Goal: Task Accomplishment & Management: Manage account settings

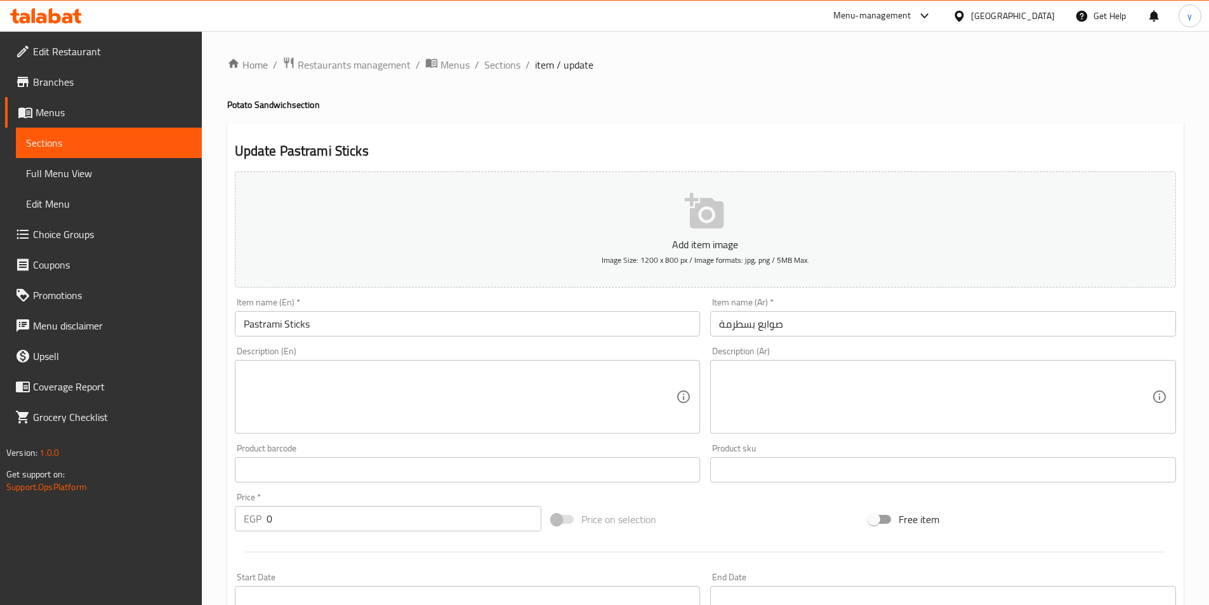
scroll to position [430, 0]
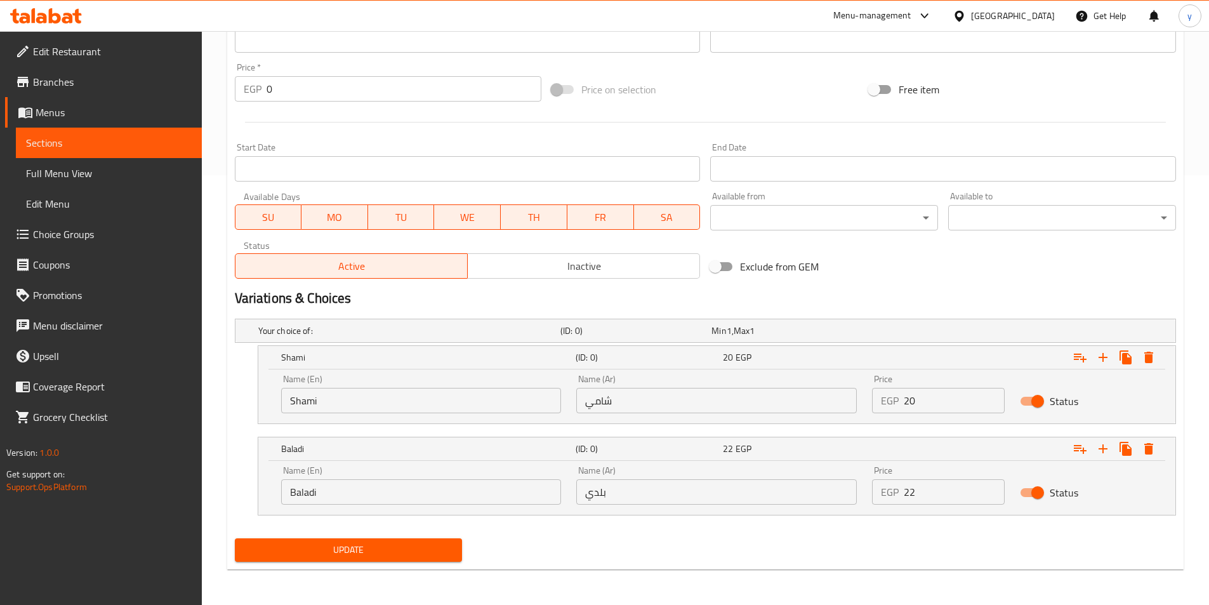
click at [380, 556] on span "Update" at bounding box center [349, 550] width 208 height 16
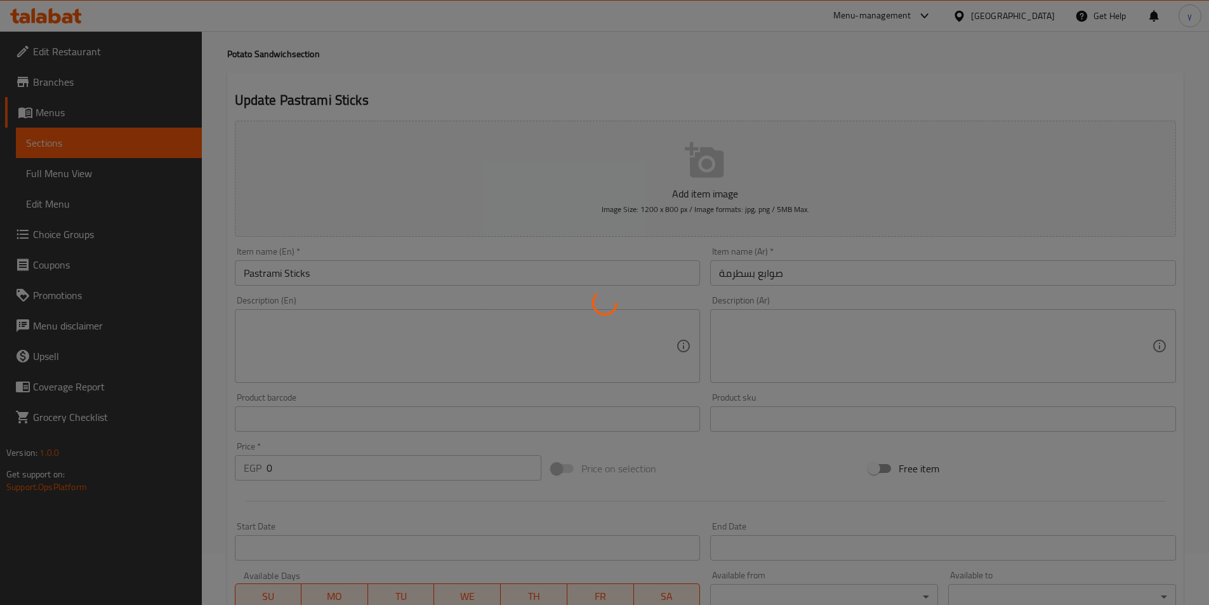
scroll to position [0, 0]
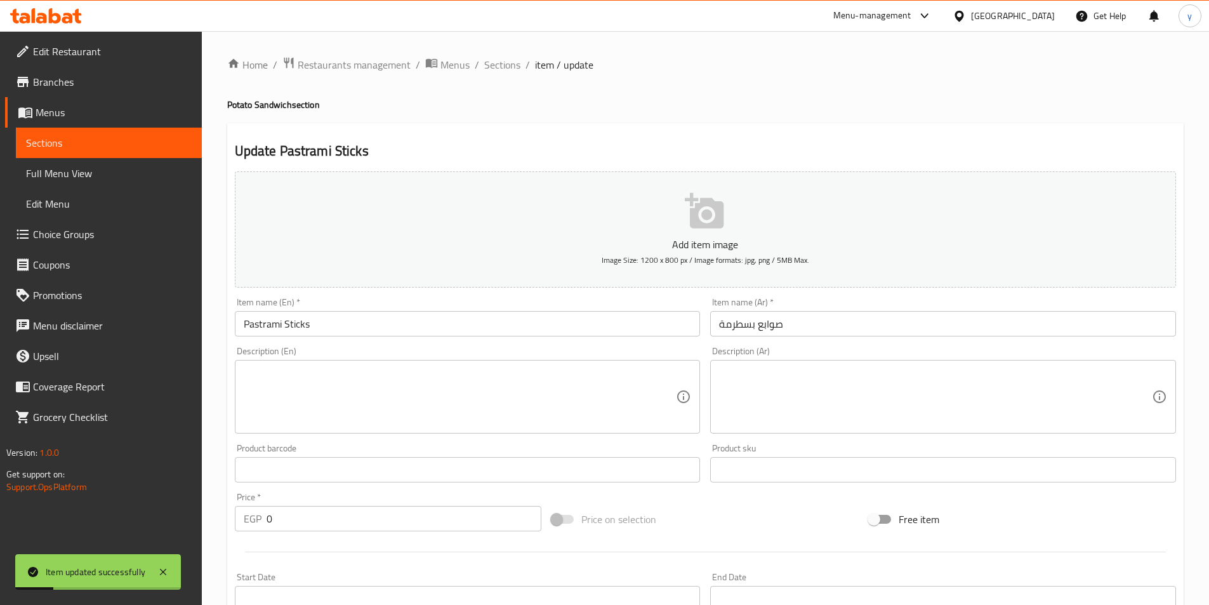
click at [83, 145] on span "Sections" at bounding box center [109, 142] width 166 height 15
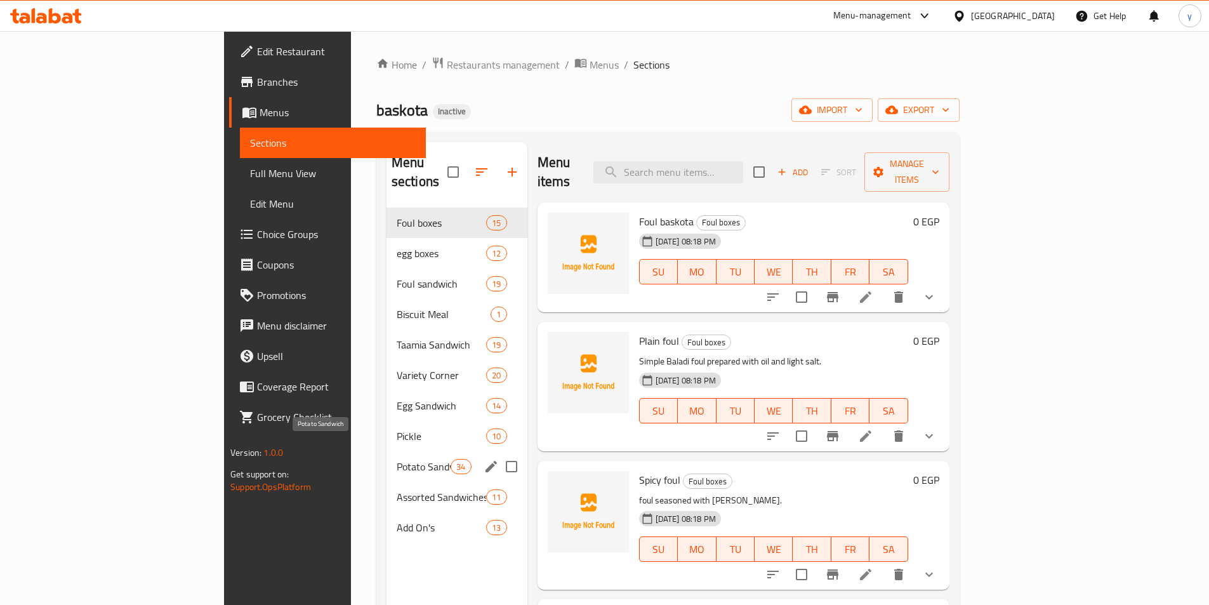
click at [397, 459] on span "Potato Sandwich" at bounding box center [424, 466] width 54 height 15
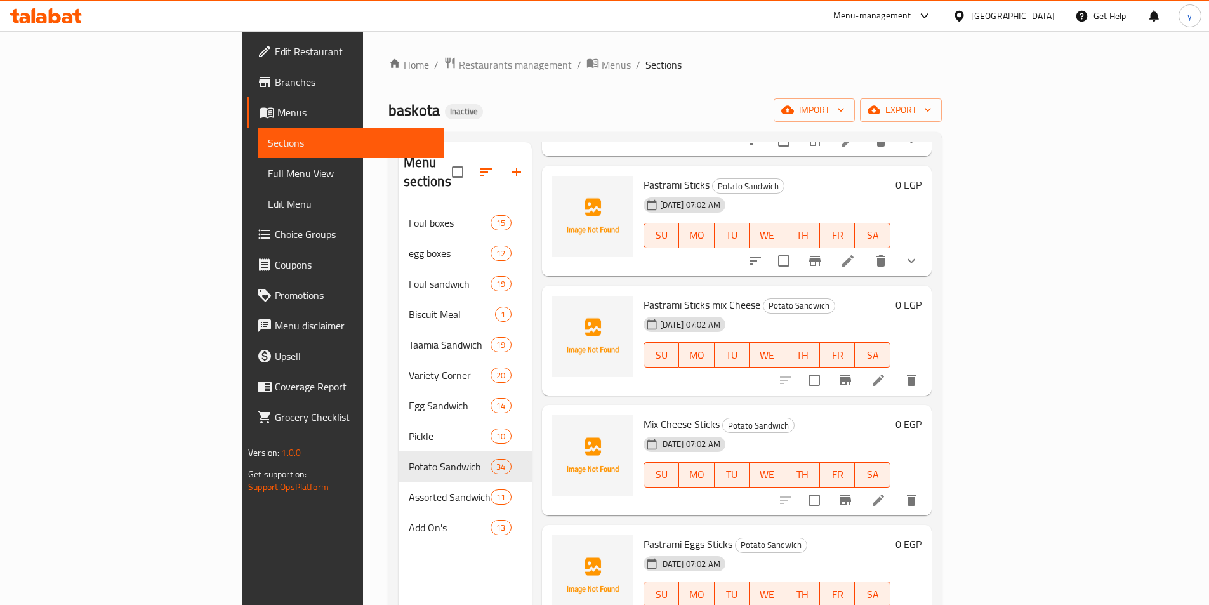
scroll to position [1460, 0]
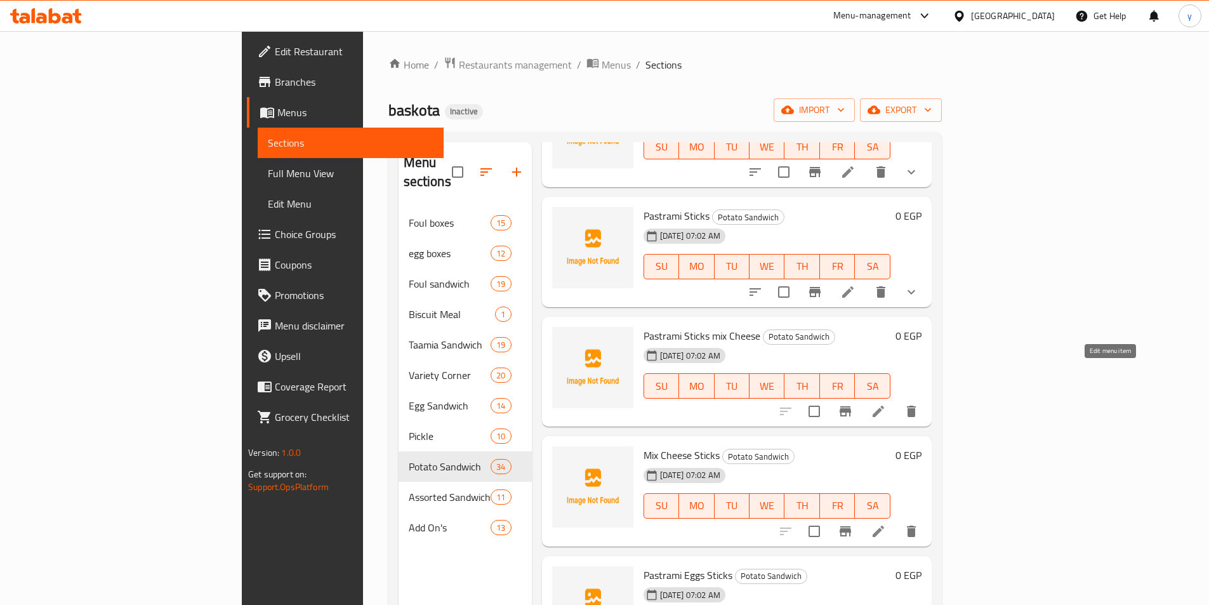
click at [886, 404] on icon at bounding box center [878, 411] width 15 height 15
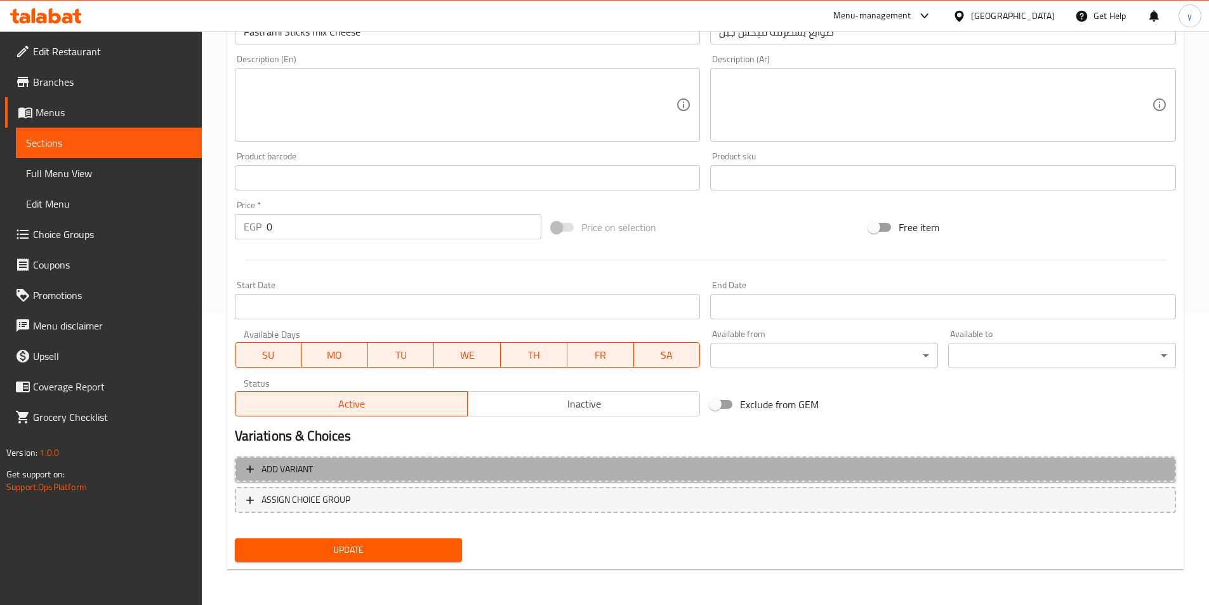
click at [804, 461] on button "Add variant" at bounding box center [705, 469] width 941 height 26
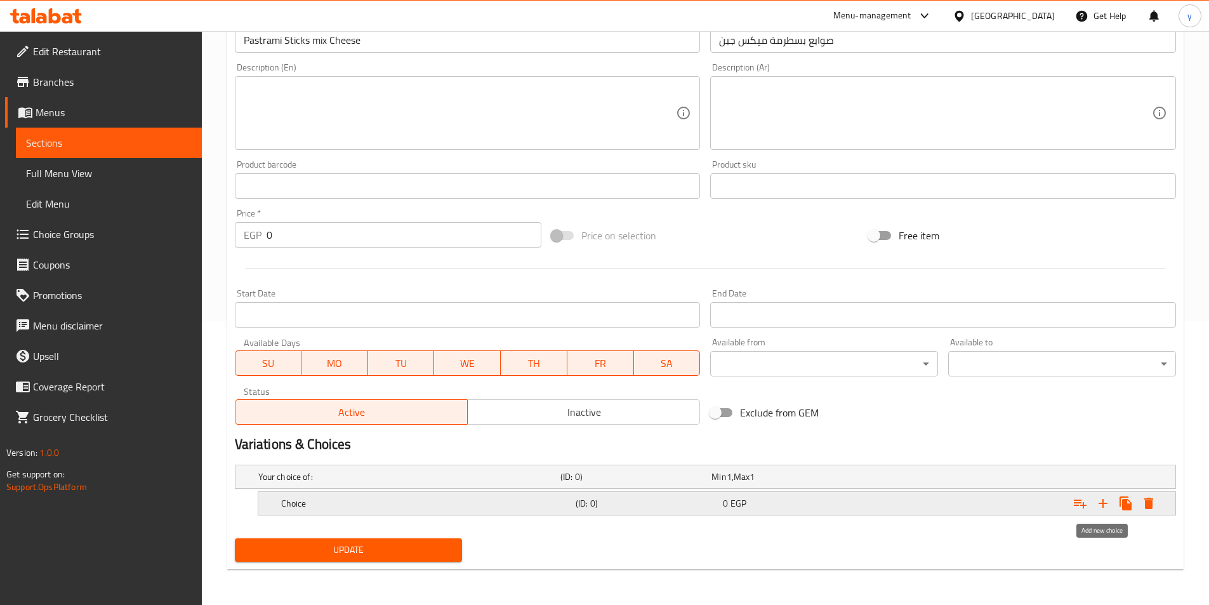
click at [1108, 502] on icon "Expand" at bounding box center [1103, 503] width 15 height 15
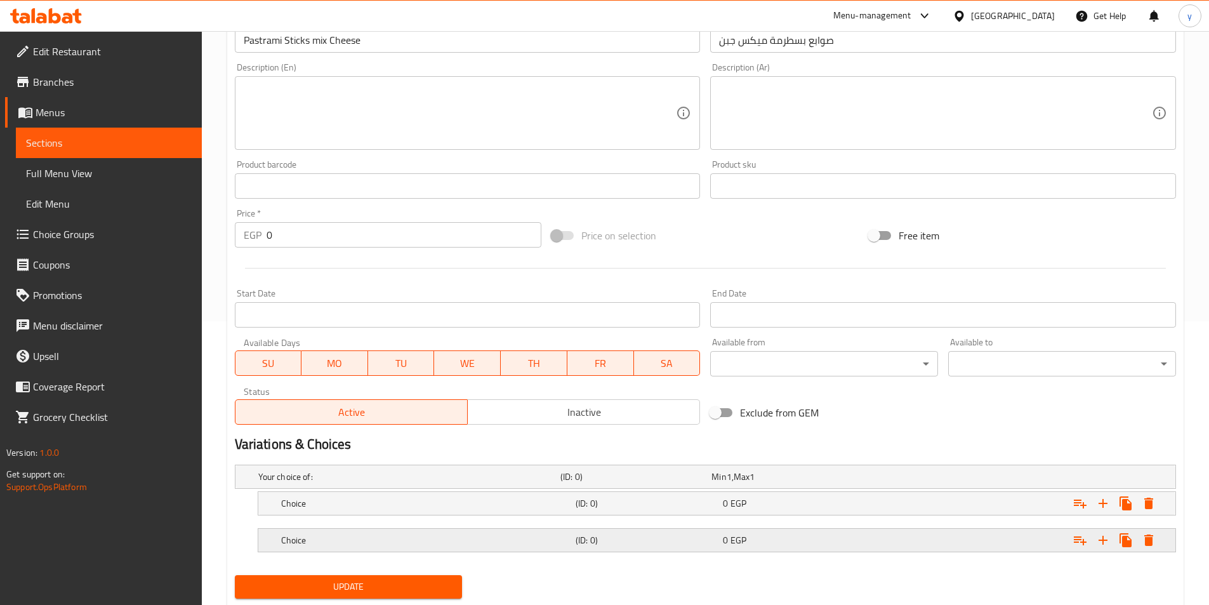
click at [945, 535] on div "Expand" at bounding box center [1015, 540] width 295 height 28
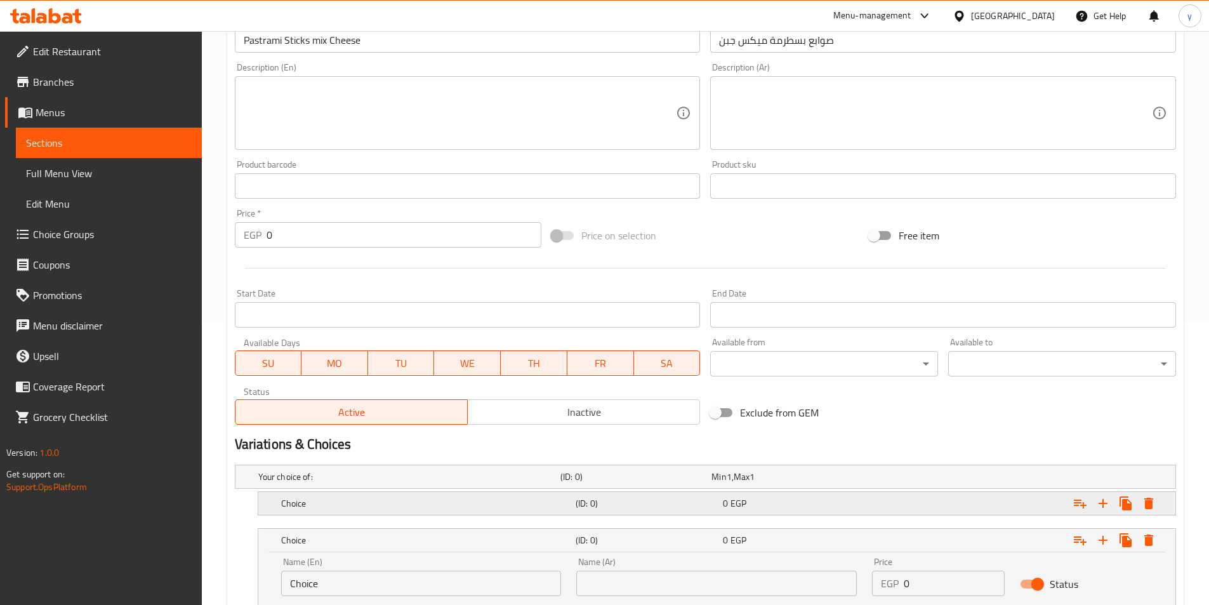
click at [910, 502] on div "Expand" at bounding box center [1015, 503] width 295 height 28
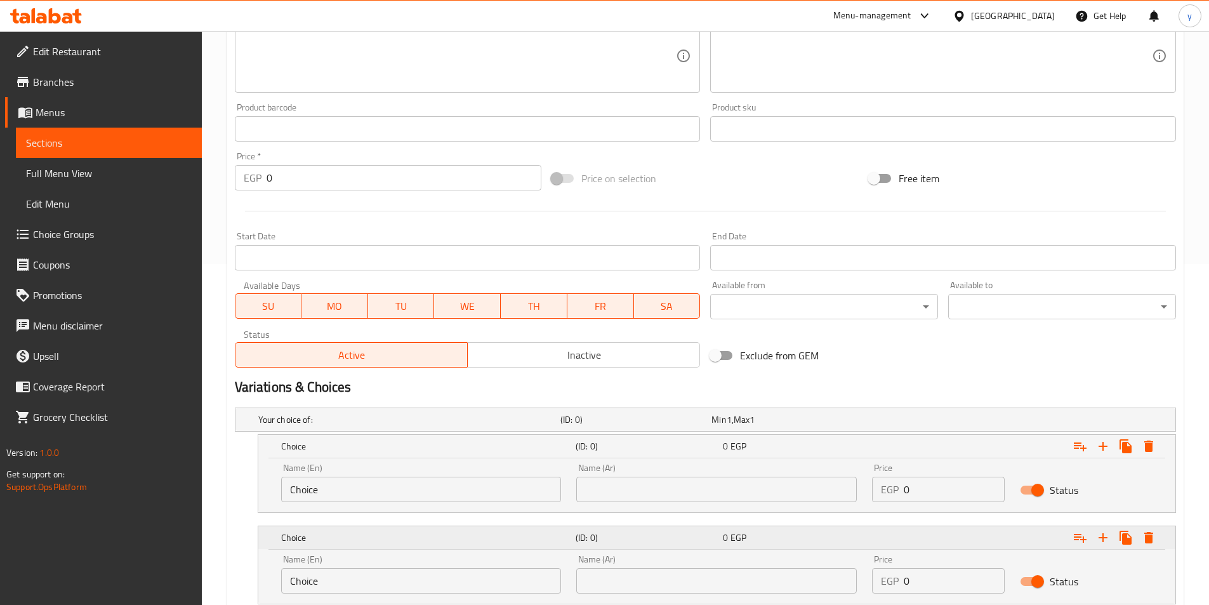
scroll to position [430, 0]
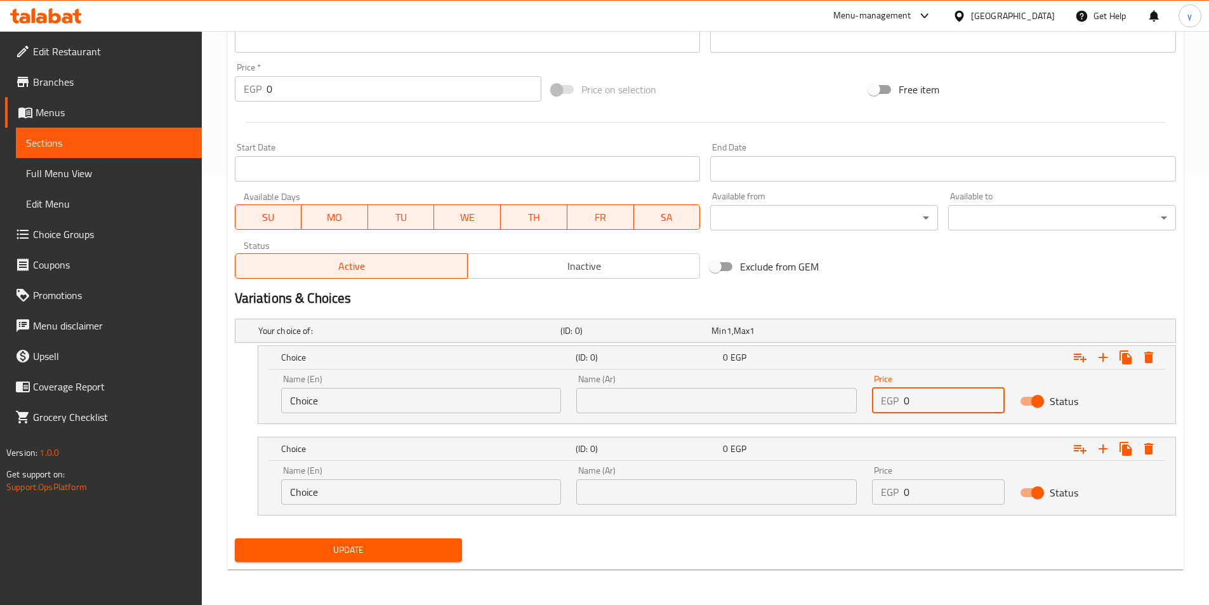
drag, startPoint x: 939, startPoint y: 399, endPoint x: 854, endPoint y: 399, distance: 84.4
click at [854, 399] on div "Name (En) Choice Name (En) Name (Ar) Name (Ar) Price EGP 0 Price Status" at bounding box center [717, 394] width 887 height 54
type input "27"
drag, startPoint x: 926, startPoint y: 494, endPoint x: 877, endPoint y: 497, distance: 48.3
click at [877, 497] on div "EGP 0 Price" at bounding box center [938, 491] width 133 height 25
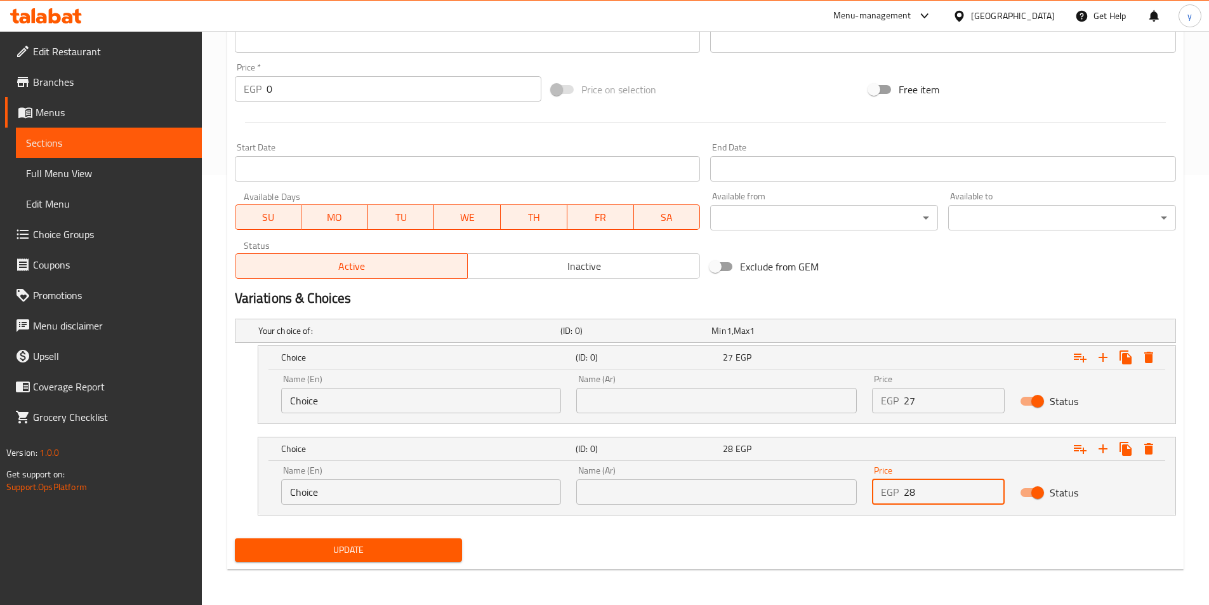
type input "28"
drag, startPoint x: 649, startPoint y: 406, endPoint x: 649, endPoint y: 399, distance: 6.4
click at [649, 405] on input "text" at bounding box center [716, 400] width 281 height 25
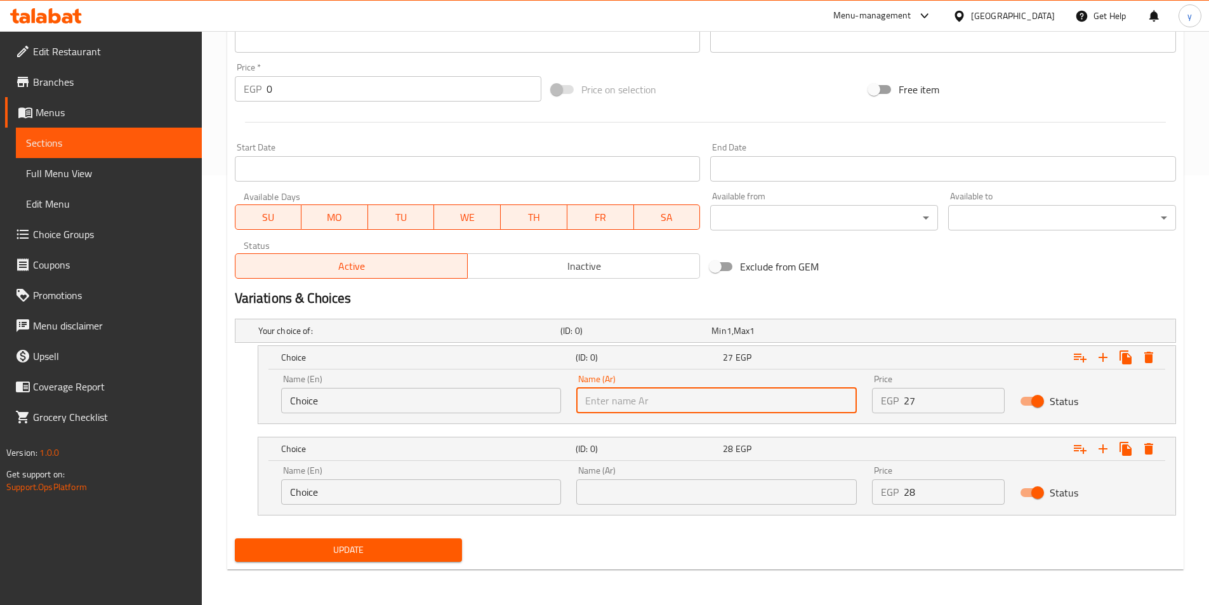
type input "شامي"
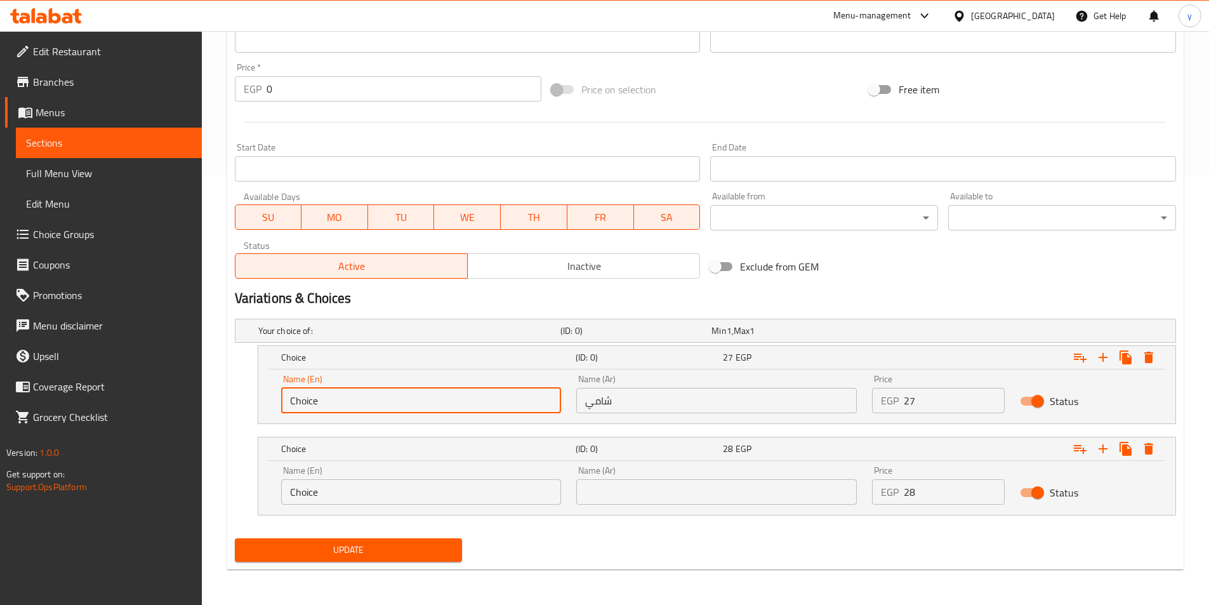
drag, startPoint x: 281, startPoint y: 399, endPoint x: 182, endPoint y: 389, distance: 99.5
click at [175, 390] on div "Edit Restaurant Branches Menus Sections Full Menu View Edit Menu Choice Groups …" at bounding box center [604, 103] width 1209 height 1004
click at [320, 404] on input "text" at bounding box center [421, 400] width 281 height 25
type input "Shami"
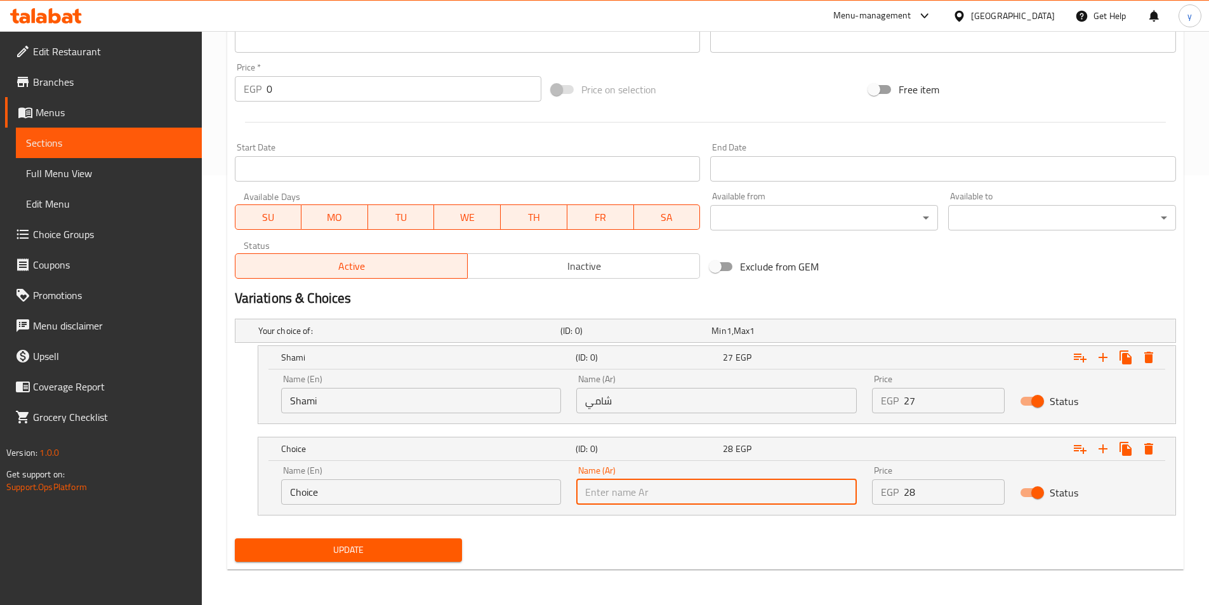
click at [677, 488] on input "text" at bounding box center [716, 491] width 281 height 25
type input "بلدي"
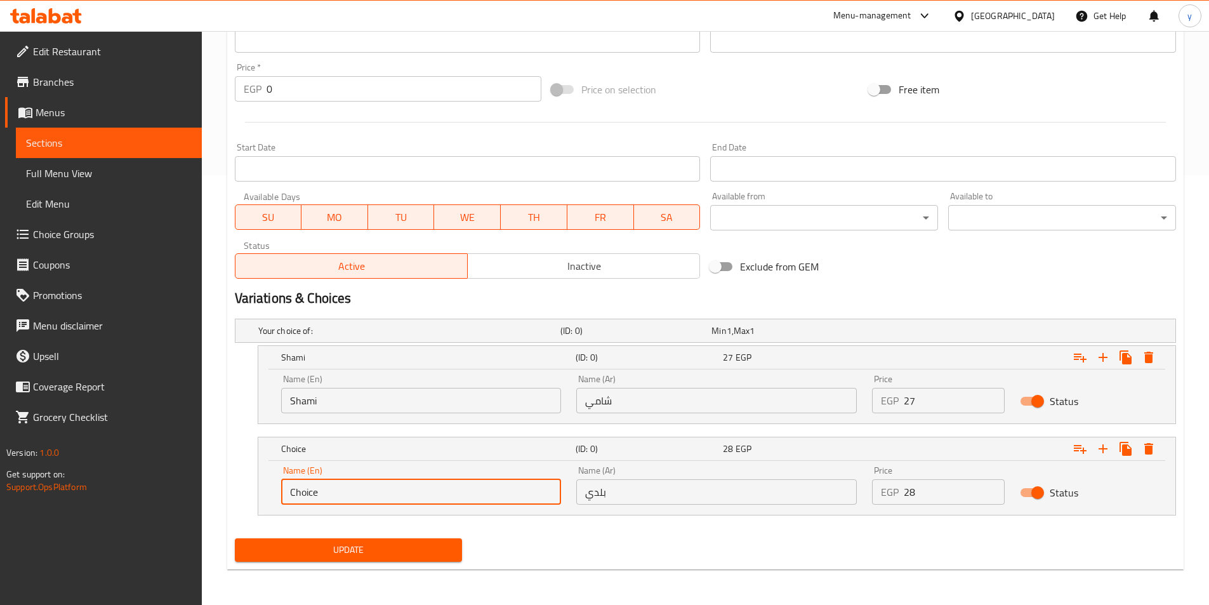
drag, startPoint x: 333, startPoint y: 494, endPoint x: 255, endPoint y: 487, distance: 78.4
click at [249, 488] on div "Choice (ID: 0) 28 EGP Name (En) Choice Name (En) Name (Ar) بلدي Name (Ar) Price…" at bounding box center [705, 476] width 941 height 79
drag, startPoint x: 358, startPoint y: 496, endPoint x: 351, endPoint y: 479, distance: 17.9
click at [358, 496] on input "text" at bounding box center [421, 491] width 281 height 25
type input "Baladi"
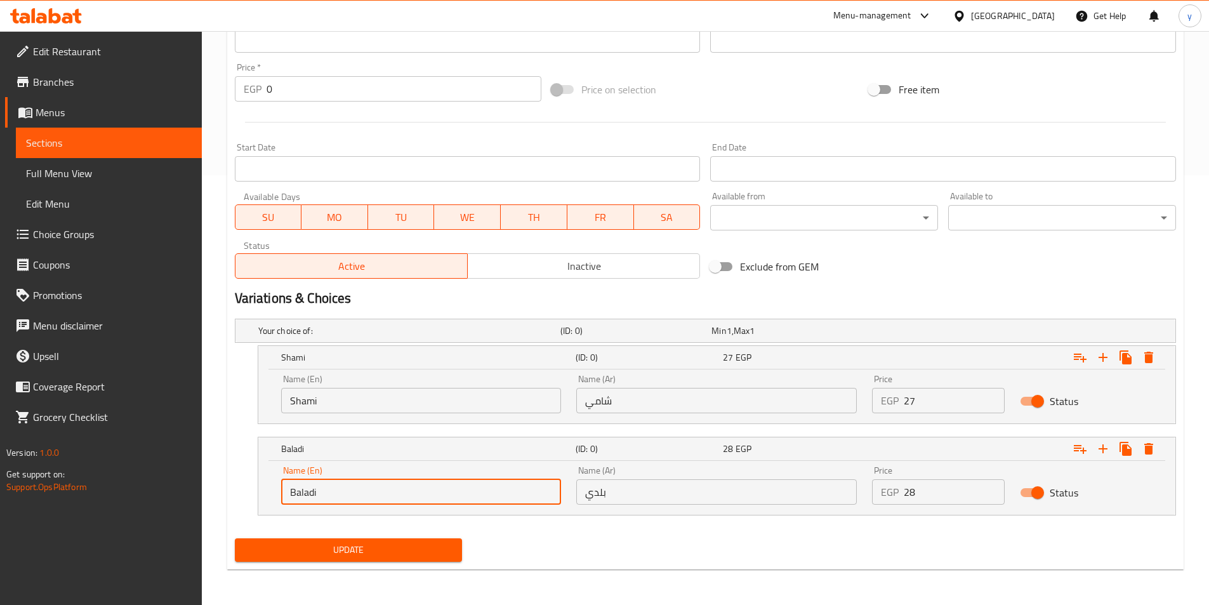
click at [355, 547] on span "Update" at bounding box center [349, 550] width 208 height 16
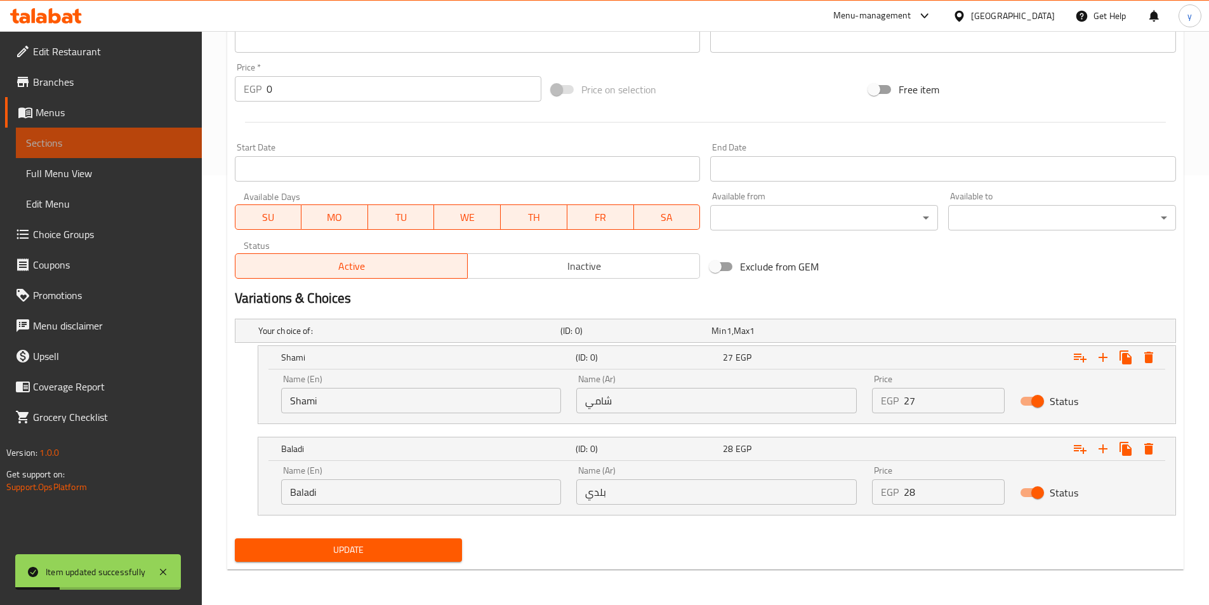
click at [127, 137] on span "Sections" at bounding box center [109, 142] width 166 height 15
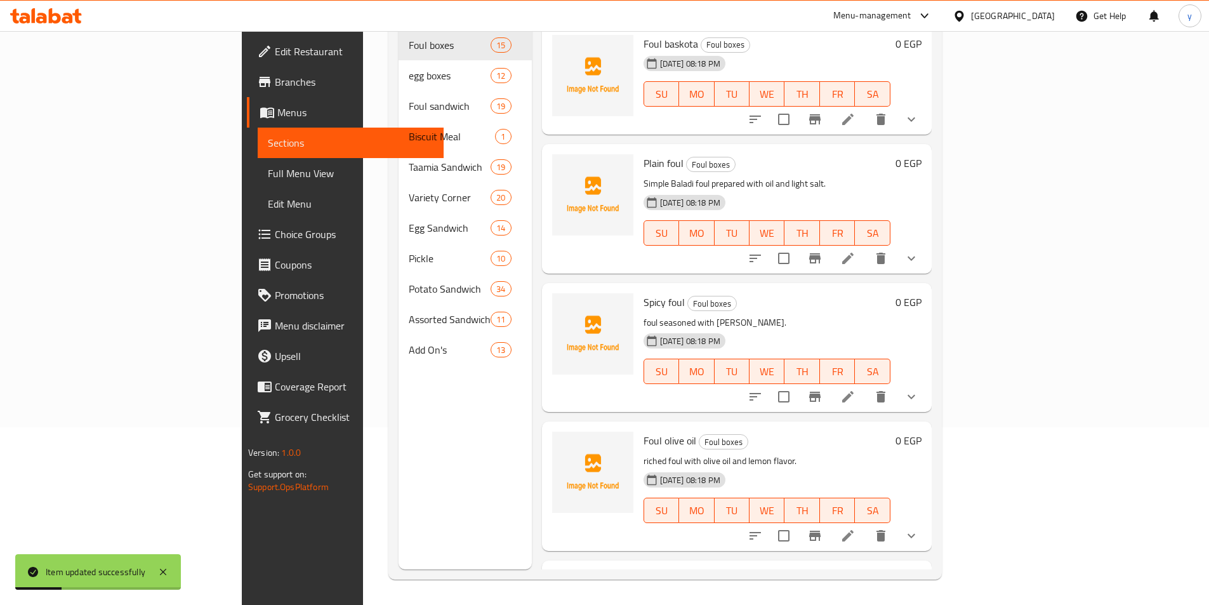
scroll to position [178, 0]
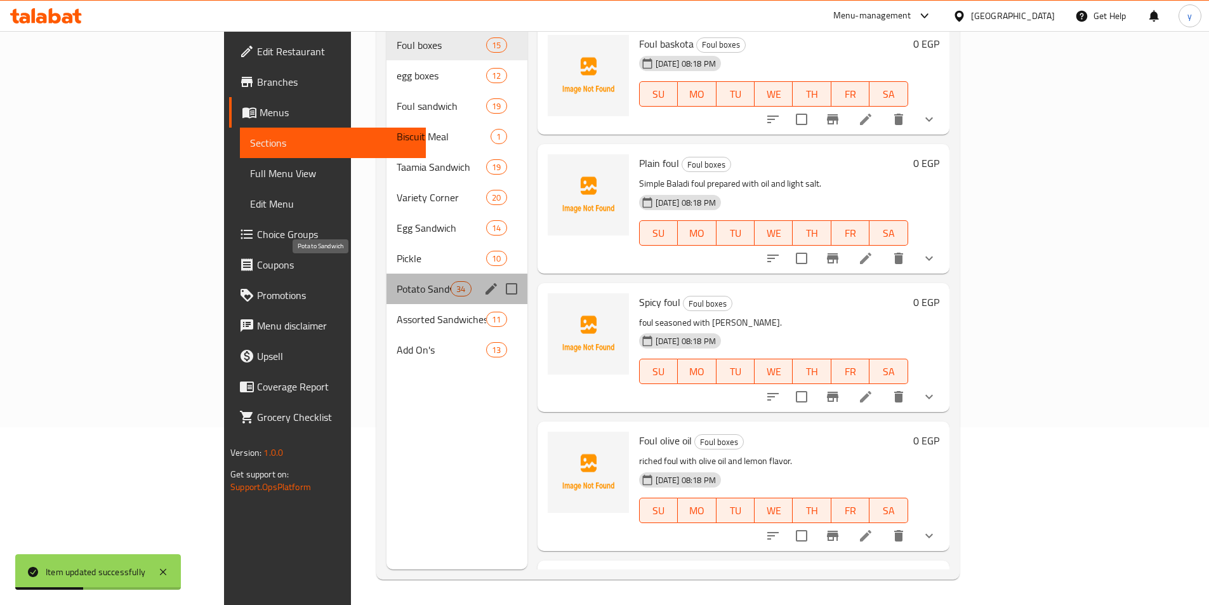
click at [397, 281] on span "Potato Sandwich" at bounding box center [424, 288] width 54 height 15
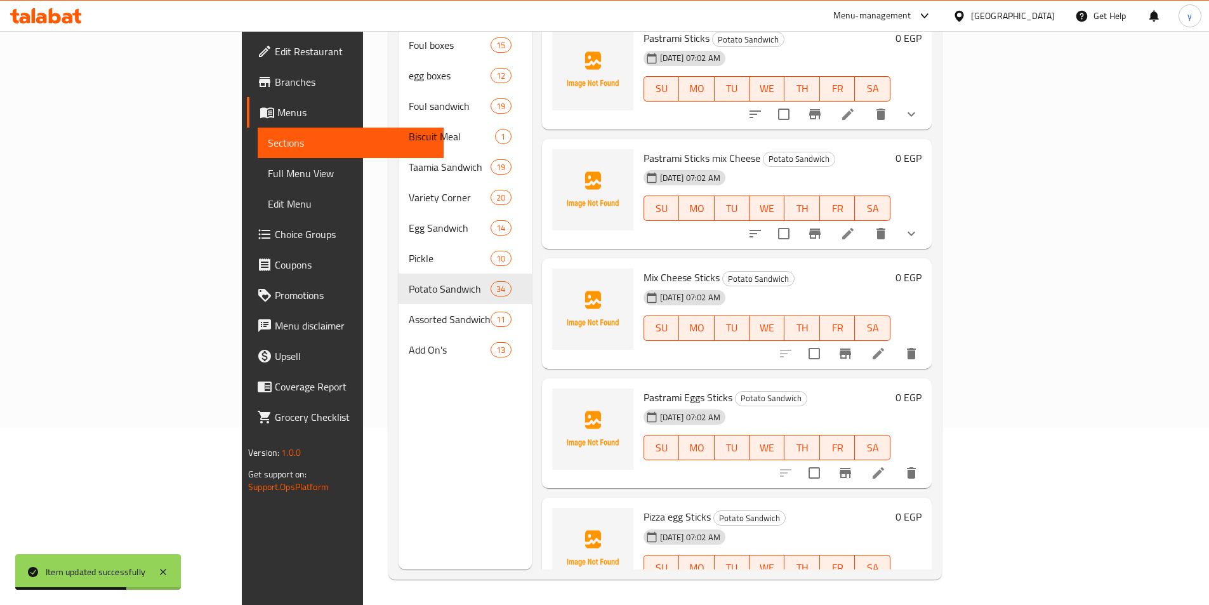
scroll to position [1333, 0]
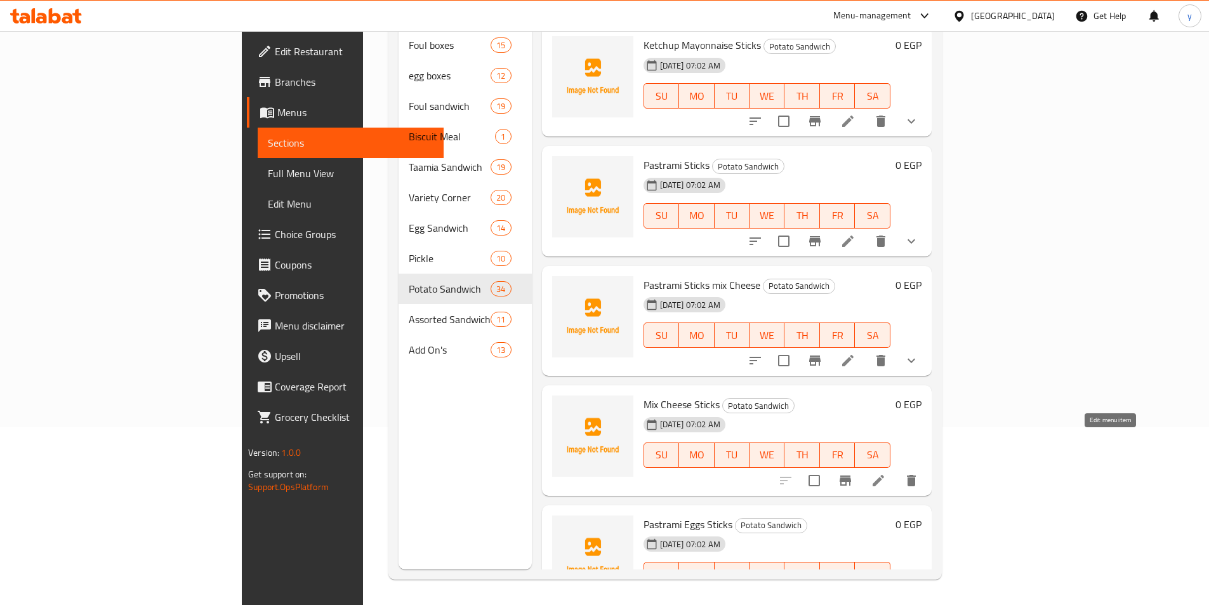
click at [886, 473] on icon at bounding box center [878, 480] width 15 height 15
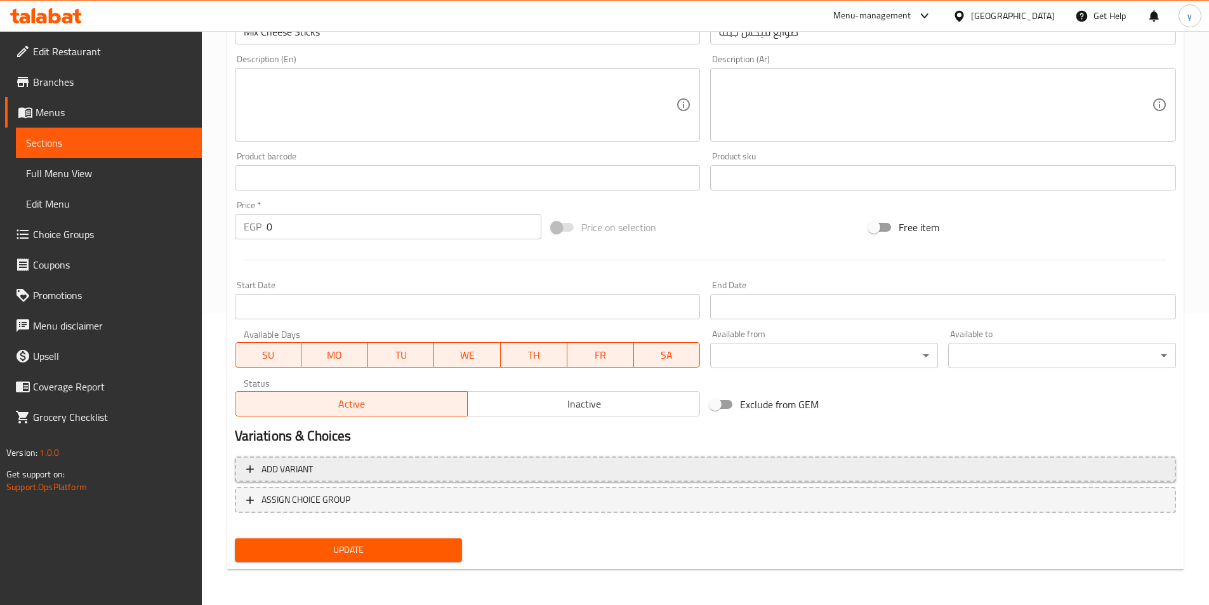
click at [999, 459] on button "Add variant" at bounding box center [705, 469] width 941 height 26
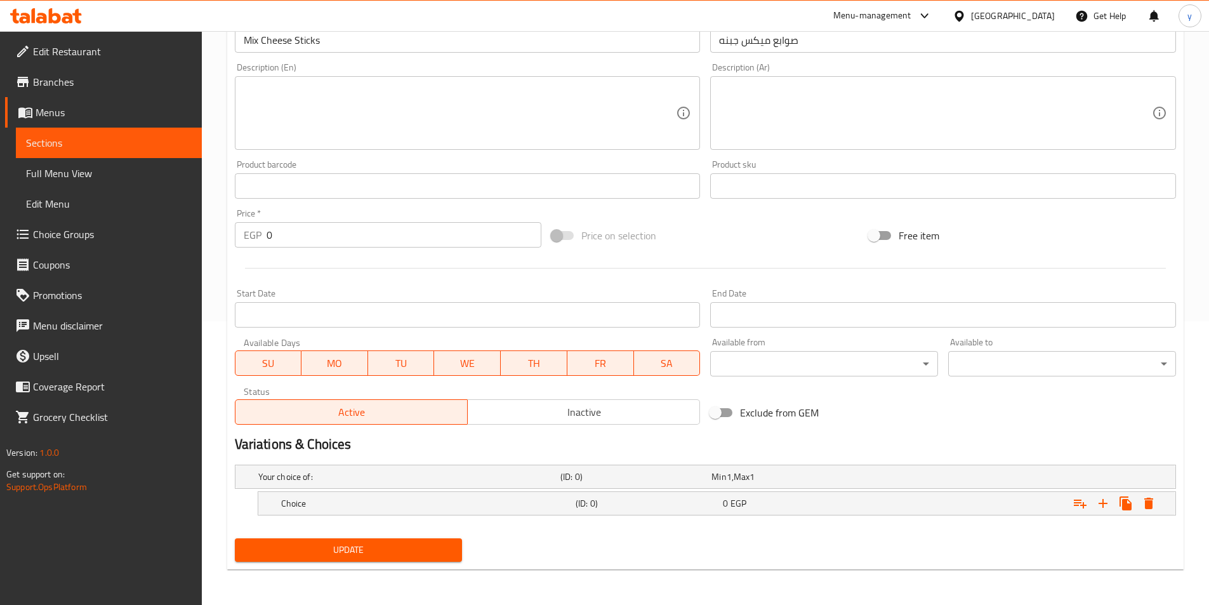
scroll to position [284, 0]
click at [1103, 506] on icon "Expand" at bounding box center [1103, 503] width 9 height 9
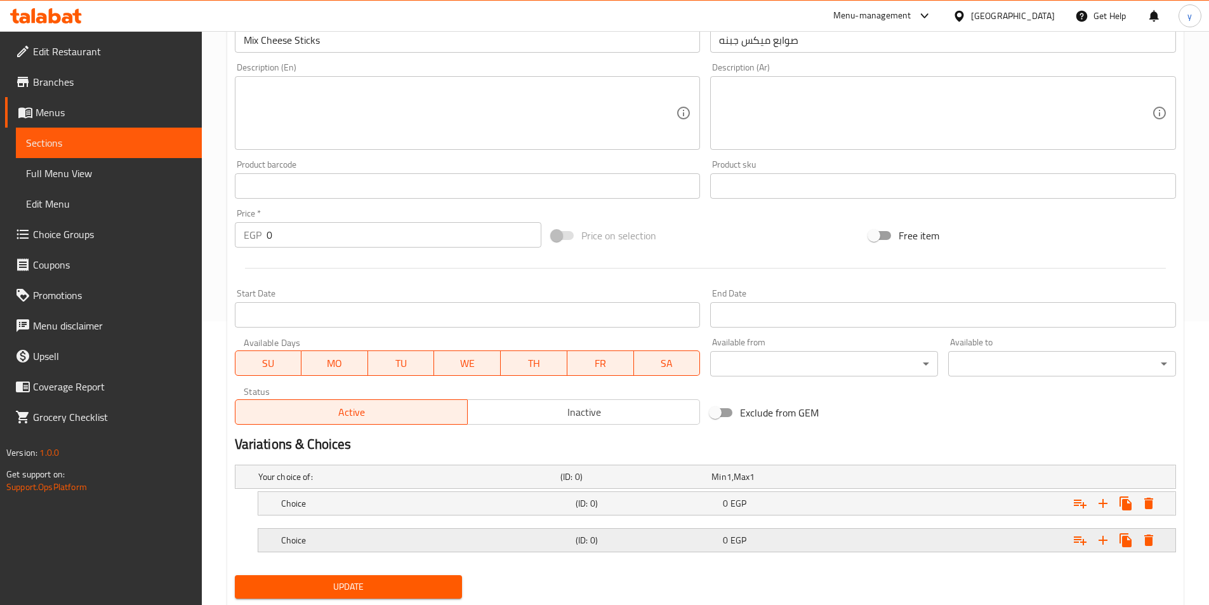
click at [936, 540] on div "Expand" at bounding box center [1015, 540] width 295 height 28
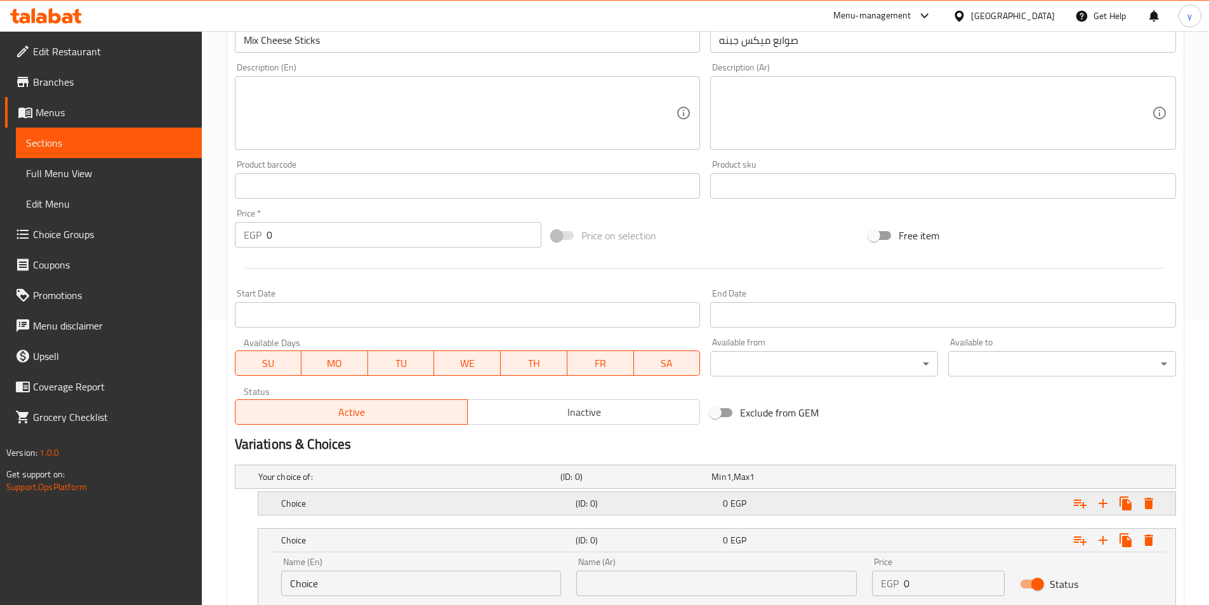
click at [951, 499] on div "Expand" at bounding box center [1015, 503] width 295 height 28
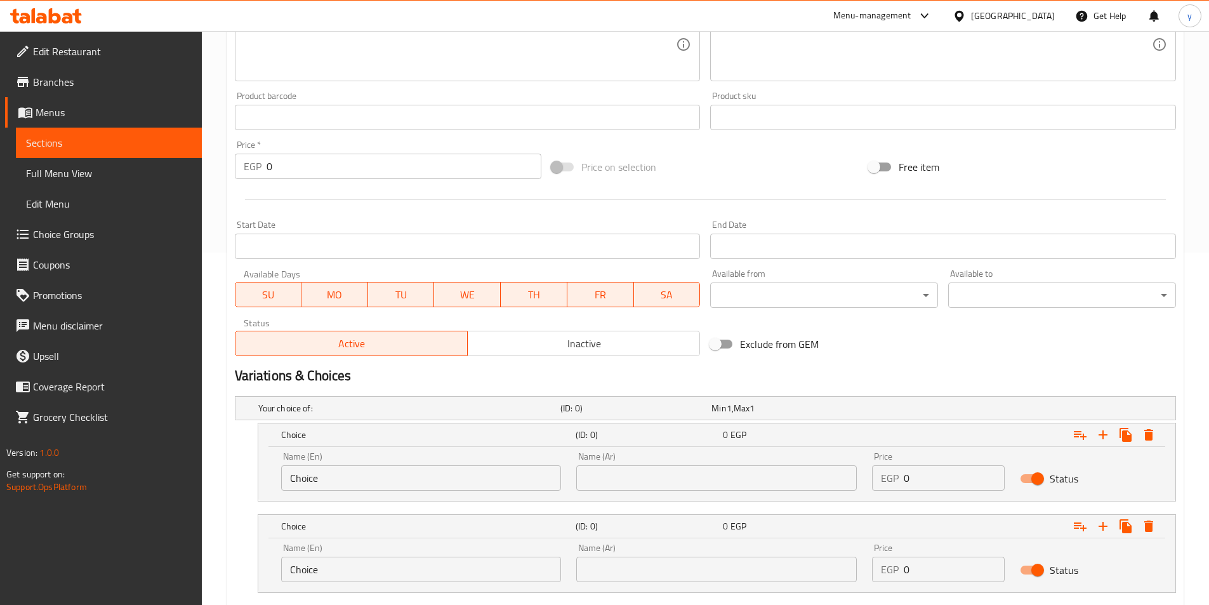
scroll to position [430, 0]
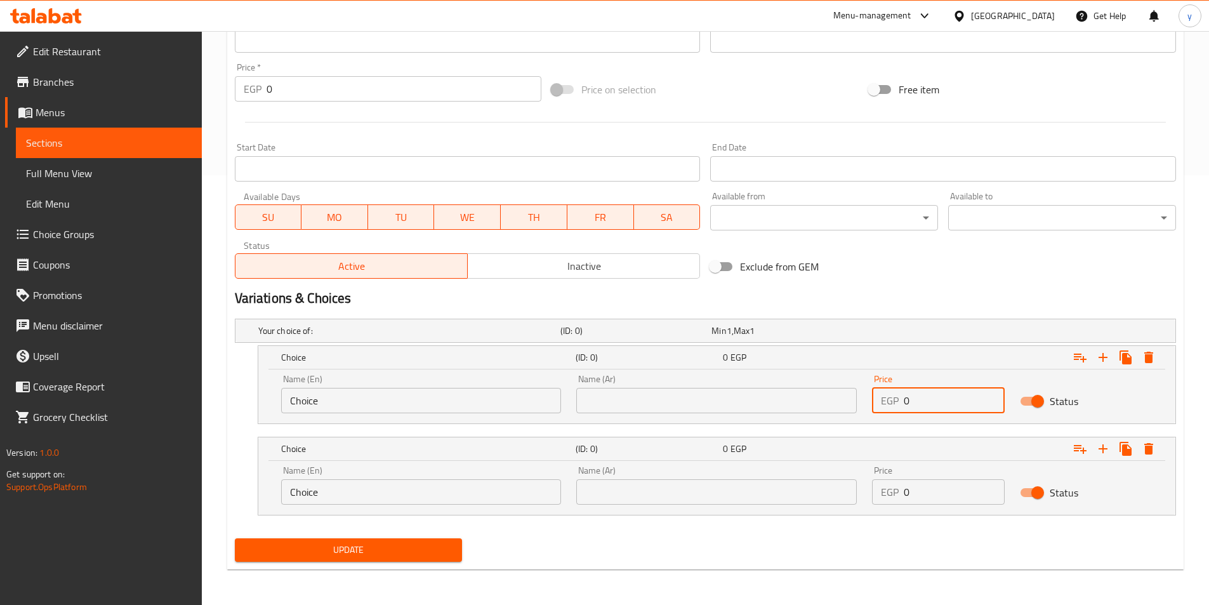
drag, startPoint x: 896, startPoint y: 391, endPoint x: 859, endPoint y: 394, distance: 36.9
click at [859, 394] on div "Name (En) Choice Name (En) Name (Ar) Name (Ar) Price EGP 0 Price Status" at bounding box center [717, 394] width 887 height 54
type input "23"
drag, startPoint x: 892, startPoint y: 496, endPoint x: 863, endPoint y: 491, distance: 29.6
click at [863, 491] on div "Name (En) Choice Name (En) Name (Ar) Name (Ar) Price EGP 0 Price Status" at bounding box center [717, 485] width 887 height 54
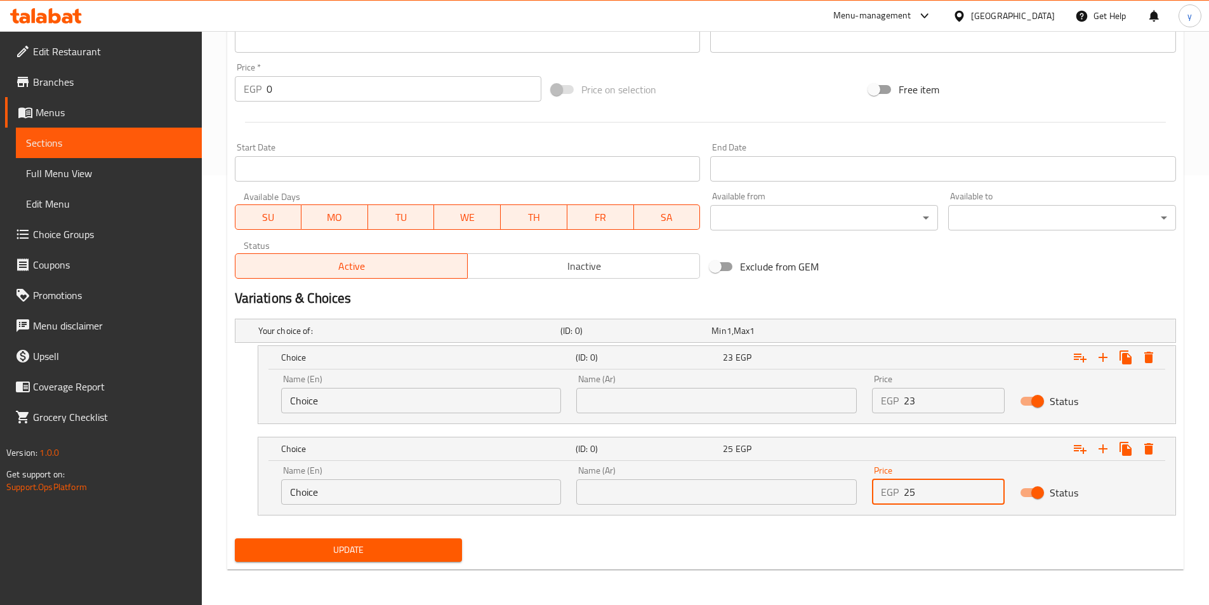
type input "25"
click at [722, 409] on input "text" at bounding box center [716, 400] width 281 height 25
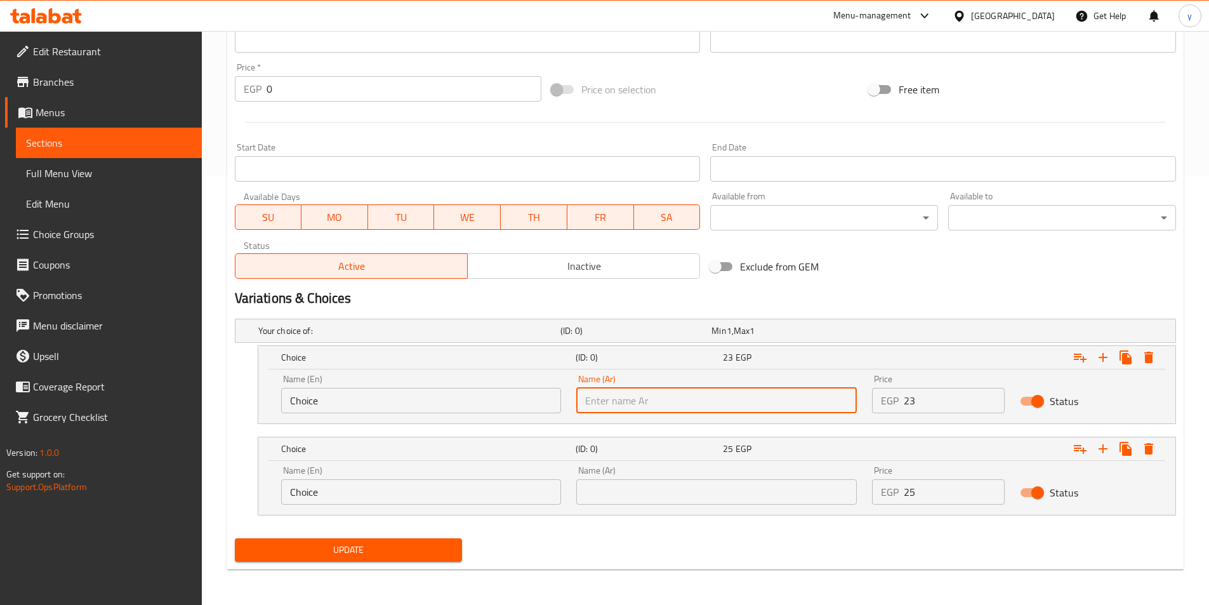
type input "شامي"
click at [459, 394] on input "Choice" at bounding box center [421, 400] width 281 height 25
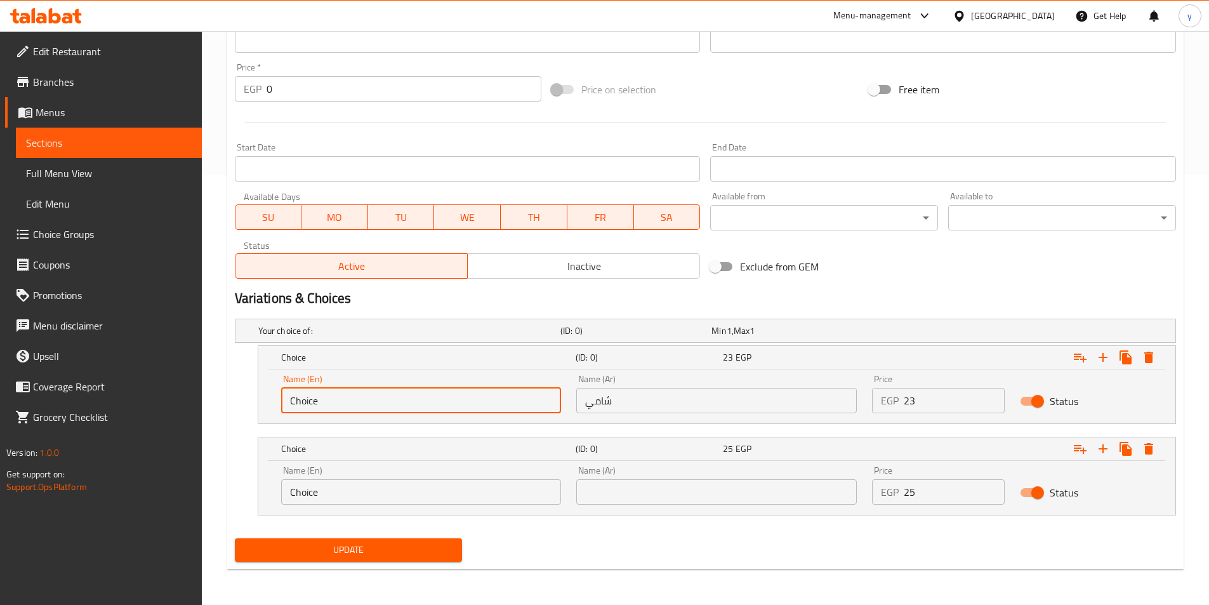
drag, startPoint x: 442, startPoint y: 396, endPoint x: 182, endPoint y: 368, distance: 261.8
click at [118, 364] on div "Edit Restaurant Branches Menus Sections Full Menu View Edit Menu Choice Groups …" at bounding box center [604, 103] width 1209 height 1004
drag, startPoint x: 310, startPoint y: 409, endPoint x: 331, endPoint y: 403, distance: 21.1
click at [310, 409] on input "text" at bounding box center [421, 400] width 281 height 25
type input "Shami"
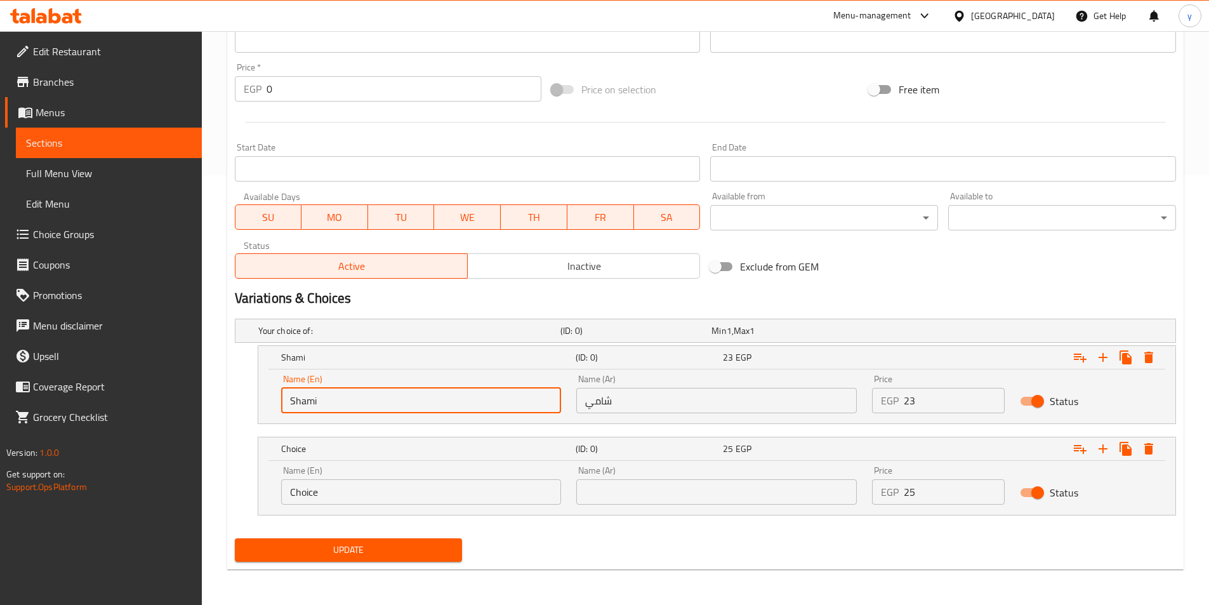
drag, startPoint x: 654, startPoint y: 491, endPoint x: 649, endPoint y: 481, distance: 11.1
click at [653, 491] on input "text" at bounding box center [716, 491] width 281 height 25
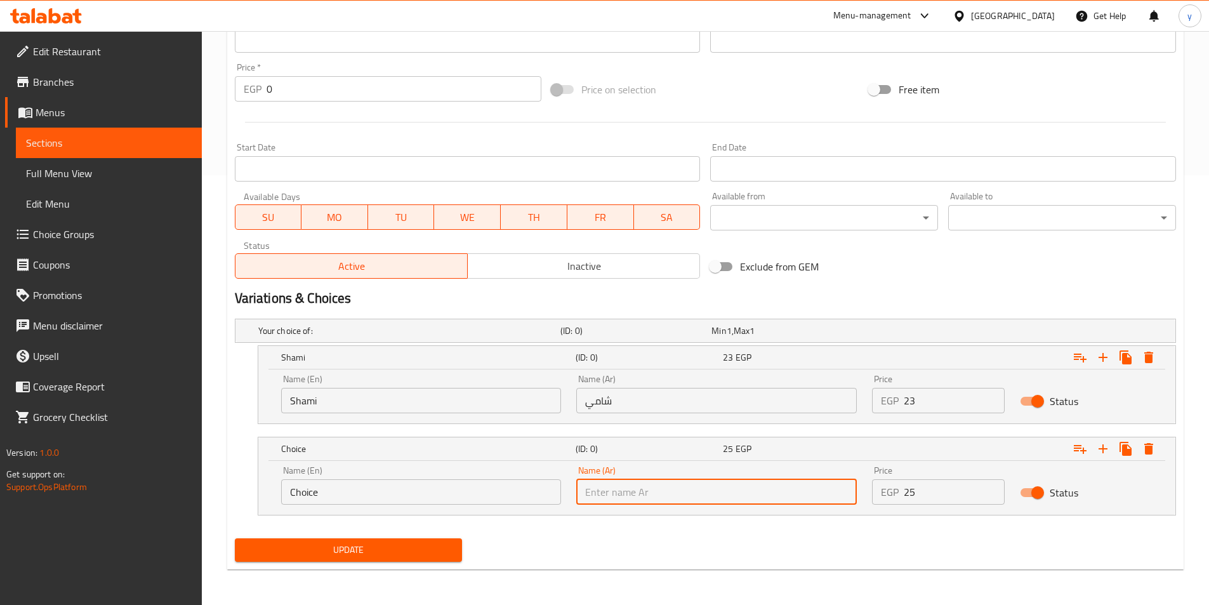
type input "بلدي"
drag, startPoint x: 328, startPoint y: 498, endPoint x: 236, endPoint y: 475, distance: 94.1
click at [238, 476] on div "Choice (ID: 0) 25 EGP Name (En) Choice Name (En) Name (Ar) بلدي Name (Ar) Price…" at bounding box center [705, 476] width 941 height 79
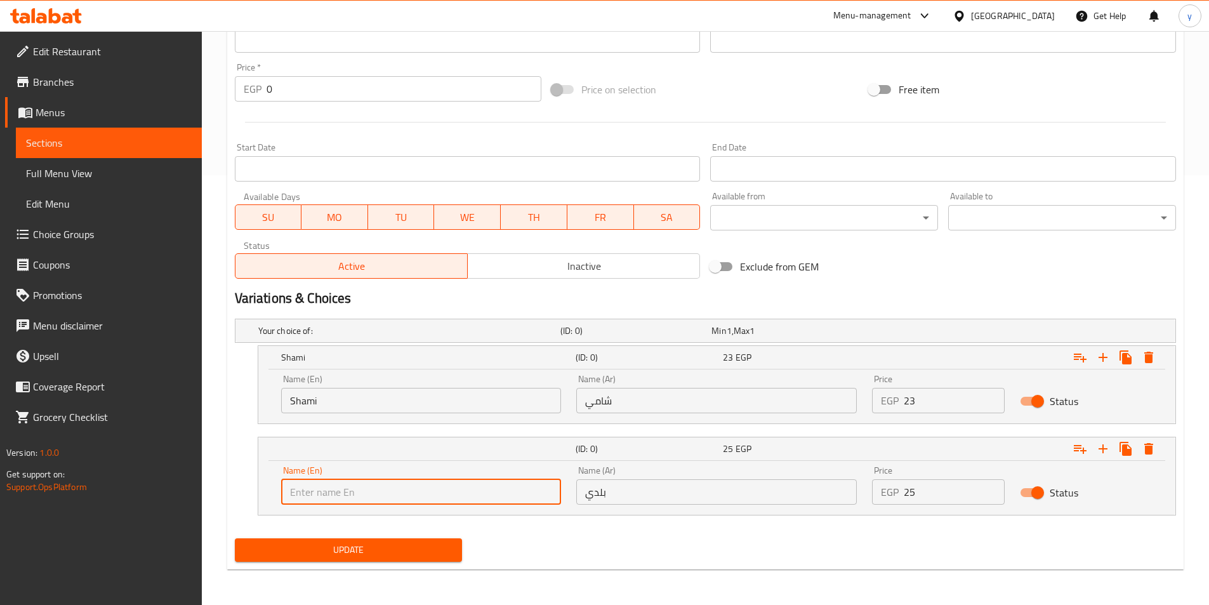
click at [350, 500] on input "text" at bounding box center [421, 491] width 281 height 25
type input "Baladi"
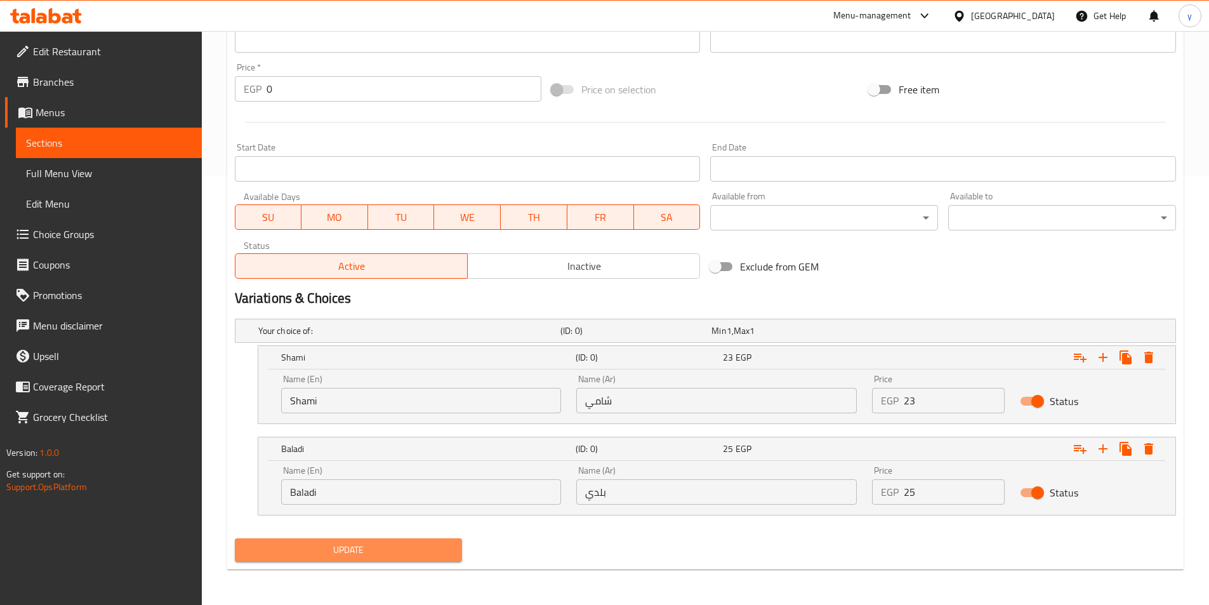
click at [330, 554] on span "Update" at bounding box center [349, 550] width 208 height 16
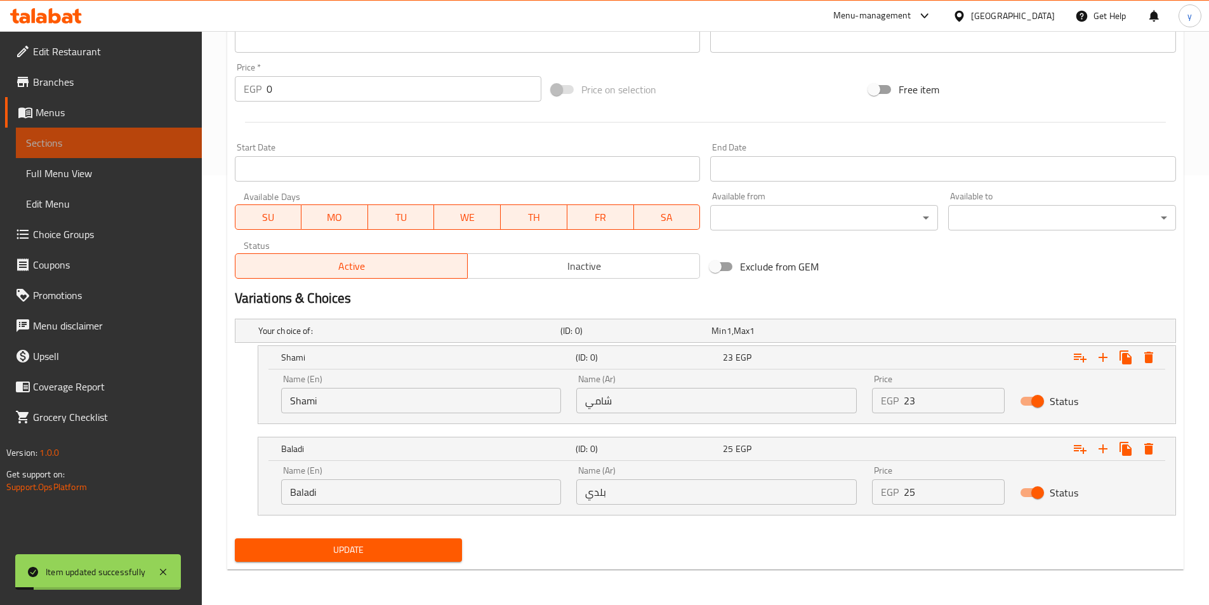
click at [67, 148] on span "Sections" at bounding box center [109, 142] width 166 height 15
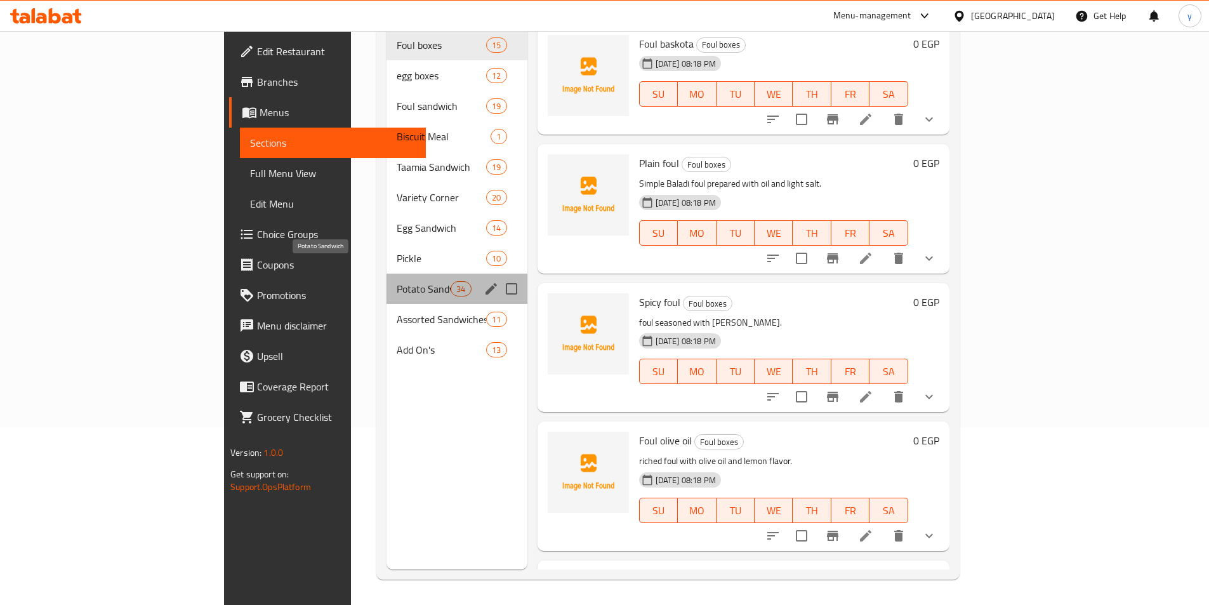
click at [397, 281] on span "Potato Sandwich" at bounding box center [424, 288] width 54 height 15
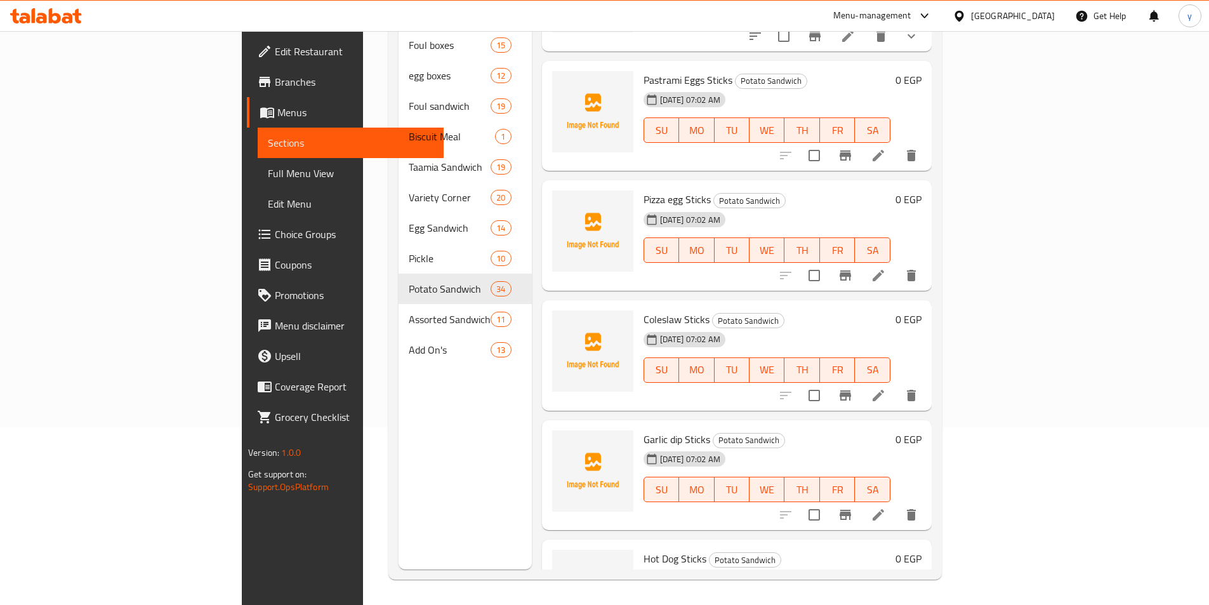
scroll to position [1587, 0]
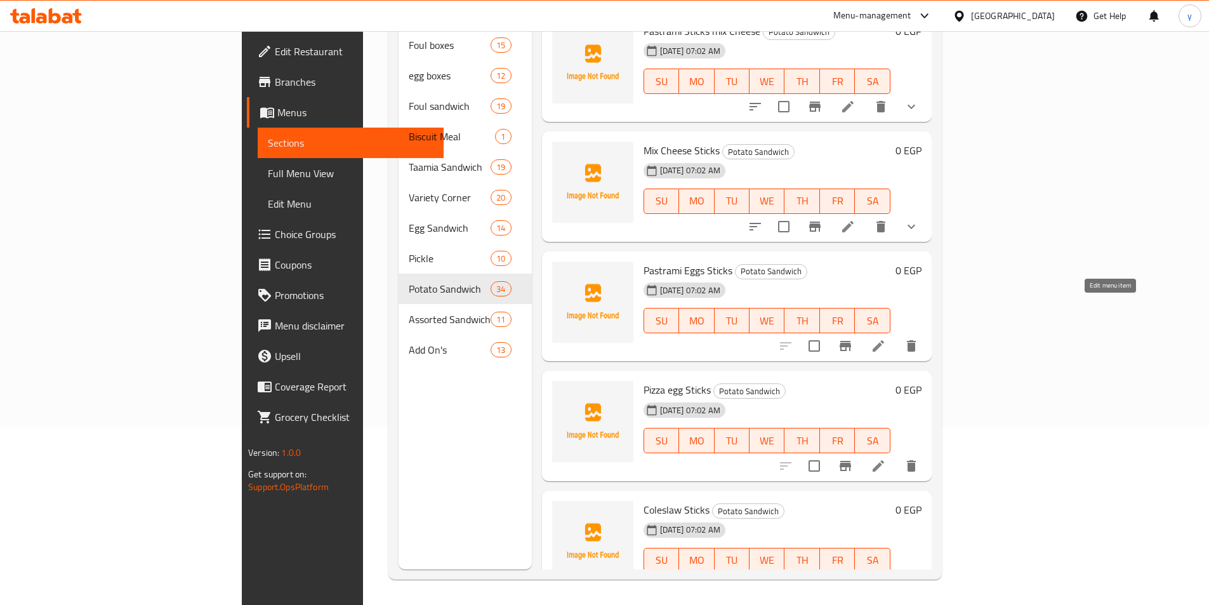
click at [884, 340] on icon at bounding box center [878, 345] width 11 height 11
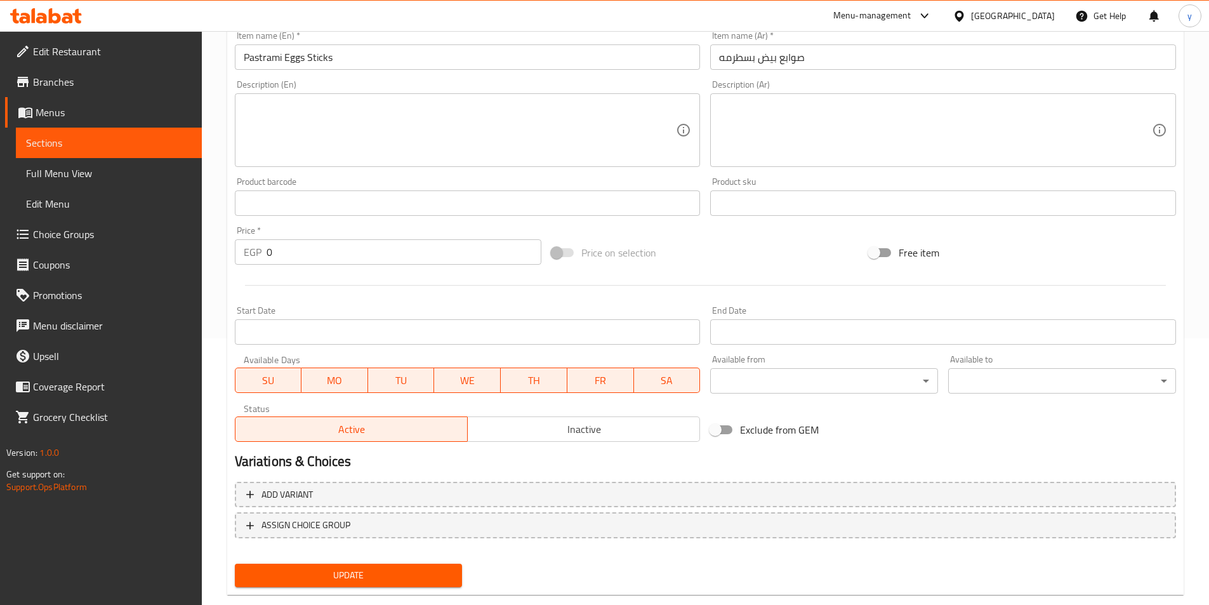
scroll to position [292, 0]
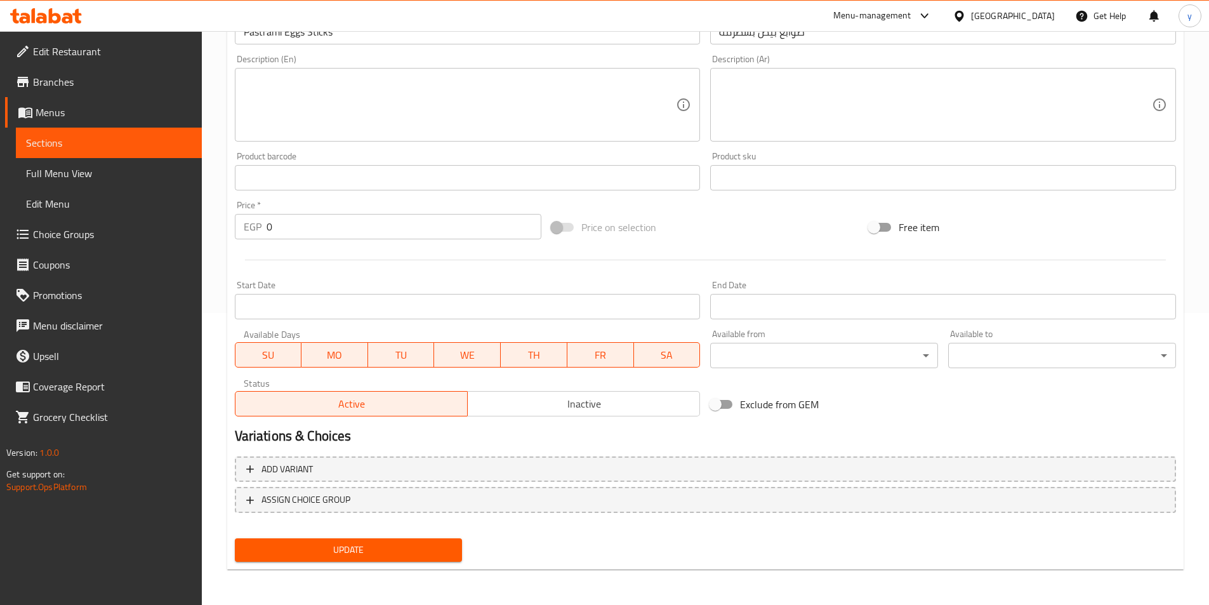
click at [656, 455] on div "Add variant ASSIGN CHOICE GROUP" at bounding box center [706, 492] width 952 height 83
click at [675, 458] on button "Add variant" at bounding box center [705, 469] width 941 height 26
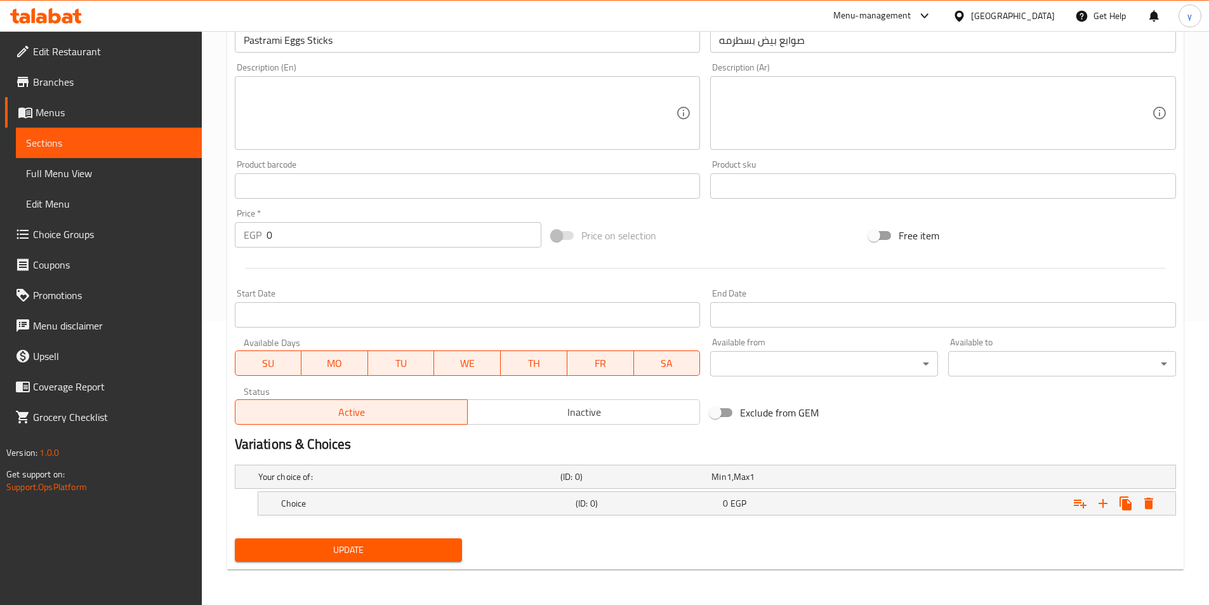
scroll to position [284, 0]
click at [1099, 507] on icon "Expand" at bounding box center [1103, 503] width 15 height 15
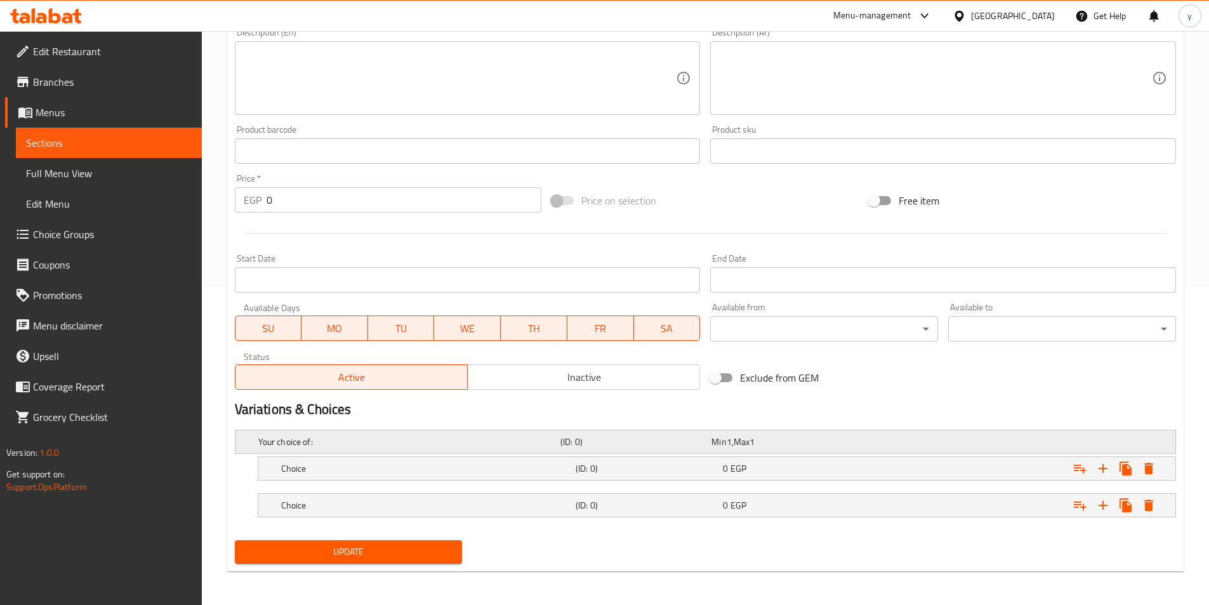
scroll to position [321, 0]
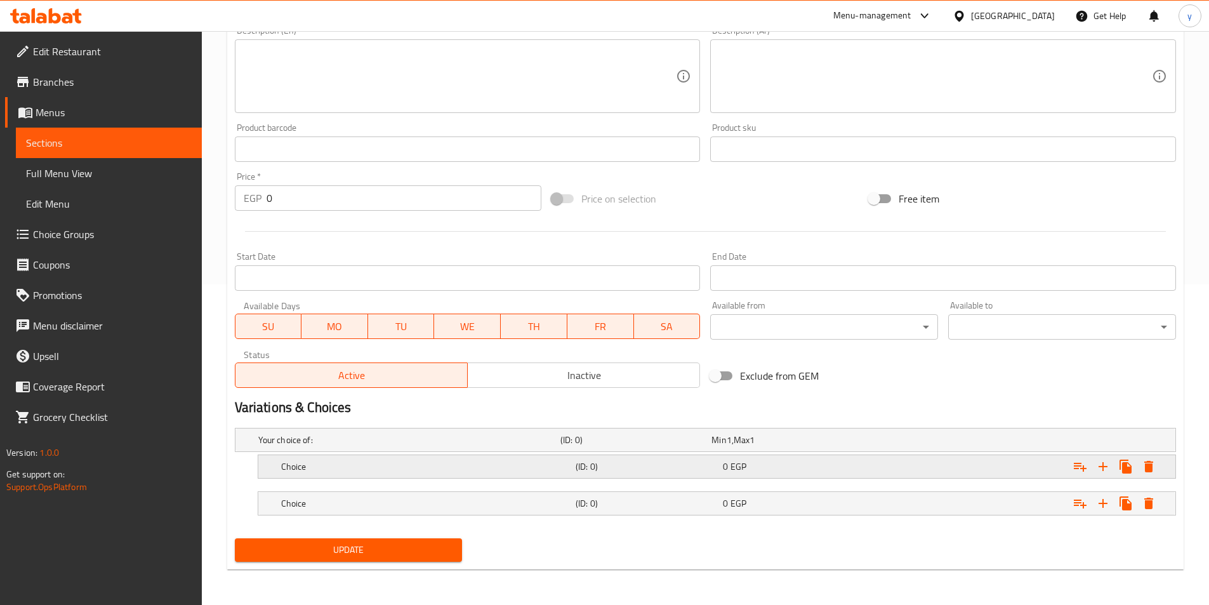
click at [801, 465] on div "0 EGP" at bounding box center [794, 466] width 142 height 13
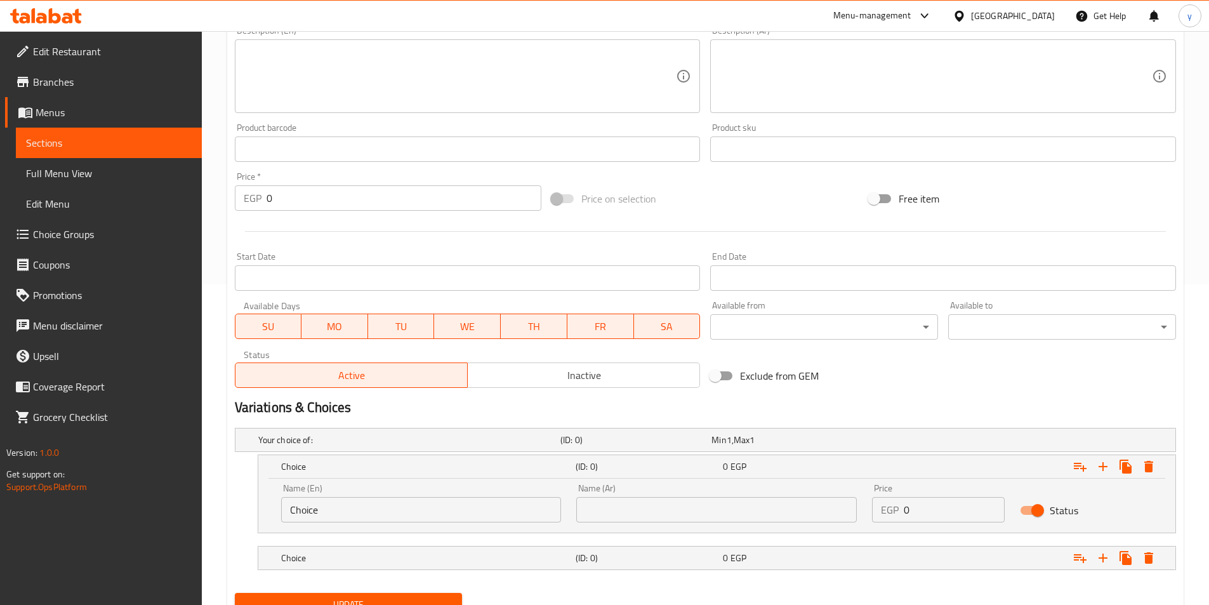
drag, startPoint x: 922, startPoint y: 508, endPoint x: 673, endPoint y: 486, distance: 249.8
click at [673, 486] on div "Name (En) Choice Name (En) Name (Ar) Name (Ar) Price EGP 0 Price Status" at bounding box center [717, 503] width 887 height 54
type input "24"
drag, startPoint x: 894, startPoint y: 552, endPoint x: 986, endPoint y: 558, distance: 92.9
click at [894, 552] on div "Expand" at bounding box center [1015, 558] width 295 height 28
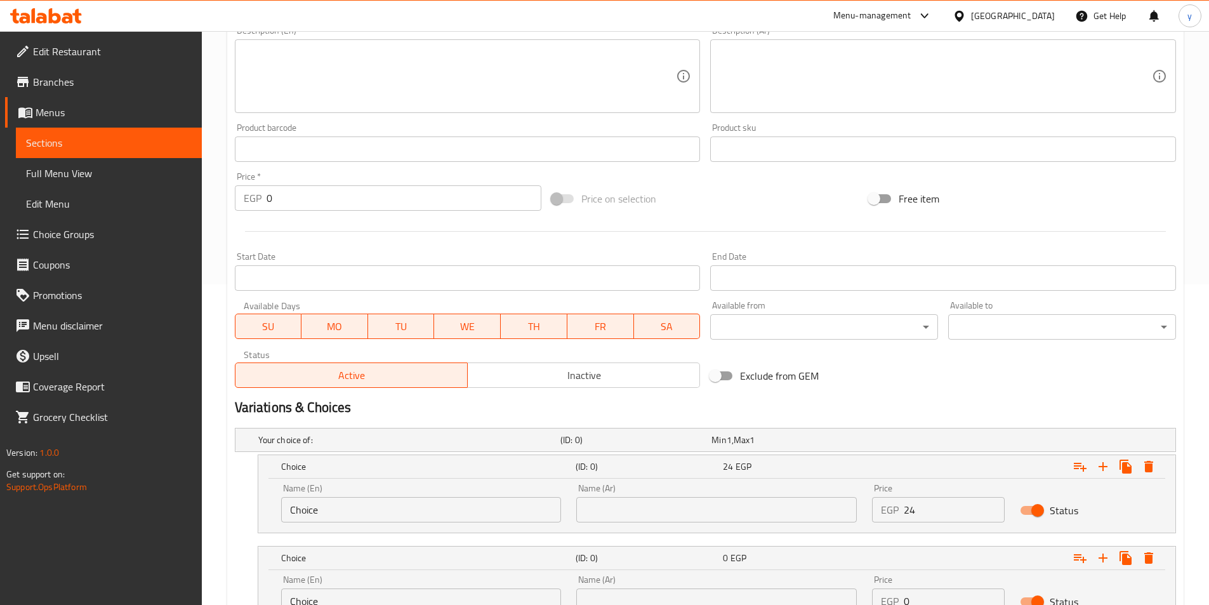
scroll to position [430, 0]
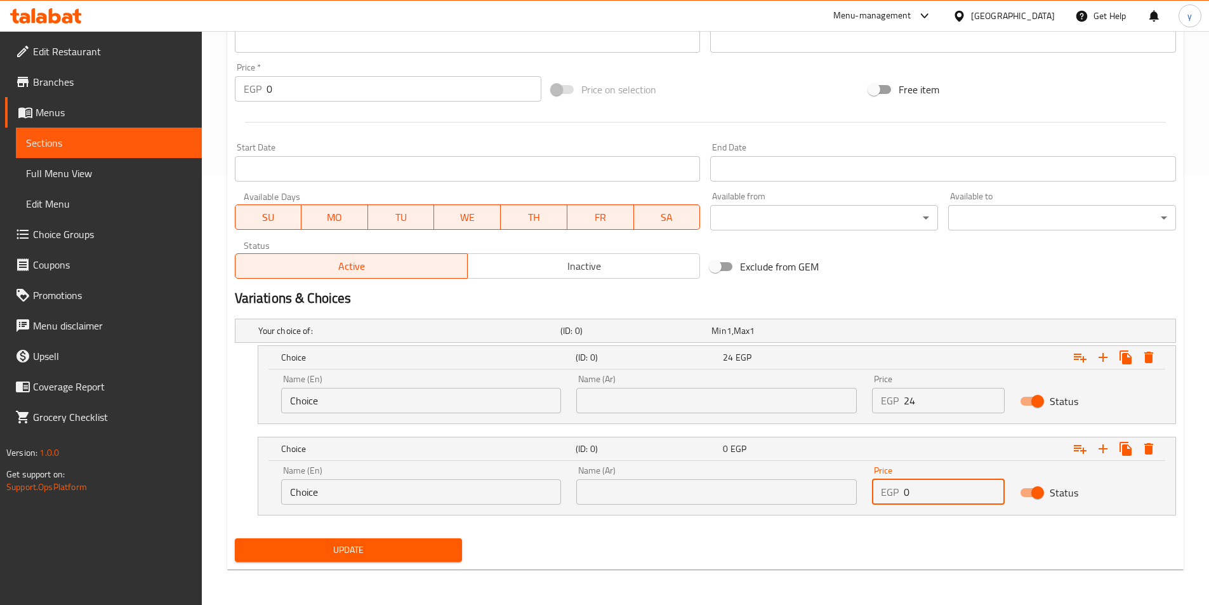
drag, startPoint x: 928, startPoint y: 501, endPoint x: 864, endPoint y: 503, distance: 64.1
click at [864, 503] on div "Name (En) Choice Name (En) Name (Ar) Name (Ar) Price EGP 0 Price Status" at bounding box center [717, 485] width 887 height 54
type input "26"
click at [709, 399] on input "text" at bounding box center [716, 400] width 281 height 25
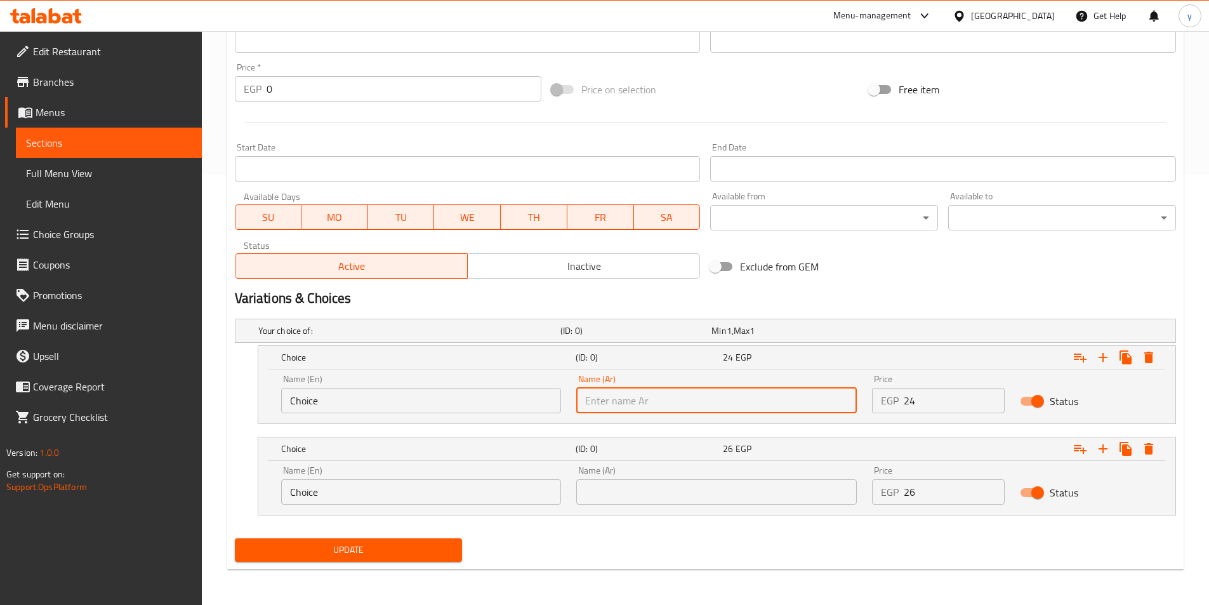
type input "شامي"
drag, startPoint x: 313, startPoint y: 387, endPoint x: 221, endPoint y: 387, distance: 92.0
click at [217, 387] on div "Home / Restaurants management / Menus / Sections / item / update Potato Sandwic…" at bounding box center [705, 103] width 1007 height 1004
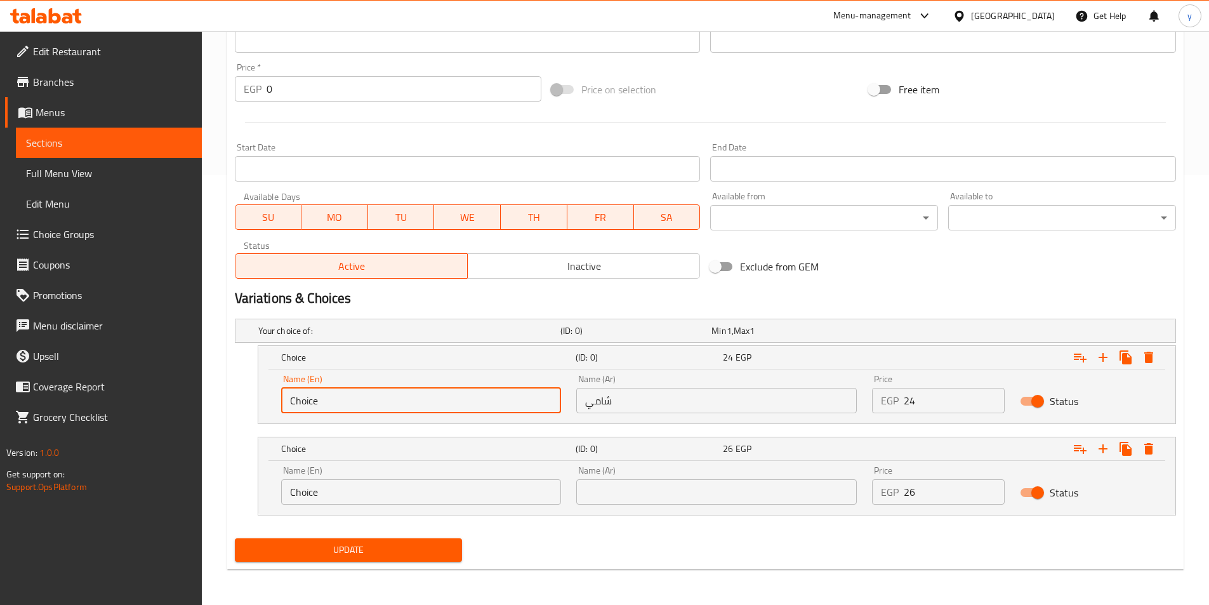
drag, startPoint x: 354, startPoint y: 405, endPoint x: 179, endPoint y: 405, distance: 174.6
click at [179, 405] on div "Edit Restaurant Branches Menus Sections Full Menu View Edit Menu Choice Groups …" at bounding box center [604, 103] width 1209 height 1004
click at [411, 406] on input "text" at bounding box center [421, 400] width 281 height 25
type input "Shami"
click at [694, 500] on input "text" at bounding box center [716, 491] width 281 height 25
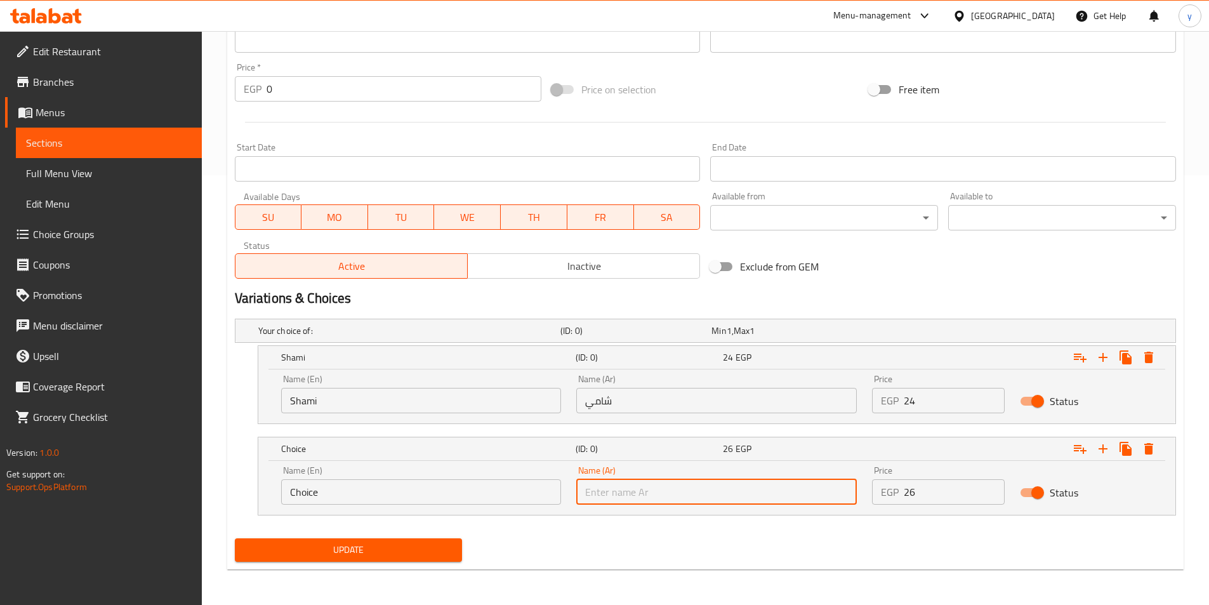
type input "بلدي"
click at [368, 491] on input "Choice" at bounding box center [421, 491] width 281 height 25
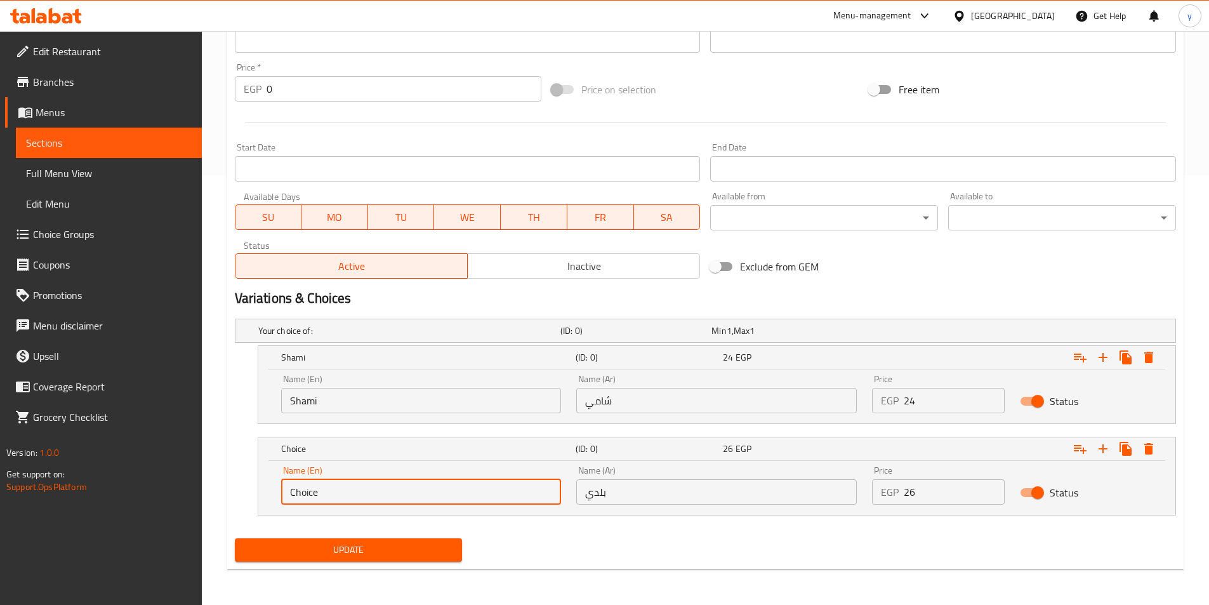
drag, startPoint x: 368, startPoint y: 491, endPoint x: 266, endPoint y: 481, distance: 102.8
click at [183, 472] on div "Edit Restaurant Branches Menus Sections Full Menu View Edit Menu Choice Groups …" at bounding box center [604, 103] width 1209 height 1004
click at [315, 496] on input "text" at bounding box center [421, 491] width 281 height 25
type input "Baladi"
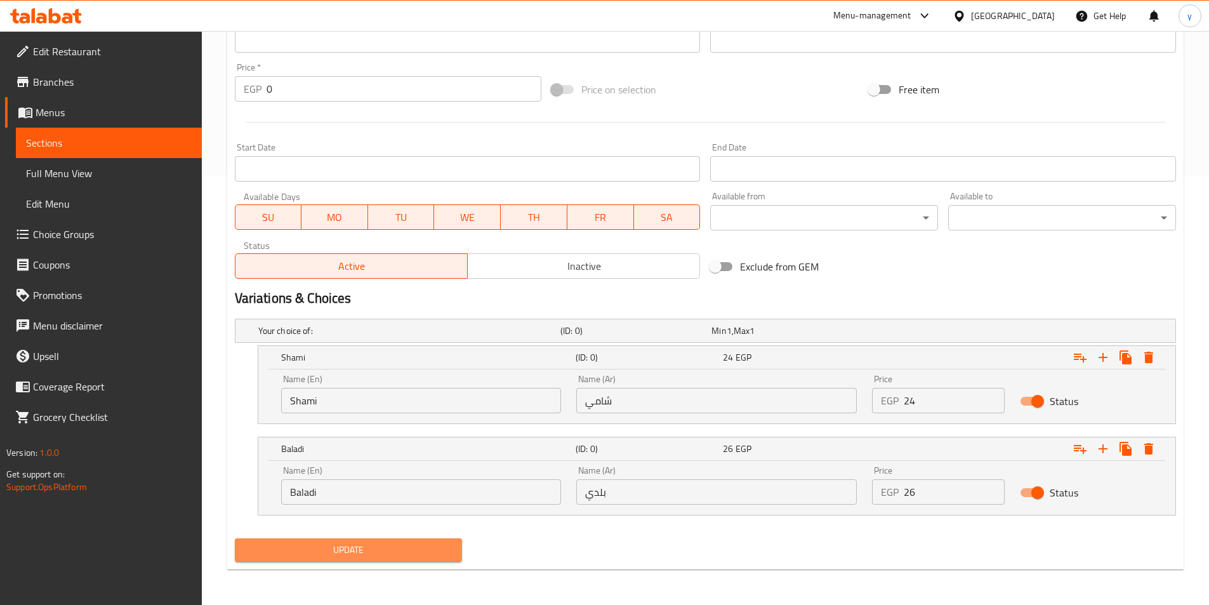
click at [361, 552] on span "Update" at bounding box center [349, 550] width 208 height 16
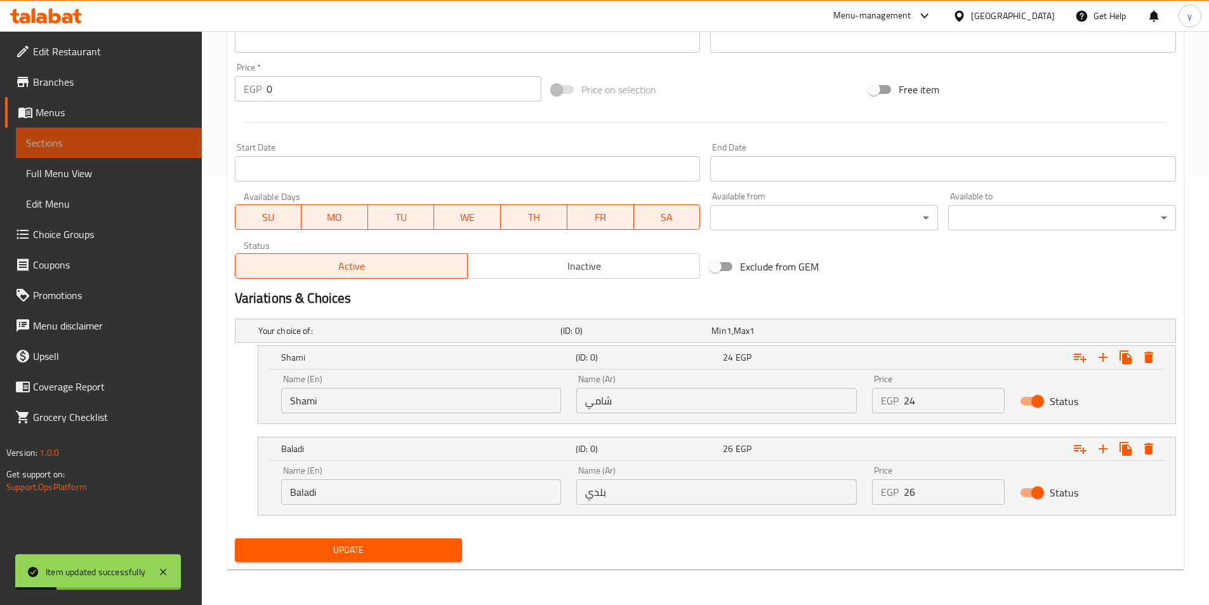
click at [95, 144] on span "Sections" at bounding box center [109, 142] width 166 height 15
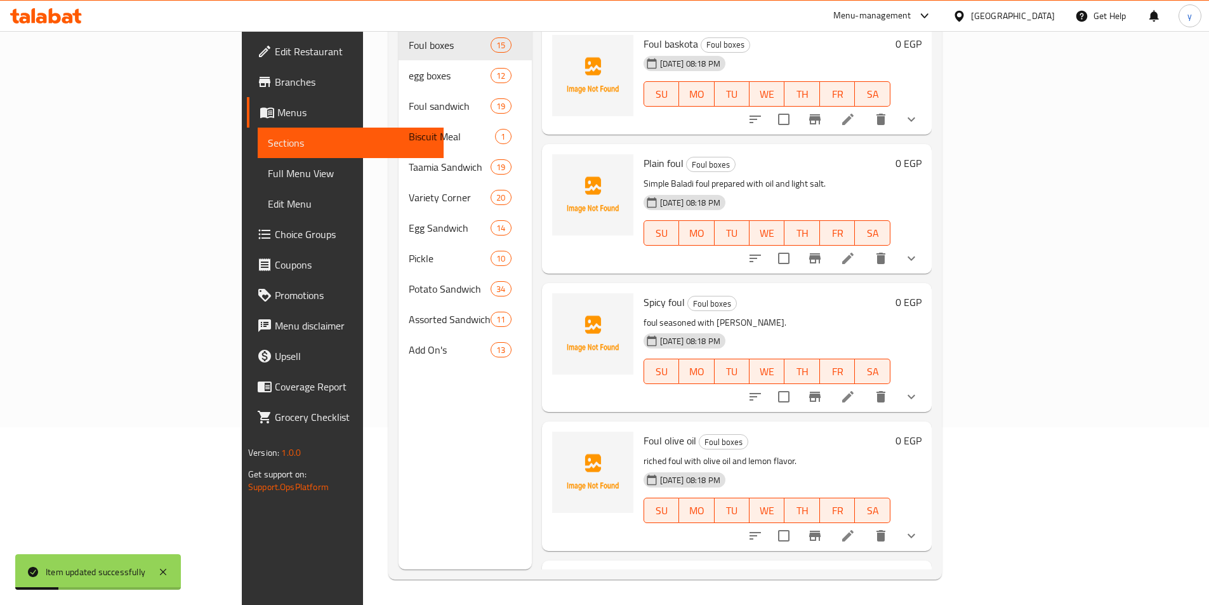
scroll to position [178, 0]
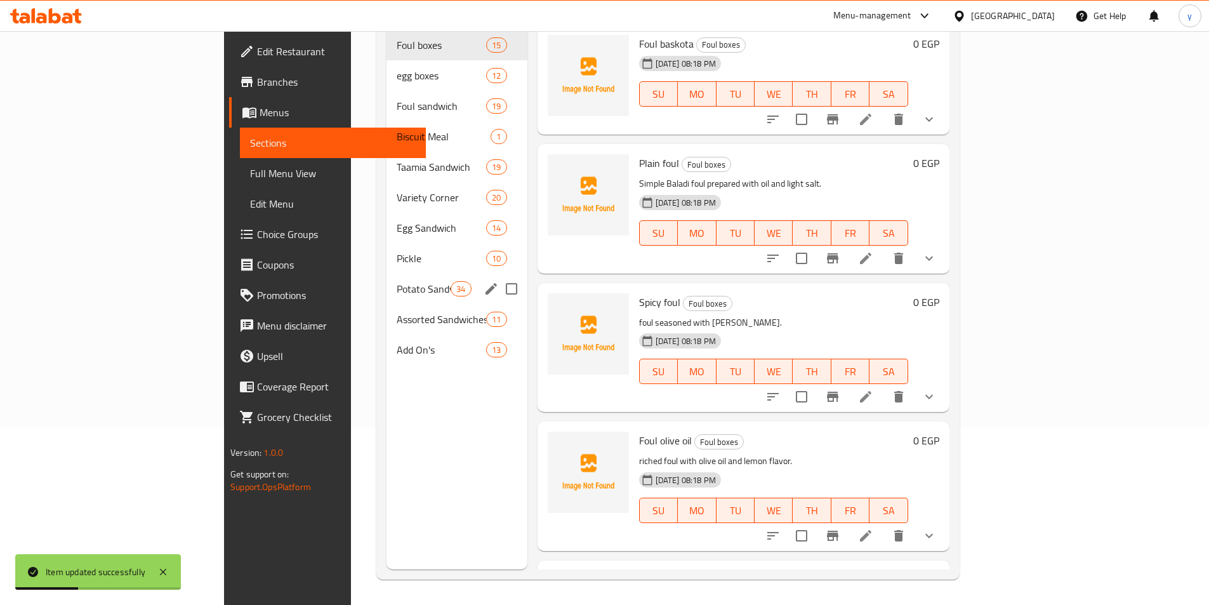
click at [387, 282] on div "Potato Sandwich 34" at bounding box center [457, 289] width 141 height 30
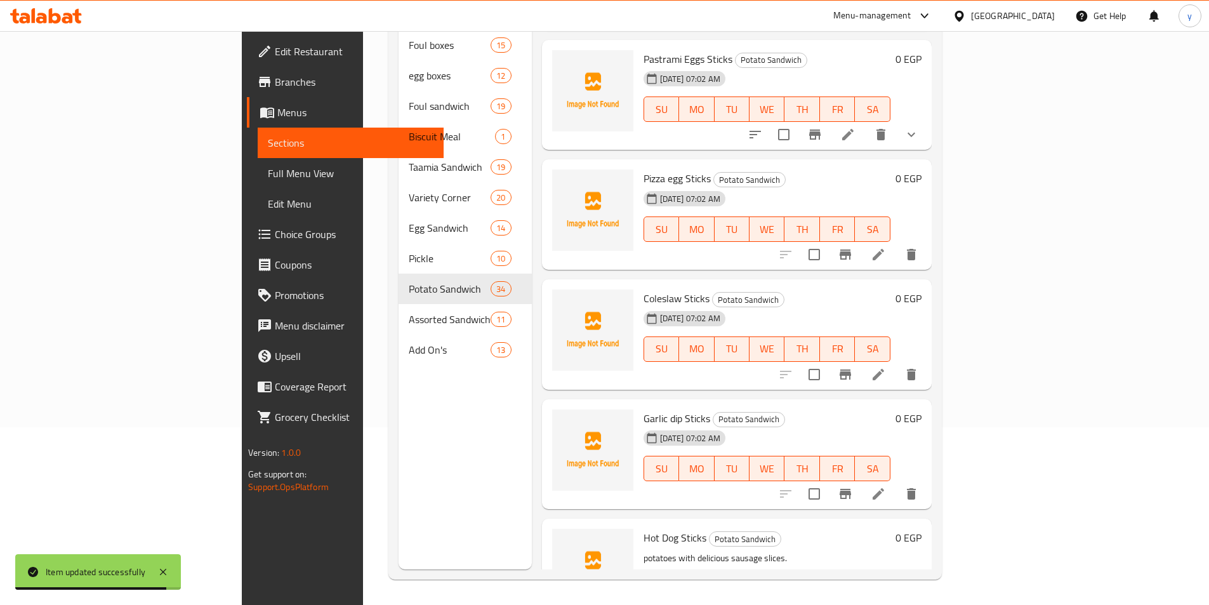
scroll to position [1714, 0]
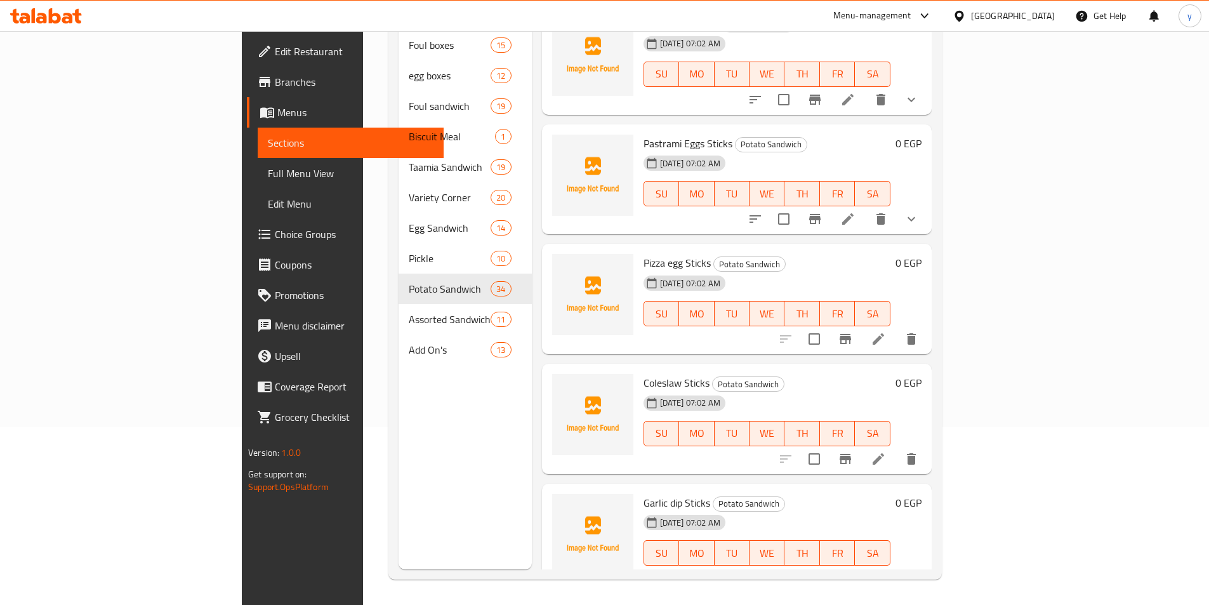
click at [896, 328] on li at bounding box center [879, 339] width 36 height 23
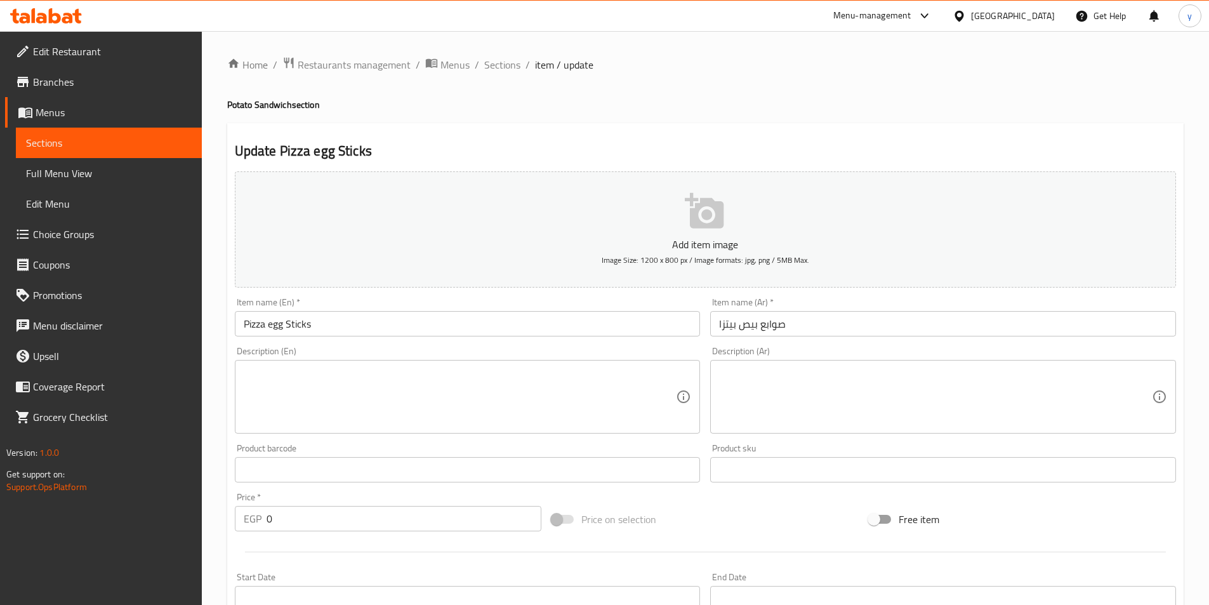
click at [110, 136] on span "Sections" at bounding box center [109, 142] width 166 height 15
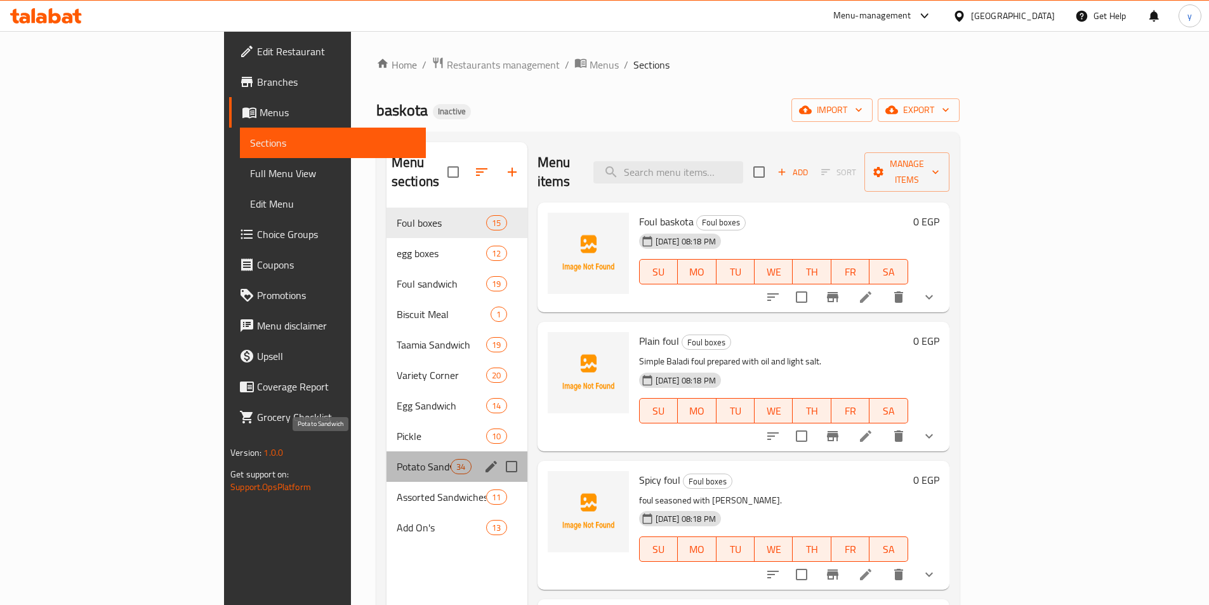
click at [397, 459] on span "Potato Sandwich" at bounding box center [424, 466] width 54 height 15
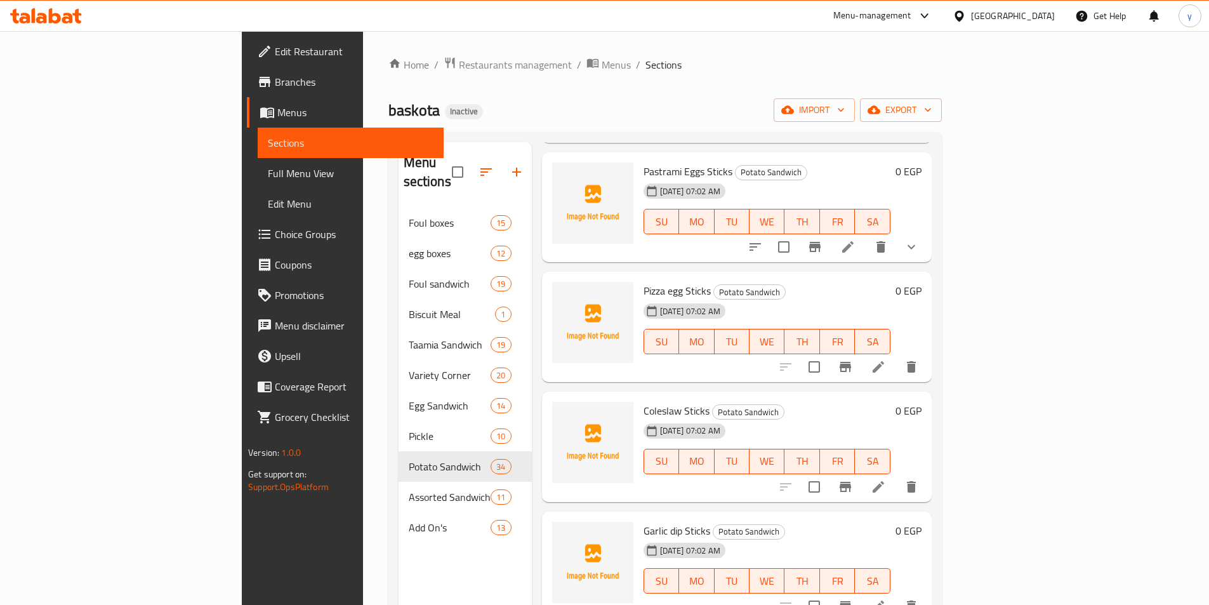
scroll to position [1841, 0]
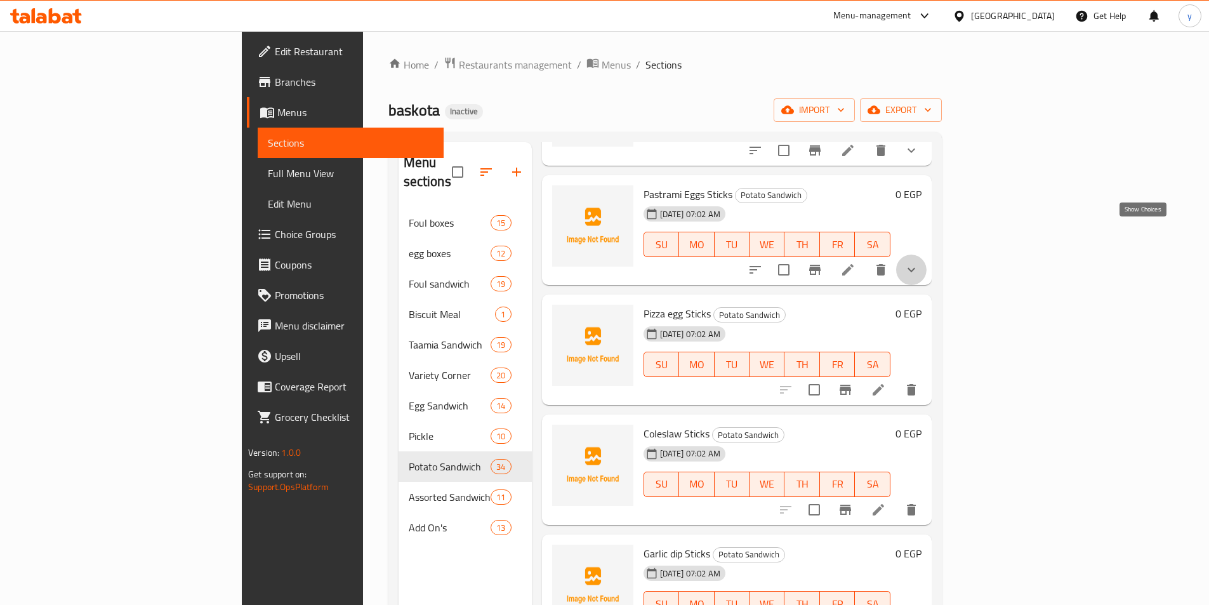
click at [919, 262] on icon "show more" at bounding box center [911, 269] width 15 height 15
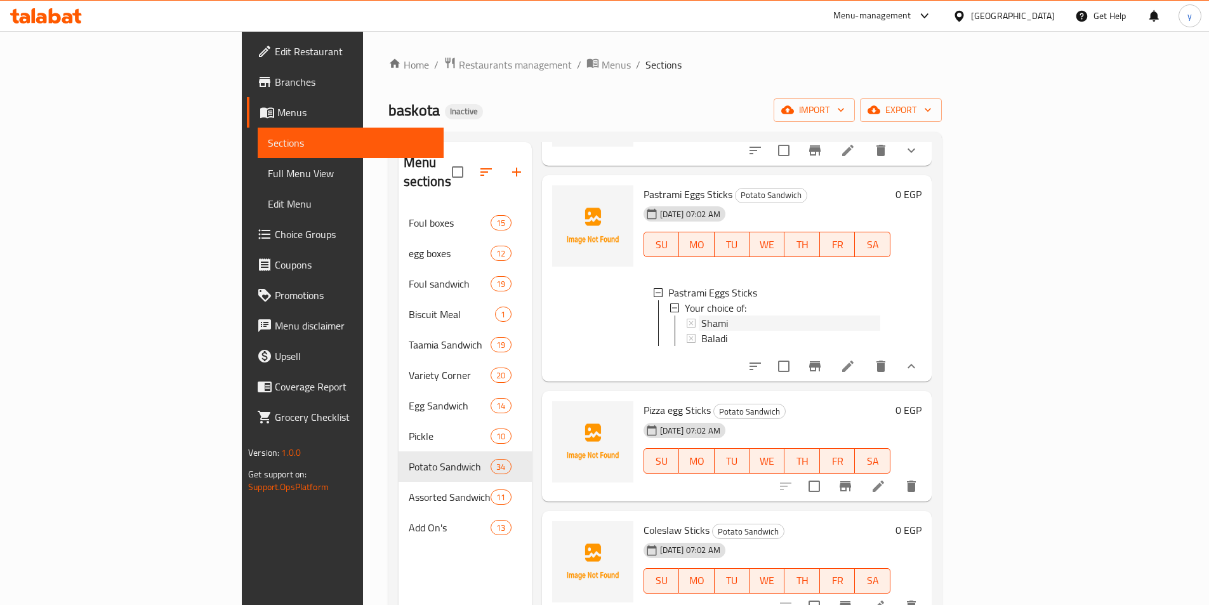
click at [880, 315] on div "Shami" at bounding box center [790, 322] width 179 height 15
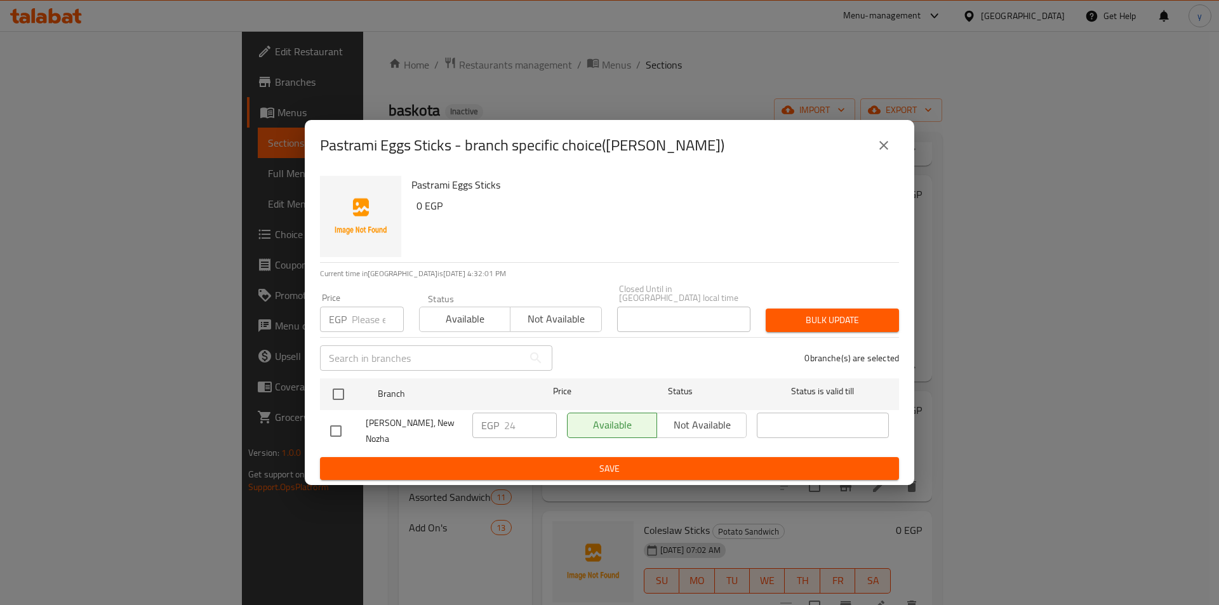
click at [880, 152] on icon "close" at bounding box center [883, 145] width 15 height 15
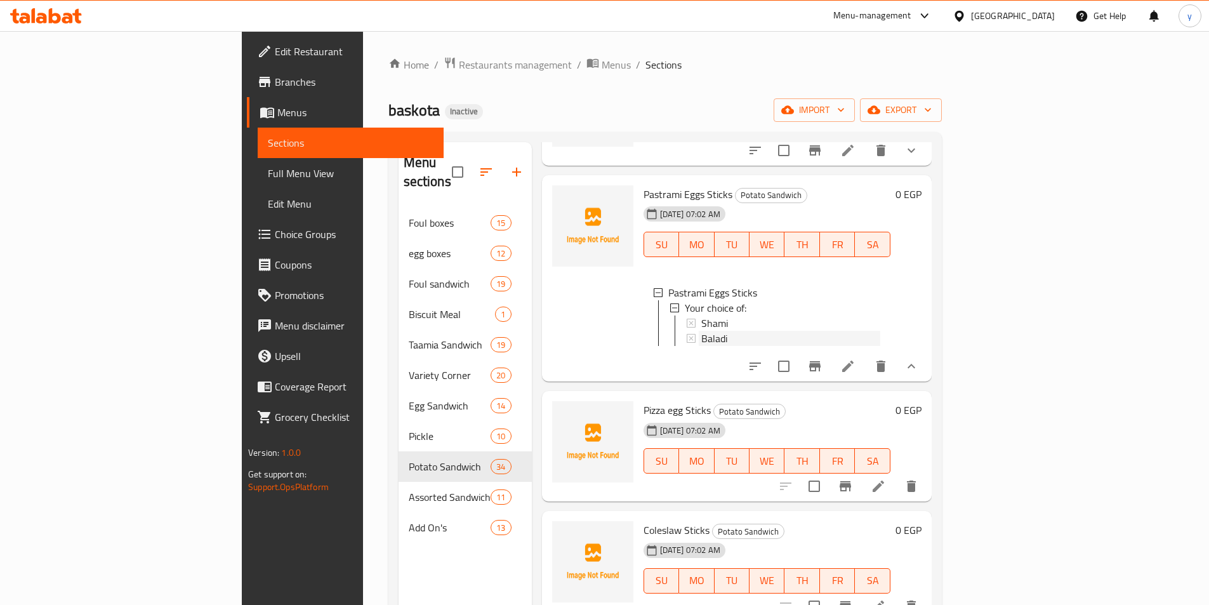
click at [819, 331] on div "Baladi" at bounding box center [790, 338] width 179 height 15
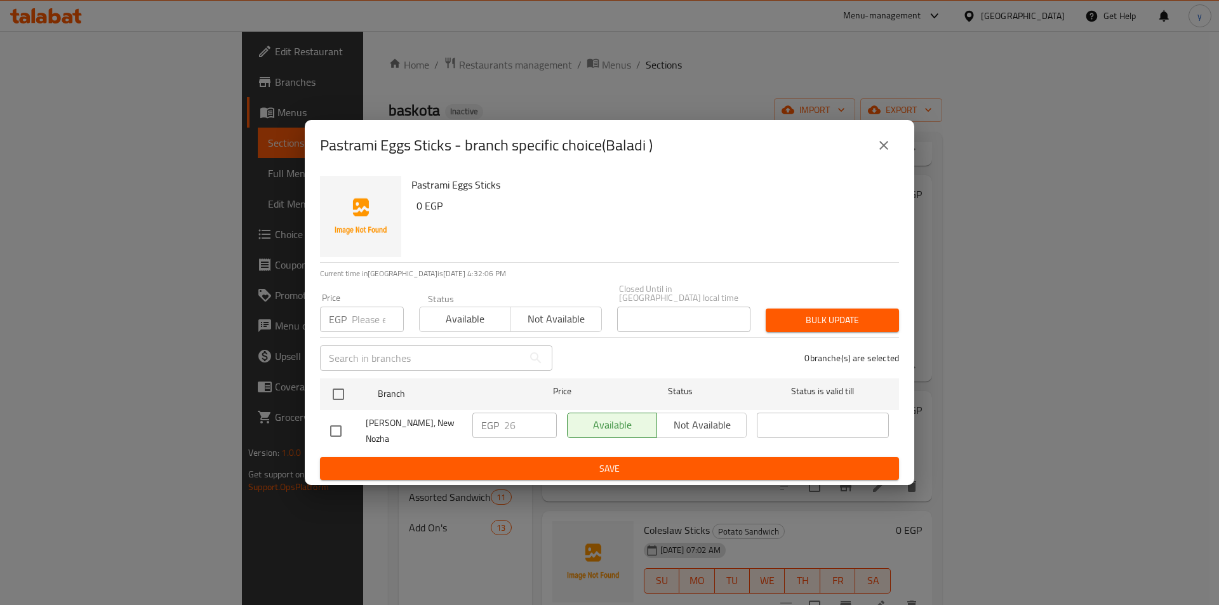
click at [892, 146] on button "close" at bounding box center [883, 145] width 30 height 30
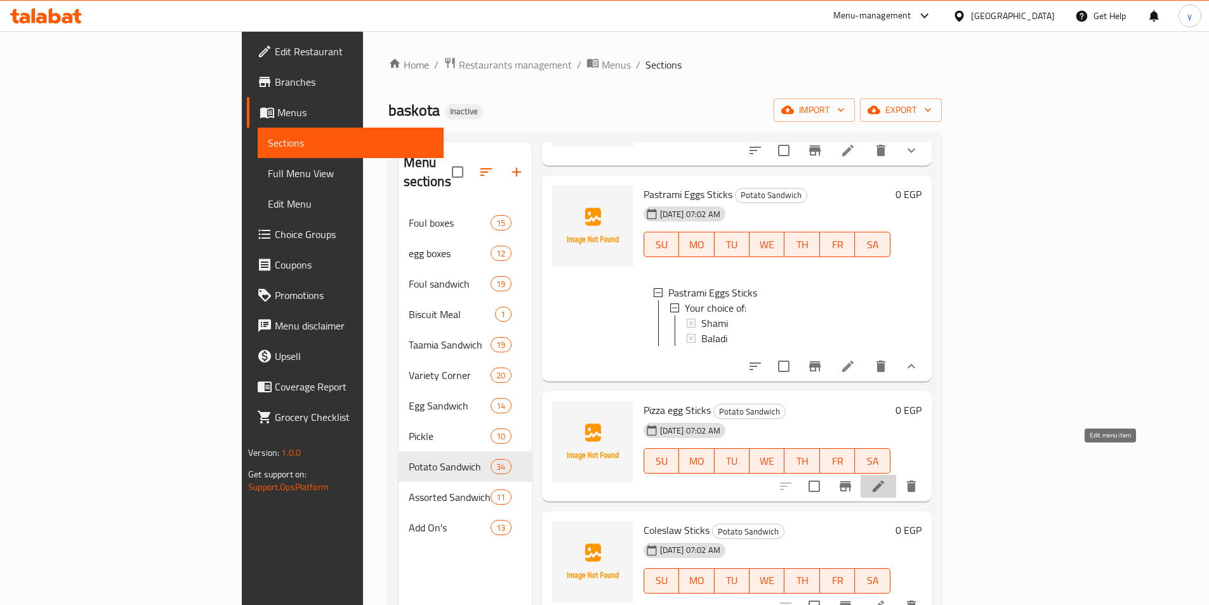
click at [886, 479] on icon at bounding box center [878, 486] width 15 height 15
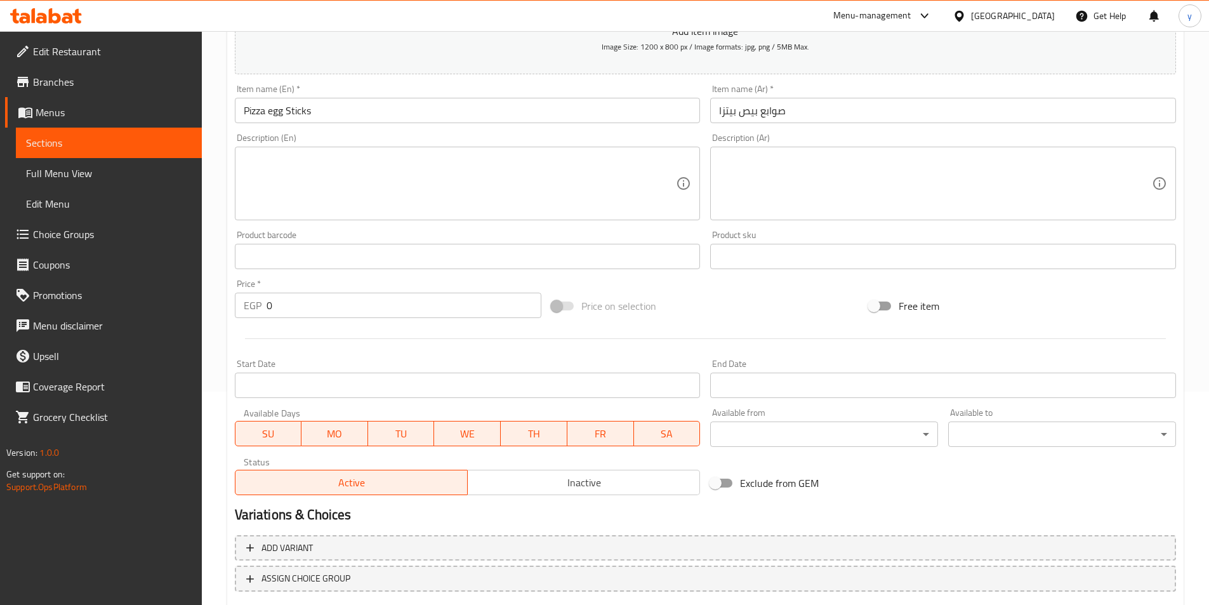
scroll to position [292, 0]
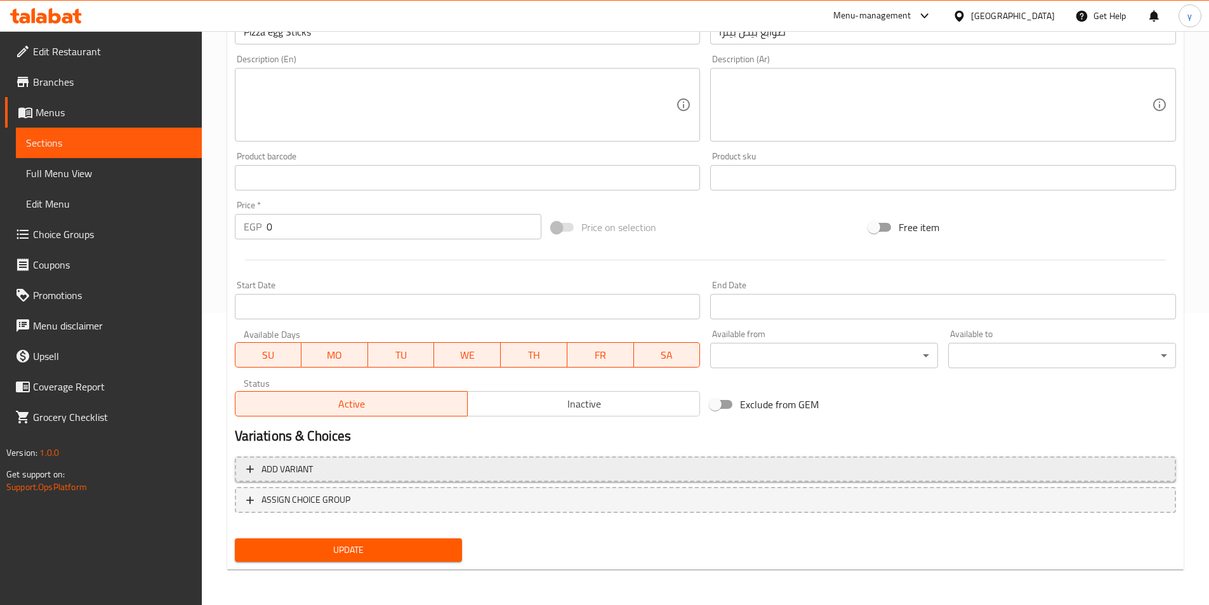
click at [790, 458] on button "Add variant" at bounding box center [705, 469] width 941 height 26
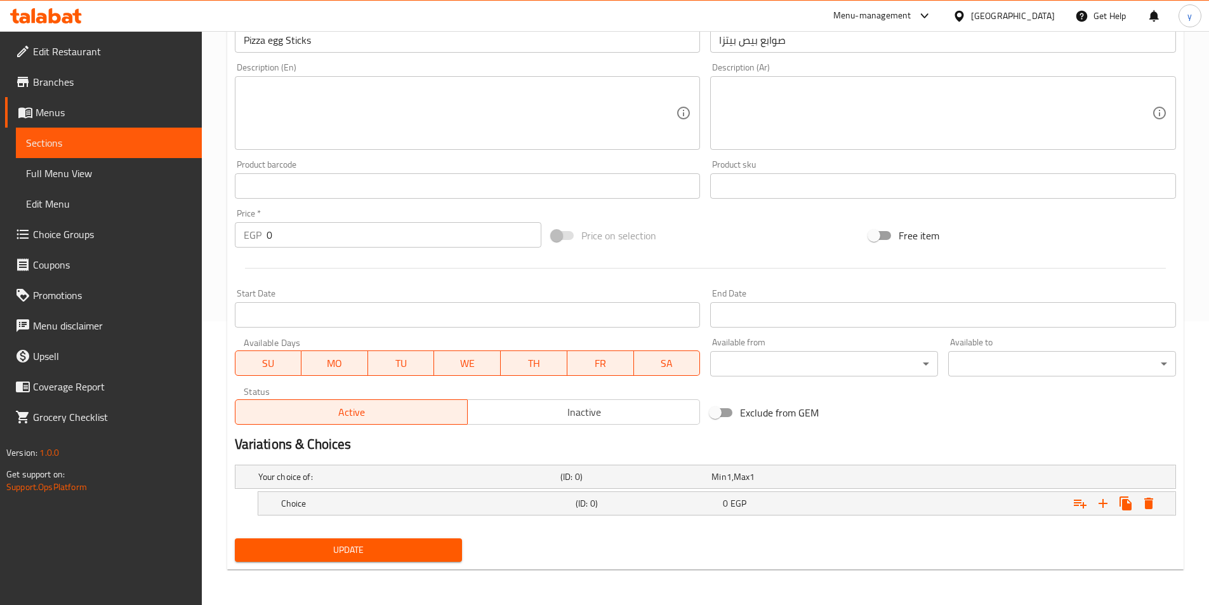
scroll to position [284, 0]
click at [964, 442] on h2 "Variations & Choices" at bounding box center [705, 444] width 941 height 19
click at [1106, 499] on icon "Expand" at bounding box center [1103, 503] width 15 height 15
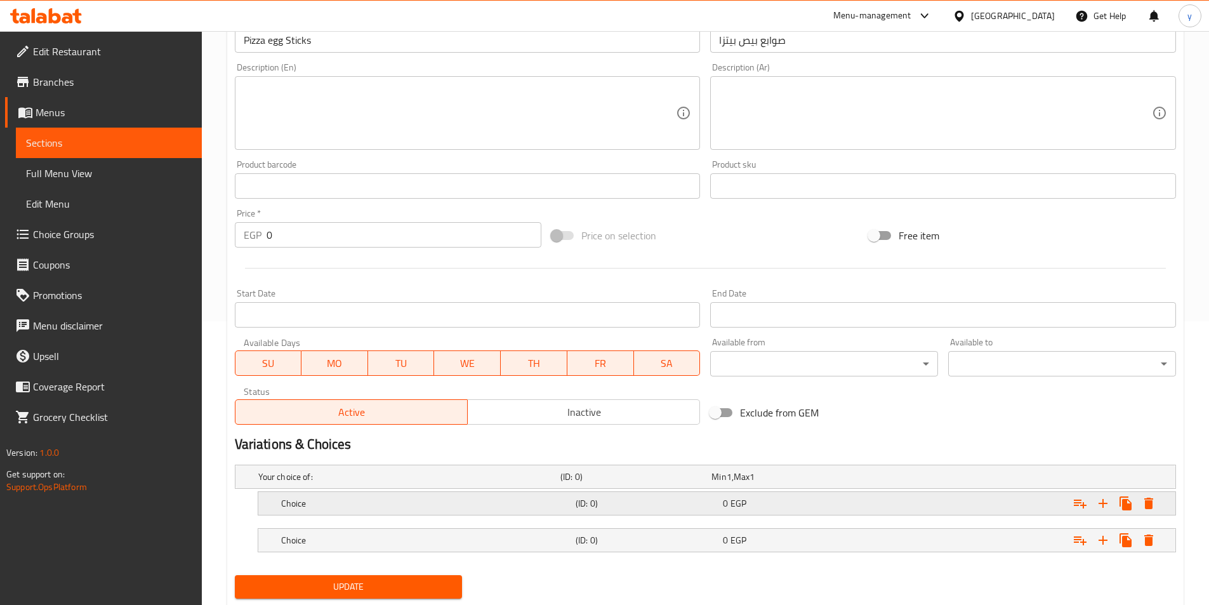
click at [918, 497] on div "Expand" at bounding box center [1015, 503] width 295 height 28
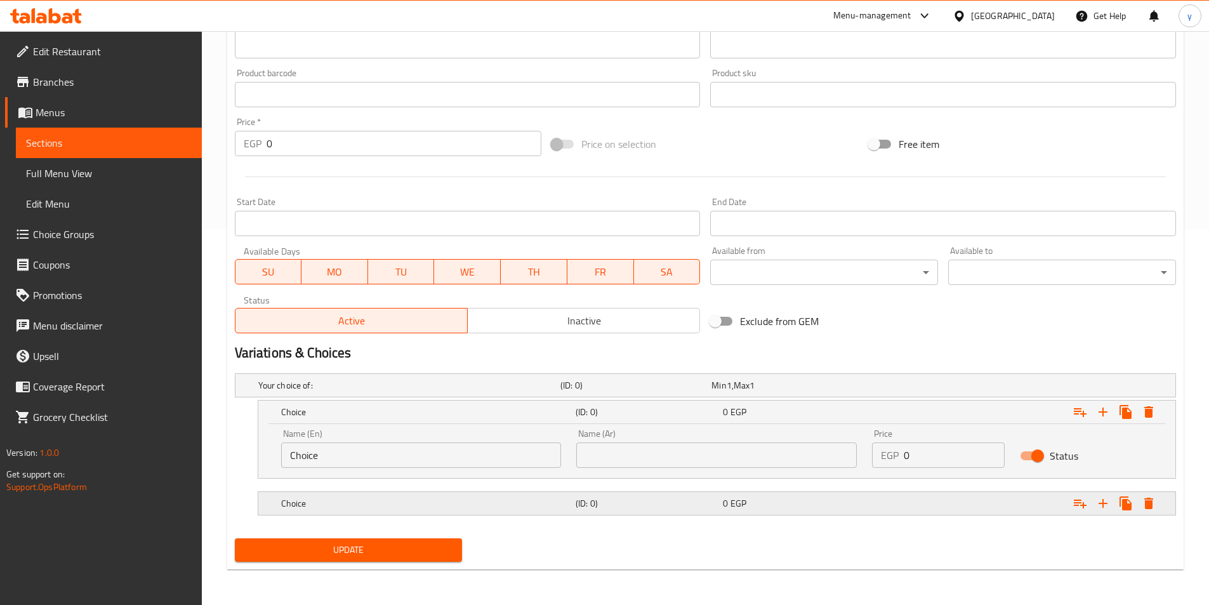
click at [851, 498] on div "0 EGP" at bounding box center [794, 503] width 142 height 13
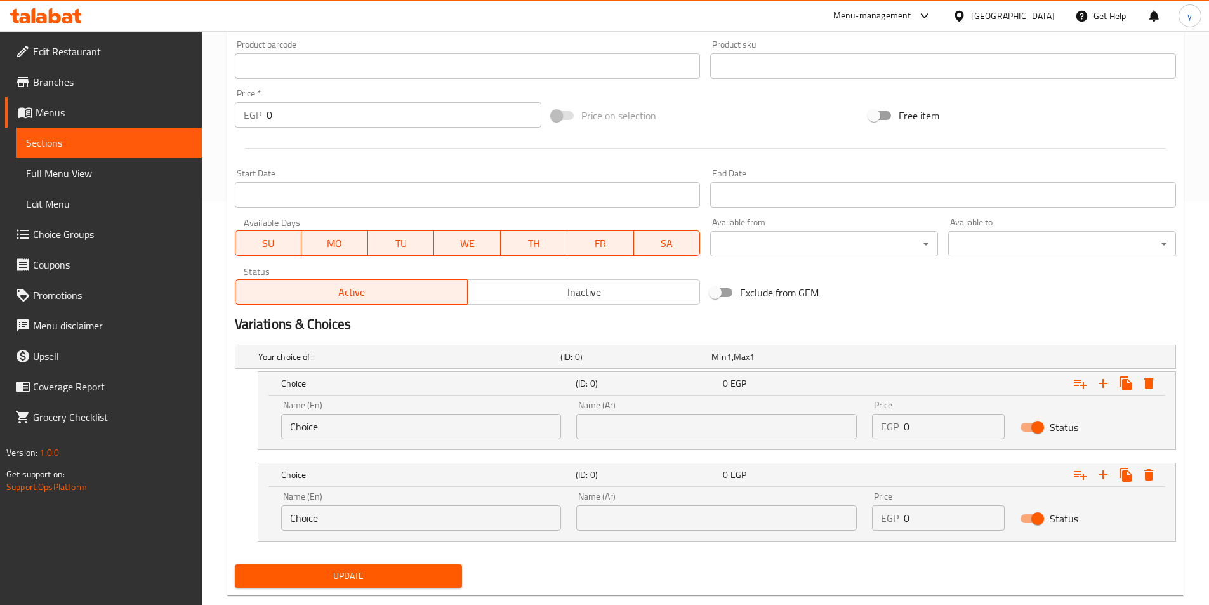
scroll to position [430, 0]
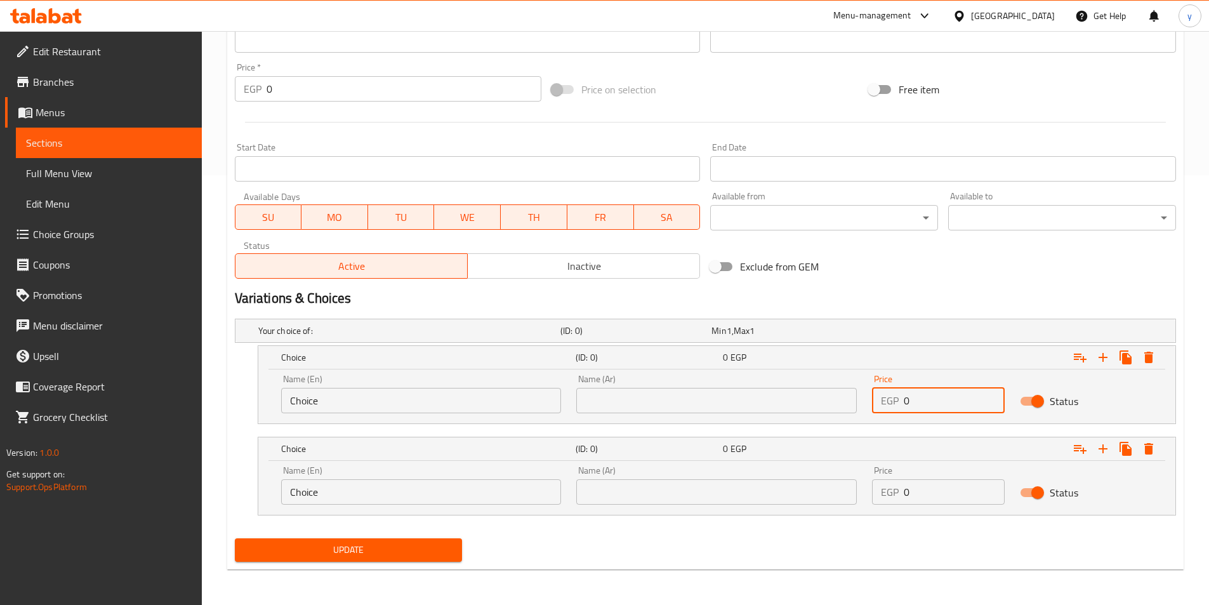
drag, startPoint x: 926, startPoint y: 397, endPoint x: 893, endPoint y: 416, distance: 37.6
click at [893, 416] on div "Price EGP 0 Price" at bounding box center [939, 394] width 148 height 54
type input "24"
drag, startPoint x: 873, startPoint y: 488, endPoint x: 858, endPoint y: 484, distance: 16.5
click at [856, 486] on div "Name (En) Choice Name (En) Name (Ar) Name (Ar) Price EGP 0 Price Status" at bounding box center [717, 485] width 887 height 54
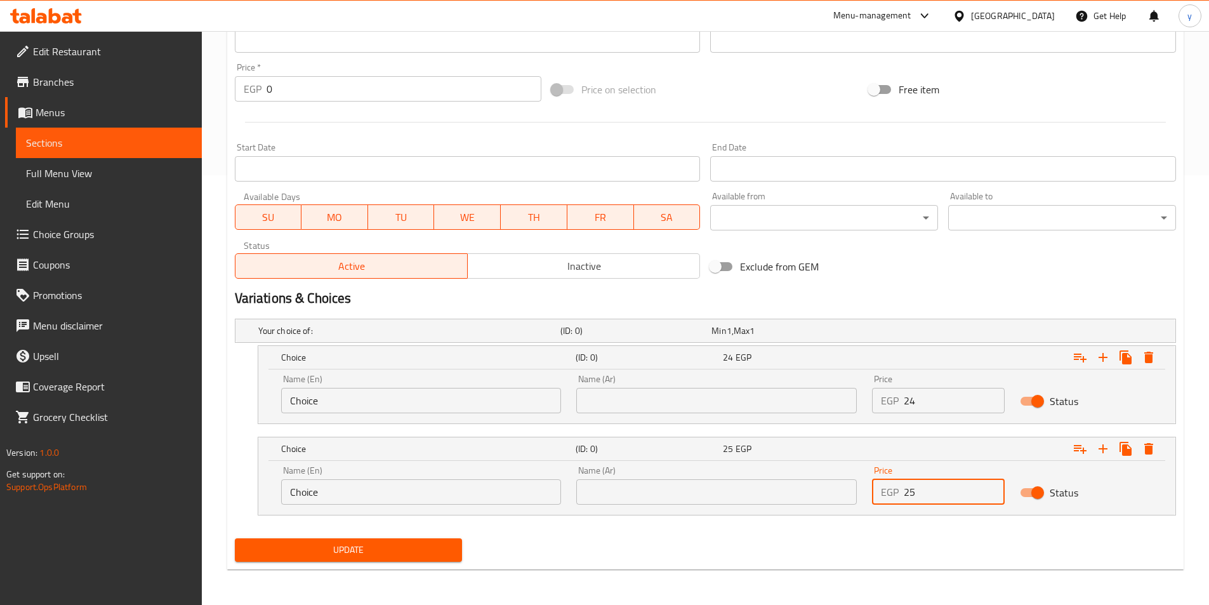
type input "25"
click at [692, 406] on input "text" at bounding box center [716, 400] width 281 height 25
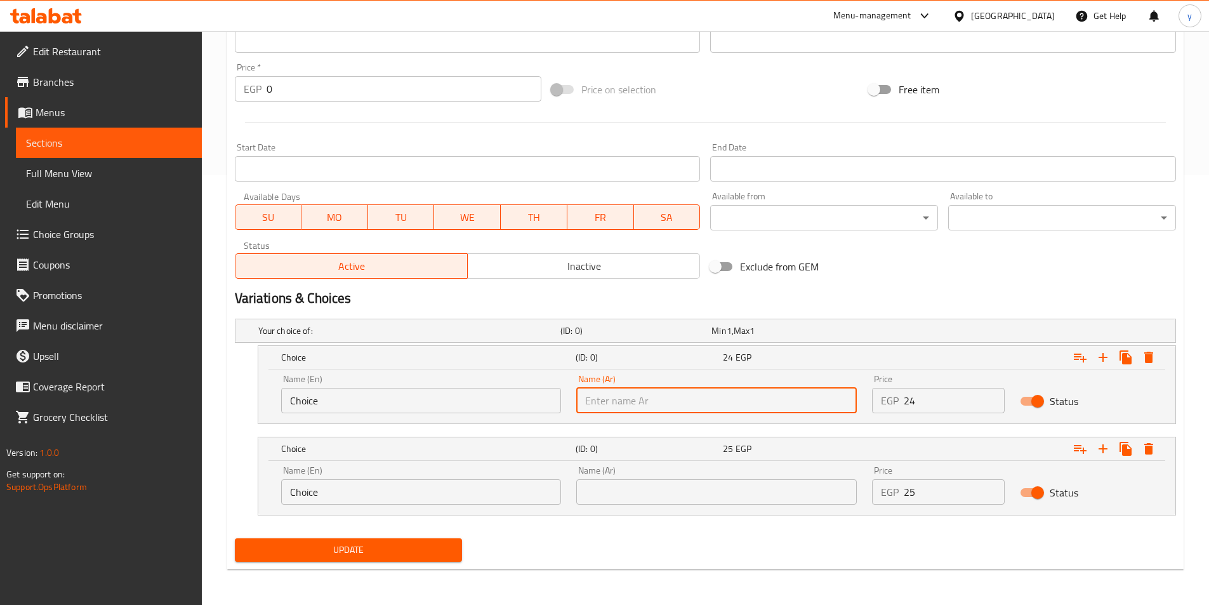
type input "شامي"
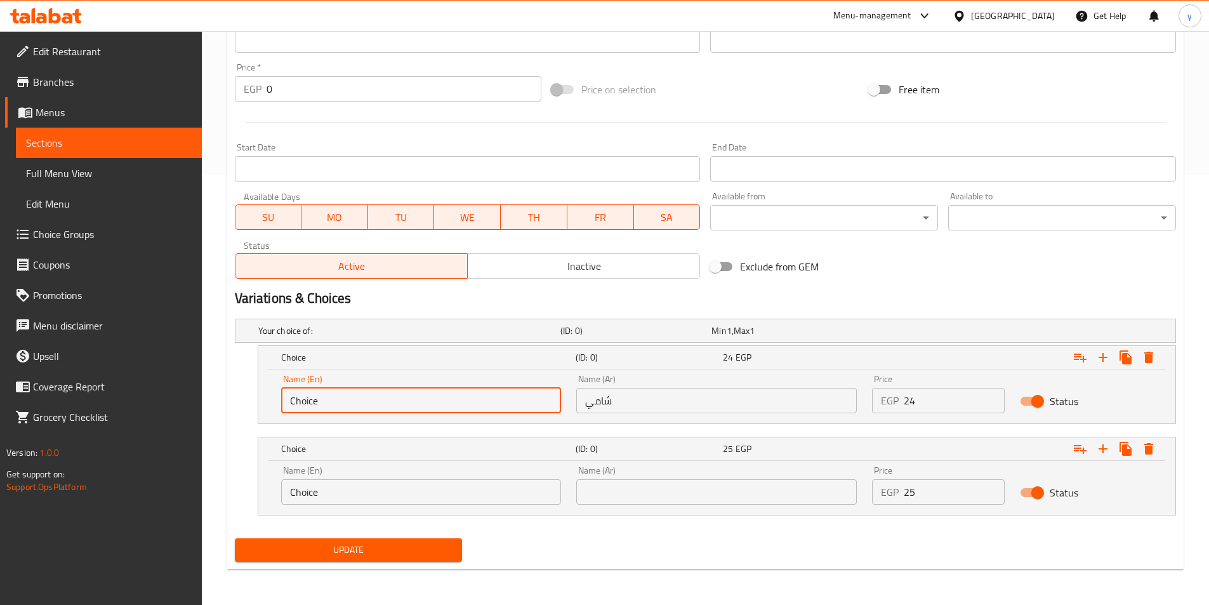
drag, startPoint x: 454, startPoint y: 392, endPoint x: 192, endPoint y: 359, distance: 264.9
click at [187, 372] on div "Edit Restaurant Branches Menus Sections Full Menu View Edit Menu Choice Groups …" at bounding box center [604, 103] width 1209 height 1004
click at [308, 399] on input "text" at bounding box center [421, 400] width 281 height 25
type input "Shami"
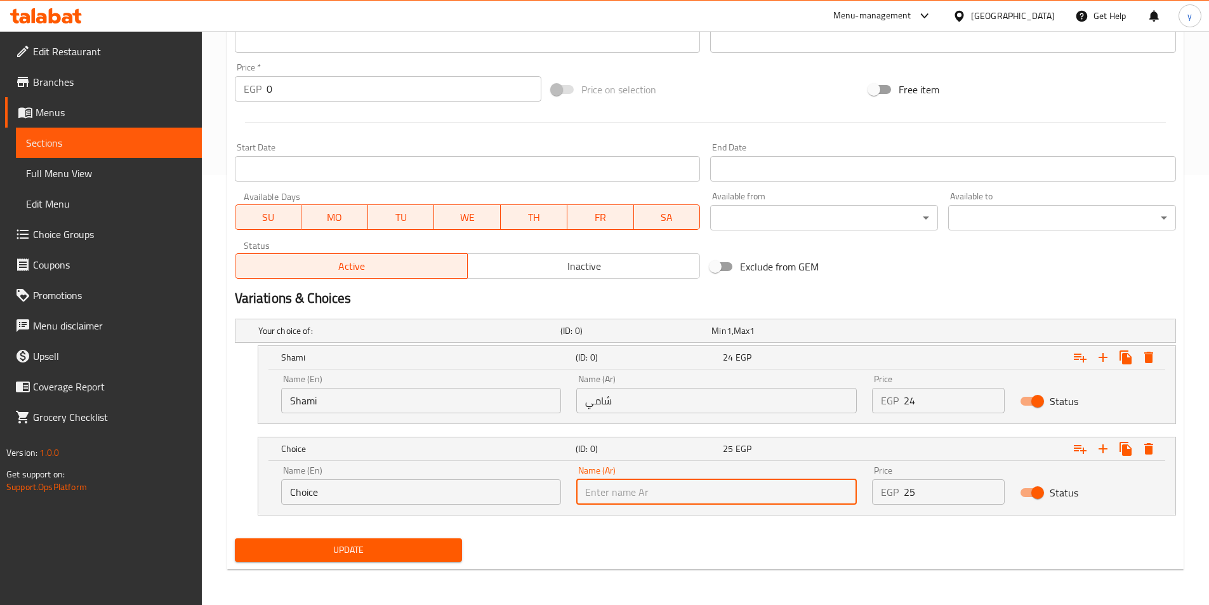
click at [611, 481] on input "text" at bounding box center [716, 491] width 281 height 25
type input "بلدي"
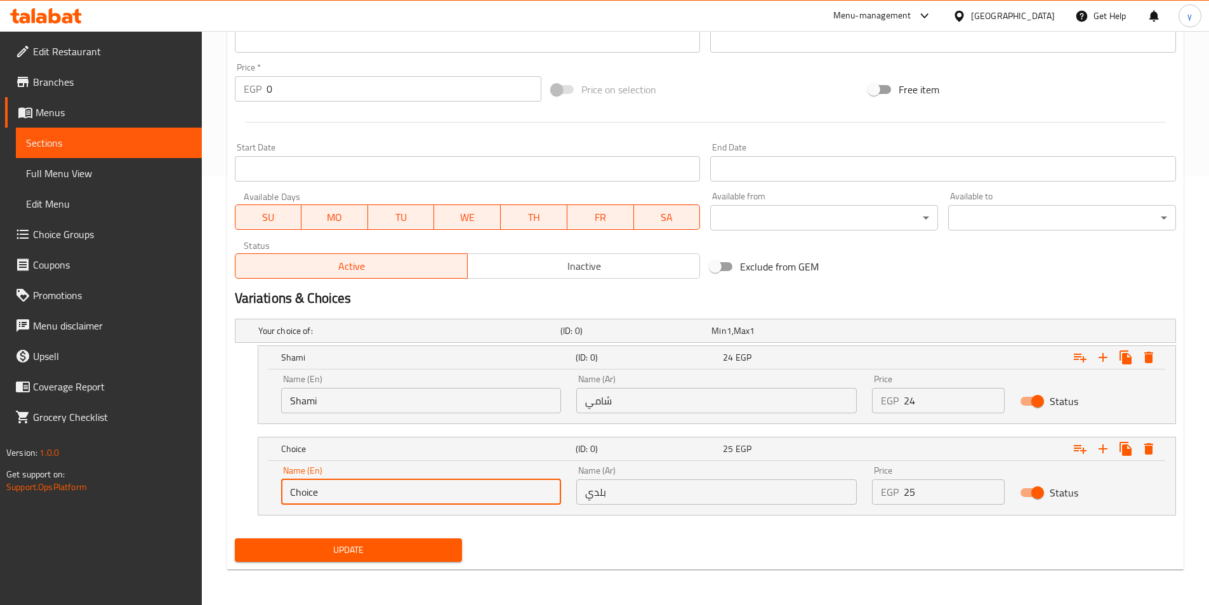
drag, startPoint x: 275, startPoint y: 484, endPoint x: 103, endPoint y: 445, distance: 175.7
click at [103, 445] on div "Edit Restaurant Branches Menus Sections Full Menu View Edit Menu Choice Groups …" at bounding box center [604, 103] width 1209 height 1004
click at [310, 491] on input "text" at bounding box center [421, 491] width 281 height 25
type input "Baladi"
click at [337, 553] on span "Update" at bounding box center [349, 550] width 208 height 16
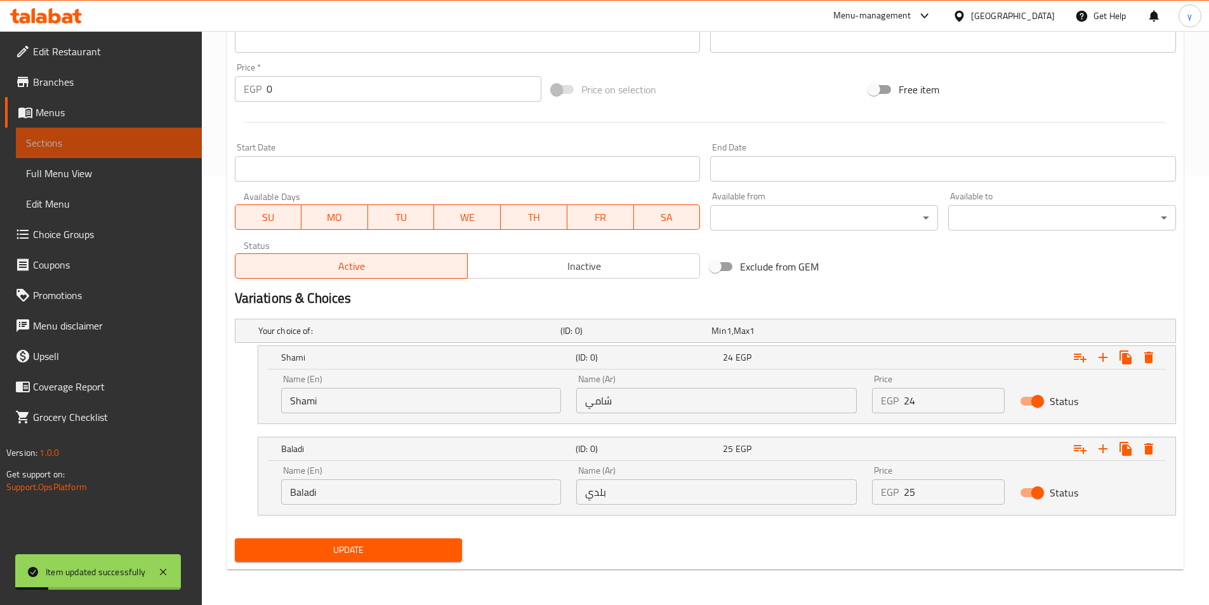
click at [43, 149] on span "Sections" at bounding box center [109, 142] width 166 height 15
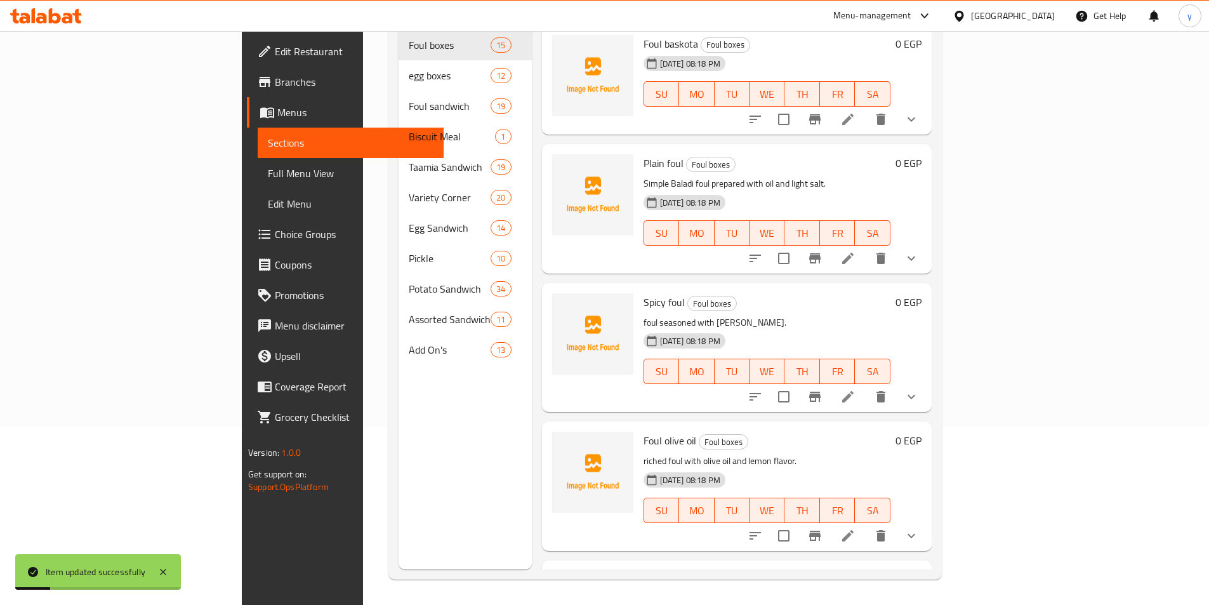
scroll to position [178, 0]
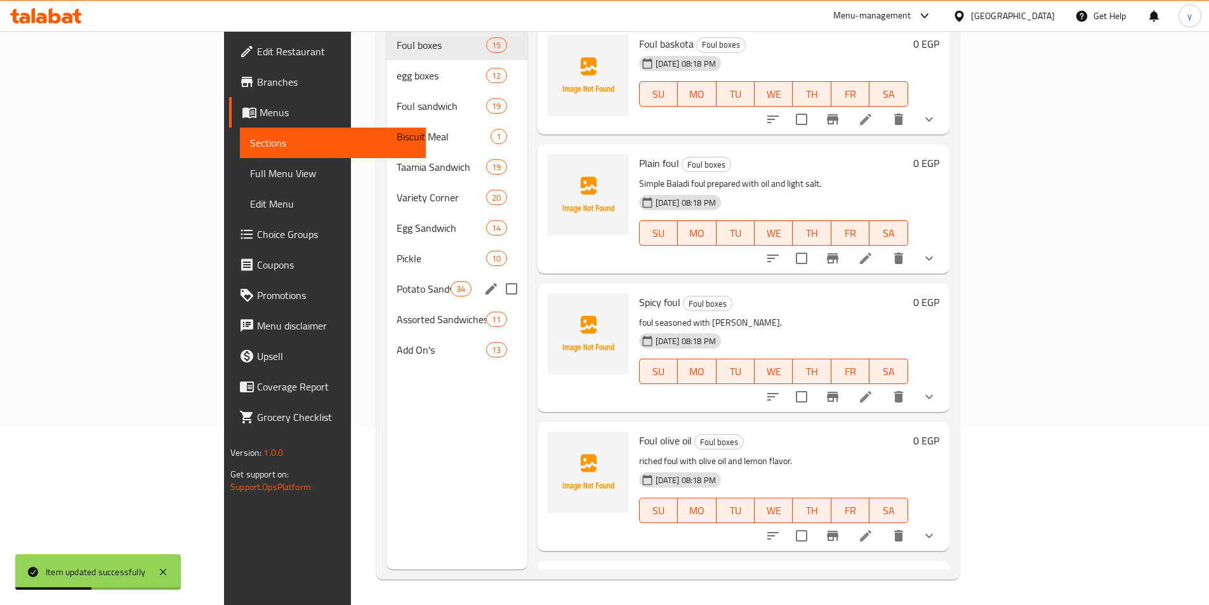
click at [387, 282] on div "Potato Sandwich 34" at bounding box center [457, 289] width 141 height 30
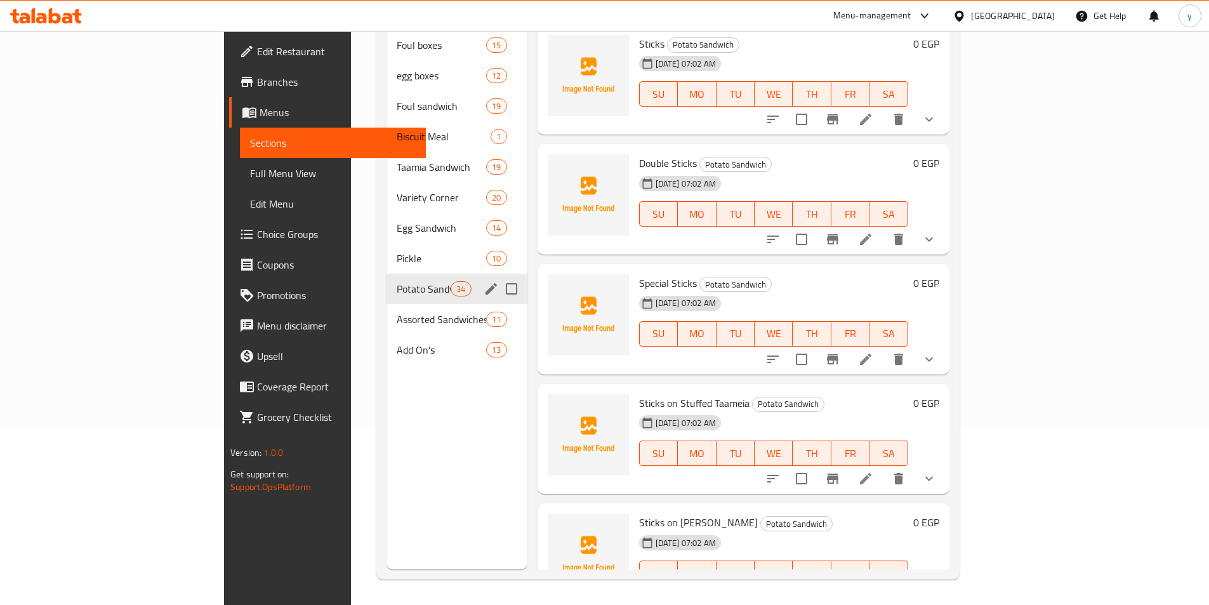
click at [397, 281] on span "Potato Sandwich" at bounding box center [424, 288] width 54 height 15
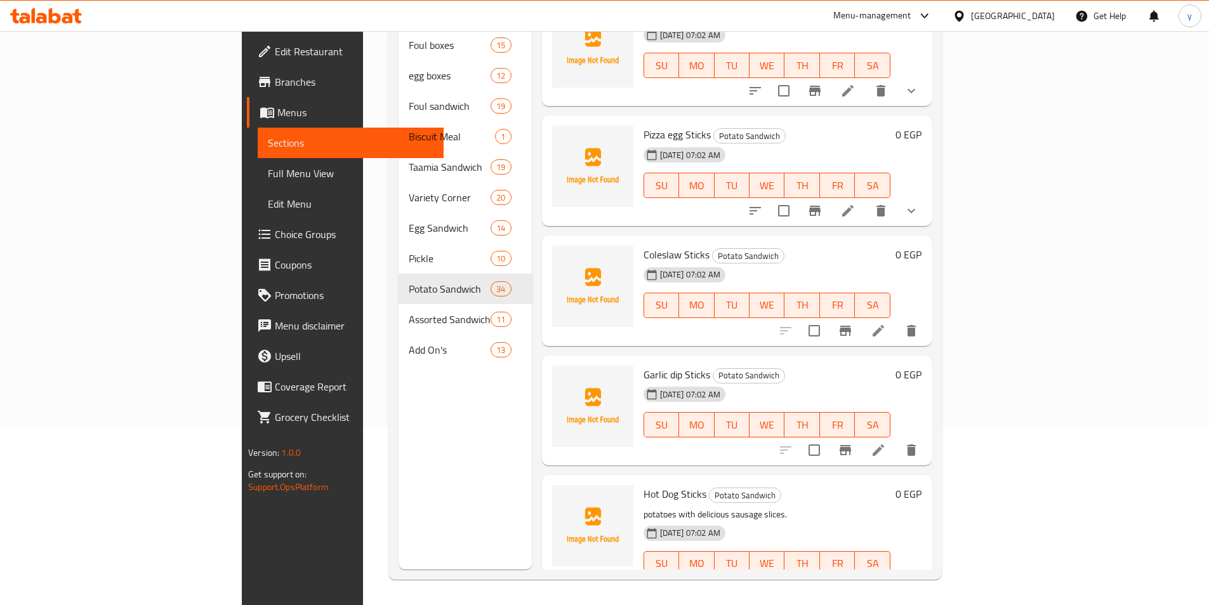
scroll to position [1841, 0]
click at [896, 321] on li at bounding box center [879, 332] width 36 height 23
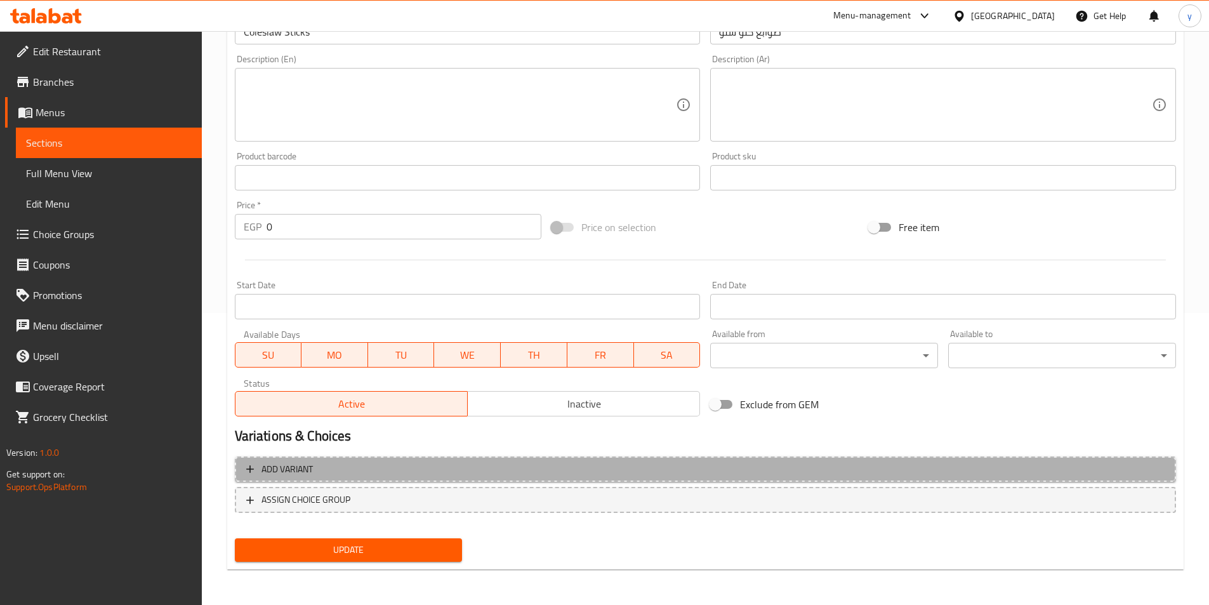
click at [913, 477] on span "Add variant" at bounding box center [705, 469] width 919 height 16
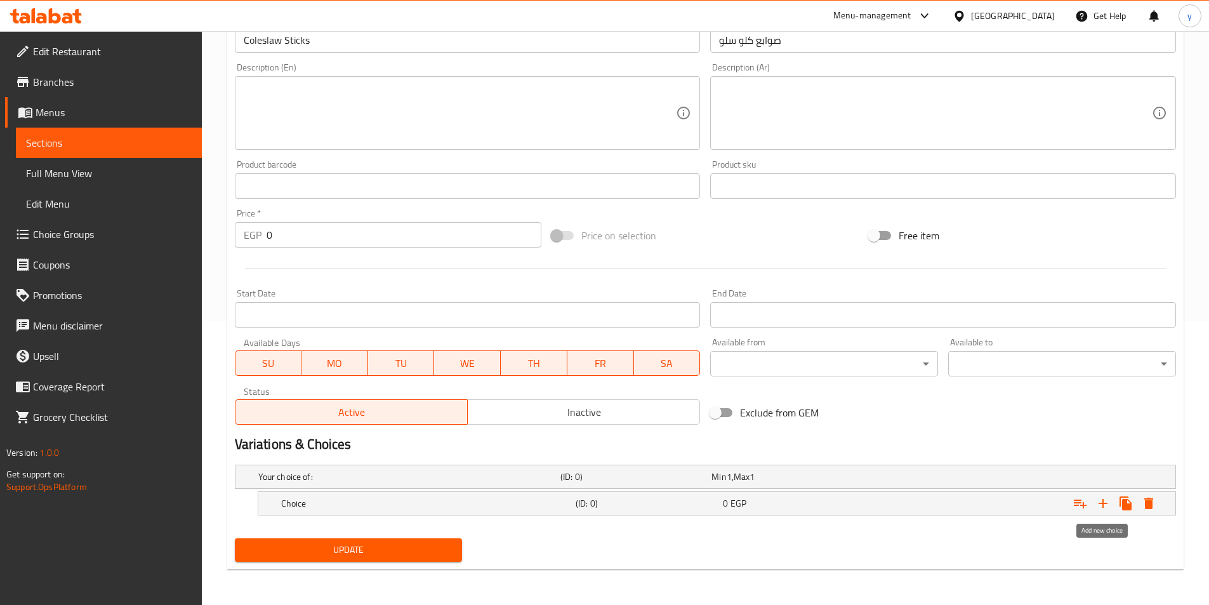
drag, startPoint x: 1103, startPoint y: 508, endPoint x: 959, endPoint y: 524, distance: 145.0
click at [1102, 508] on icon "Expand" at bounding box center [1103, 503] width 15 height 15
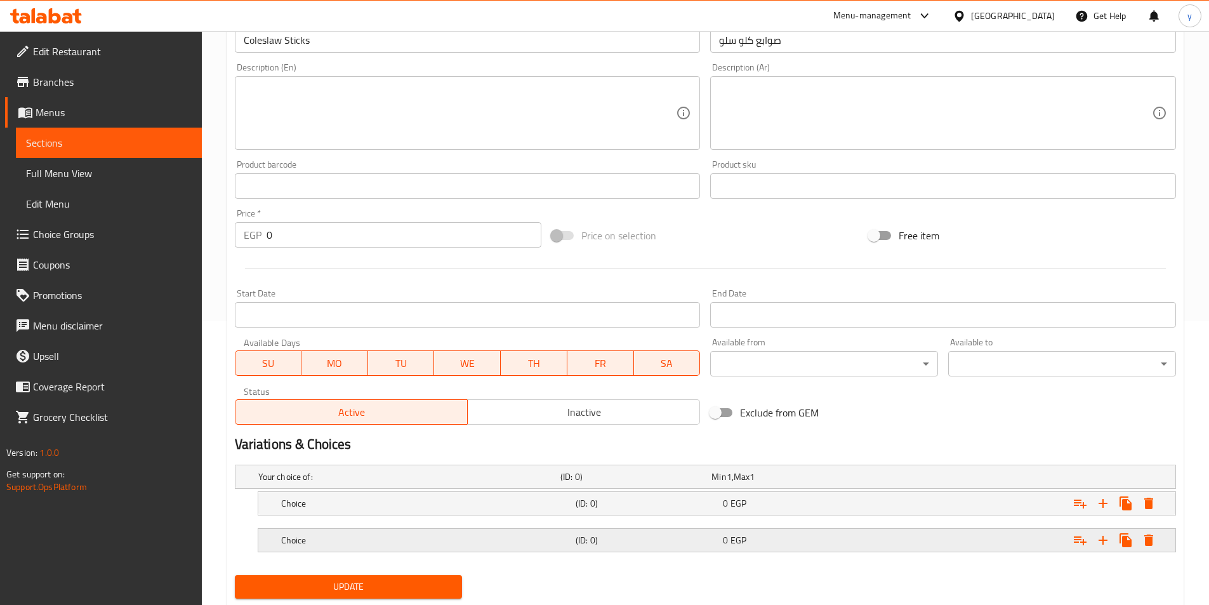
click at [868, 538] on div "Expand" at bounding box center [1015, 540] width 295 height 28
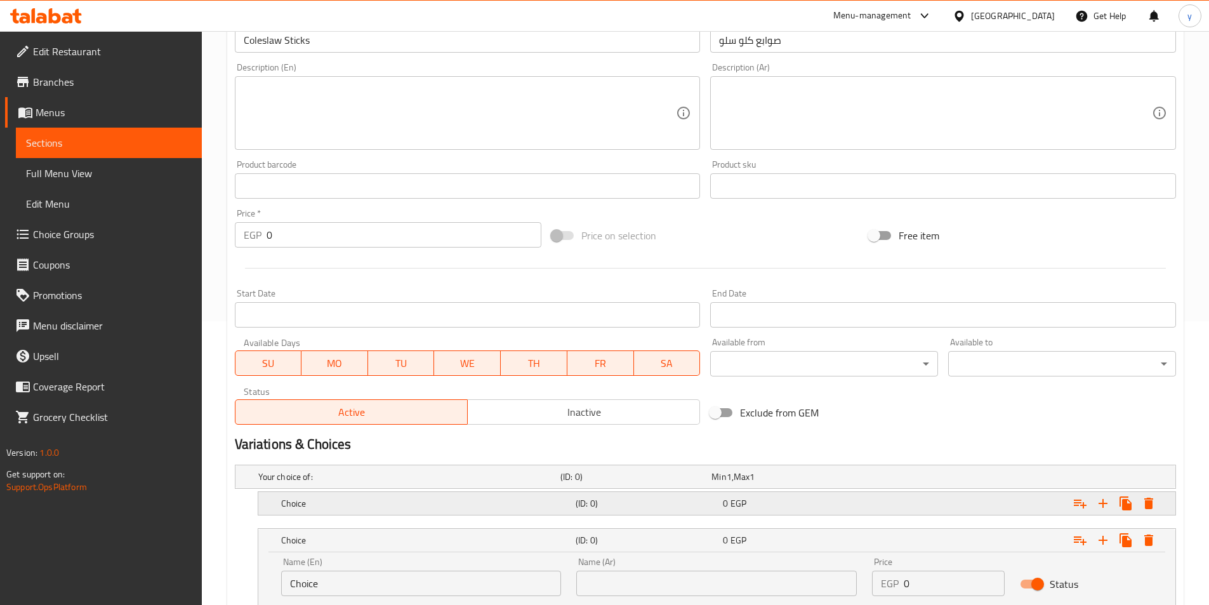
click at [860, 500] on div "0 EGP" at bounding box center [794, 503] width 142 height 13
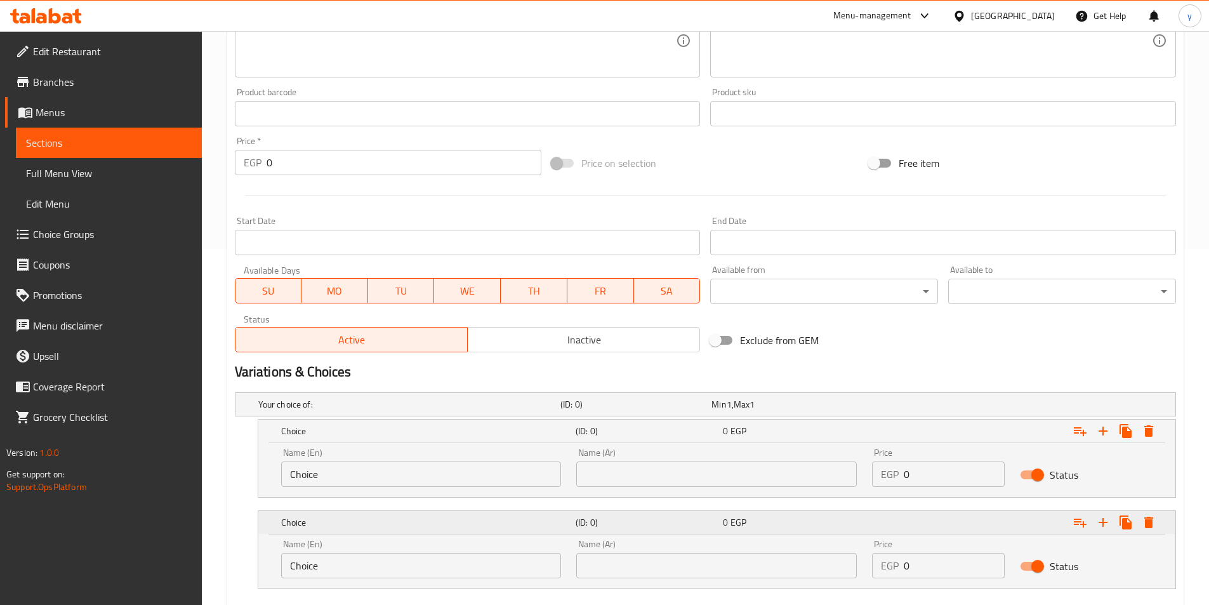
scroll to position [430, 0]
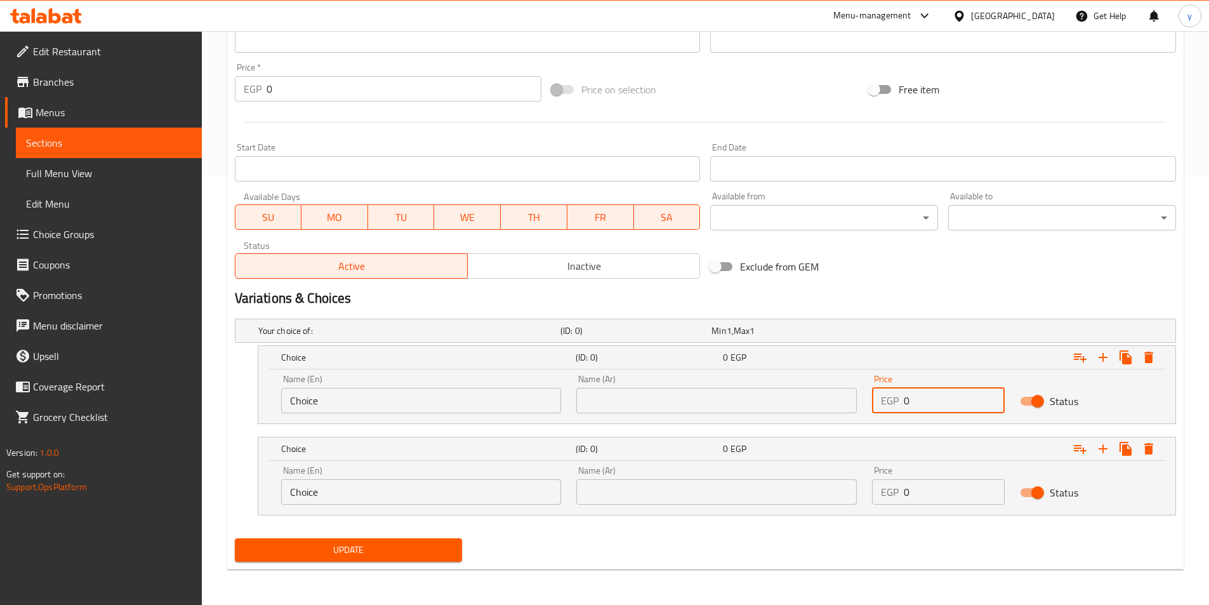
drag, startPoint x: 859, startPoint y: 406, endPoint x: 850, endPoint y: 408, distance: 9.0
click at [850, 408] on div "Name (En) Choice Name (En) Name (Ar) Name (Ar) Price EGP 0 Price Status" at bounding box center [717, 394] width 887 height 54
type input "20"
drag, startPoint x: 927, startPoint y: 495, endPoint x: 863, endPoint y: 498, distance: 63.5
click at [863, 498] on div "Name (En) Choice Name (En) Name (Ar) Name (Ar) Price EGP 0 Price Status" at bounding box center [717, 485] width 887 height 54
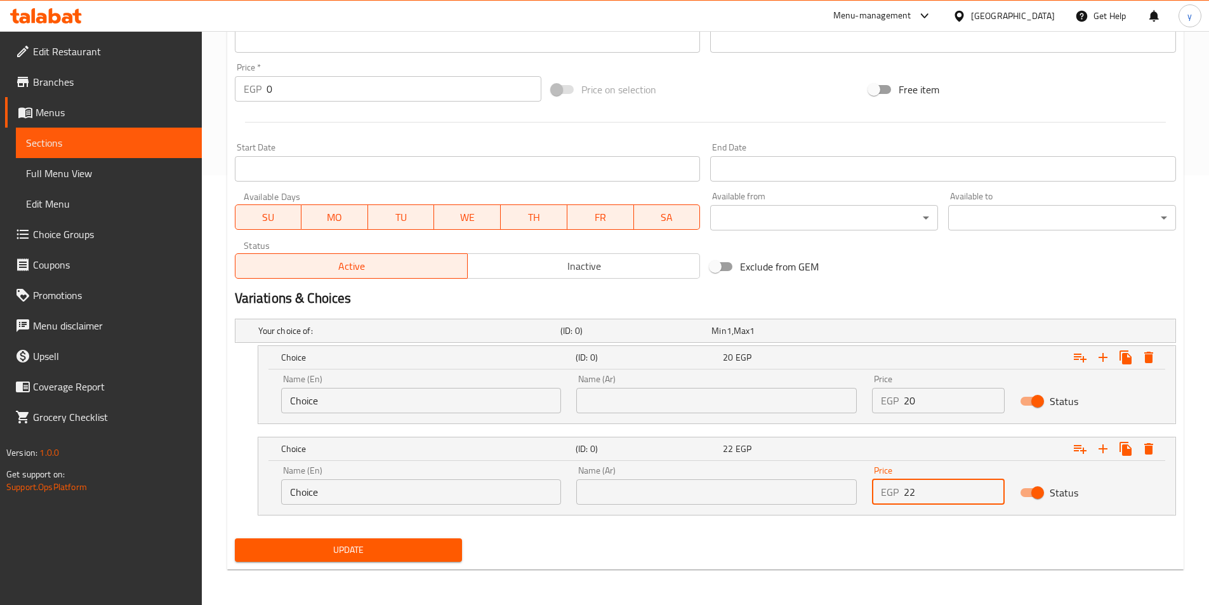
type input "22"
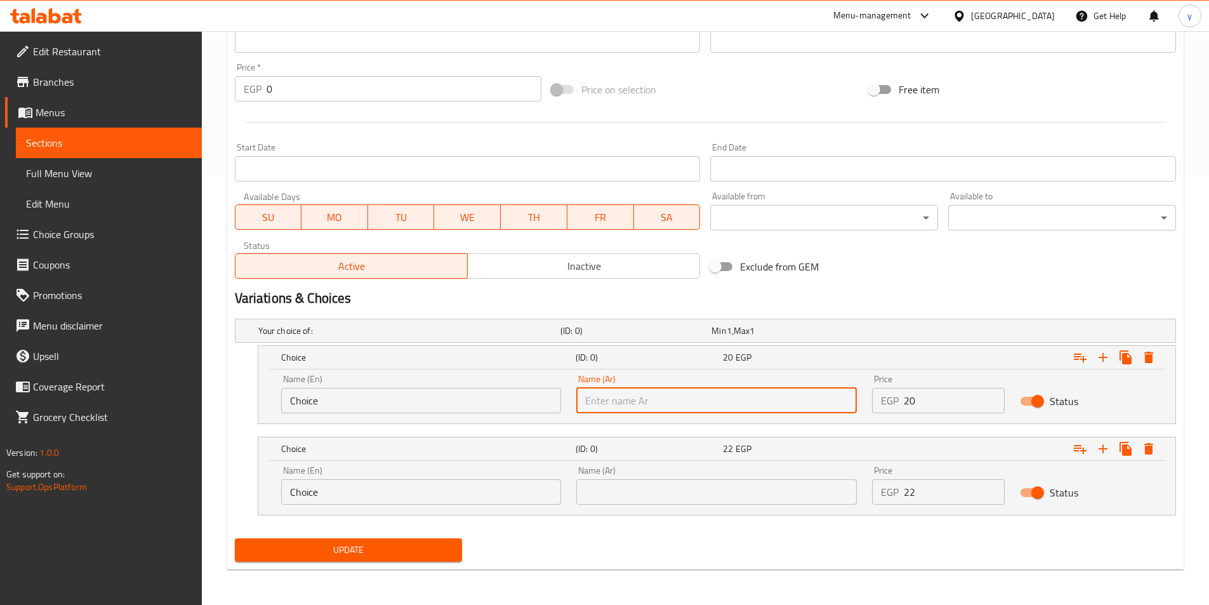
click at [698, 401] on input "text" at bounding box center [716, 400] width 281 height 25
type input "شامي"
drag, startPoint x: 439, startPoint y: 394, endPoint x: 206, endPoint y: 401, distance: 233.1
click at [206, 401] on div "Home / Restaurants management / Menus / Sections / item / update Potato Sandwic…" at bounding box center [705, 103] width 1007 height 1004
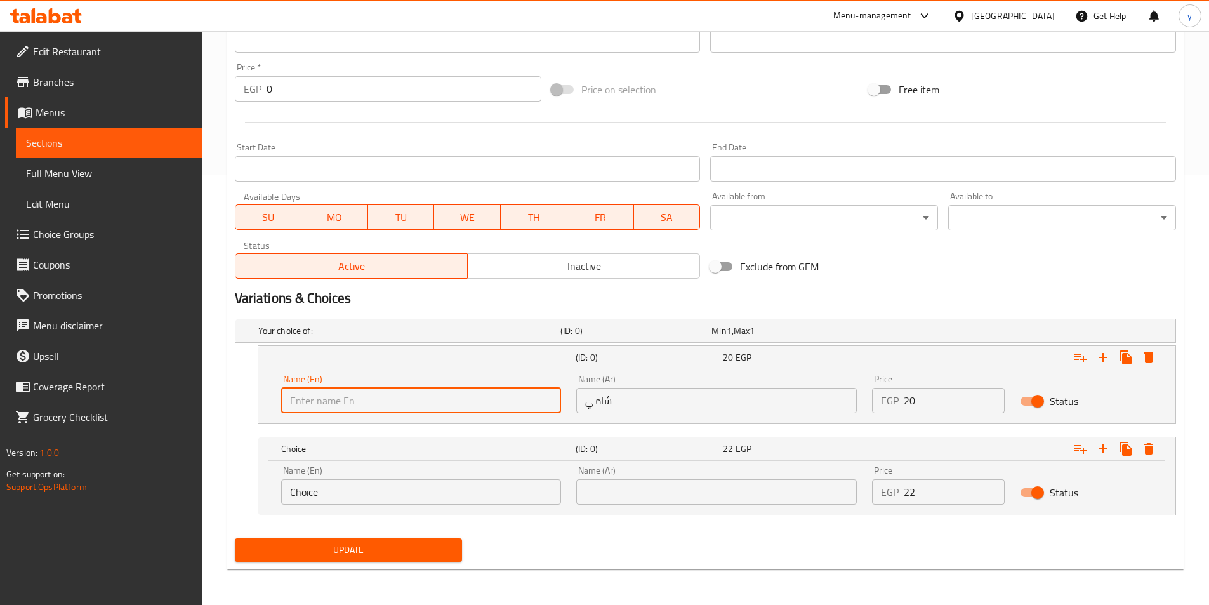
click at [337, 404] on input "text" at bounding box center [421, 400] width 281 height 25
type input "Shami"
click at [675, 491] on input "text" at bounding box center [716, 491] width 281 height 25
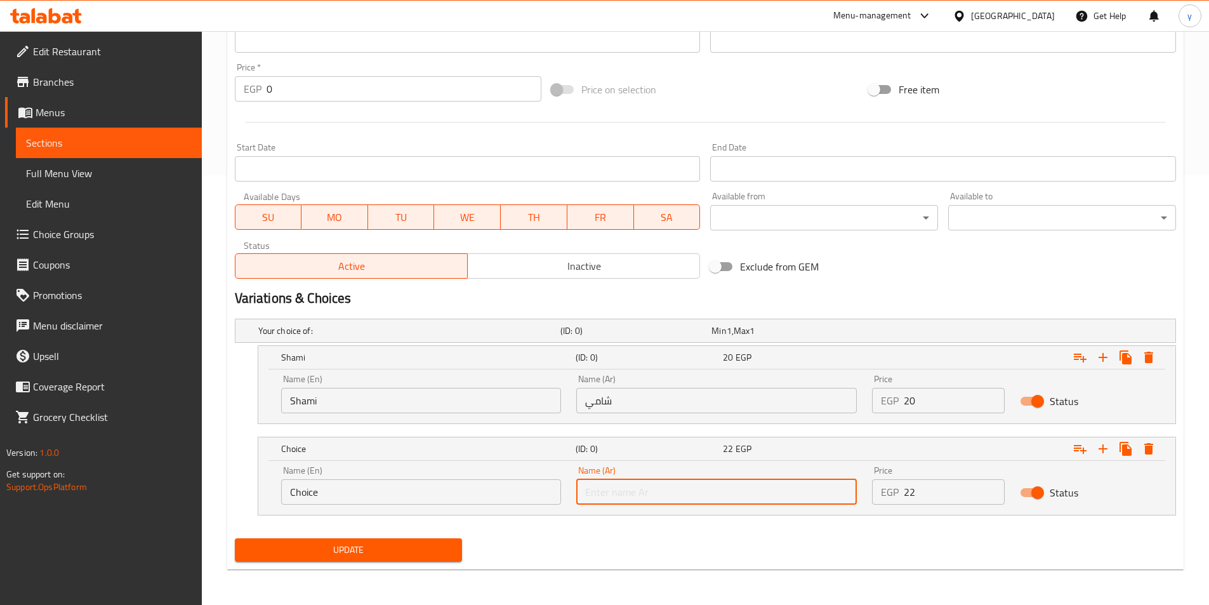
type input "بلدي"
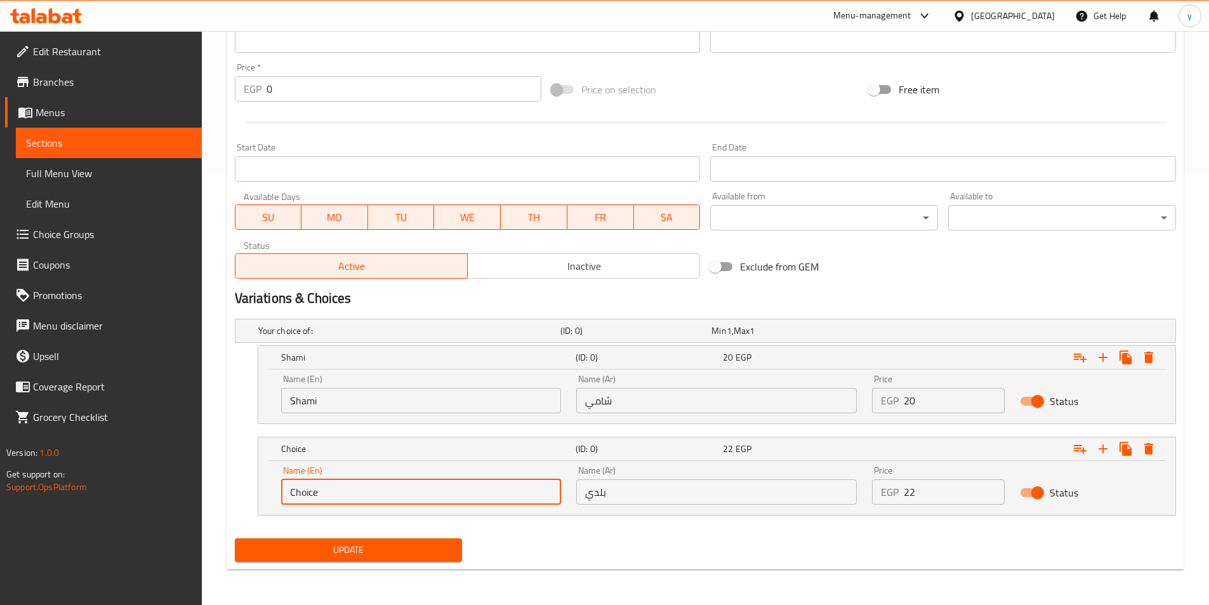
drag, startPoint x: 377, startPoint y: 496, endPoint x: 217, endPoint y: 483, distance: 160.5
click at [217, 483] on div "Home / Restaurants management / Menus / Sections / item / update Potato Sandwic…" at bounding box center [705, 103] width 1007 height 1004
click at [339, 491] on input "text" at bounding box center [421, 491] width 281 height 25
type input "Baladi"
click at [317, 552] on span "Update" at bounding box center [349, 550] width 208 height 16
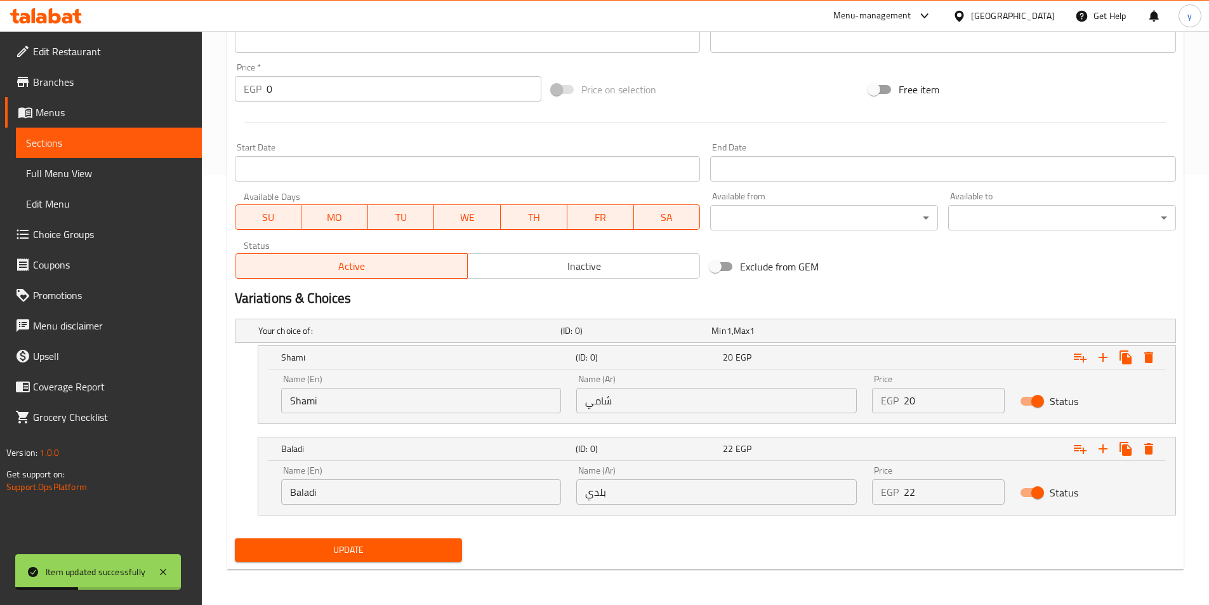
click at [65, 137] on span "Sections" at bounding box center [109, 142] width 166 height 15
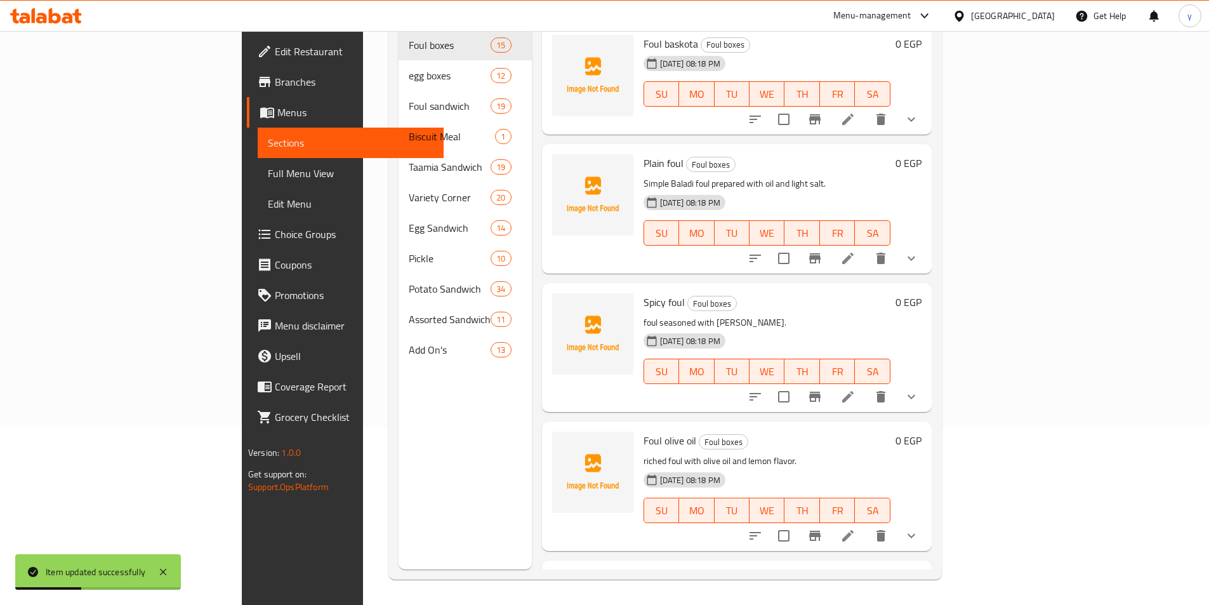
scroll to position [178, 0]
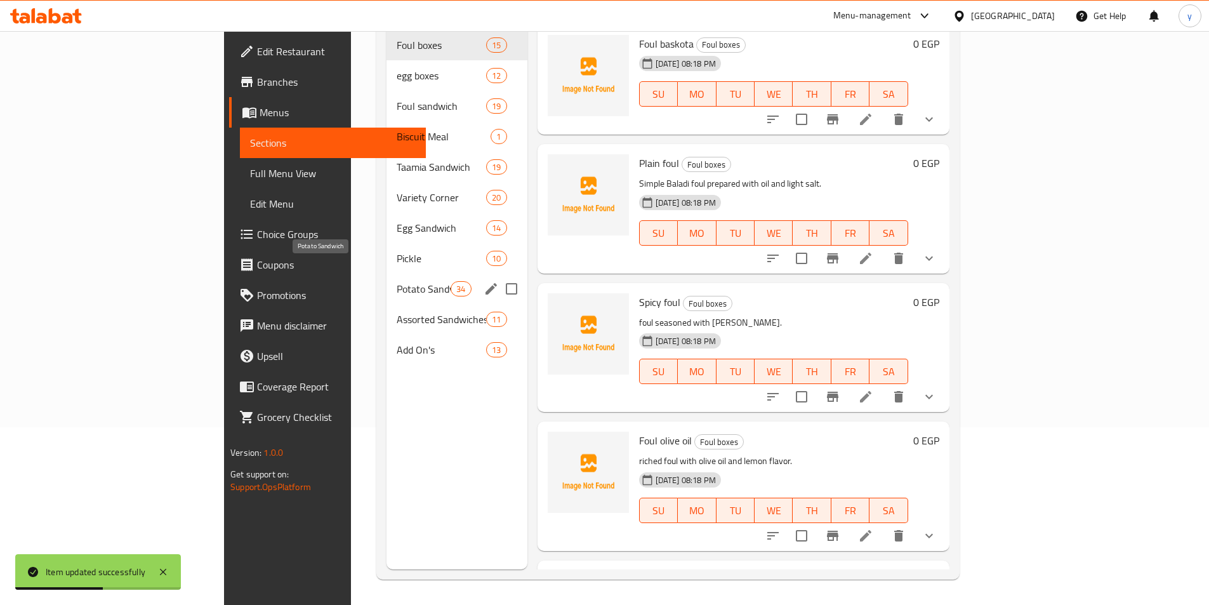
click at [397, 281] on span "Potato Sandwich" at bounding box center [424, 288] width 54 height 15
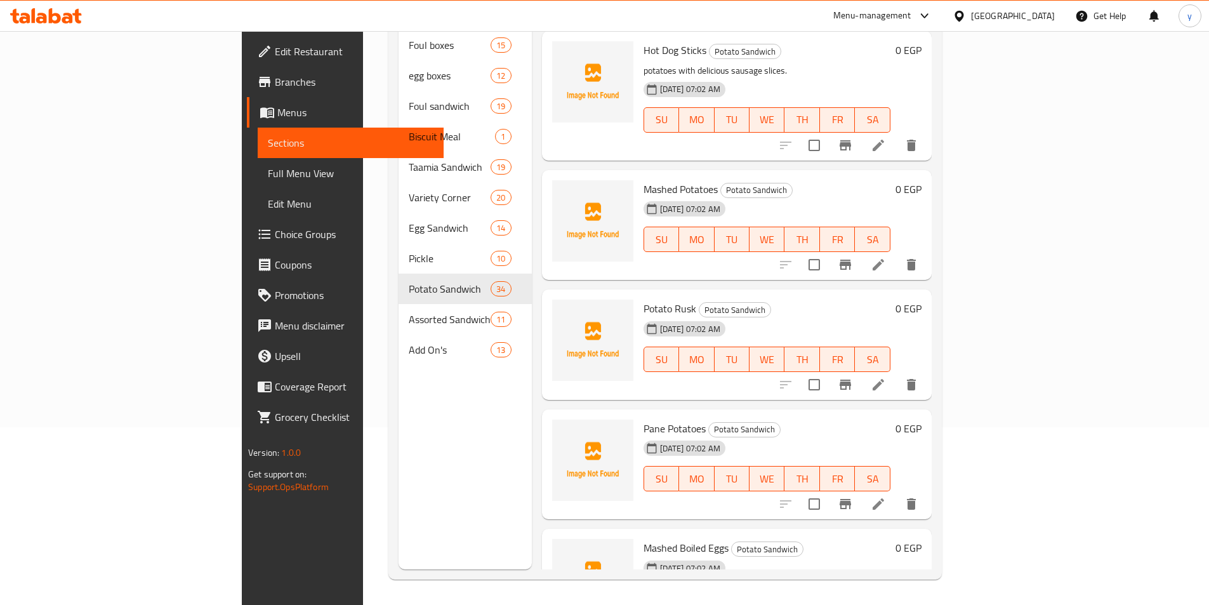
scroll to position [2285, 0]
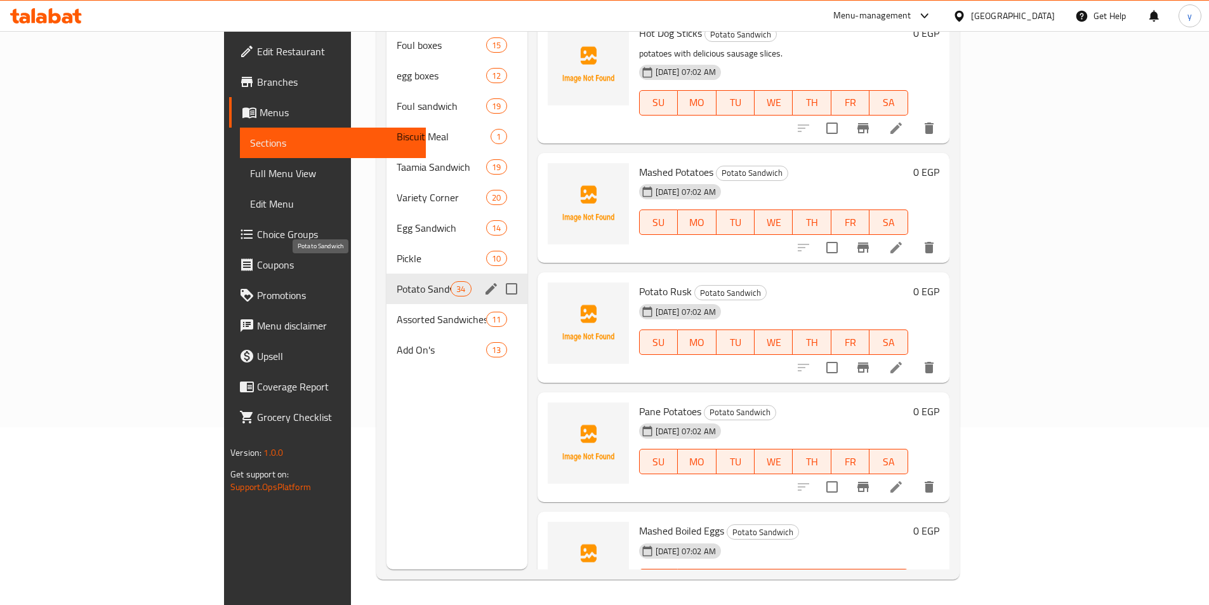
click at [397, 281] on span "Potato Sandwich" at bounding box center [424, 288] width 54 height 15
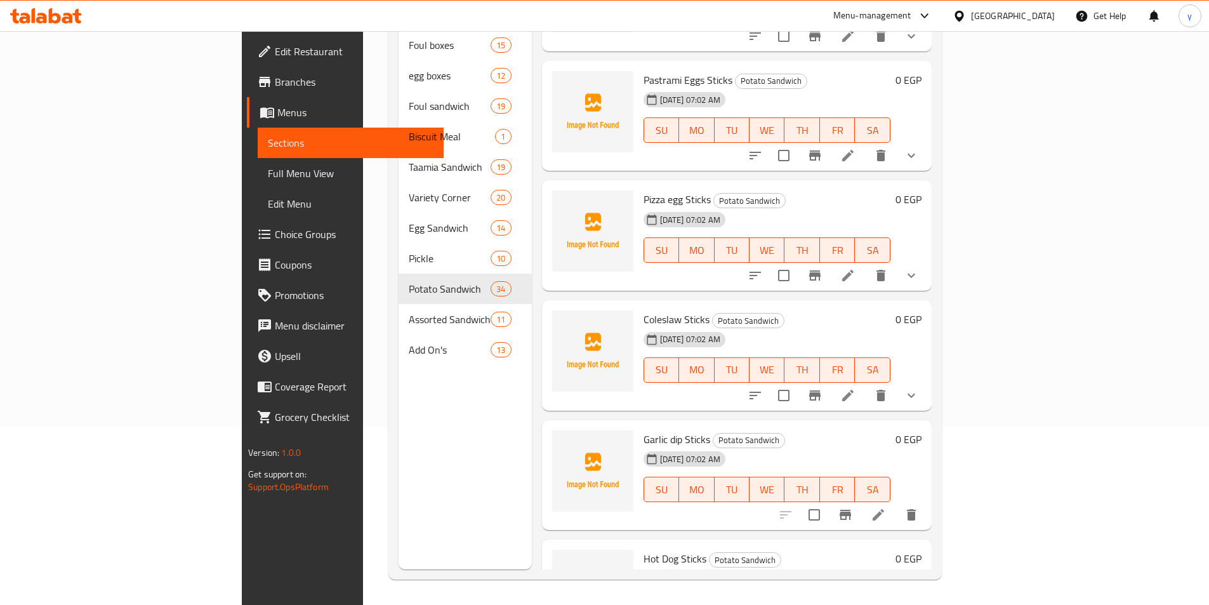
scroll to position [1904, 0]
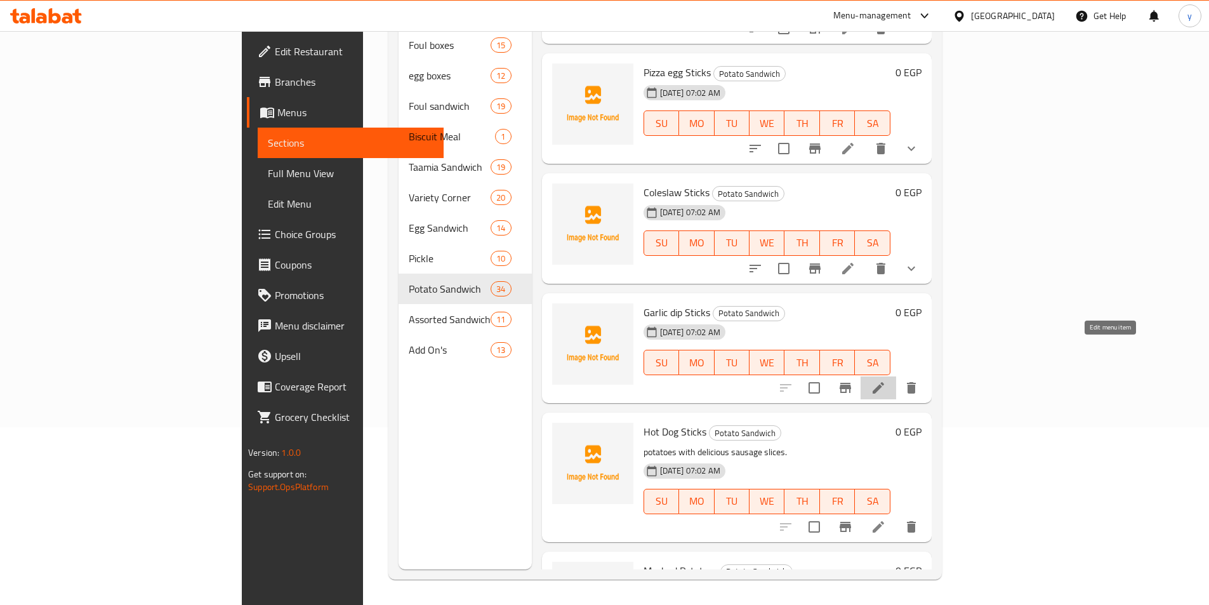
click at [886, 380] on icon at bounding box center [878, 387] width 15 height 15
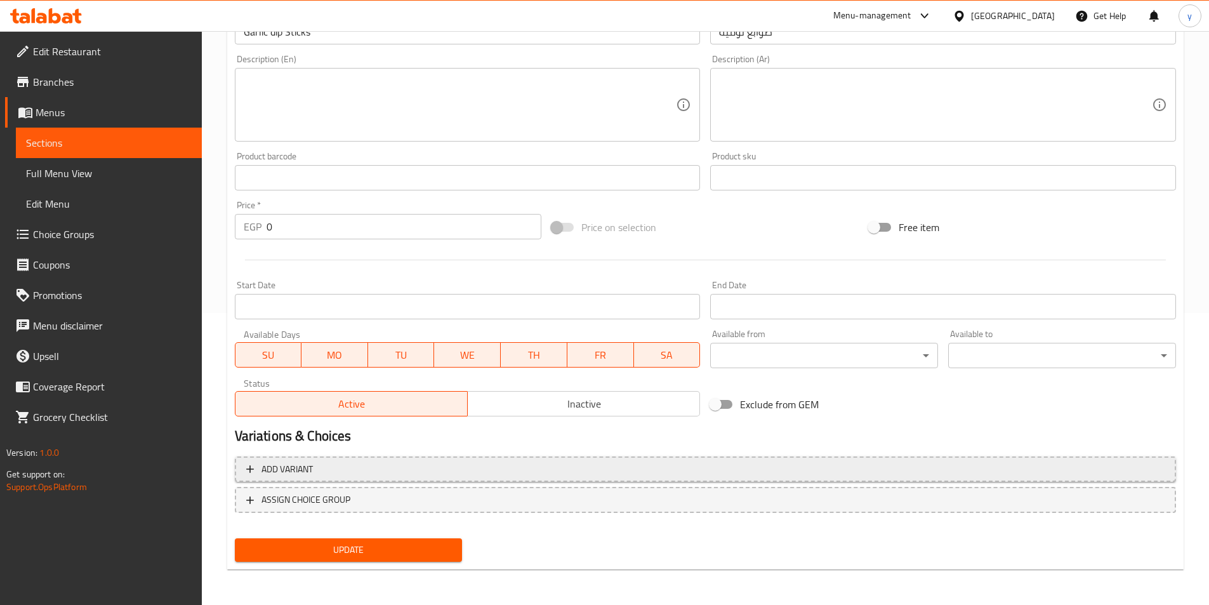
click at [866, 471] on span "Add variant" at bounding box center [705, 469] width 919 height 16
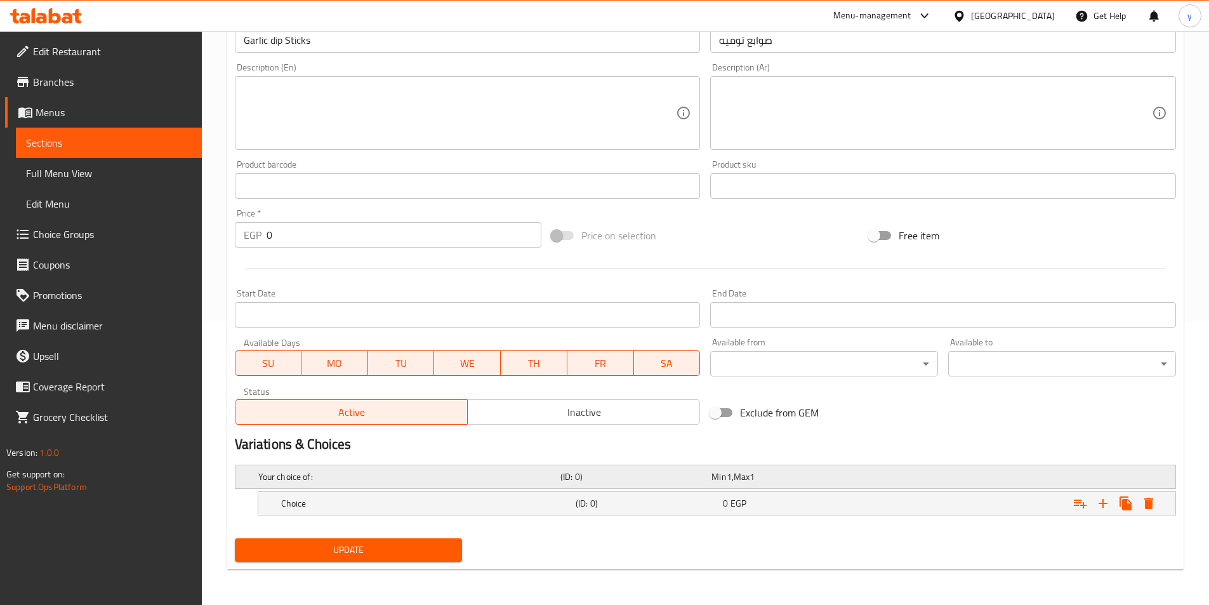
scroll to position [284, 0]
click at [1110, 501] on icon "Expand" at bounding box center [1103, 503] width 15 height 15
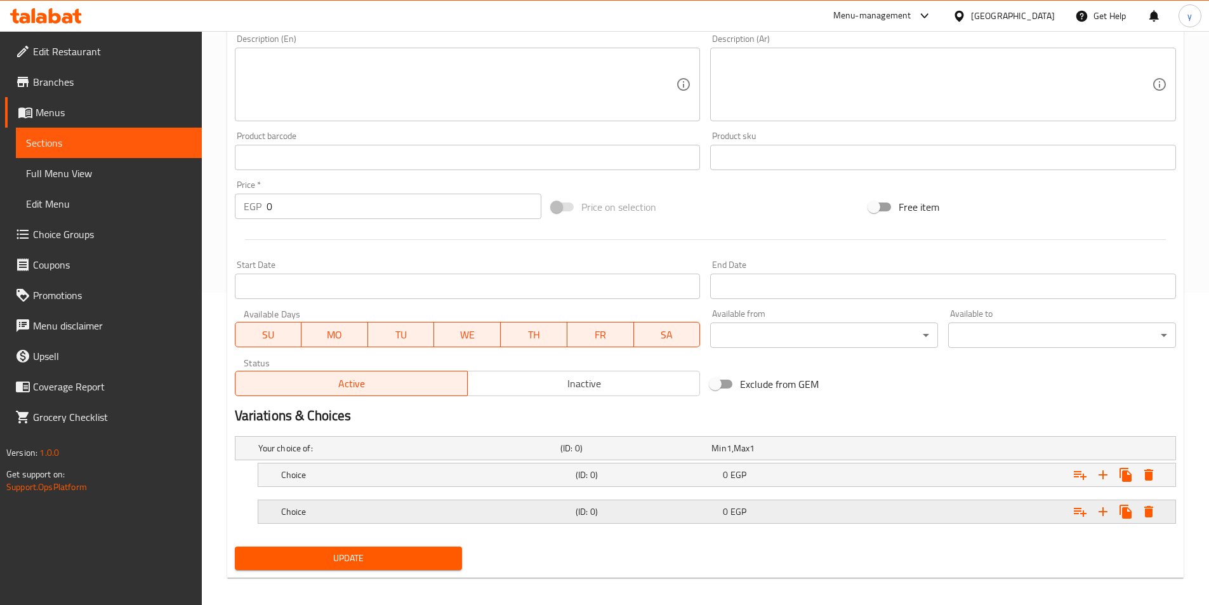
scroll to position [321, 0]
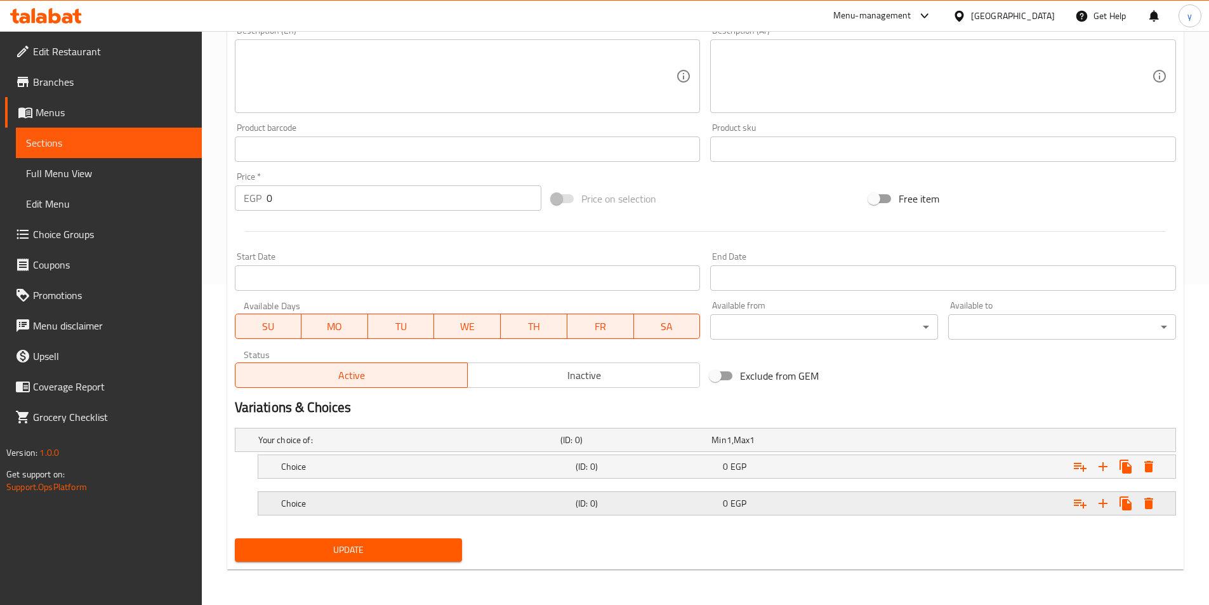
click at [915, 496] on div "Expand" at bounding box center [1015, 503] width 295 height 28
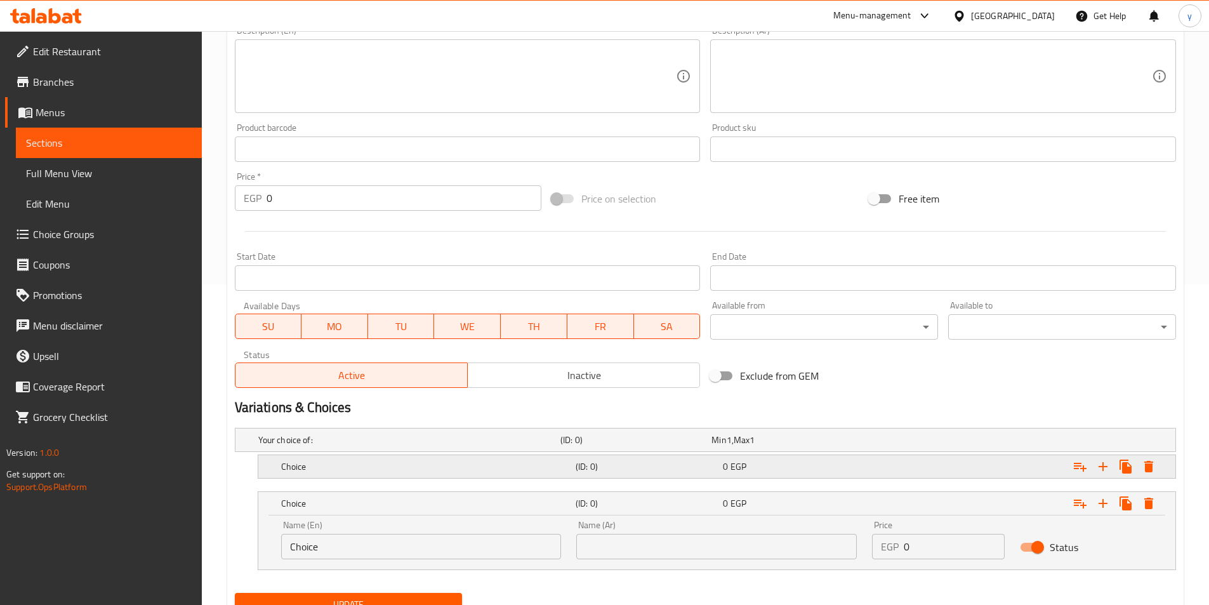
click at [900, 468] on div "Expand" at bounding box center [1015, 467] width 295 height 28
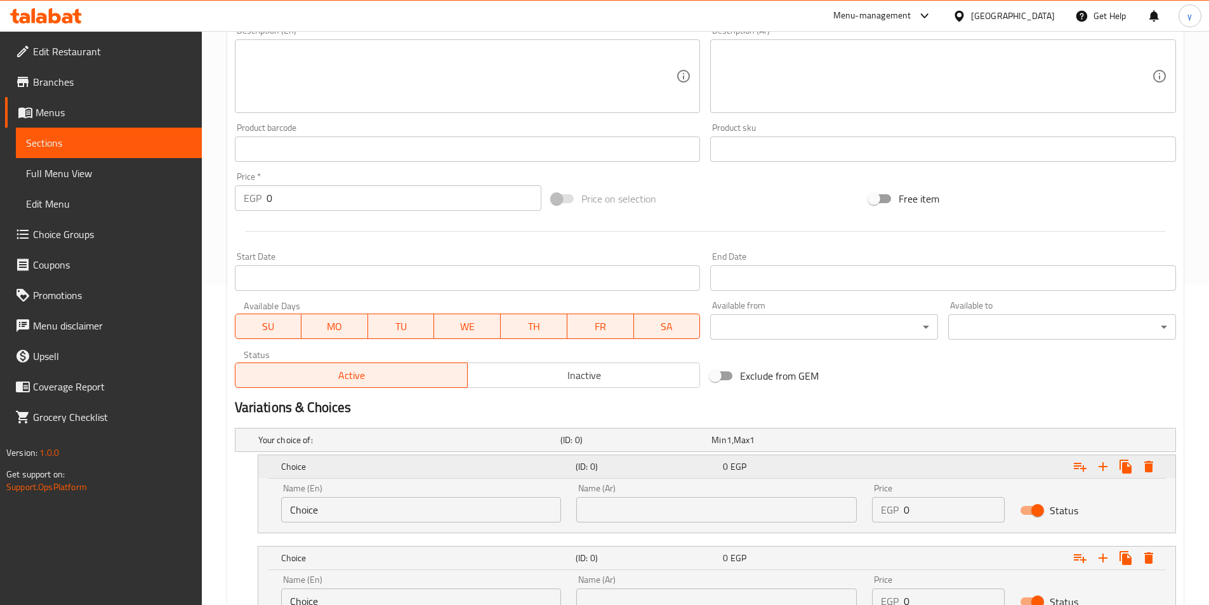
scroll to position [430, 0]
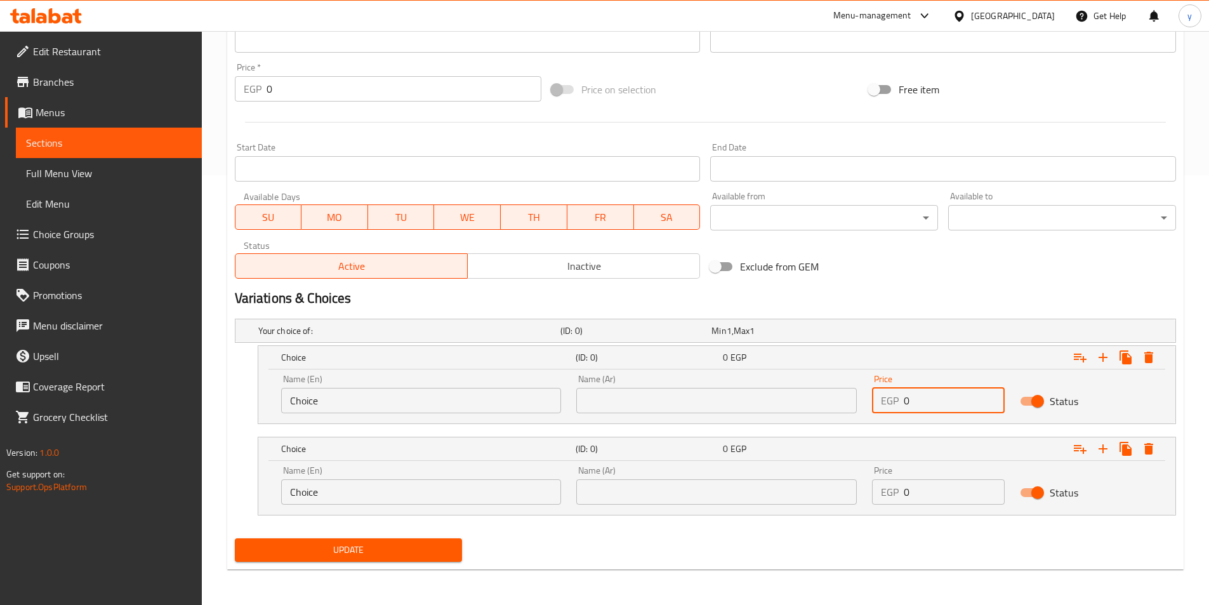
drag, startPoint x: 932, startPoint y: 400, endPoint x: 883, endPoint y: 415, distance: 51.8
click at [883, 415] on div "Price EGP 0 Price" at bounding box center [939, 394] width 148 height 54
type input "20"
drag, startPoint x: 910, startPoint y: 494, endPoint x: 865, endPoint y: 501, distance: 45.7
click at [865, 501] on div "Price EGP 0 Price" at bounding box center [939, 485] width 148 height 54
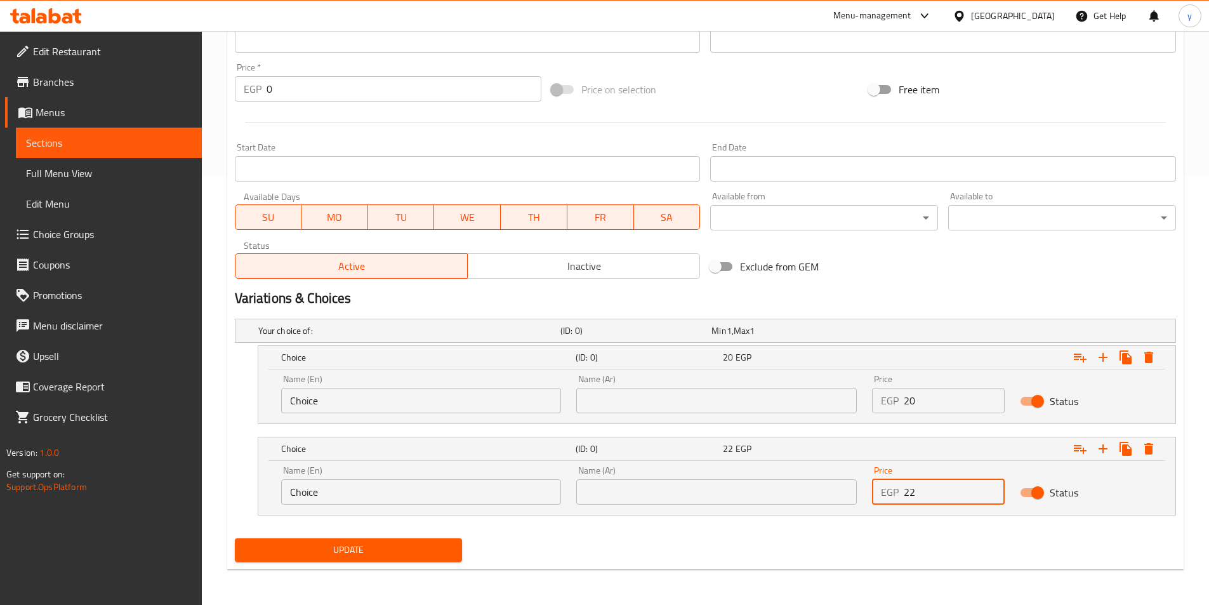
type input "22"
click at [714, 402] on input "text" at bounding box center [716, 400] width 281 height 25
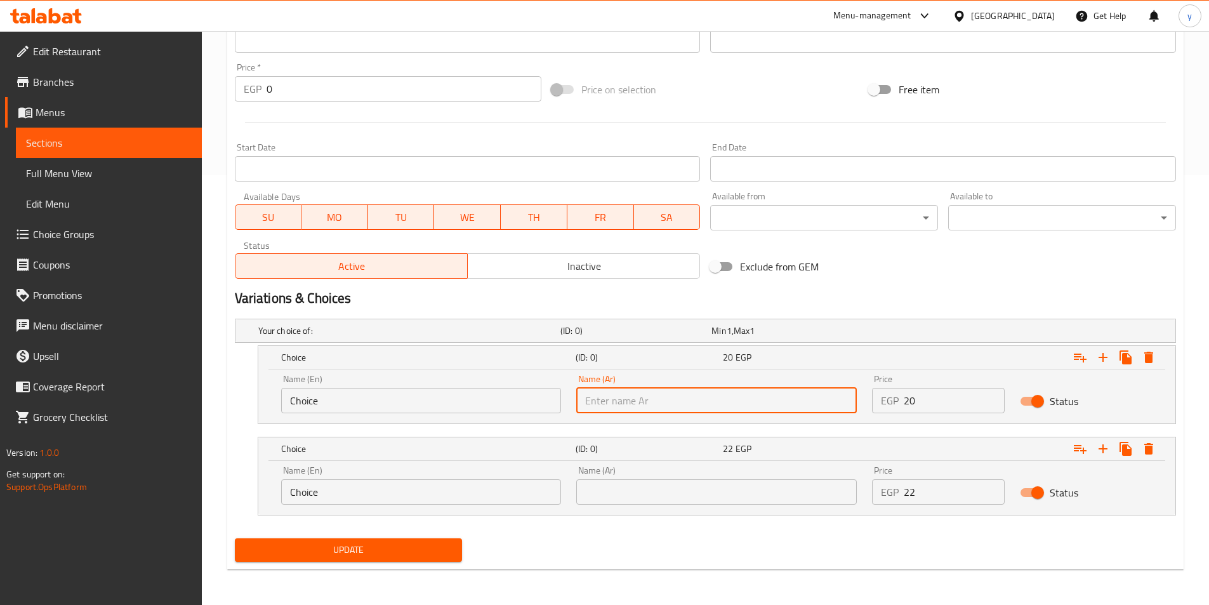
type input "شامي"
drag, startPoint x: 392, startPoint y: 404, endPoint x: 95, endPoint y: 399, distance: 297.1
click at [114, 404] on div "Edit Restaurant Branches Menus Sections Full Menu View Edit Menu Choice Groups …" at bounding box center [604, 103] width 1209 height 1004
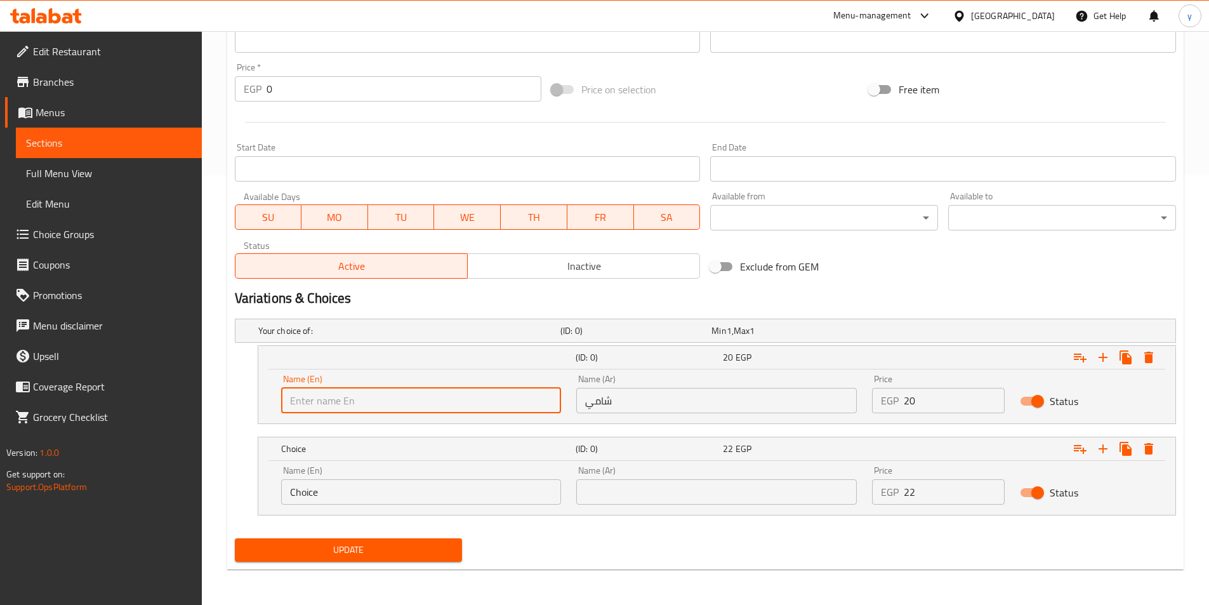
click at [319, 403] on input "text" at bounding box center [421, 400] width 281 height 25
type input "Shami"
click at [600, 487] on input "text" at bounding box center [716, 491] width 281 height 25
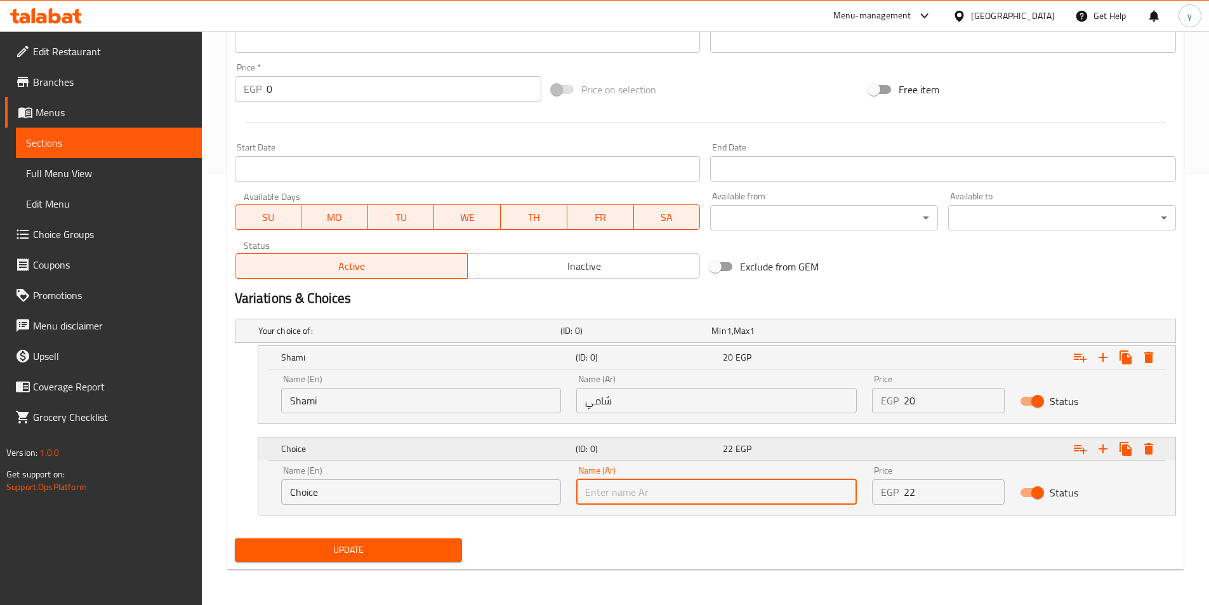
type input "بلدي"
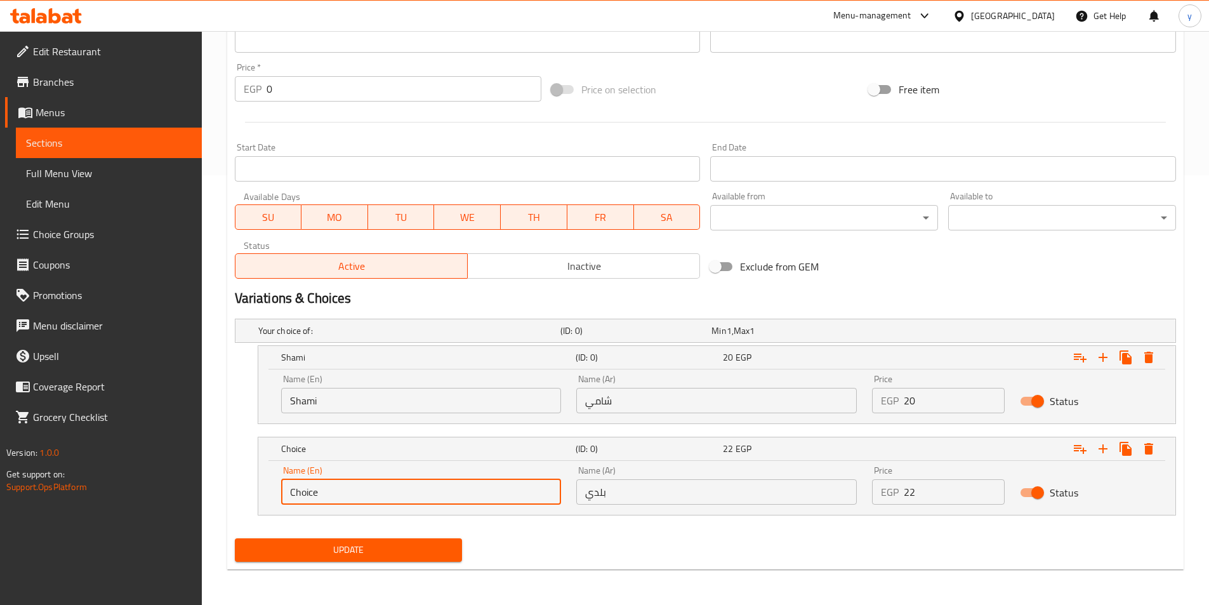
drag, startPoint x: 390, startPoint y: 486, endPoint x: 229, endPoint y: 479, distance: 161.4
click at [19, 419] on div "Edit Restaurant Branches Menus Sections Full Menu View Edit Menu Choice Groups …" at bounding box center [604, 103] width 1209 height 1004
drag, startPoint x: 336, startPoint y: 493, endPoint x: 340, endPoint y: 472, distance: 21.3
click at [336, 493] on input "text" at bounding box center [421, 491] width 281 height 25
type input "Baladi"
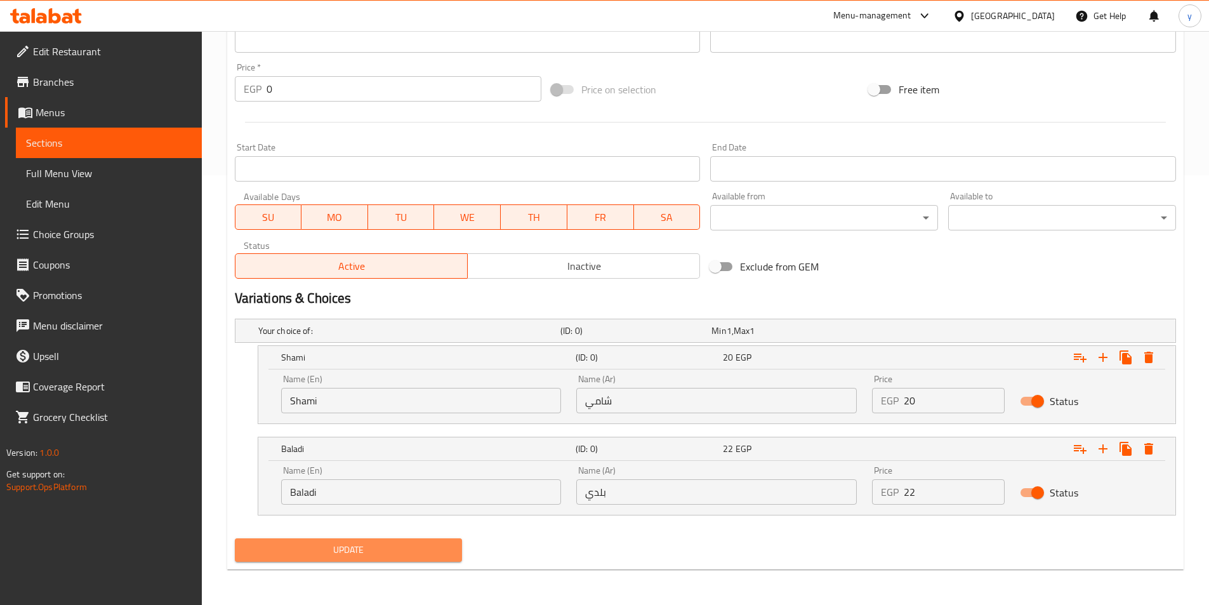
click at [350, 542] on span "Update" at bounding box center [349, 550] width 208 height 16
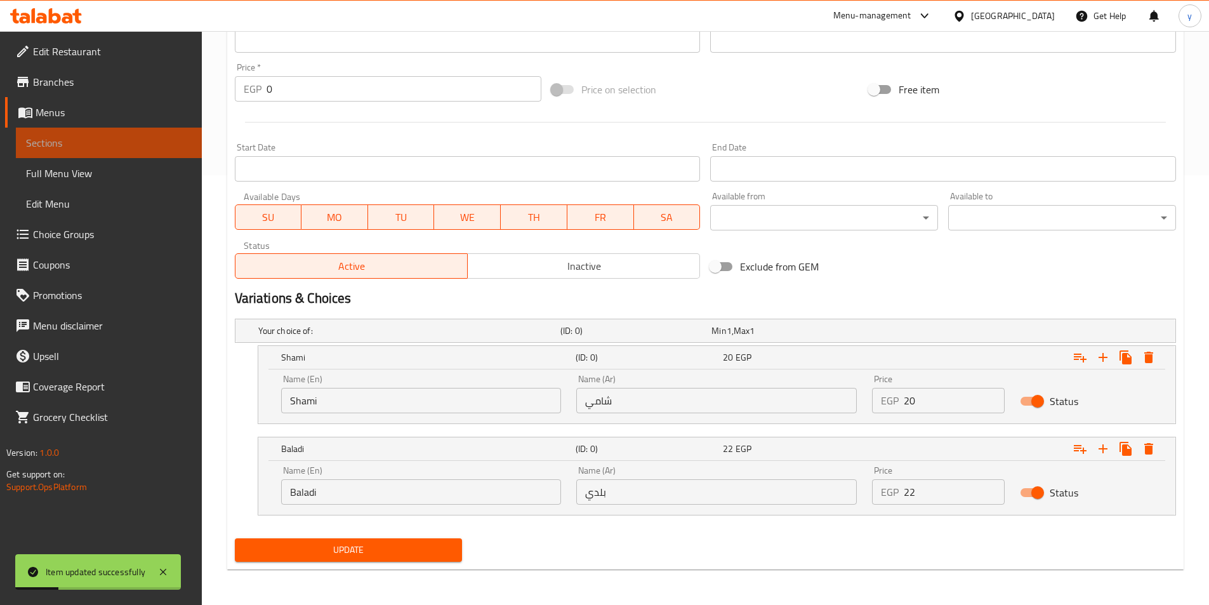
click at [96, 136] on span "Sections" at bounding box center [109, 142] width 166 height 15
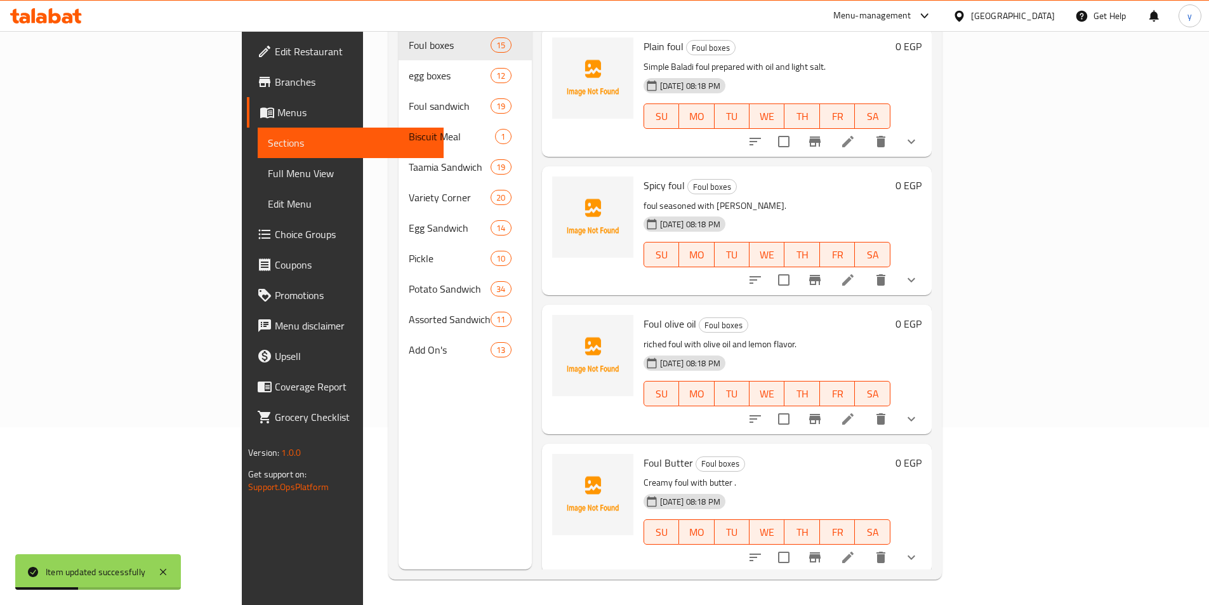
scroll to position [254, 0]
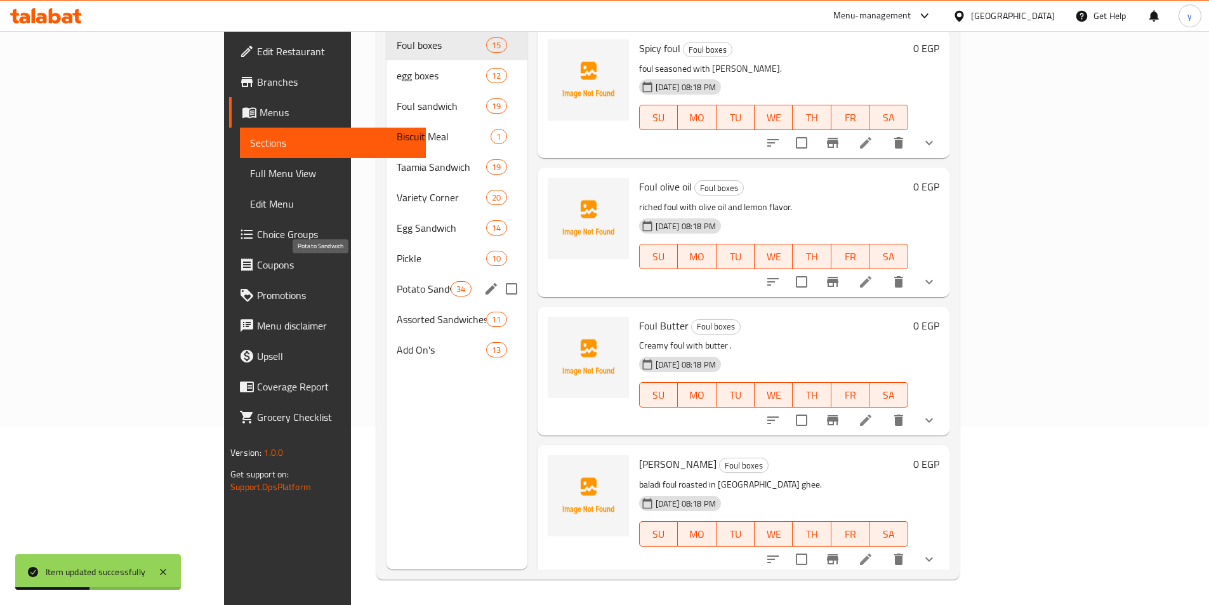
click at [397, 281] on span "Potato Sandwich" at bounding box center [424, 288] width 54 height 15
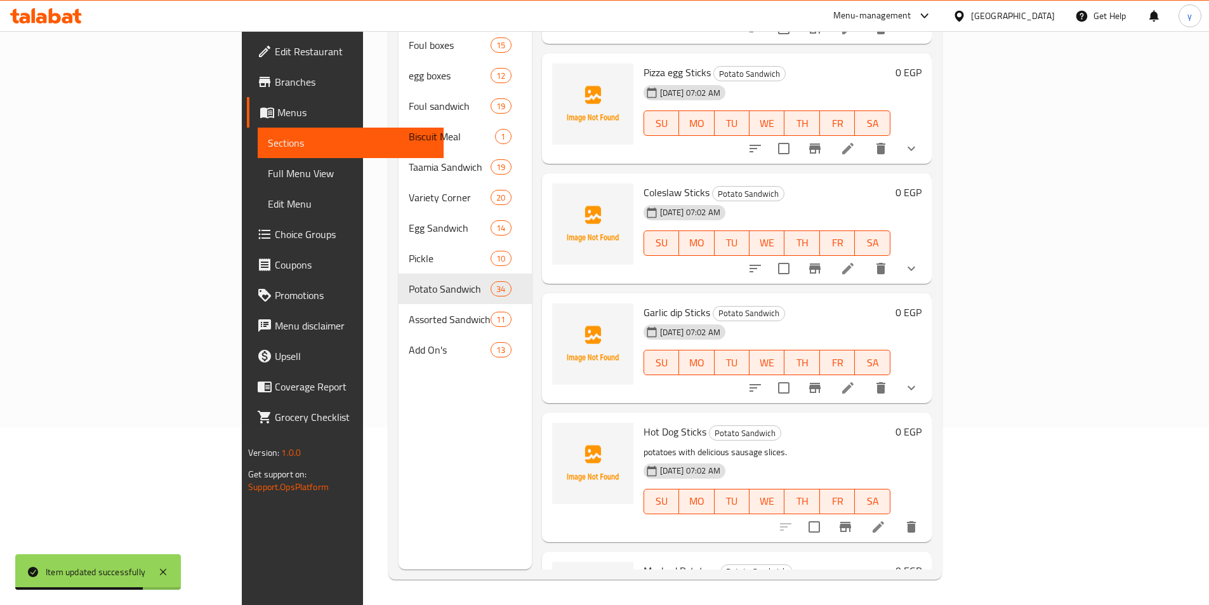
scroll to position [2031, 0]
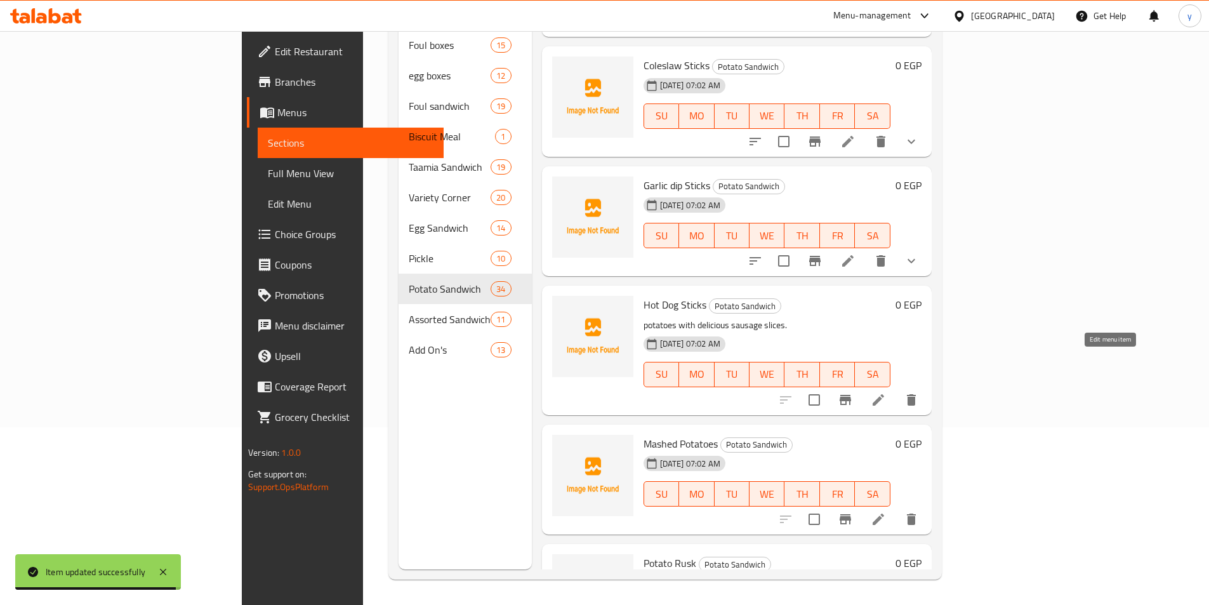
click at [886, 392] on icon at bounding box center [878, 399] width 15 height 15
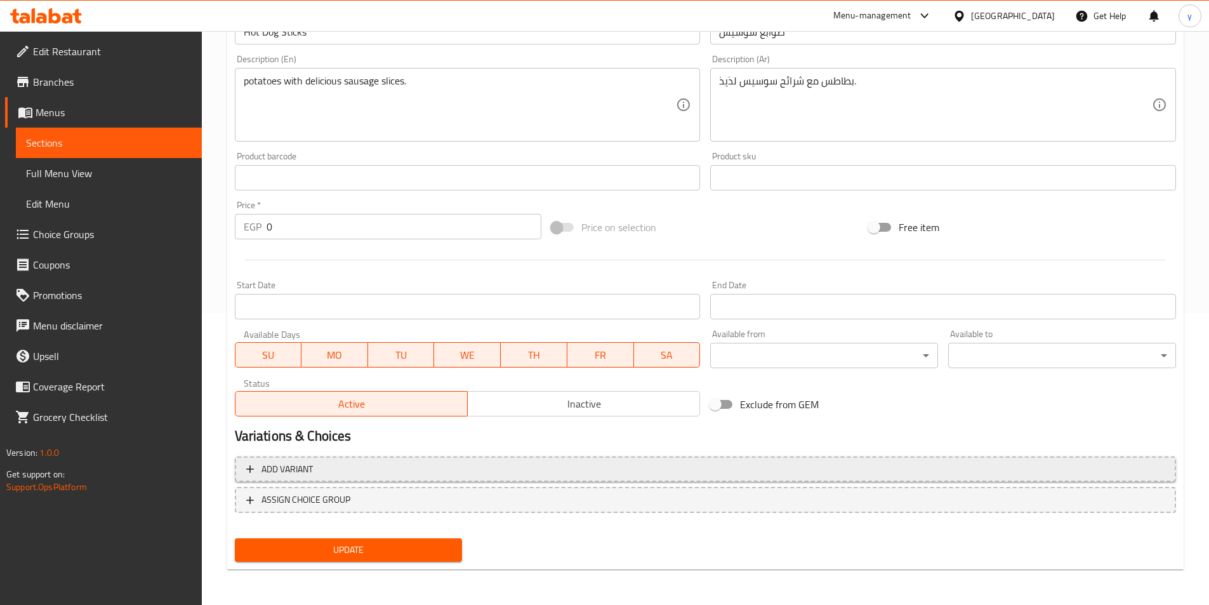
click at [673, 464] on span "Add variant" at bounding box center [705, 469] width 919 height 16
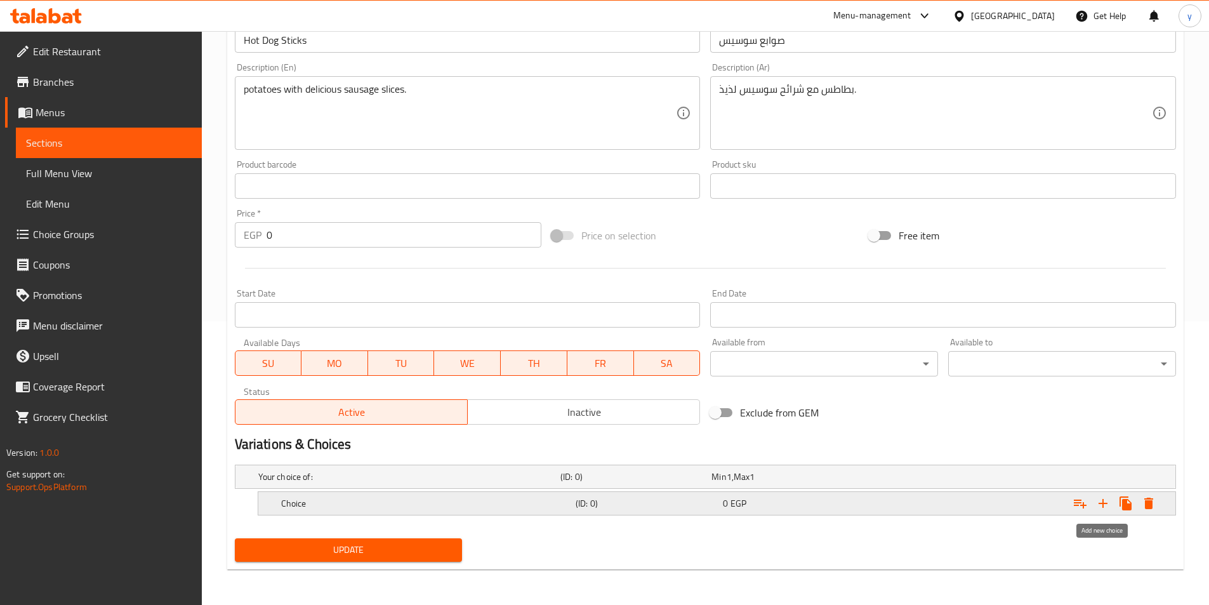
click at [1098, 499] on icon "Expand" at bounding box center [1103, 503] width 15 height 15
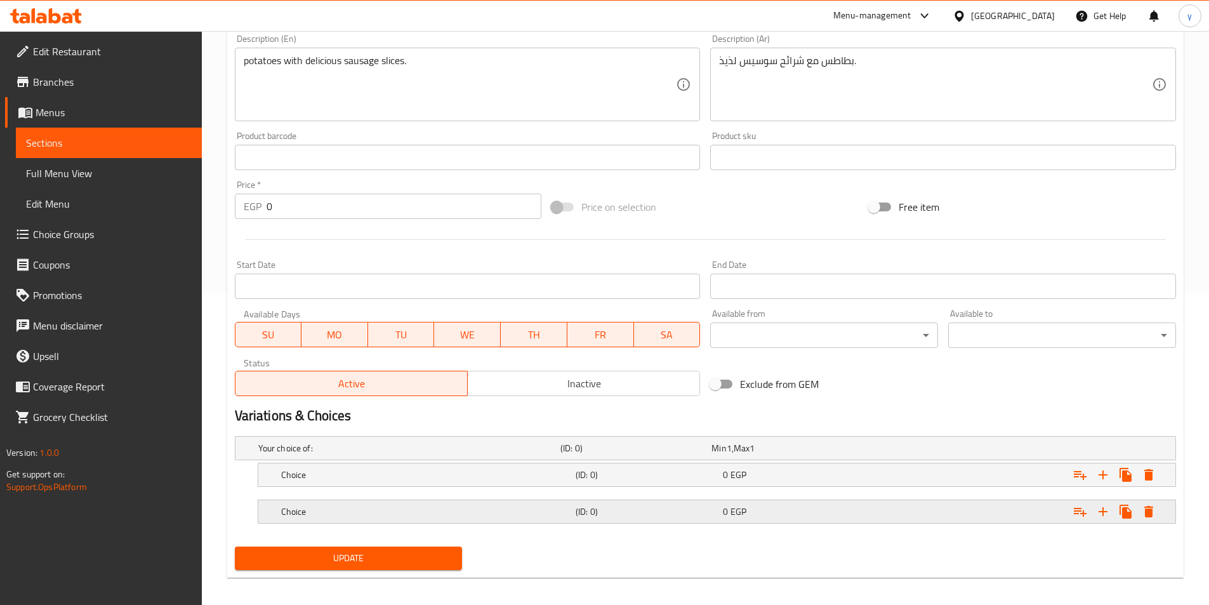
scroll to position [321, 0]
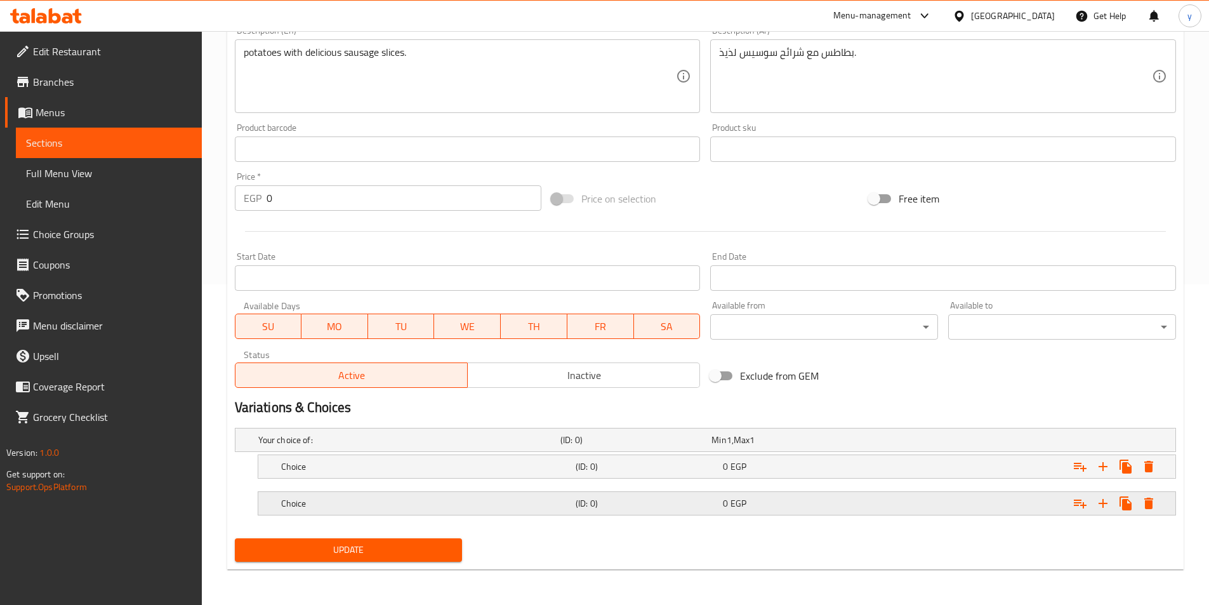
click at [649, 501] on h5 "(ID: 0)" at bounding box center [647, 503] width 142 height 13
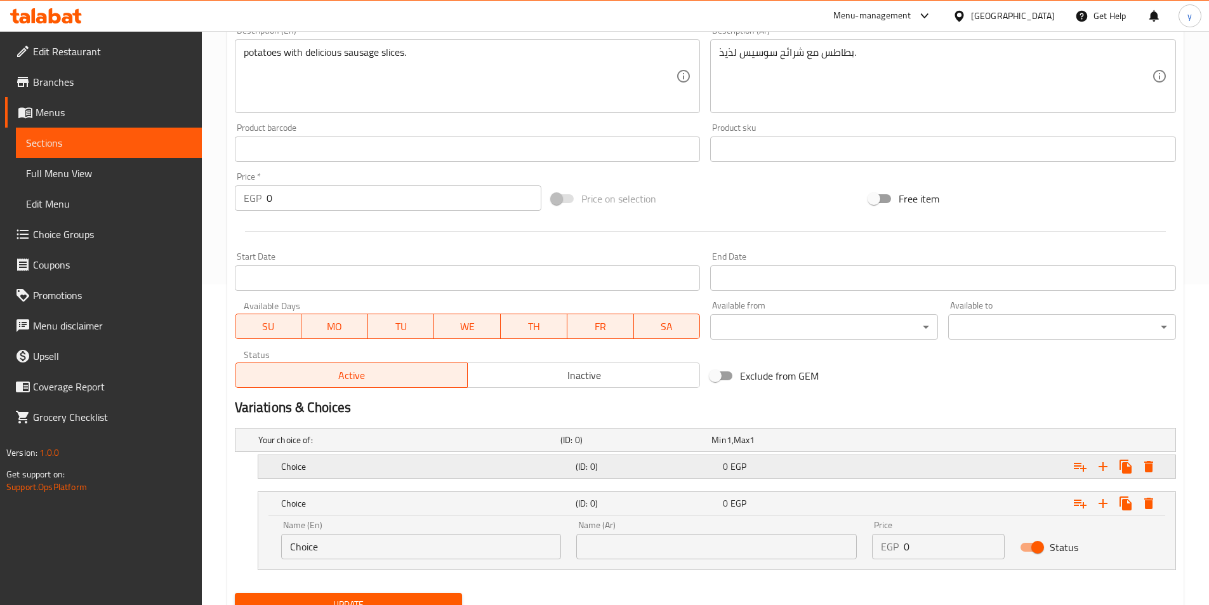
click at [651, 472] on h5 "(ID: 0)" at bounding box center [647, 466] width 142 height 13
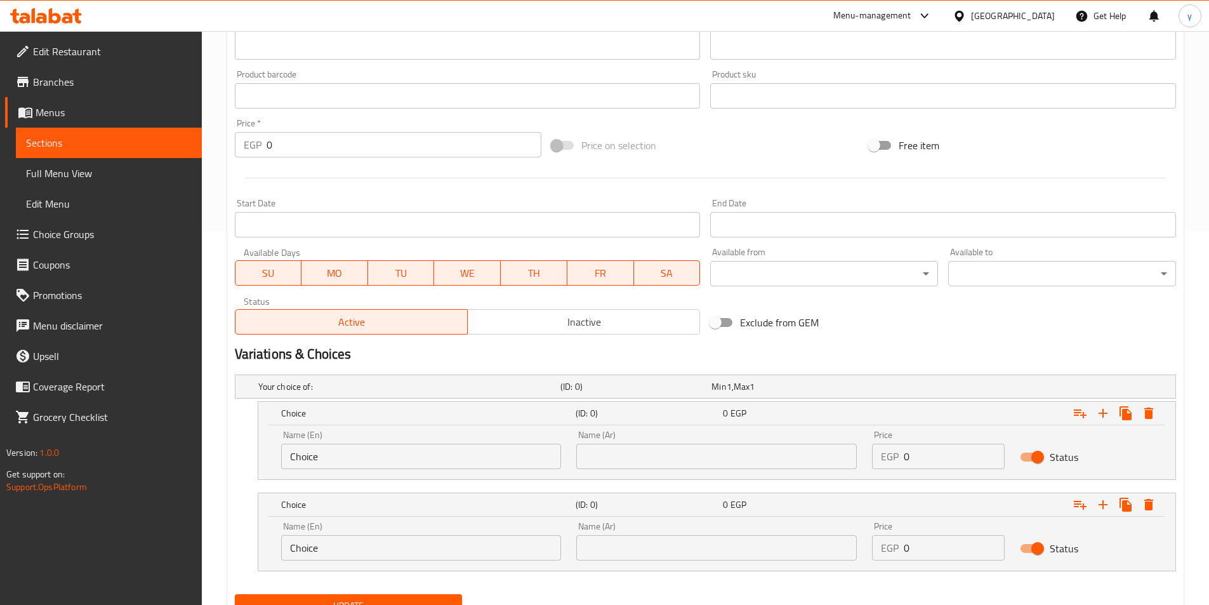
scroll to position [430, 0]
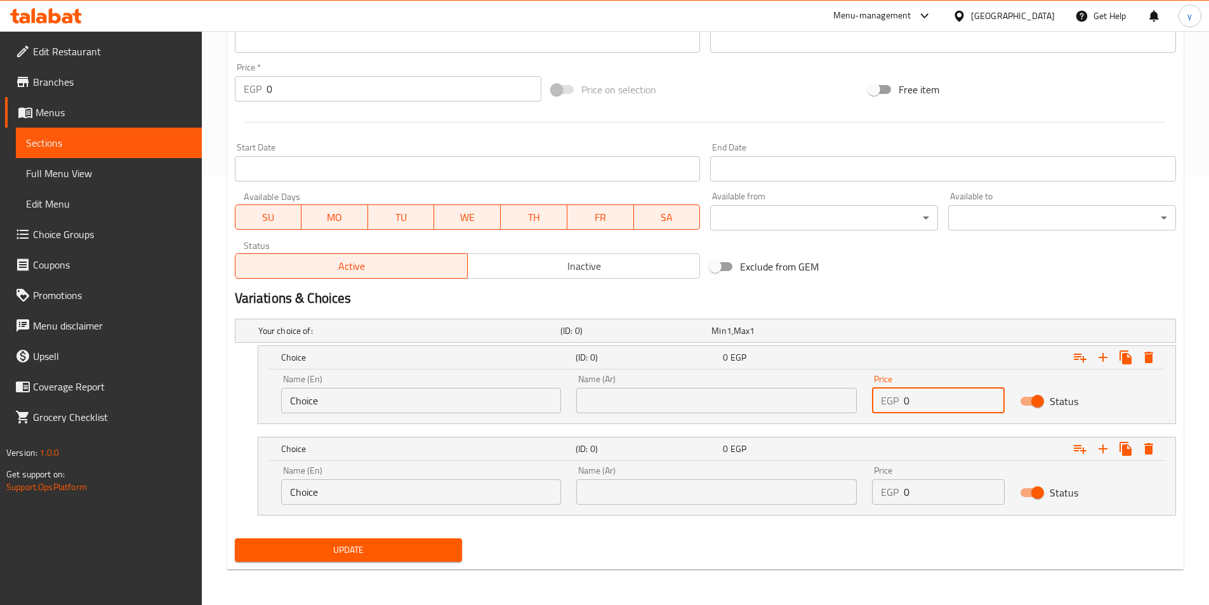
drag, startPoint x: 942, startPoint y: 399, endPoint x: 857, endPoint y: 400, distance: 85.1
click at [857, 400] on div "Name (En) Choice Name (En) Name (Ar) Name (Ar) Price EGP 0 Price Status" at bounding box center [717, 394] width 887 height 54
type input "22"
drag, startPoint x: 938, startPoint y: 489, endPoint x: 835, endPoint y: 488, distance: 103.5
click at [835, 488] on div "Name (En) Choice Name (En) Name (Ar) Name (Ar) Price EGP 0 Price Status" at bounding box center [717, 485] width 887 height 54
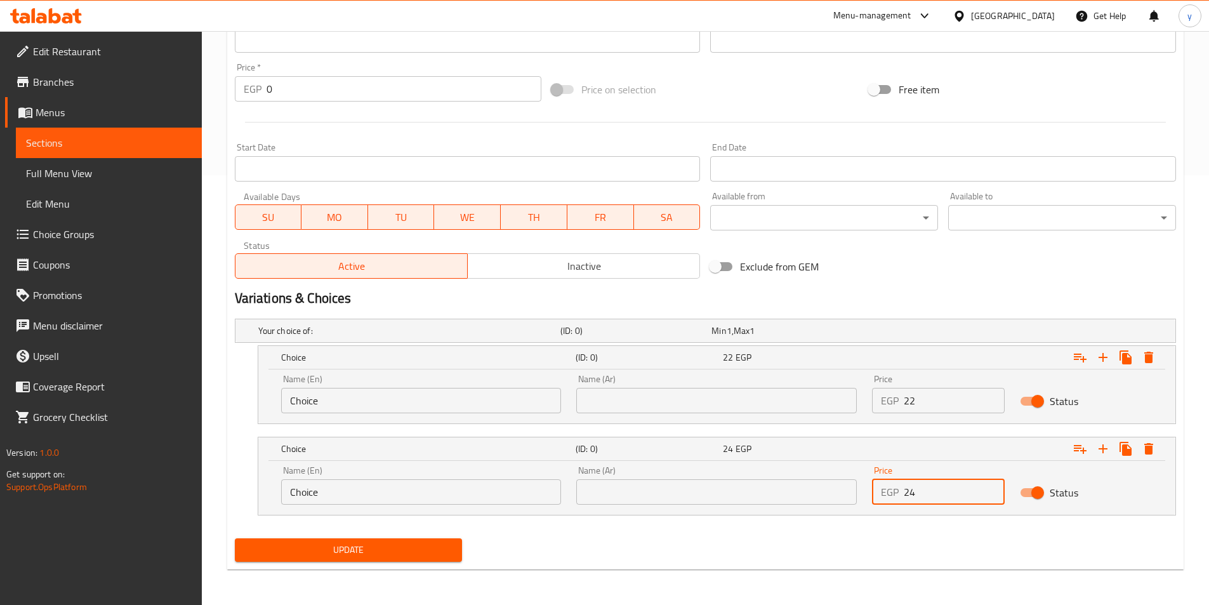
type input "24"
click at [675, 403] on input "text" at bounding box center [716, 400] width 281 height 25
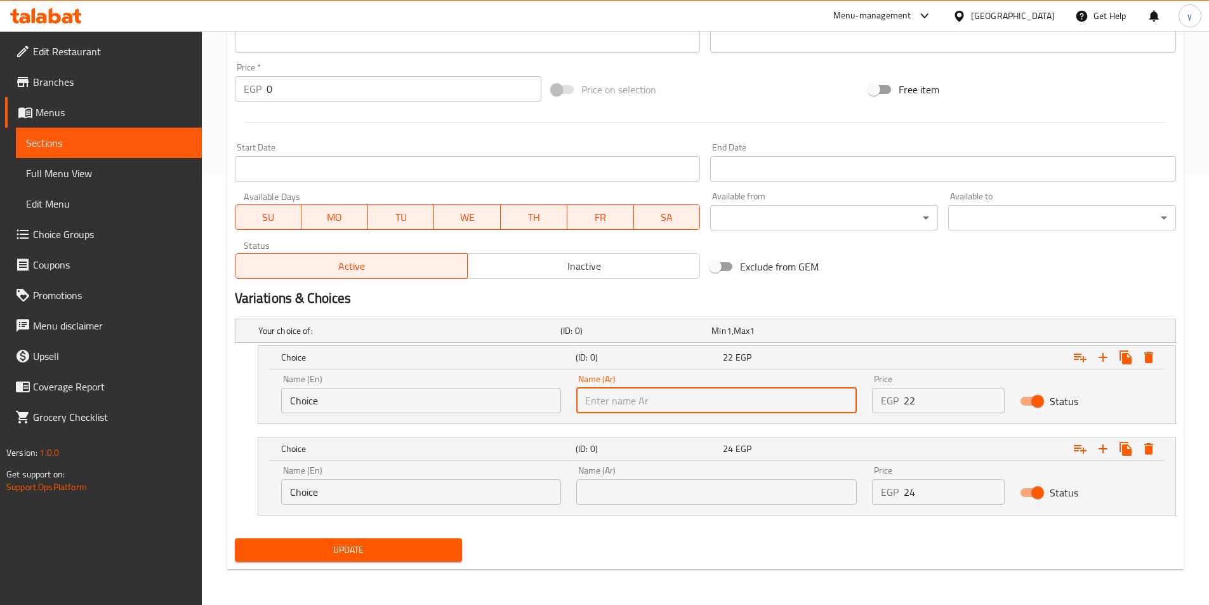
type input "شامي"
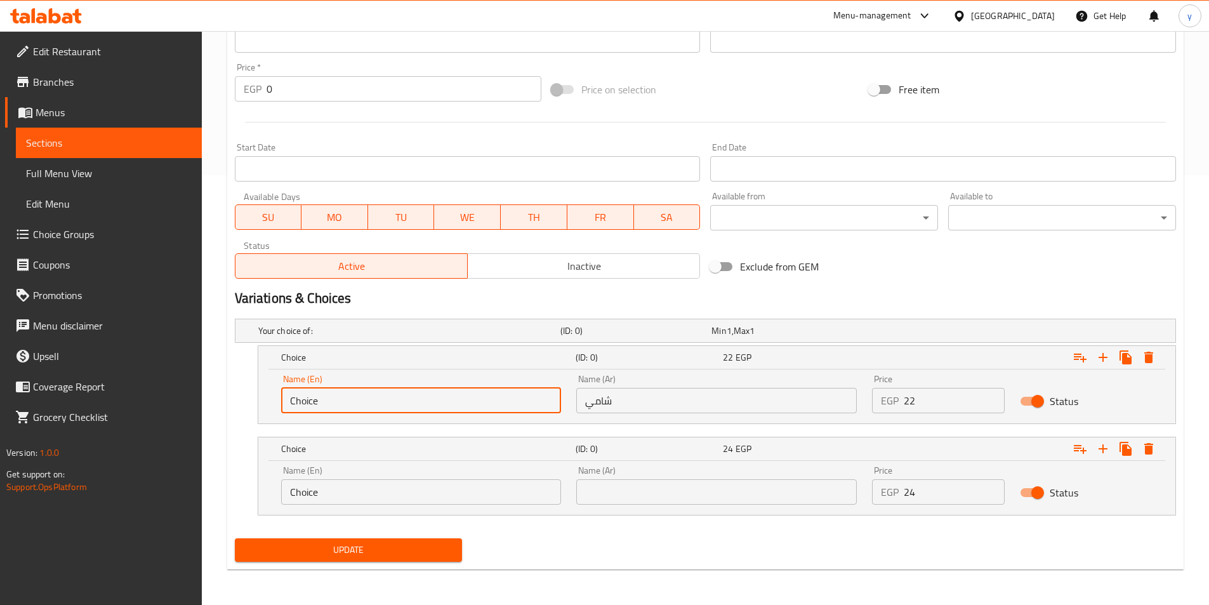
drag, startPoint x: 368, startPoint y: 388, endPoint x: 204, endPoint y: 388, distance: 163.1
click at [204, 388] on div "Home / Restaurants management / Menus / Sections / item / update Potato Sandwic…" at bounding box center [705, 103] width 1007 height 1004
click at [428, 400] on input "text" at bounding box center [421, 400] width 281 height 25
type input "Shami"
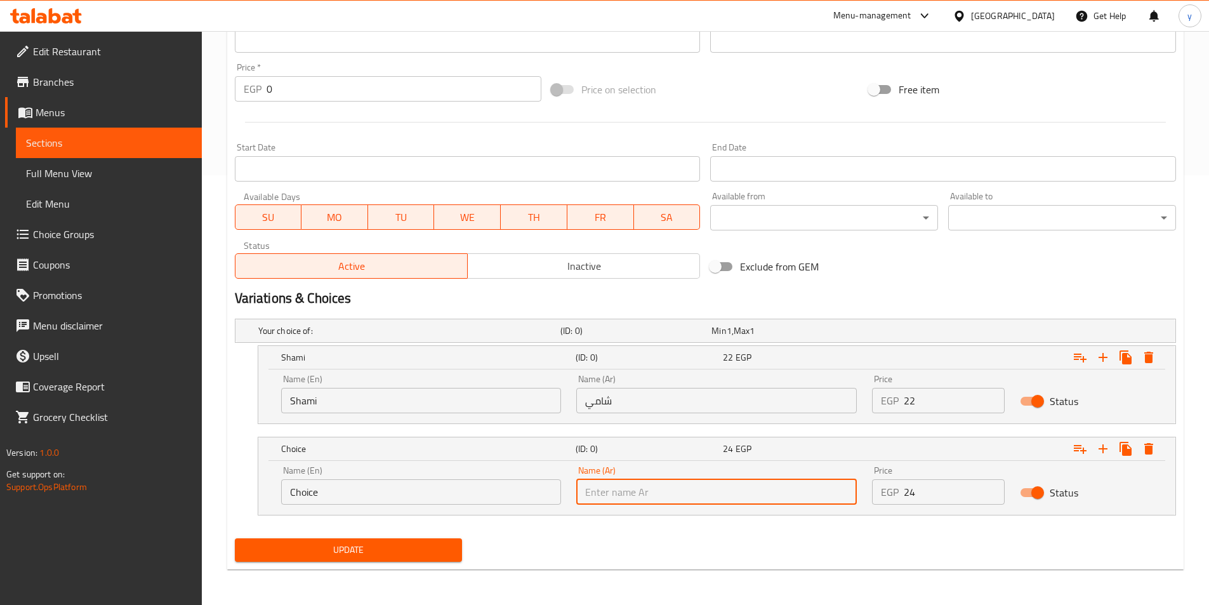
click at [707, 499] on input "text" at bounding box center [716, 491] width 281 height 25
type input "بلدي"
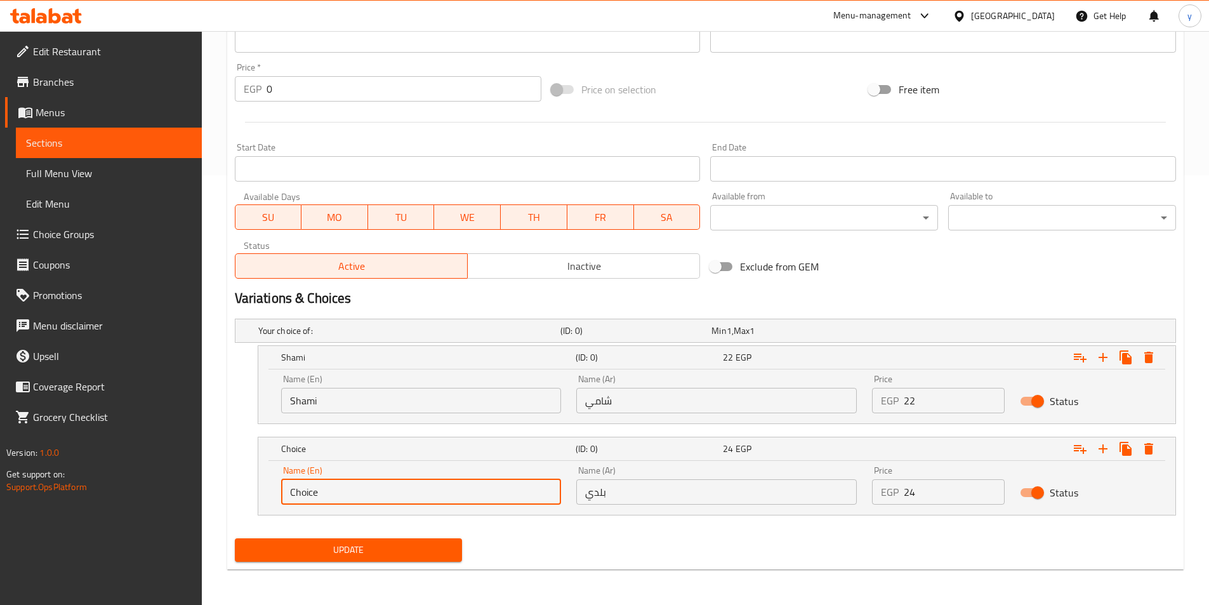
drag, startPoint x: 363, startPoint y: 489, endPoint x: 246, endPoint y: 475, distance: 117.7
click at [246, 475] on div "Choice (ID: 0) 24 EGP Name (En) Choice Name (En) Name (Ar) بلدي Name (Ar) Price…" at bounding box center [705, 476] width 941 height 79
drag, startPoint x: 336, startPoint y: 491, endPoint x: 336, endPoint y: 483, distance: 7.6
click at [336, 491] on input "text" at bounding box center [421, 491] width 281 height 25
type input "Baladi"
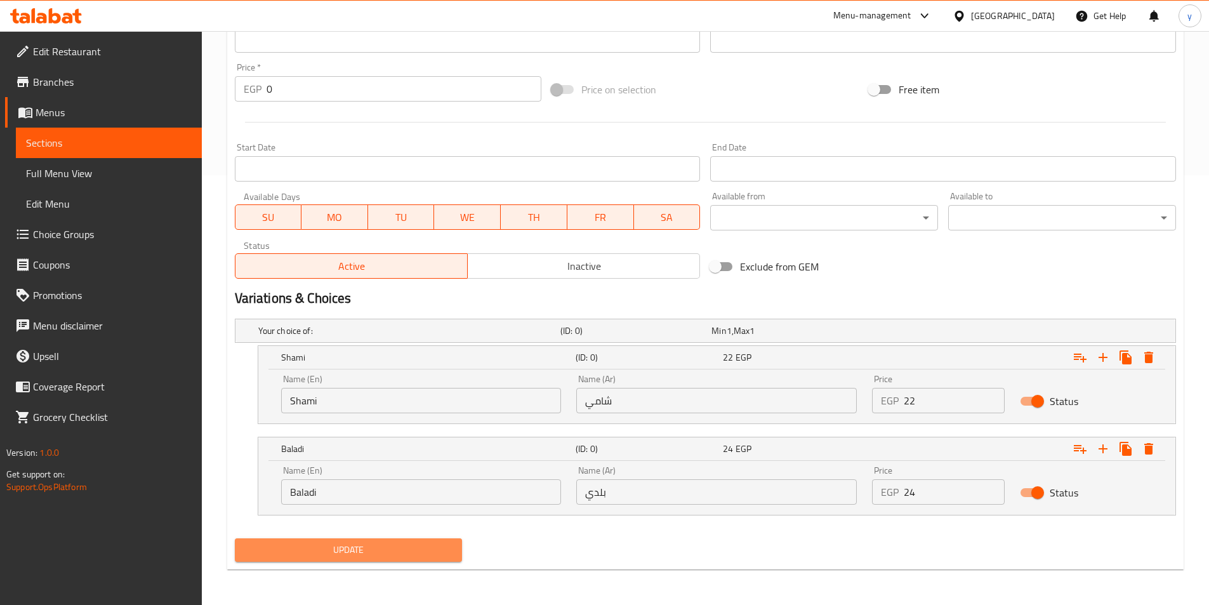
click at [348, 545] on span "Update" at bounding box center [349, 550] width 208 height 16
click at [418, 554] on span "Update" at bounding box center [349, 550] width 208 height 16
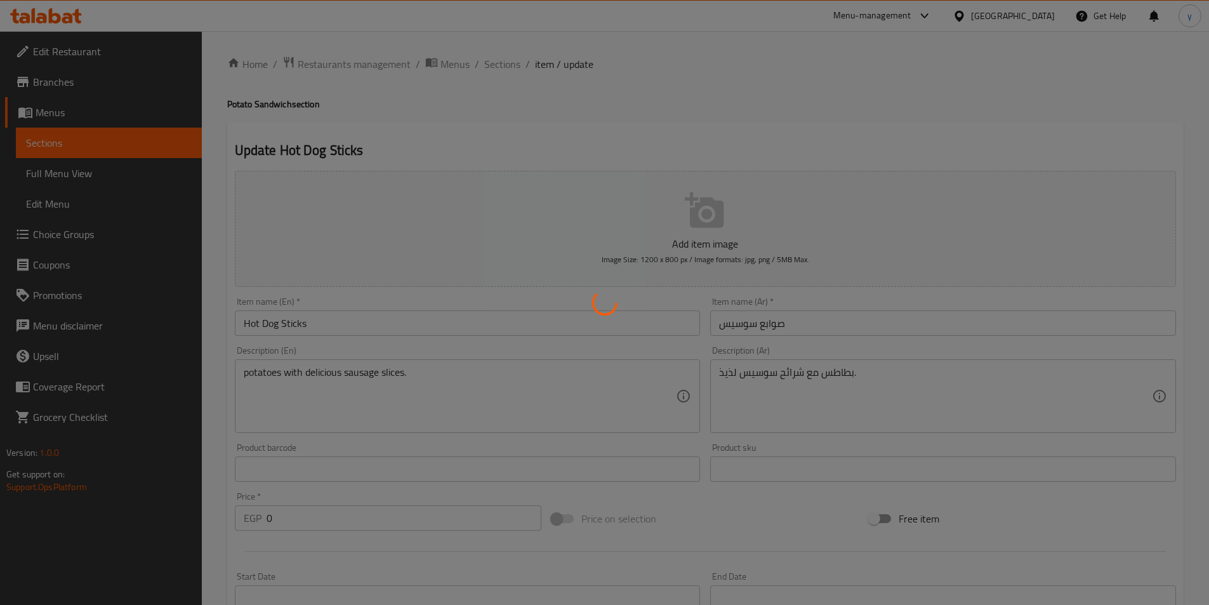
scroll to position [0, 0]
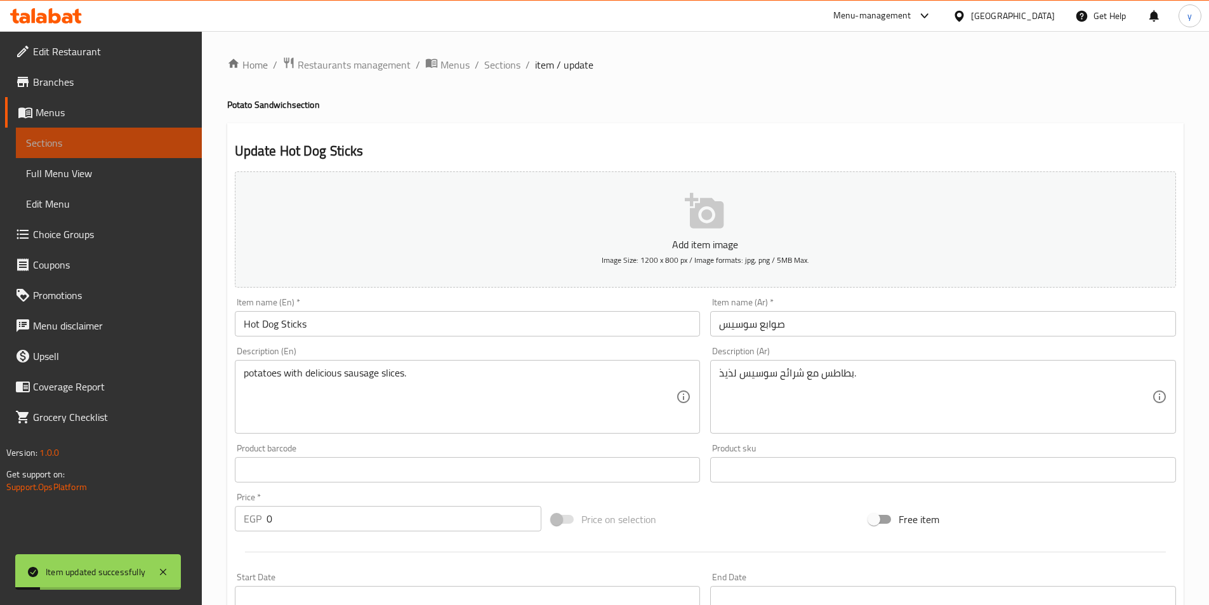
click at [53, 135] on span "Sections" at bounding box center [109, 142] width 166 height 15
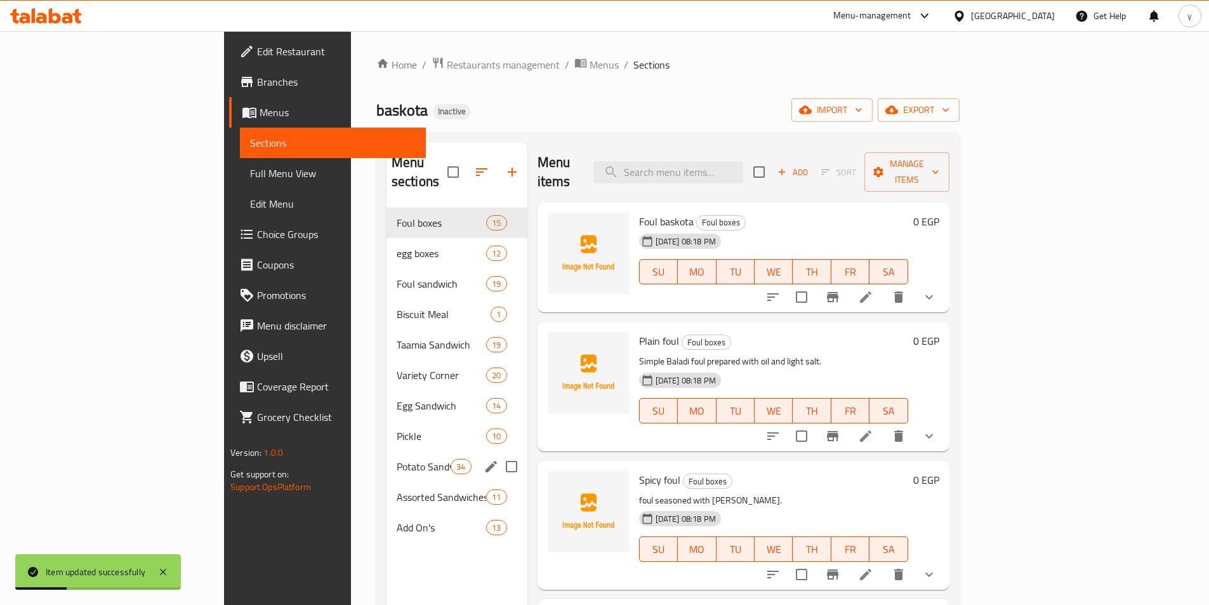
click at [387, 451] on div "Potato Sandwich 34" at bounding box center [457, 466] width 141 height 30
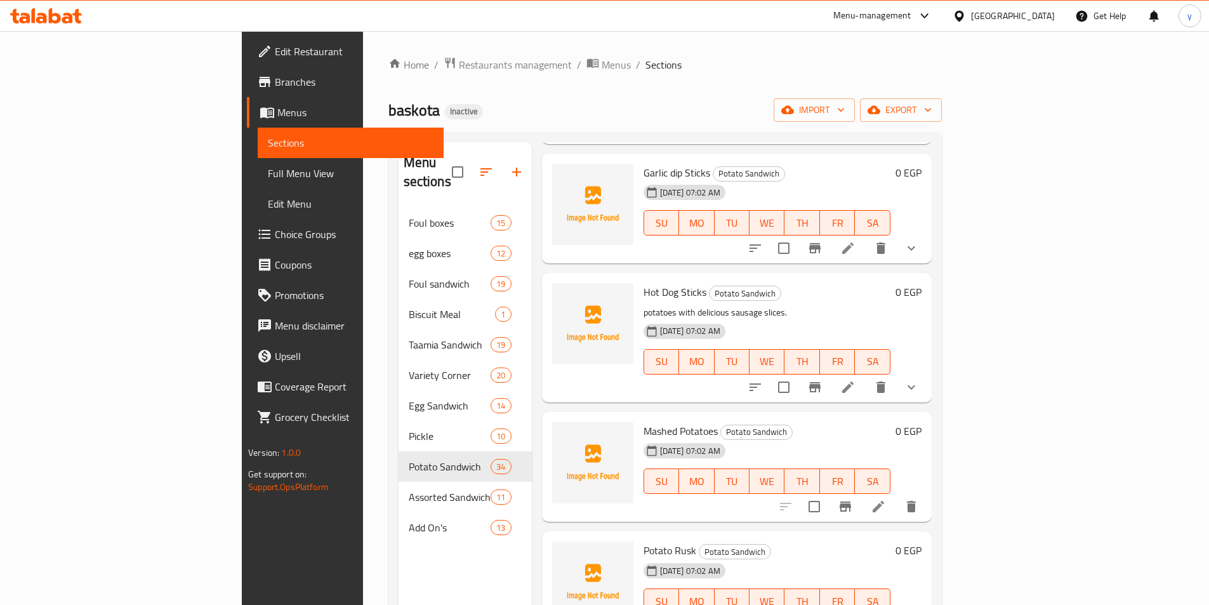
scroll to position [2158, 0]
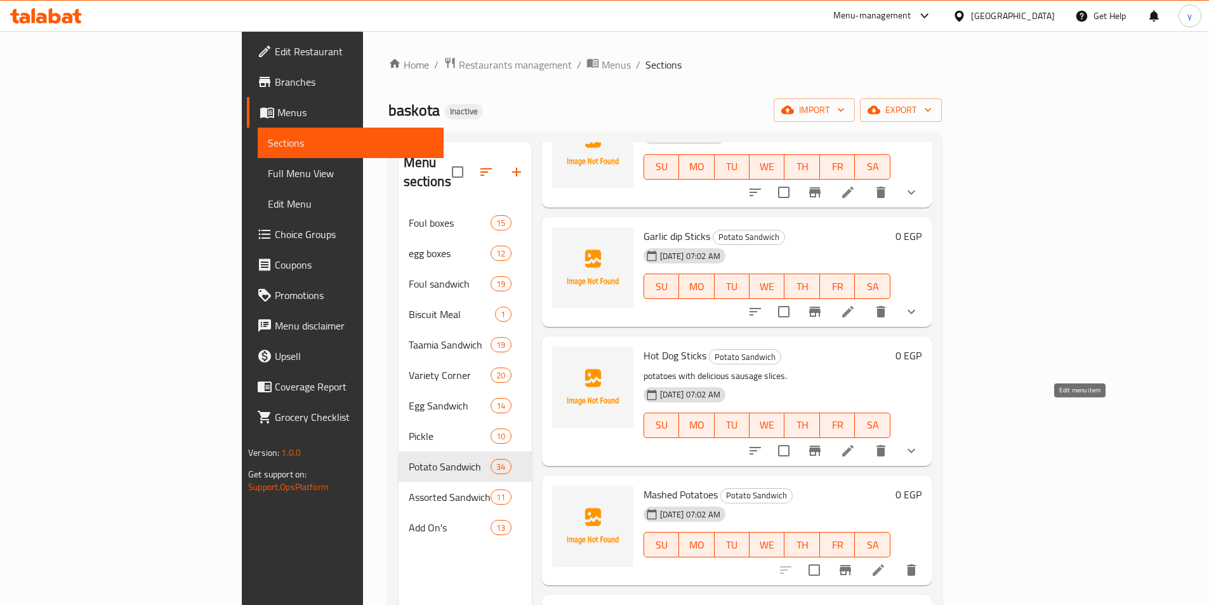
click at [854, 445] on icon at bounding box center [847, 450] width 11 height 11
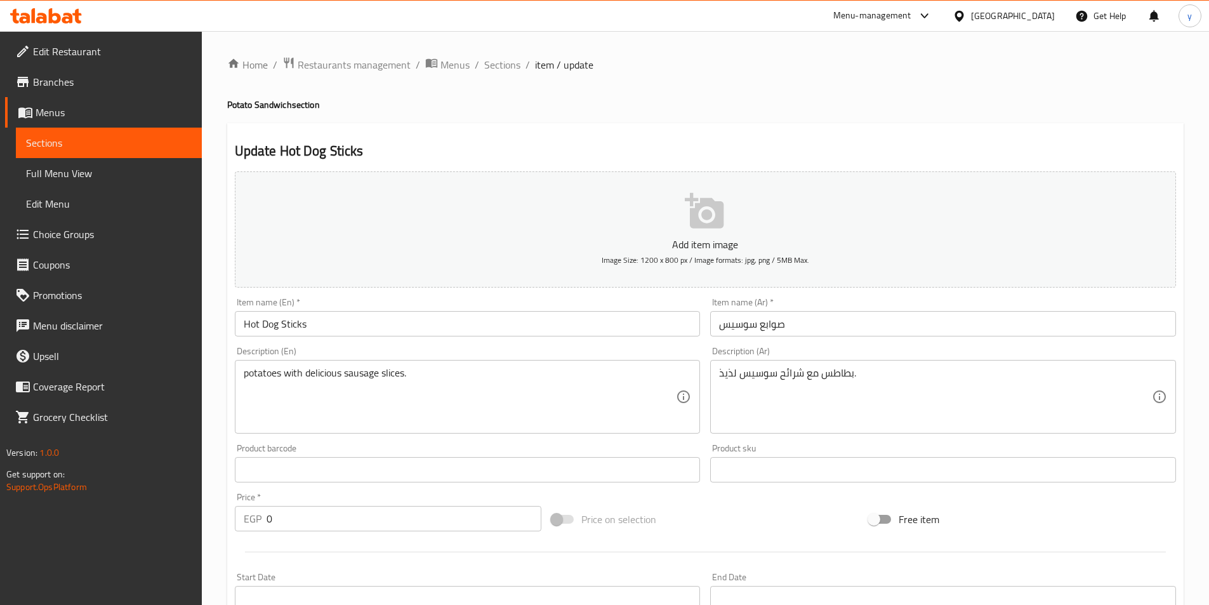
click at [91, 140] on span "Sections" at bounding box center [109, 142] width 166 height 15
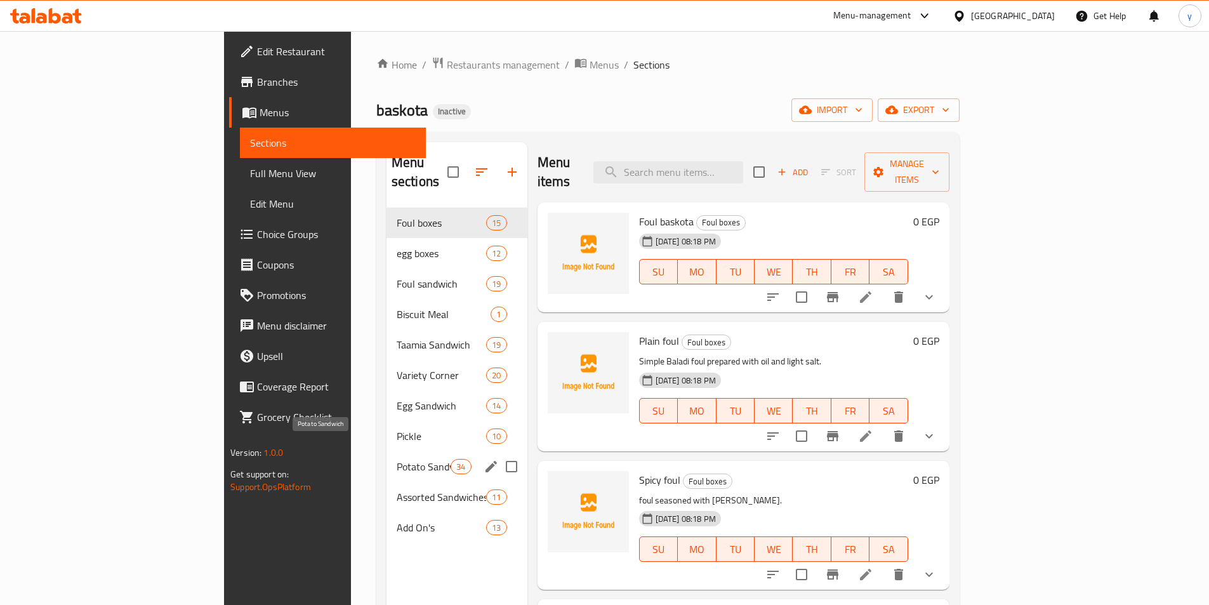
click at [397, 459] on span "Potato Sandwich" at bounding box center [424, 466] width 54 height 15
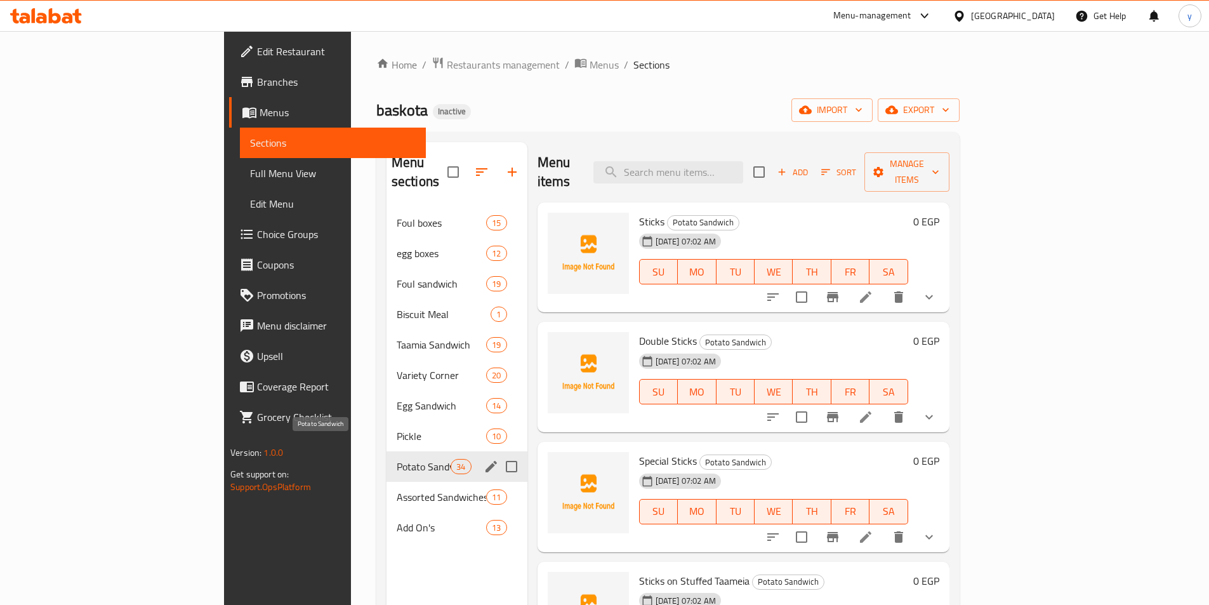
click at [397, 459] on span "Potato Sandwich" at bounding box center [424, 466] width 54 height 15
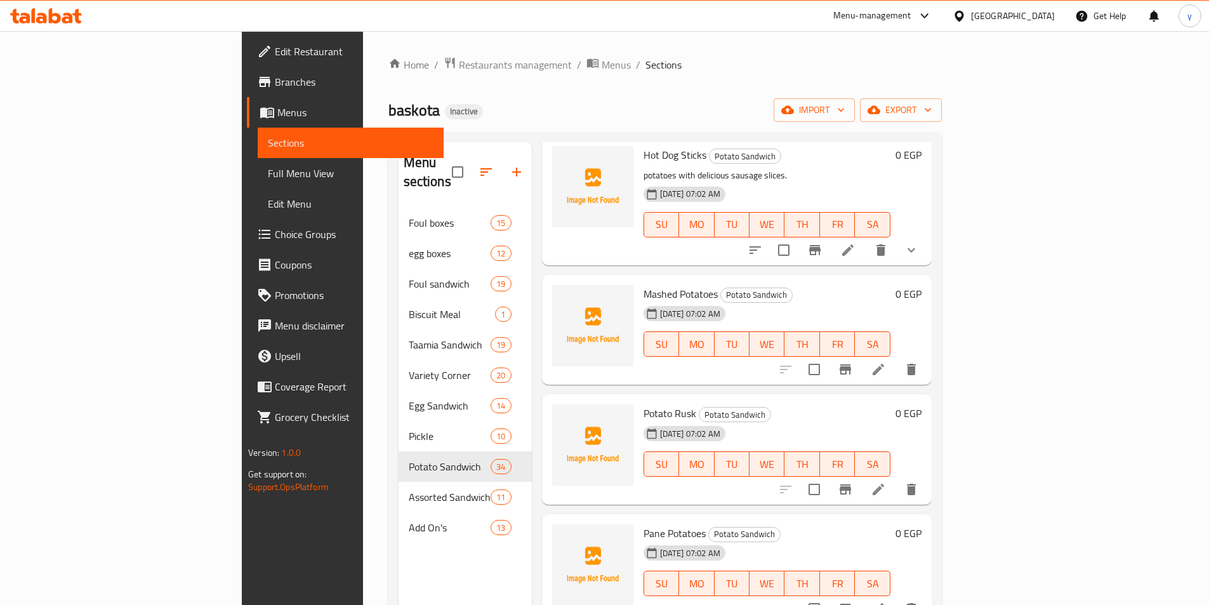
scroll to position [2285, 0]
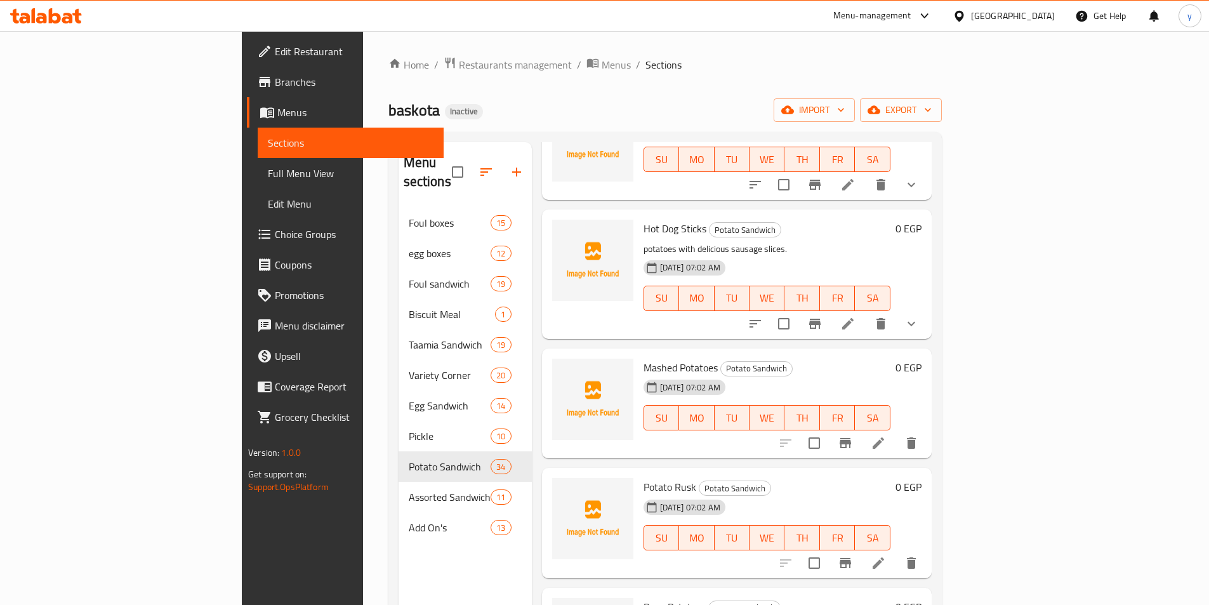
click at [896, 432] on li at bounding box center [879, 443] width 36 height 23
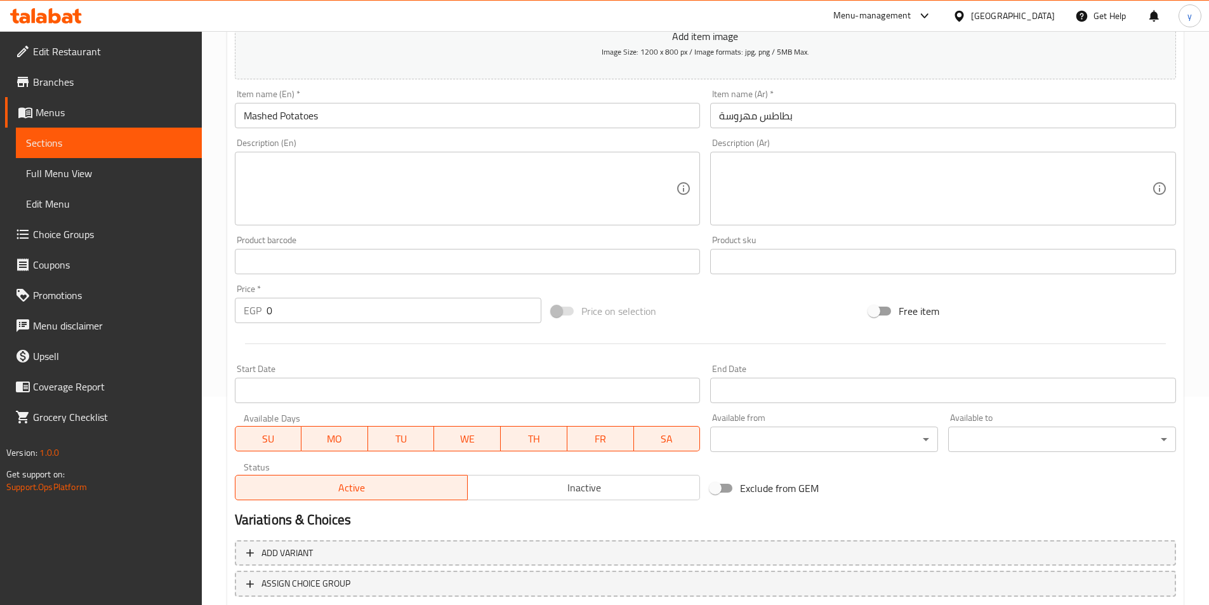
scroll to position [292, 0]
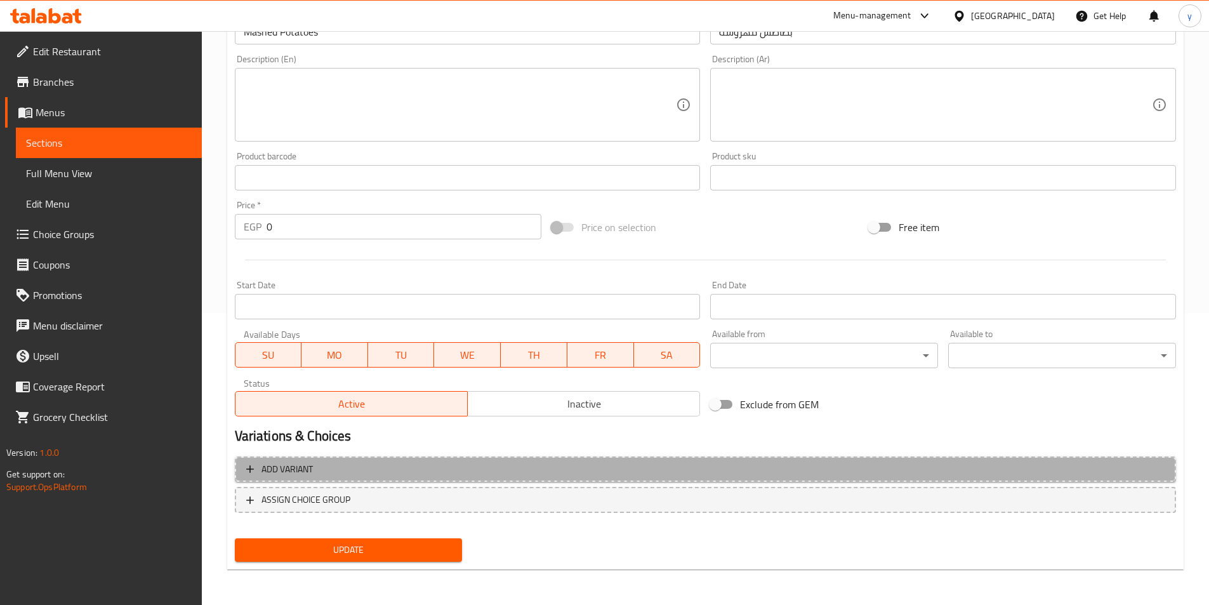
click at [763, 475] on span "Add variant" at bounding box center [705, 469] width 919 height 16
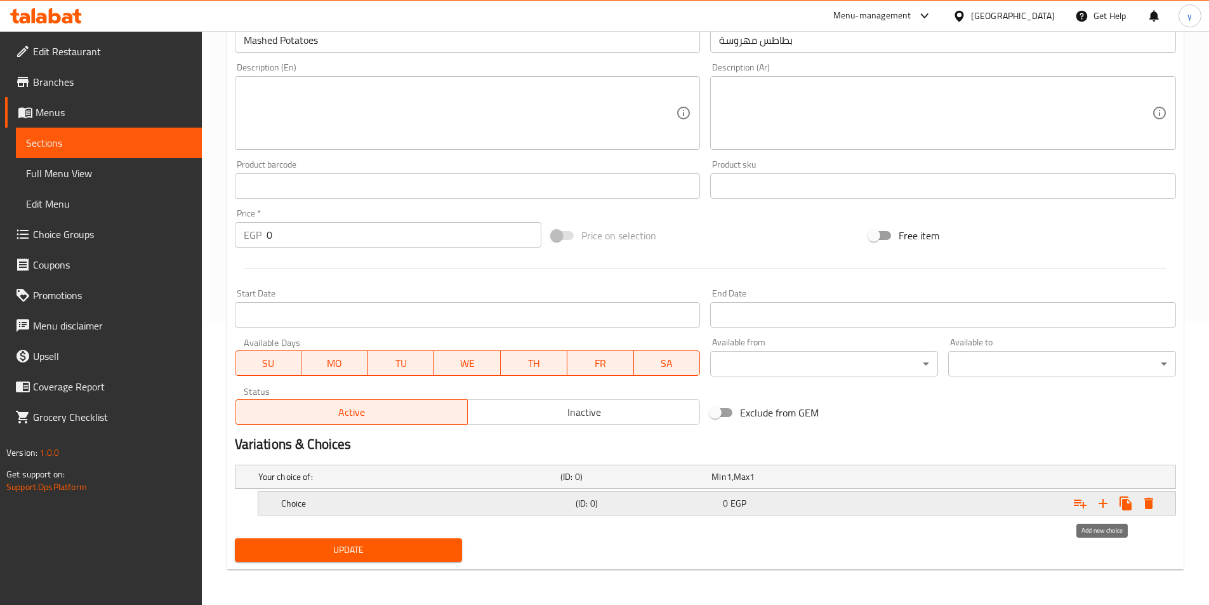
click at [1101, 507] on icon "Expand" at bounding box center [1103, 503] width 15 height 15
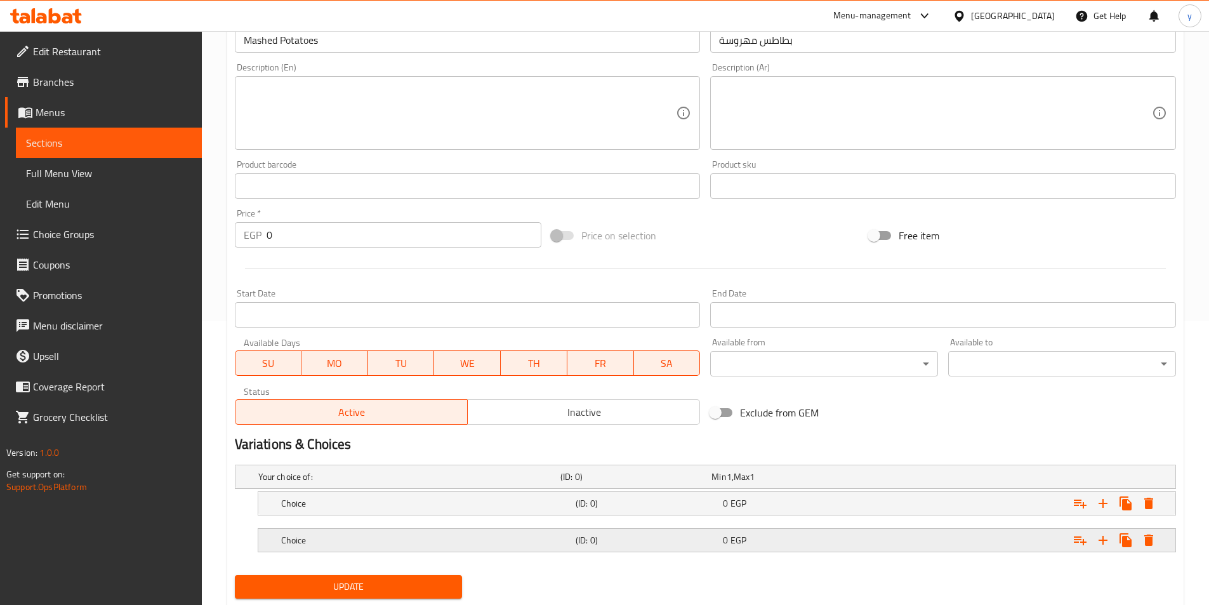
drag, startPoint x: 1045, startPoint y: 539, endPoint x: 1038, endPoint y: 537, distance: 6.6
click at [1042, 540] on div "Expand" at bounding box center [1015, 540] width 295 height 28
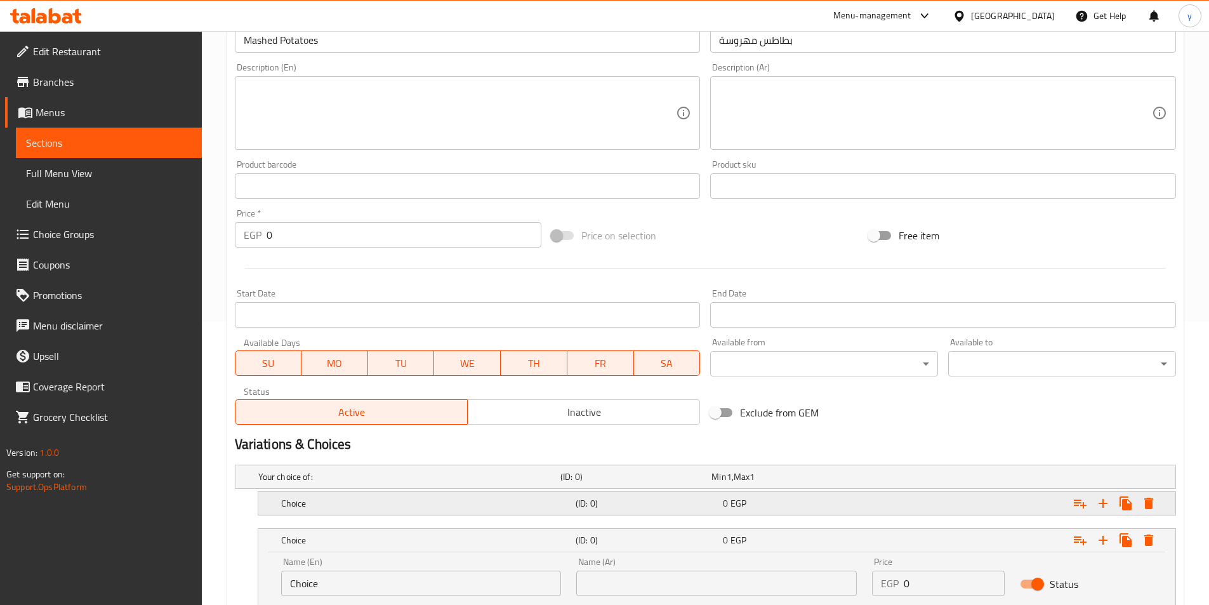
click at [1005, 506] on div "Expand" at bounding box center [1015, 503] width 295 height 28
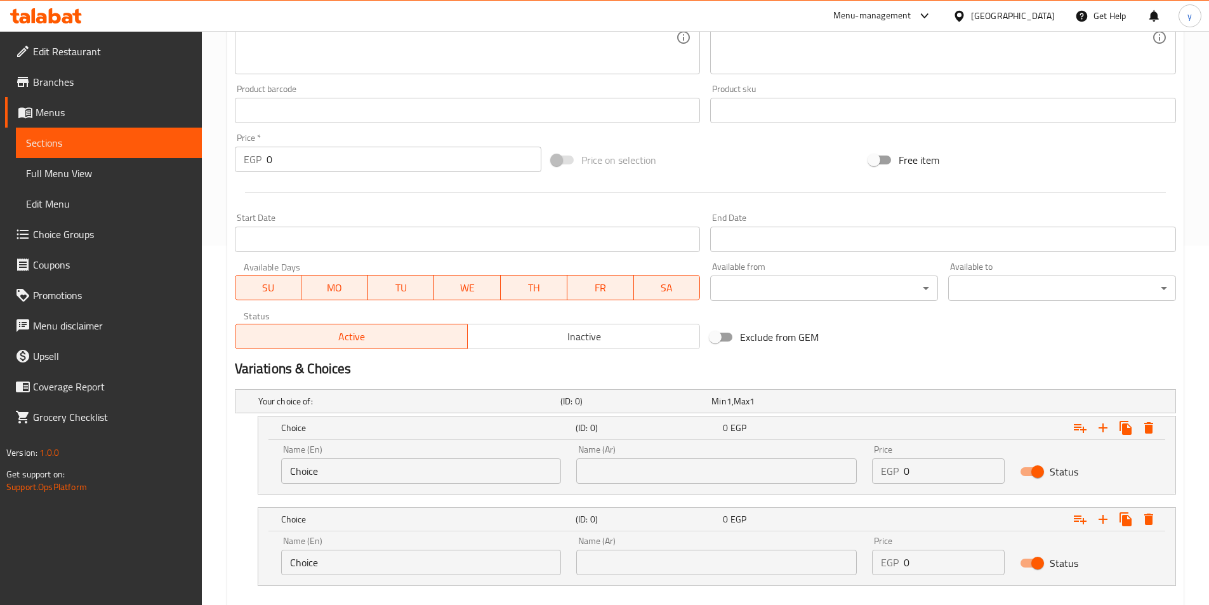
scroll to position [430, 0]
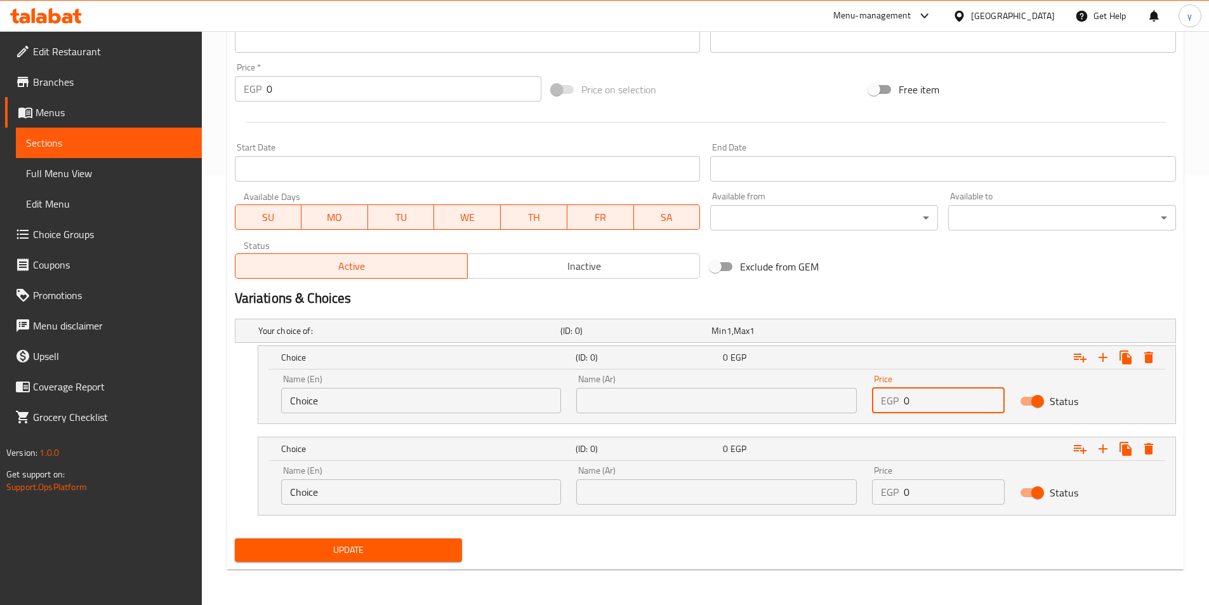
drag, startPoint x: 924, startPoint y: 401, endPoint x: 875, endPoint y: 408, distance: 48.7
click at [875, 408] on div "EGP 0 Price" at bounding box center [938, 400] width 133 height 25
type input "14"
drag, startPoint x: 943, startPoint y: 494, endPoint x: 870, endPoint y: 494, distance: 73.0
click at [870, 494] on div "Price EGP 0 Price" at bounding box center [939, 485] width 148 height 54
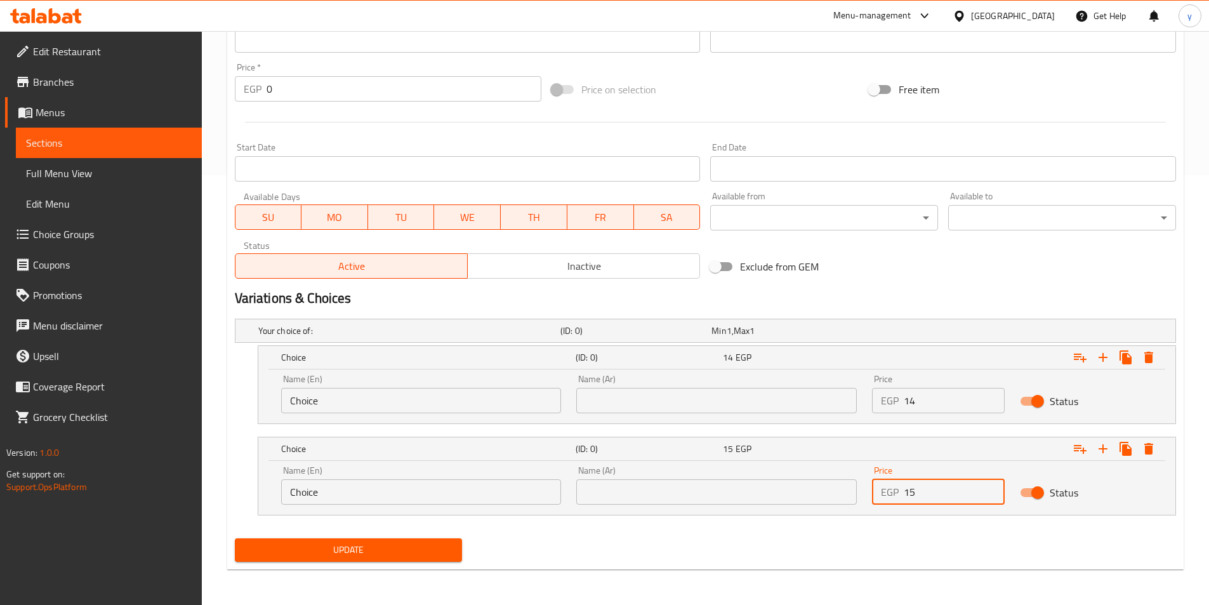
type input "15"
drag, startPoint x: 734, startPoint y: 401, endPoint x: 731, endPoint y: 410, distance: 9.4
click at [734, 401] on input "text" at bounding box center [716, 400] width 281 height 25
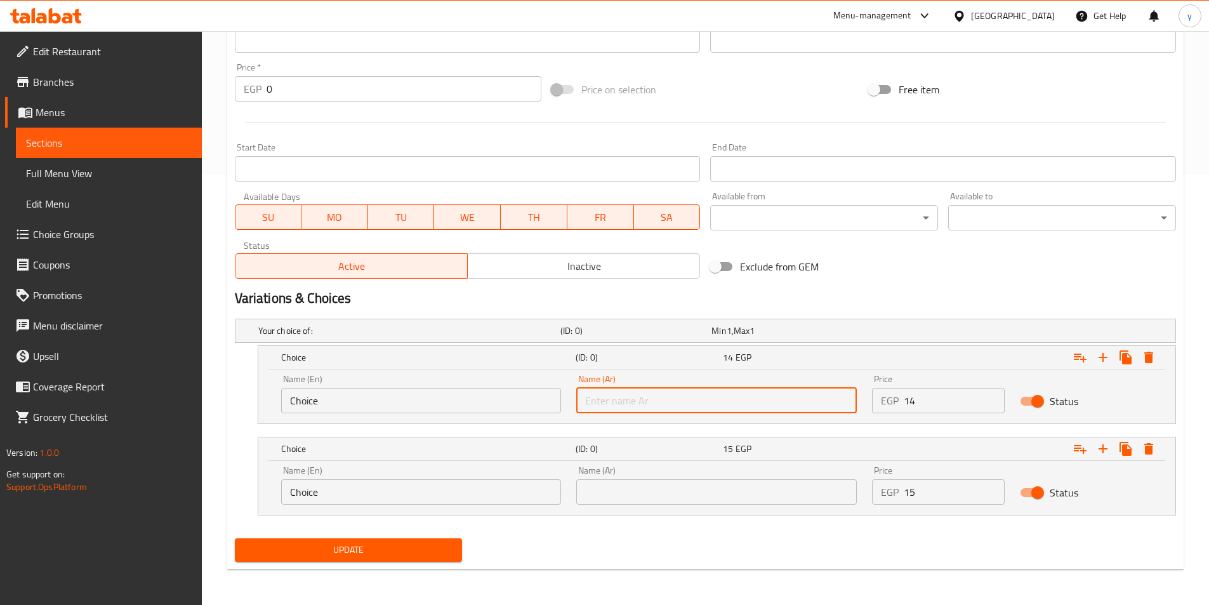
type input "شامي"
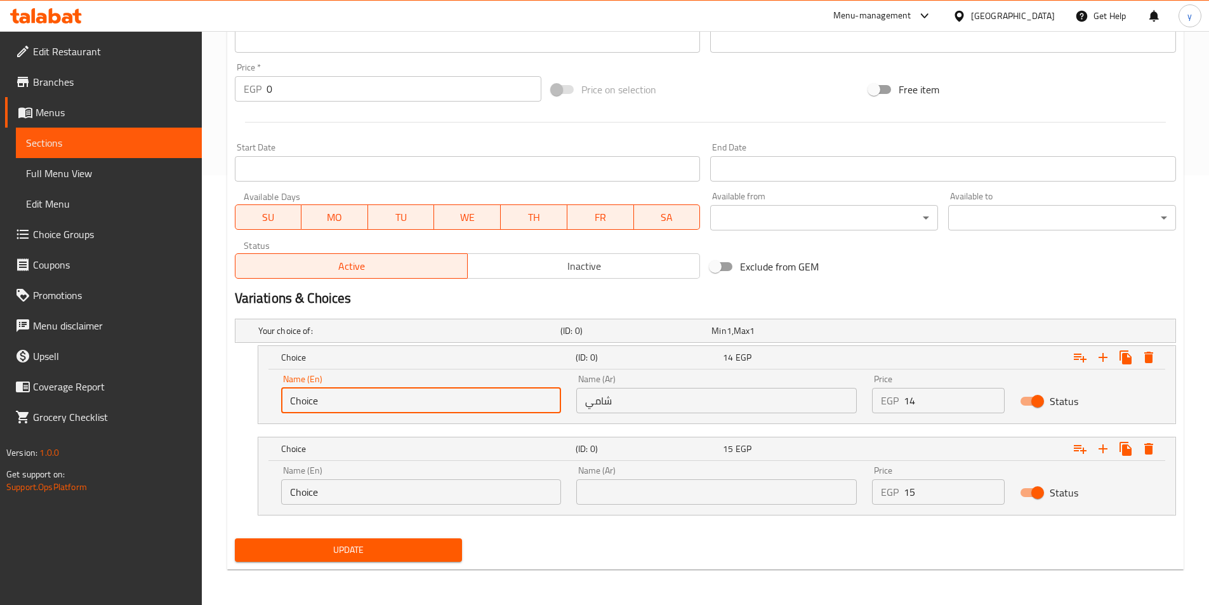
drag, startPoint x: 385, startPoint y: 403, endPoint x: 208, endPoint y: 406, distance: 177.1
click at [208, 406] on div "Home / Restaurants management / Menus / Sections / item / update Potato Sandwic…" at bounding box center [705, 103] width 1007 height 1004
click at [375, 399] on input "text" at bounding box center [421, 400] width 281 height 25
type input "Shami"
drag, startPoint x: 686, startPoint y: 493, endPoint x: 662, endPoint y: 481, distance: 26.4
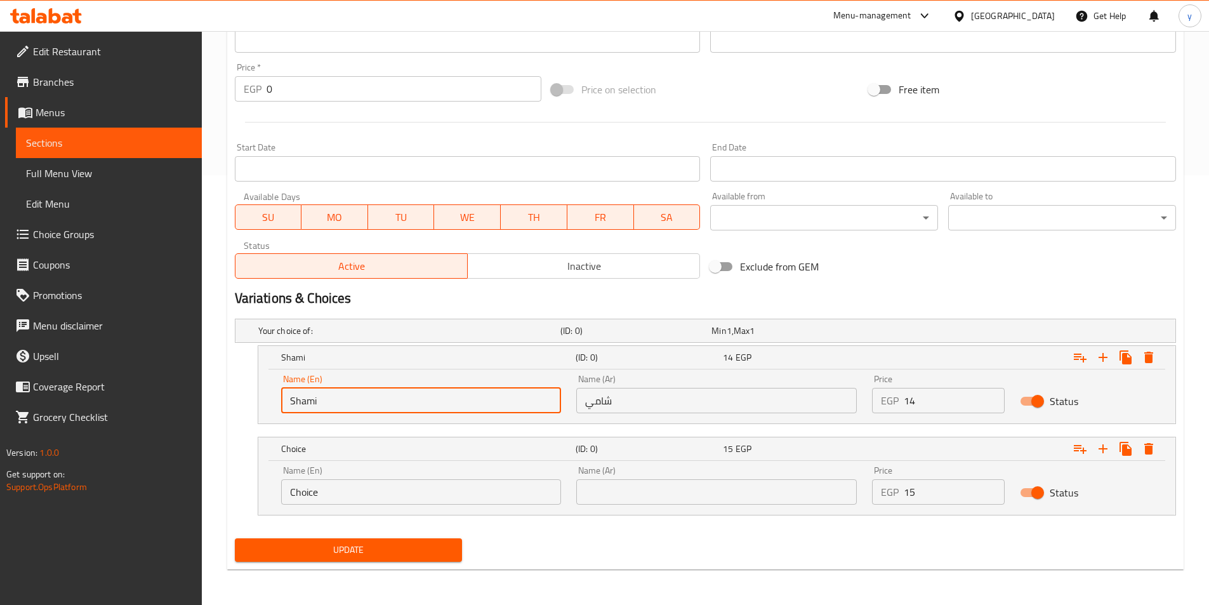
click at [685, 493] on input "text" at bounding box center [716, 491] width 281 height 25
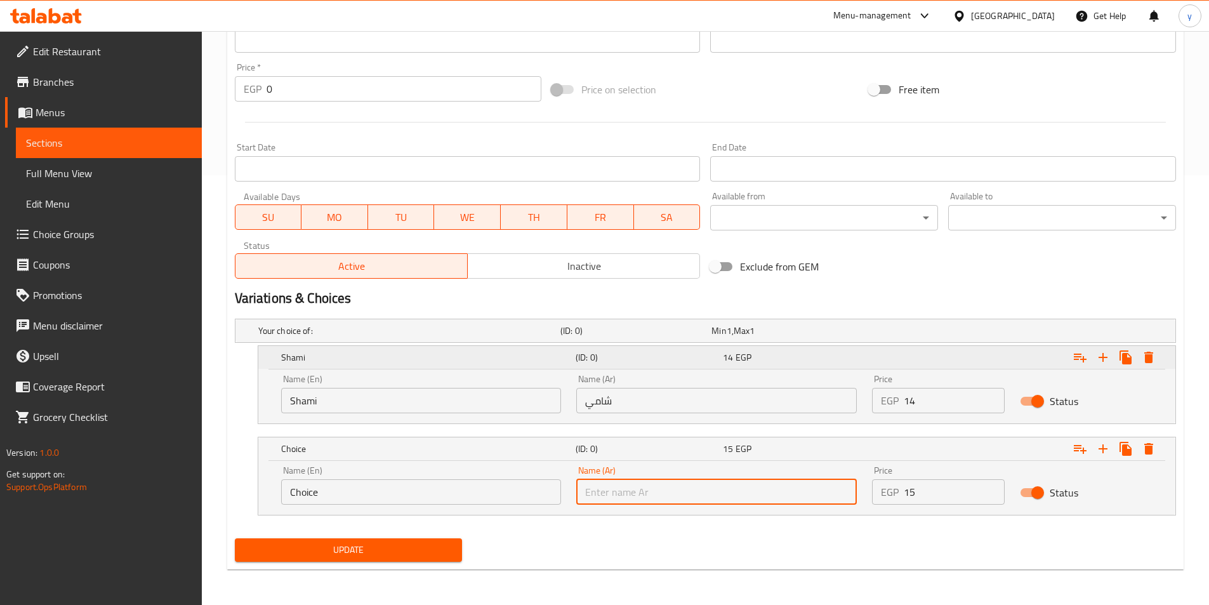
type input "بلدي"
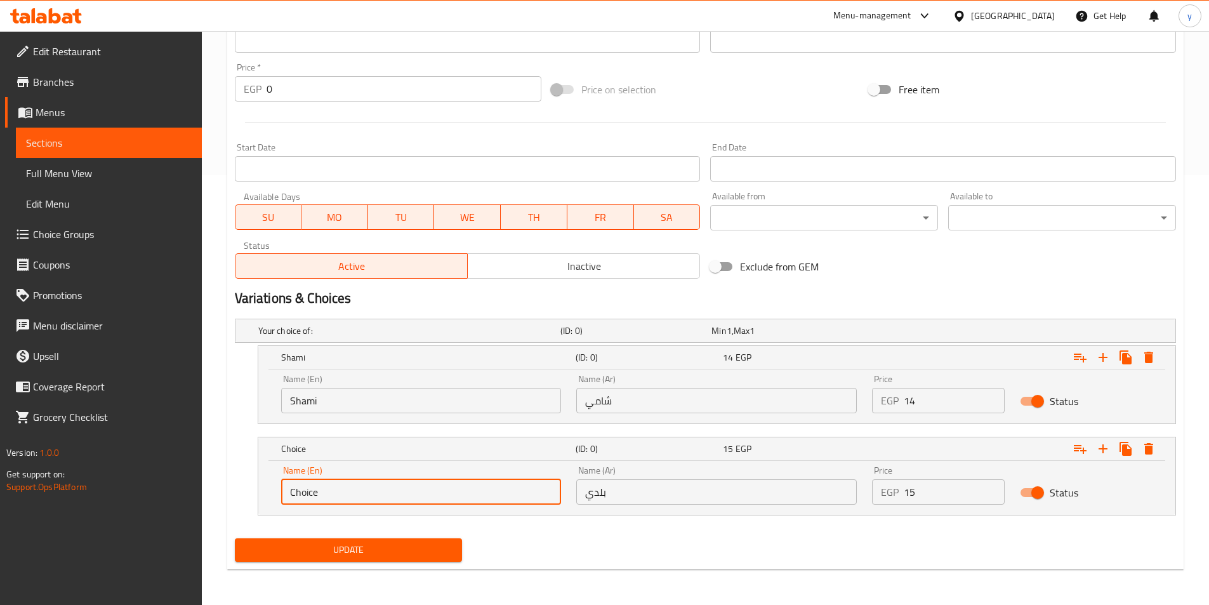
drag, startPoint x: 418, startPoint y: 494, endPoint x: 262, endPoint y: 493, distance: 155.5
click at [262, 494] on div "Name (En) Choice Name (En) Name (Ar) بلدي Name (Ar) Price EGP 15 Price Status" at bounding box center [716, 488] width 917 height 54
click at [345, 495] on input "text" at bounding box center [421, 491] width 281 height 25
type input "Baladi"
click at [343, 554] on span "Update" at bounding box center [349, 550] width 208 height 16
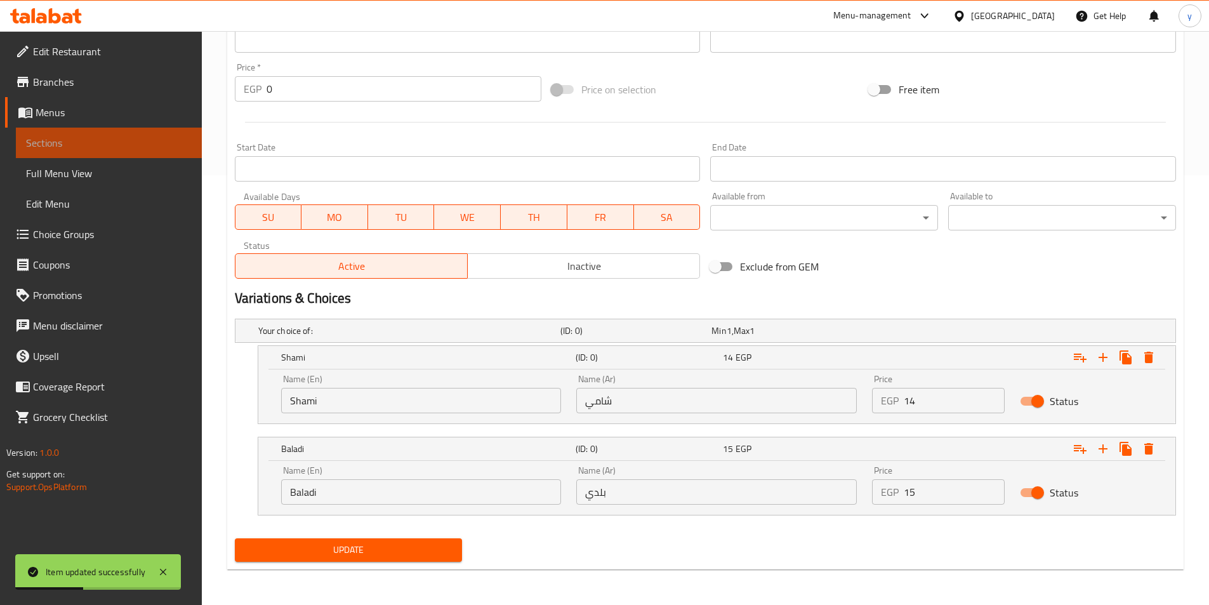
click at [60, 143] on span "Sections" at bounding box center [109, 142] width 166 height 15
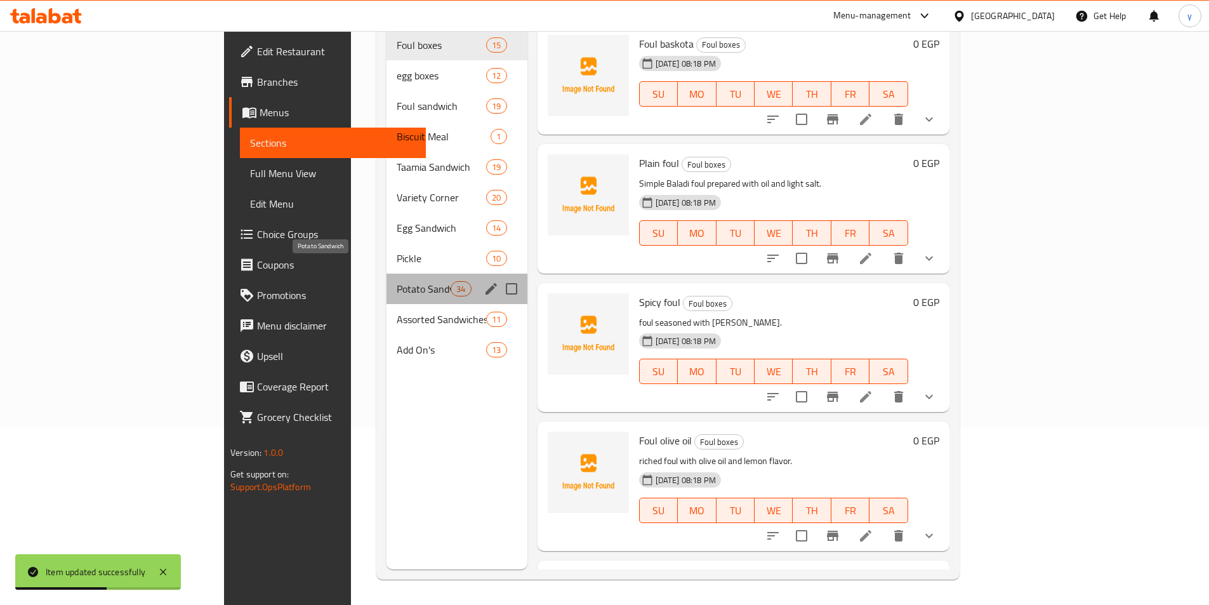
click at [397, 281] on span "Potato Sandwich" at bounding box center [424, 288] width 54 height 15
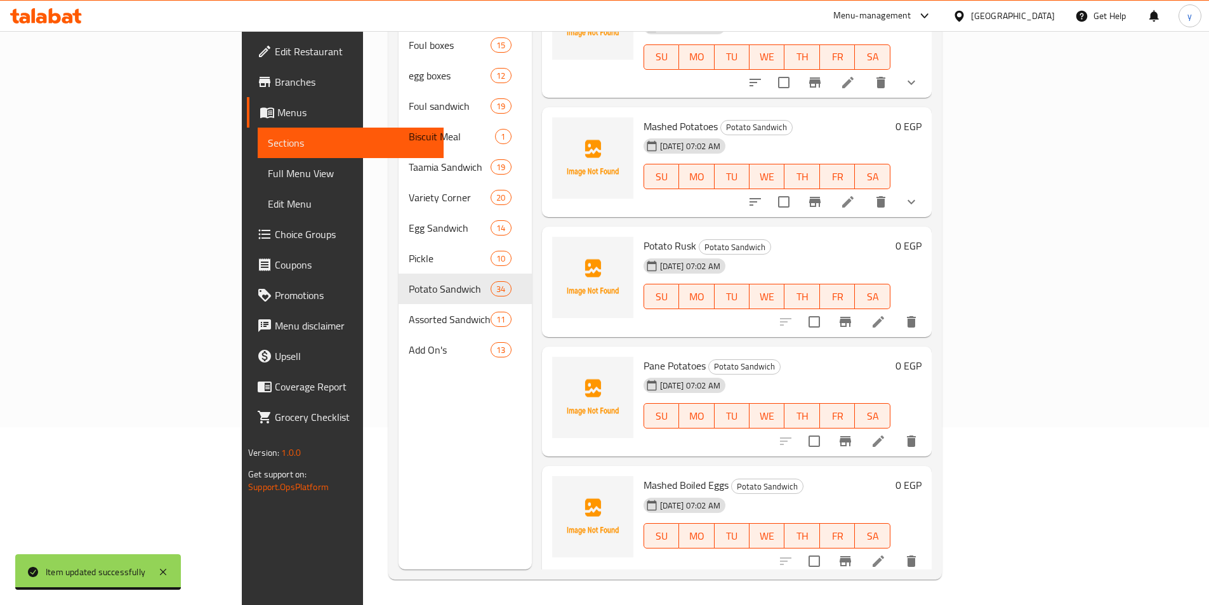
scroll to position [2222, 0]
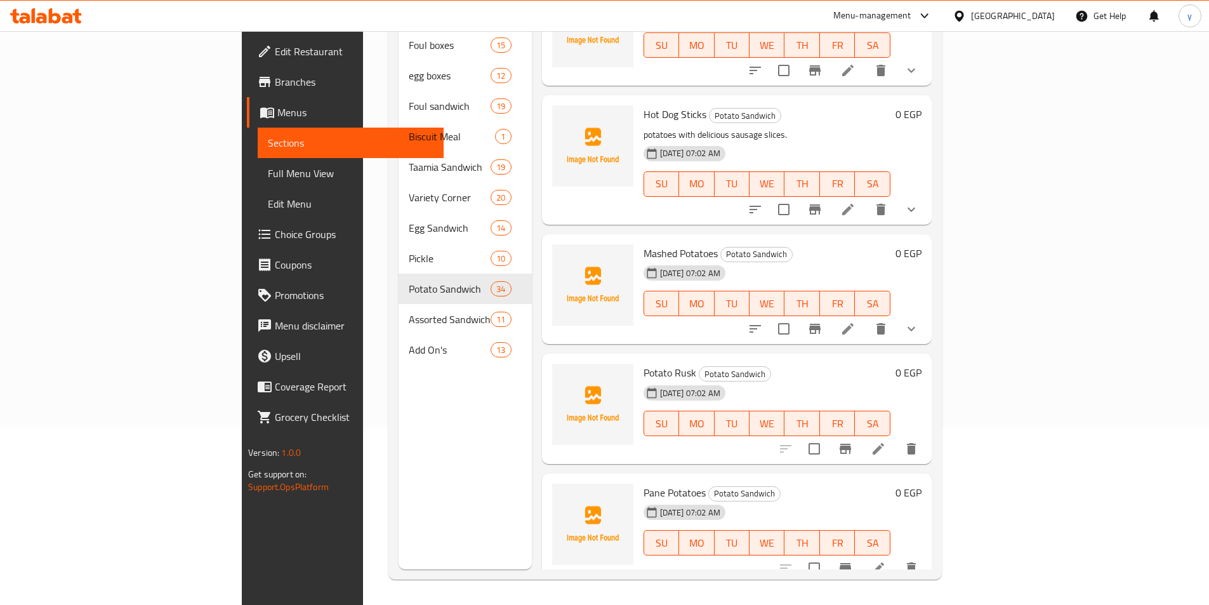
click at [896, 437] on li at bounding box center [879, 448] width 36 height 23
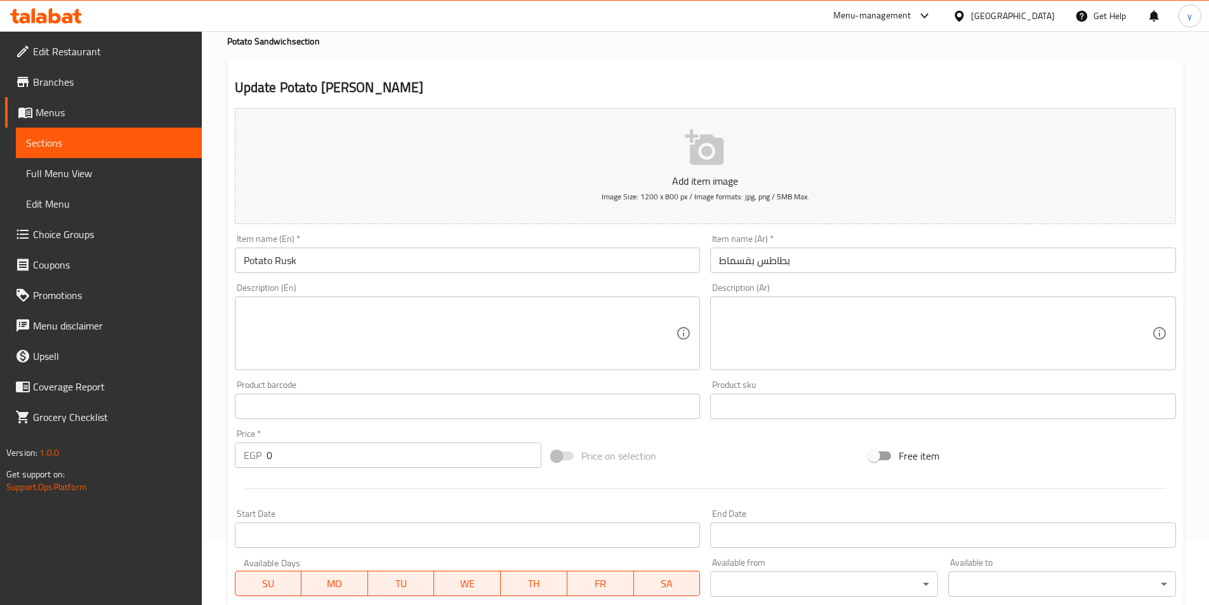
scroll to position [292, 0]
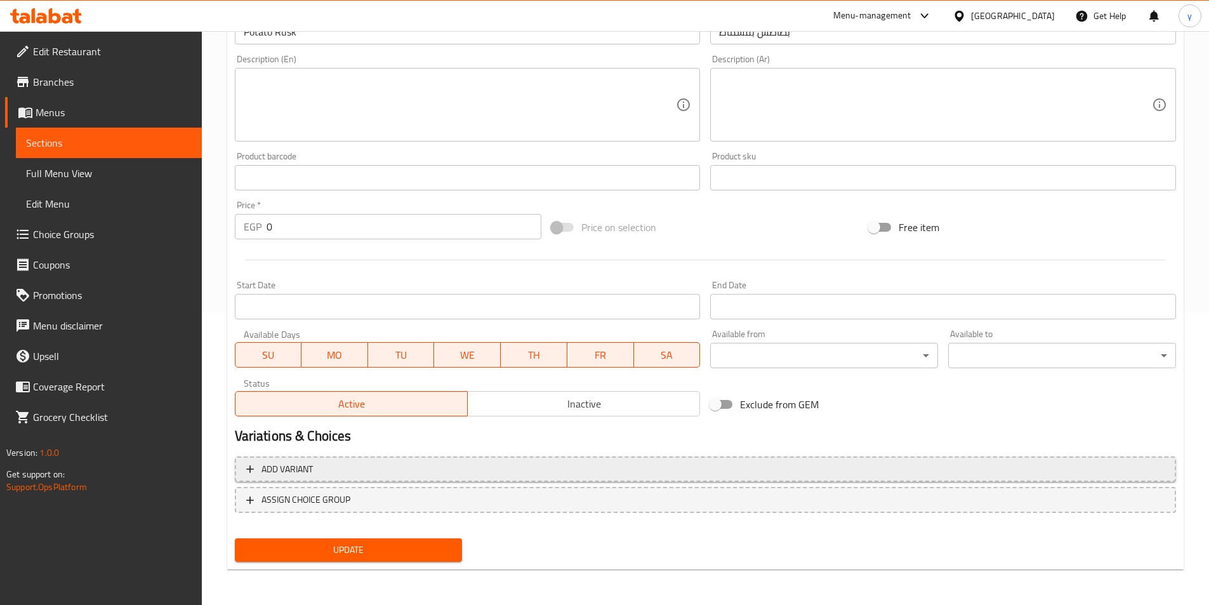
click at [601, 459] on button "Add variant" at bounding box center [705, 469] width 941 height 26
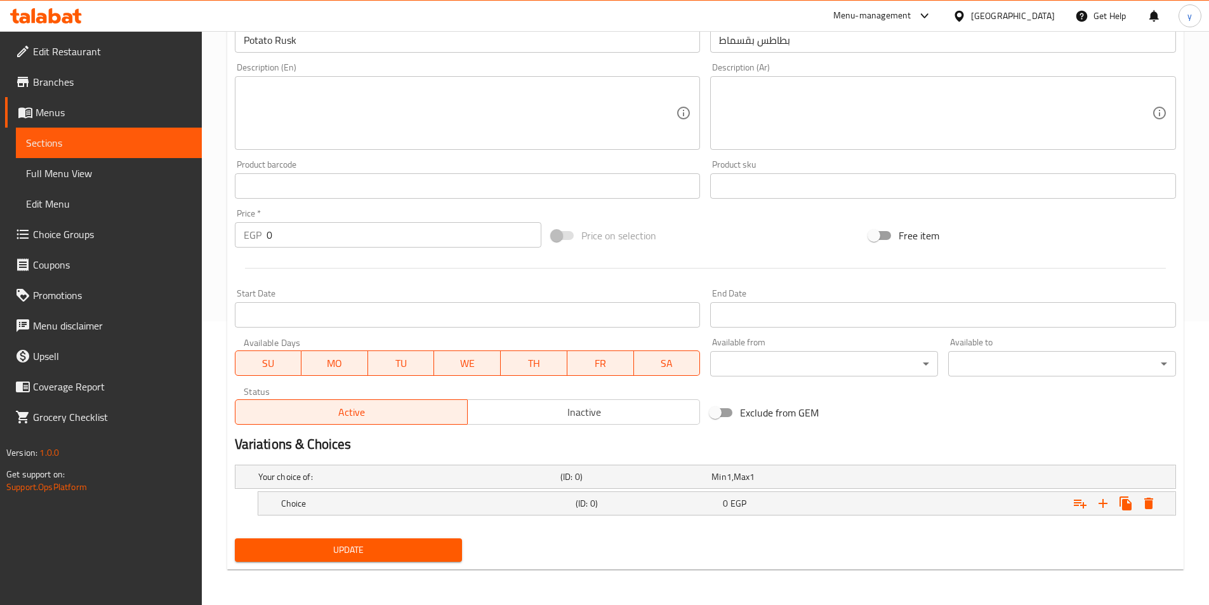
scroll to position [284, 0]
drag, startPoint x: 1105, startPoint y: 500, endPoint x: 1009, endPoint y: 512, distance: 97.2
click at [1105, 500] on icon "Expand" at bounding box center [1103, 503] width 15 height 15
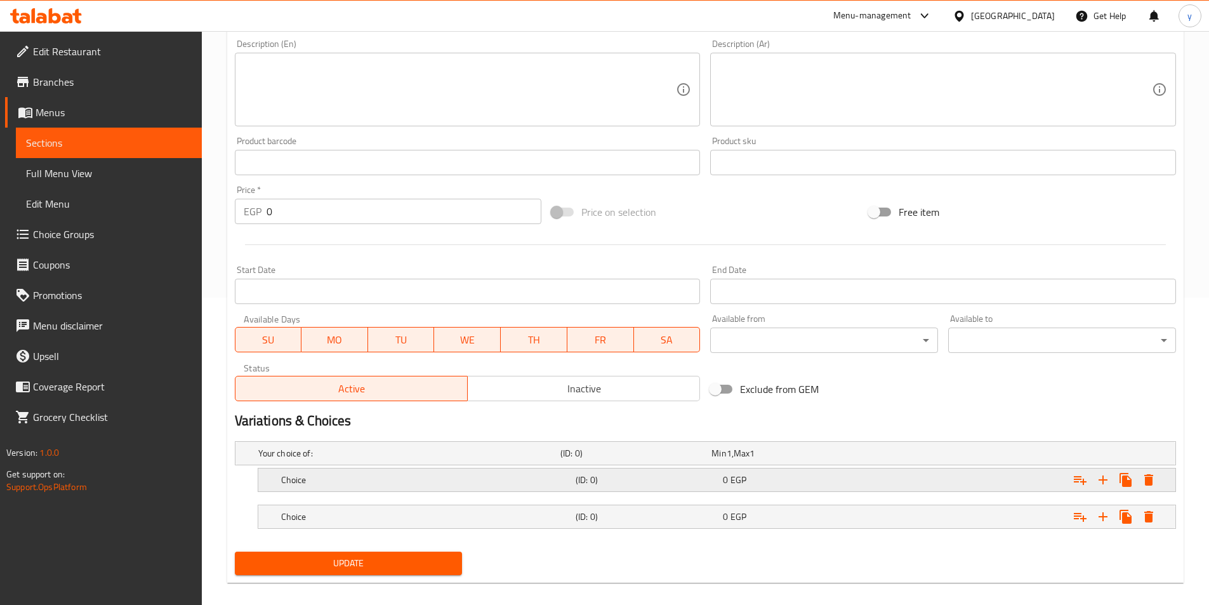
scroll to position [321, 0]
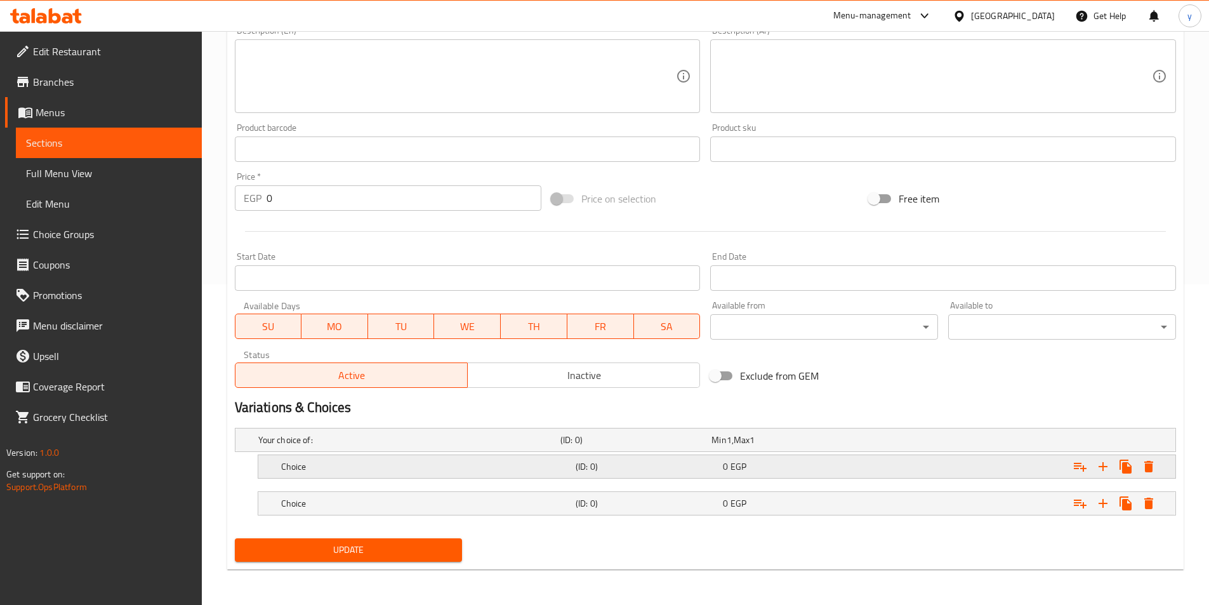
click at [908, 459] on div "Expand" at bounding box center [1015, 467] width 295 height 28
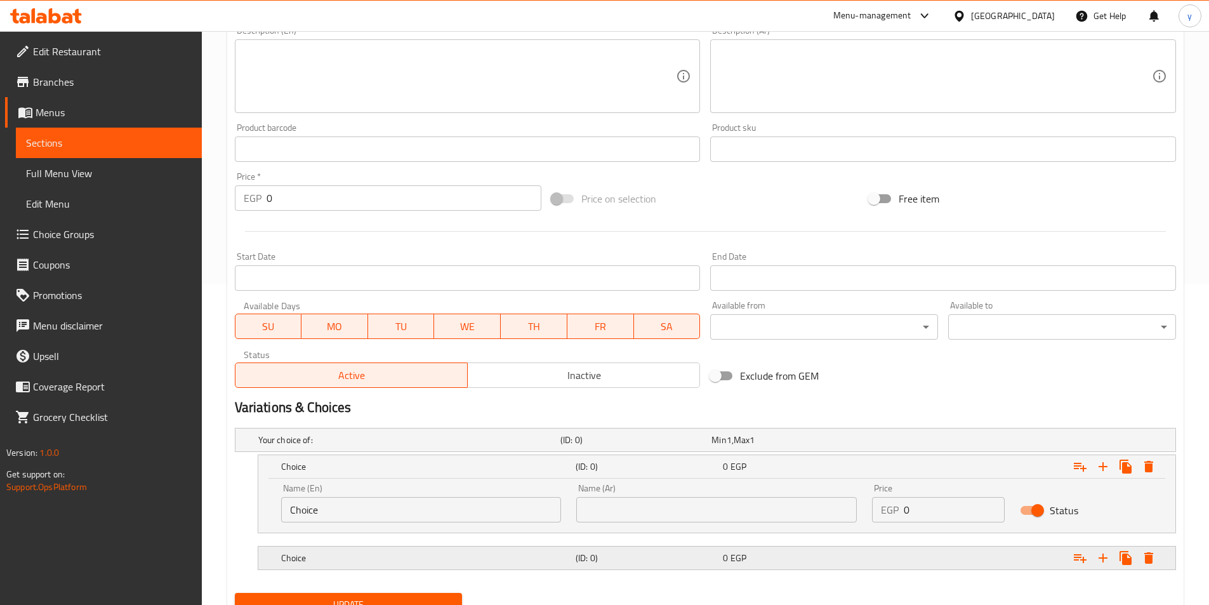
click at [828, 561] on div "0 EGP" at bounding box center [794, 558] width 142 height 13
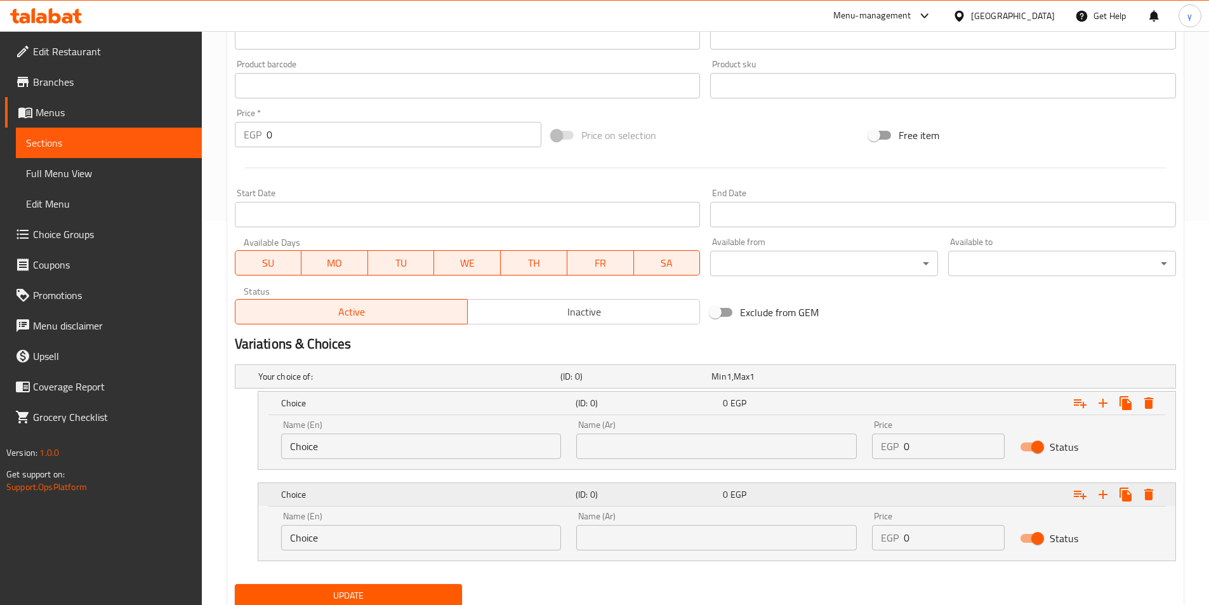
scroll to position [430, 0]
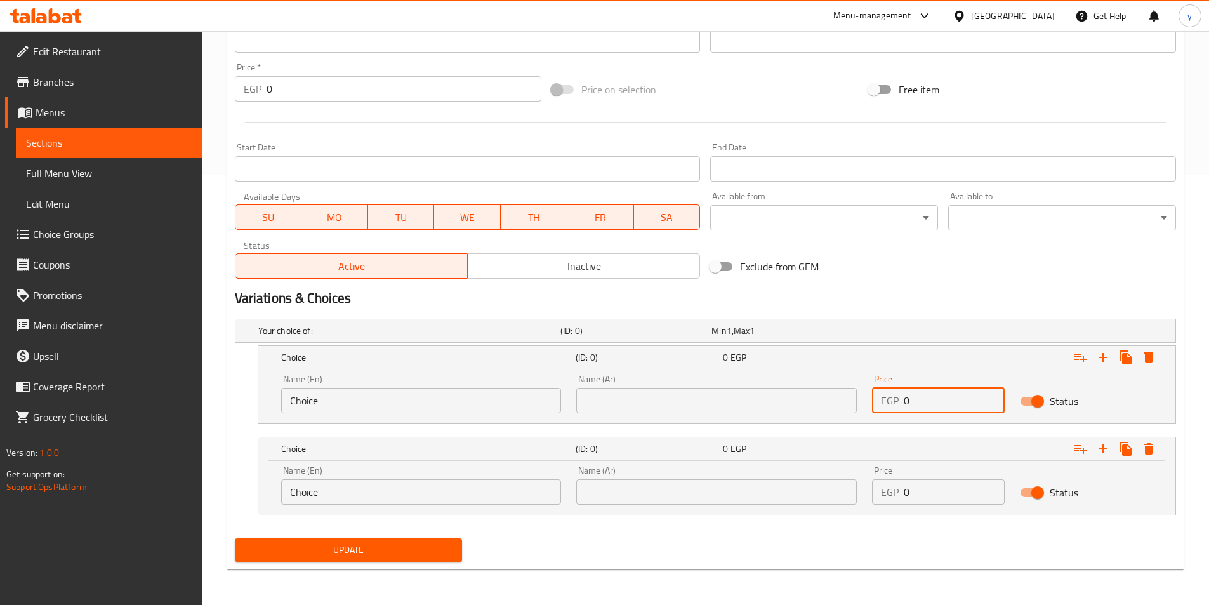
drag, startPoint x: 927, startPoint y: 399, endPoint x: 813, endPoint y: 409, distance: 114.8
click at [813, 409] on div "Name (En) Choice Name (En) Name (Ar) Name (Ar) Price EGP 0 Price Status" at bounding box center [717, 394] width 887 height 54
type input "14"
click at [863, 496] on div "Name (En) Choice Name (En) Name (Ar) Name (Ar) Price EGP 0 Price Status" at bounding box center [717, 485] width 887 height 54
type input "15"
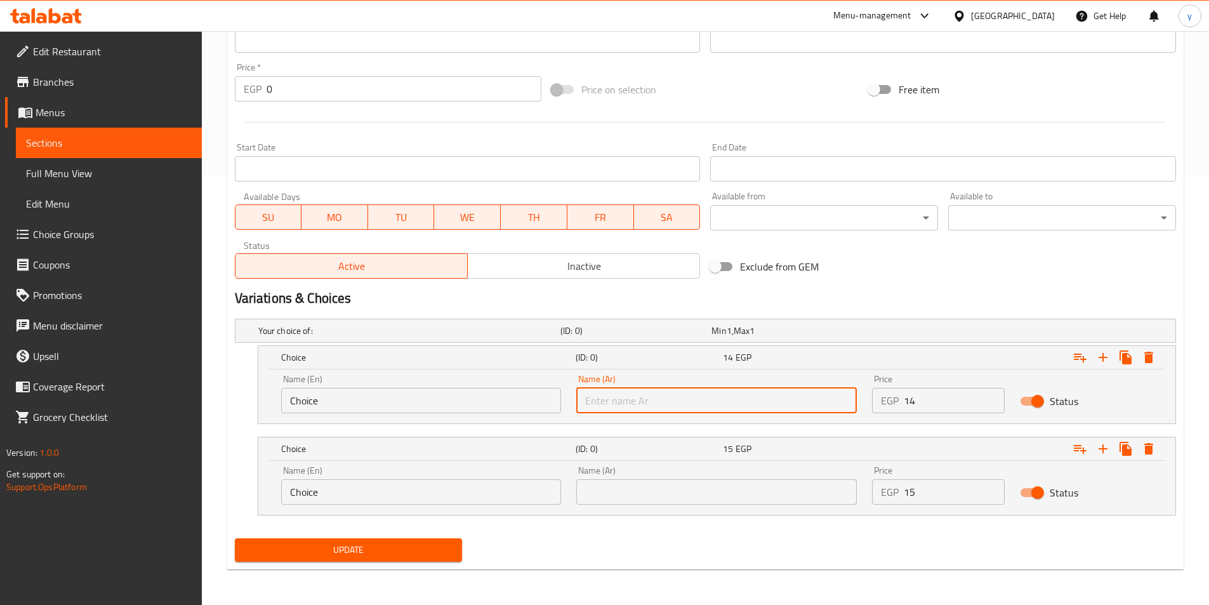
click at [644, 404] on input "text" at bounding box center [716, 400] width 281 height 25
type input "شامي"
drag, startPoint x: 381, startPoint y: 393, endPoint x: 238, endPoint y: 394, distance: 143.5
click at [238, 394] on div "Choice (ID: 0) 14 EGP Name (En) Choice Name (En) Name (Ar) شامي Name (Ar) Price…" at bounding box center [705, 384] width 941 height 79
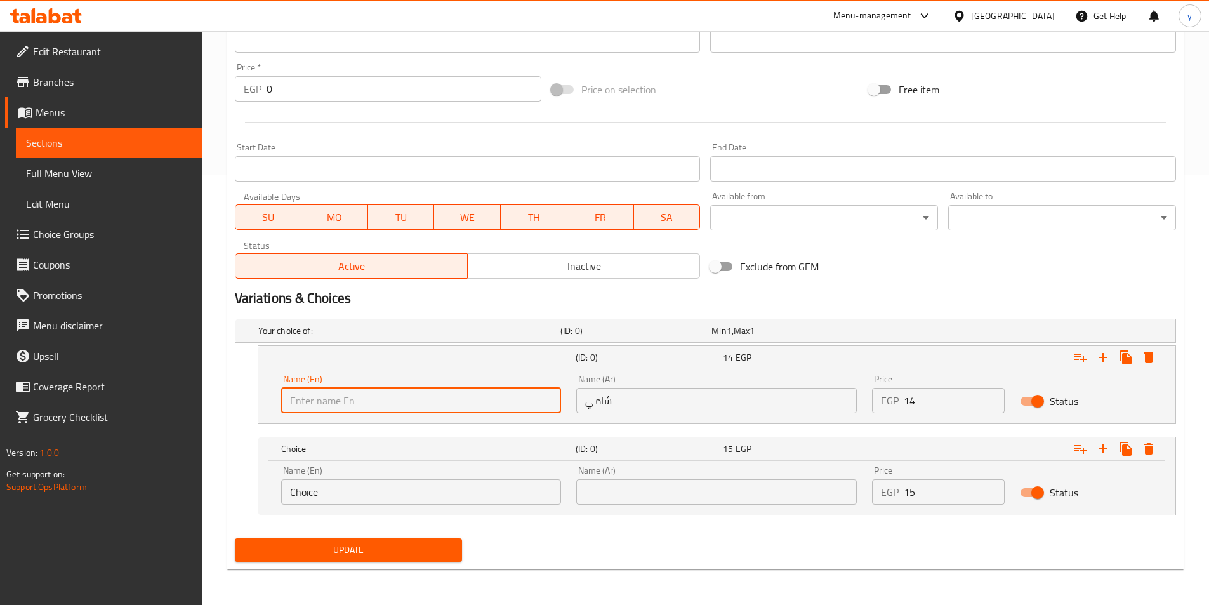
click at [339, 401] on input "text" at bounding box center [421, 400] width 281 height 25
type input "Shami"
click at [602, 496] on input "text" at bounding box center [716, 491] width 281 height 25
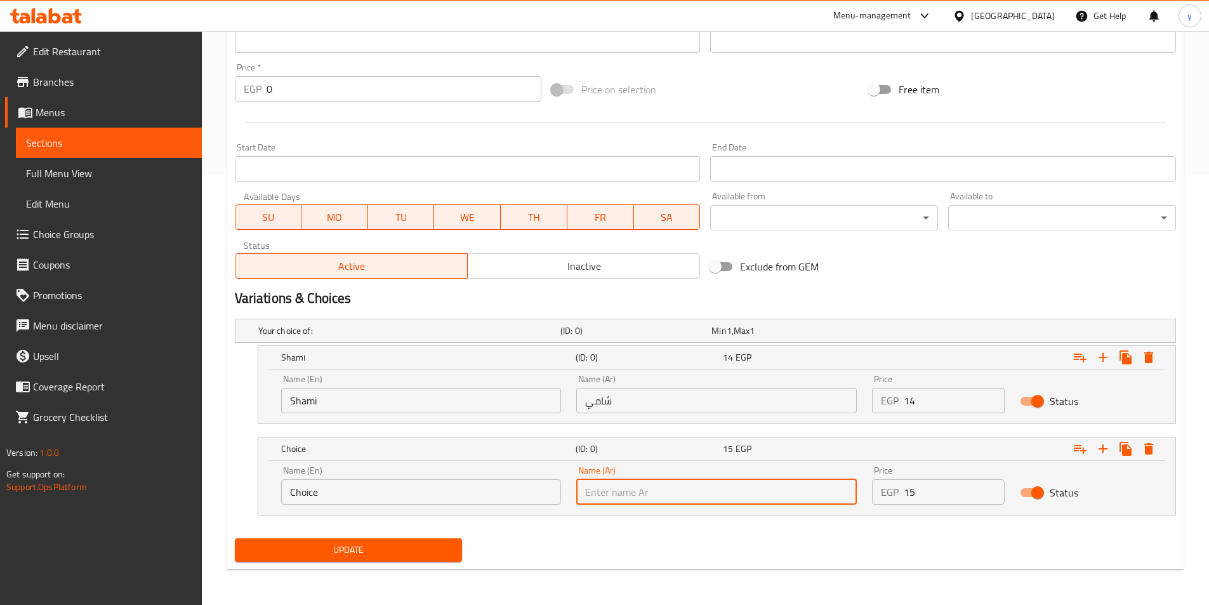
type input "بلدي"
drag, startPoint x: 182, startPoint y: 484, endPoint x: 269, endPoint y: 496, distance: 87.7
click at [179, 484] on div "Edit Restaurant Branches Menus Sections Full Menu View Edit Menu Choice Groups …" at bounding box center [604, 103] width 1209 height 1004
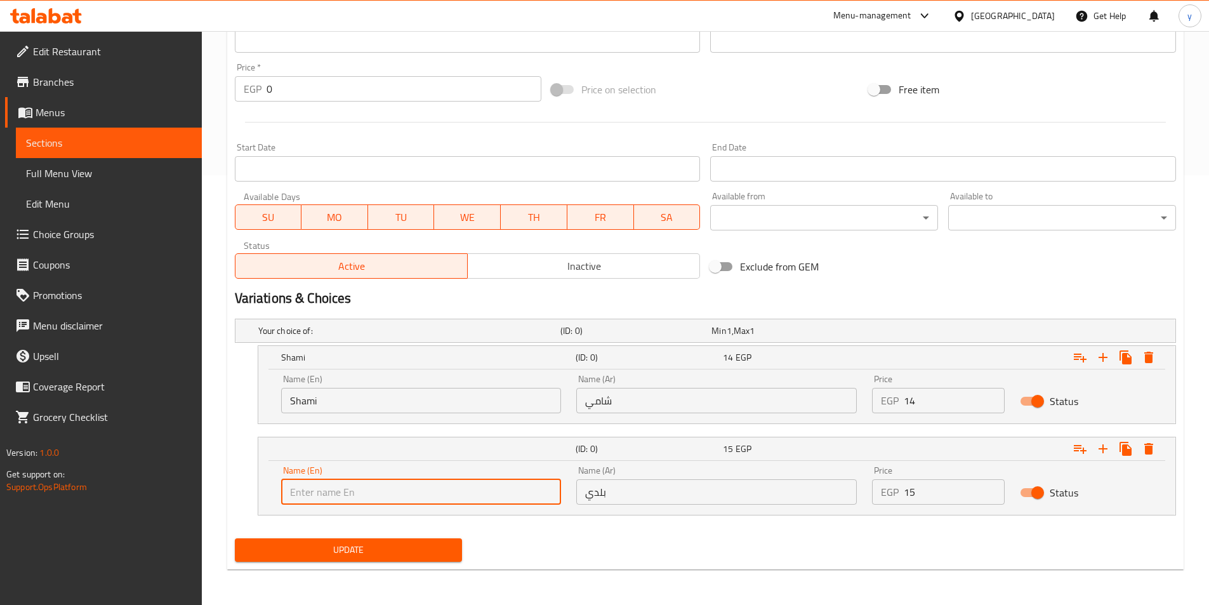
click at [332, 496] on input "text" at bounding box center [421, 491] width 281 height 25
type input "Baladi"
click at [337, 536] on div "Update" at bounding box center [349, 550] width 238 height 34
click at [342, 553] on span "Update" at bounding box center [349, 550] width 208 height 16
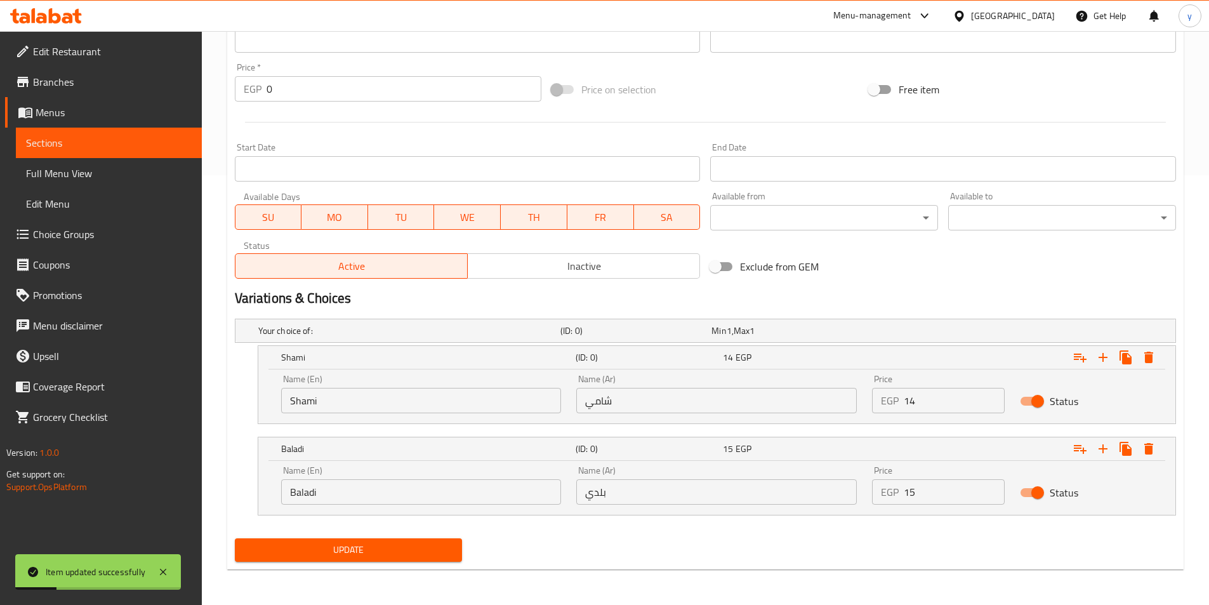
click at [79, 139] on span "Sections" at bounding box center [109, 142] width 166 height 15
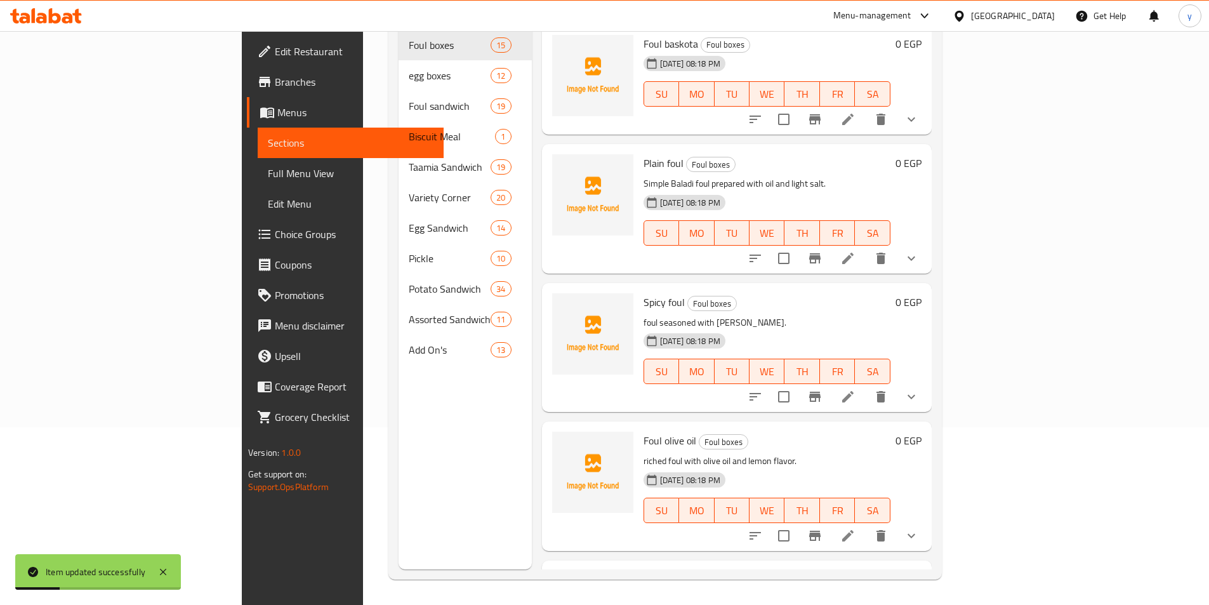
scroll to position [178, 0]
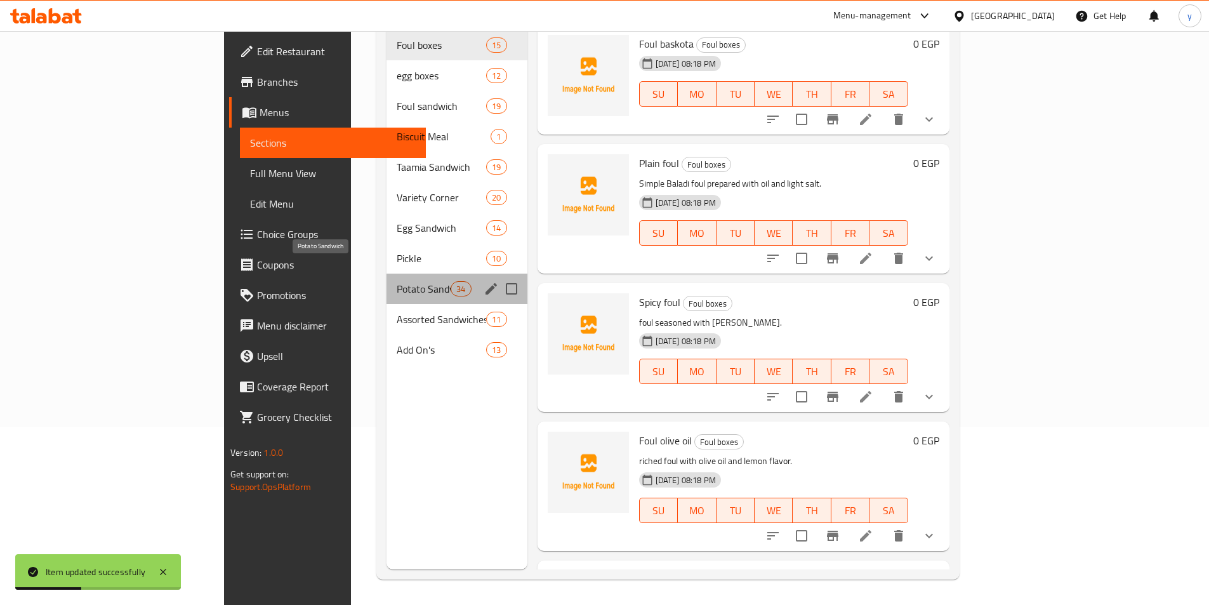
click at [397, 281] on span "Potato Sandwich" at bounding box center [424, 288] width 54 height 15
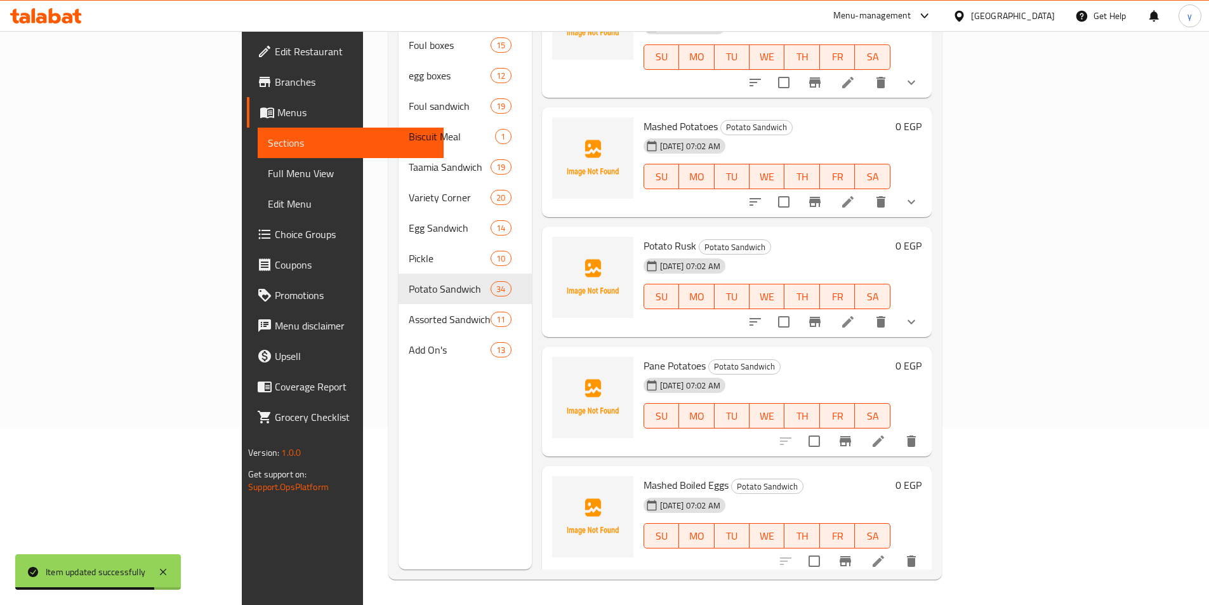
scroll to position [2412, 0]
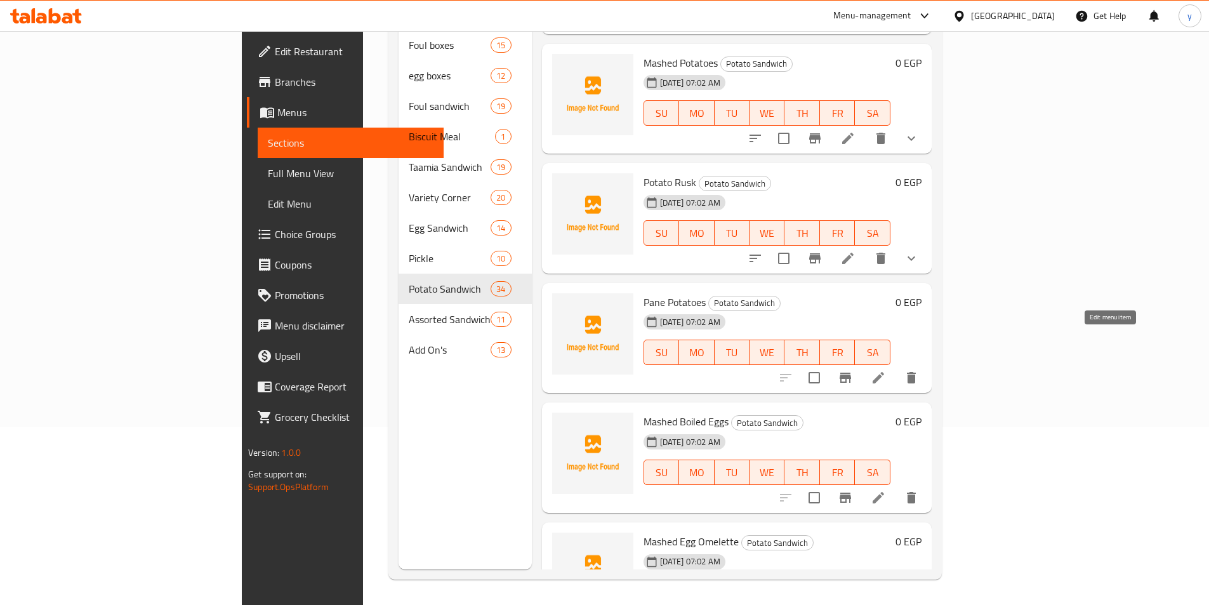
click at [886, 370] on icon at bounding box center [878, 377] width 15 height 15
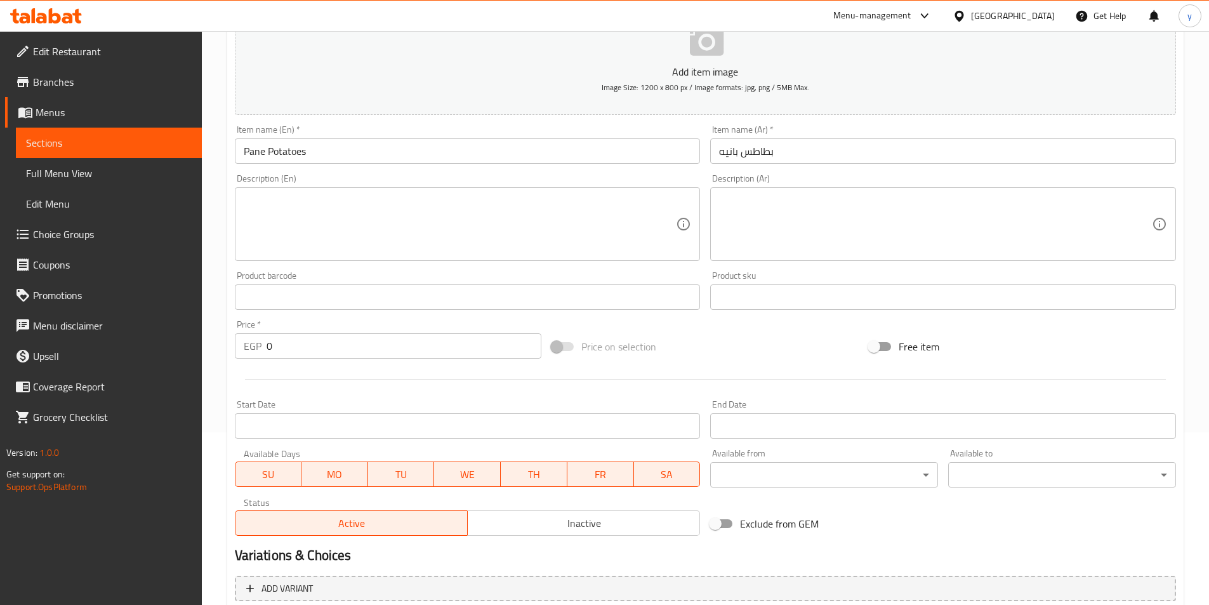
scroll to position [292, 0]
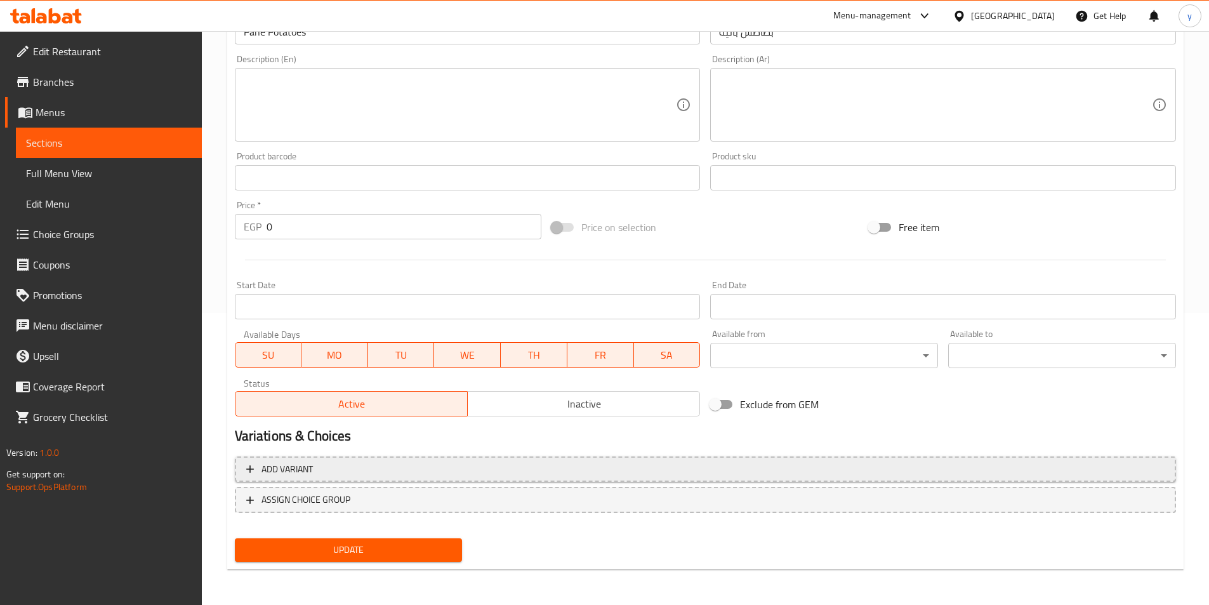
click at [764, 462] on span "Add variant" at bounding box center [705, 469] width 919 height 16
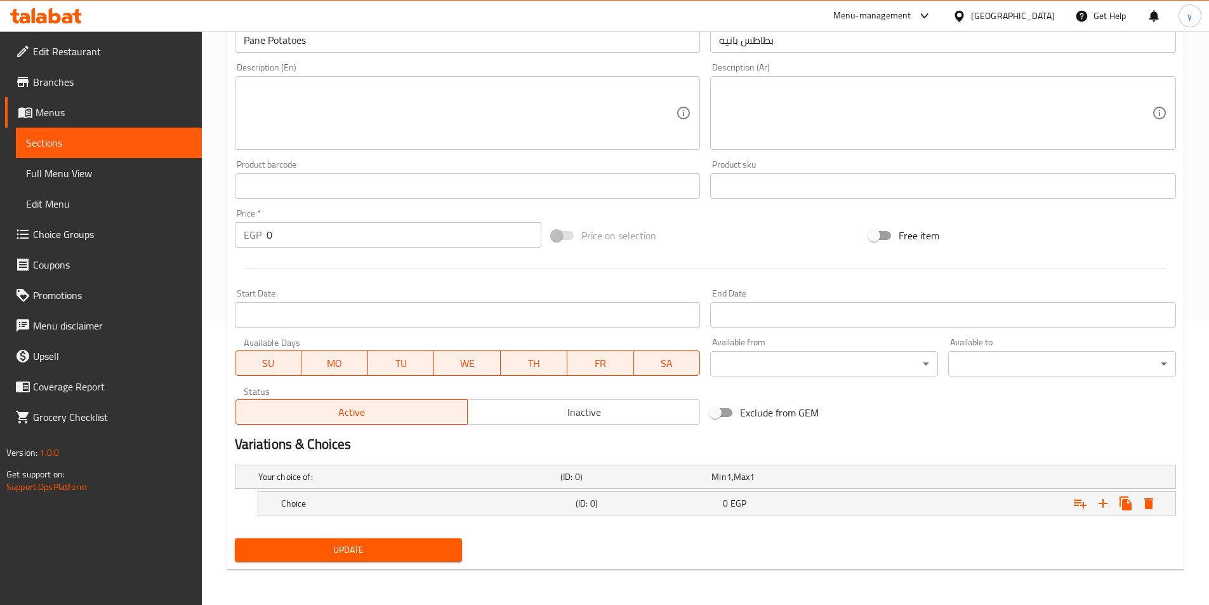
scroll to position [284, 0]
click at [1099, 502] on icon "Expand" at bounding box center [1103, 503] width 15 height 15
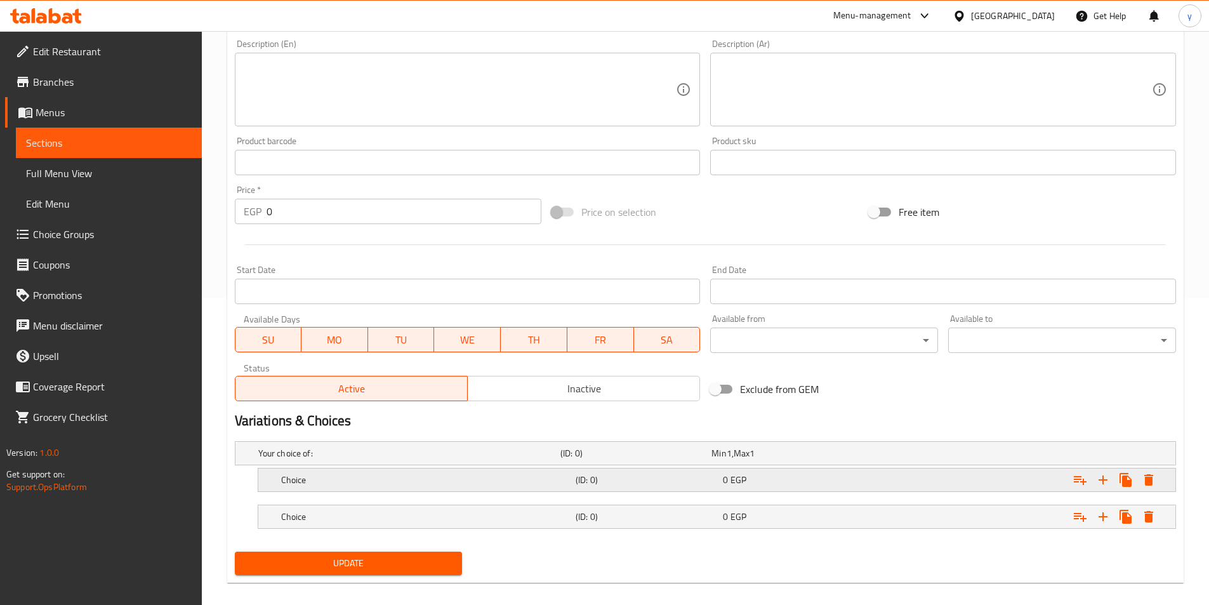
scroll to position [321, 0]
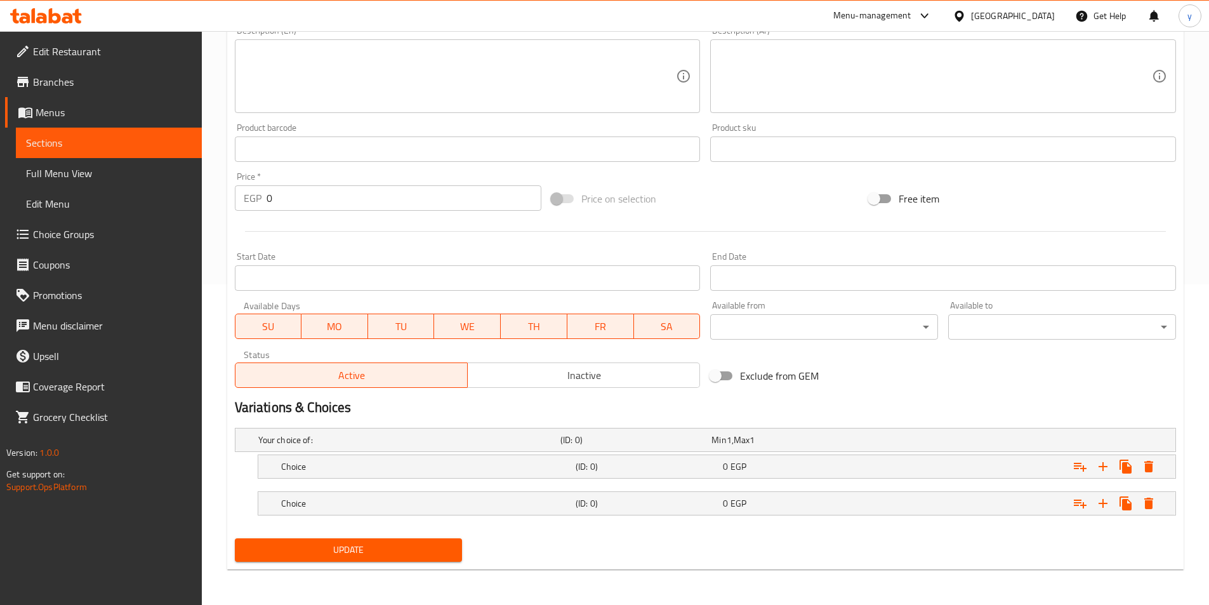
drag, startPoint x: 977, startPoint y: 501, endPoint x: 976, endPoint y: 481, distance: 20.3
click at [977, 502] on div "Expand" at bounding box center [1015, 503] width 295 height 28
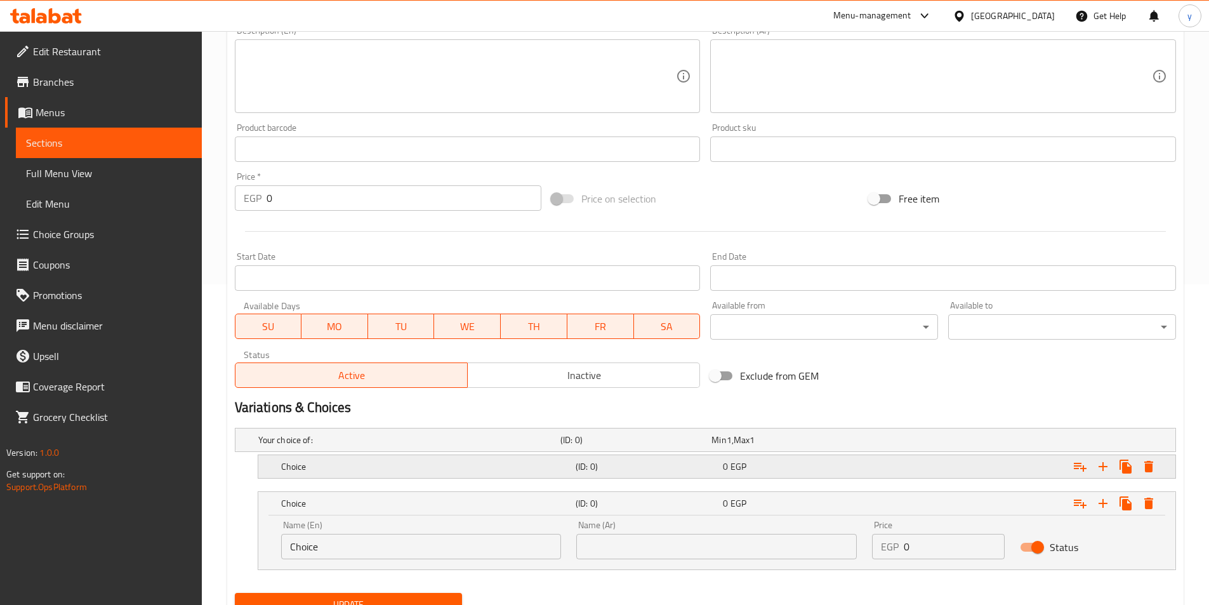
click at [980, 470] on div "Expand" at bounding box center [1015, 467] width 295 height 28
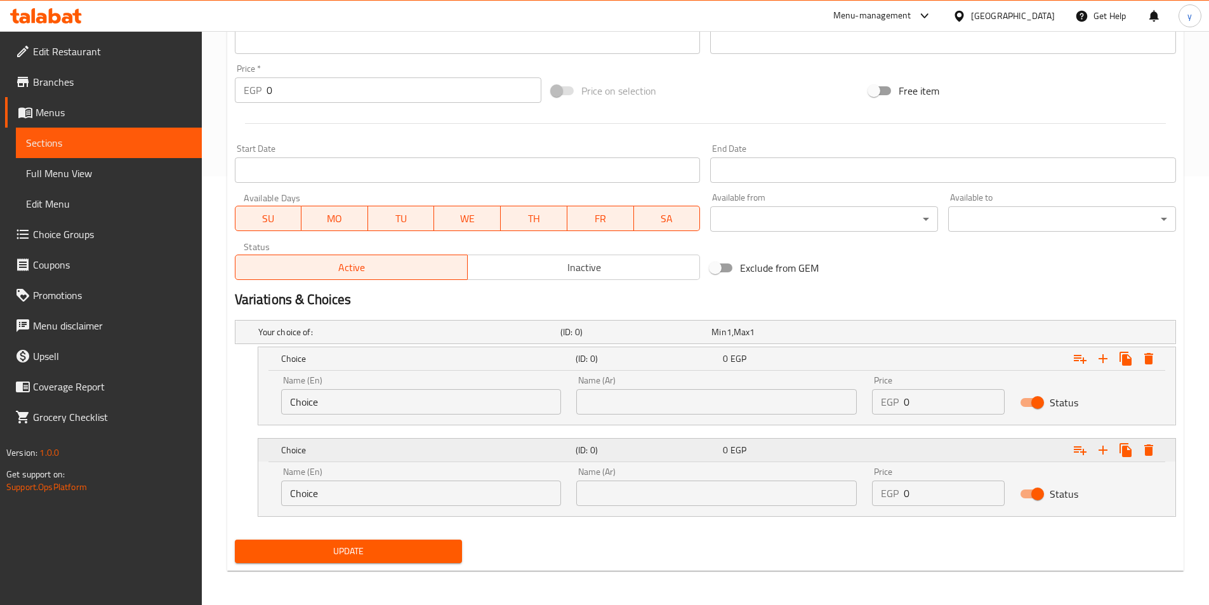
scroll to position [430, 0]
drag, startPoint x: 926, startPoint y: 397, endPoint x: 860, endPoint y: 406, distance: 65.9
click at [860, 406] on div "Name (En) Choice Name (En) Name (Ar) Name (Ar) Price EGP 0 Price Status" at bounding box center [717, 394] width 887 height 54
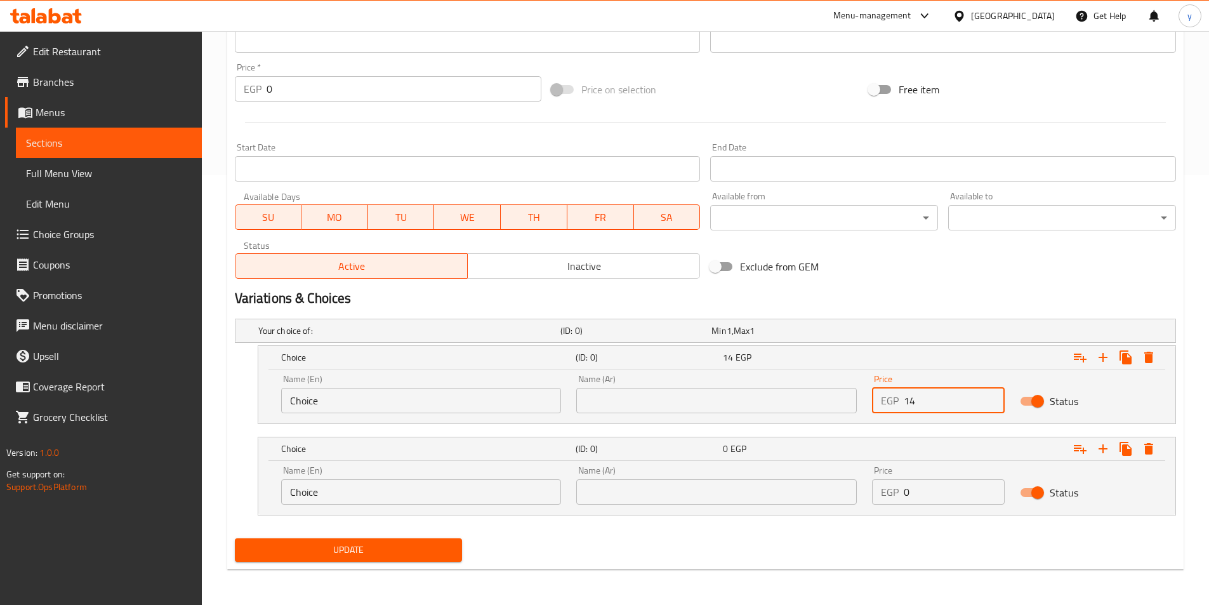
type input "14"
drag, startPoint x: 928, startPoint y: 488, endPoint x: 864, endPoint y: 489, distance: 64.1
click at [864, 489] on div "Name (En) Choice Name (En) Name (Ar) Name (Ar) Price EGP 0 Price Status" at bounding box center [717, 485] width 887 height 54
type input "15"
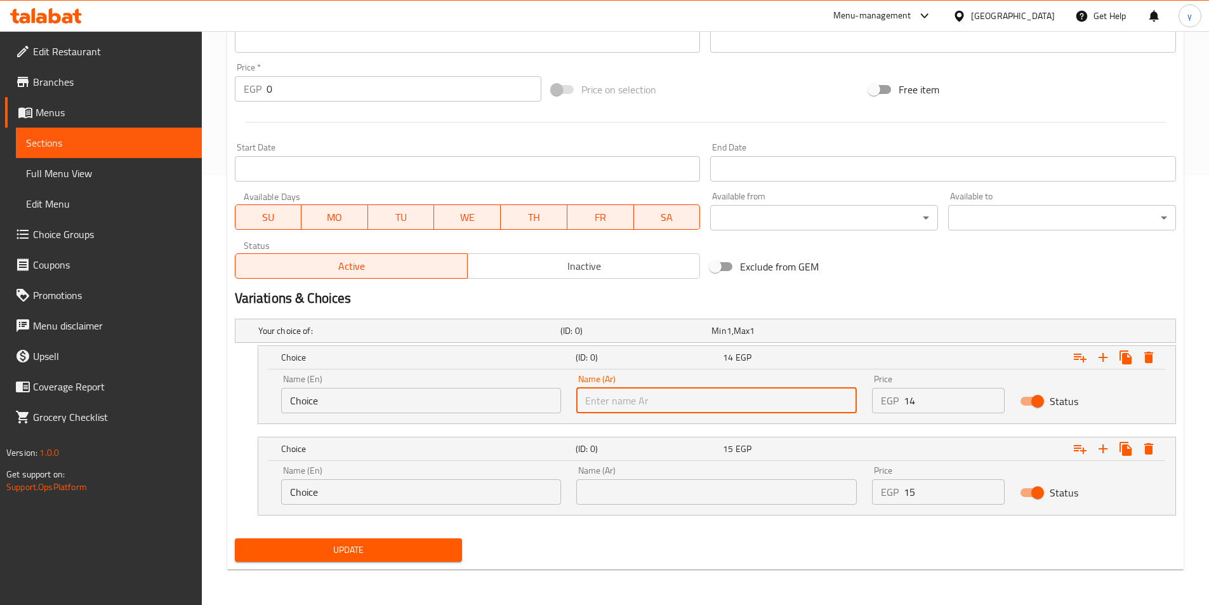
click at [736, 397] on input "text" at bounding box center [716, 400] width 281 height 25
type input "شامي"
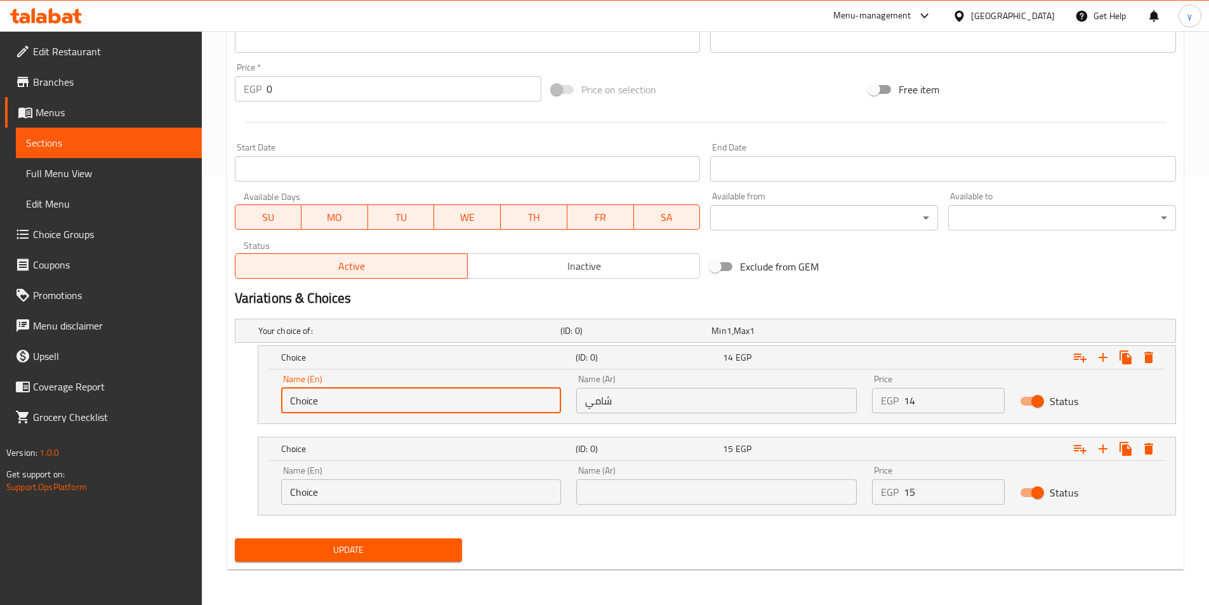
drag, startPoint x: 375, startPoint y: 400, endPoint x: 48, endPoint y: 346, distance: 332.0
click at [48, 347] on div "Edit Restaurant Branches Menus Sections Full Menu View Edit Menu Choice Groups …" at bounding box center [604, 103] width 1209 height 1004
click at [397, 392] on input "text" at bounding box center [421, 400] width 281 height 25
type input "Shami"
drag, startPoint x: 625, startPoint y: 490, endPoint x: 623, endPoint y: 479, distance: 11.7
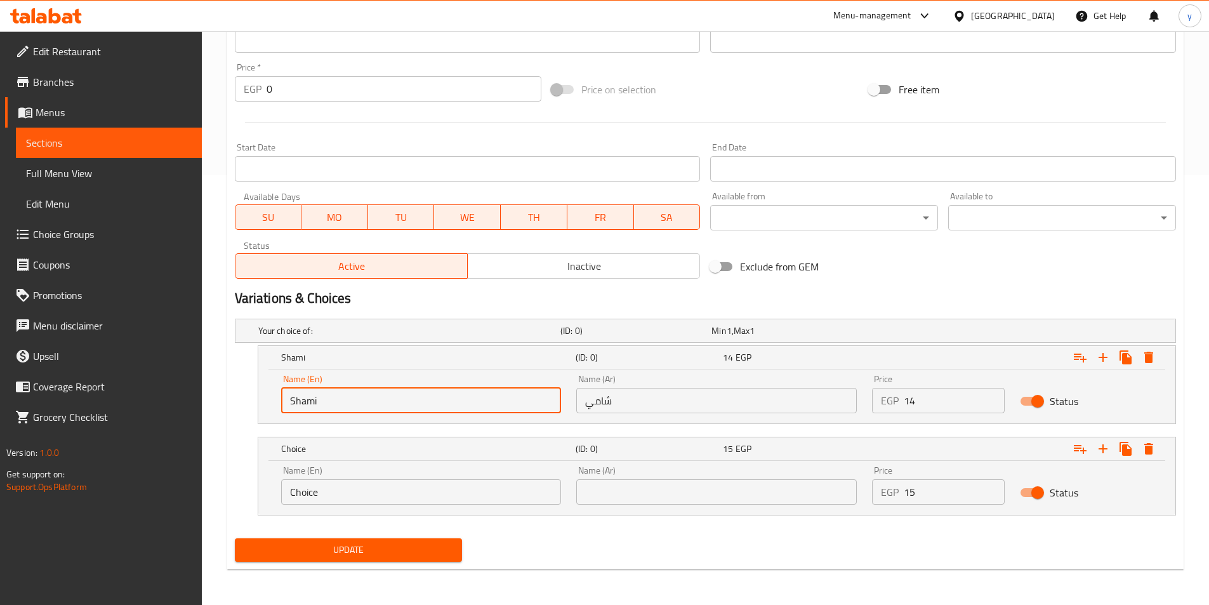
click at [625, 490] on input "text" at bounding box center [716, 491] width 281 height 25
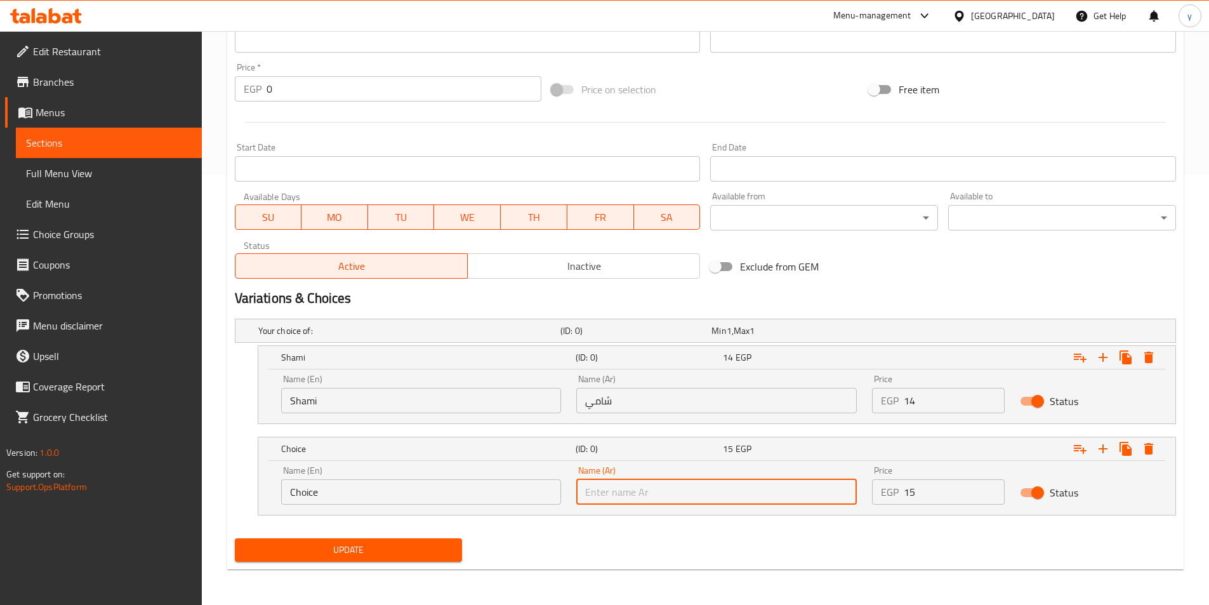
type input "بلدي"
drag, startPoint x: 341, startPoint y: 492, endPoint x: 180, endPoint y: 483, distance: 160.8
click at [178, 484] on div "Edit Restaurant Branches Menus Sections Full Menu View Edit Menu Choice Groups …" at bounding box center [604, 103] width 1209 height 1004
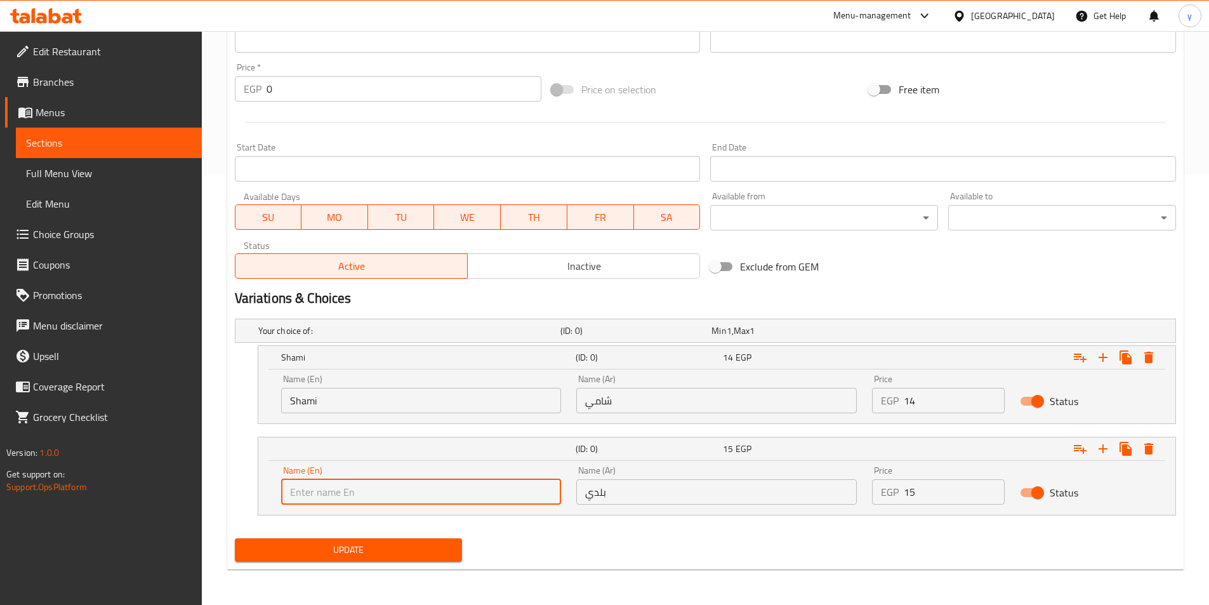
click at [312, 499] on input "text" at bounding box center [421, 491] width 281 height 25
type input "Baladi"
click at [370, 550] on span "Update" at bounding box center [349, 550] width 208 height 16
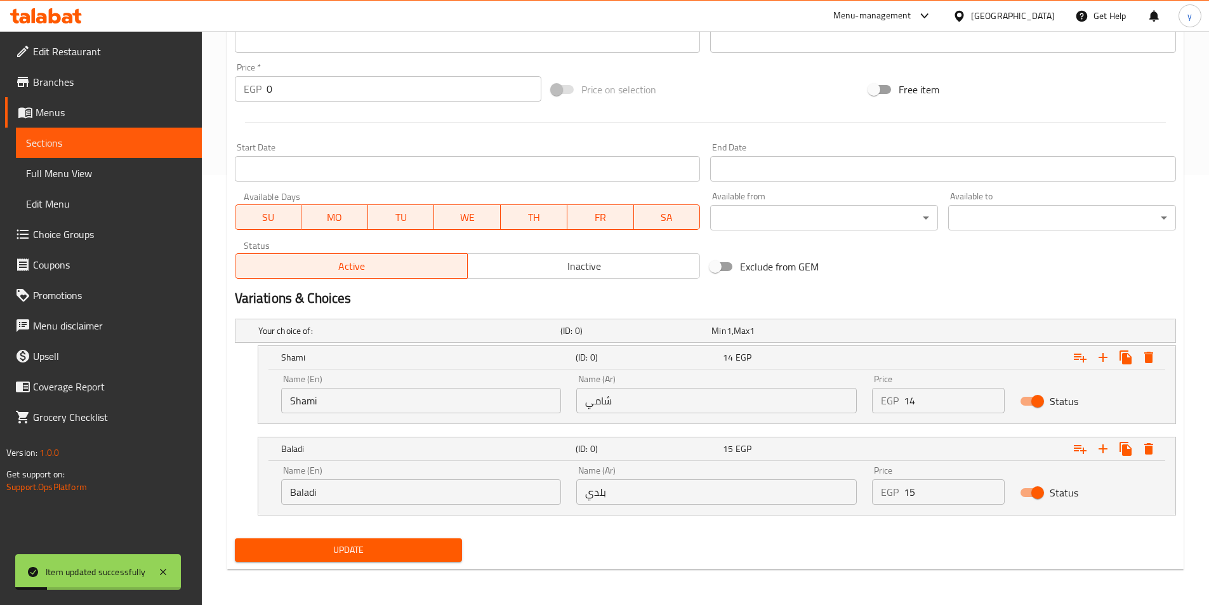
click at [100, 144] on span "Sections" at bounding box center [109, 142] width 166 height 15
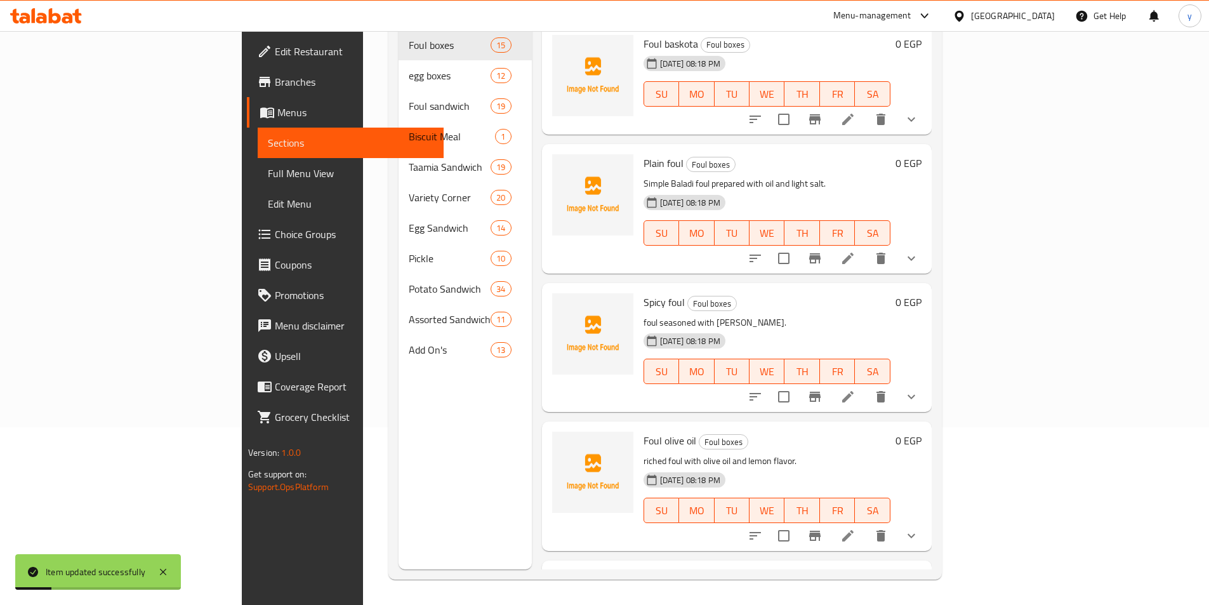
scroll to position [178, 0]
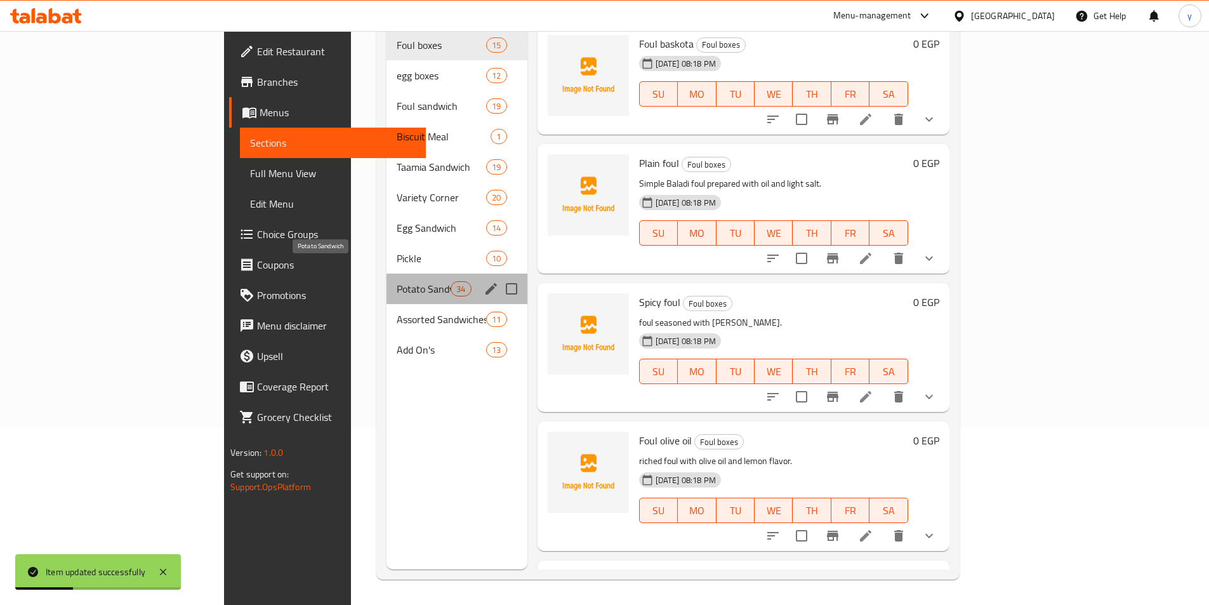
click at [397, 281] on span "Potato Sandwich" at bounding box center [424, 288] width 54 height 15
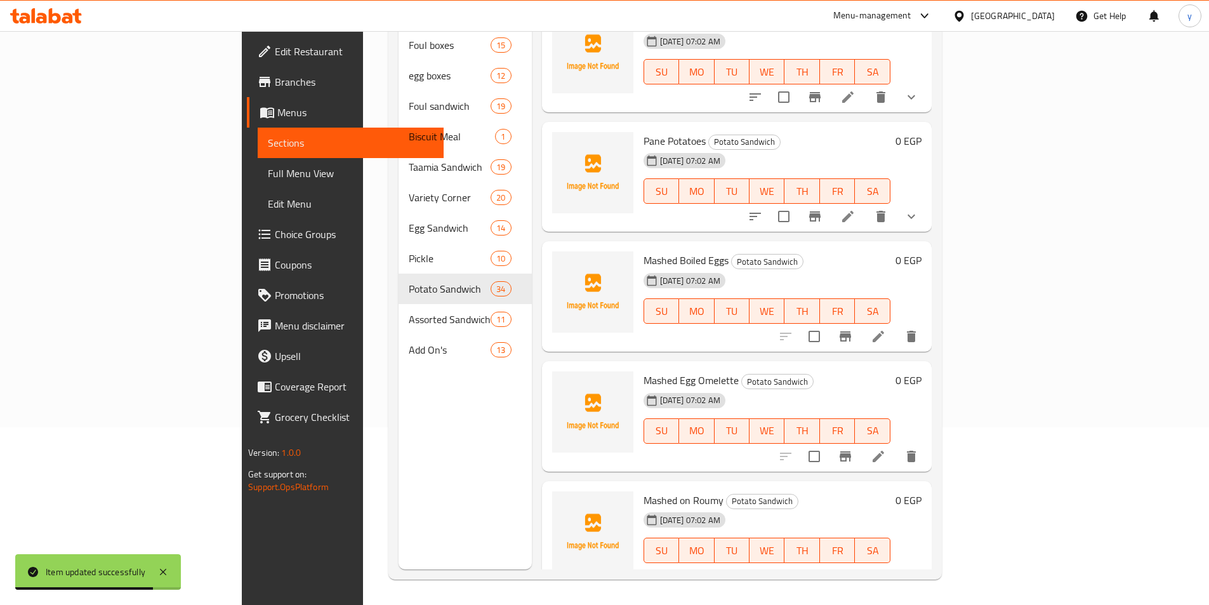
scroll to position [2539, 0]
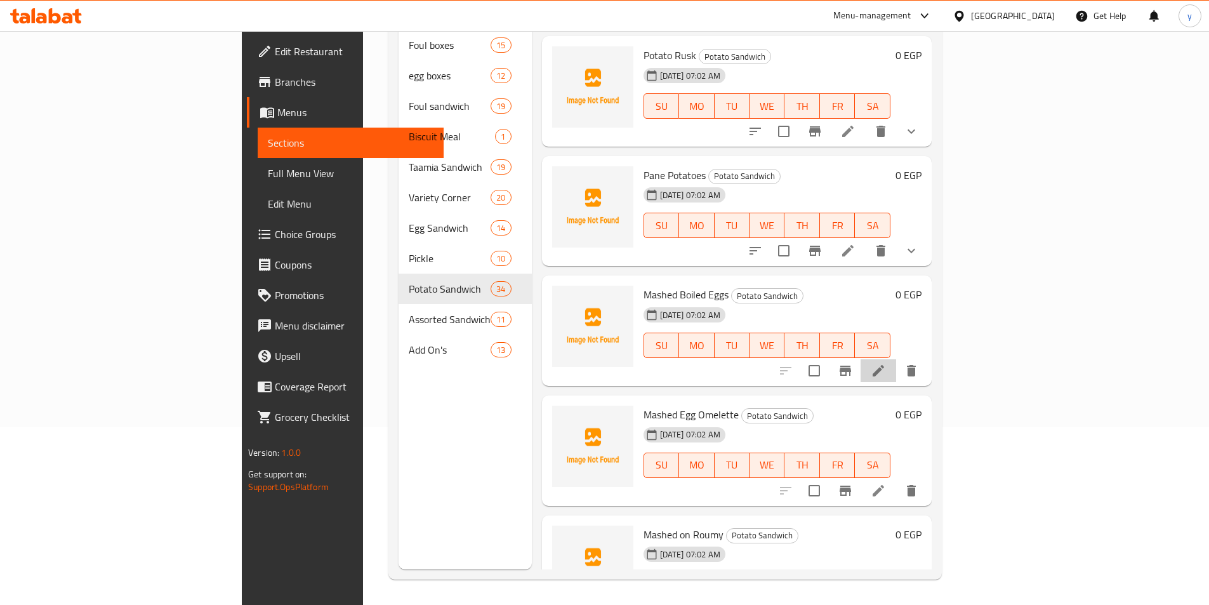
click at [896, 359] on li at bounding box center [879, 370] width 36 height 23
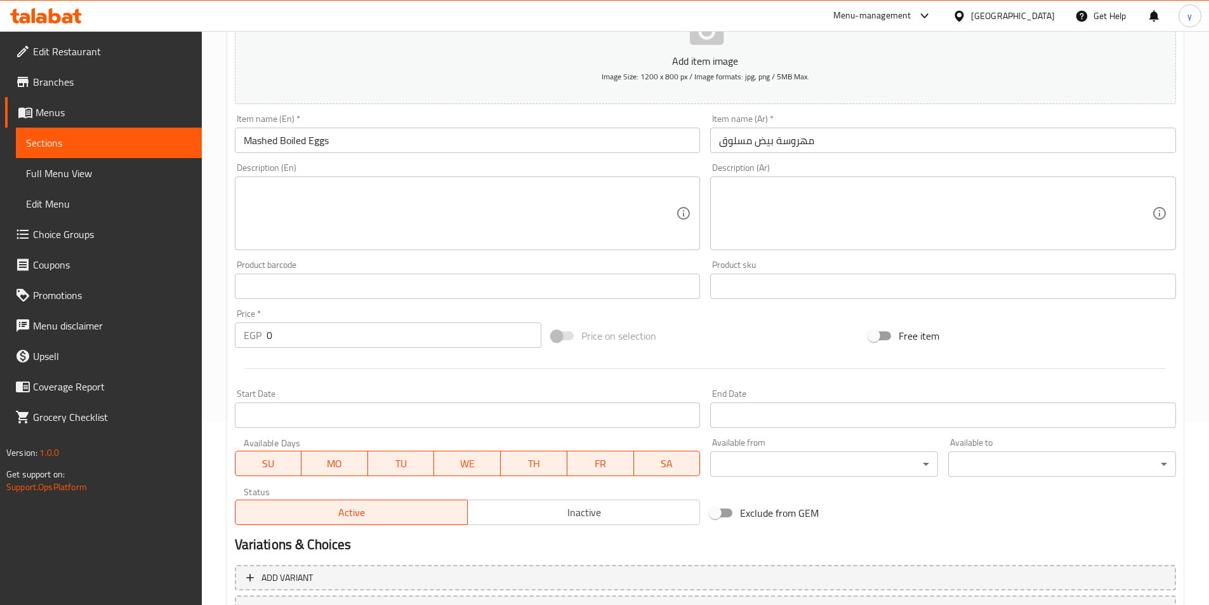
scroll to position [292, 0]
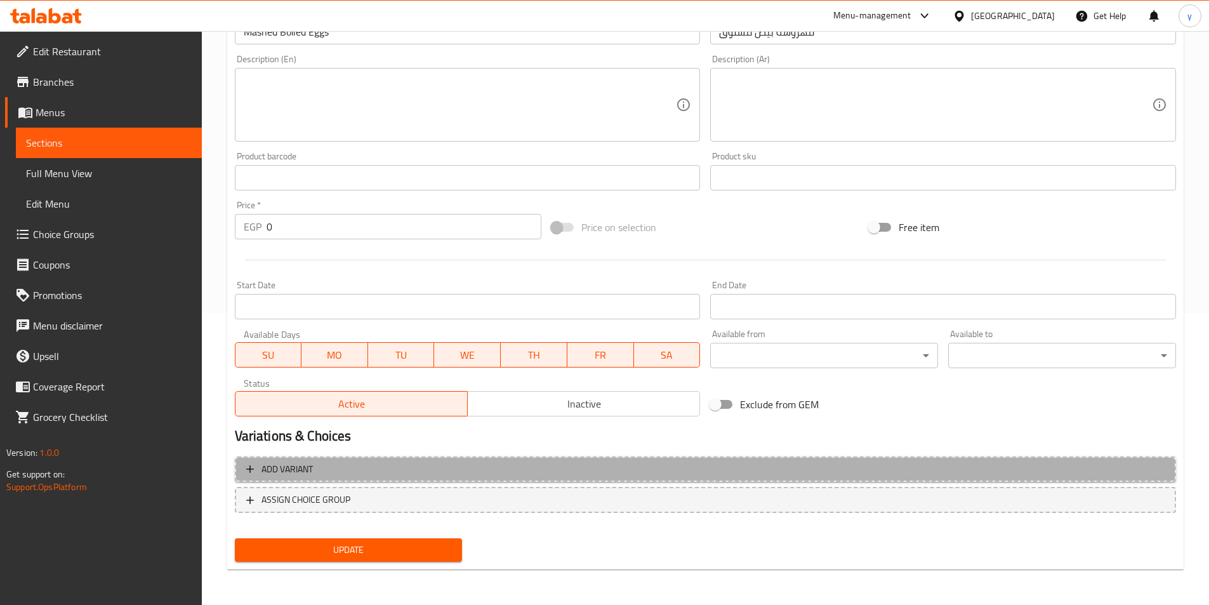
click at [701, 466] on span "Add variant" at bounding box center [705, 469] width 919 height 16
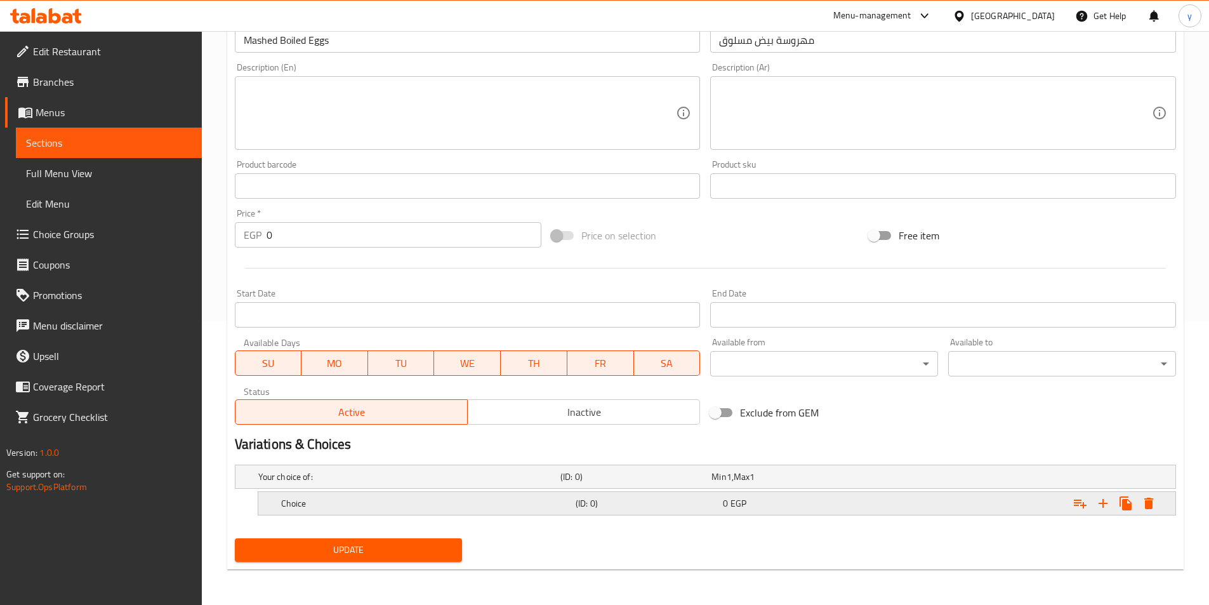
click at [1103, 503] on icon "Expand" at bounding box center [1103, 503] width 9 height 9
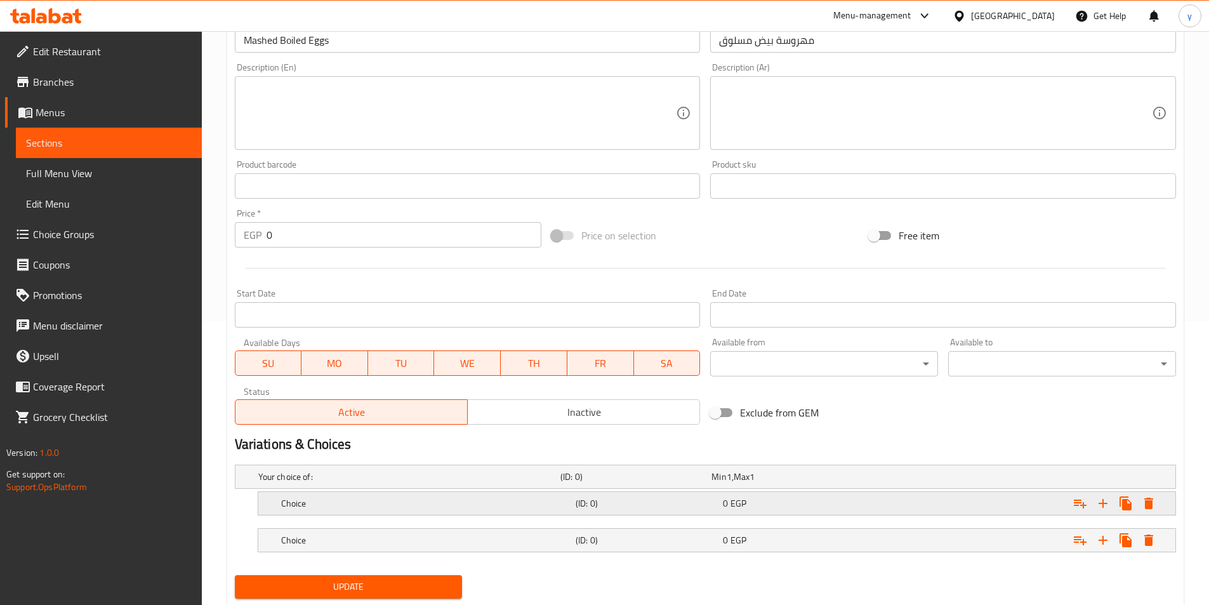
click at [979, 505] on div "Expand" at bounding box center [1015, 503] width 295 height 28
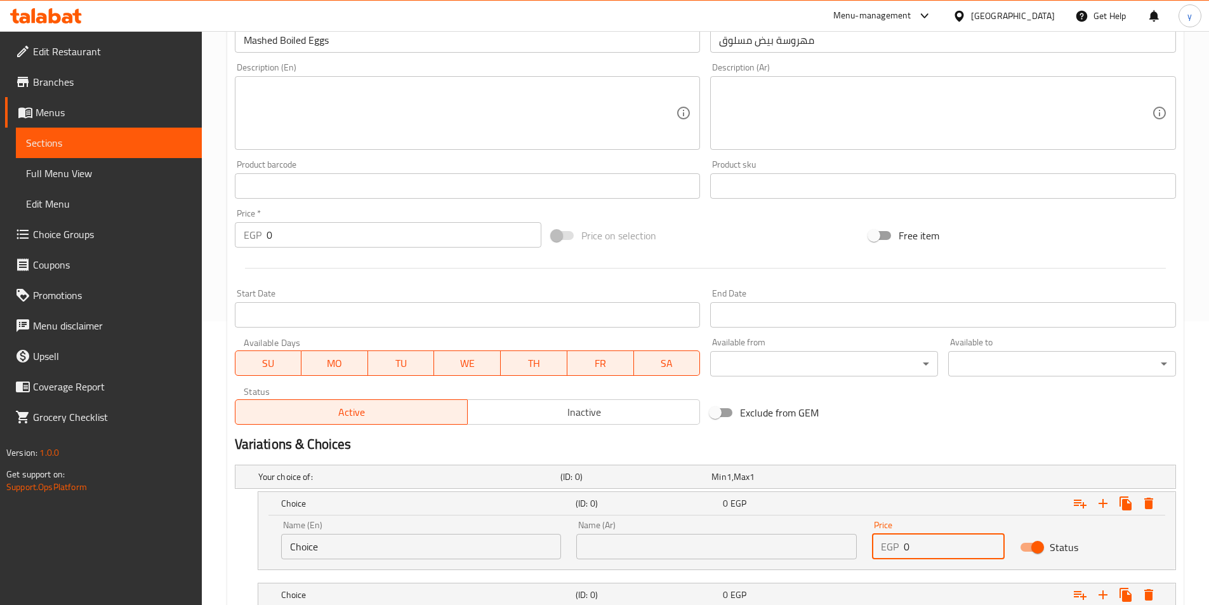
drag, startPoint x: 943, startPoint y: 543, endPoint x: 847, endPoint y: 529, distance: 97.0
click at [847, 529] on div "Name (En) Choice Name (En) Name (Ar) Name (Ar) Price EGP 0 Price Status" at bounding box center [717, 540] width 887 height 54
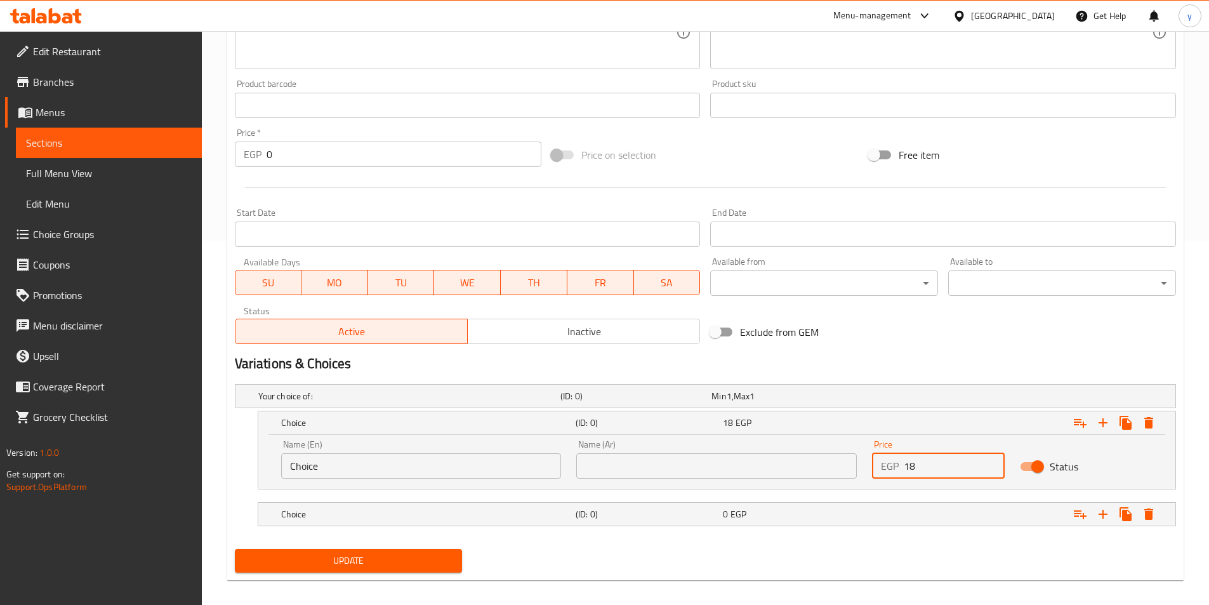
scroll to position [375, 0]
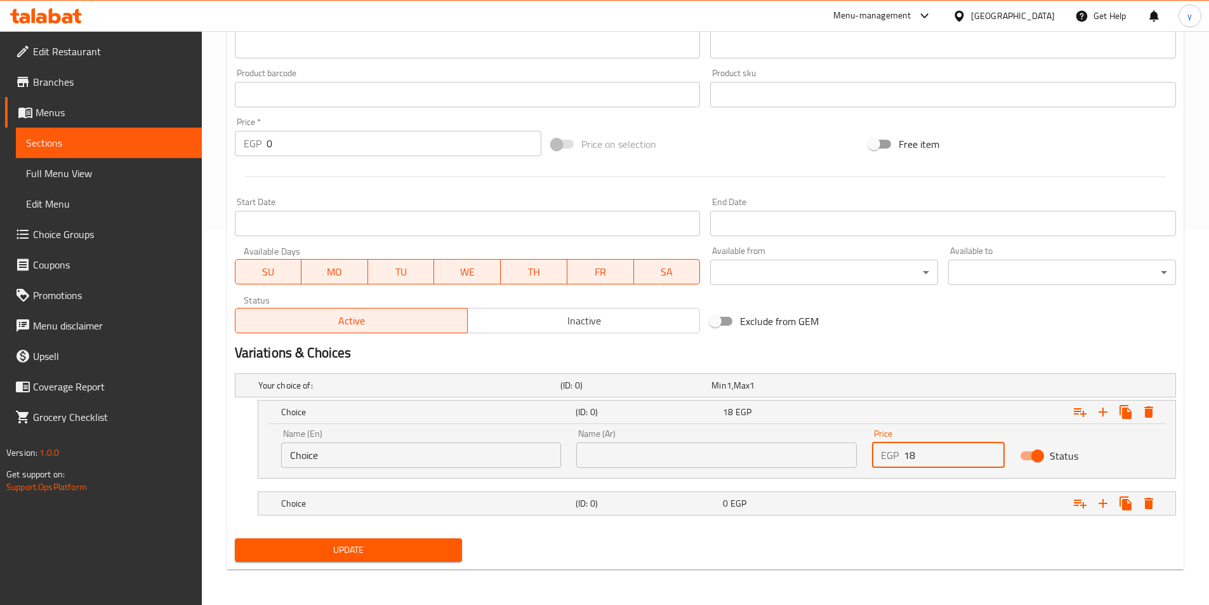
type input "18"
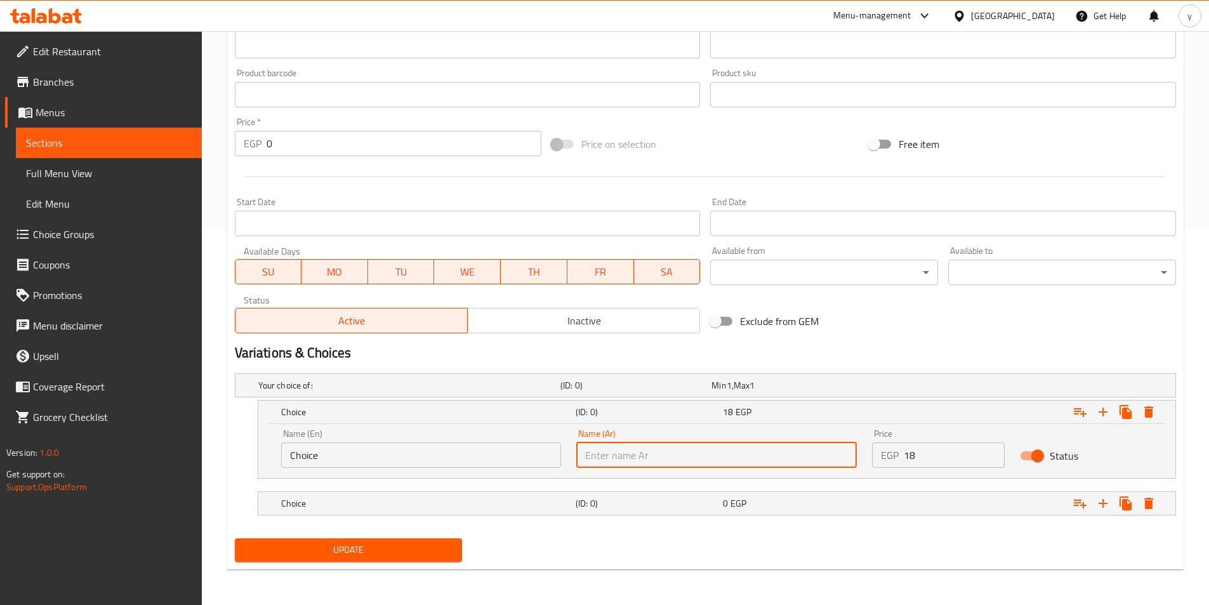
click at [731, 455] on input "text" at bounding box center [716, 454] width 281 height 25
type input "شامي"
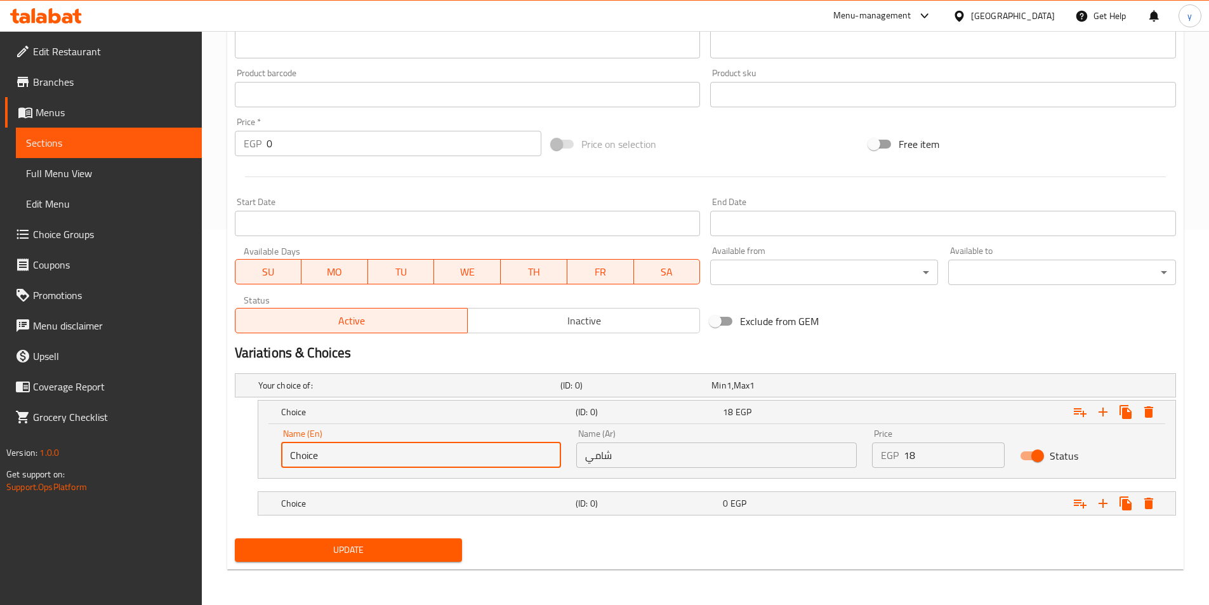
drag, startPoint x: 346, startPoint y: 459, endPoint x: 209, endPoint y: 437, distance: 138.9
click at [209, 437] on div "Home / Restaurants management / Menus / Sections / item / update Potato Sandwic…" at bounding box center [705, 130] width 1007 height 949
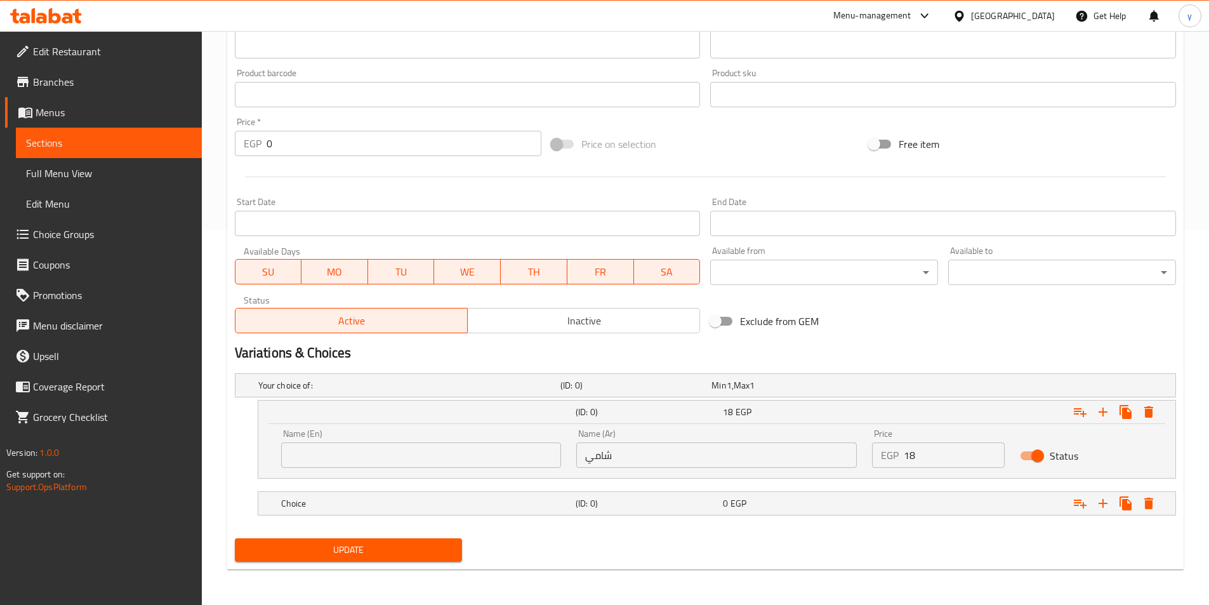
click at [315, 472] on div "Name (En) Name (En)" at bounding box center [422, 448] width 296 height 54
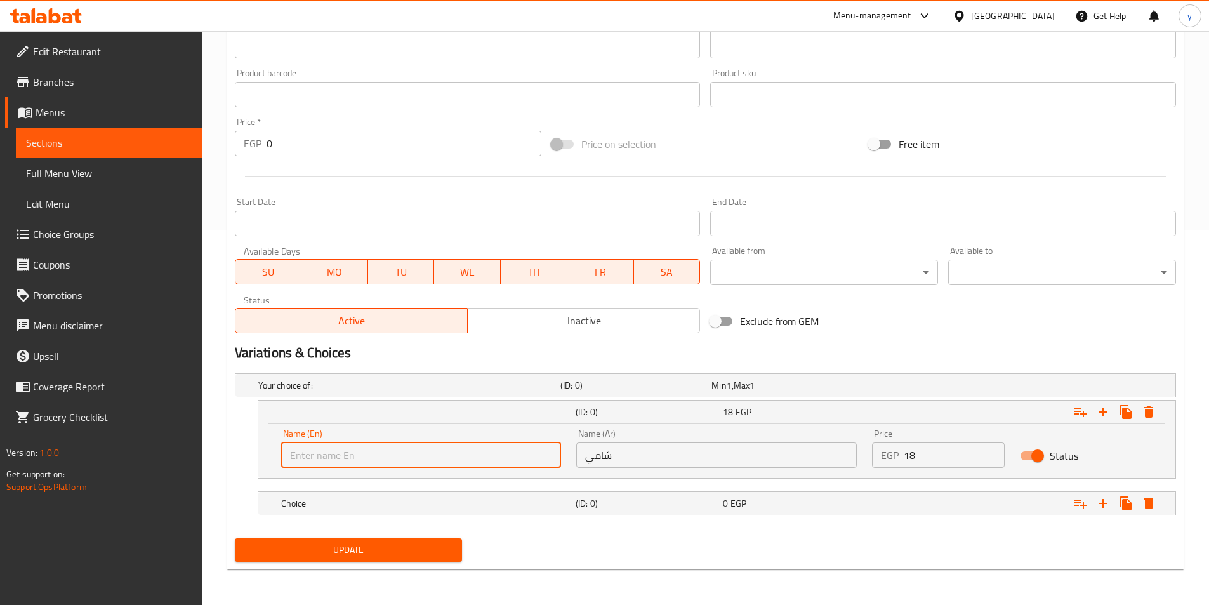
click at [325, 463] on input "text" at bounding box center [421, 454] width 281 height 25
type input "Shami"
click at [1018, 509] on div "Expand" at bounding box center [1015, 503] width 295 height 28
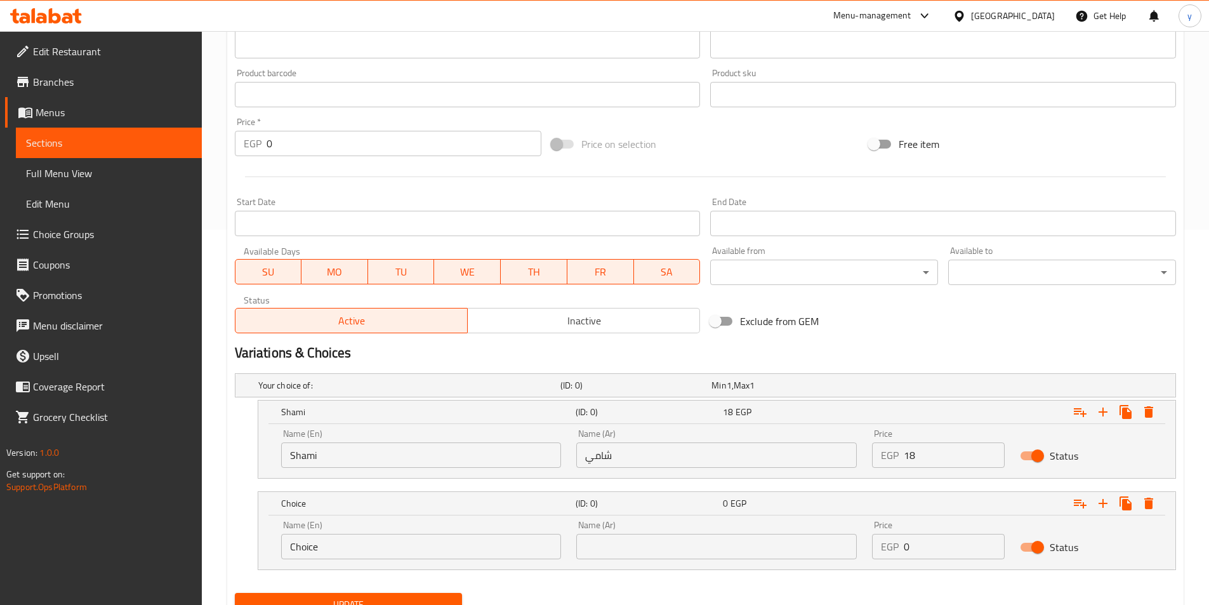
drag, startPoint x: 840, startPoint y: 538, endPoint x: 823, endPoint y: 535, distance: 16.7
click at [823, 535] on div "Name (En) Choice Name (En) Name (Ar) Name (Ar) Price EGP 0 Price Status" at bounding box center [717, 540] width 887 height 54
type input "19"
click at [777, 546] on input "text" at bounding box center [716, 546] width 281 height 25
type input "بلدي"
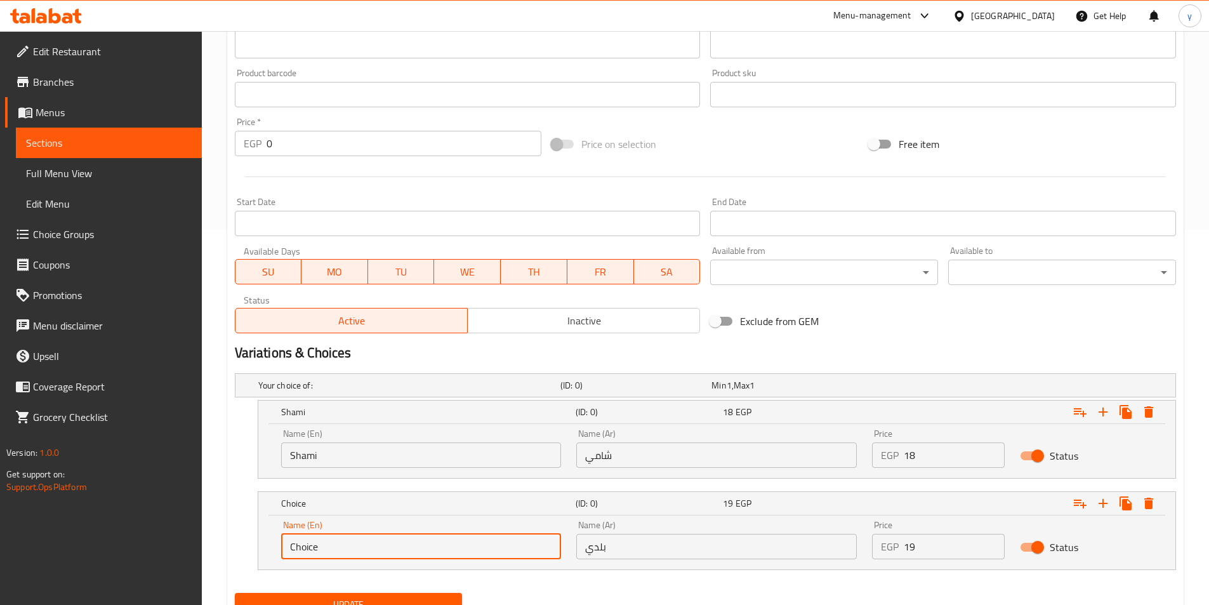
click at [397, 535] on input "Choice" at bounding box center [421, 546] width 281 height 25
drag, startPoint x: 393, startPoint y: 540, endPoint x: 202, endPoint y: 513, distance: 193.0
click at [202, 513] on div "Edit Restaurant Branches Menus Sections Full Menu View Edit Menu Choice Groups …" at bounding box center [604, 158] width 1209 height 1004
click at [318, 546] on input "text" at bounding box center [421, 546] width 281 height 25
type input "Baladi"
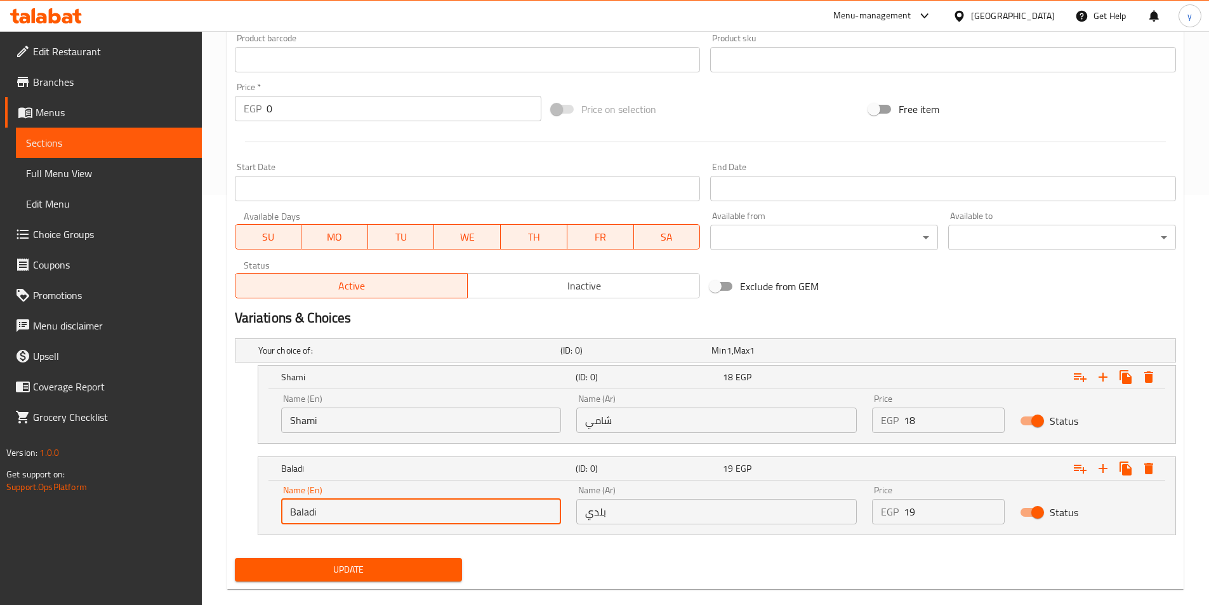
scroll to position [430, 0]
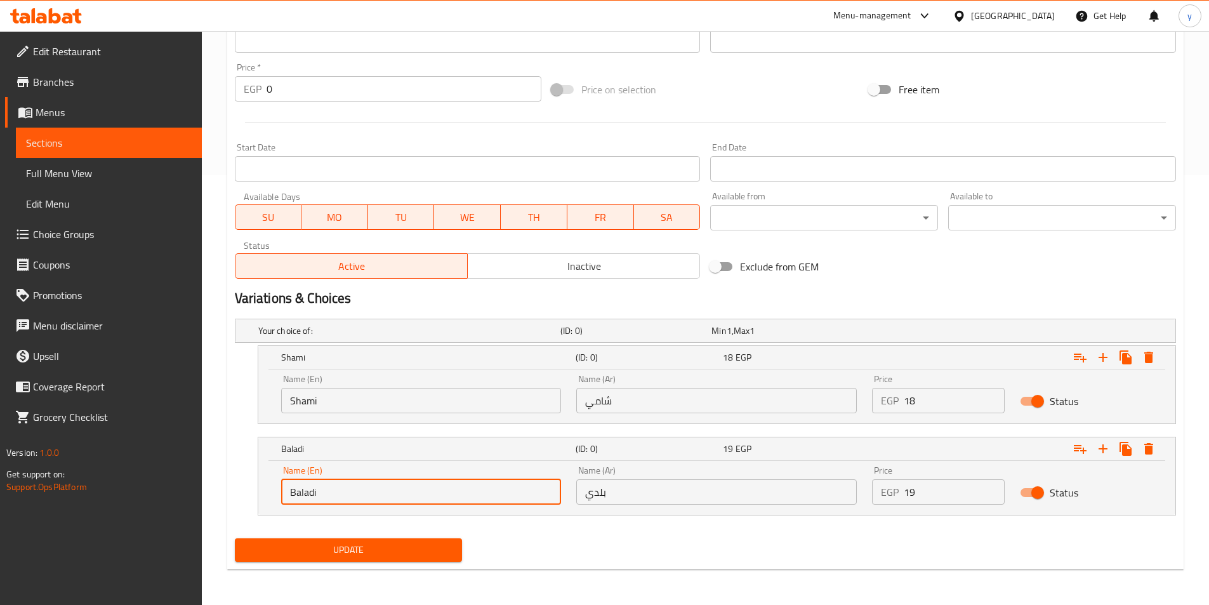
click at [418, 549] on span "Update" at bounding box center [349, 550] width 208 height 16
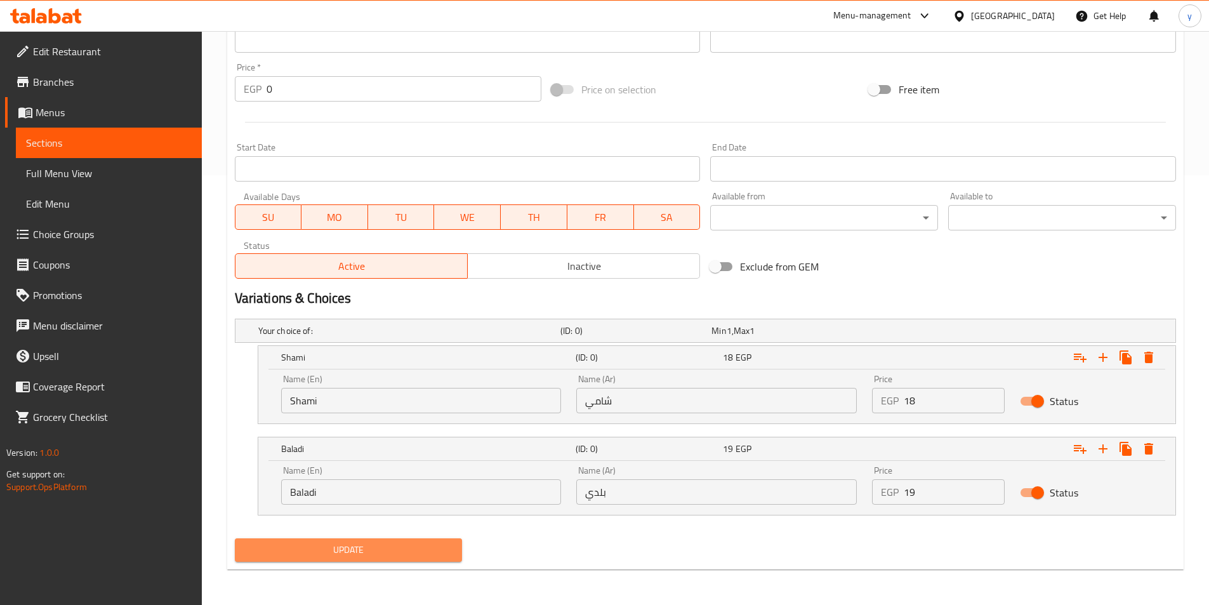
click at [335, 554] on span "Update" at bounding box center [349, 550] width 208 height 16
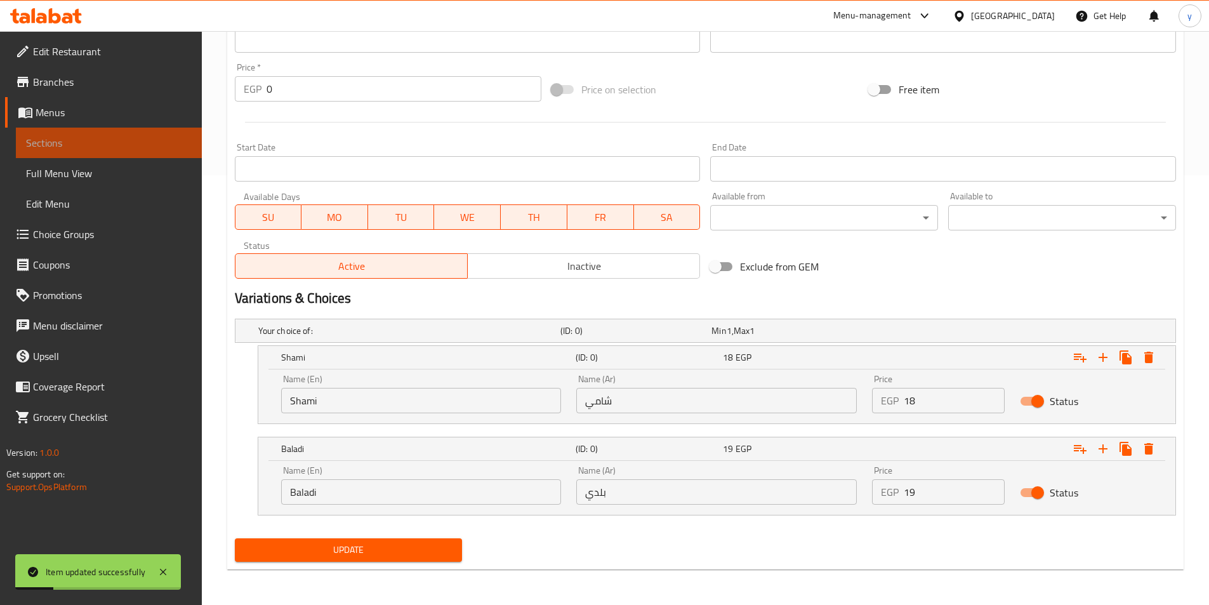
click at [81, 143] on span "Sections" at bounding box center [109, 142] width 166 height 15
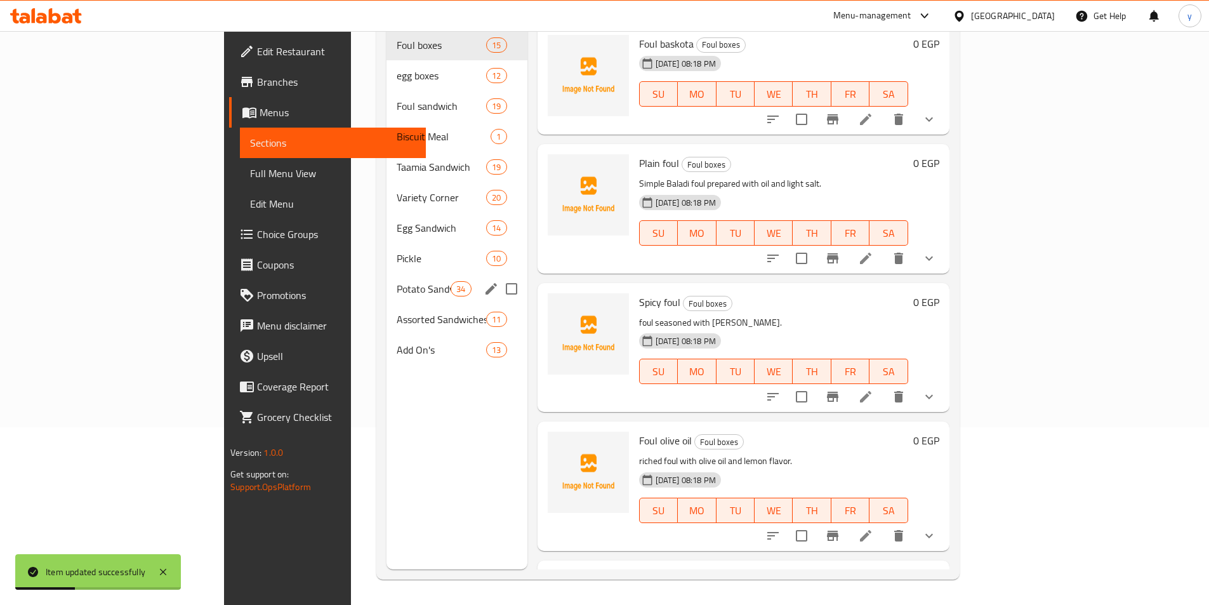
click at [387, 281] on div "Potato Sandwich 34" at bounding box center [457, 289] width 141 height 30
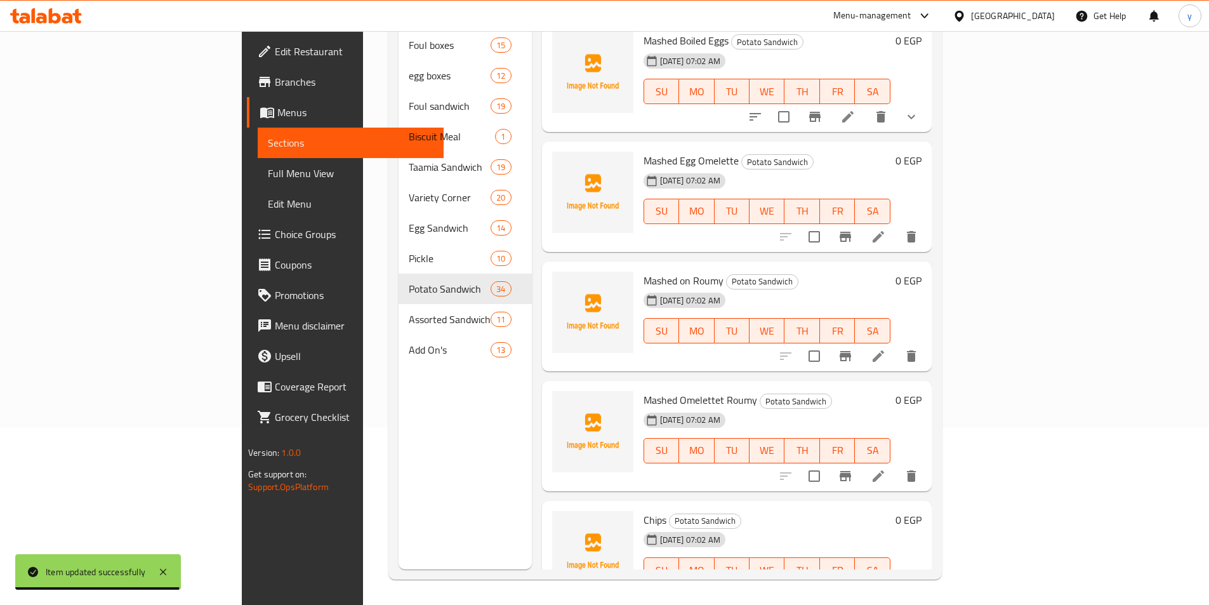
scroll to position [2666, 0]
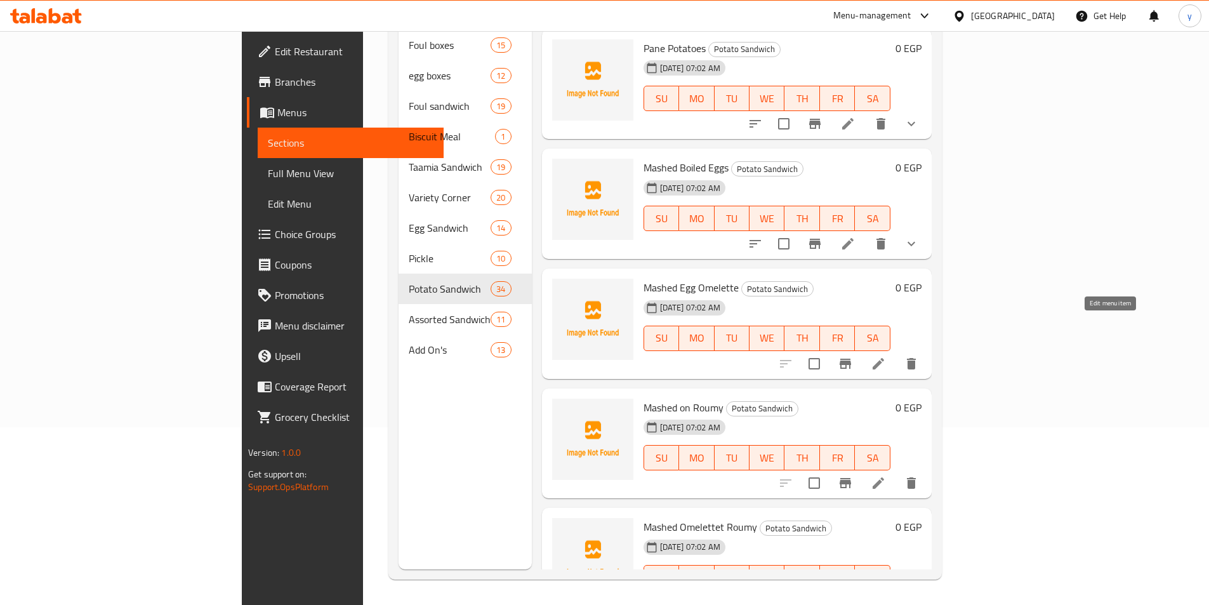
click at [886, 356] on icon at bounding box center [878, 363] width 15 height 15
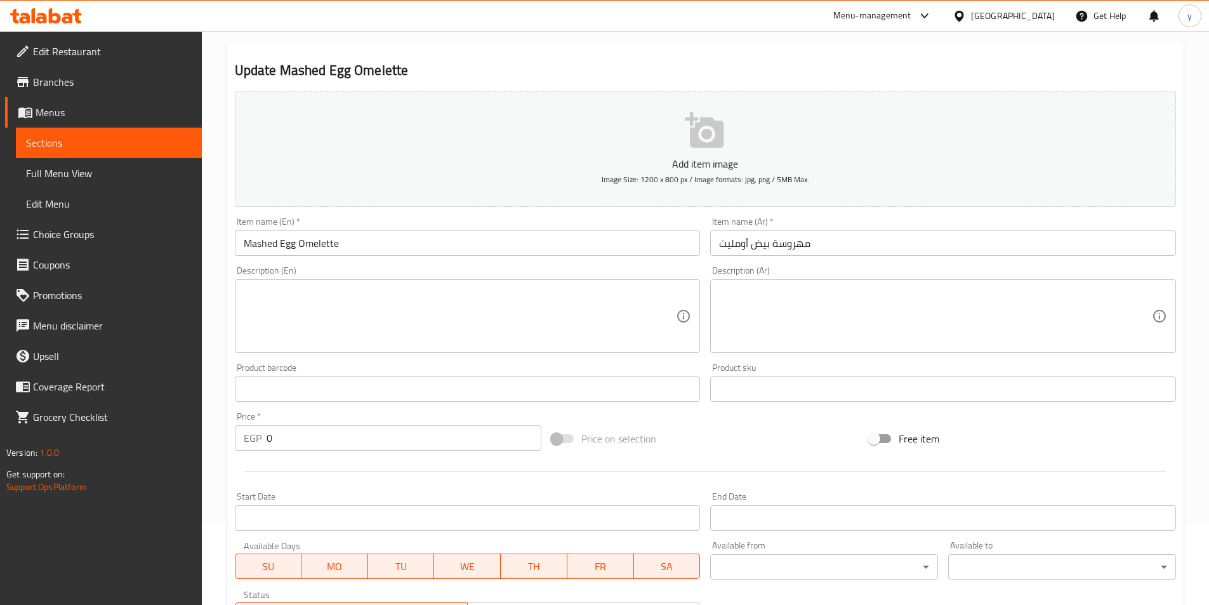
scroll to position [292, 0]
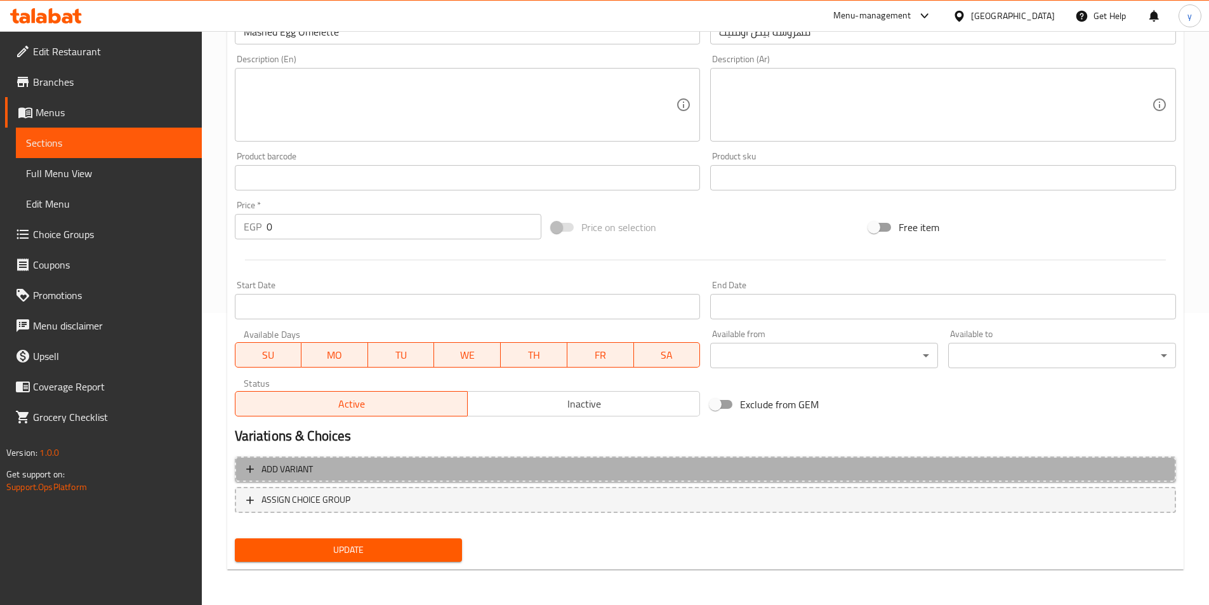
click at [752, 465] on span "Add variant" at bounding box center [705, 469] width 919 height 16
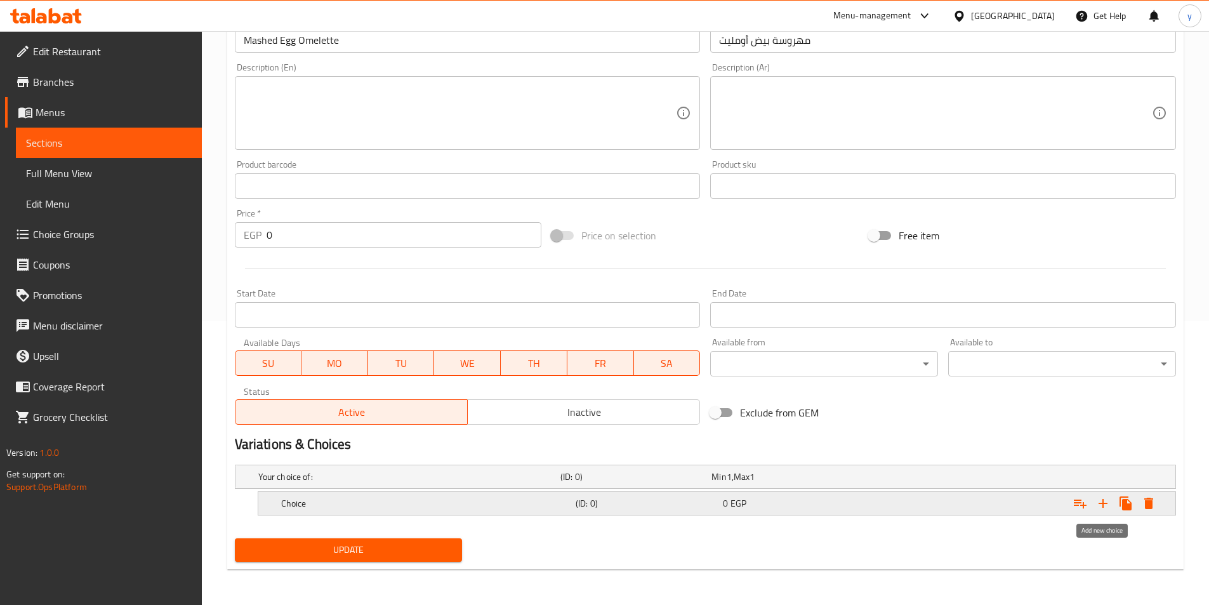
click at [1098, 500] on icon "Expand" at bounding box center [1103, 503] width 15 height 15
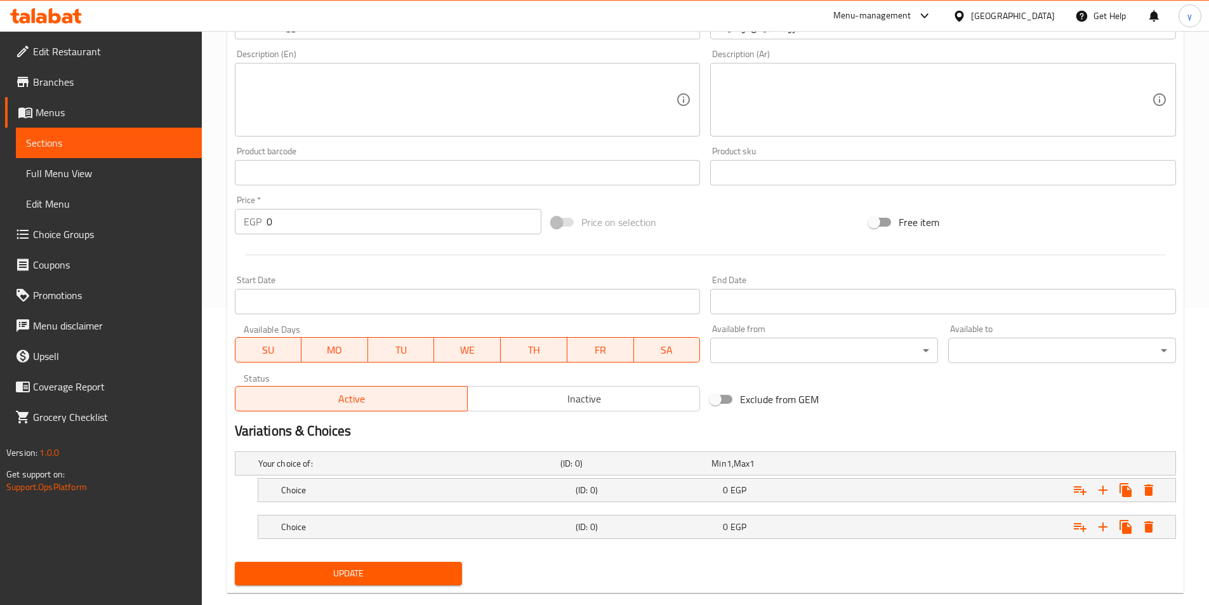
scroll to position [321, 0]
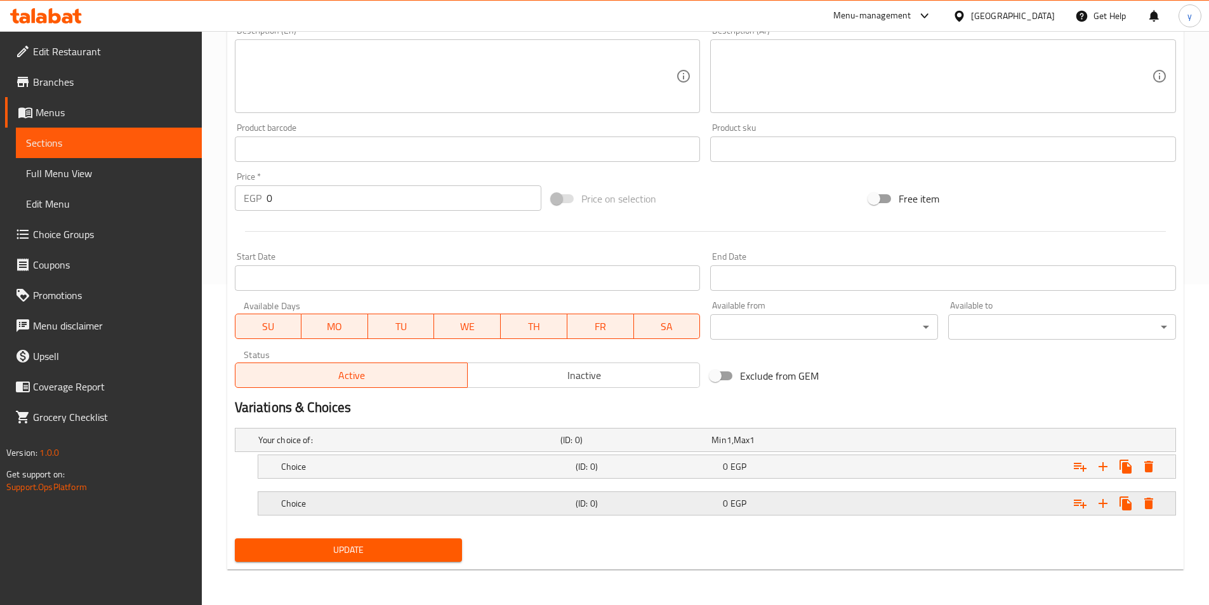
click at [1026, 504] on div "Expand" at bounding box center [1015, 503] width 295 height 28
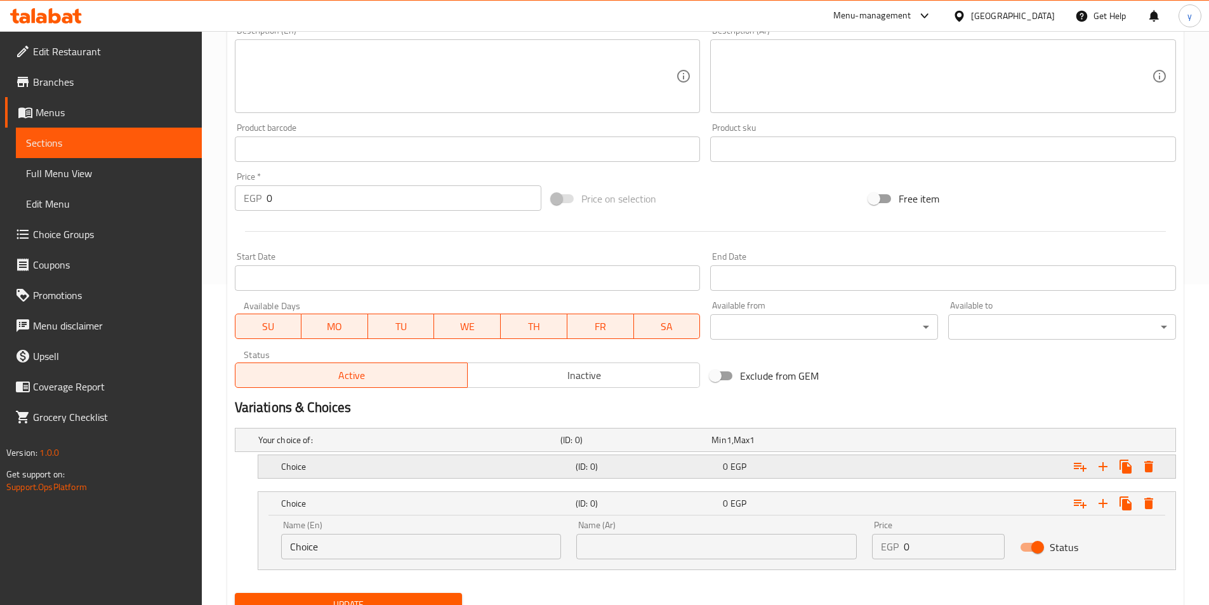
click at [1013, 468] on div "Expand" at bounding box center [1015, 467] width 295 height 28
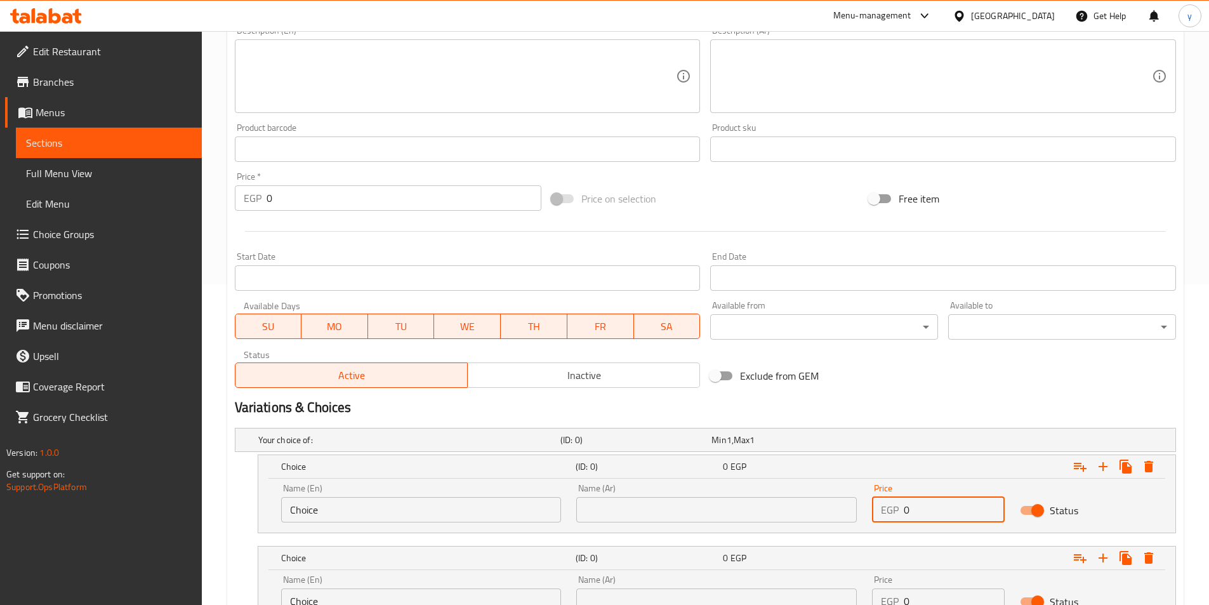
drag, startPoint x: 903, startPoint y: 515, endPoint x: 737, endPoint y: 491, distance: 168.0
click at [737, 491] on div "Name (En) Choice Name (En) Name (Ar) Name (Ar) Price EGP 0 Price Status" at bounding box center [717, 503] width 887 height 54
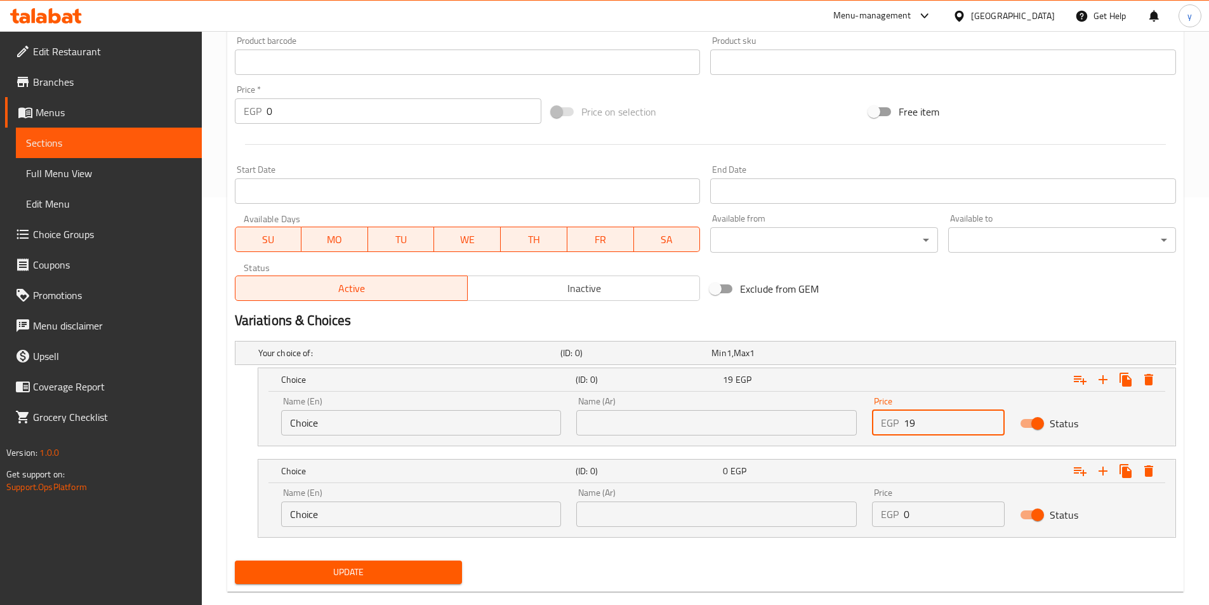
scroll to position [430, 0]
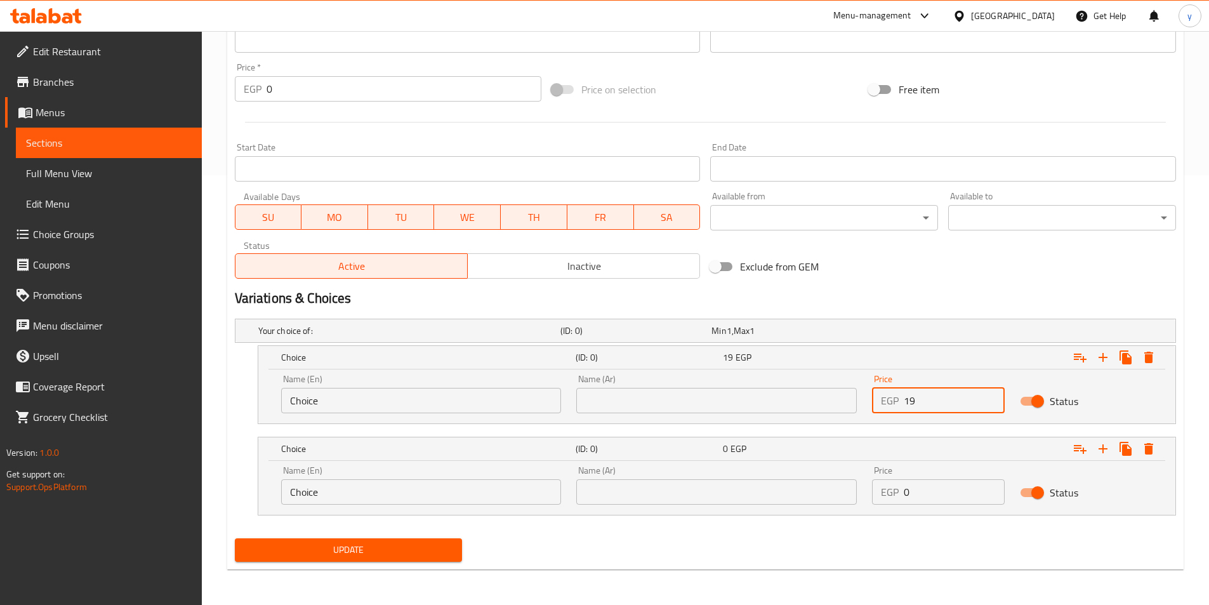
type input "19"
drag, startPoint x: 964, startPoint y: 491, endPoint x: 830, endPoint y: 484, distance: 134.8
click at [830, 484] on div "Name (En) Choice Name (En) Name (Ar) Name (Ar) Price EGP 0 Price Status" at bounding box center [717, 485] width 887 height 54
type input "20"
click at [680, 399] on input "text" at bounding box center [716, 400] width 281 height 25
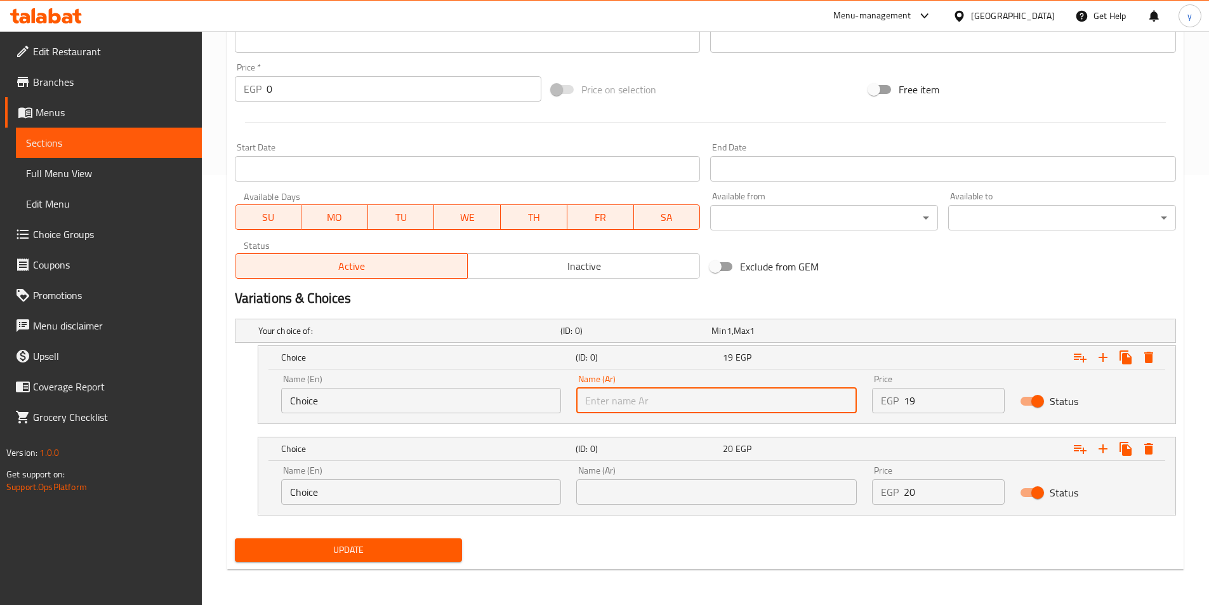
type input "شامي"
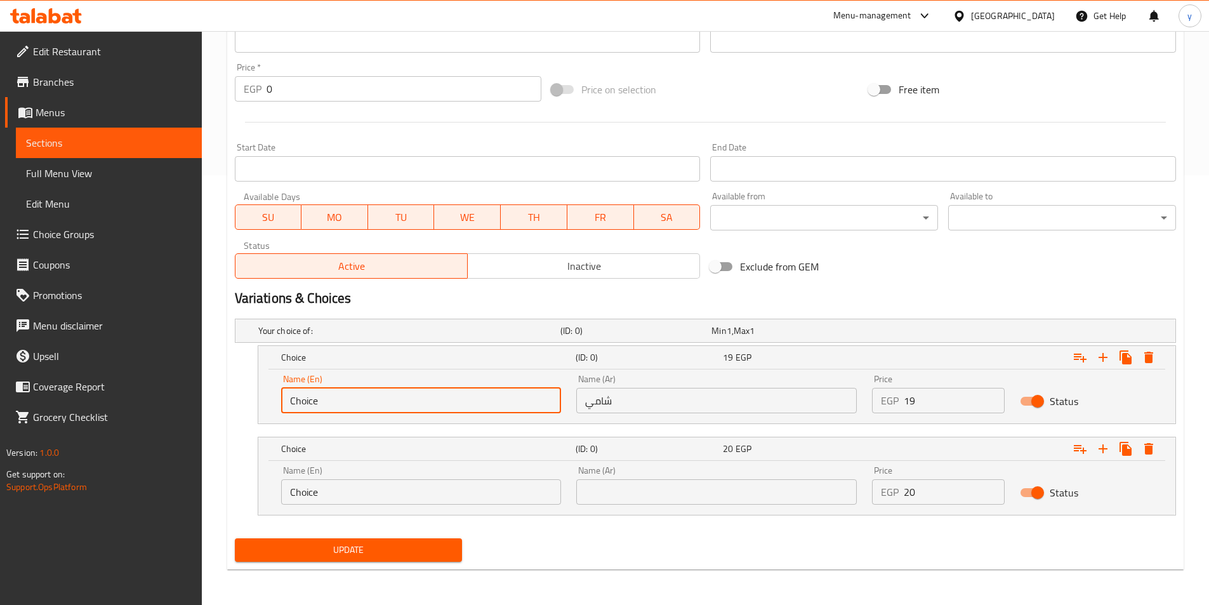
drag, startPoint x: 397, startPoint y: 401, endPoint x: 196, endPoint y: 388, distance: 201.6
click at [196, 388] on div "Edit Restaurant Branches Menus Sections Full Menu View Edit Menu Choice Groups …" at bounding box center [604, 103] width 1209 height 1004
click at [355, 408] on input "text" at bounding box center [421, 400] width 281 height 25
type input "Shami"
click at [611, 489] on input "text" at bounding box center [716, 491] width 281 height 25
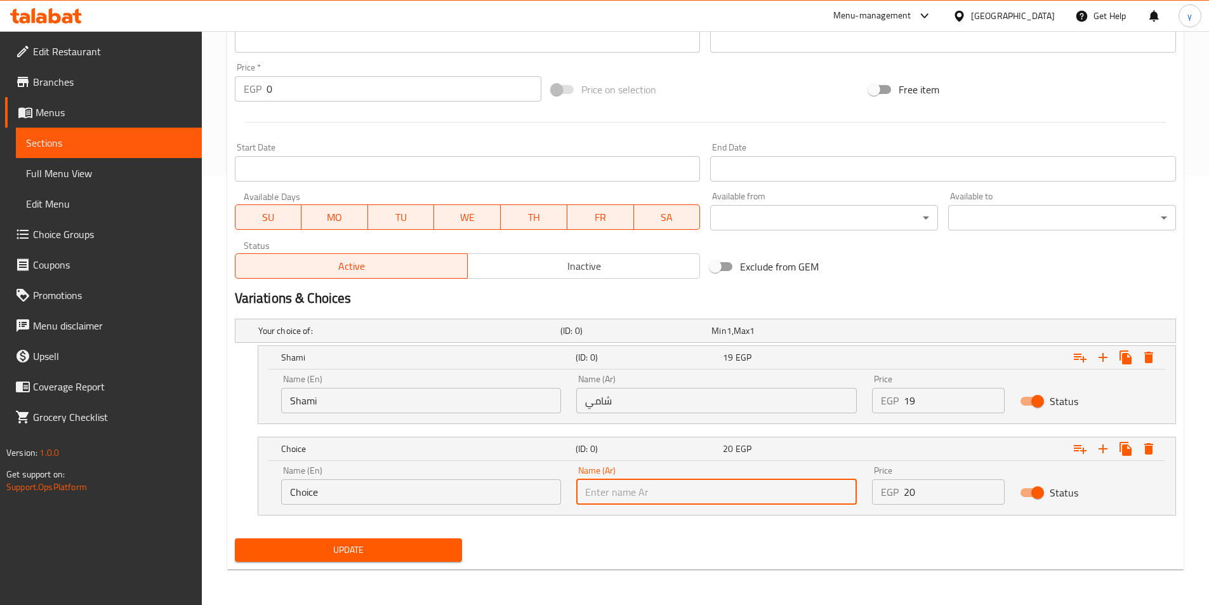
type input "بلدي"
drag, startPoint x: 349, startPoint y: 492, endPoint x: 117, endPoint y: 446, distance: 236.9
click at [117, 446] on div "Edit Restaurant Branches Menus Sections Full Menu View Edit Menu Choice Groups …" at bounding box center [604, 103] width 1209 height 1004
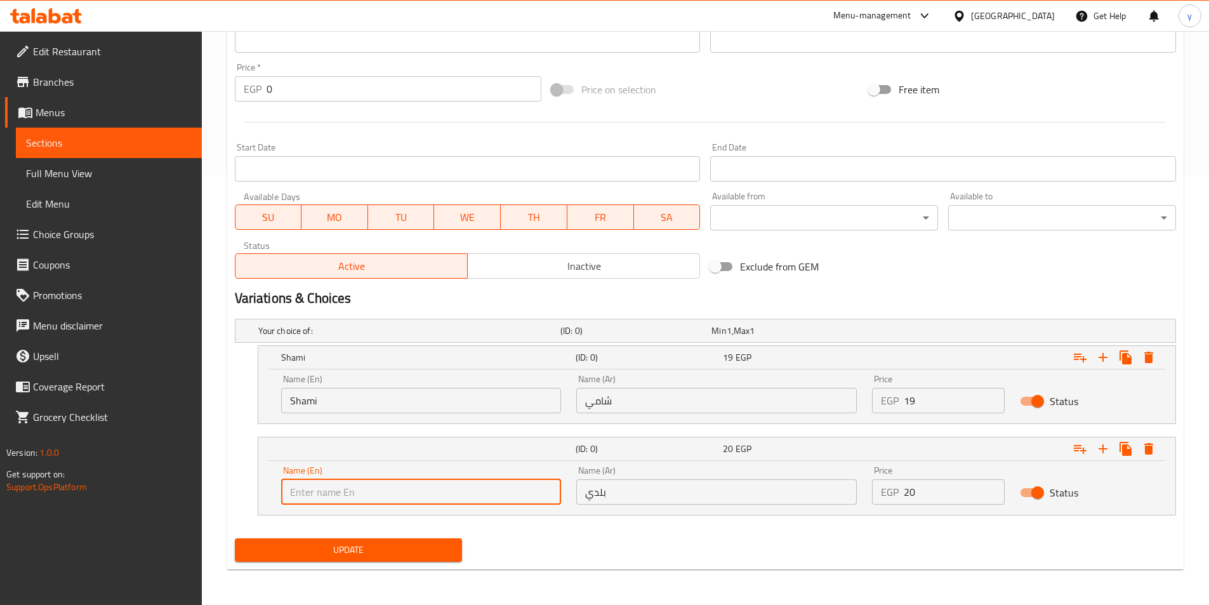
drag, startPoint x: 309, startPoint y: 495, endPoint x: 319, endPoint y: 476, distance: 21.9
click at [309, 495] on input "text" at bounding box center [421, 491] width 281 height 25
type input "Baladi"
click at [288, 556] on span "Update" at bounding box center [349, 550] width 208 height 16
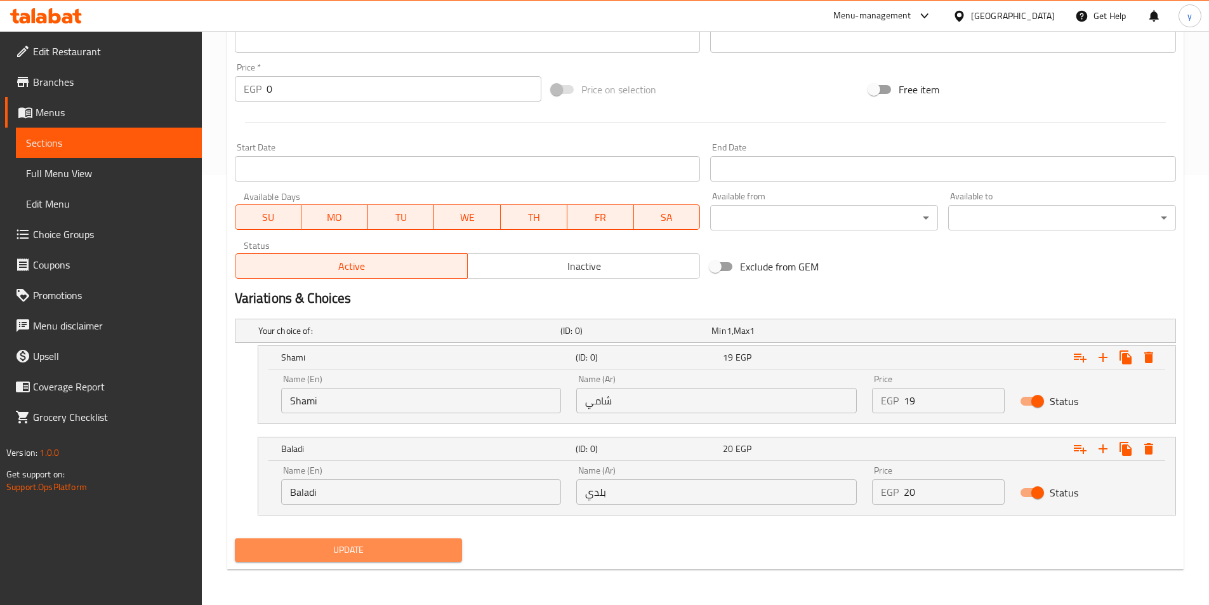
click at [363, 552] on span "Update" at bounding box center [349, 550] width 208 height 16
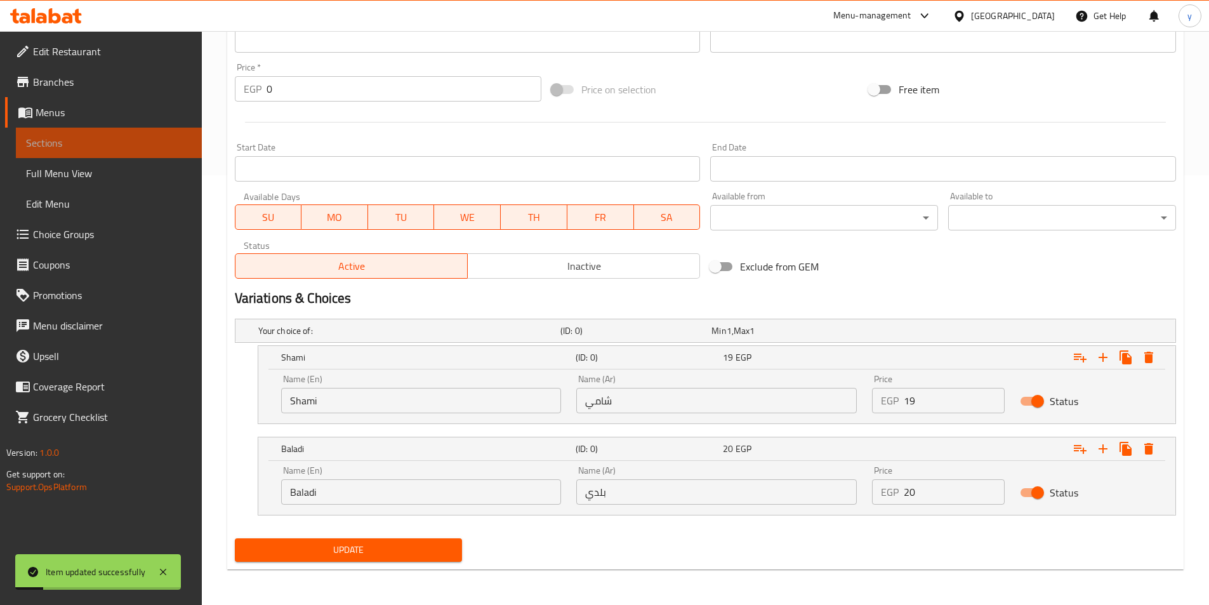
click at [41, 150] on span "Sections" at bounding box center [109, 142] width 166 height 15
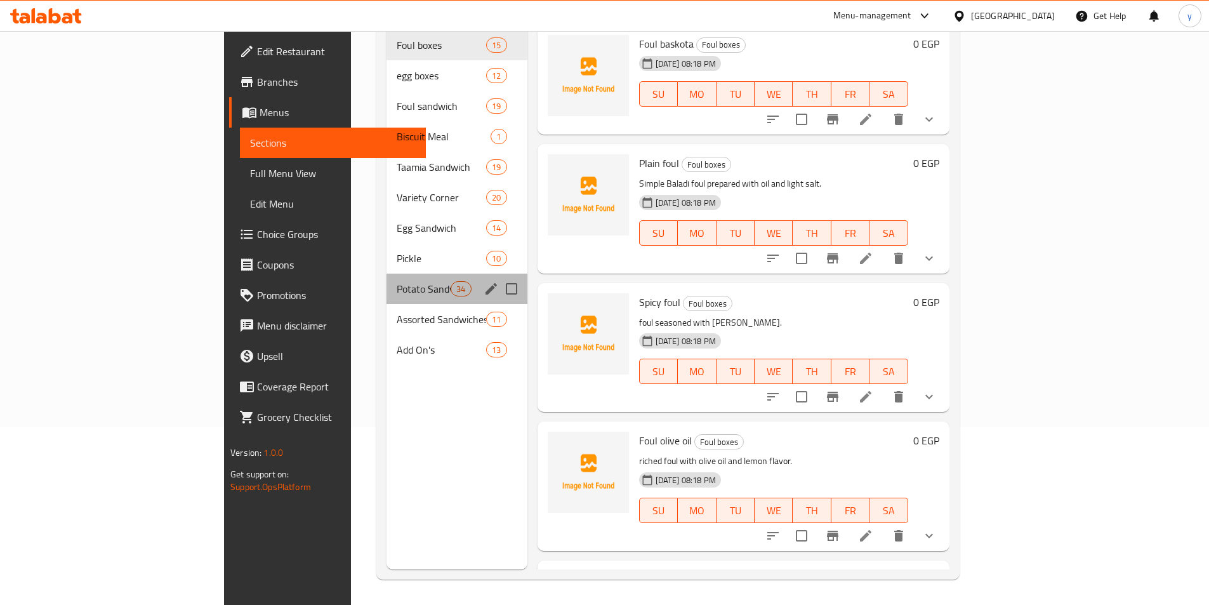
click at [387, 281] on div "Potato Sandwich 34" at bounding box center [457, 289] width 141 height 30
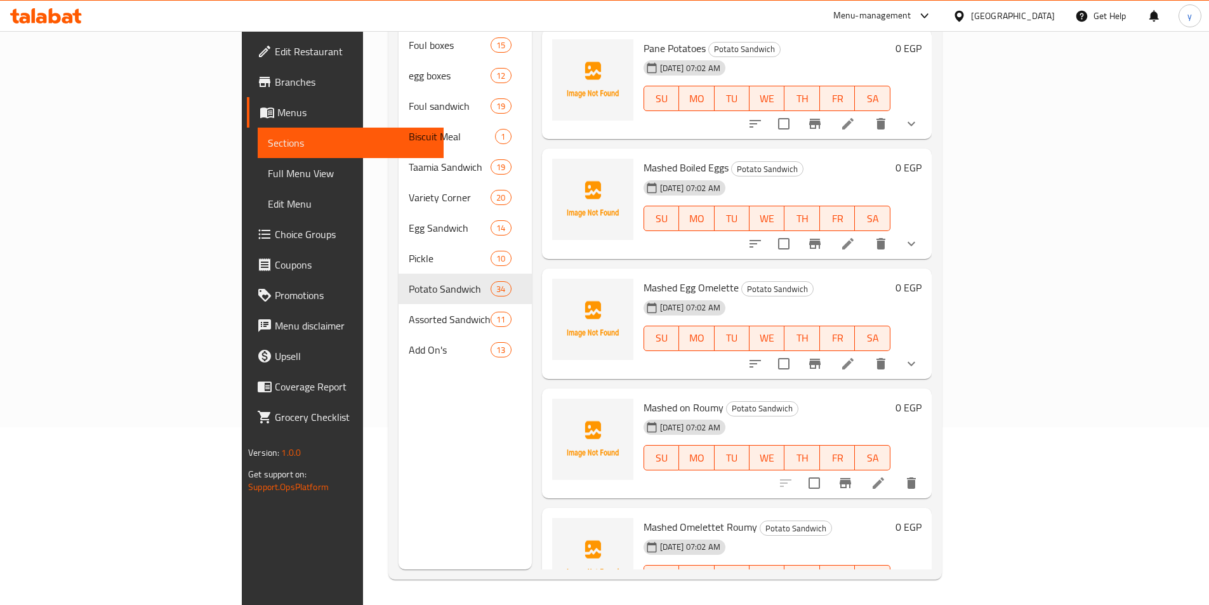
scroll to position [2730, 0]
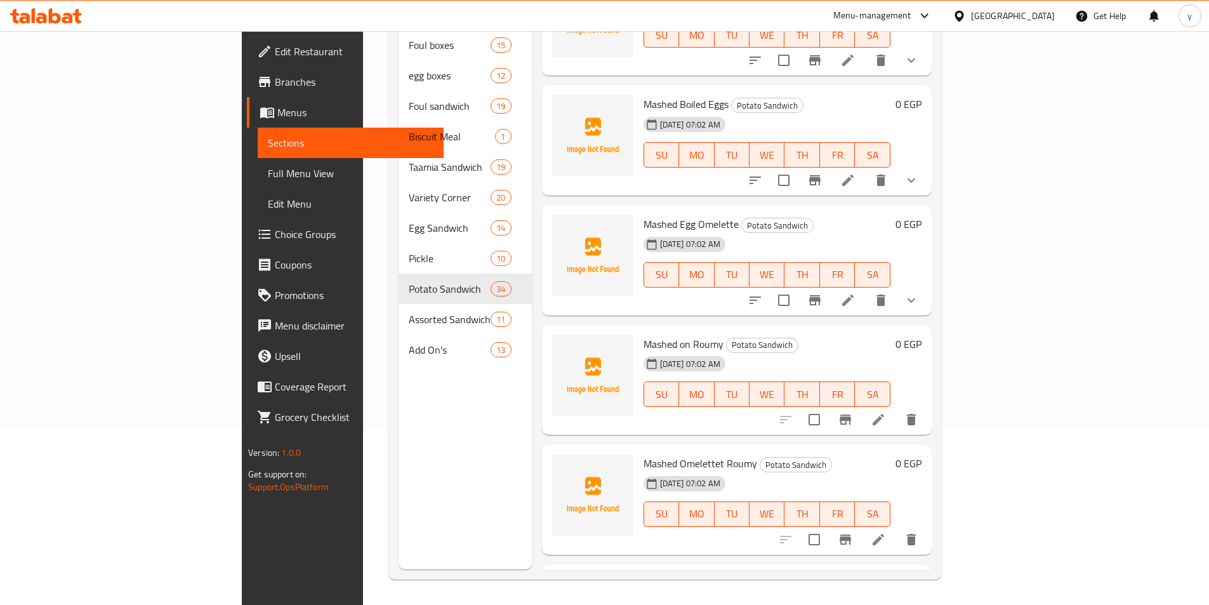
click at [644, 335] on span "Mashed on Roumy" at bounding box center [684, 344] width 80 height 19
click at [884, 414] on icon at bounding box center [878, 419] width 11 height 11
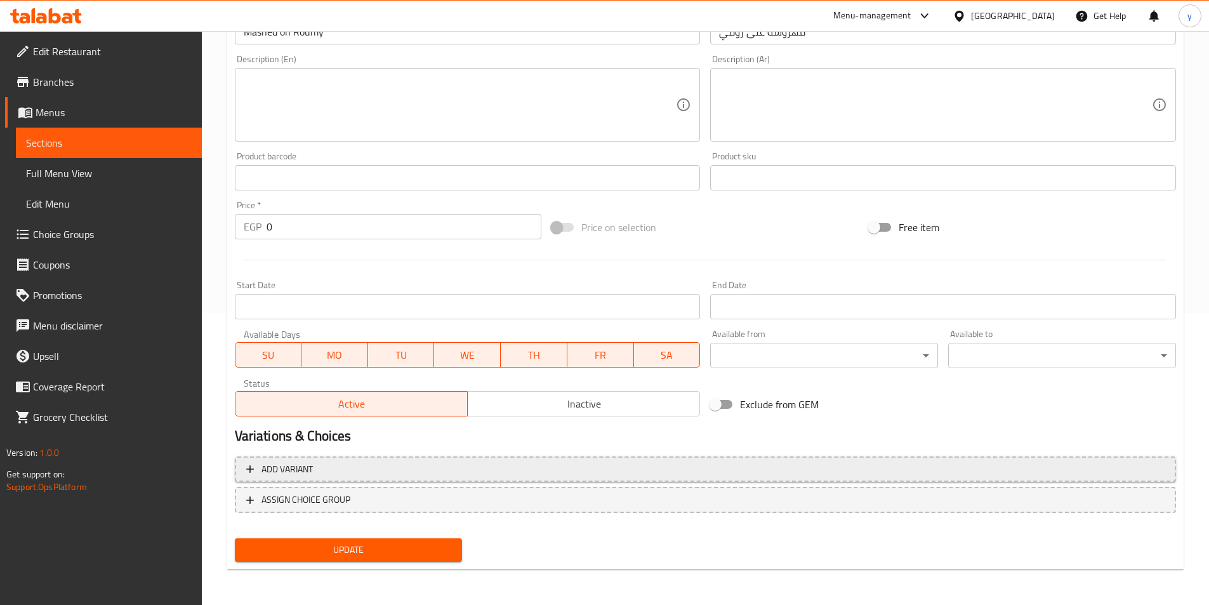
click at [972, 464] on span "Add variant" at bounding box center [705, 469] width 919 height 16
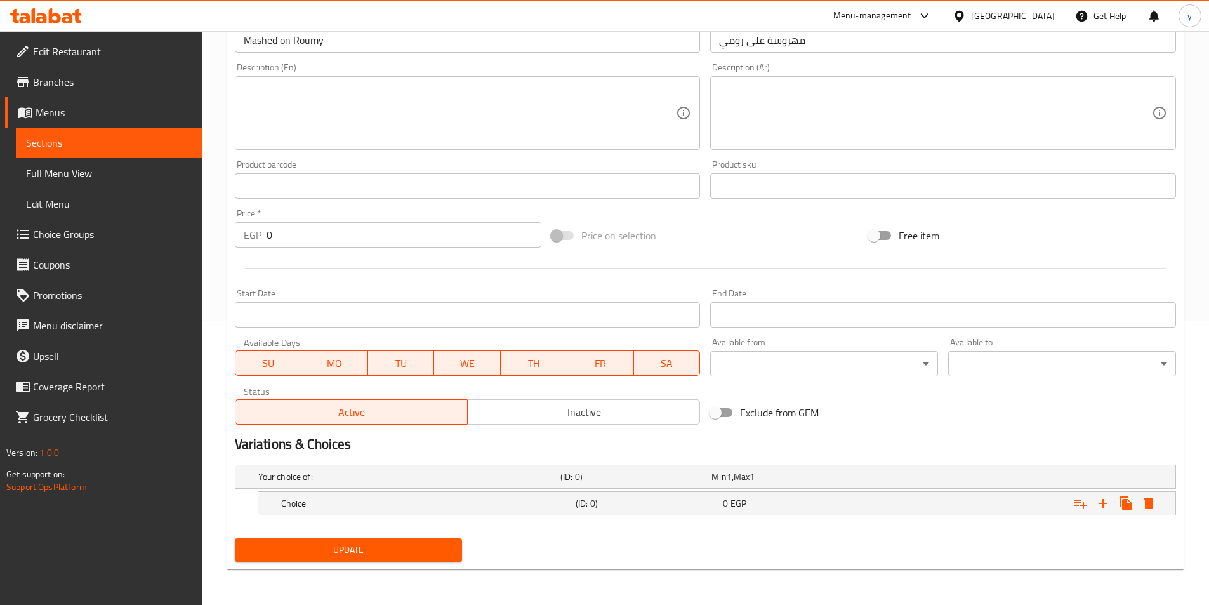
scroll to position [284, 0]
click at [1096, 507] on icon "Expand" at bounding box center [1103, 503] width 15 height 15
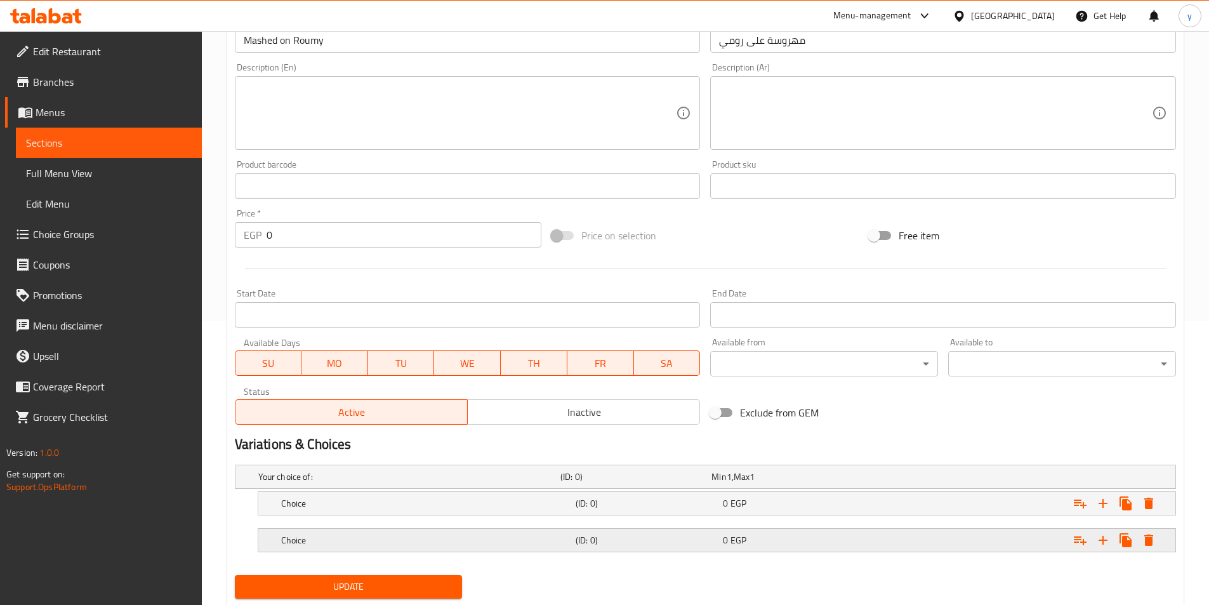
click at [998, 534] on div "Expand" at bounding box center [1015, 540] width 295 height 28
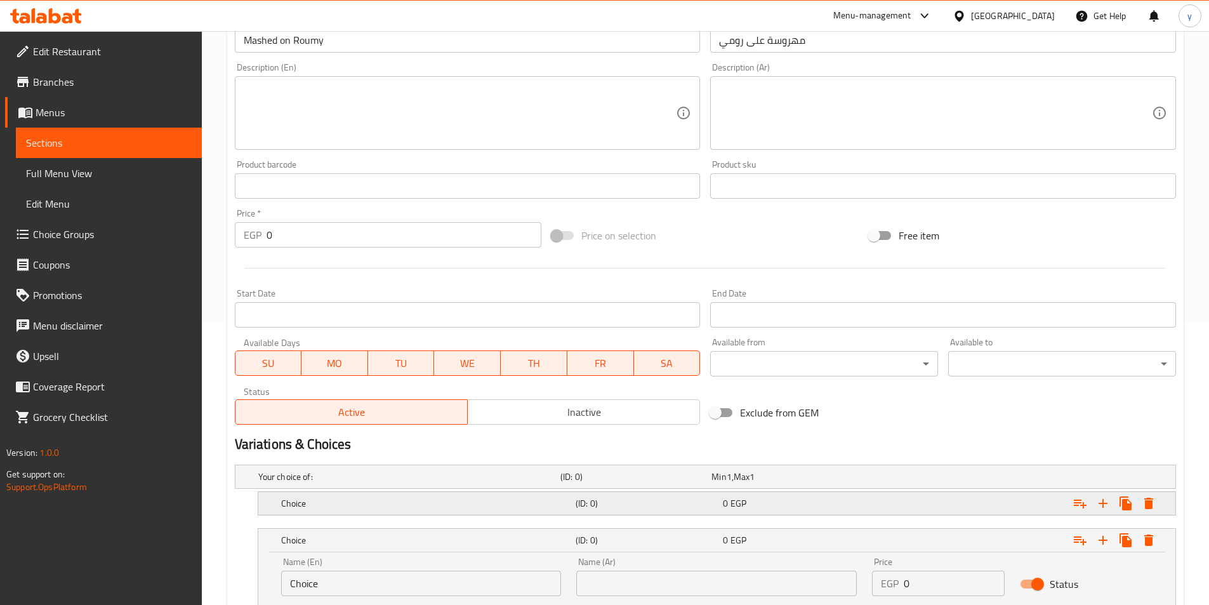
click at [990, 506] on div "Expand" at bounding box center [1015, 503] width 295 height 28
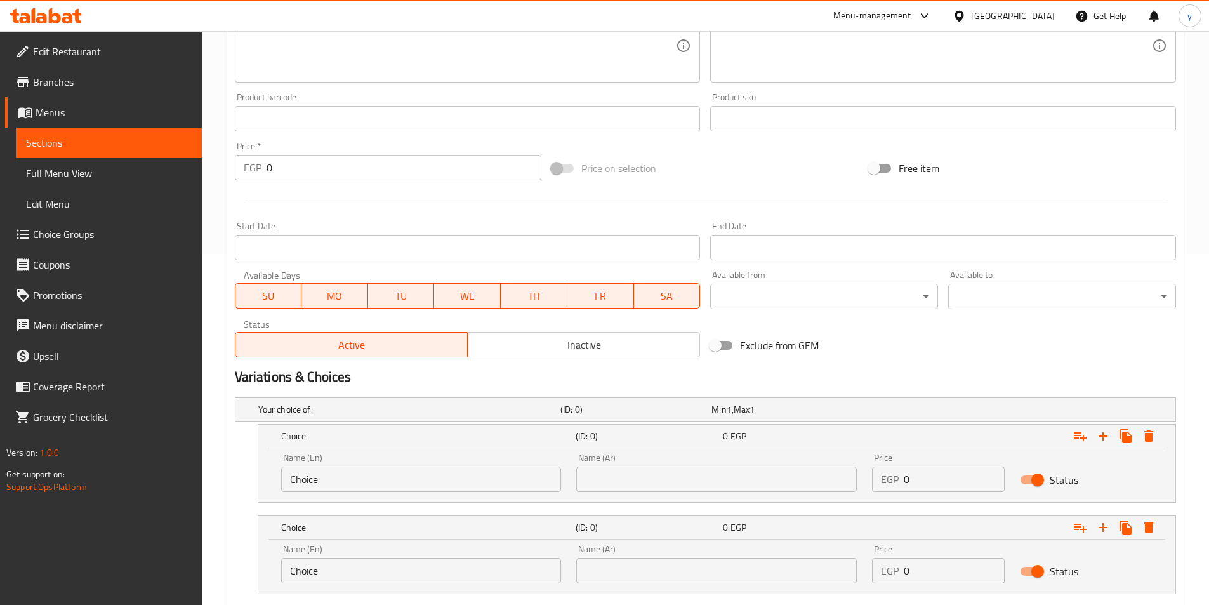
scroll to position [428, 0]
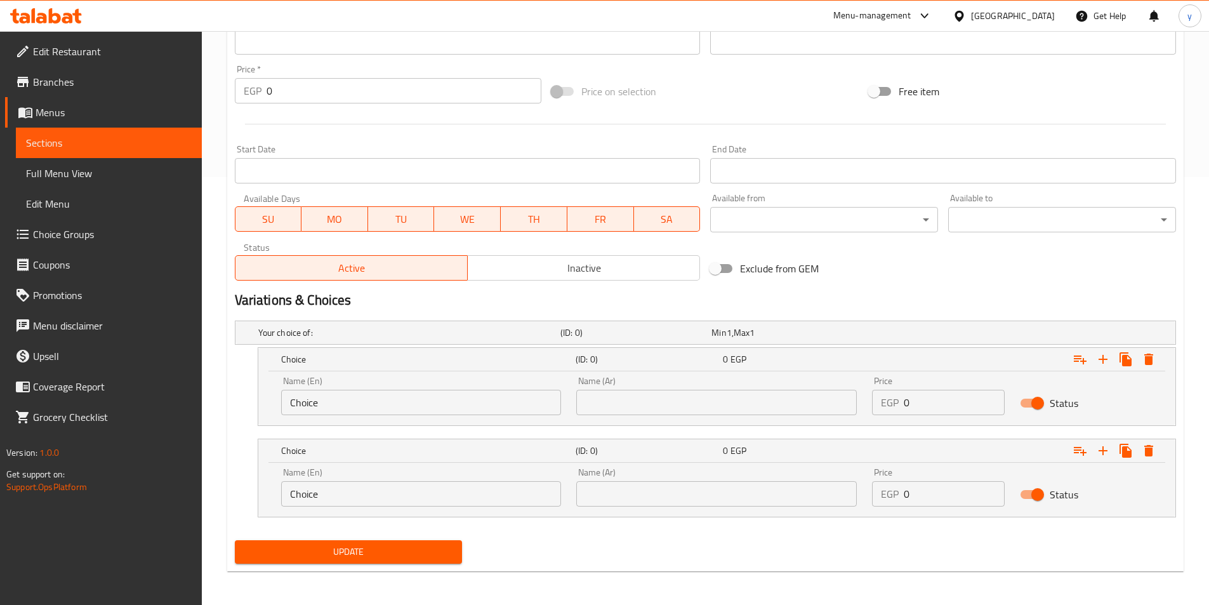
drag, startPoint x: 934, startPoint y: 402, endPoint x: 788, endPoint y: 402, distance: 145.4
click at [788, 402] on div "Name (En) Choice Name (En) Name (Ar) Name (Ar) Price EGP 0 Price Status" at bounding box center [717, 396] width 887 height 54
type input "20"
drag, startPoint x: 959, startPoint y: 498, endPoint x: 862, endPoint y: 498, distance: 97.1
click at [862, 498] on div "Name (En) Choice Name (En) Name (Ar) Name (Ar) Price EGP 0 Price Status" at bounding box center [717, 487] width 887 height 54
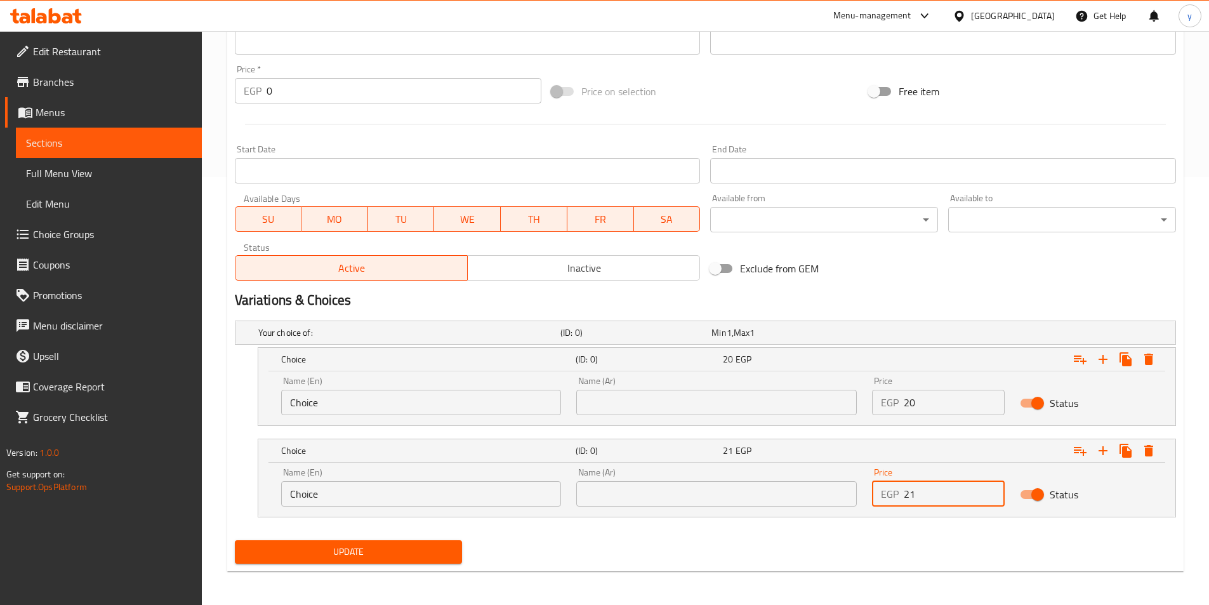
type input "21"
click at [752, 402] on input "text" at bounding box center [716, 402] width 281 height 25
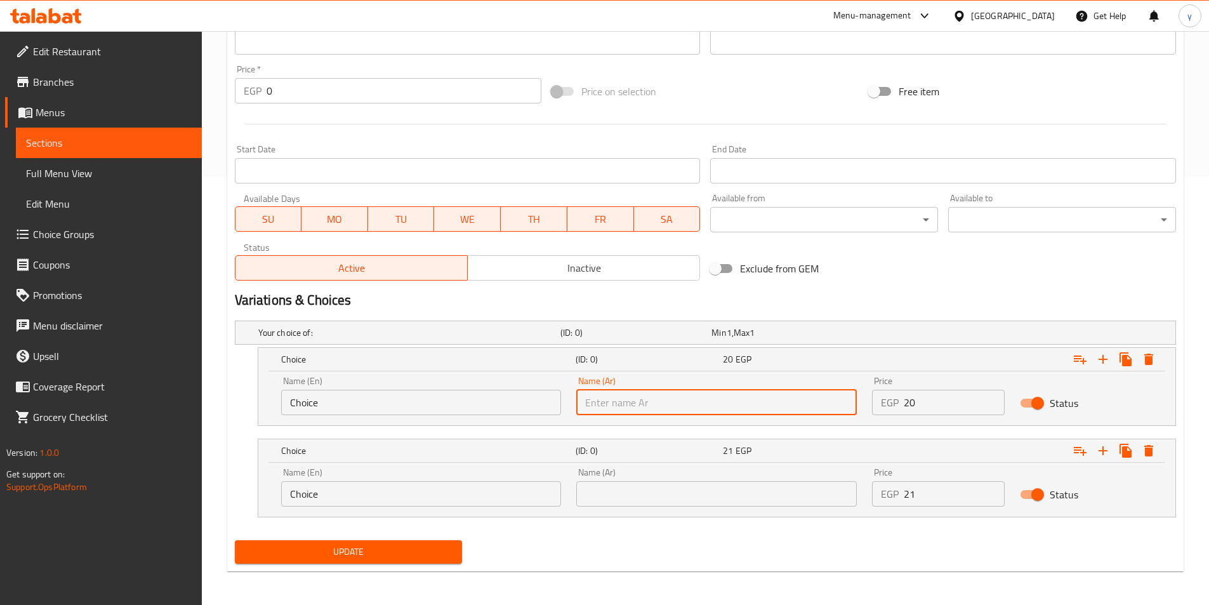
type input "شامي"
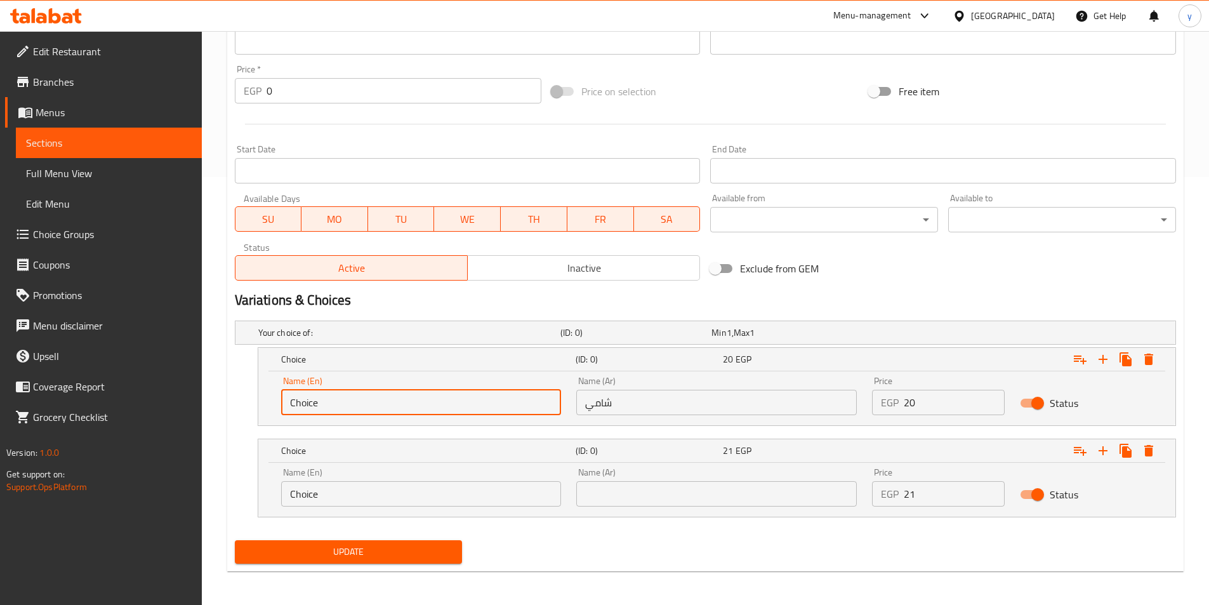
drag, startPoint x: 397, startPoint y: 401, endPoint x: 206, endPoint y: 398, distance: 191.7
click at [177, 404] on div "Edit Restaurant Branches Menus Sections Full Menu View Edit Menu Choice Groups …" at bounding box center [604, 105] width 1209 height 1004
click at [361, 412] on input "text" at bounding box center [421, 402] width 281 height 25
type input "Shami"
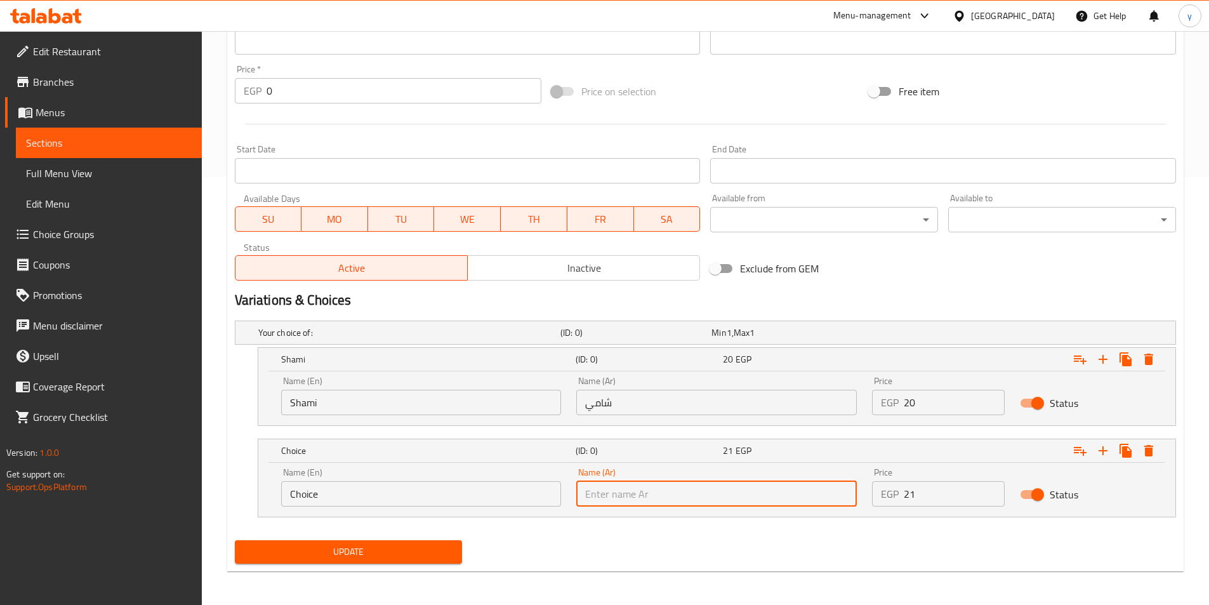
click at [656, 502] on input "text" at bounding box center [716, 493] width 281 height 25
type input "بلدي"
drag, startPoint x: 344, startPoint y: 497, endPoint x: 252, endPoint y: 498, distance: 92.1
click at [252, 498] on div "Choice (ID: 0) 21 EGP Name (En) Name (En) Name (Ar) بلدي Name (Ar) Price EGP 21…" at bounding box center [705, 478] width 941 height 79
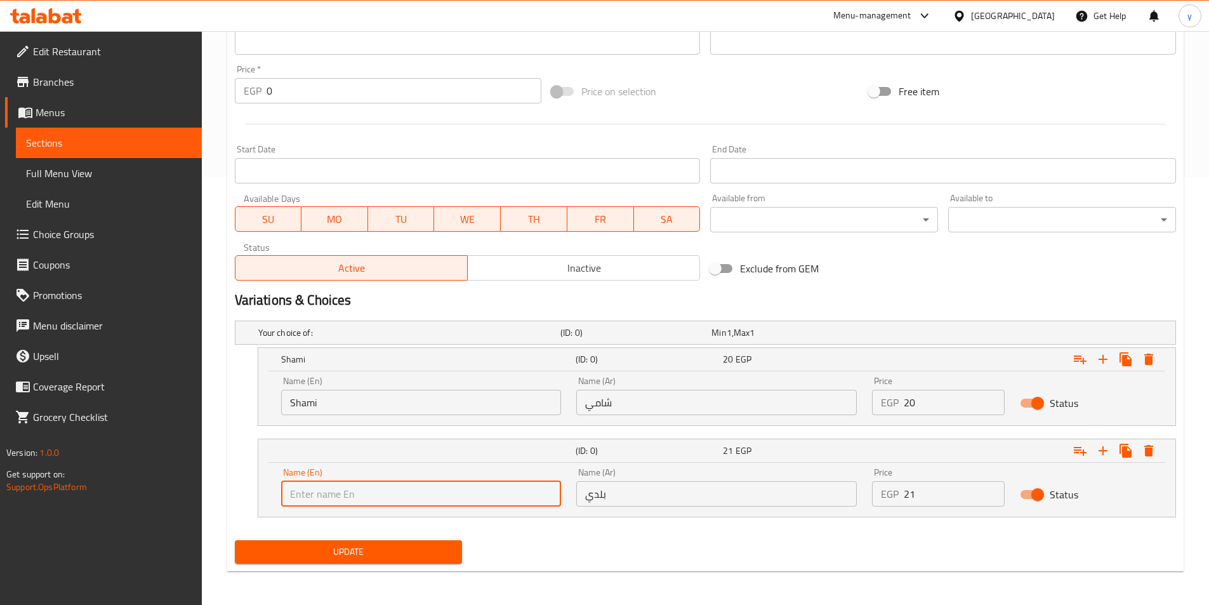
drag, startPoint x: 332, startPoint y: 496, endPoint x: 336, endPoint y: 480, distance: 16.3
click at [332, 496] on input "text" at bounding box center [421, 493] width 281 height 25
type input "Baladi"
click at [331, 550] on span "Update" at bounding box center [349, 552] width 208 height 16
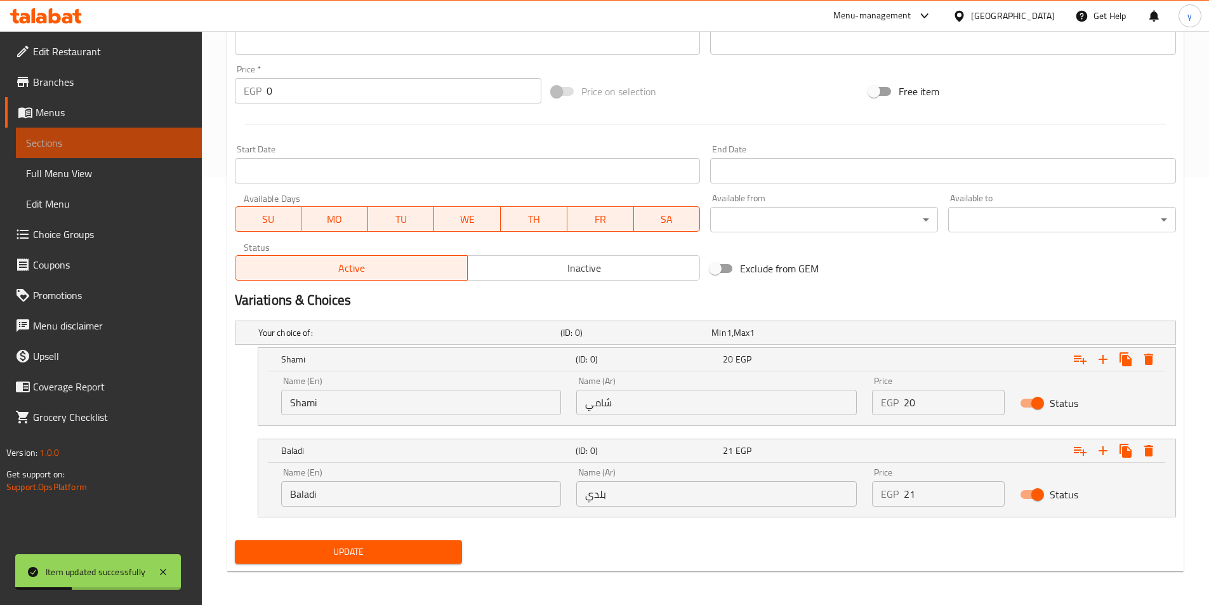
click at [83, 145] on span "Sections" at bounding box center [109, 142] width 166 height 15
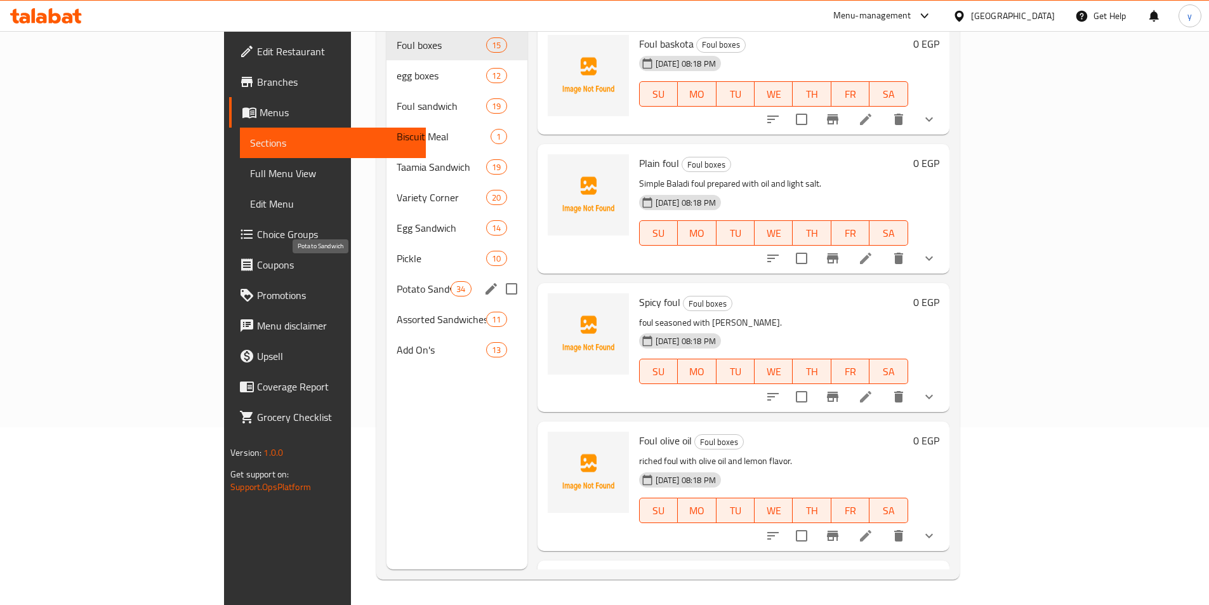
click at [397, 281] on span "Potato Sandwich" at bounding box center [424, 288] width 54 height 15
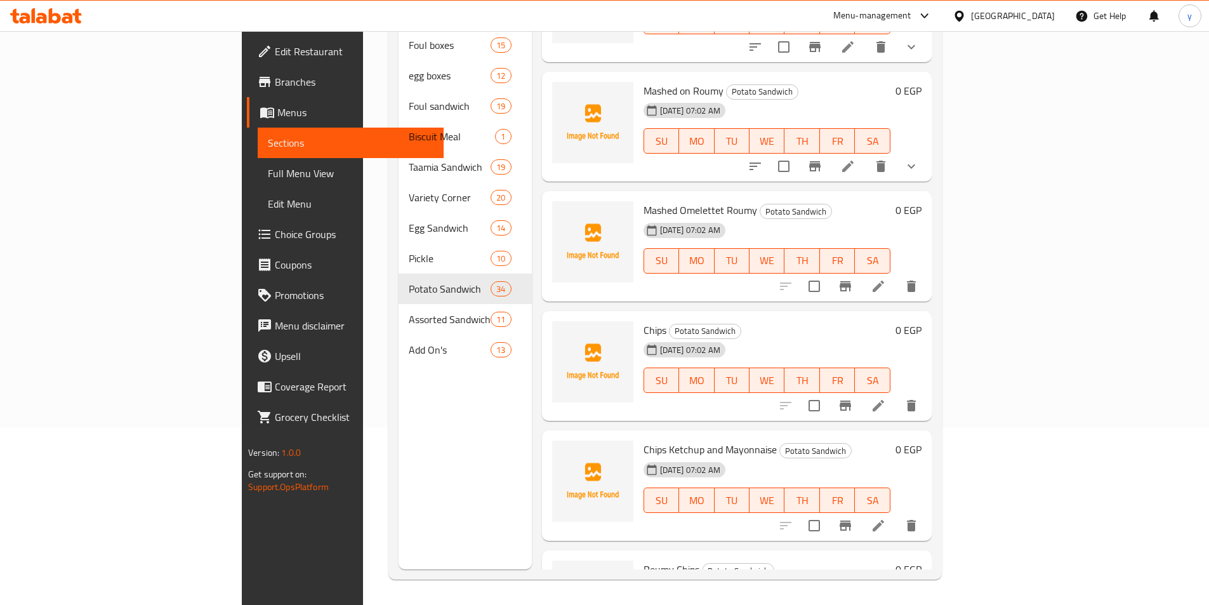
scroll to position [2983, 0]
click at [886, 278] on icon at bounding box center [878, 285] width 15 height 15
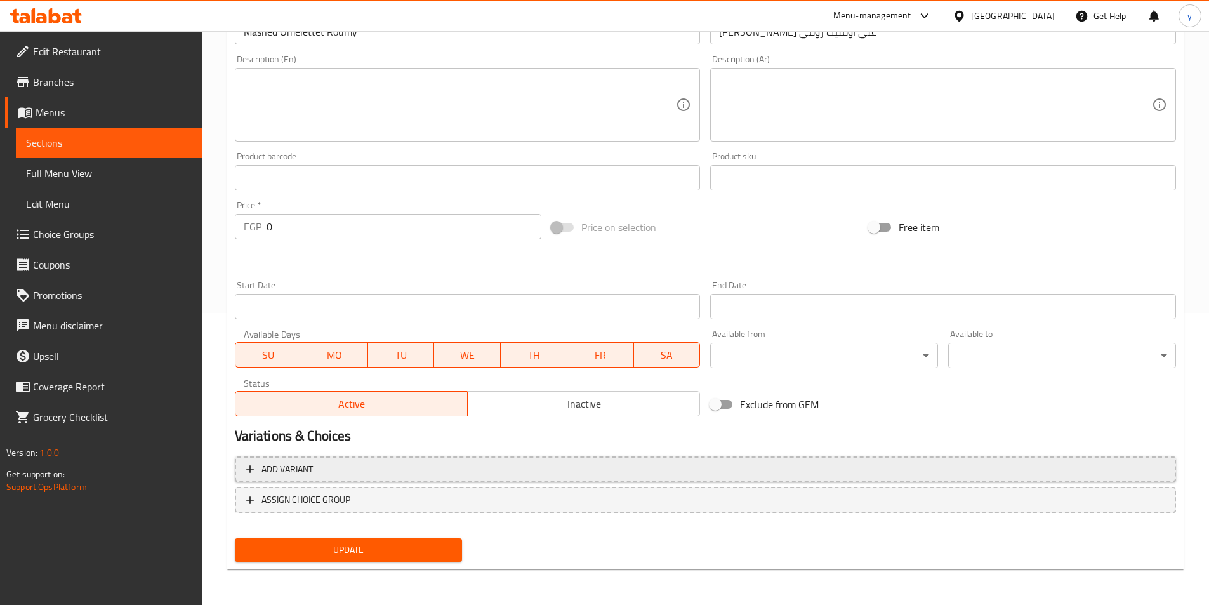
click at [891, 474] on span "Add variant" at bounding box center [705, 469] width 919 height 16
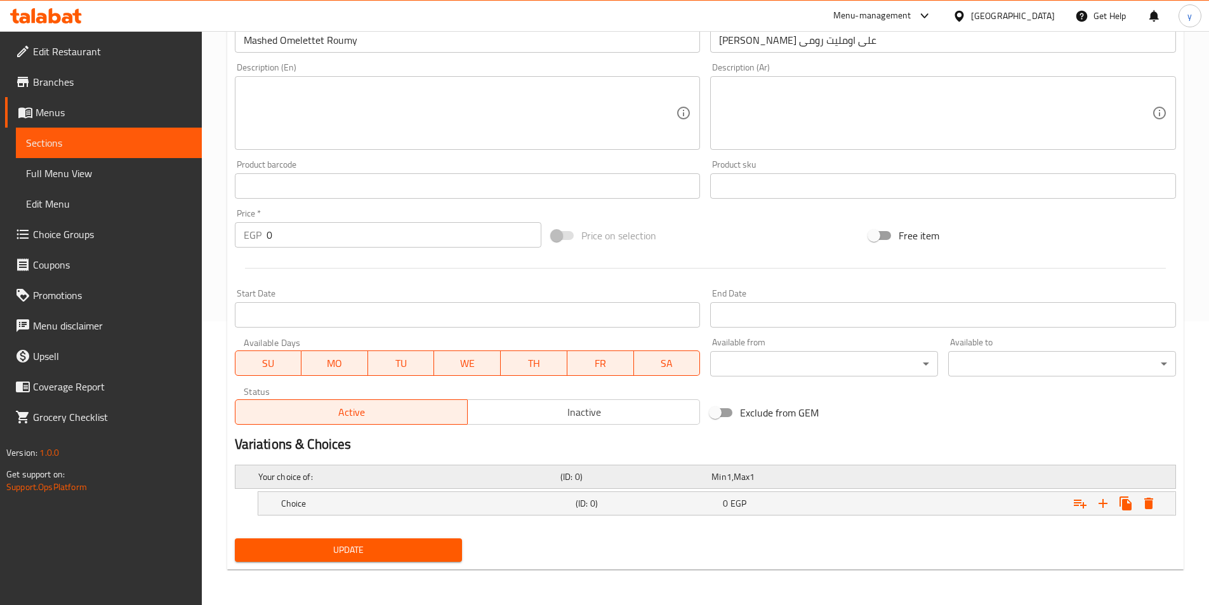
scroll to position [284, 0]
click at [1108, 503] on icon "Expand" at bounding box center [1103, 503] width 9 height 9
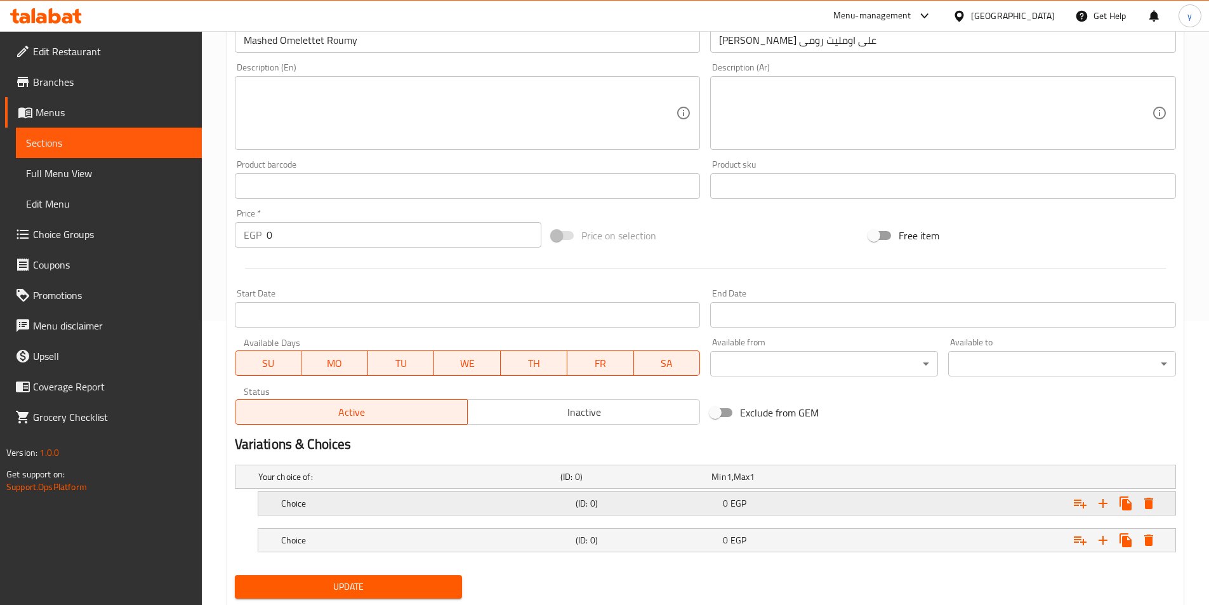
click at [1025, 501] on div "Expand" at bounding box center [1015, 503] width 295 height 28
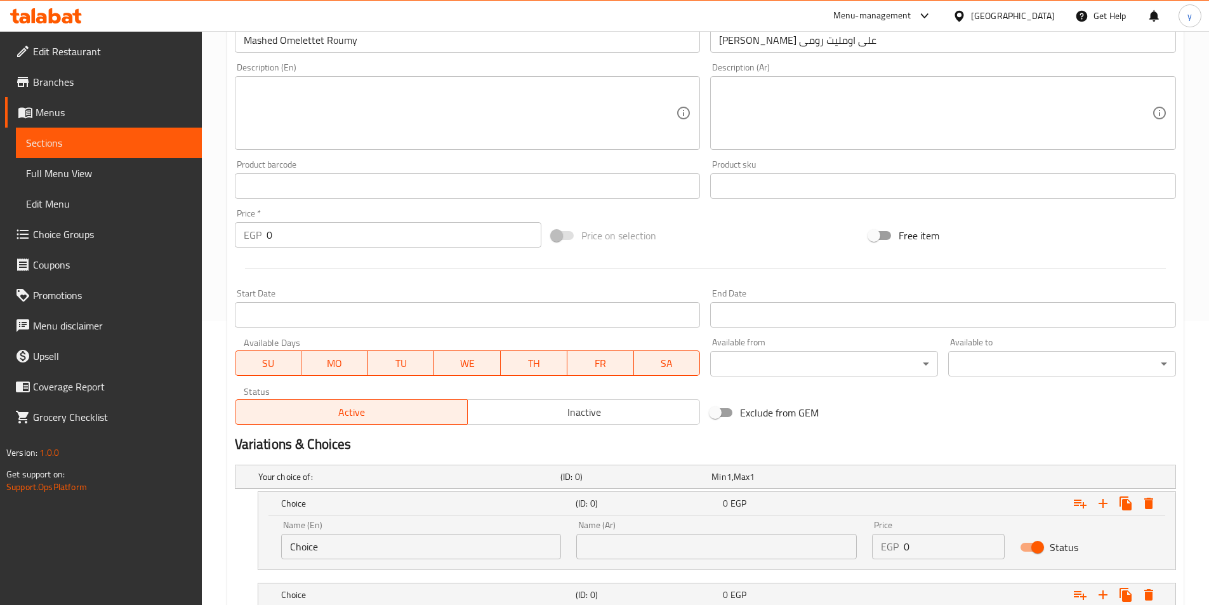
drag, startPoint x: 946, startPoint y: 548, endPoint x: 876, endPoint y: 548, distance: 69.8
click at [876, 548] on div "EGP 0 Price" at bounding box center [938, 546] width 133 height 25
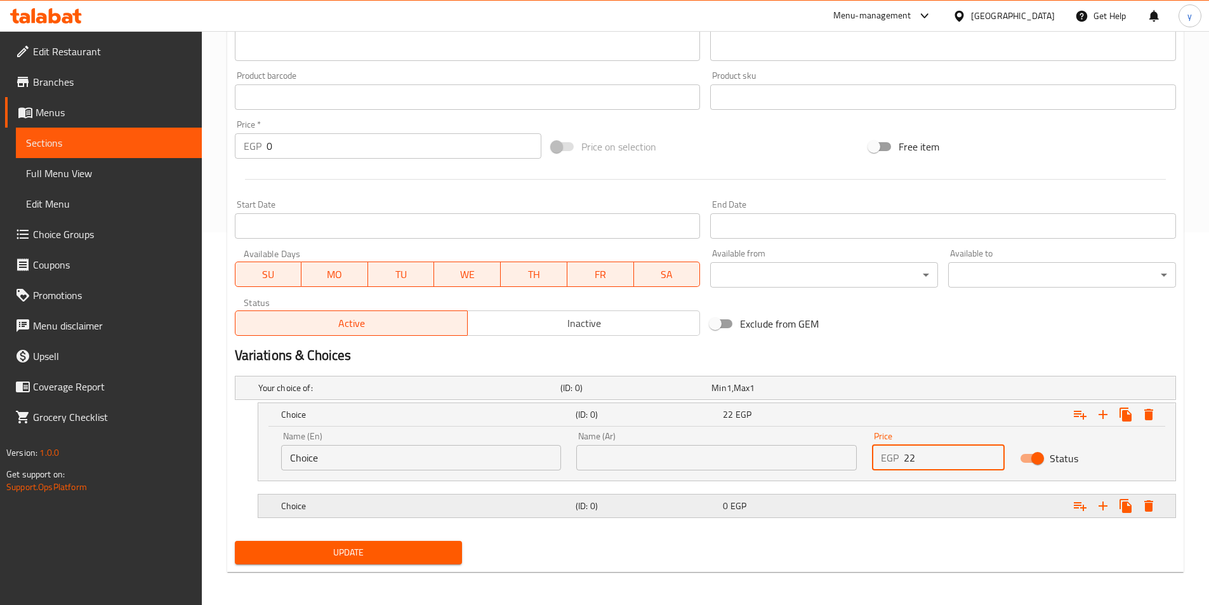
scroll to position [375, 0]
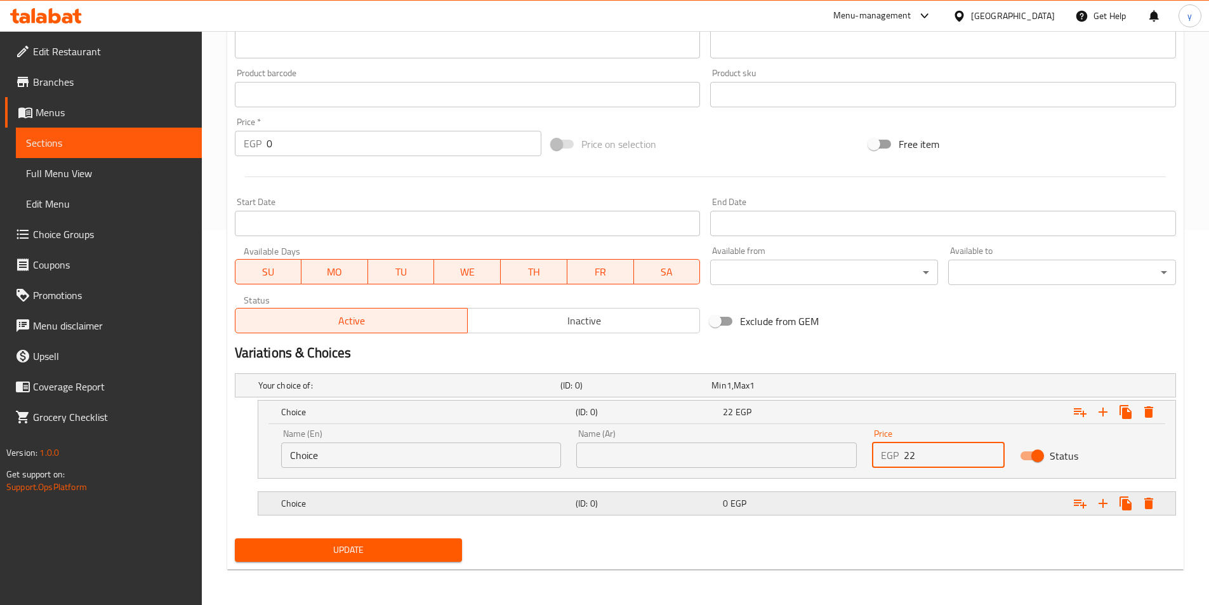
type input "22"
click at [953, 507] on div "Expand" at bounding box center [1015, 503] width 295 height 28
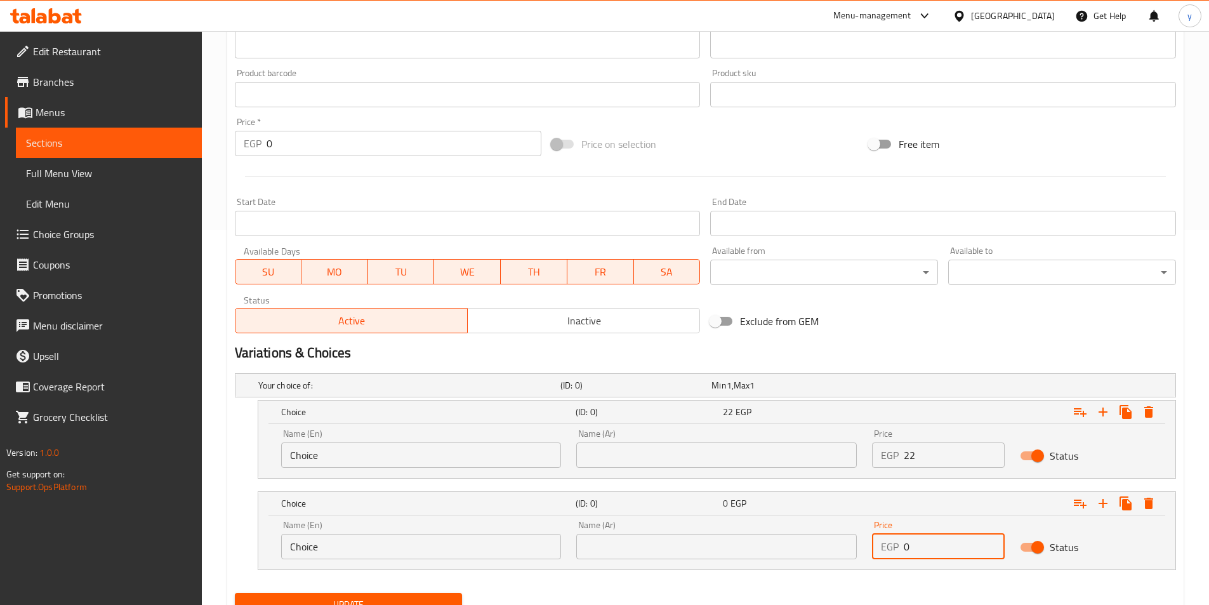
drag, startPoint x: 917, startPoint y: 549, endPoint x: 871, endPoint y: 550, distance: 45.7
click at [872, 550] on div "Price EGP 0 Price" at bounding box center [939, 540] width 148 height 54
type input "23"
click at [658, 456] on input "text" at bounding box center [716, 454] width 281 height 25
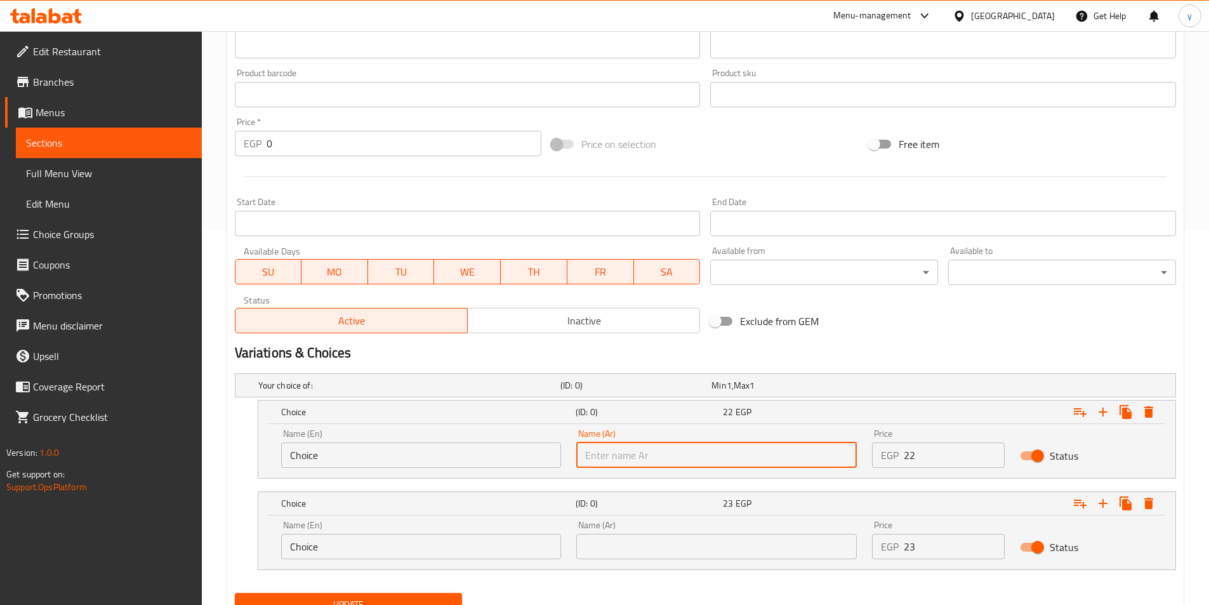
type input "شامي"
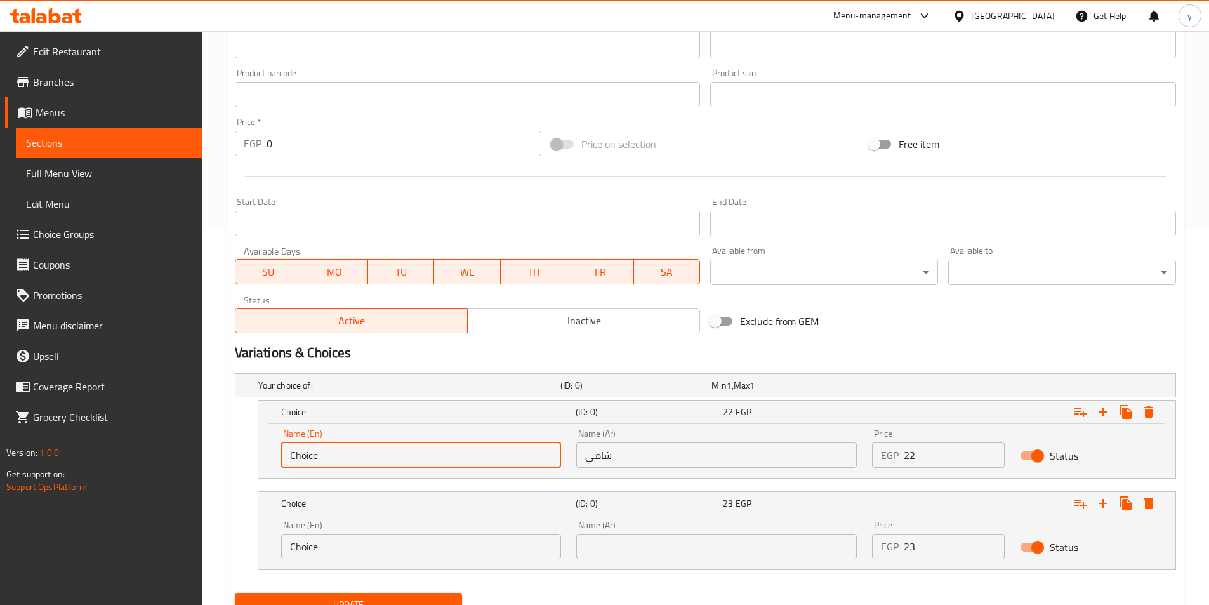
drag, startPoint x: 403, startPoint y: 455, endPoint x: 211, endPoint y: 415, distance: 196.6
click at [109, 461] on div "Edit Restaurant Branches Menus Sections Full Menu View Edit Menu Choice Groups …" at bounding box center [604, 158] width 1209 height 1004
click at [325, 456] on input "text" at bounding box center [421, 454] width 281 height 25
type input "Shami"
drag, startPoint x: 603, startPoint y: 541, endPoint x: 603, endPoint y: 524, distance: 17.1
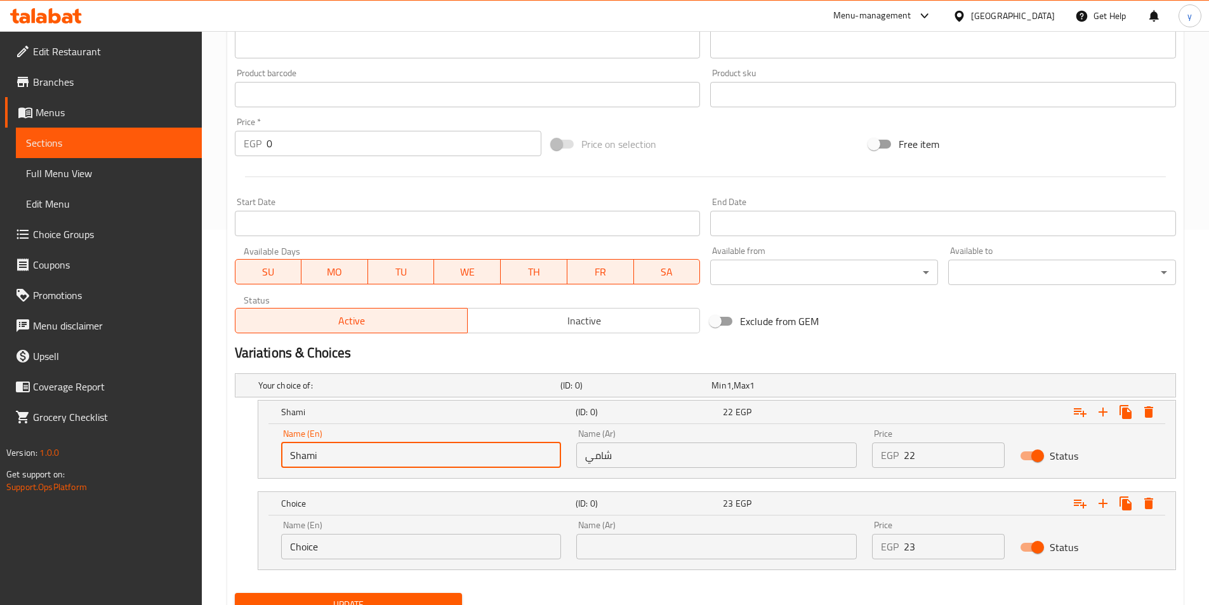
click at [603, 541] on input "text" at bounding box center [716, 546] width 281 height 25
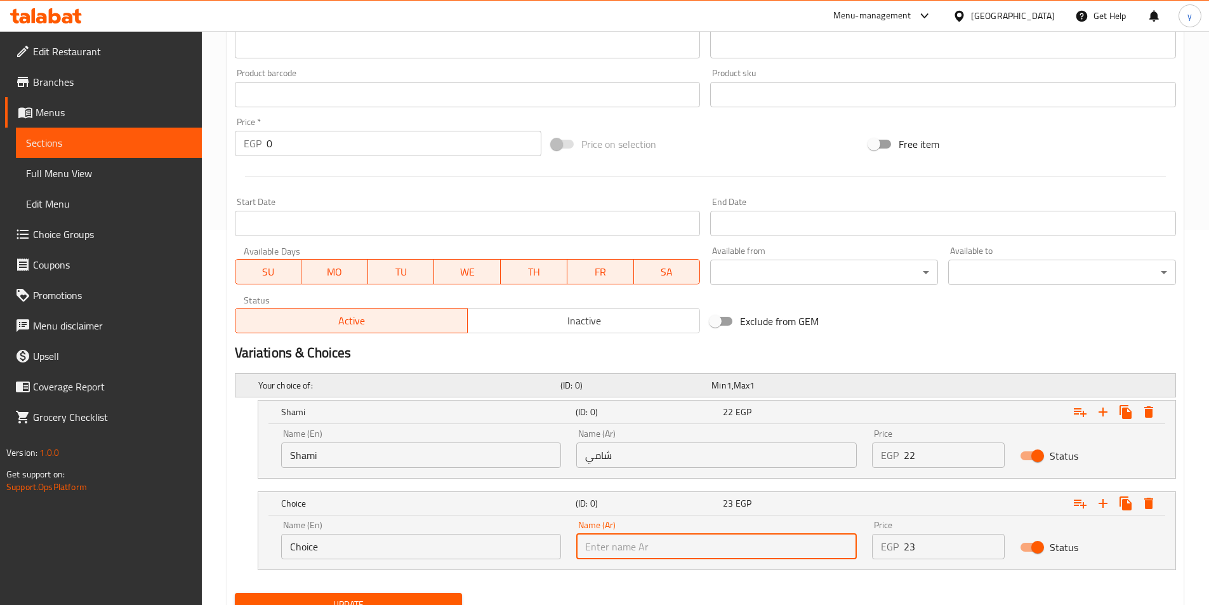
type input "بلدي"
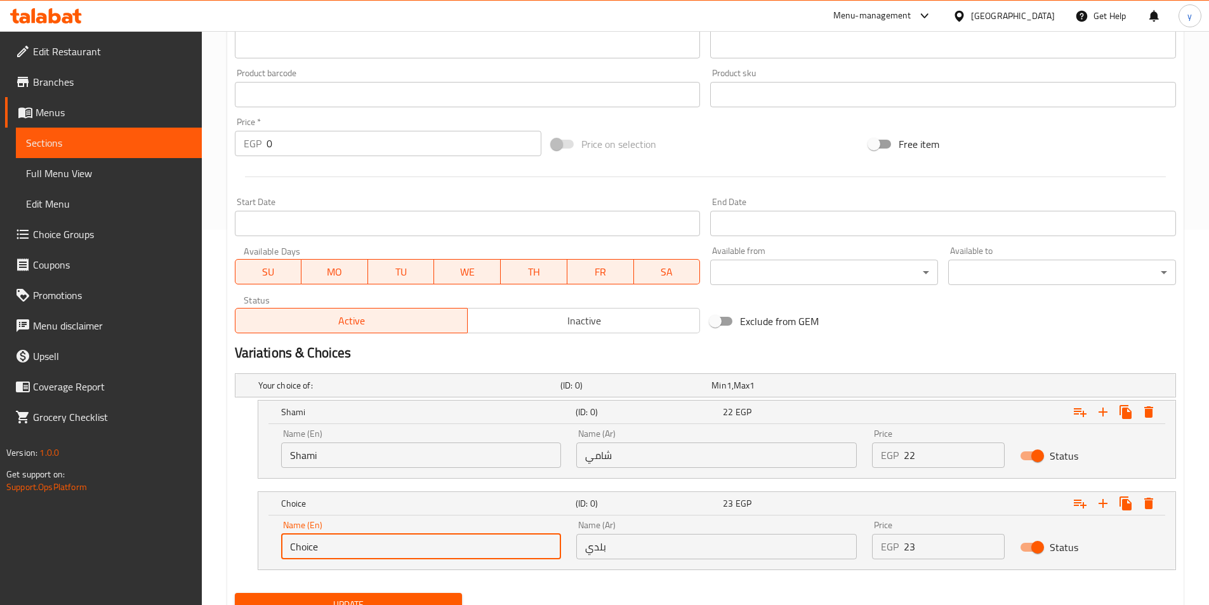
drag, startPoint x: 339, startPoint y: 552, endPoint x: 254, endPoint y: 533, distance: 87.2
click at [241, 538] on div "Choice (ID: 0) 23 EGP Name (En) Choice Name (En) Name (Ar) بلدي Name (Ar) Price…" at bounding box center [705, 530] width 941 height 79
click at [332, 543] on input "text" at bounding box center [421, 546] width 281 height 25
type input "Baladi"
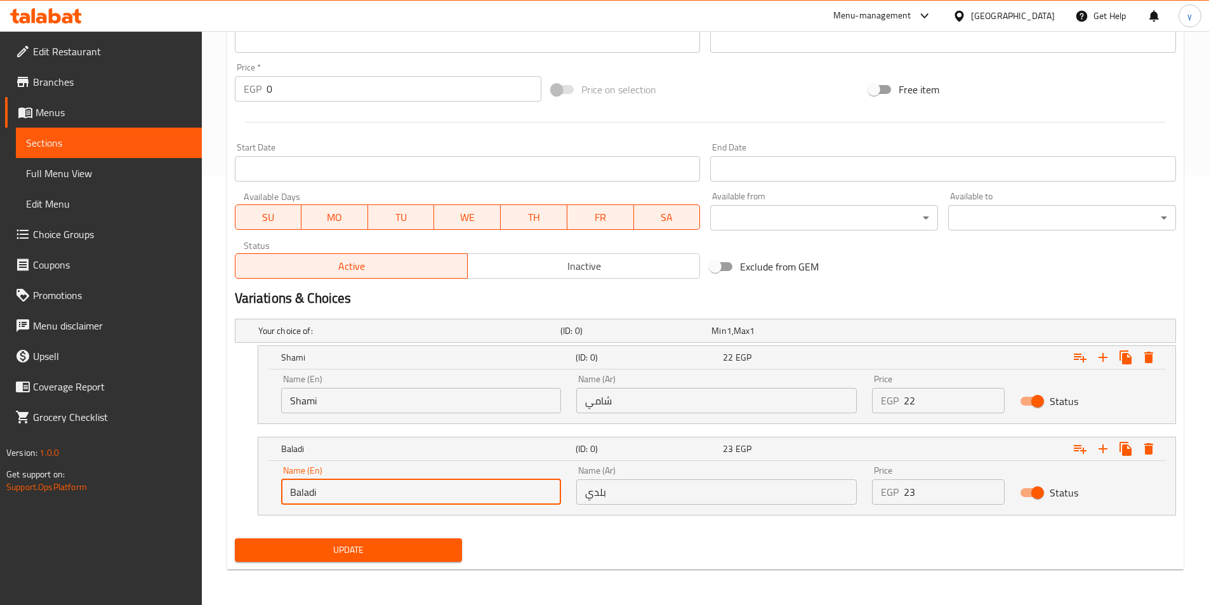
click at [401, 551] on span "Update" at bounding box center [349, 550] width 208 height 16
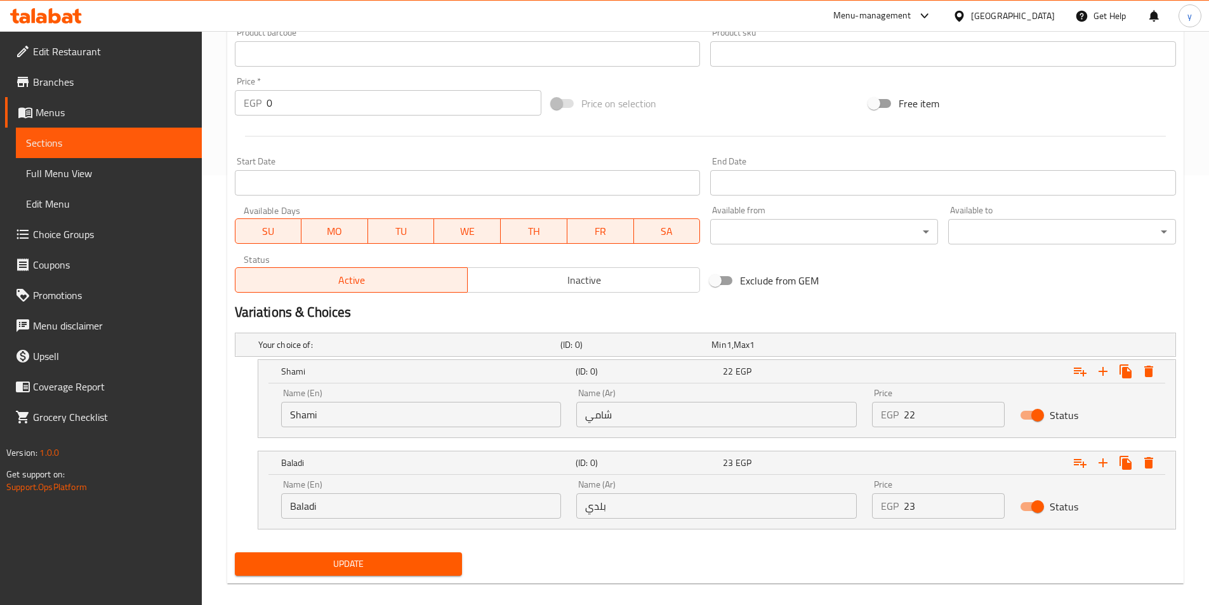
scroll to position [22, 0]
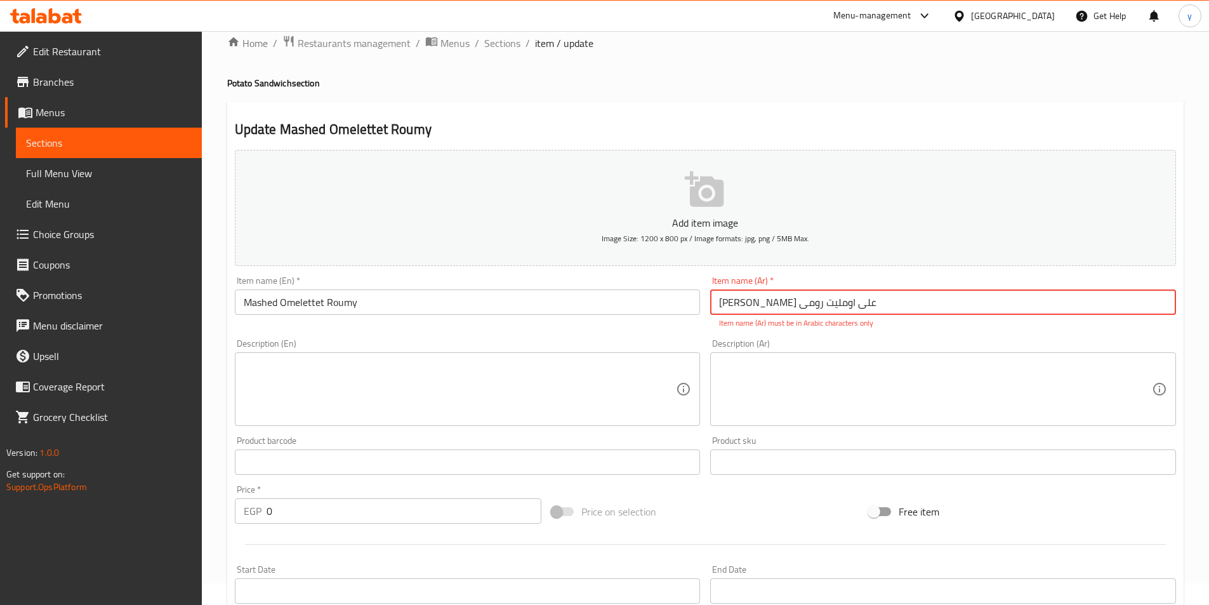
drag, startPoint x: 849, startPoint y: 304, endPoint x: 645, endPoint y: 300, distance: 204.4
click at [645, 300] on div "Add item image Image Size: 1200 x 800 px / Image formats: jpg, png / 5MB Max. I…" at bounding box center [706, 425] width 952 height 561
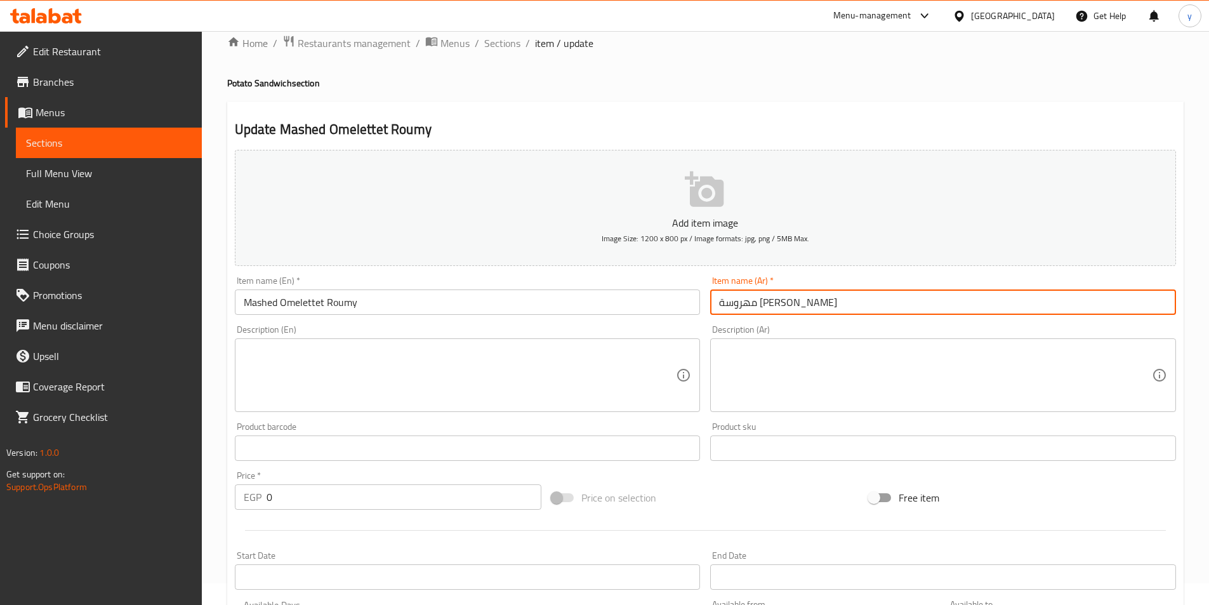
click at [773, 302] on input "مهروسة [PERSON_NAME]" at bounding box center [943, 301] width 466 height 25
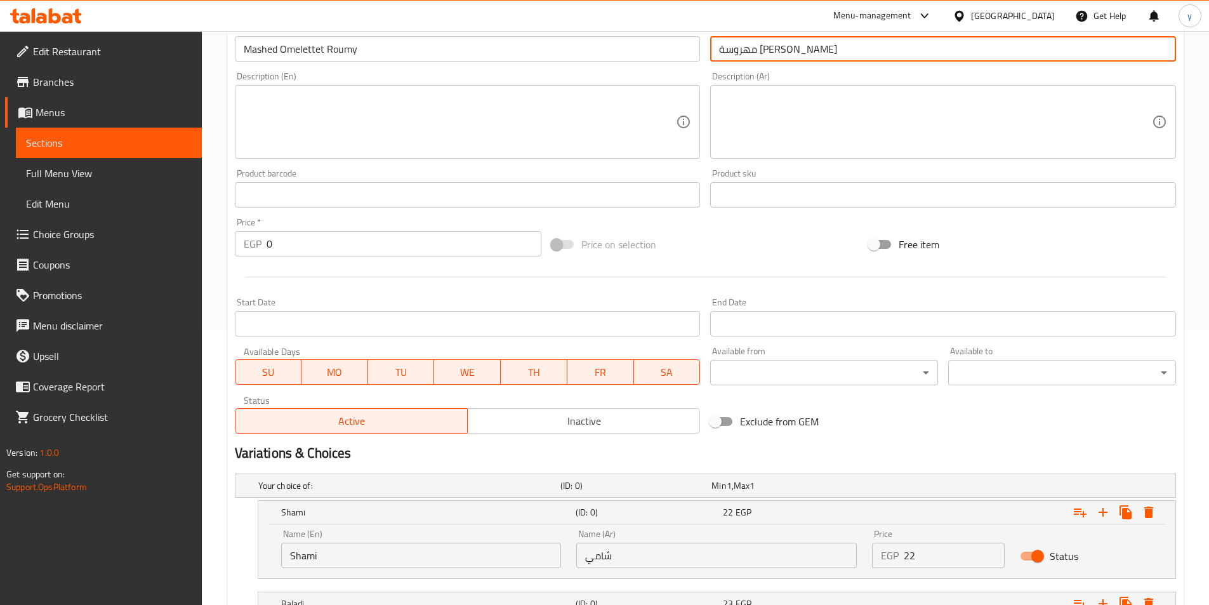
scroll to position [49, 0]
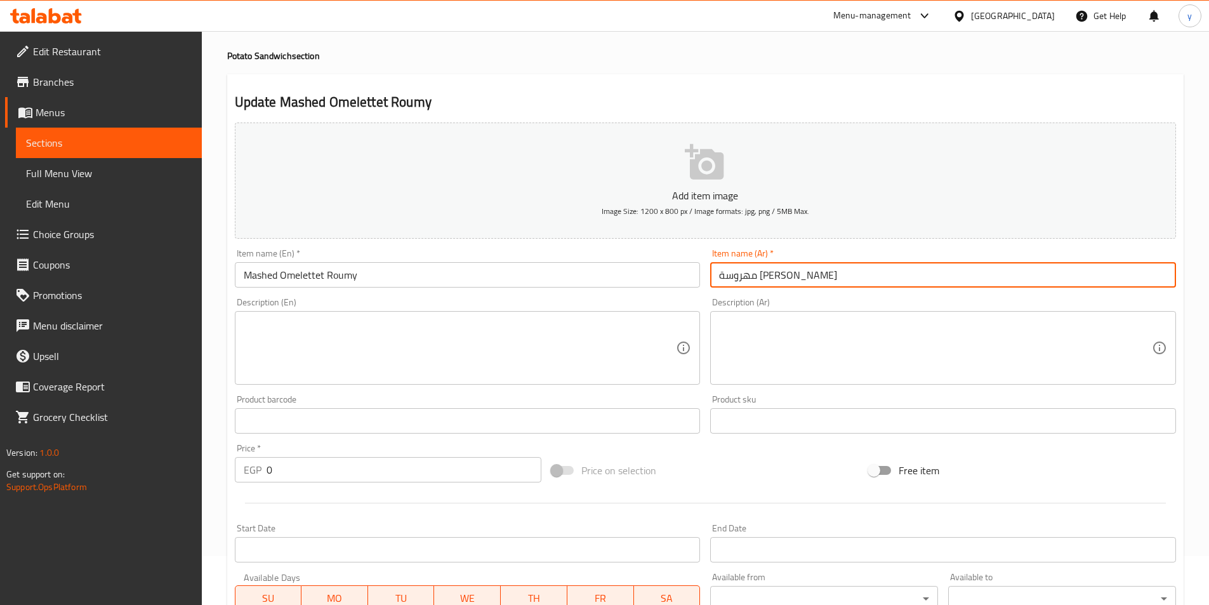
click at [777, 276] on input "مهروسة [PERSON_NAME]" at bounding box center [943, 274] width 466 height 25
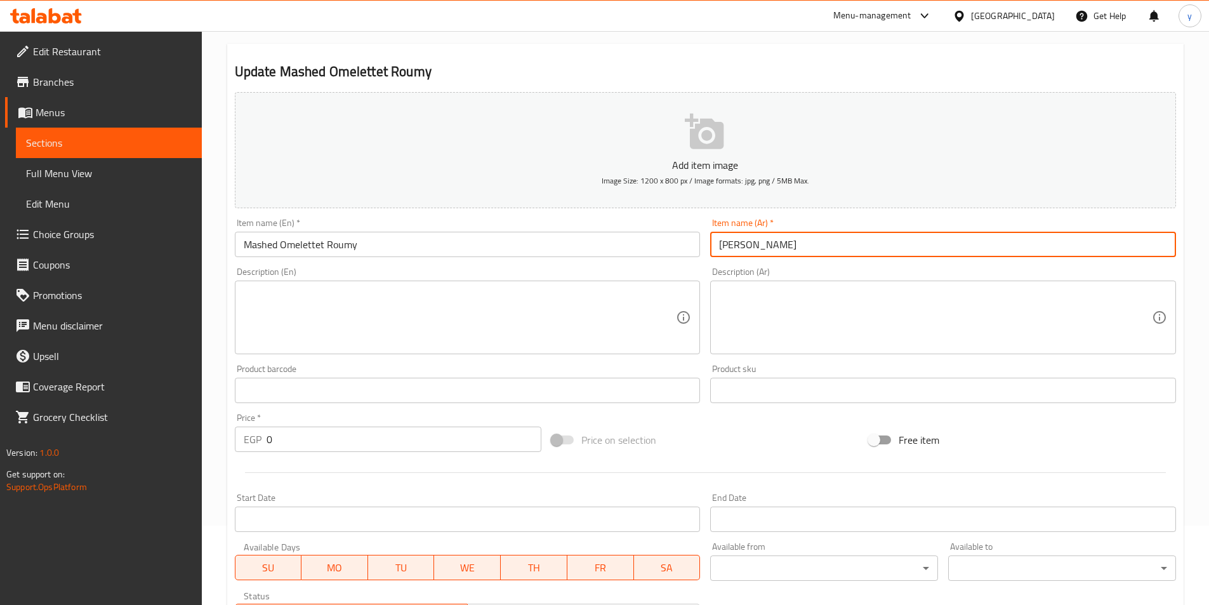
scroll to position [430, 0]
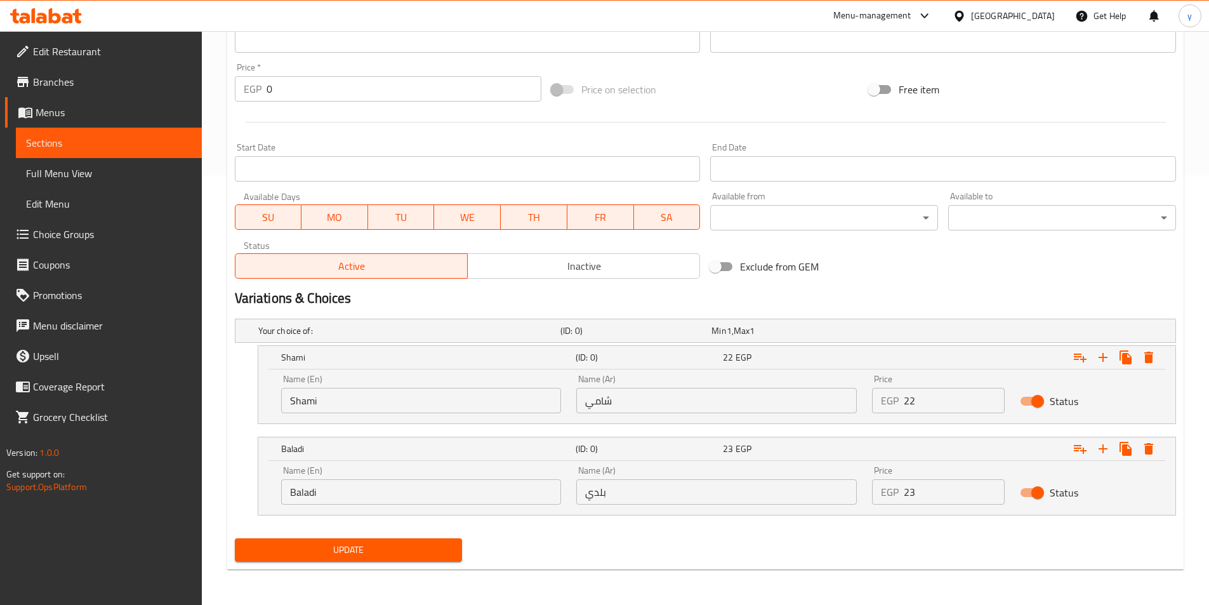
type input "[PERSON_NAME]"
click at [422, 551] on span "Update" at bounding box center [349, 550] width 208 height 16
click at [133, 136] on span "Sections" at bounding box center [109, 142] width 166 height 15
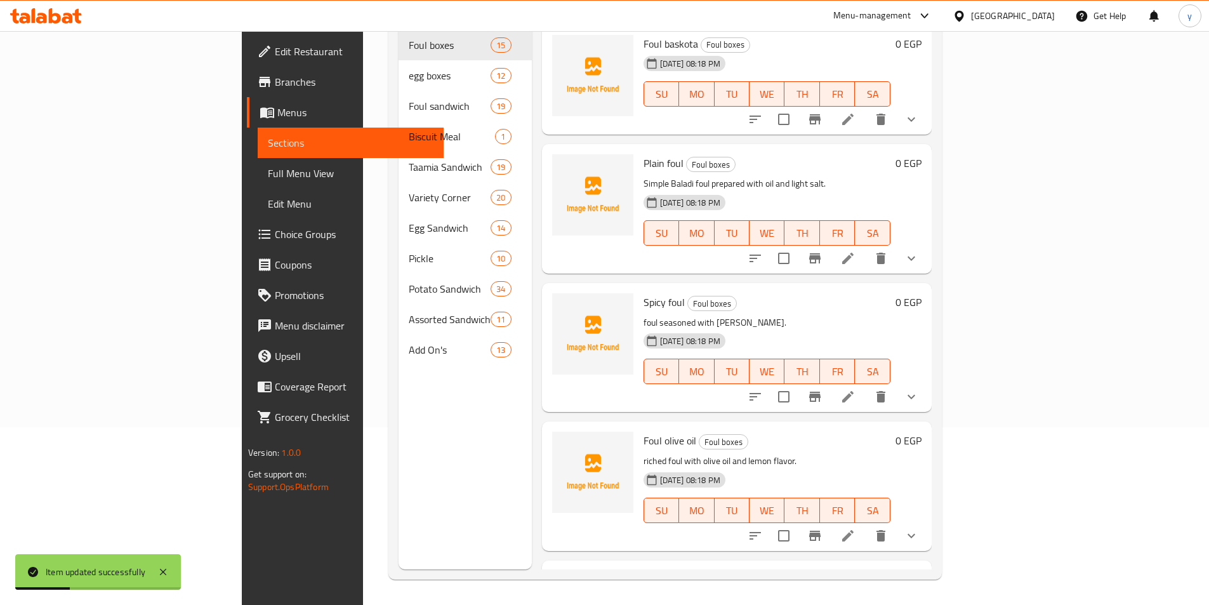
scroll to position [178, 0]
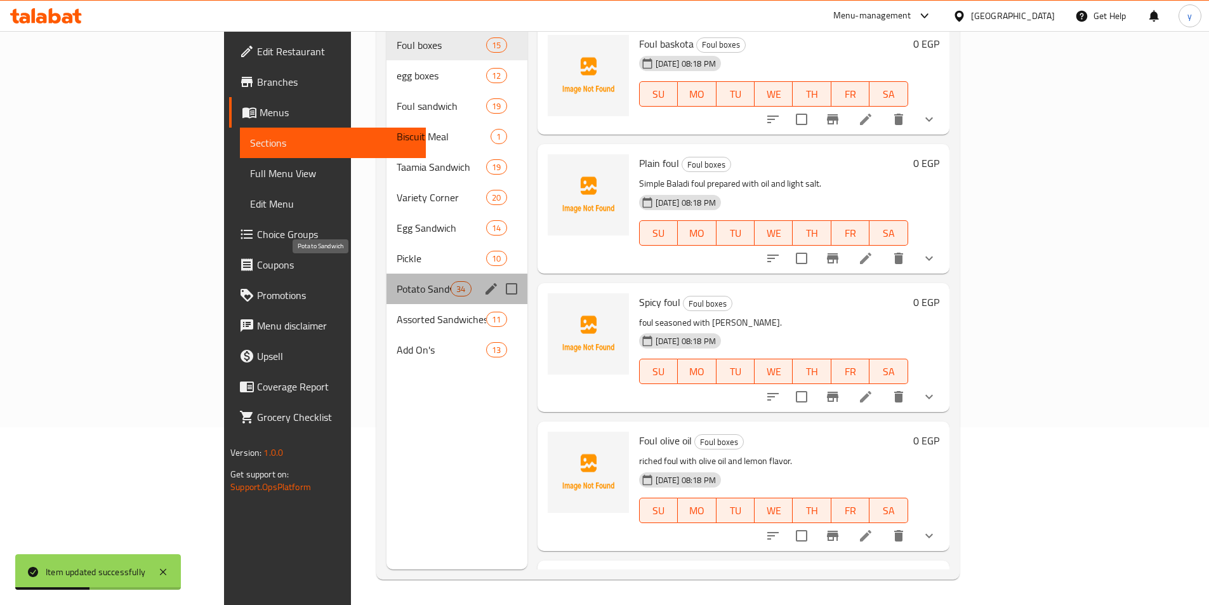
click at [397, 281] on span "Potato Sandwich" at bounding box center [424, 288] width 54 height 15
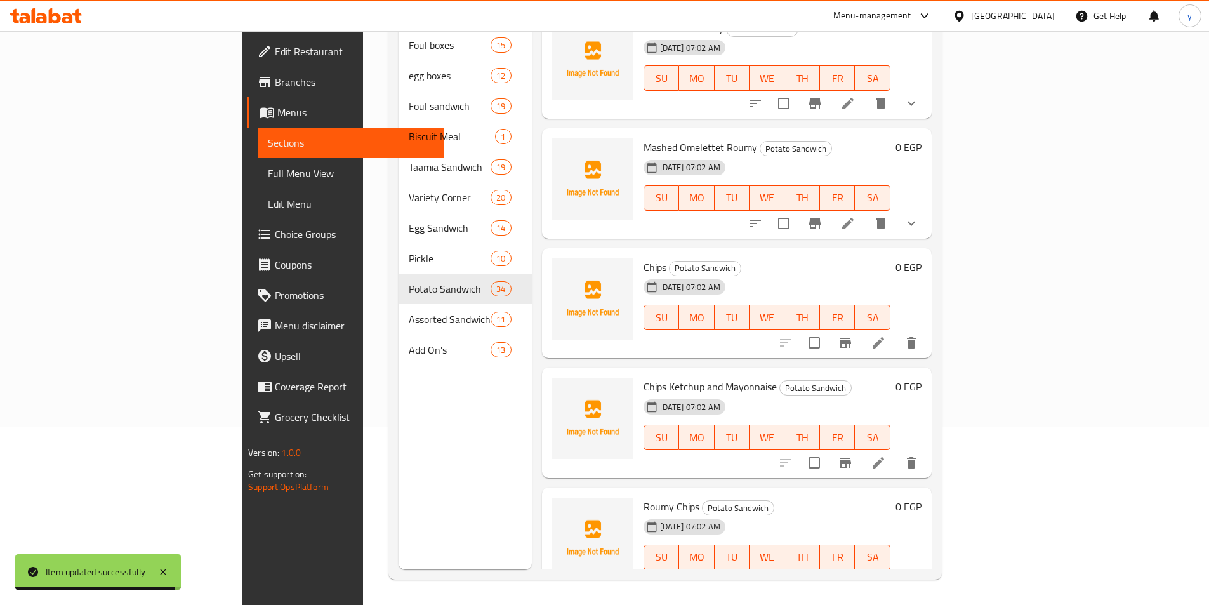
scroll to position [2983, 0]
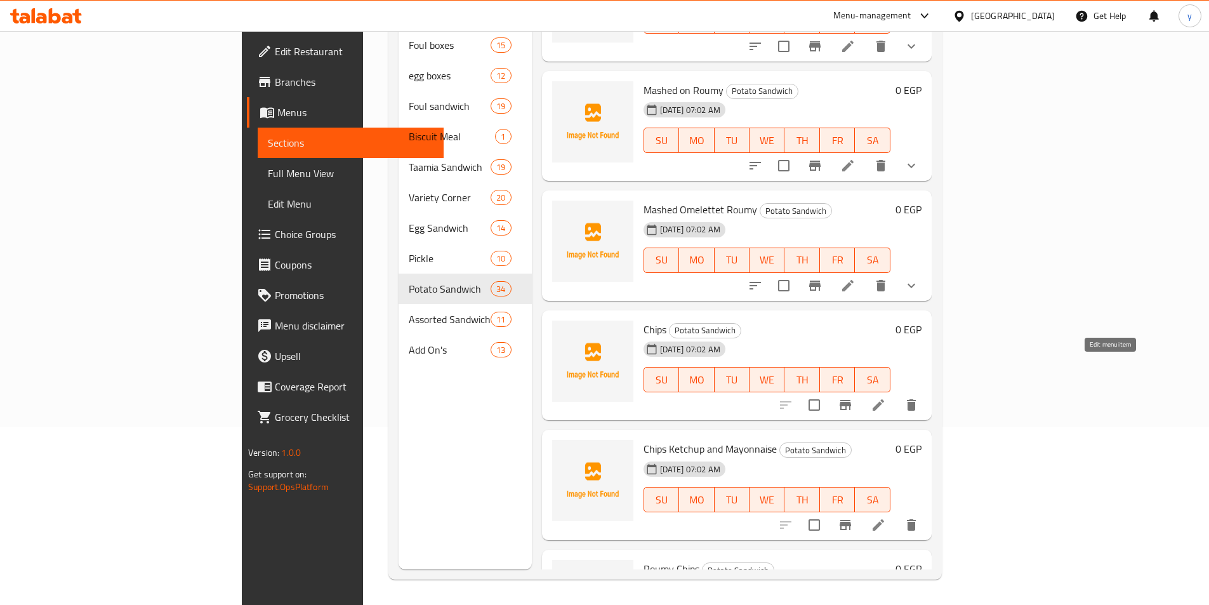
click at [886, 397] on icon at bounding box center [878, 404] width 15 height 15
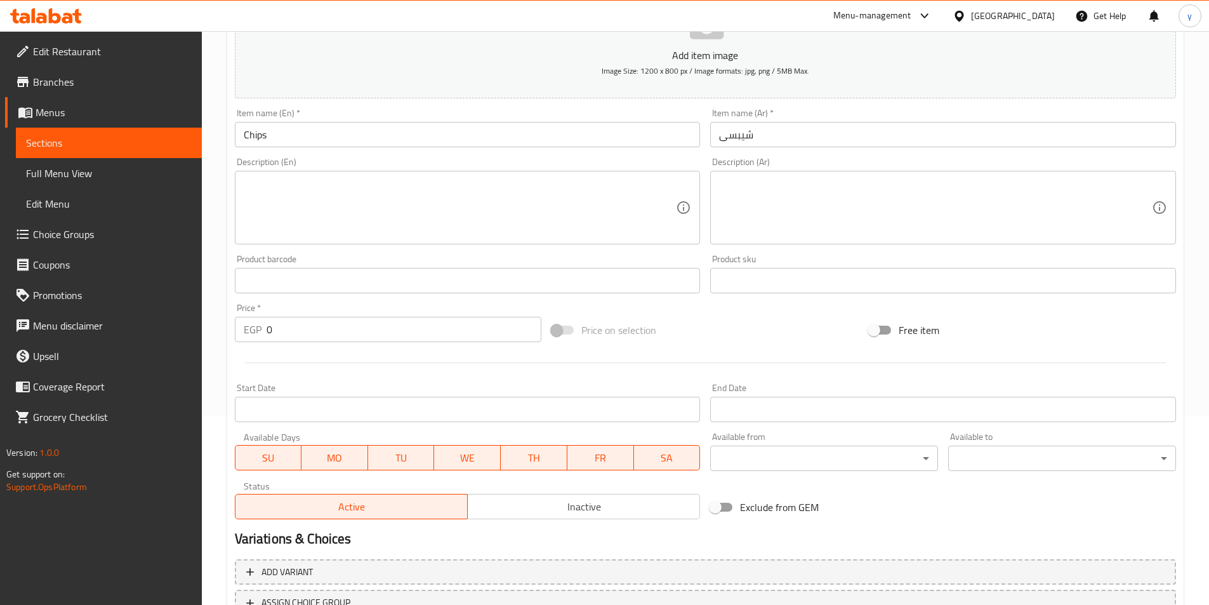
scroll to position [292, 0]
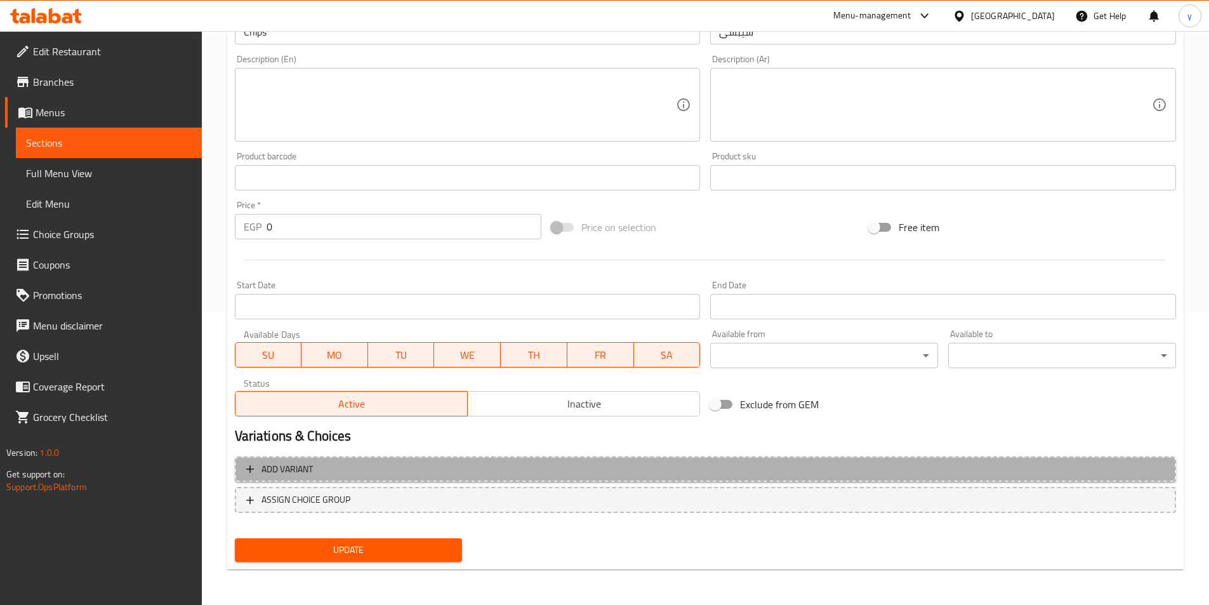
click at [887, 467] on span "Add variant" at bounding box center [705, 469] width 919 height 16
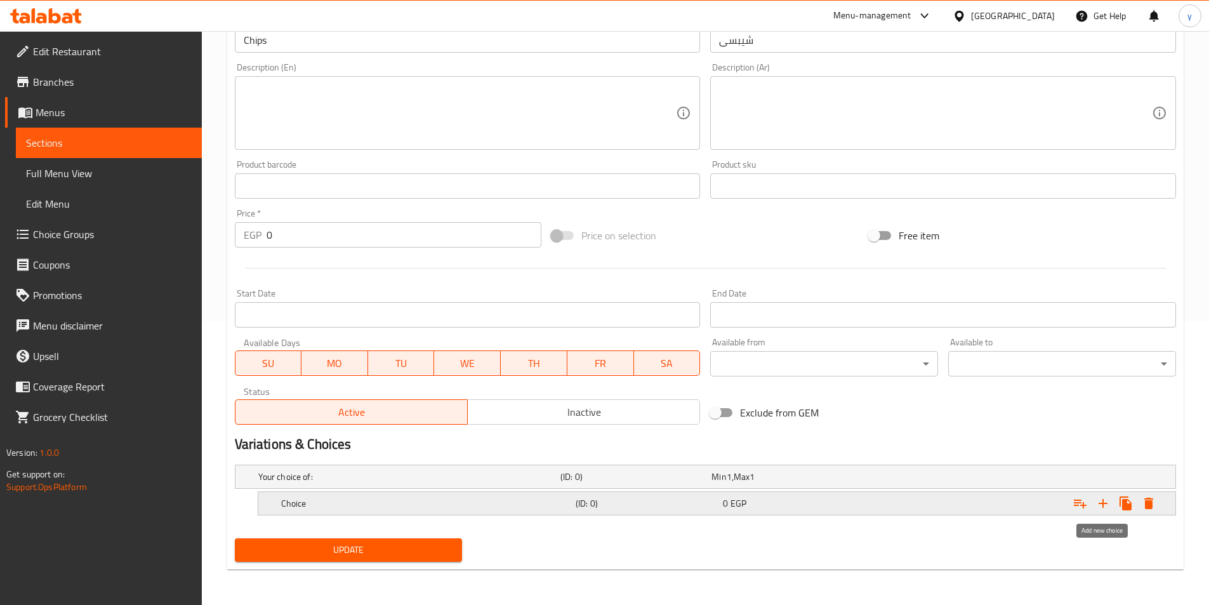
click at [1103, 501] on icon "Expand" at bounding box center [1103, 503] width 9 height 9
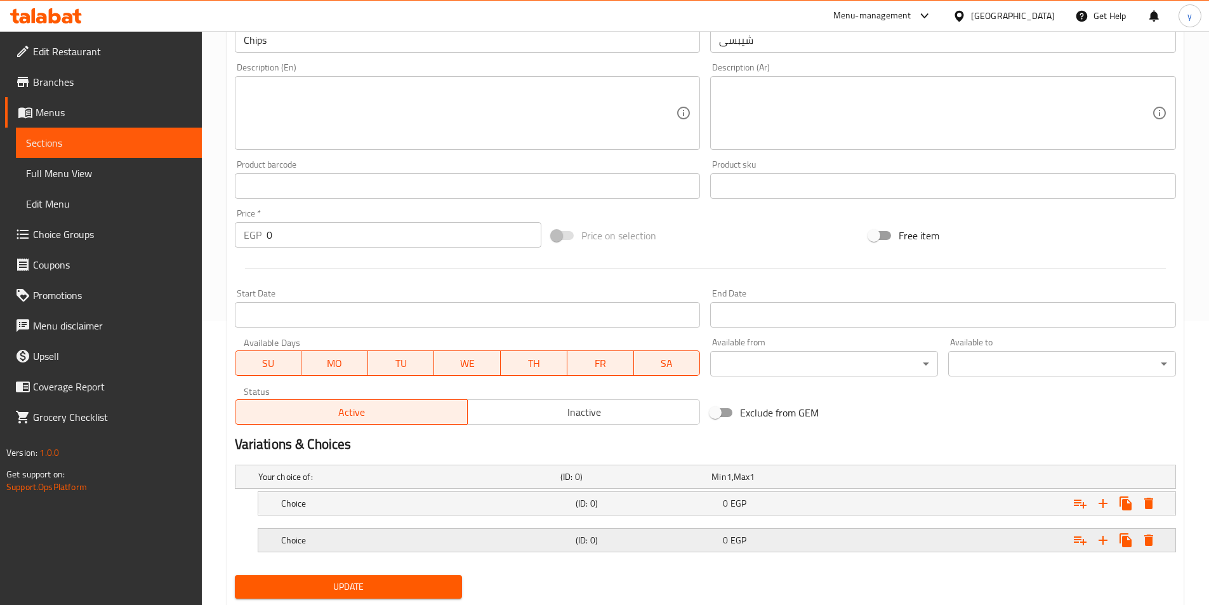
click at [1011, 535] on div "Expand" at bounding box center [1015, 540] width 295 height 28
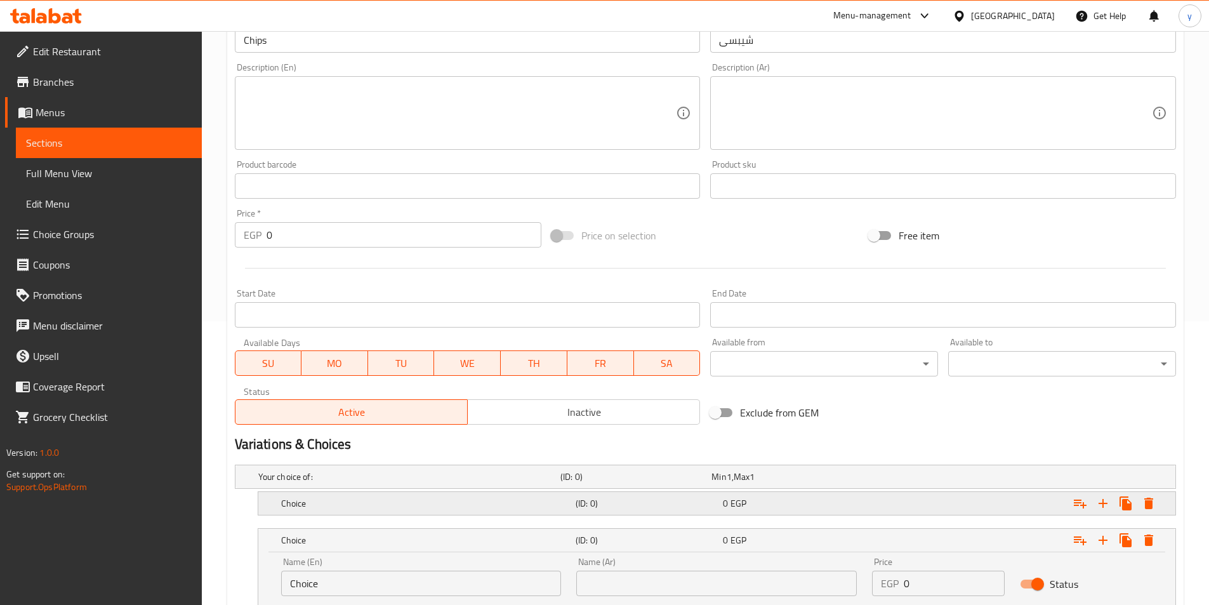
click at [1025, 493] on div "Expand" at bounding box center [1015, 503] width 295 height 28
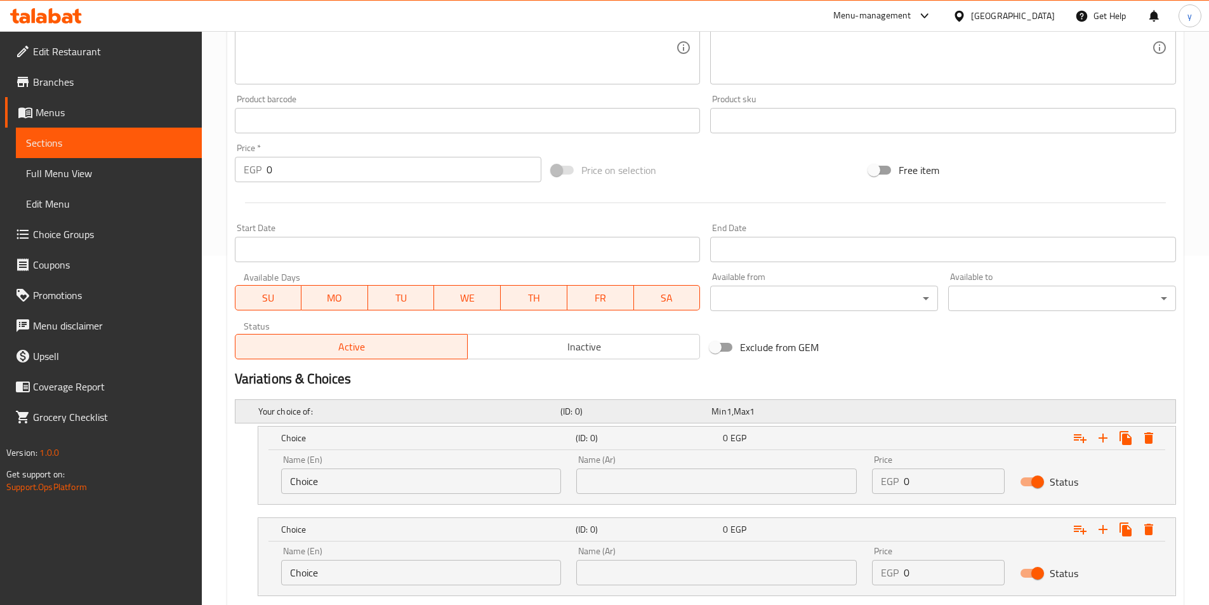
scroll to position [430, 0]
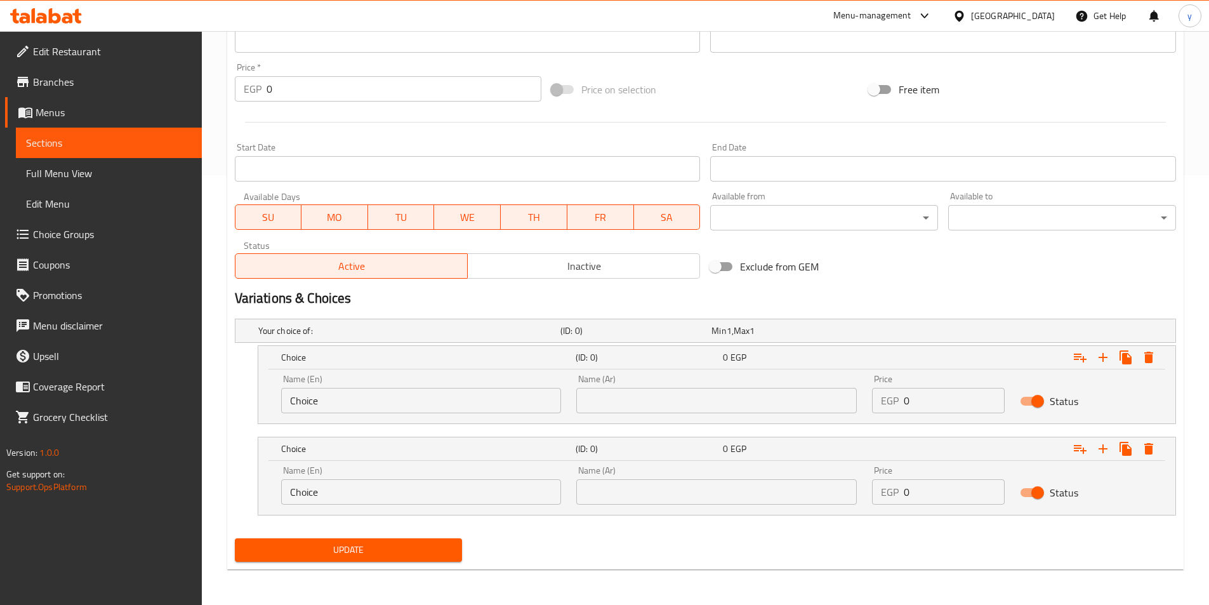
click at [785, 398] on div "Name (En) Choice Name (En) Name (Ar) Name (Ar) Price EGP 0 Price Status" at bounding box center [717, 394] width 887 height 54
type input "14"
drag, startPoint x: 926, startPoint y: 493, endPoint x: 876, endPoint y: 493, distance: 49.5
click at [876, 493] on div "EGP 0 Price" at bounding box center [938, 491] width 133 height 25
type input "15"
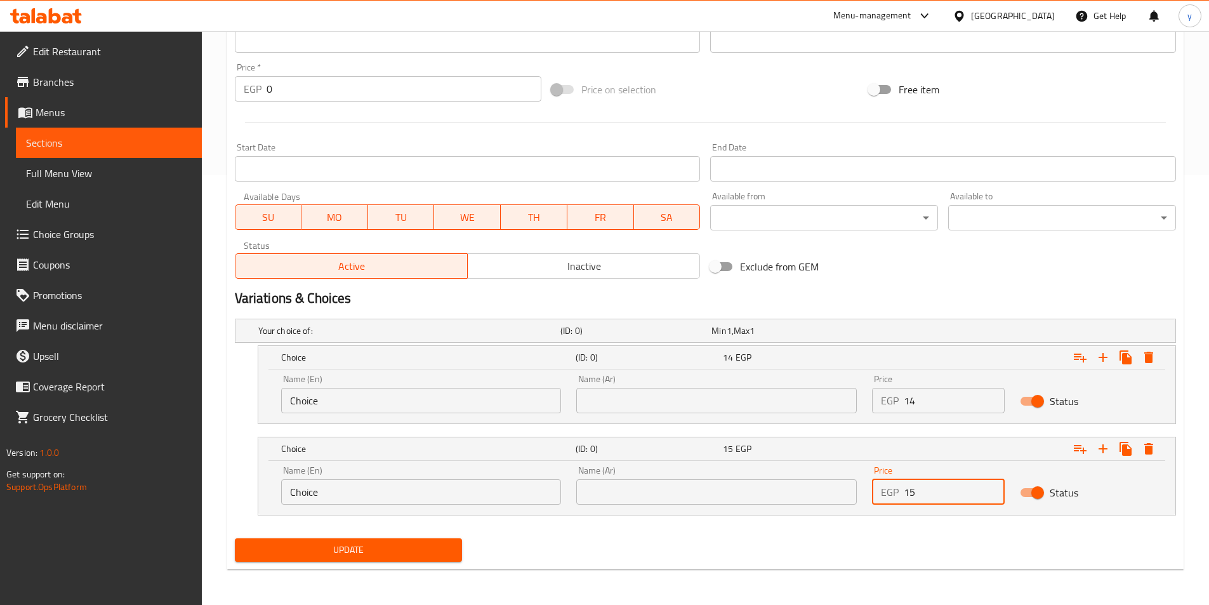
click at [660, 411] on input "text" at bounding box center [716, 400] width 281 height 25
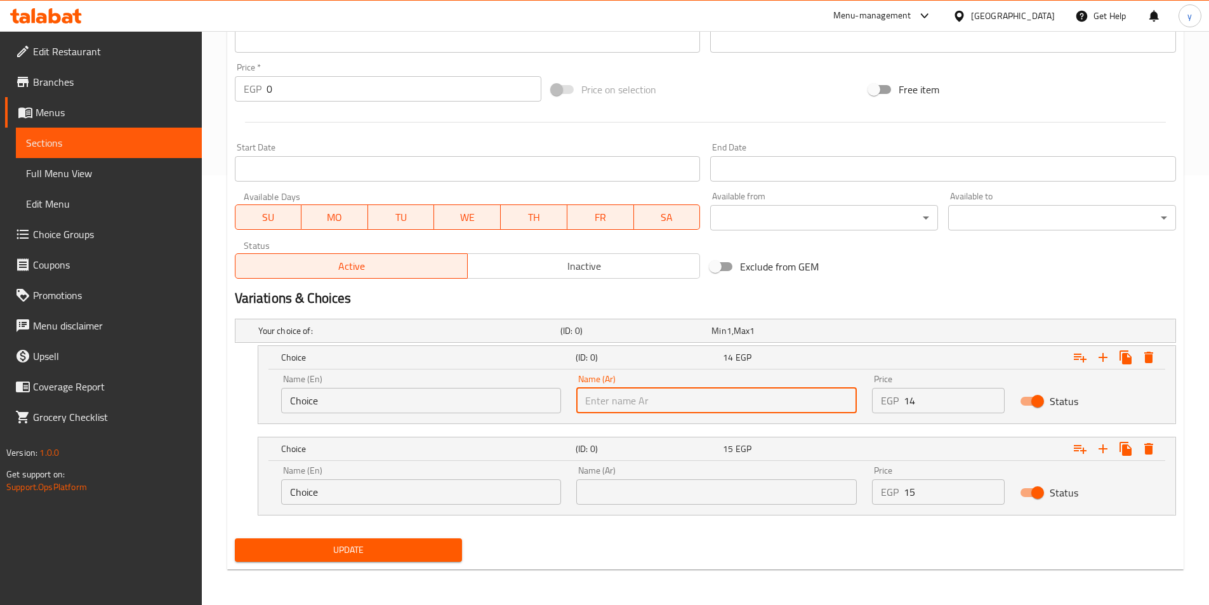
type input "شامي"
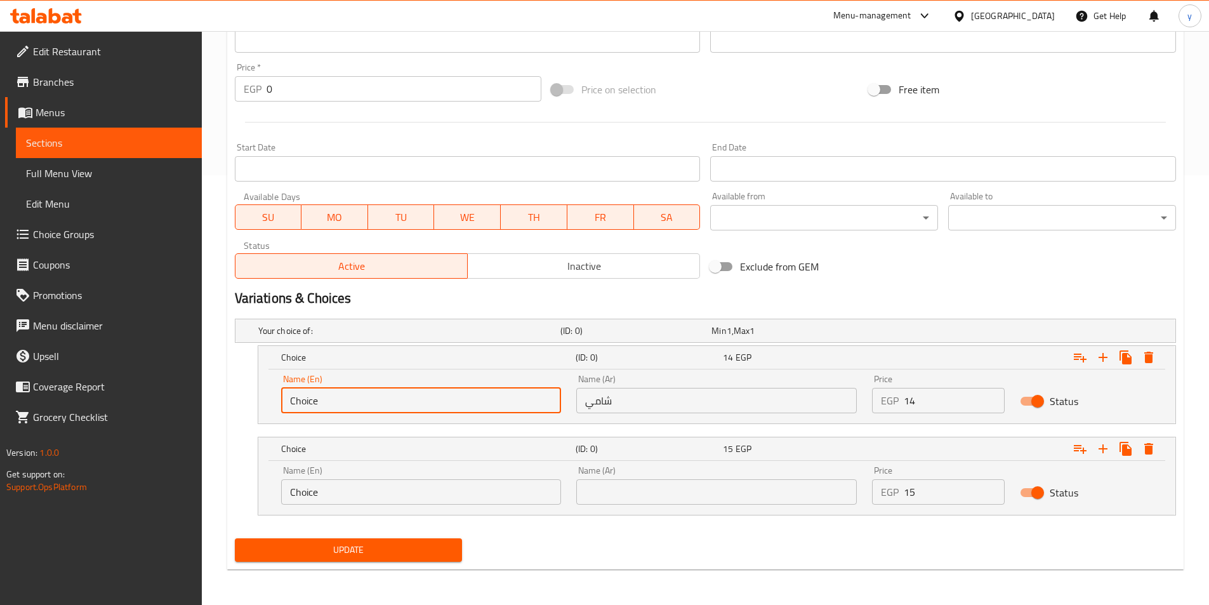
drag, startPoint x: 421, startPoint y: 405, endPoint x: 32, endPoint y: 372, distance: 389.9
click at [36, 375] on div "Edit Restaurant Branches Menus Sections Full Menu View Edit Menu Choice Groups …" at bounding box center [604, 103] width 1209 height 1004
click at [386, 399] on input "text" at bounding box center [421, 400] width 281 height 25
type input "Shami"
click at [653, 507] on div "Name (Ar) Name (Ar)" at bounding box center [717, 485] width 296 height 54
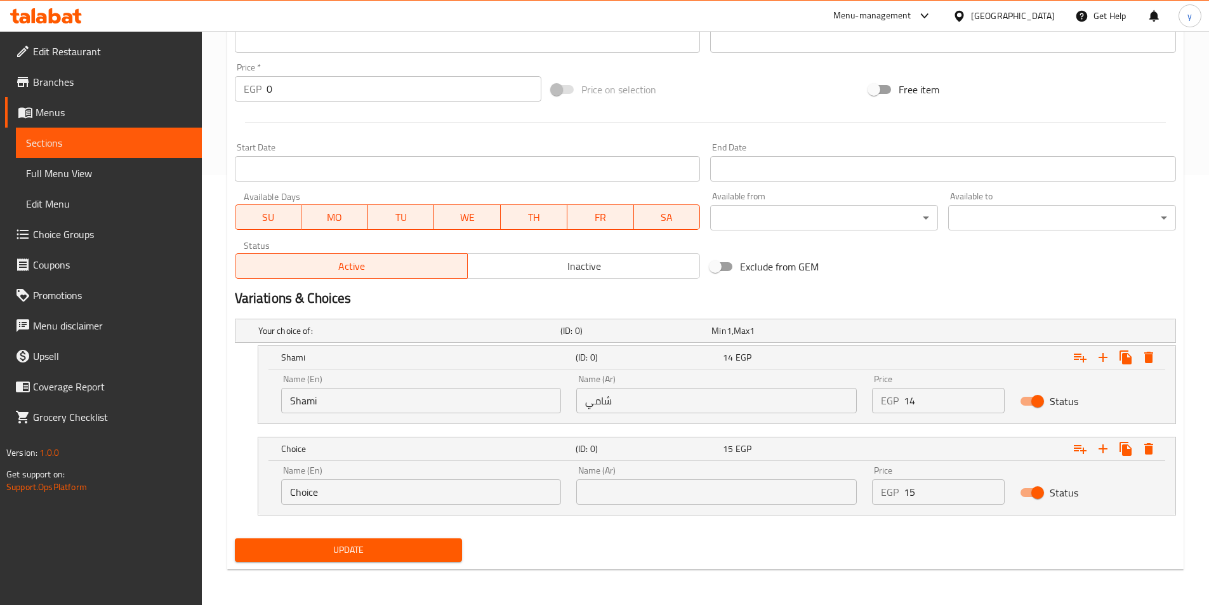
click at [652, 497] on input "text" at bounding box center [716, 491] width 281 height 25
type input "بلدي"
drag, startPoint x: 401, startPoint y: 493, endPoint x: 218, endPoint y: 497, distance: 183.5
click at [215, 500] on div "Home / Restaurants management / Menus / Sections / item / update Potato Sandwic…" at bounding box center [705, 103] width 1007 height 1004
click at [322, 492] on input "text" at bounding box center [421, 491] width 281 height 25
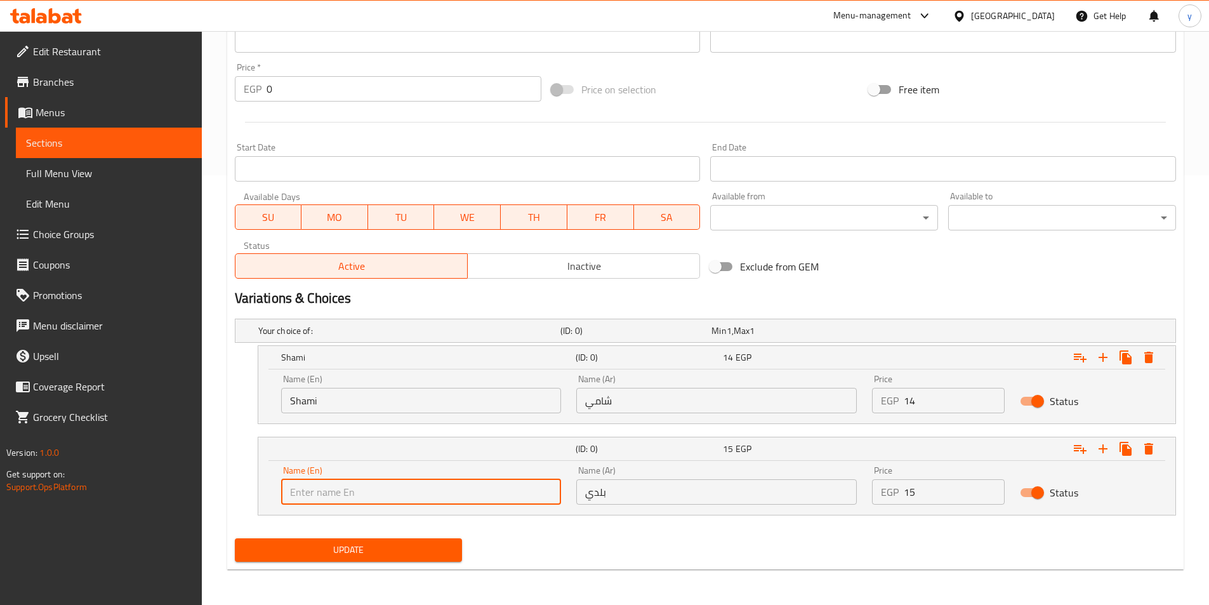
type input "Baladi"
click at [361, 550] on span "Update" at bounding box center [349, 550] width 208 height 16
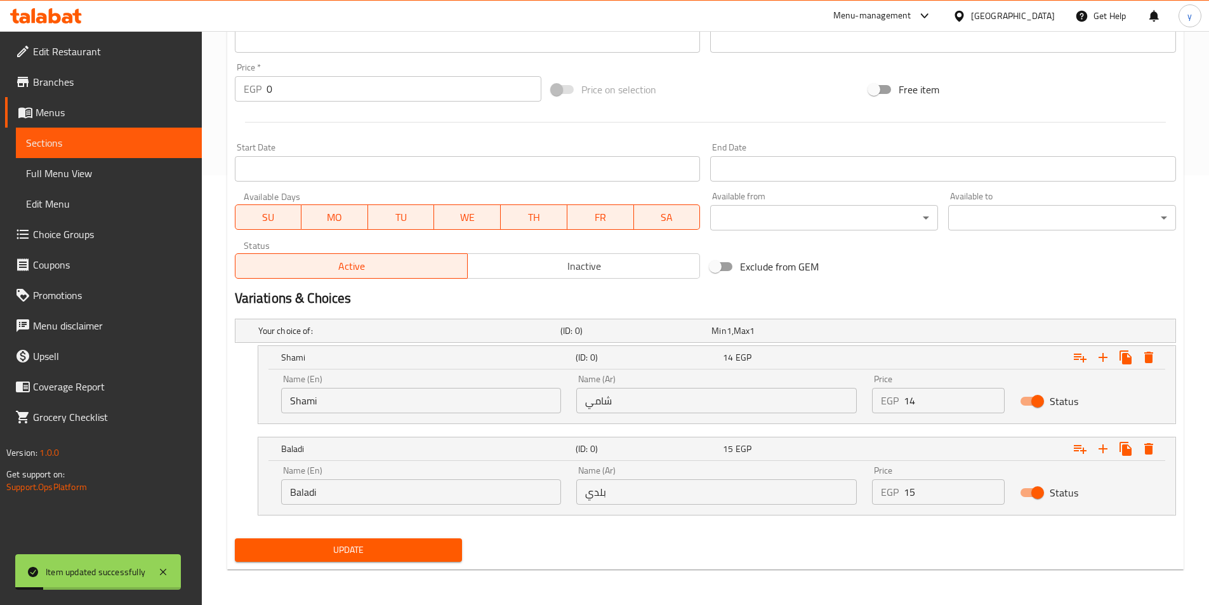
click at [95, 137] on span "Sections" at bounding box center [109, 142] width 166 height 15
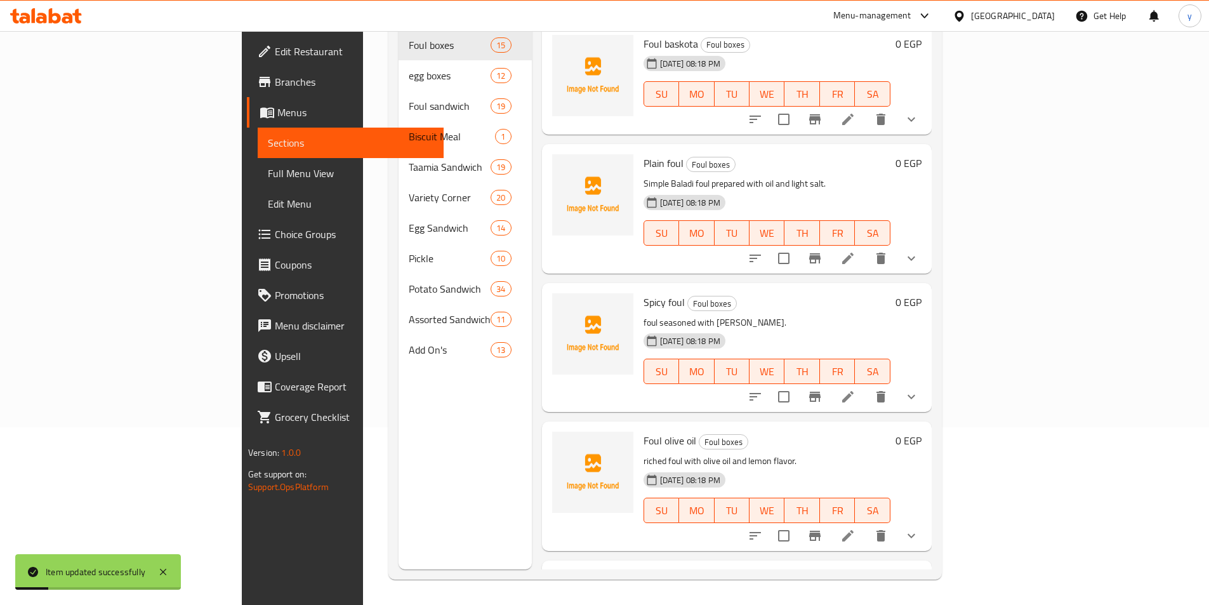
scroll to position [178, 0]
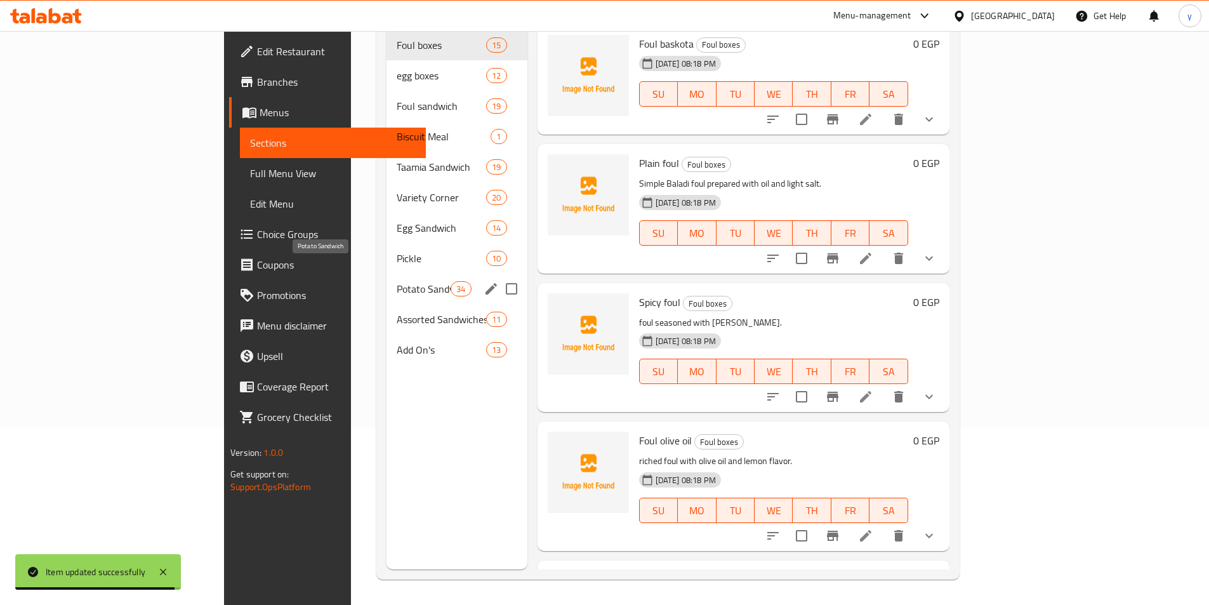
click at [397, 281] on span "Potato Sandwich" at bounding box center [424, 288] width 54 height 15
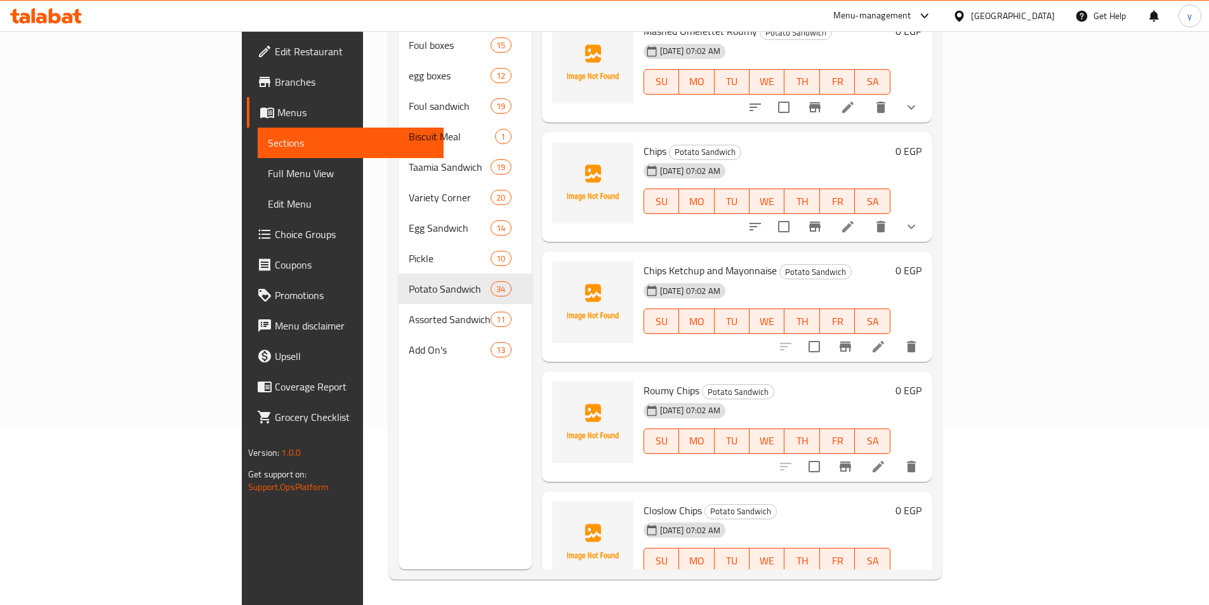
scroll to position [3174, 0]
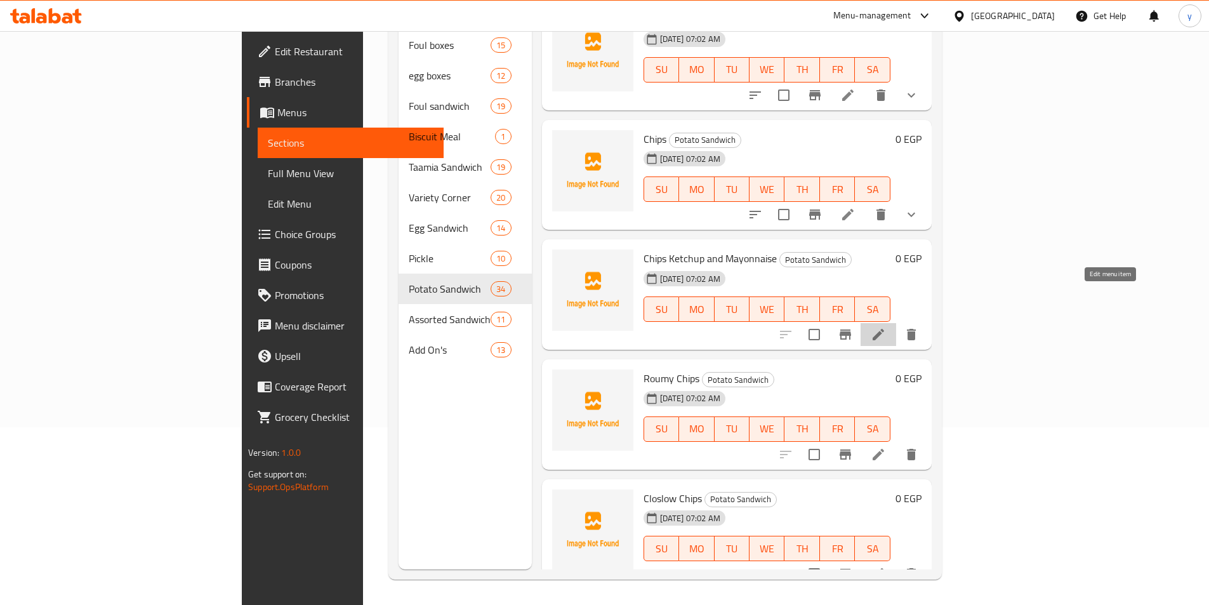
click at [886, 327] on icon at bounding box center [878, 334] width 15 height 15
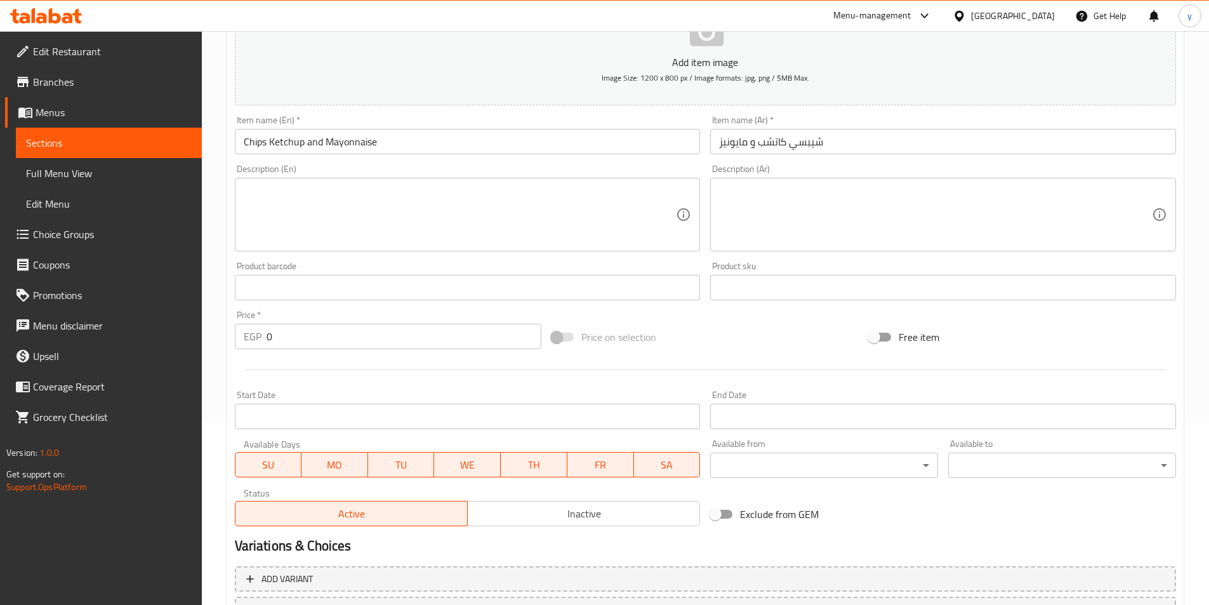
scroll to position [292, 0]
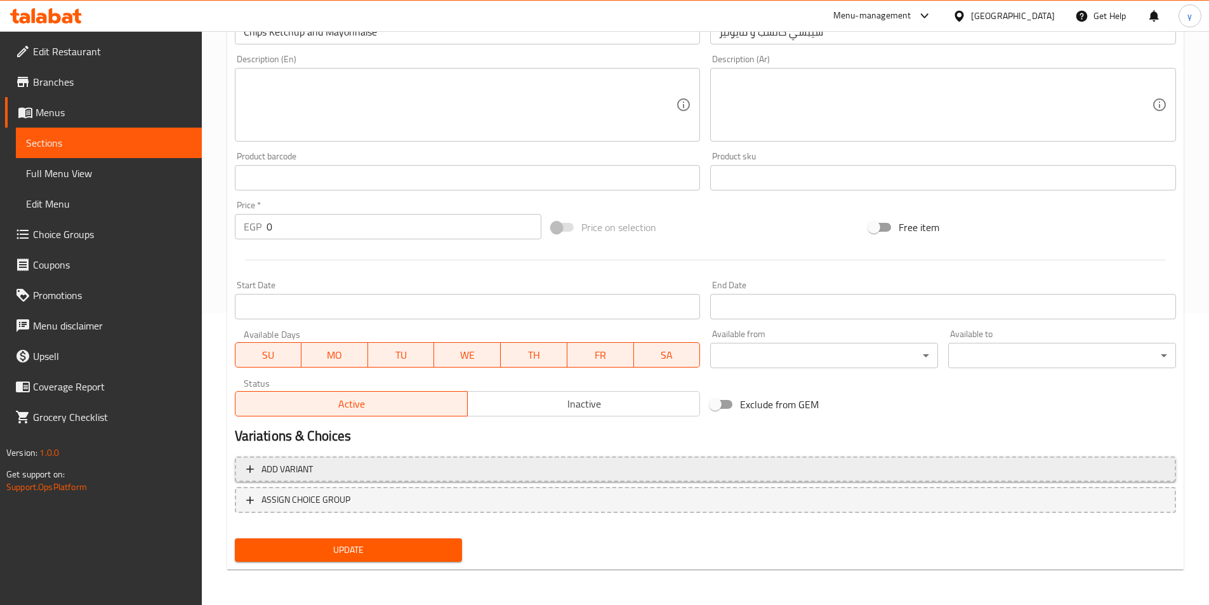
click at [846, 479] on button "Add variant" at bounding box center [705, 469] width 941 height 26
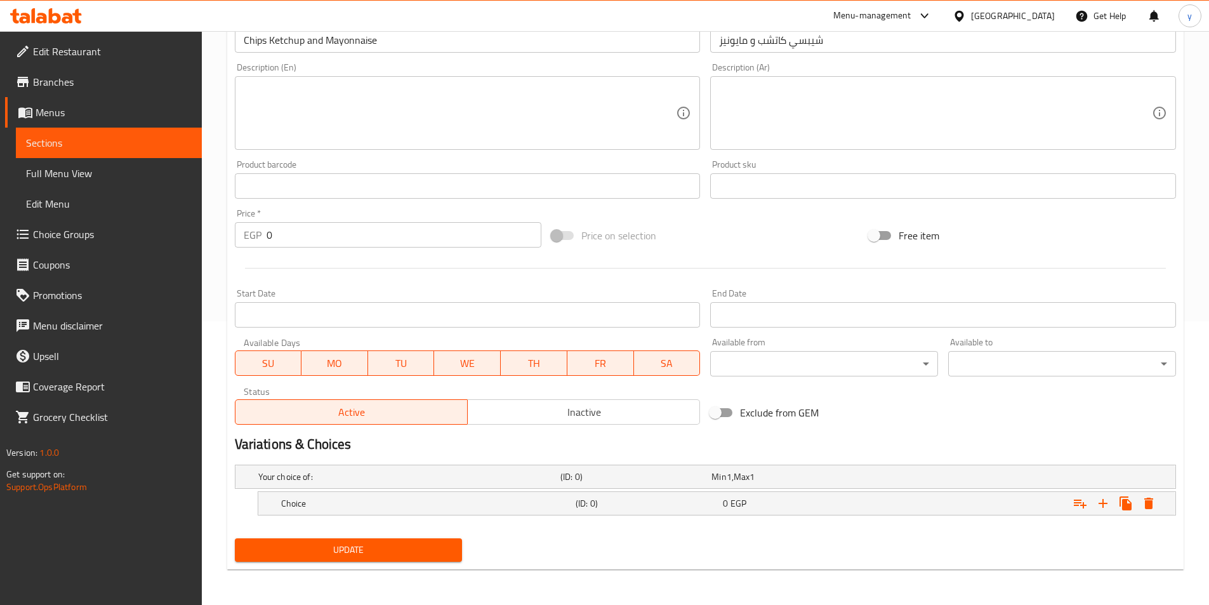
scroll to position [284, 0]
click at [1045, 501] on div "Expand" at bounding box center [1015, 503] width 295 height 28
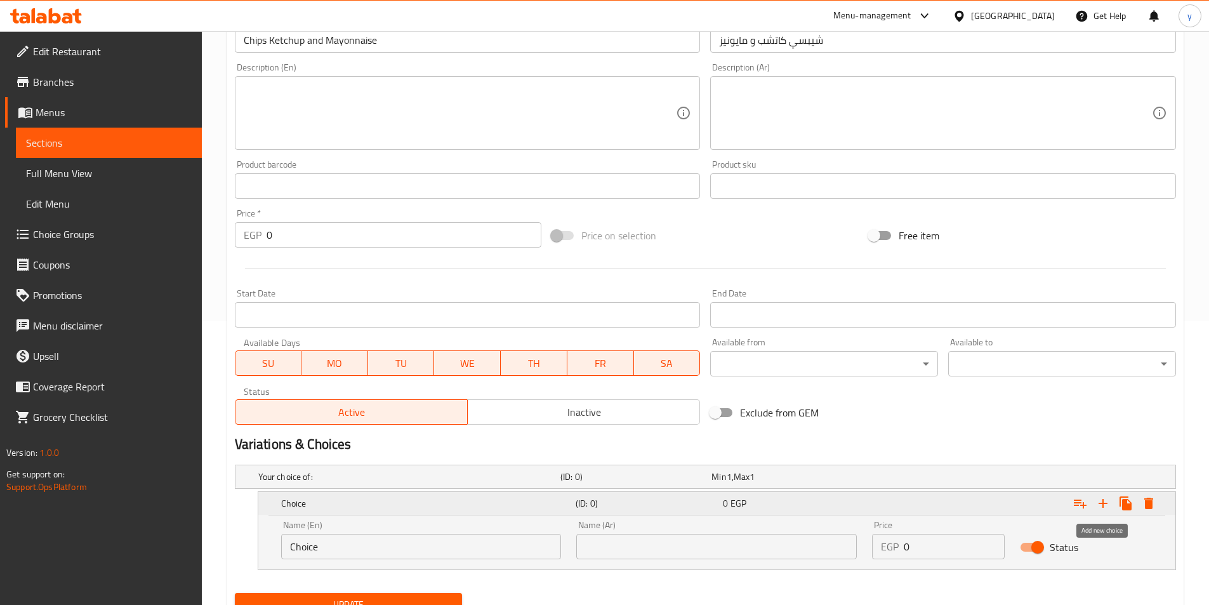
click at [1104, 502] on icon "Expand" at bounding box center [1103, 503] width 9 height 9
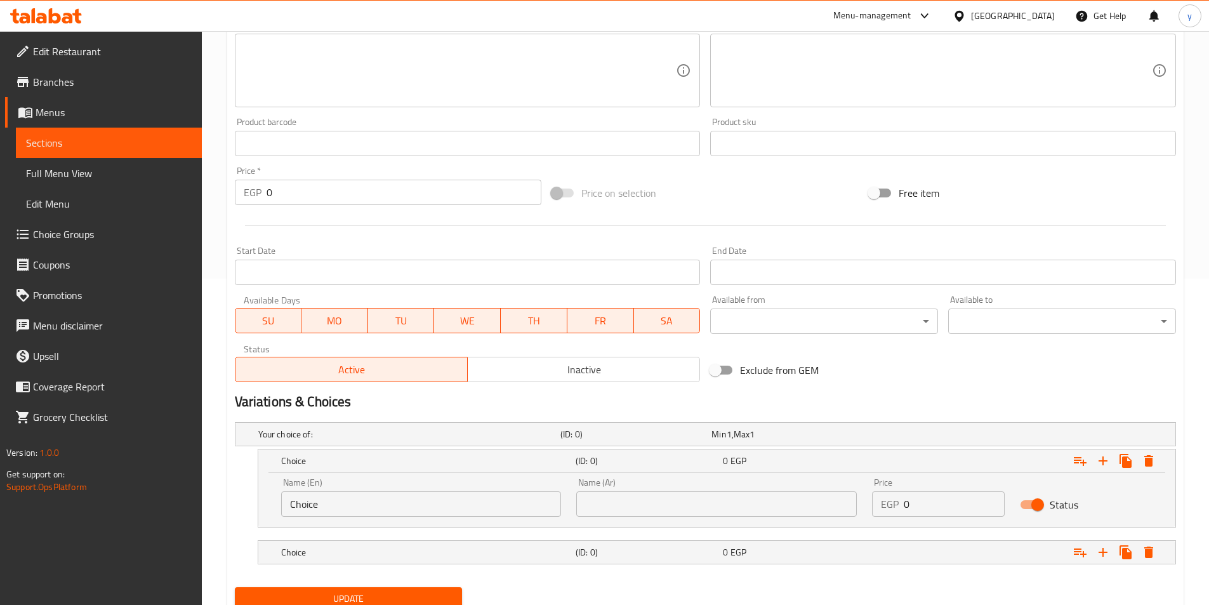
scroll to position [375, 0]
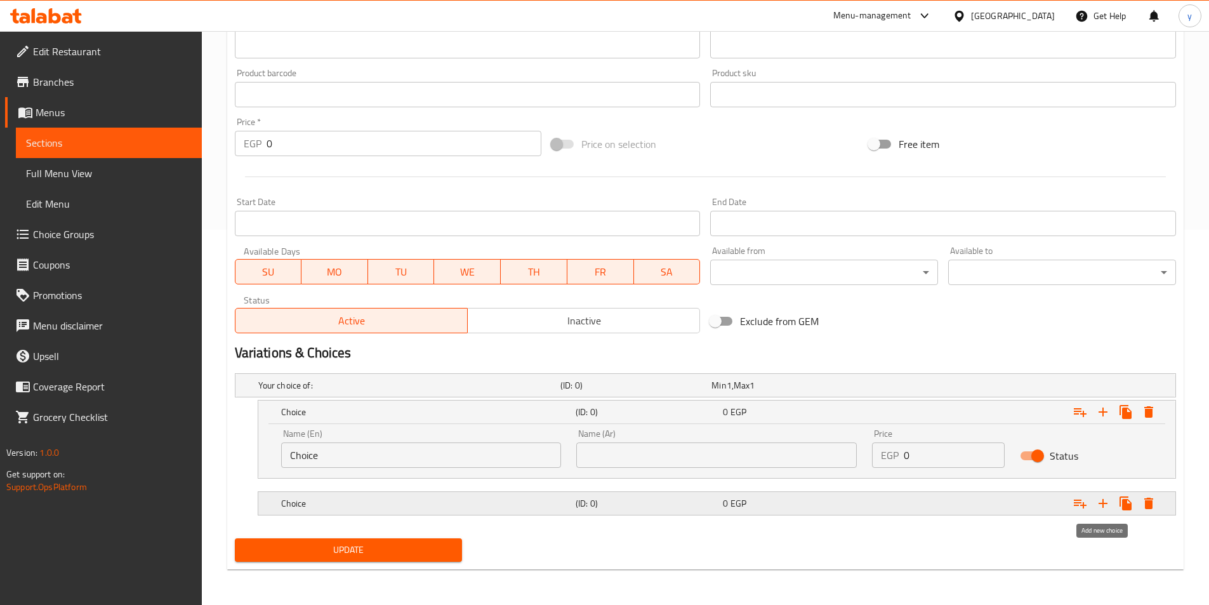
click at [1111, 504] on button "Expand" at bounding box center [1103, 503] width 23 height 23
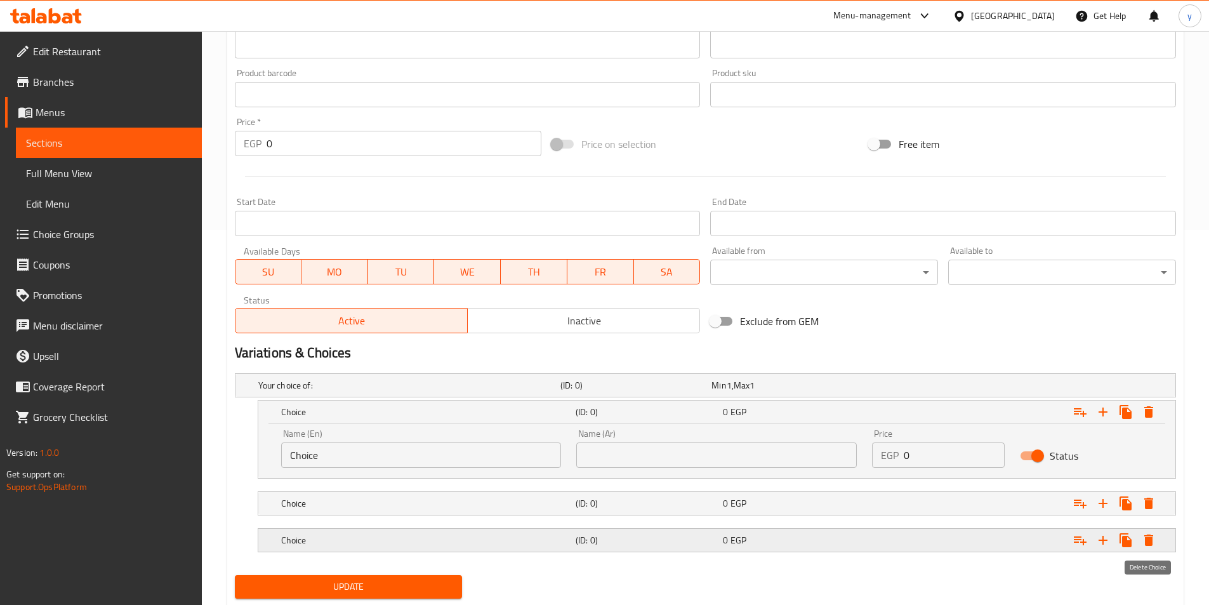
click at [1155, 538] on icon "Expand" at bounding box center [1148, 540] width 15 height 15
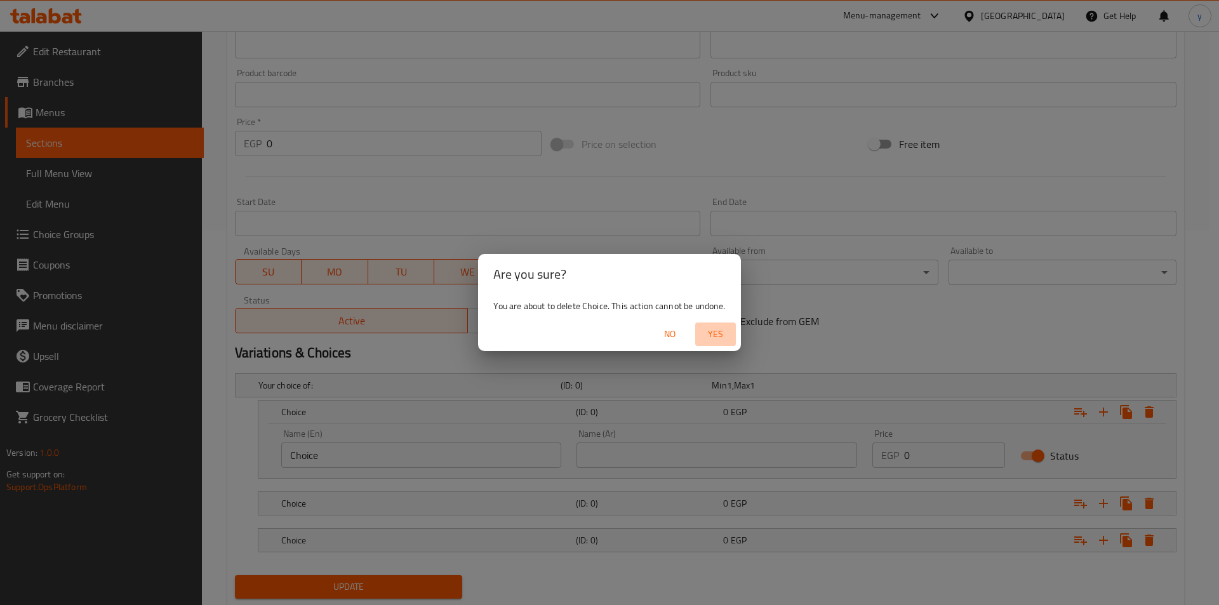
click at [719, 337] on span "Yes" at bounding box center [715, 334] width 30 height 16
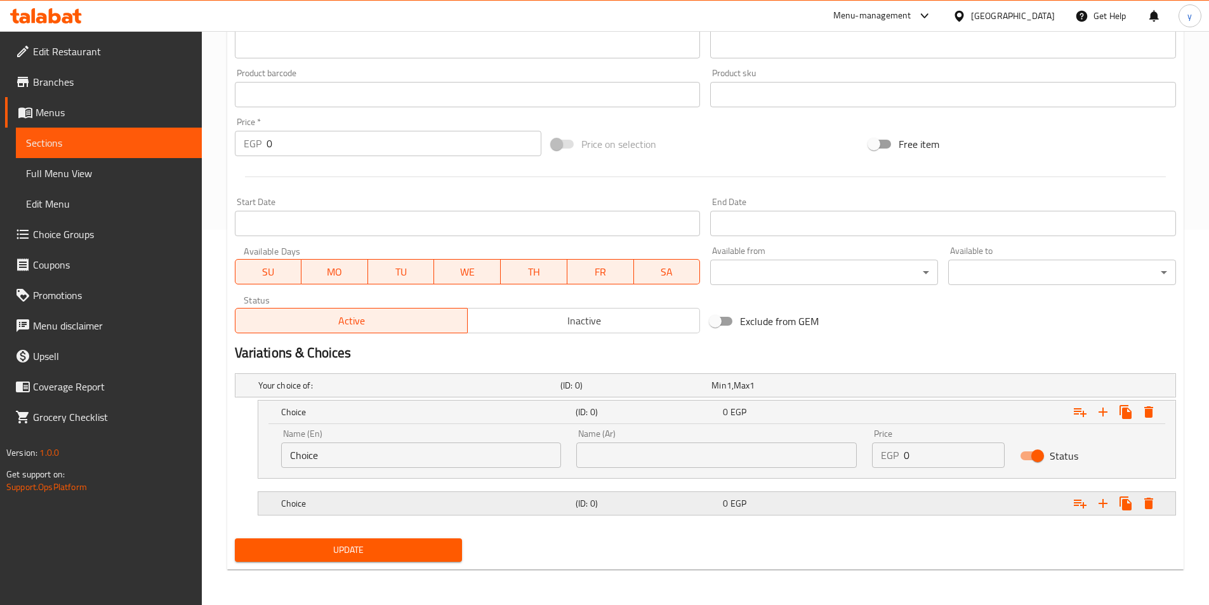
click at [938, 514] on div "Expand" at bounding box center [1015, 503] width 295 height 28
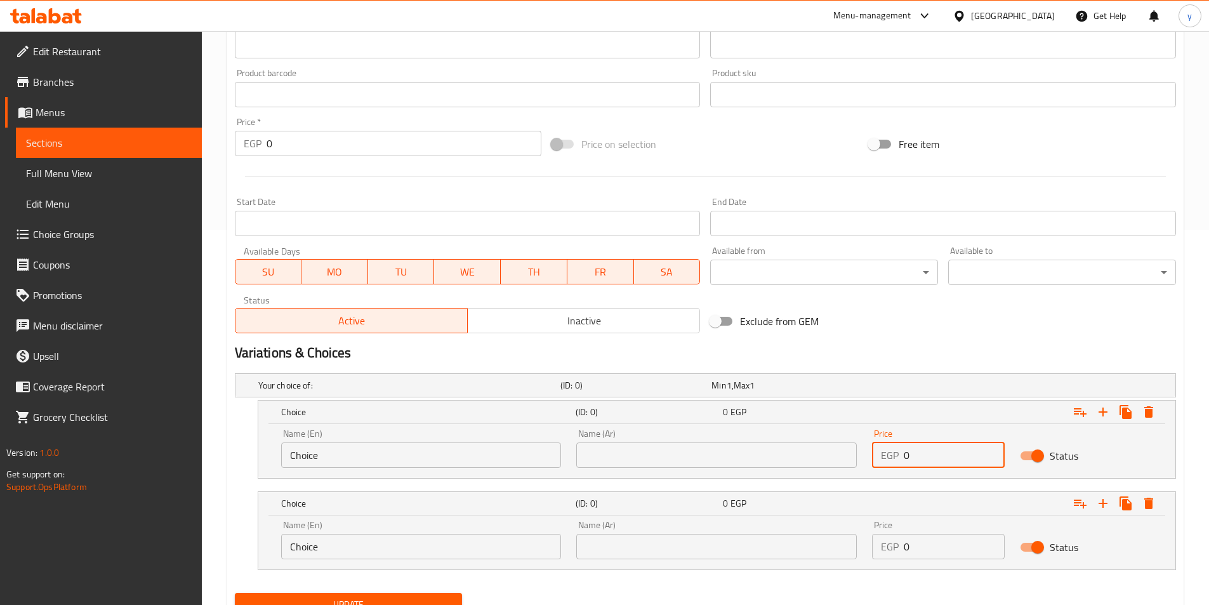
drag, startPoint x: 936, startPoint y: 459, endPoint x: 851, endPoint y: 452, distance: 85.3
click at [851, 452] on div "Name (En) Choice Name (En) Name (Ar) Name (Ar) Price EGP 0 Price Status" at bounding box center [717, 448] width 887 height 54
type input "17"
drag, startPoint x: 931, startPoint y: 547, endPoint x: 802, endPoint y: 531, distance: 129.8
click at [803, 532] on div "Name (En) Choice Name (En) Name (Ar) Name (Ar) Price EGP 0 Price Status" at bounding box center [717, 540] width 887 height 54
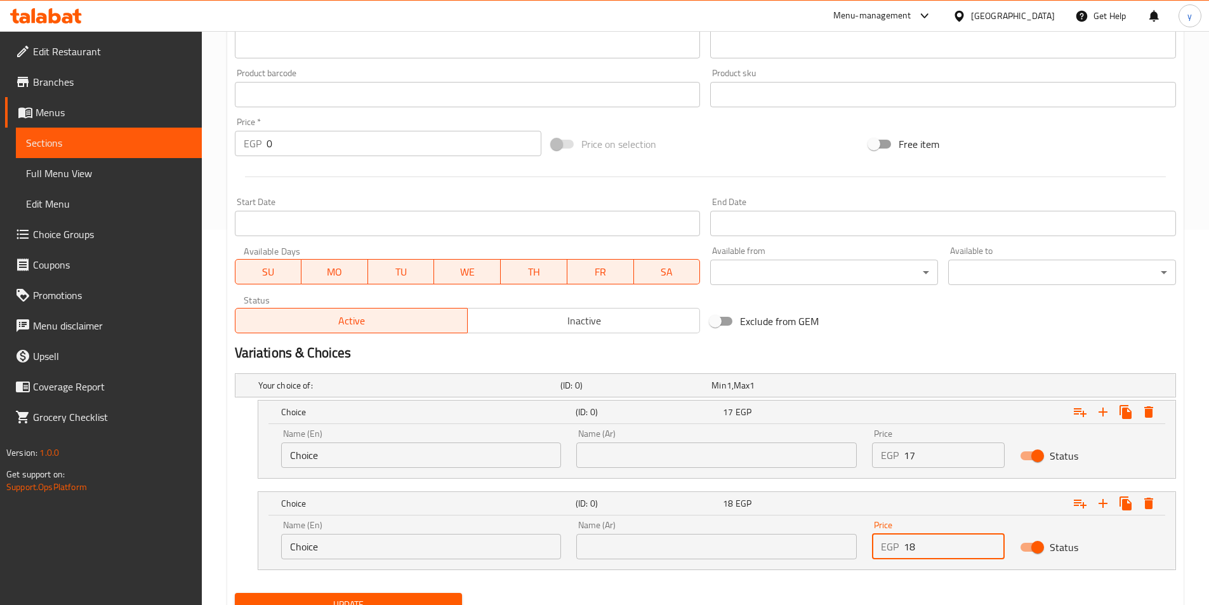
type input "18"
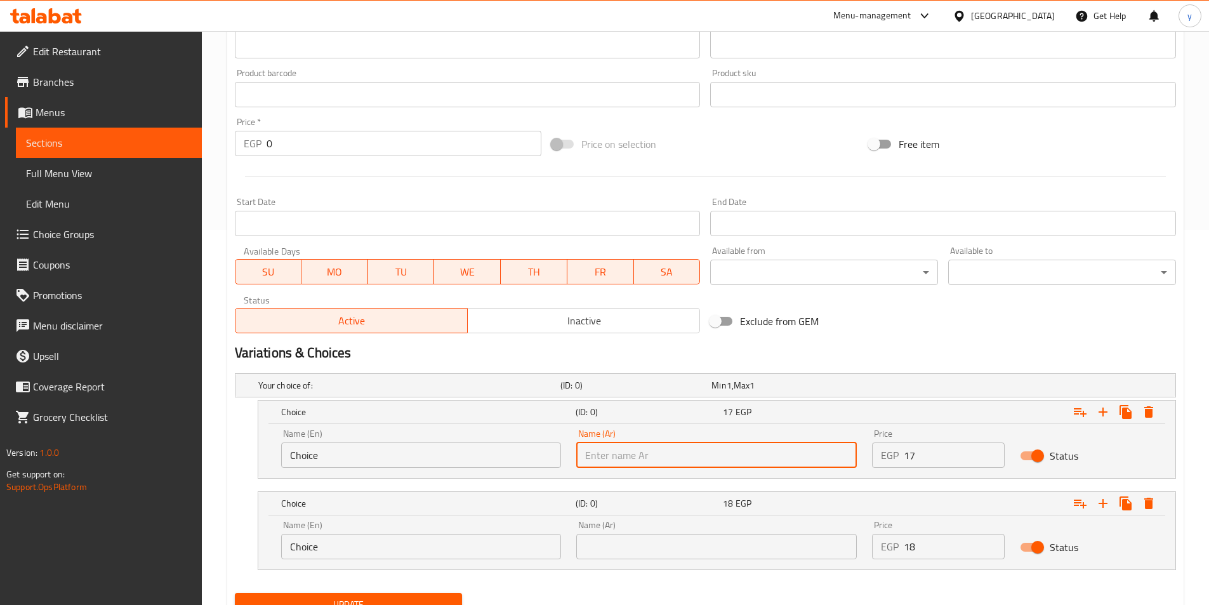
click at [677, 458] on input "text" at bounding box center [716, 454] width 281 height 25
type input "شامي"
drag, startPoint x: 357, startPoint y: 461, endPoint x: 187, endPoint y: 437, distance: 171.9
click at [187, 437] on div "Edit Restaurant Branches Menus Sections Full Menu View Edit Menu Choice Groups …" at bounding box center [604, 158] width 1209 height 1004
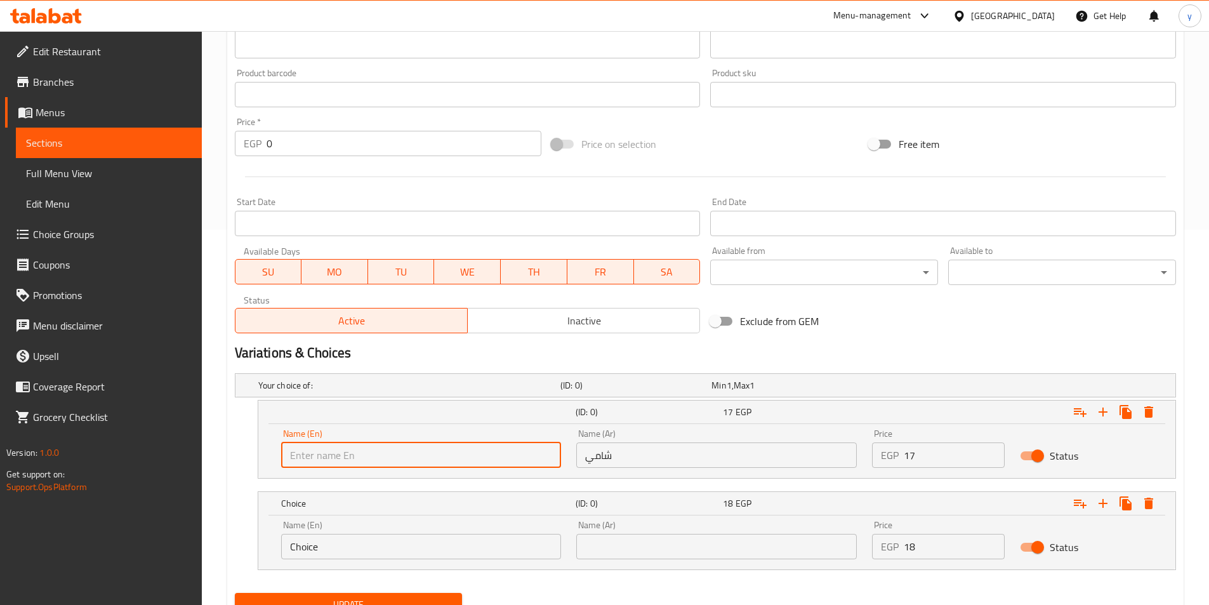
click at [387, 451] on input "text" at bounding box center [421, 454] width 281 height 25
type input "Shami"
click at [624, 553] on input "text" at bounding box center [716, 546] width 281 height 25
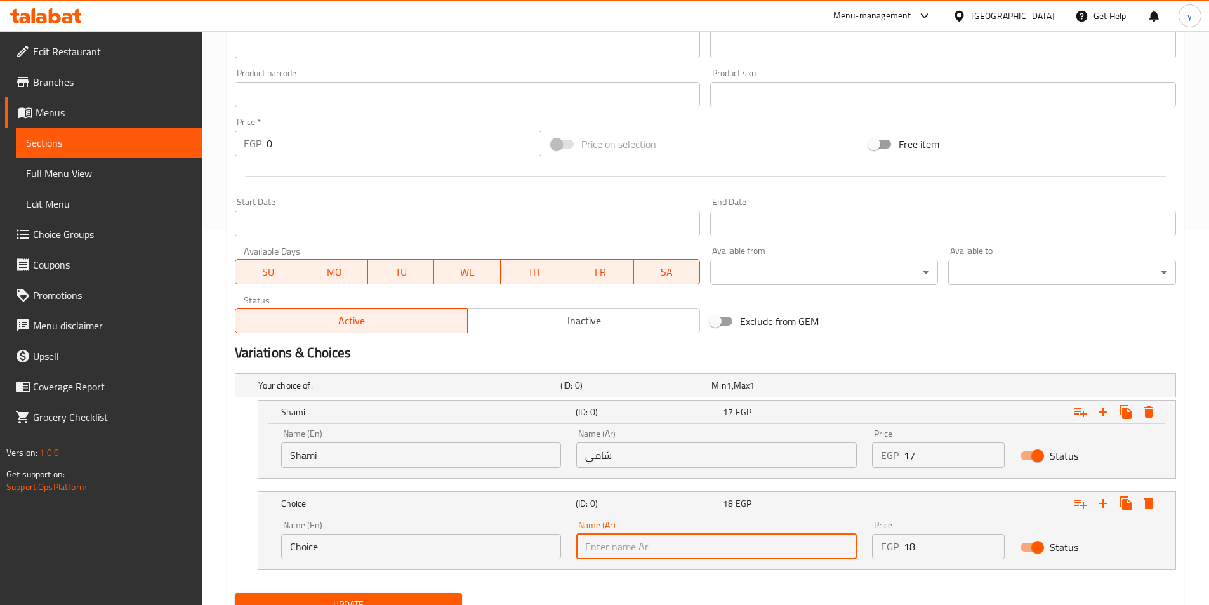
type input "بلدي"
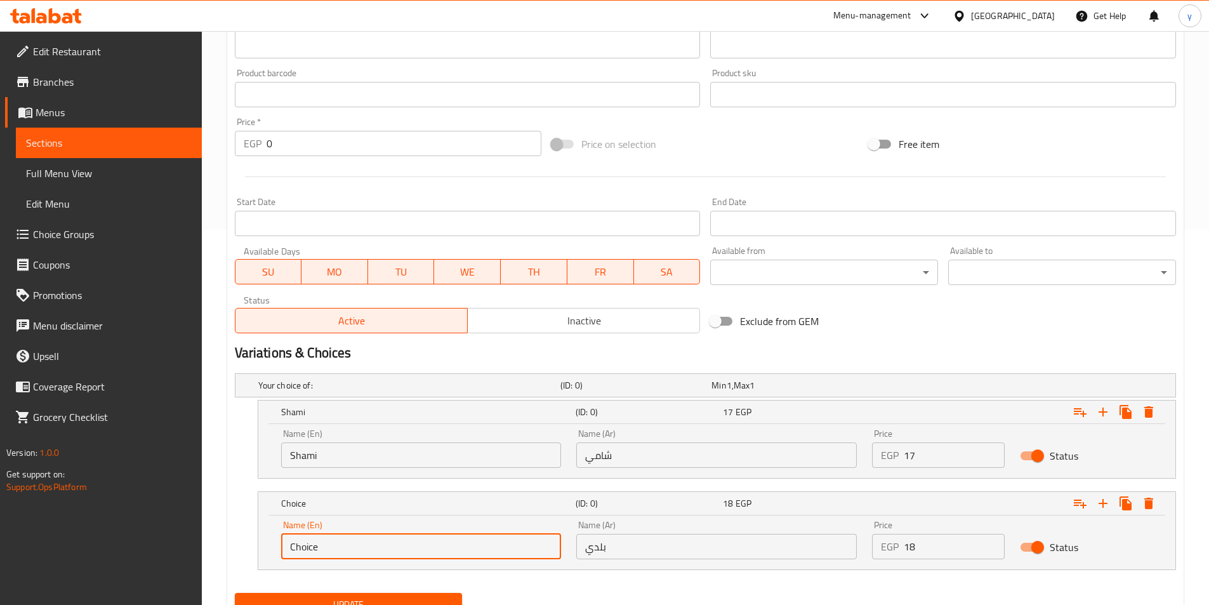
drag, startPoint x: 322, startPoint y: 557, endPoint x: 262, endPoint y: 545, distance: 62.1
click at [262, 545] on div "Name (En) Choice Name (En) Name (Ar) بلدي Name (Ar) Price EGP 18 Price Status" at bounding box center [716, 542] width 917 height 54
click at [336, 552] on input "text" at bounding box center [421, 546] width 281 height 25
type input "Baladi"
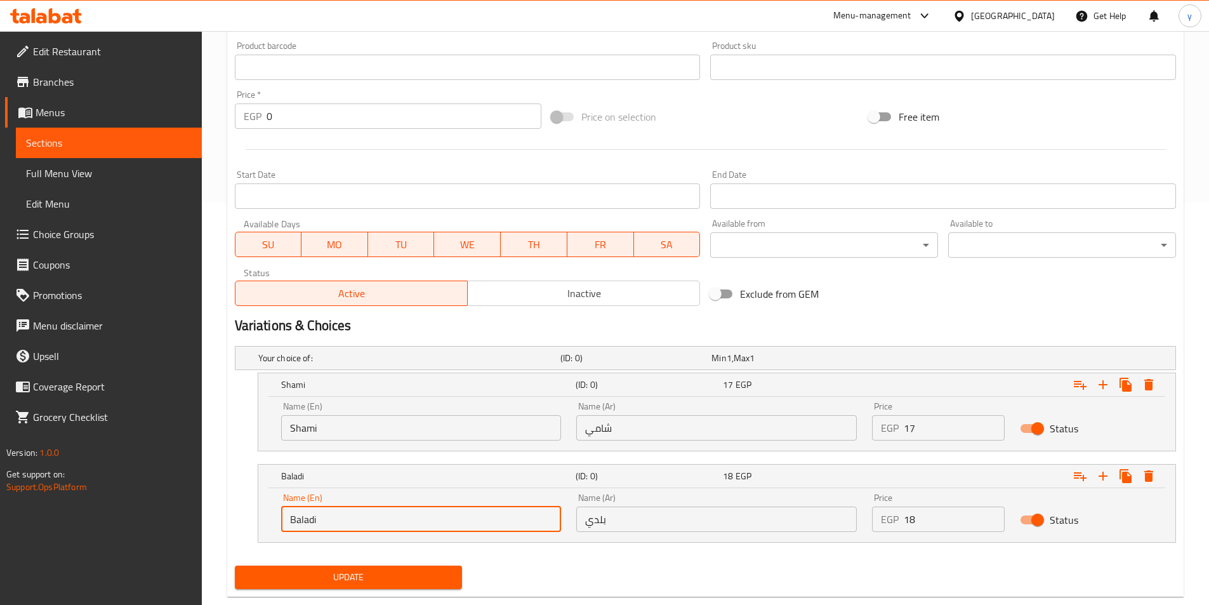
scroll to position [430, 0]
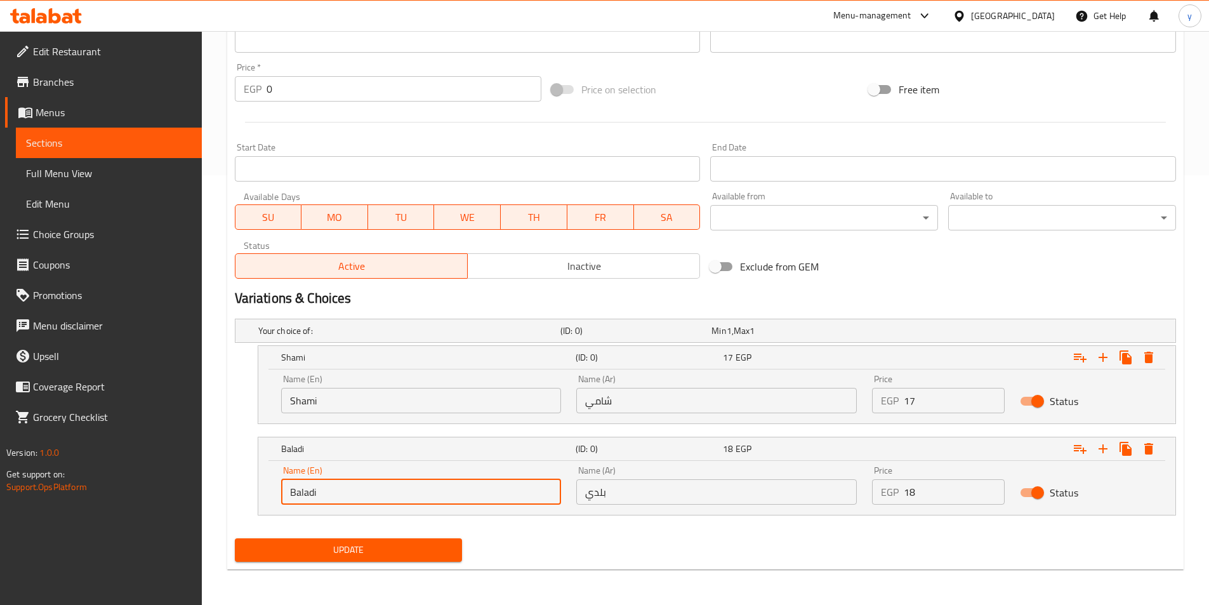
click at [389, 547] on span "Update" at bounding box center [349, 550] width 208 height 16
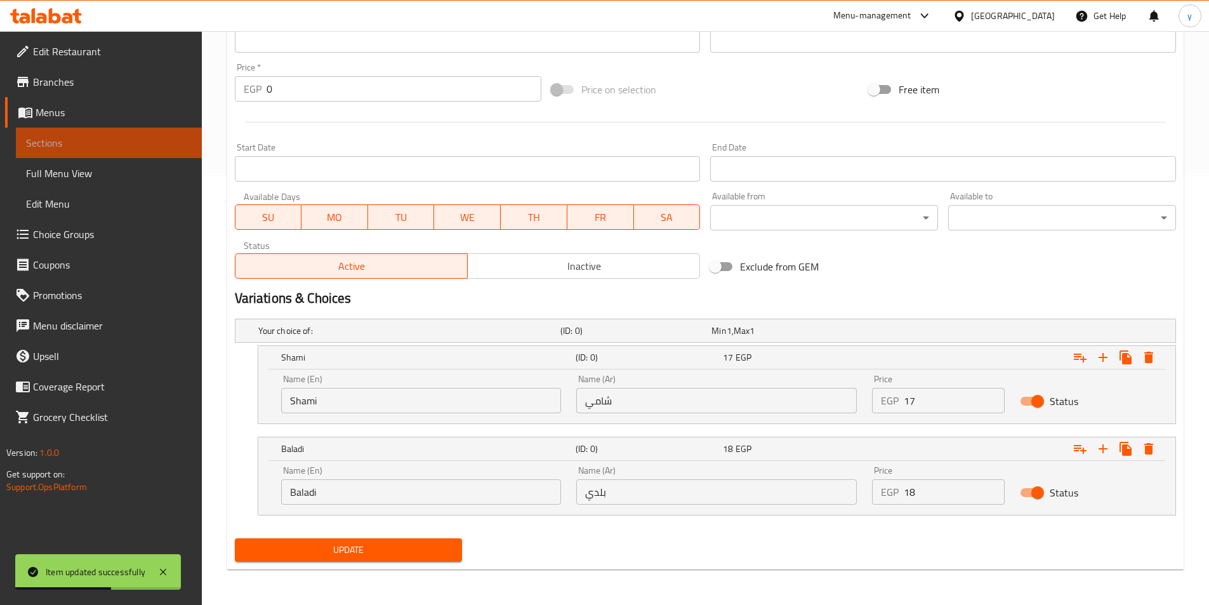
click at [102, 132] on link "Sections" at bounding box center [109, 143] width 186 height 30
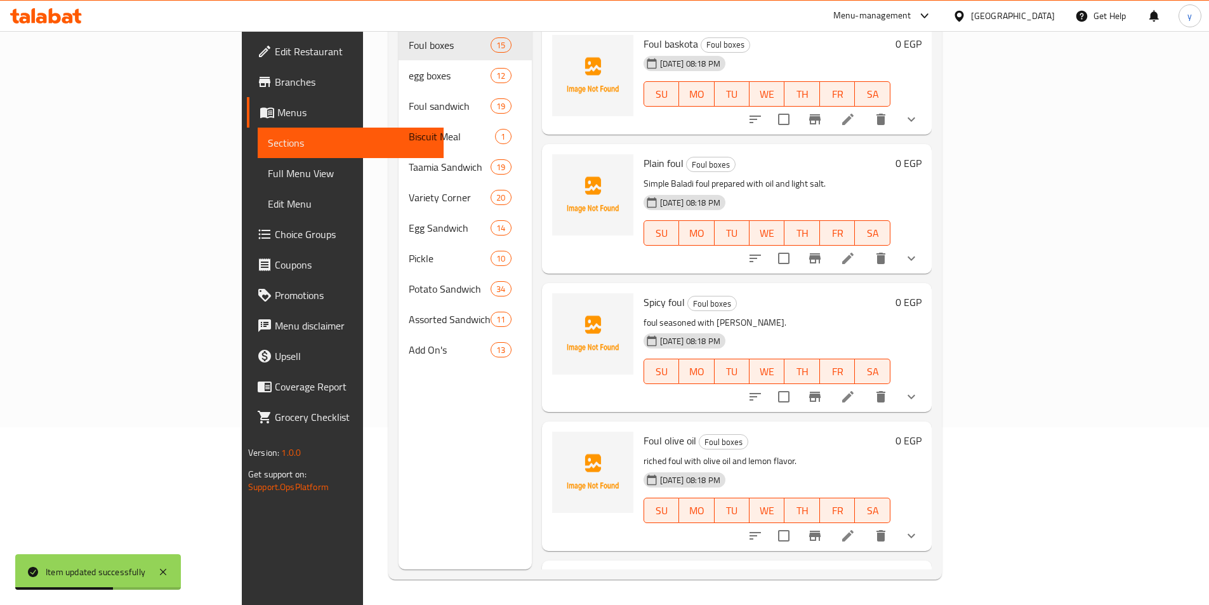
scroll to position [178, 0]
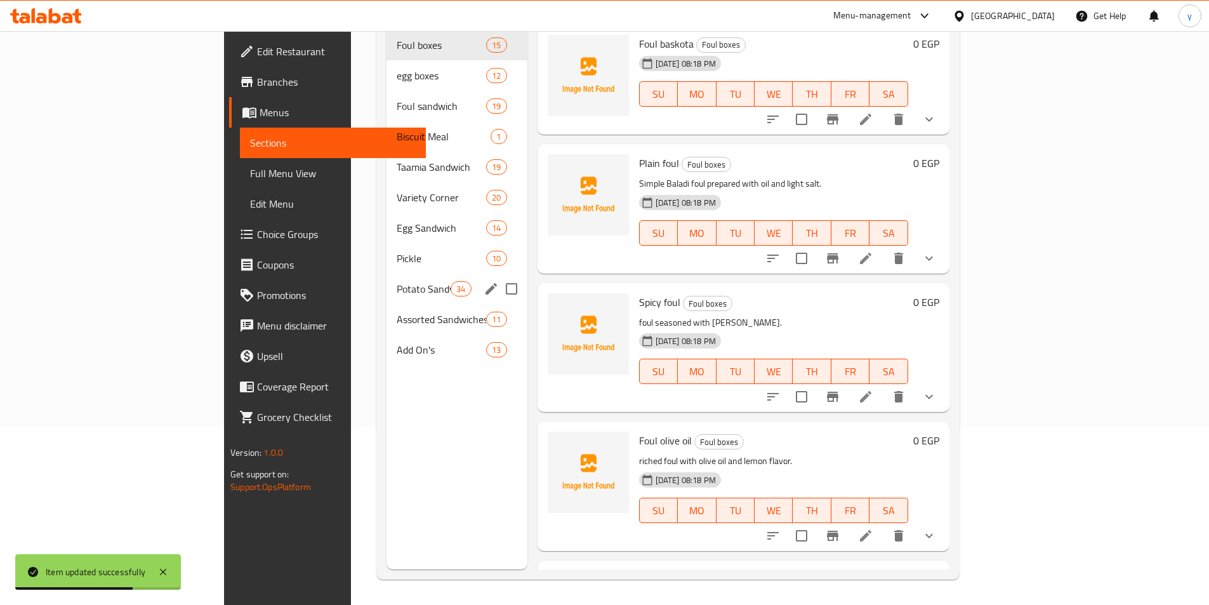
click at [387, 281] on div "Potato Sandwich 34" at bounding box center [457, 289] width 141 height 30
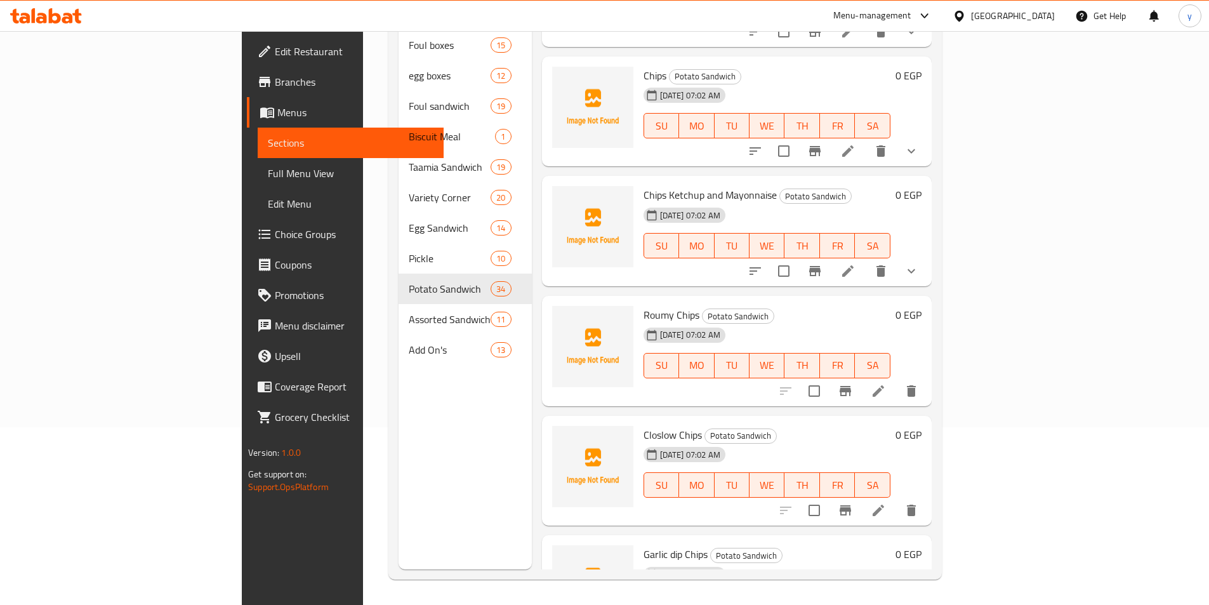
scroll to position [3301, 0]
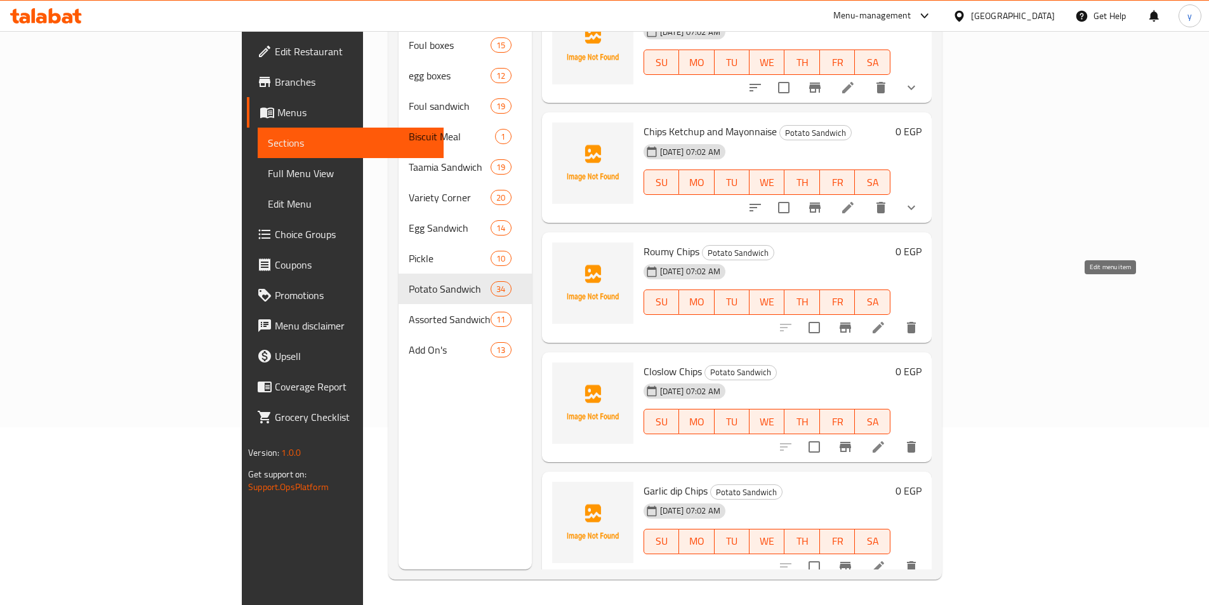
click at [884, 322] on icon at bounding box center [878, 327] width 11 height 11
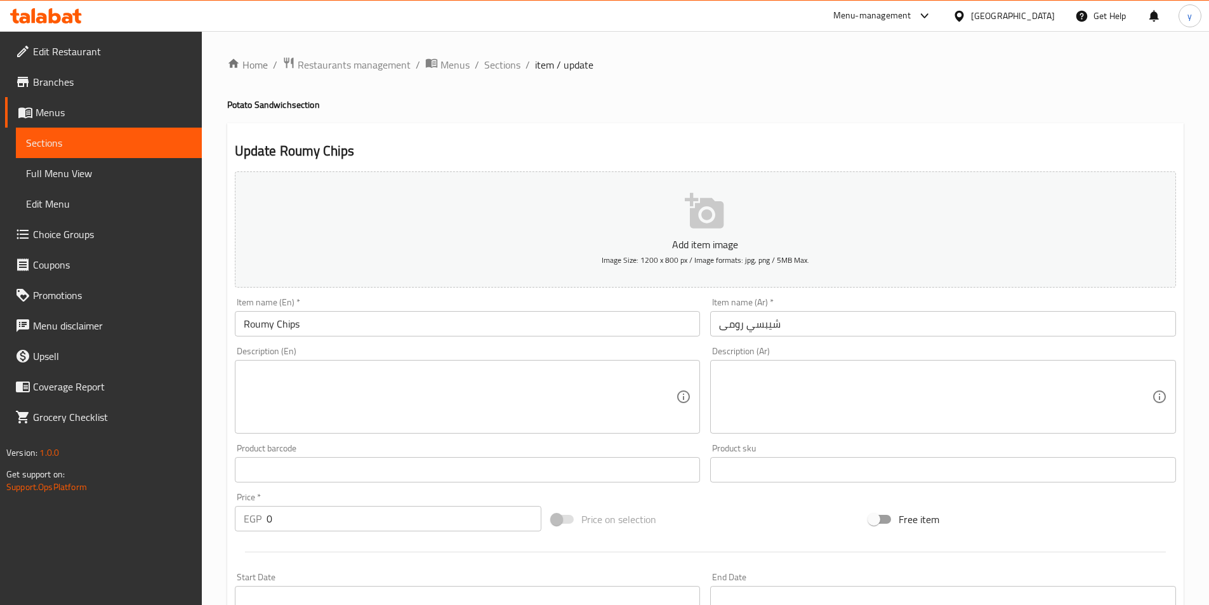
scroll to position [292, 0]
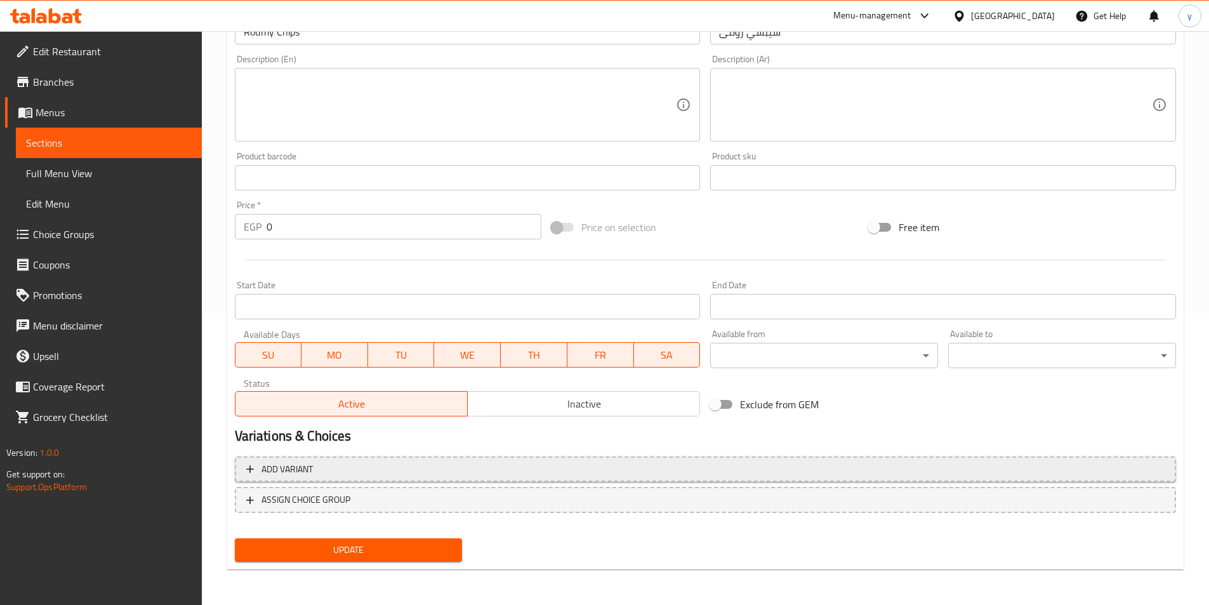
click at [908, 475] on span "Add variant" at bounding box center [705, 469] width 919 height 16
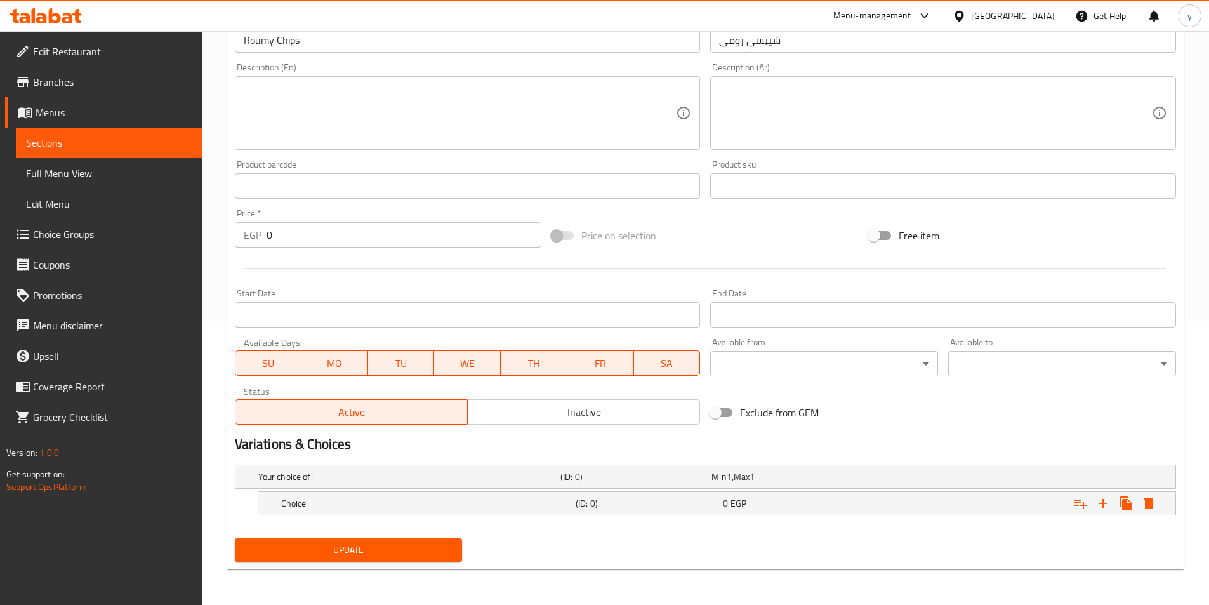
scroll to position [284, 0]
click at [1107, 501] on icon "Expand" at bounding box center [1103, 503] width 15 height 15
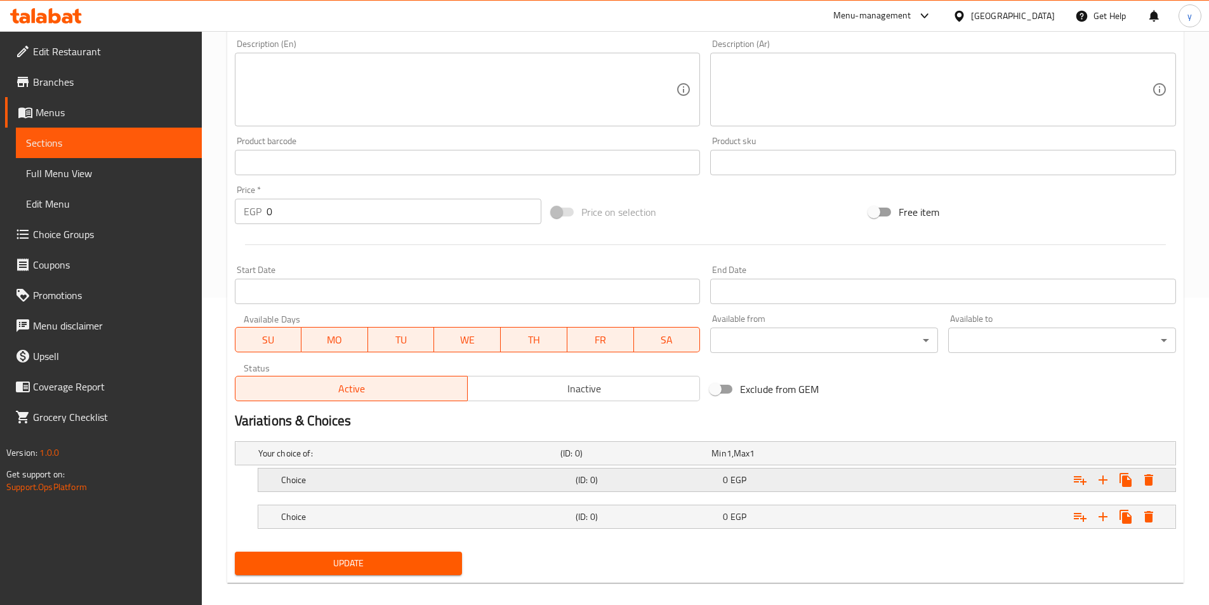
scroll to position [321, 0]
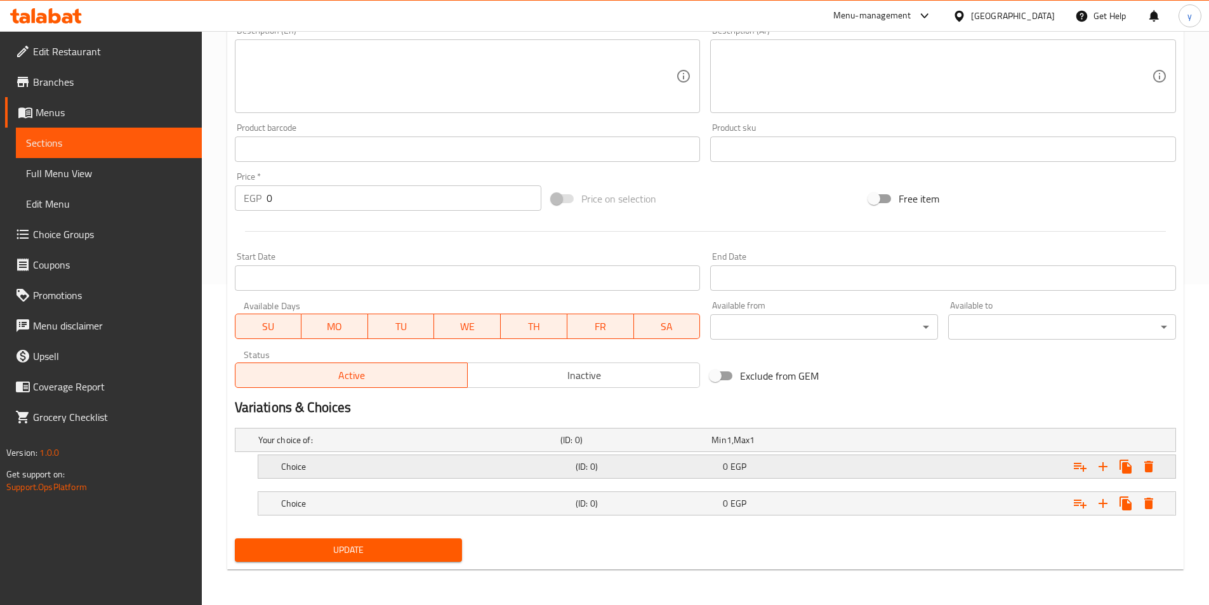
click at [932, 468] on div "Expand" at bounding box center [1015, 467] width 295 height 28
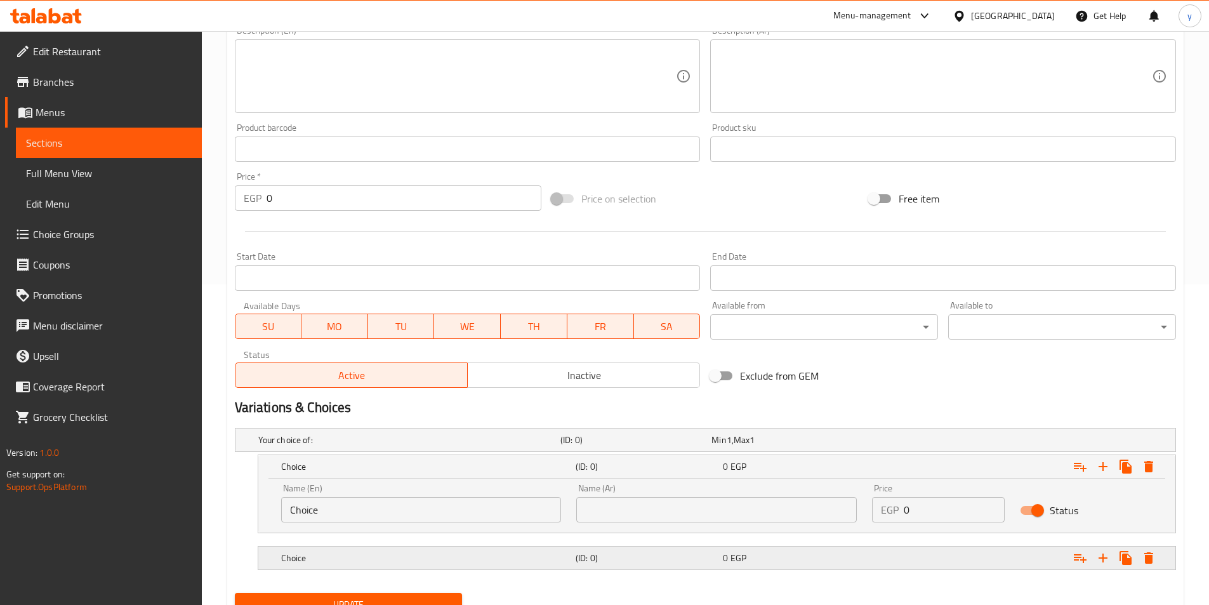
click at [919, 557] on div "Expand" at bounding box center [1015, 558] width 295 height 28
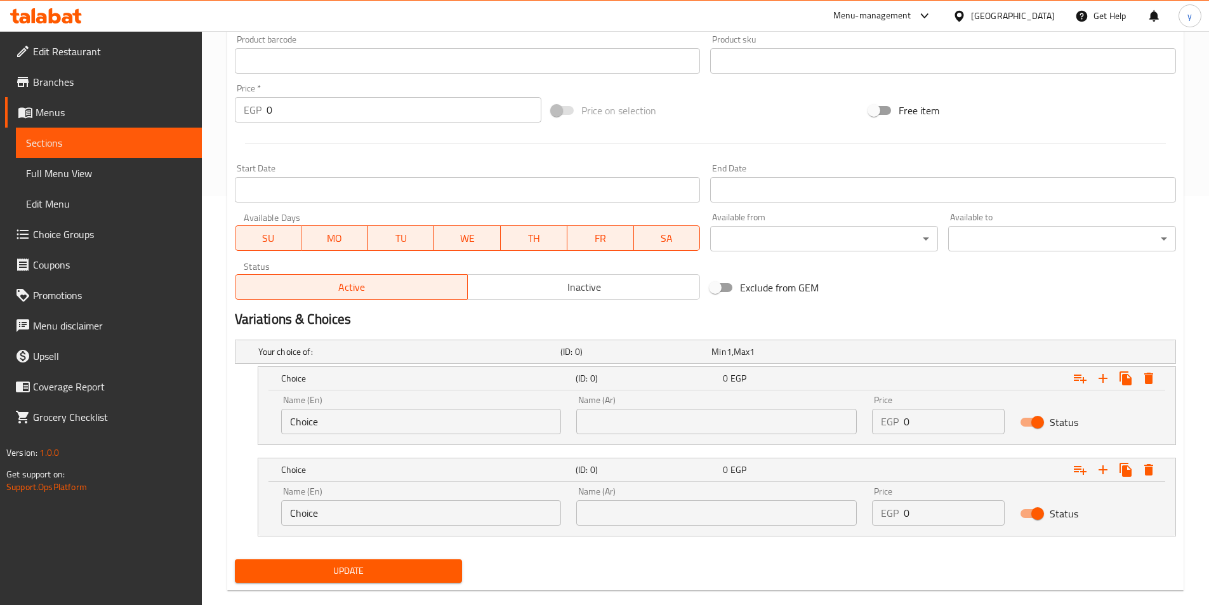
scroll to position [430, 0]
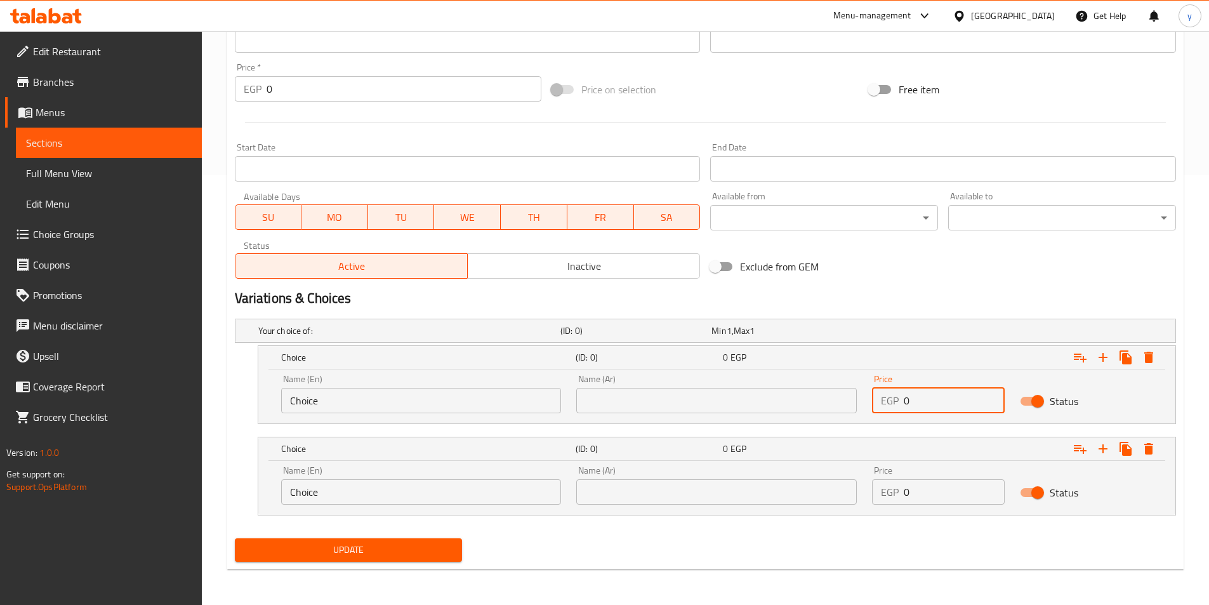
drag, startPoint x: 927, startPoint y: 404, endPoint x: 833, endPoint y: 404, distance: 93.9
click at [833, 404] on div "Name (En) Choice Name (En) Name (Ar) Name (Ar) Price EGP 0 Price Status" at bounding box center [717, 394] width 887 height 54
type input "20"
drag, startPoint x: 927, startPoint y: 491, endPoint x: 849, endPoint y: 494, distance: 78.8
click at [849, 494] on div "Name (En) Choice Name (En) Name (Ar) Name (Ar) Price EGP 0 Price Status" at bounding box center [717, 485] width 887 height 54
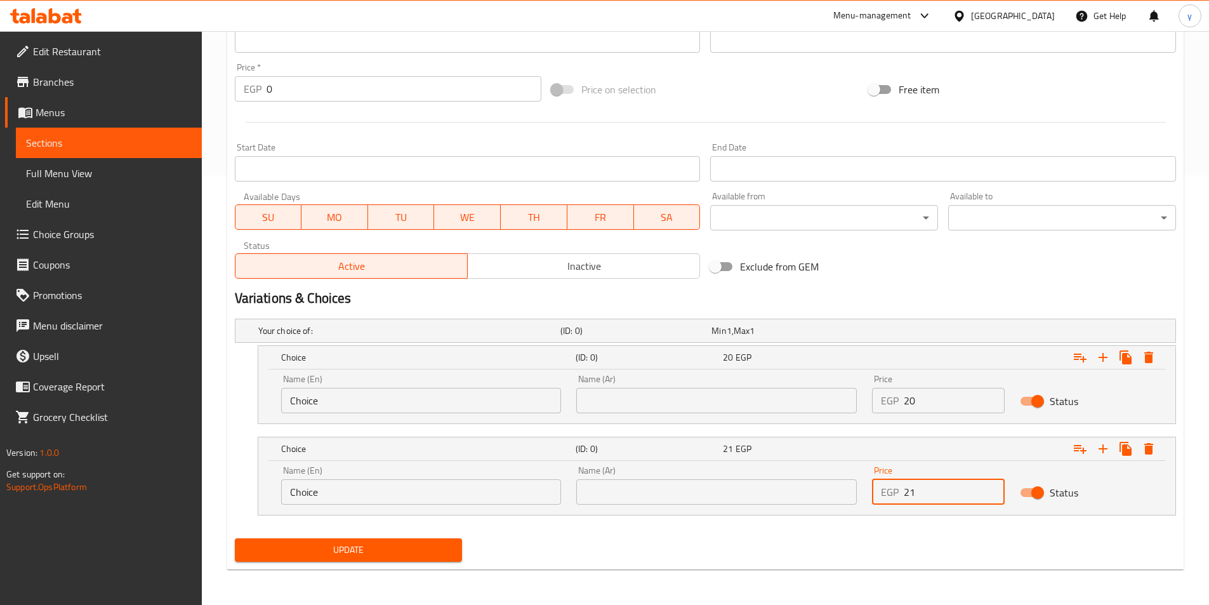
type input "21"
click at [662, 396] on input "text" at bounding box center [716, 400] width 281 height 25
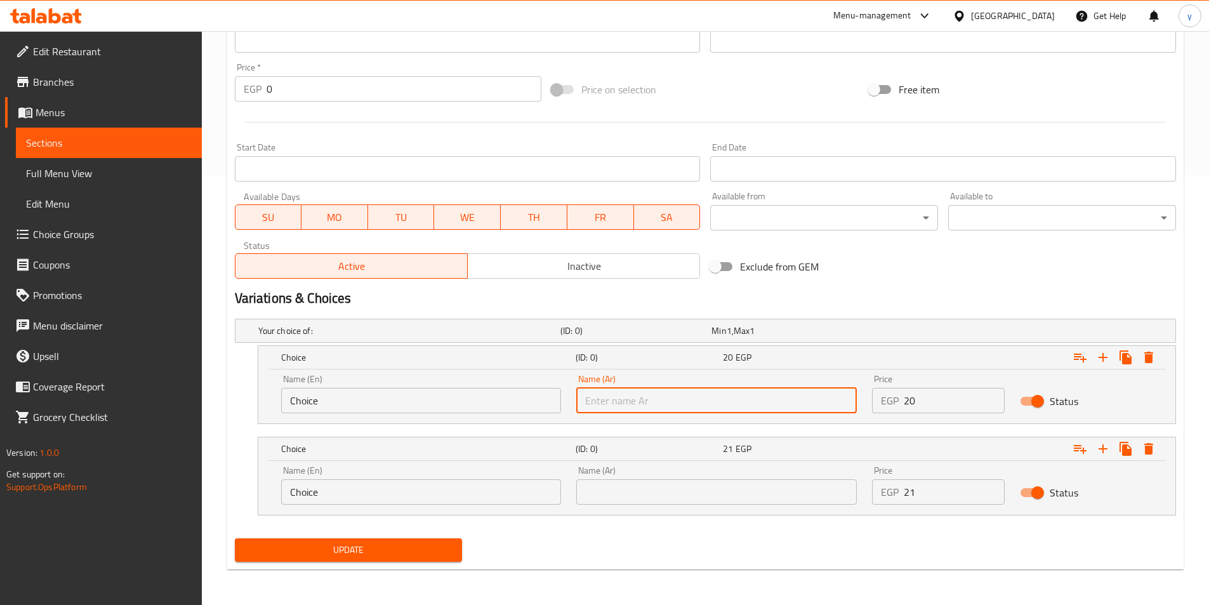
type input "شامي"
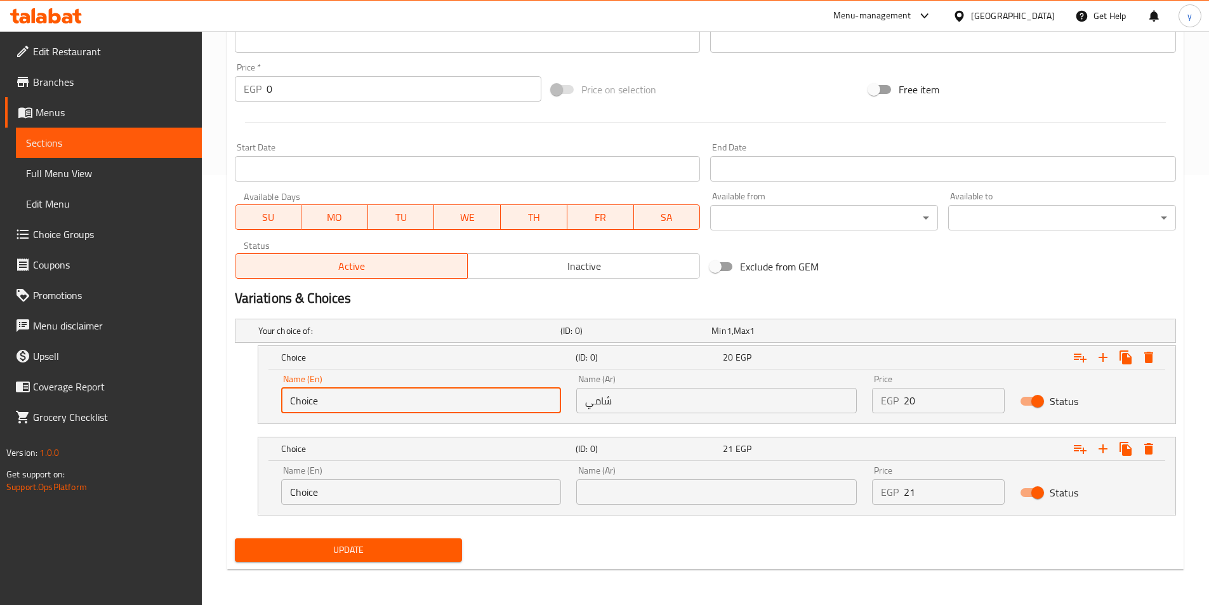
drag, startPoint x: 441, startPoint y: 399, endPoint x: 235, endPoint y: 406, distance: 205.8
click at [77, 376] on div "Edit Restaurant Branches Menus Sections Full Menu View Edit Menu Choice Groups …" at bounding box center [604, 103] width 1209 height 1004
click at [318, 404] on input "text" at bounding box center [421, 400] width 281 height 25
type input "Shami"
click at [616, 496] on input "text" at bounding box center [716, 491] width 281 height 25
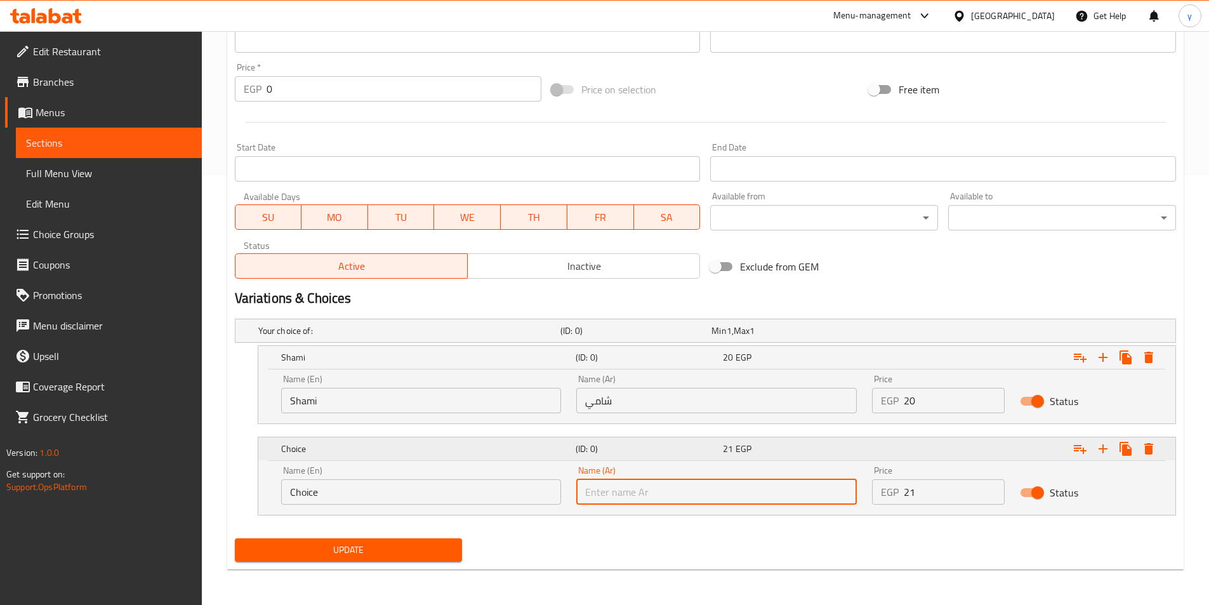
type input "بلدي"
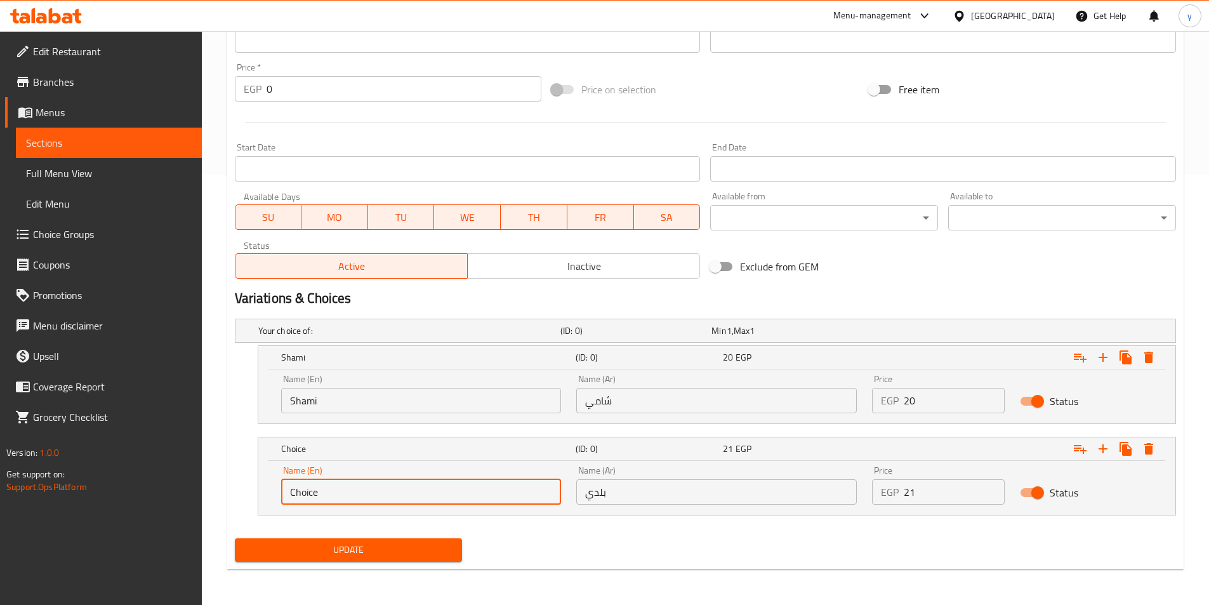
drag, startPoint x: 390, startPoint y: 499, endPoint x: 163, endPoint y: 502, distance: 226.6
click at [163, 502] on div "Edit Restaurant Branches Menus Sections Full Menu View Edit Menu Choice Groups …" at bounding box center [604, 103] width 1209 height 1004
click at [332, 494] on input "text" at bounding box center [421, 491] width 281 height 25
type input "Baladi"
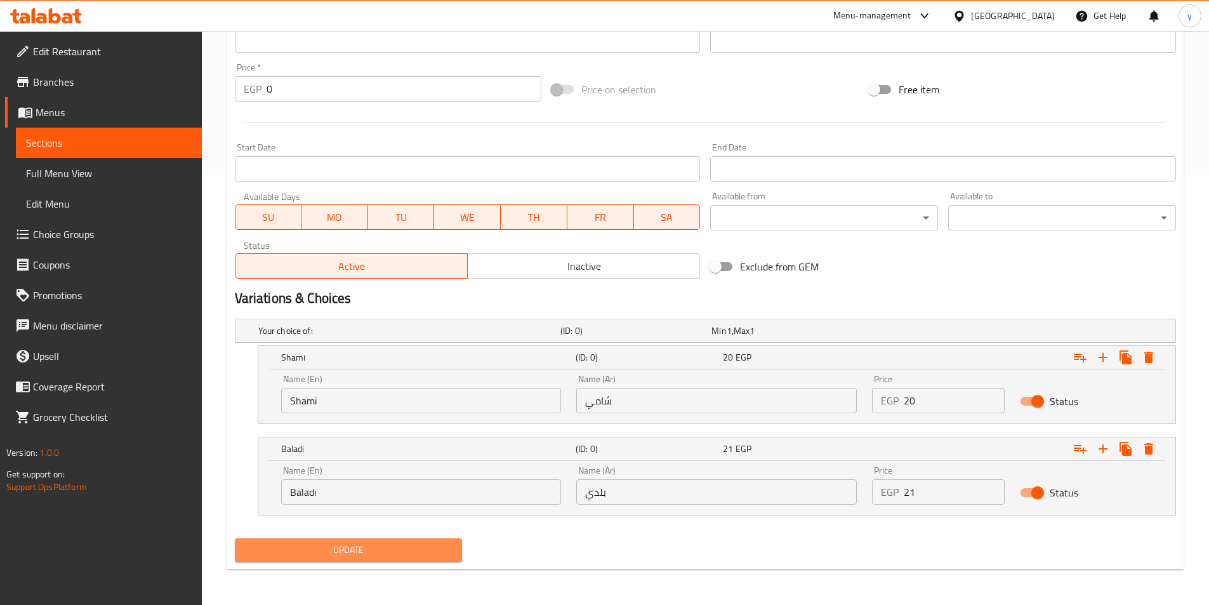
click at [378, 554] on span "Update" at bounding box center [349, 550] width 208 height 16
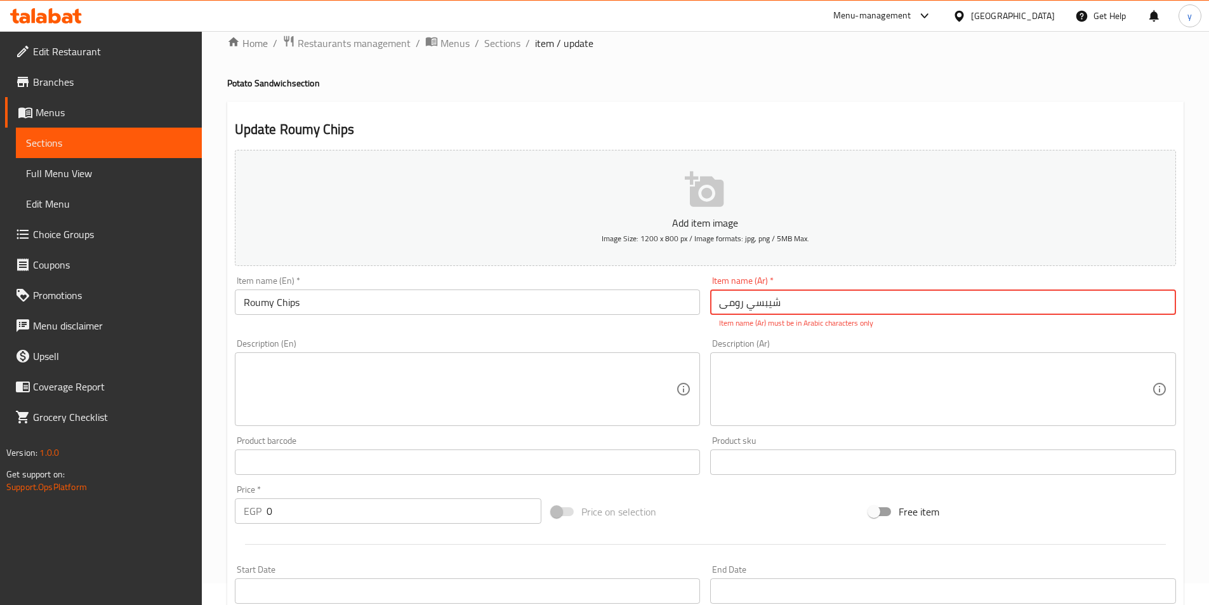
drag, startPoint x: 807, startPoint y: 300, endPoint x: 620, endPoint y: 284, distance: 188.0
click at [621, 284] on div "Add item image Image Size: 1200 x 800 px / Image formats: jpg, png / 5MB Max. I…" at bounding box center [706, 425] width 952 height 561
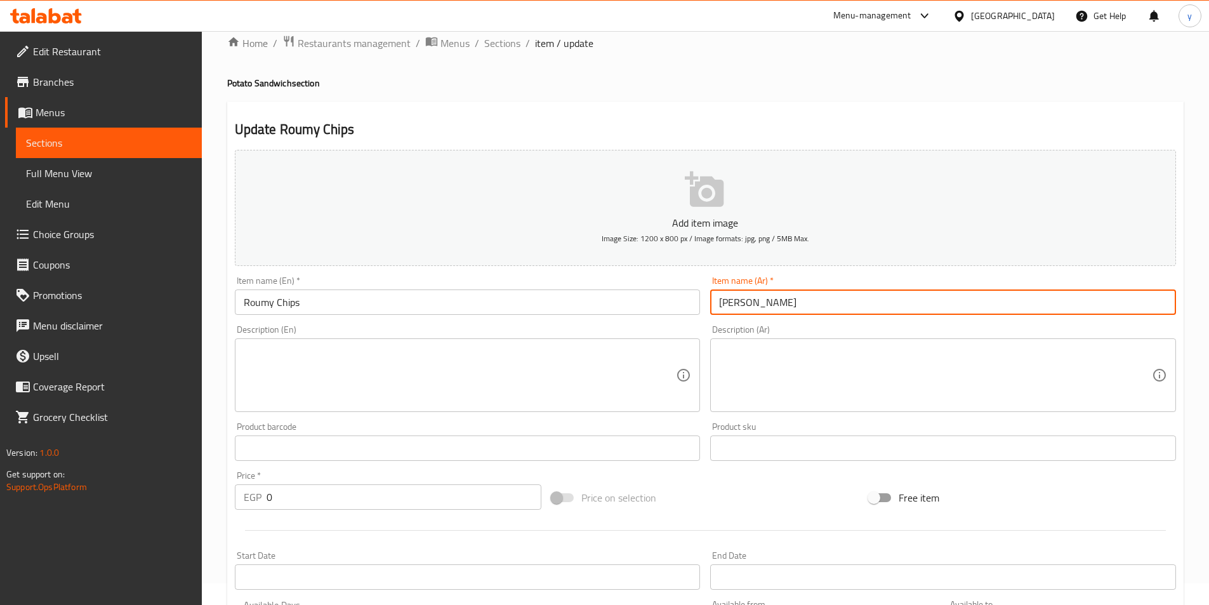
scroll to position [402, 0]
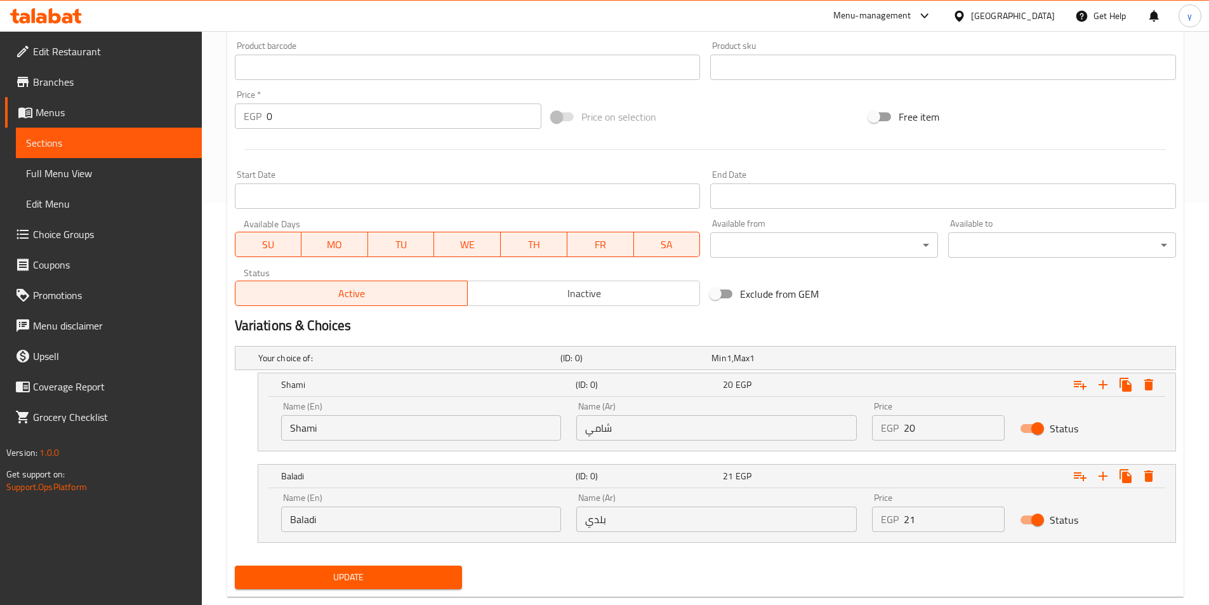
type input "[PERSON_NAME]"
click at [355, 566] on button "Update" at bounding box center [349, 577] width 228 height 23
click at [50, 139] on span "Sections" at bounding box center [109, 142] width 166 height 15
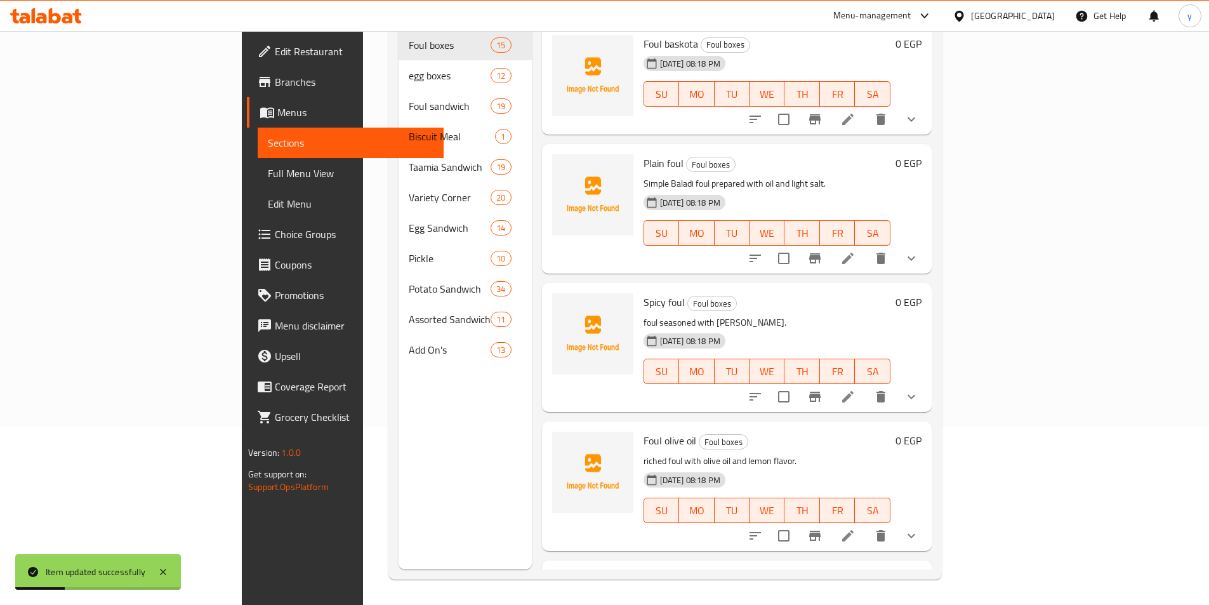
scroll to position [317, 0]
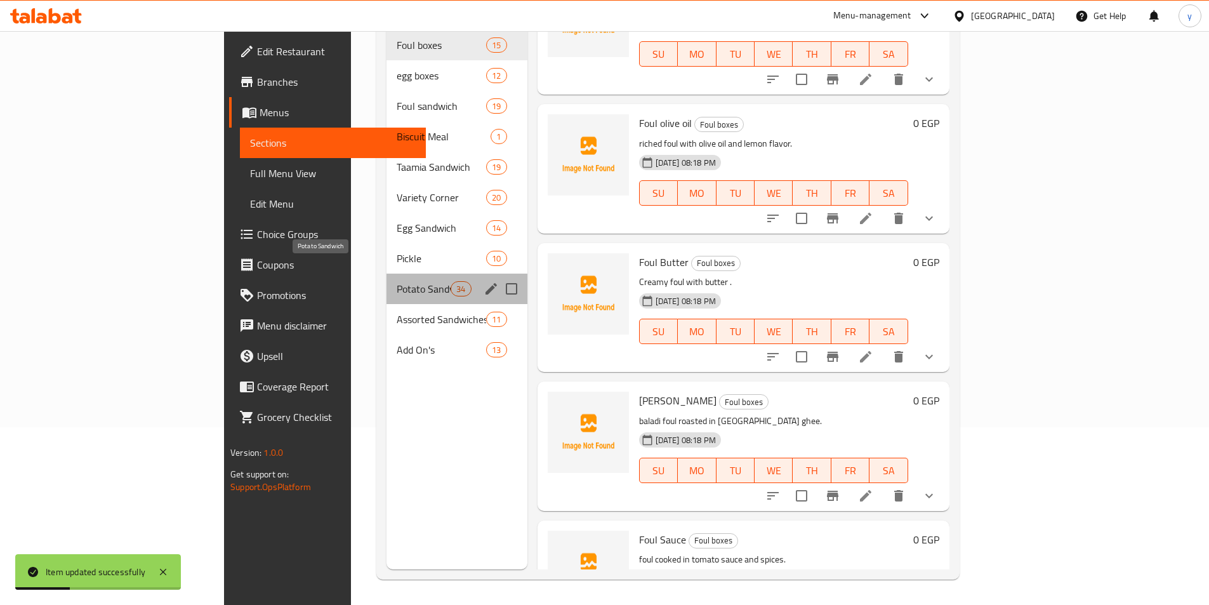
click at [397, 281] on span "Potato Sandwich" at bounding box center [424, 288] width 54 height 15
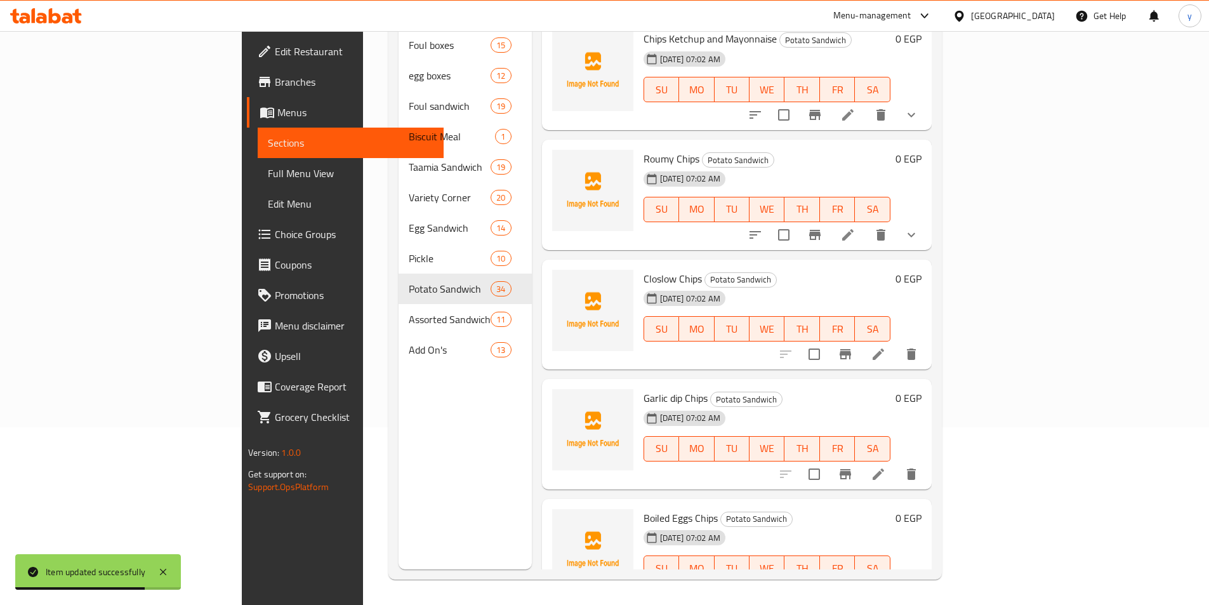
scroll to position [3516, 0]
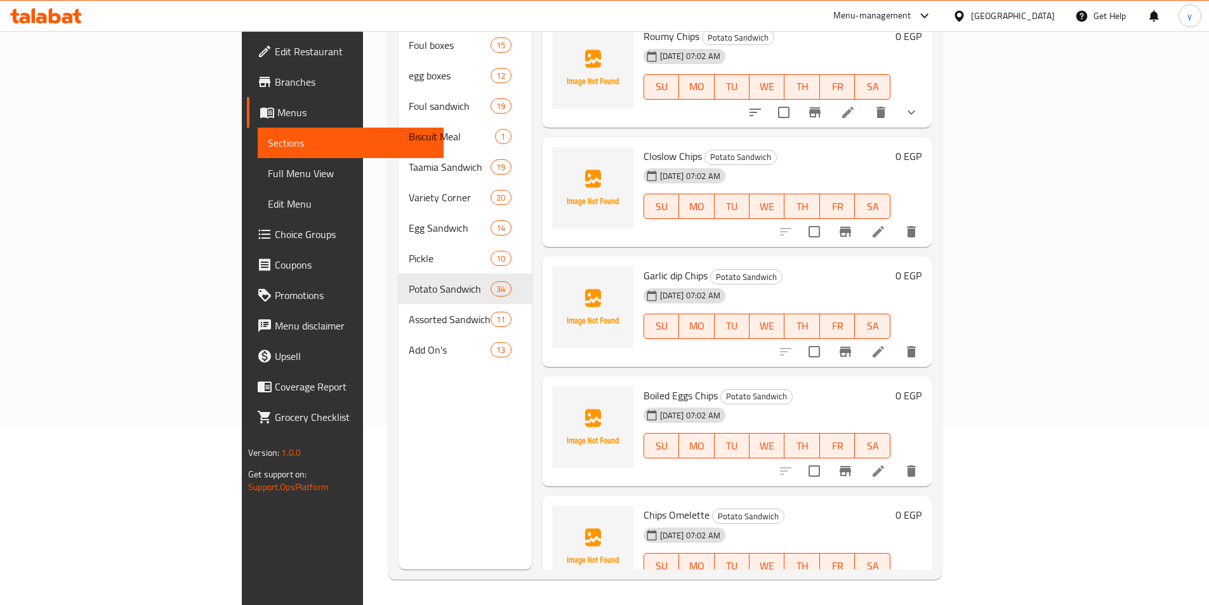
scroll to position [3453, 0]
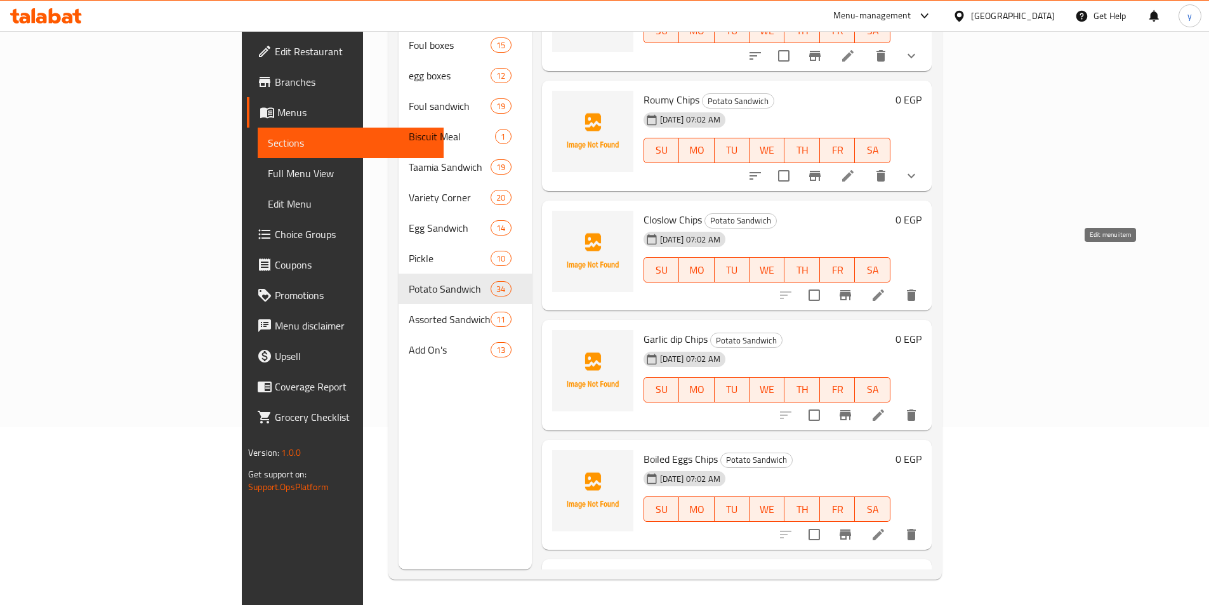
click at [886, 288] on icon at bounding box center [878, 295] width 15 height 15
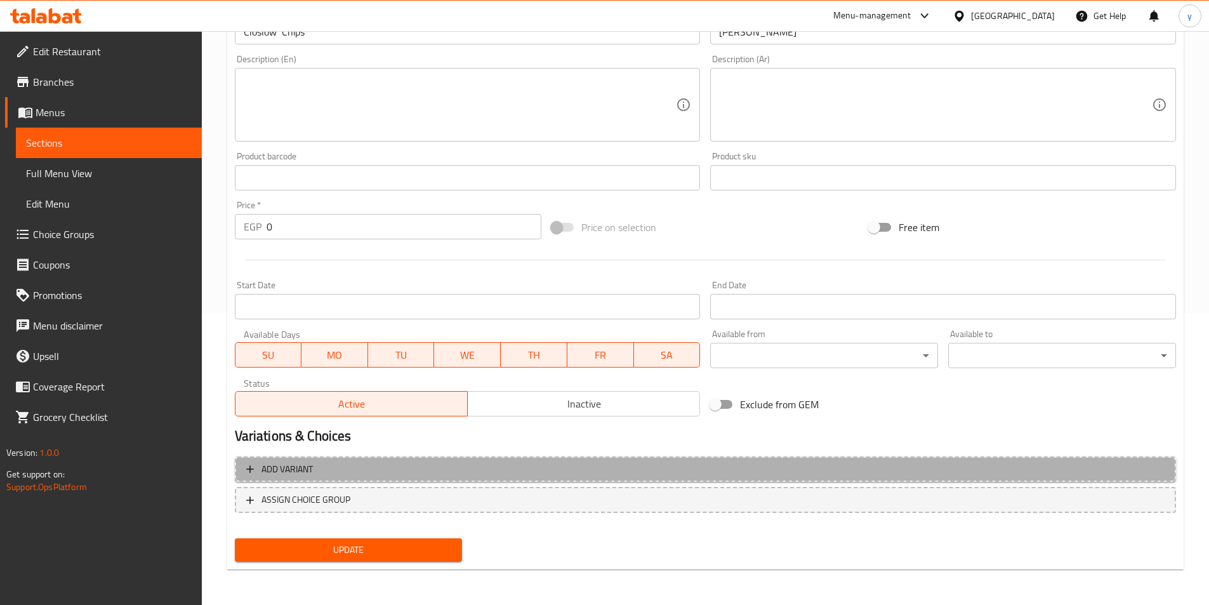
click at [840, 470] on span "Add variant" at bounding box center [705, 469] width 919 height 16
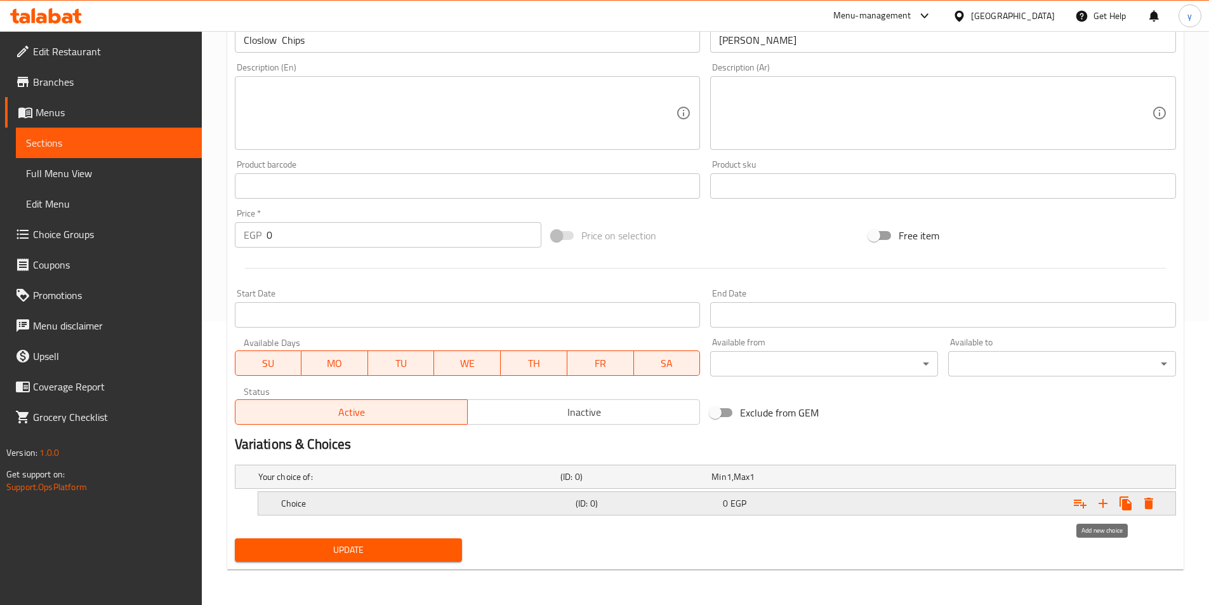
click at [1107, 503] on icon "Expand" at bounding box center [1103, 503] width 9 height 9
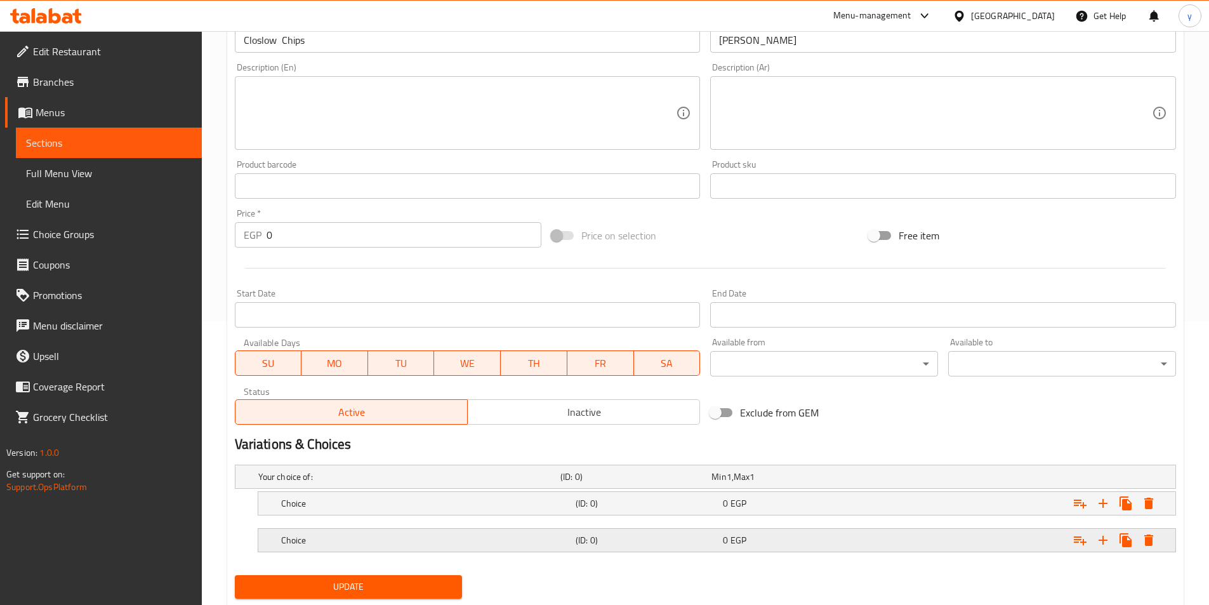
click at [934, 537] on div "Expand" at bounding box center [1015, 540] width 295 height 28
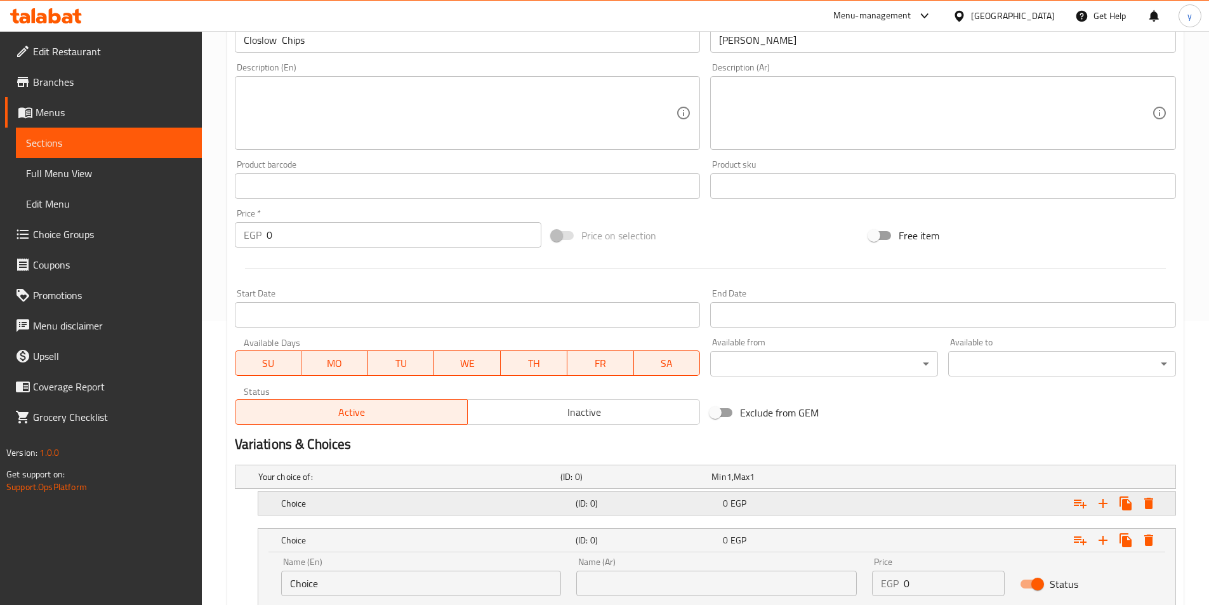
click at [941, 503] on div "Expand" at bounding box center [1015, 503] width 295 height 28
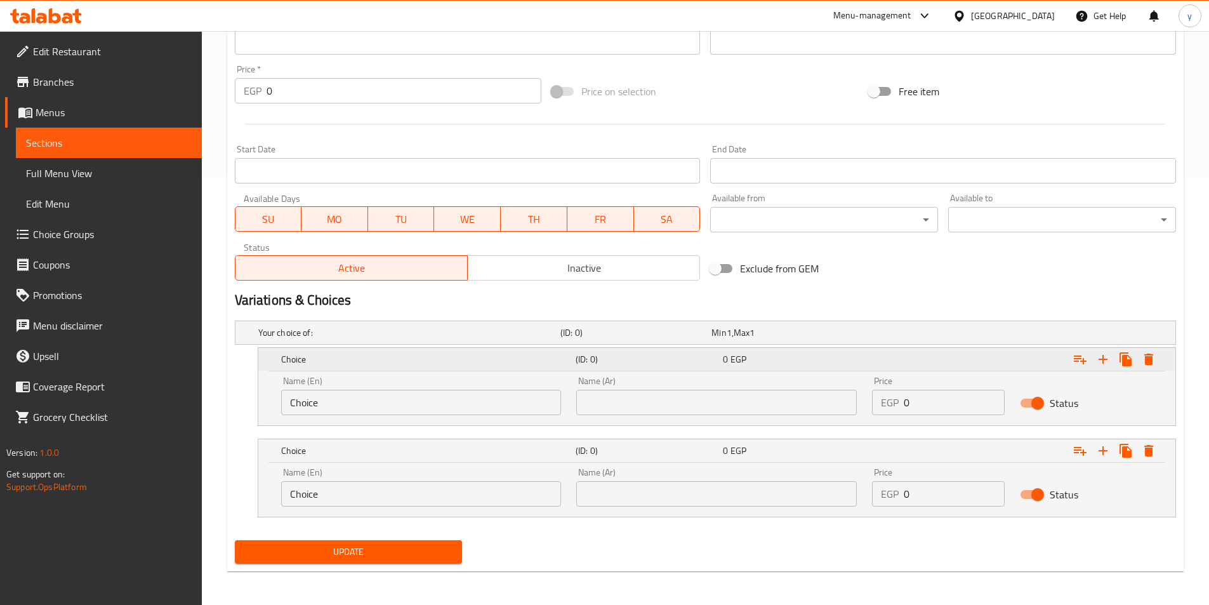
scroll to position [430, 0]
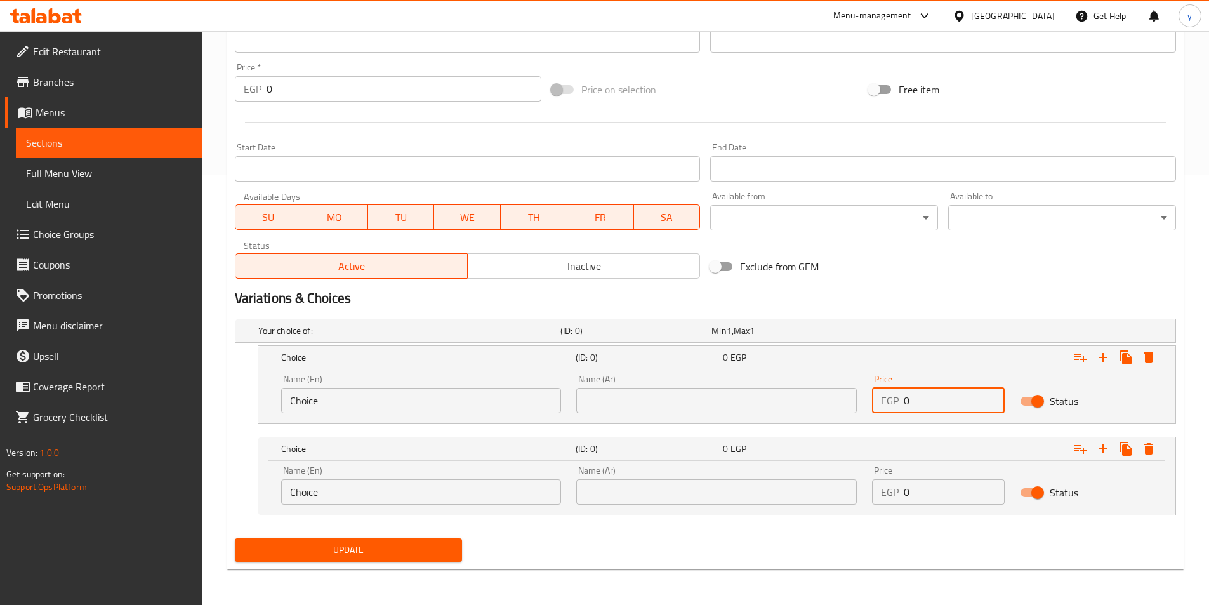
drag, startPoint x: 846, startPoint y: 404, endPoint x: 803, endPoint y: 404, distance: 43.2
click at [803, 404] on div "Name (En) Choice Name (En) Name (Ar) Name (Ar) Price EGP 0 Price Status" at bounding box center [717, 394] width 887 height 54
type input "17"
drag, startPoint x: 927, startPoint y: 488, endPoint x: 859, endPoint y: 489, distance: 67.9
click at [859, 489] on div "Name (En) Choice Name (En) Name (Ar) Name (Ar) Price EGP 0 Price Status" at bounding box center [717, 485] width 887 height 54
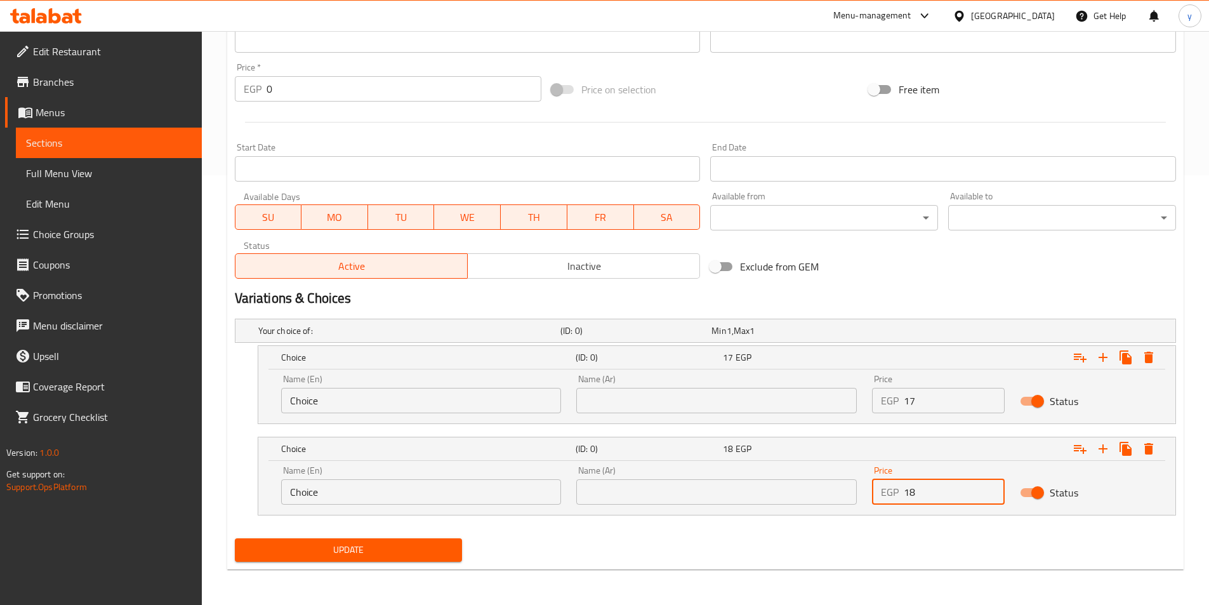
type input "18"
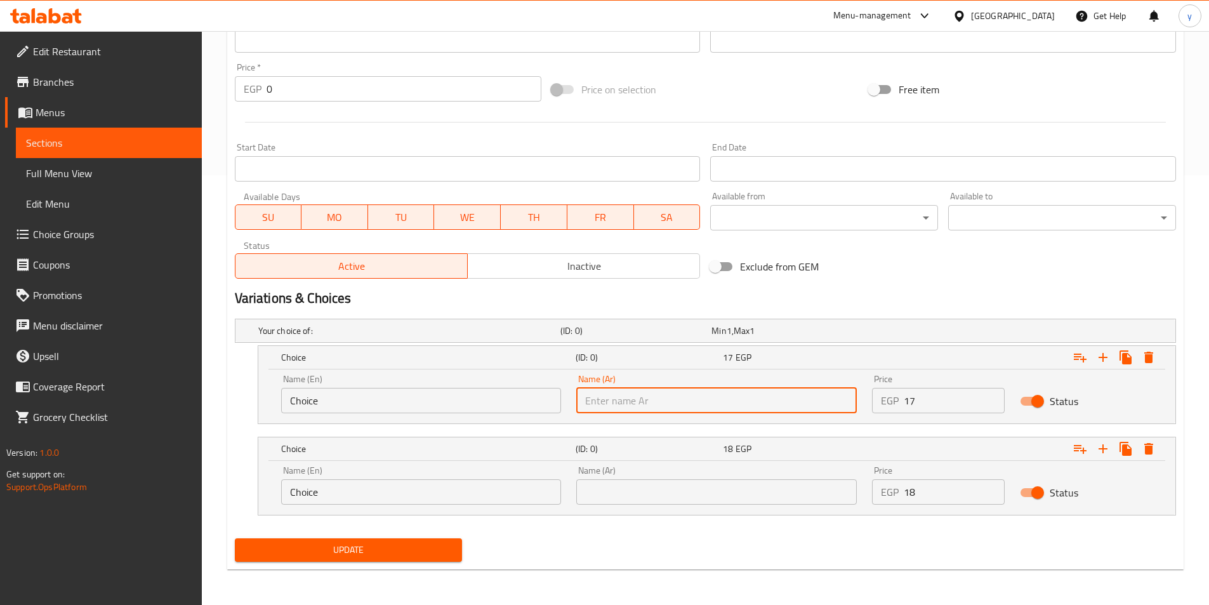
click at [732, 396] on input "text" at bounding box center [716, 400] width 281 height 25
type input "شامي"
click at [658, 489] on input "text" at bounding box center [716, 491] width 281 height 25
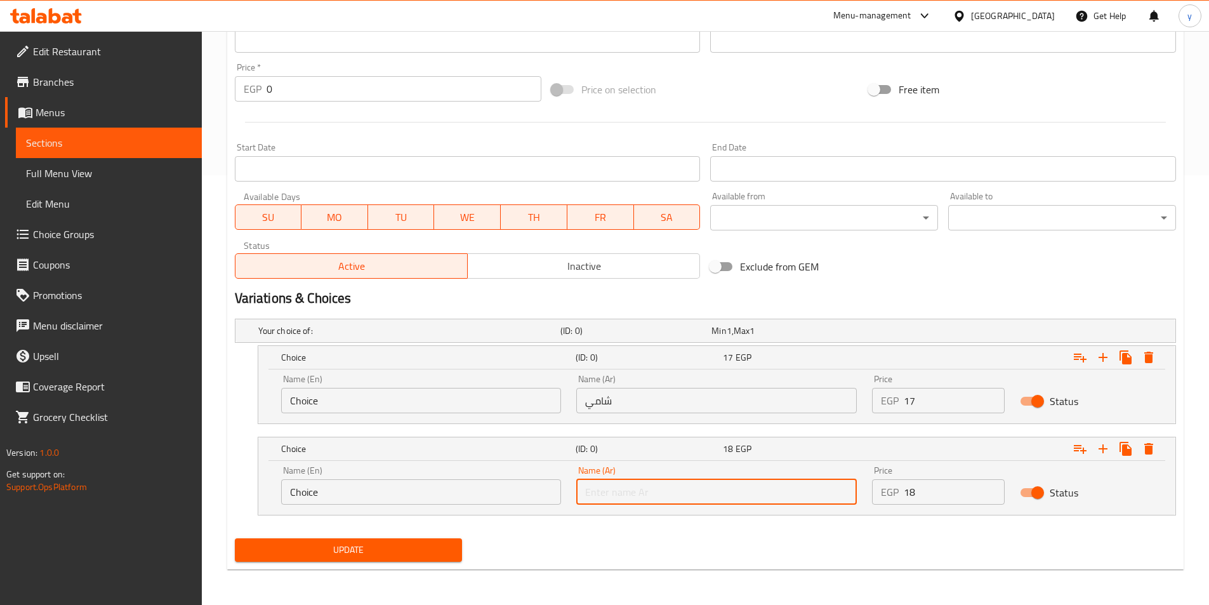
type input "بلدي"
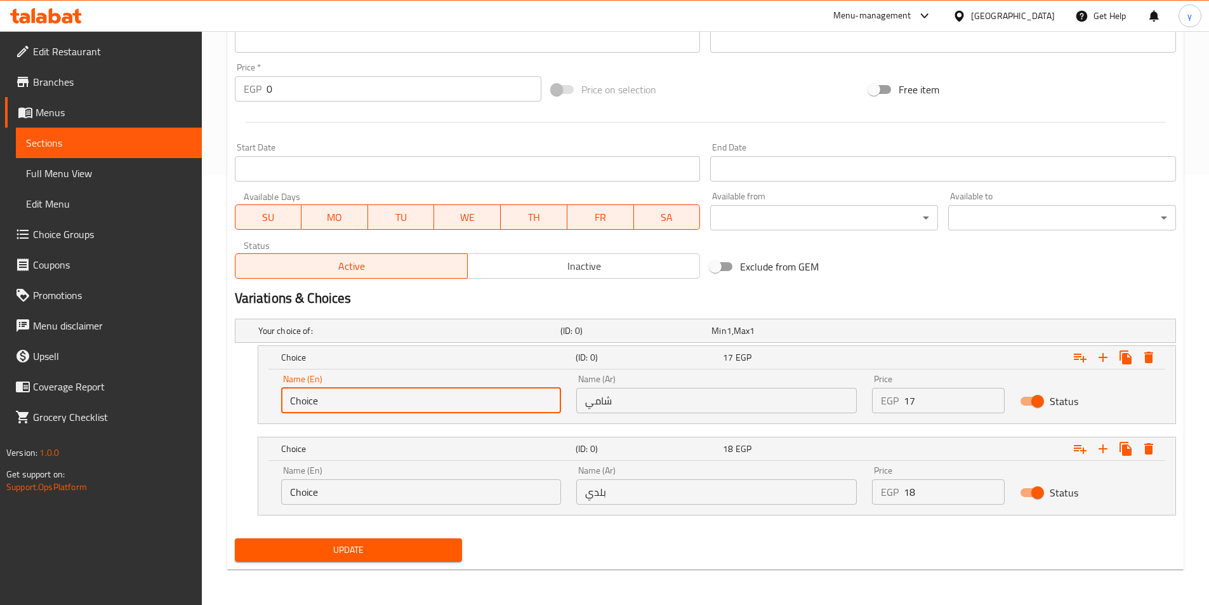
drag, startPoint x: 112, startPoint y: 366, endPoint x: 0, endPoint y: 326, distance: 119.5
click at [0, 331] on div "Edit Restaurant Branches Menus Sections Full Menu View Edit Menu Choice Groups …" at bounding box center [604, 103] width 1209 height 1004
click at [297, 401] on input "text" at bounding box center [421, 400] width 281 height 25
type input "Shami"
drag, startPoint x: 347, startPoint y: 502, endPoint x: 241, endPoint y: 482, distance: 107.9
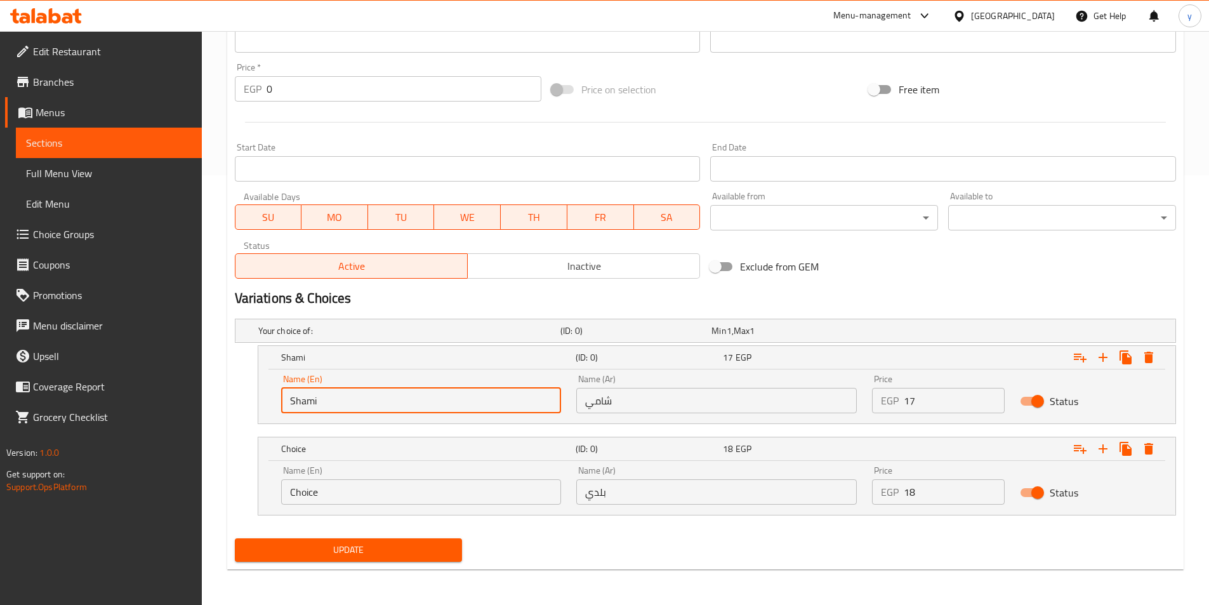
click at [241, 482] on div "Choice (ID: 0) 18 EGP Name (En) Choice Name (En) Name (Ar) بلدي Name (Ar) Price…" at bounding box center [705, 476] width 941 height 79
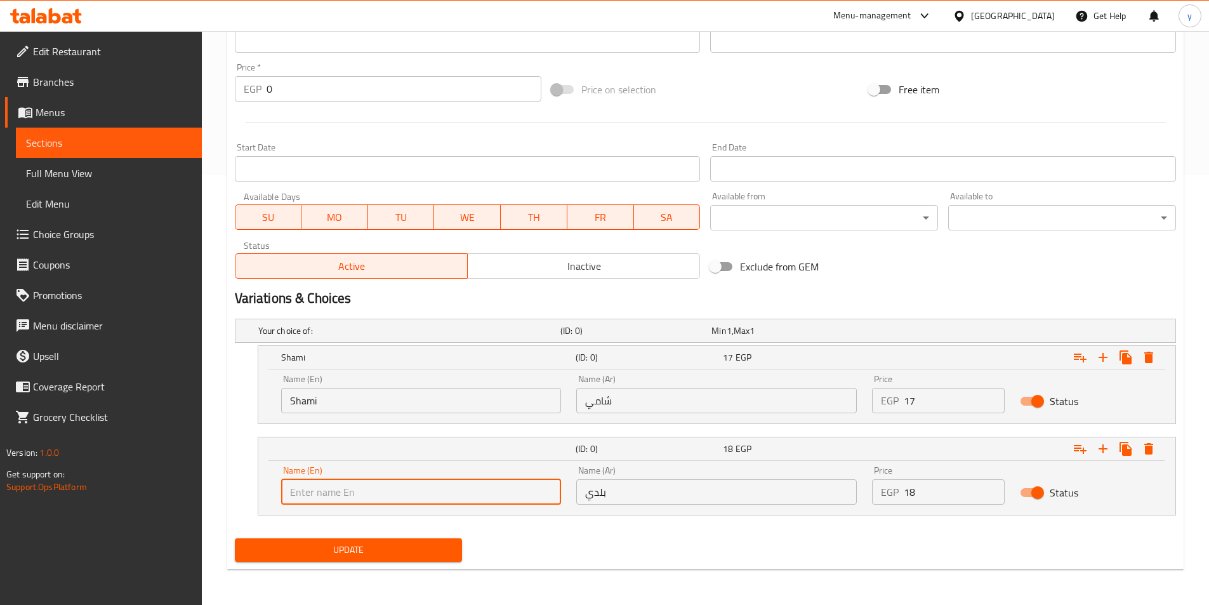
click at [324, 497] on input "text" at bounding box center [421, 491] width 281 height 25
type input "Baladi"
drag, startPoint x: 371, startPoint y: 546, endPoint x: 380, endPoint y: 546, distance: 8.9
click at [371, 547] on span "Update" at bounding box center [349, 550] width 208 height 16
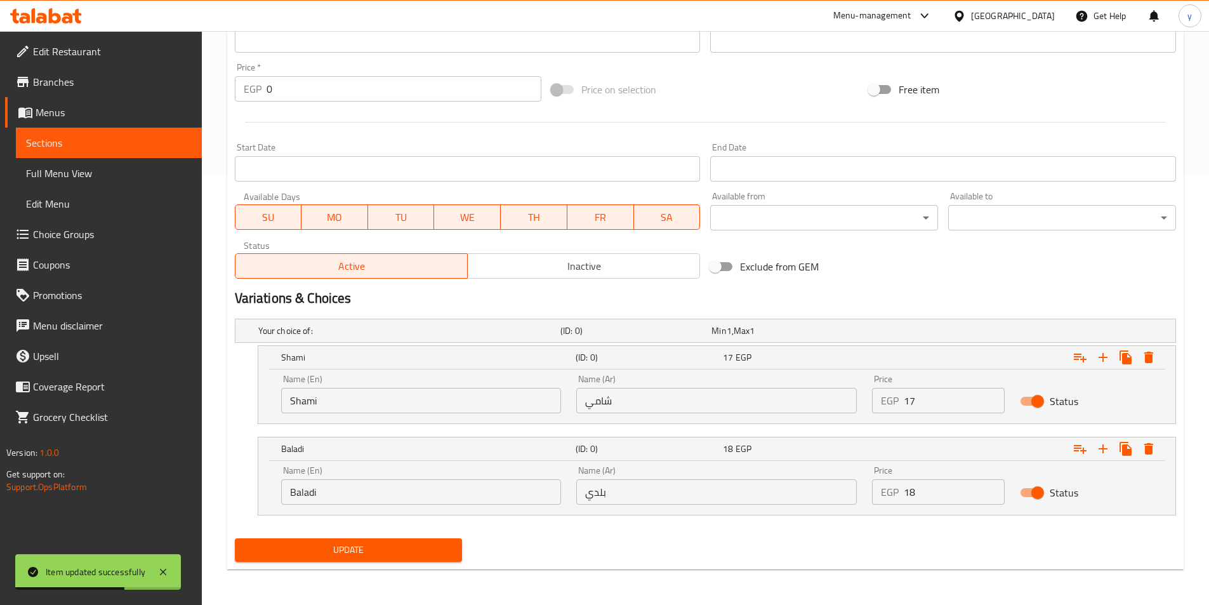
click at [68, 146] on span "Sections" at bounding box center [109, 142] width 166 height 15
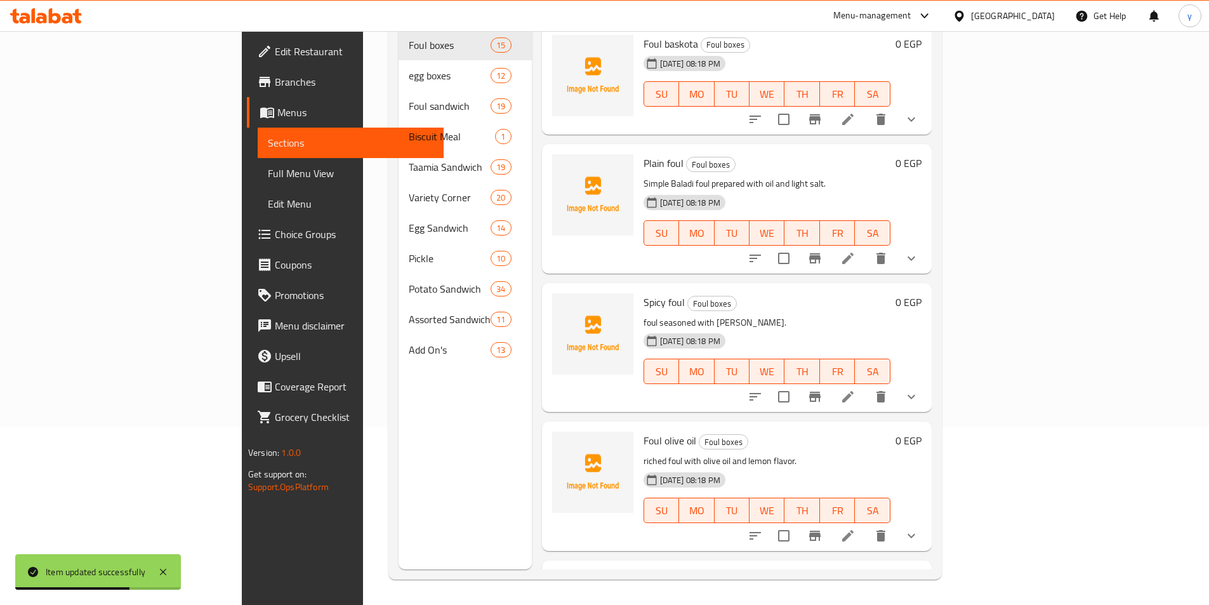
scroll to position [178, 0]
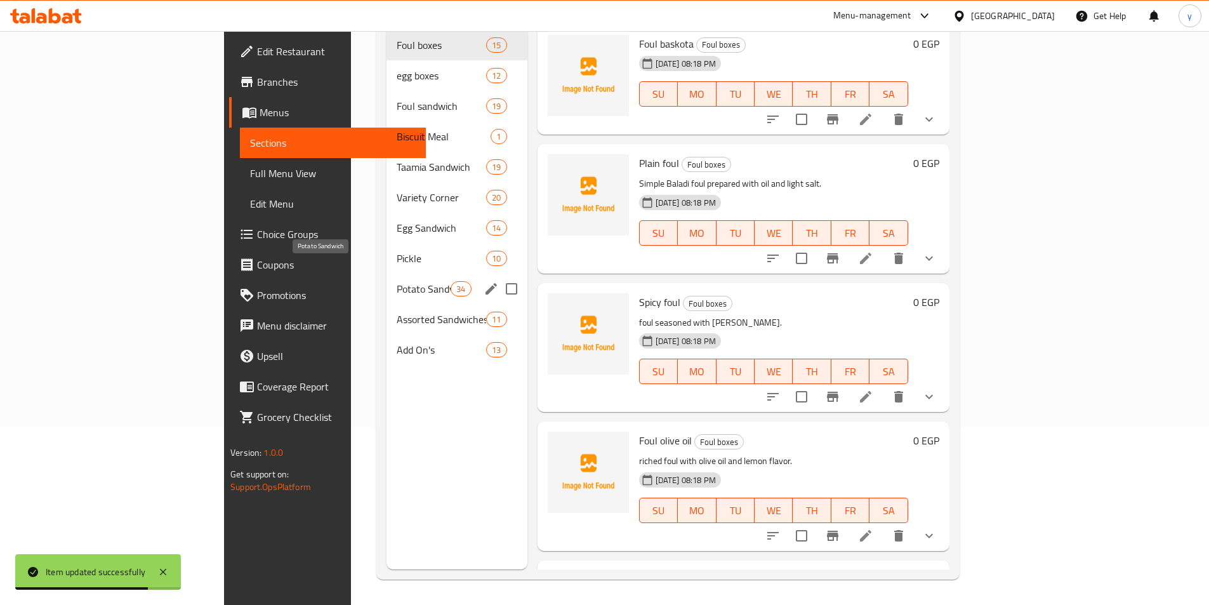
click at [397, 281] on span "Potato Sandwich" at bounding box center [424, 288] width 54 height 15
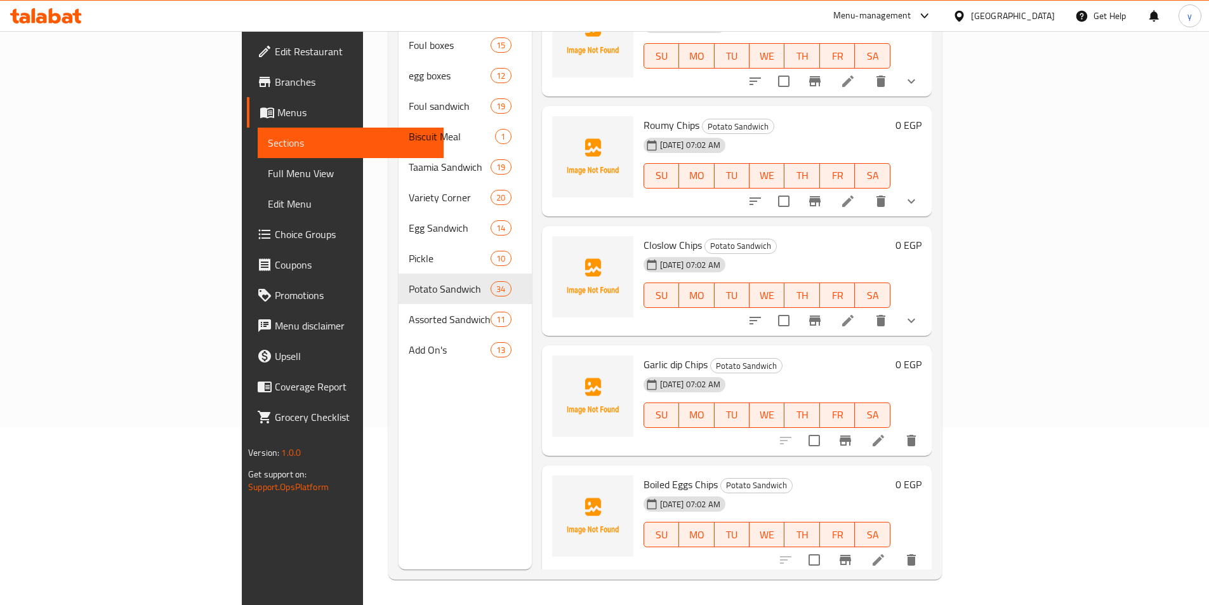
scroll to position [3516, 0]
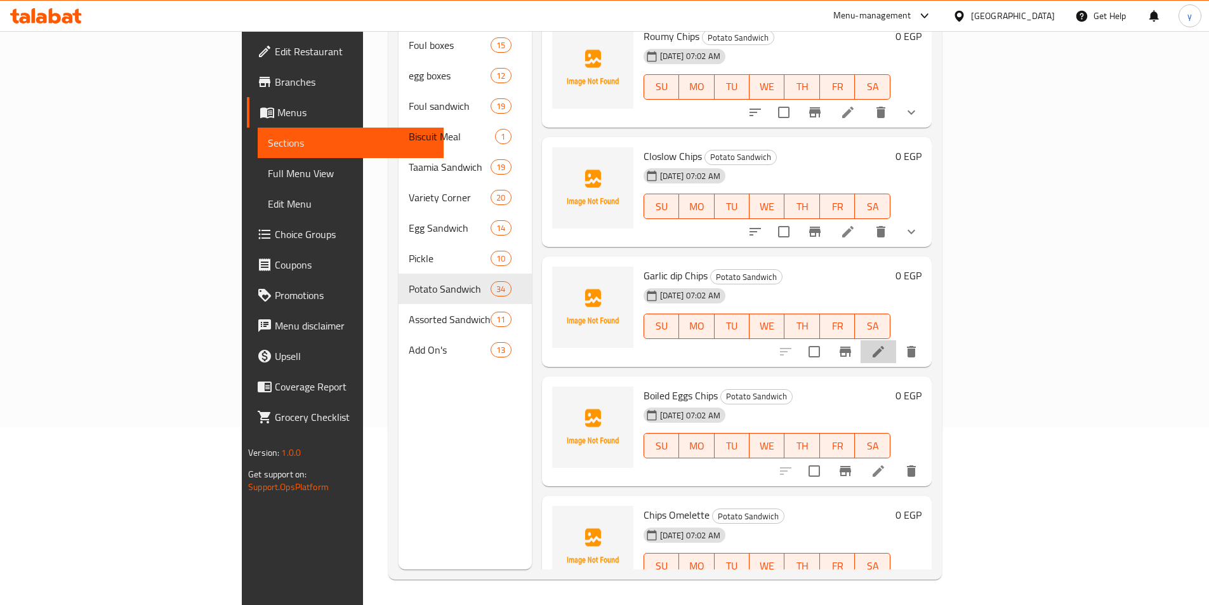
click at [896, 340] on li at bounding box center [879, 351] width 36 height 23
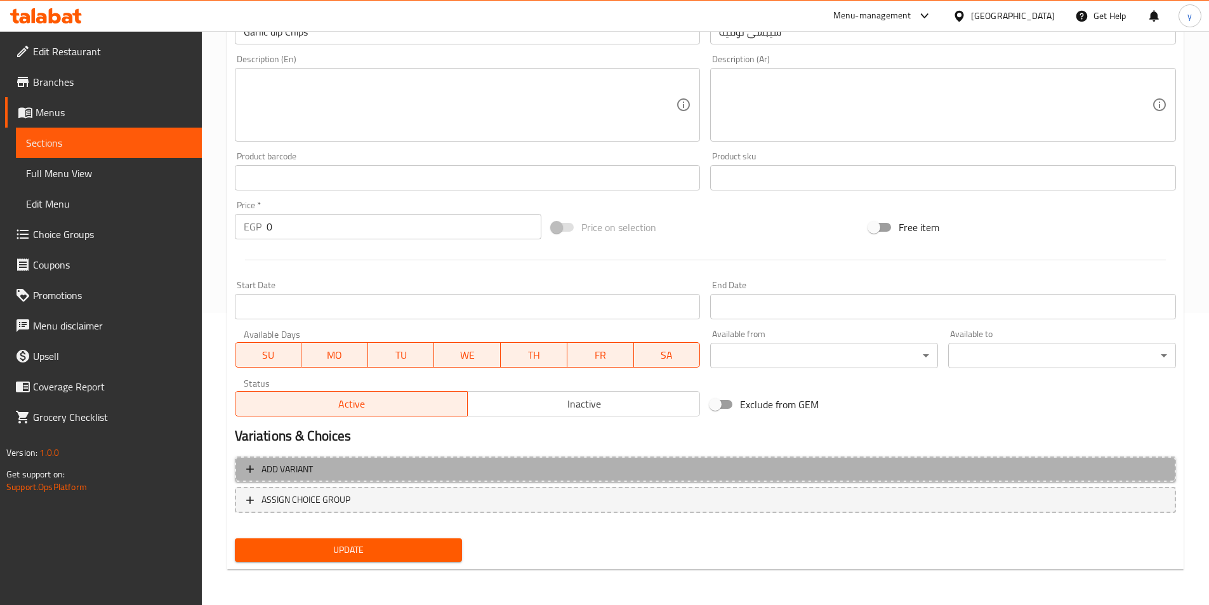
click at [767, 467] on span "Add variant" at bounding box center [705, 469] width 919 height 16
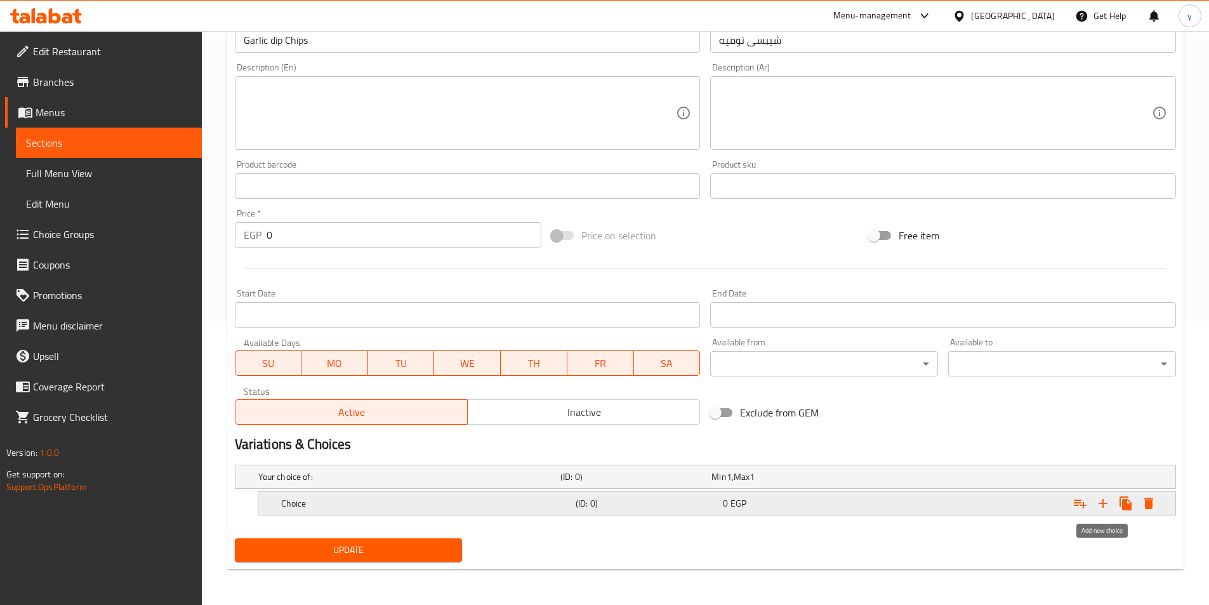
click at [1101, 505] on icon "Expand" at bounding box center [1103, 503] width 15 height 15
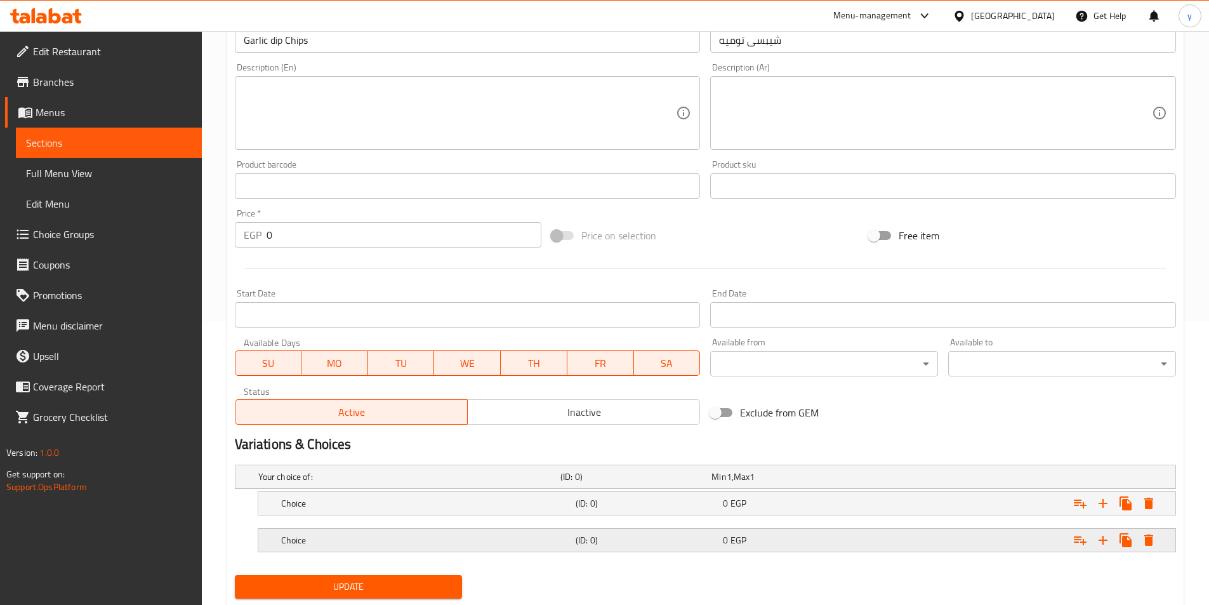
click at [965, 541] on div "Expand" at bounding box center [1015, 540] width 295 height 28
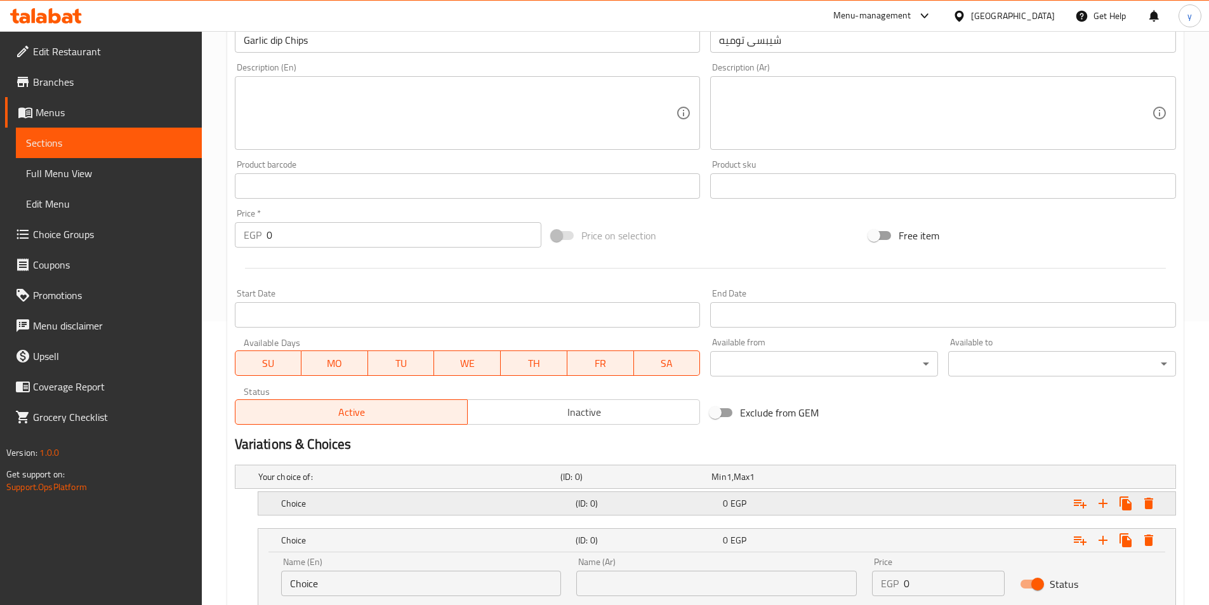
click at [973, 505] on div "Expand" at bounding box center [1015, 503] width 295 height 28
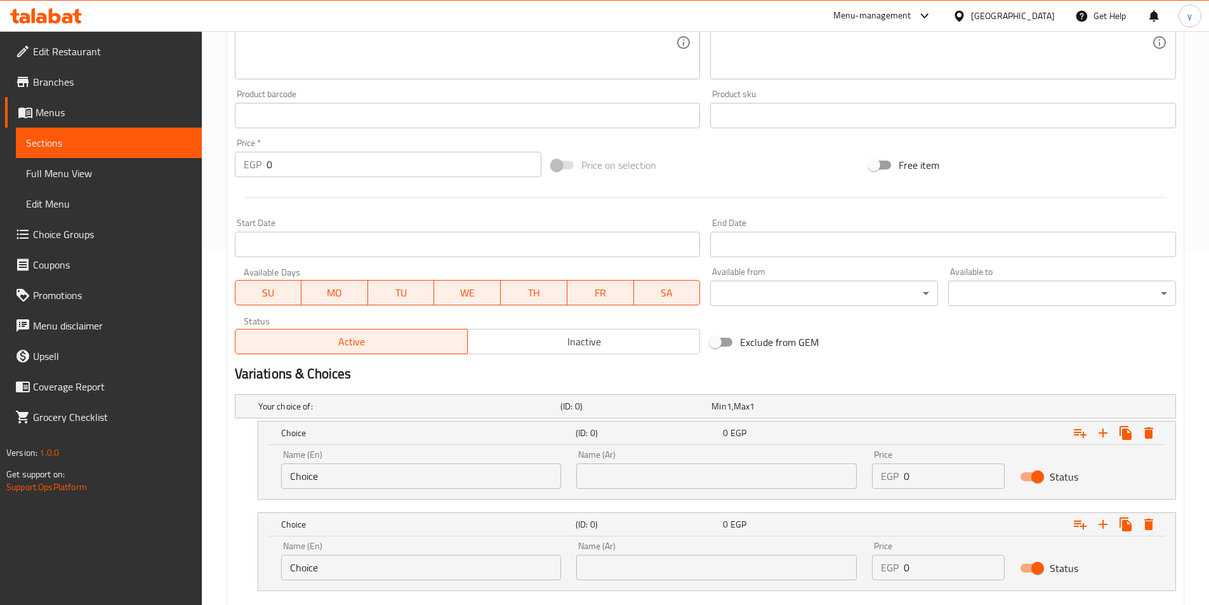
scroll to position [430, 0]
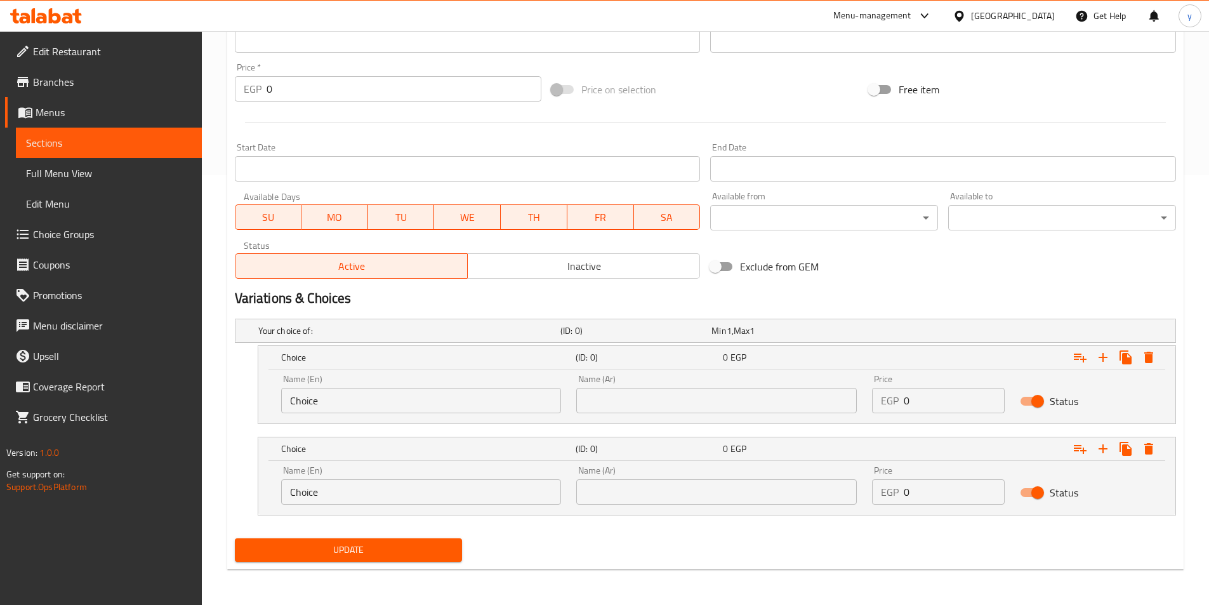
click at [921, 409] on input "0" at bounding box center [954, 400] width 101 height 25
drag, startPoint x: 918, startPoint y: 407, endPoint x: 746, endPoint y: 379, distance: 174.3
click at [742, 383] on div "Name (En) Choice Name (En) Name (Ar) Name (Ar) Price EGP 0 Price Status" at bounding box center [717, 394] width 887 height 54
type input "16"
drag, startPoint x: 928, startPoint y: 494, endPoint x: 800, endPoint y: 495, distance: 128.2
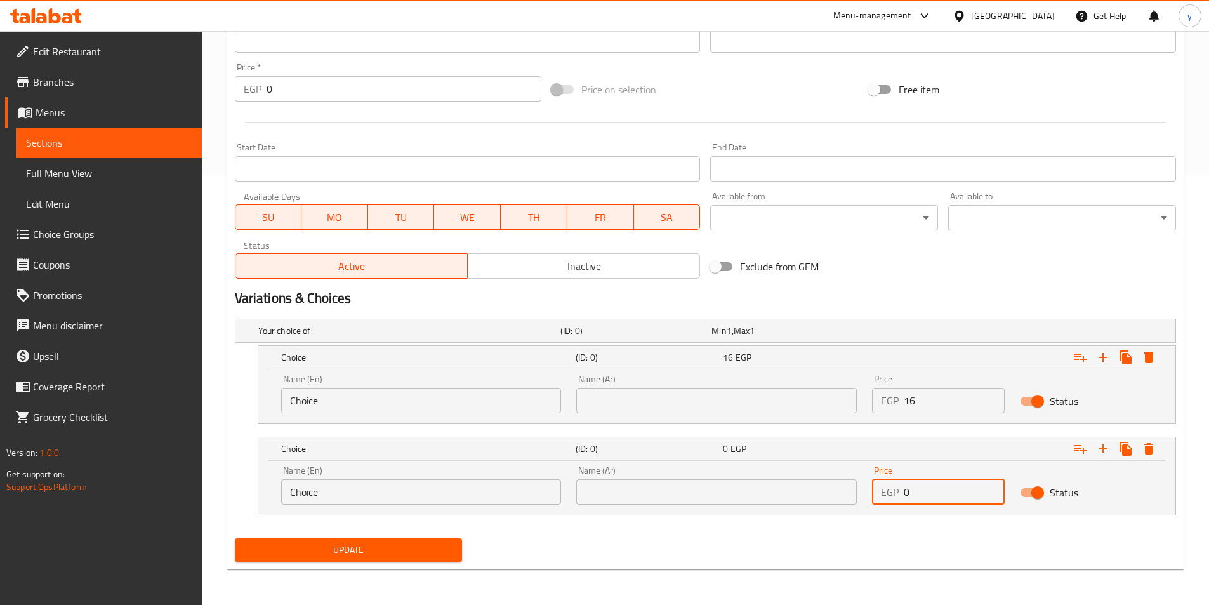
click at [801, 495] on div "Name (En) Choice Name (En) Name (Ar) Name (Ar) Price EGP 0 Price Status" at bounding box center [717, 485] width 887 height 54
type input "17"
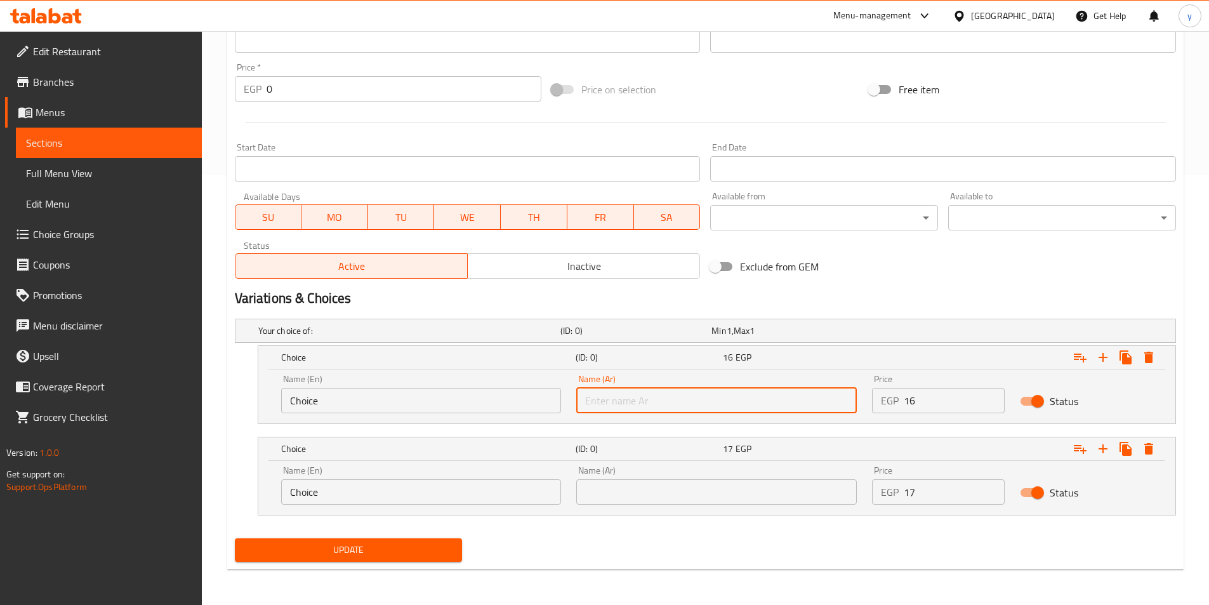
drag, startPoint x: 743, startPoint y: 402, endPoint x: 729, endPoint y: 406, distance: 15.1
click at [743, 402] on input "text" at bounding box center [716, 400] width 281 height 25
type input "شامي"
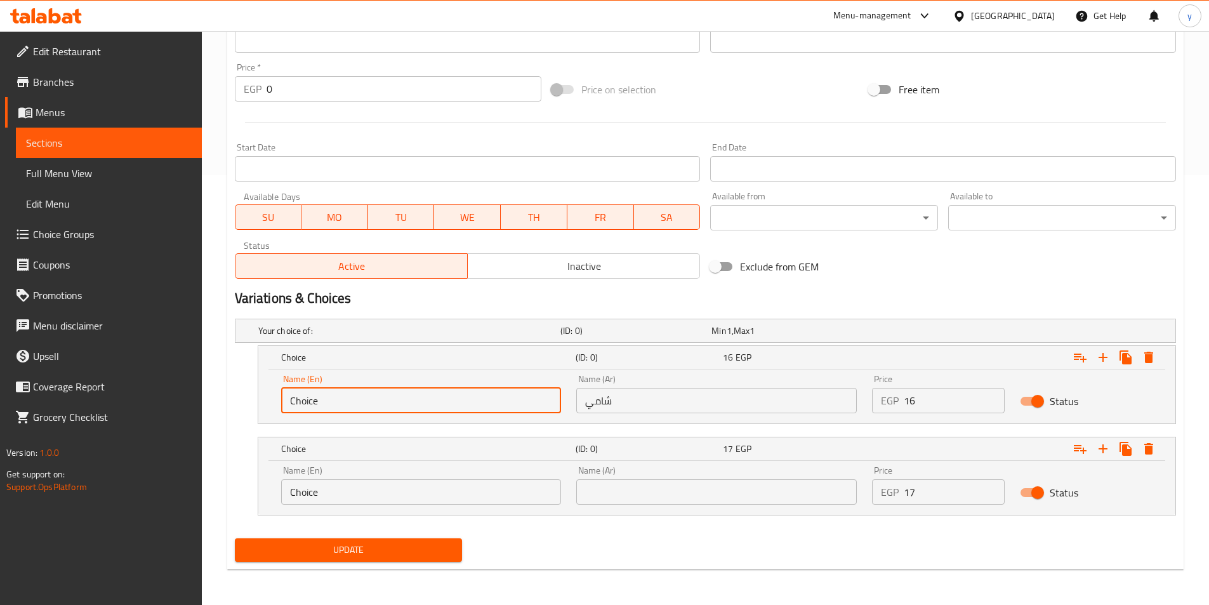
drag, startPoint x: 487, startPoint y: 401, endPoint x: 201, endPoint y: 390, distance: 286.5
click at [197, 400] on div "Edit Restaurant Branches Menus Sections Full Menu View Edit Menu Choice Groups …" at bounding box center [604, 103] width 1209 height 1004
click at [326, 402] on input "text" at bounding box center [421, 400] width 281 height 25
type input "Shami"
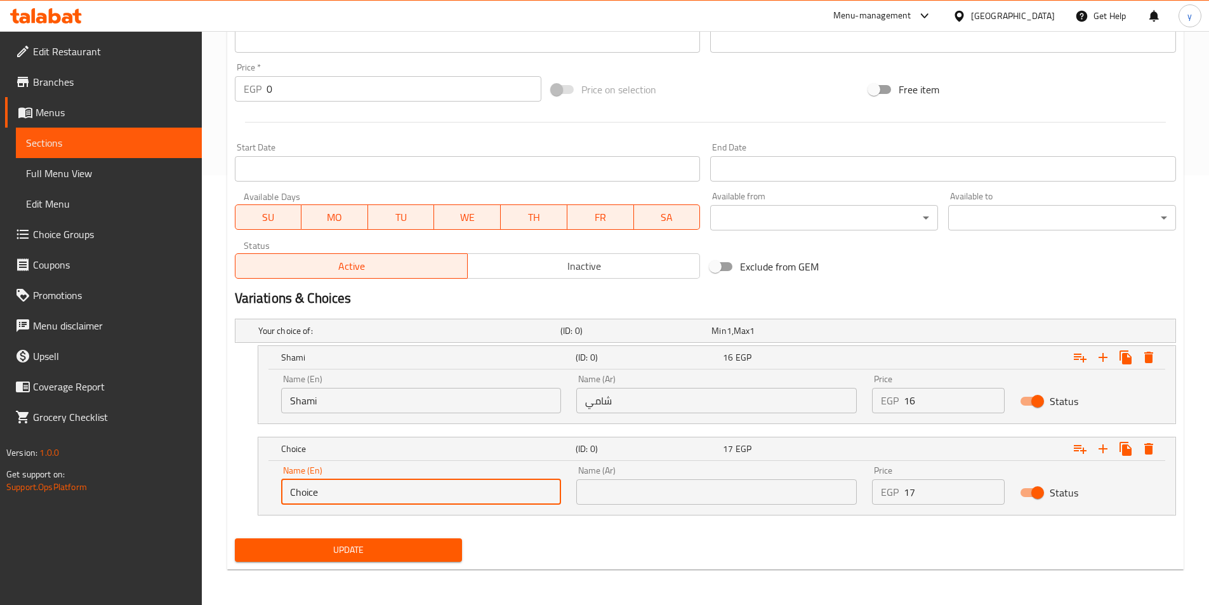
click at [500, 488] on input "Choice" at bounding box center [421, 491] width 281 height 25
type input "C"
click at [328, 491] on input "text" at bounding box center [421, 491] width 281 height 25
type input "Baladi"
click at [620, 491] on input "text" at bounding box center [716, 491] width 281 height 25
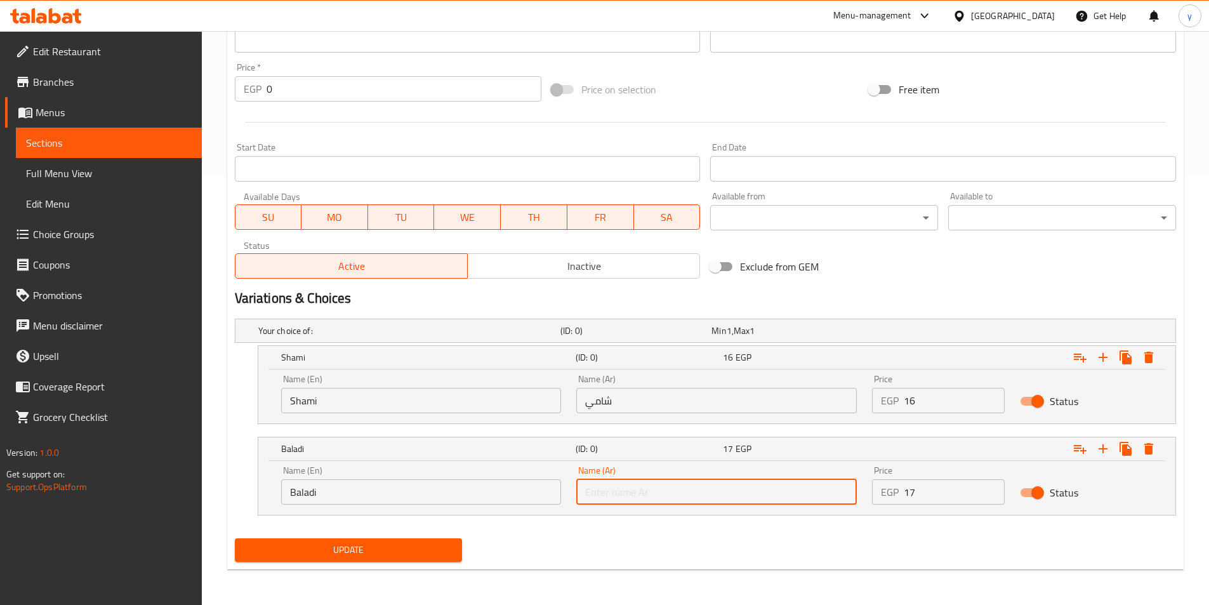
type input "بلدي"
click at [409, 547] on span "Update" at bounding box center [349, 550] width 208 height 16
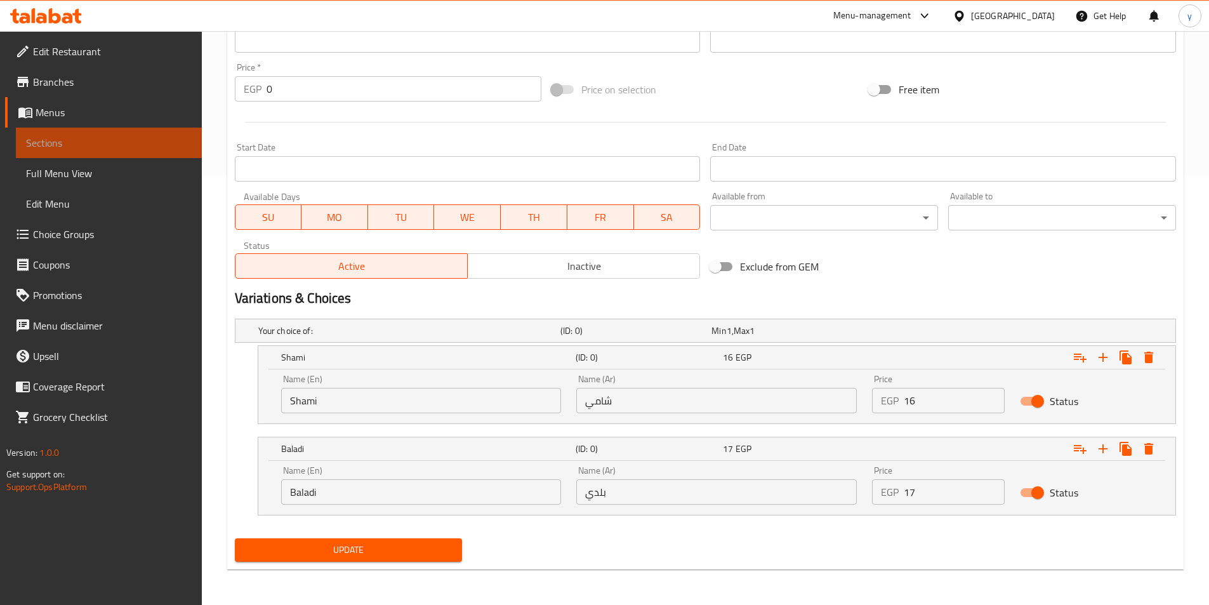
drag, startPoint x: 113, startPoint y: 136, endPoint x: 177, endPoint y: 246, distance: 127.2
click at [112, 137] on span "Sections" at bounding box center [109, 142] width 166 height 15
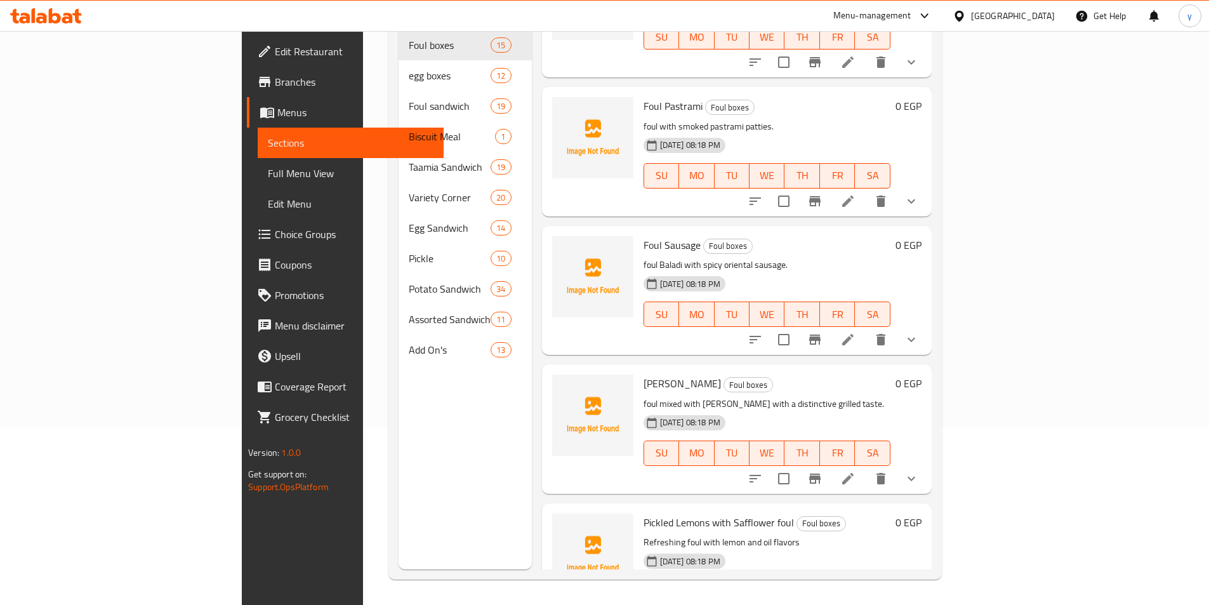
scroll to position [1488, 0]
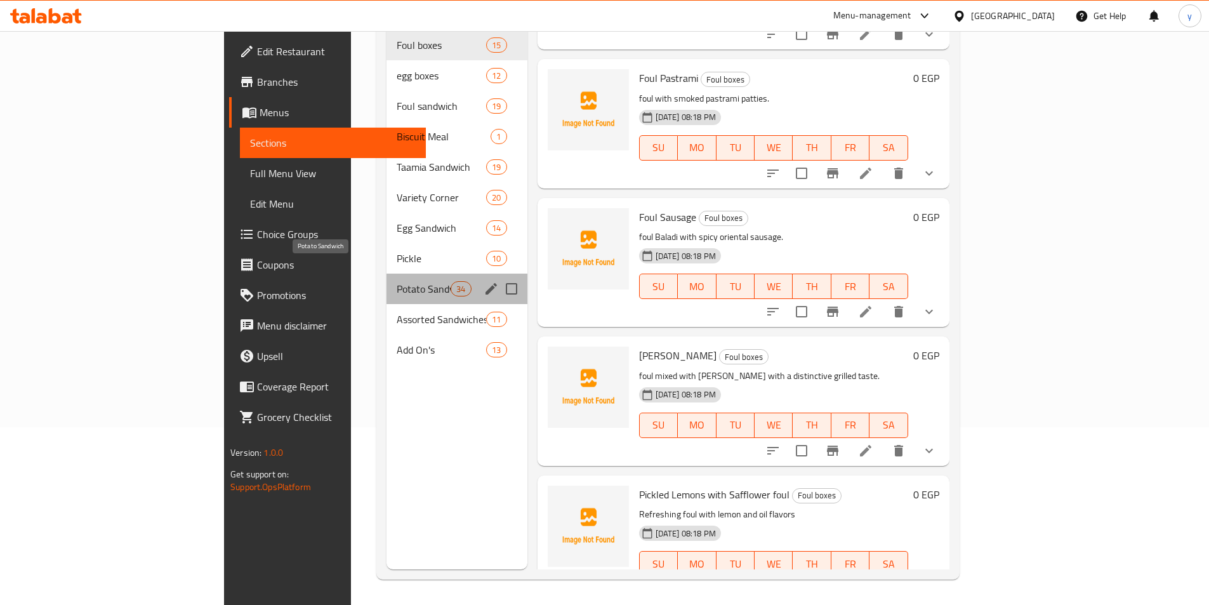
click at [397, 281] on span "Potato Sandwich" at bounding box center [424, 288] width 54 height 15
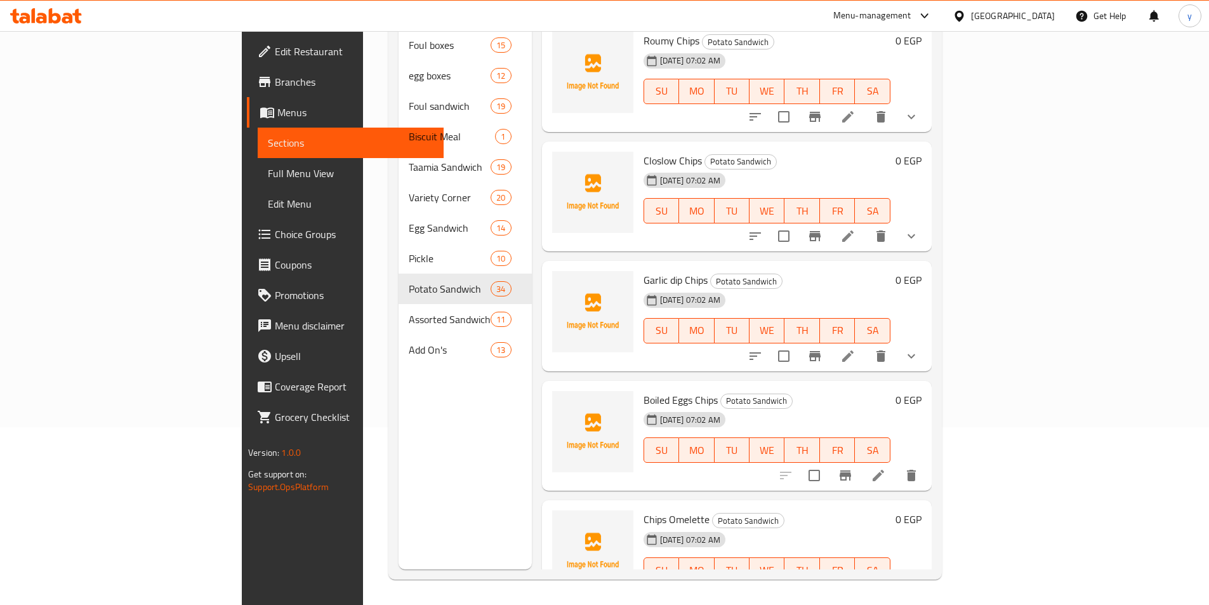
scroll to position [3516, 0]
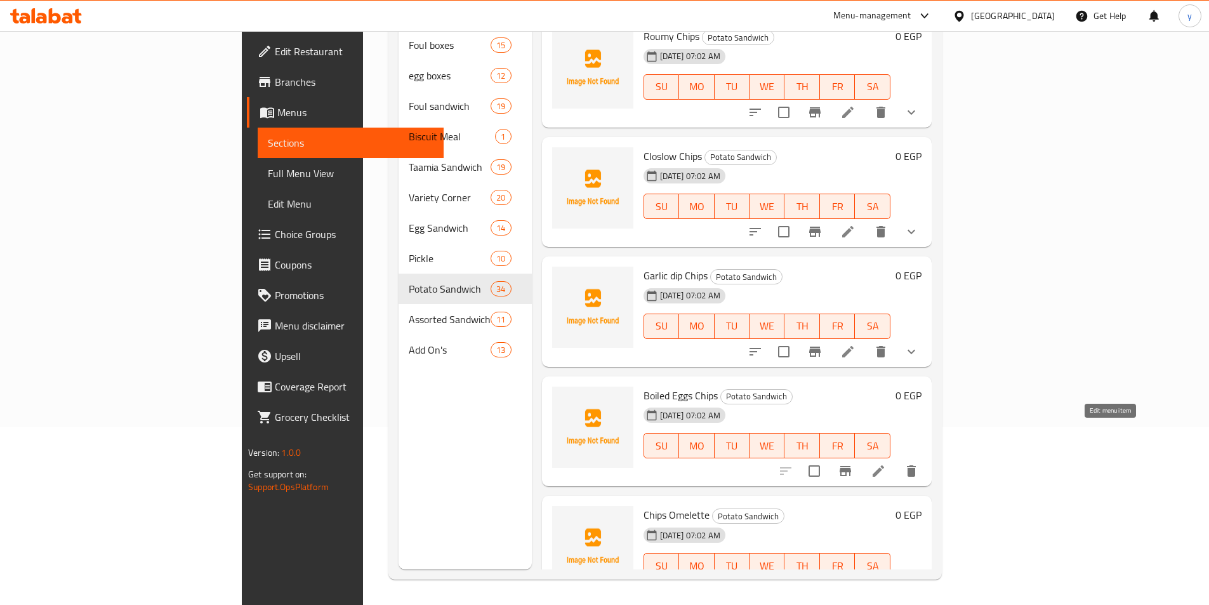
click at [886, 463] on icon at bounding box center [878, 470] width 15 height 15
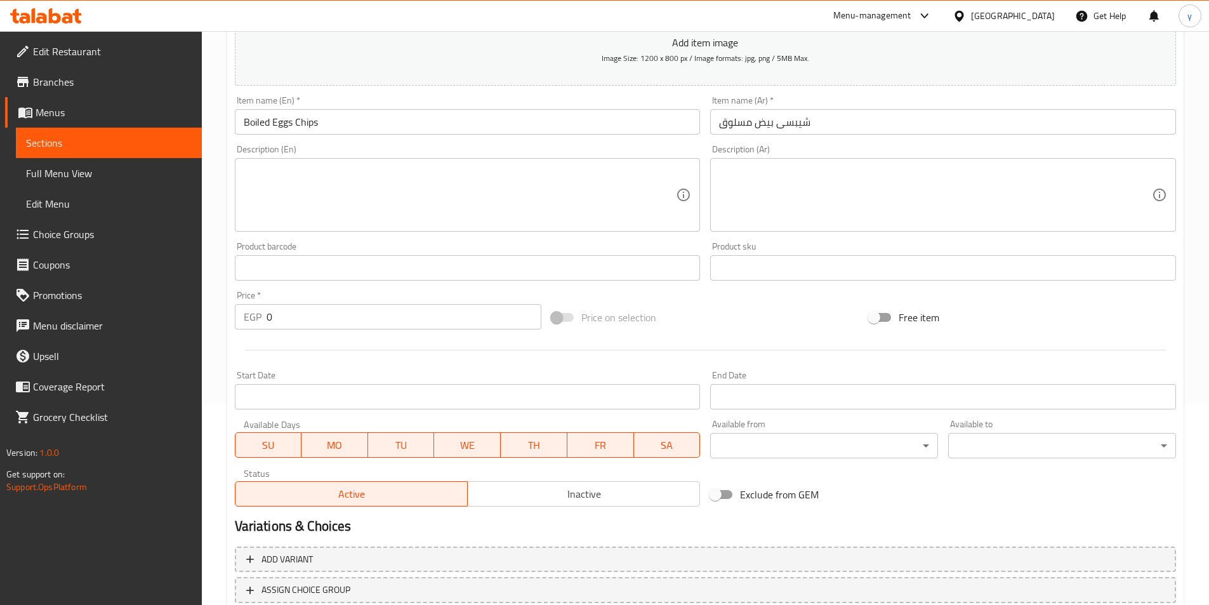
scroll to position [292, 0]
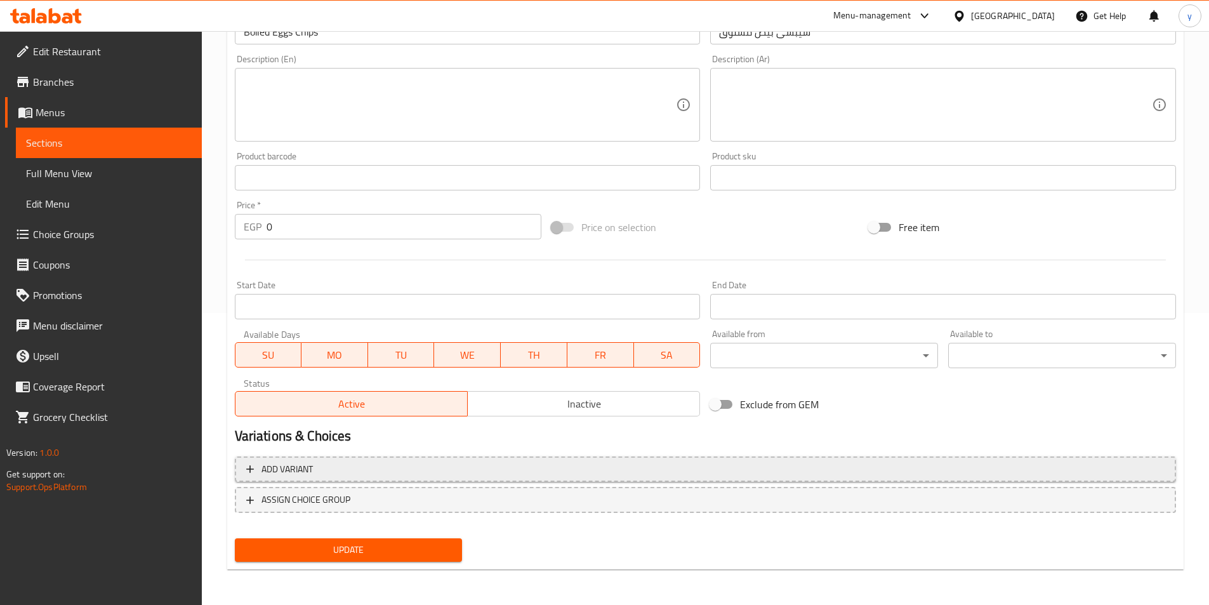
click at [774, 461] on span "Add variant" at bounding box center [705, 469] width 919 height 16
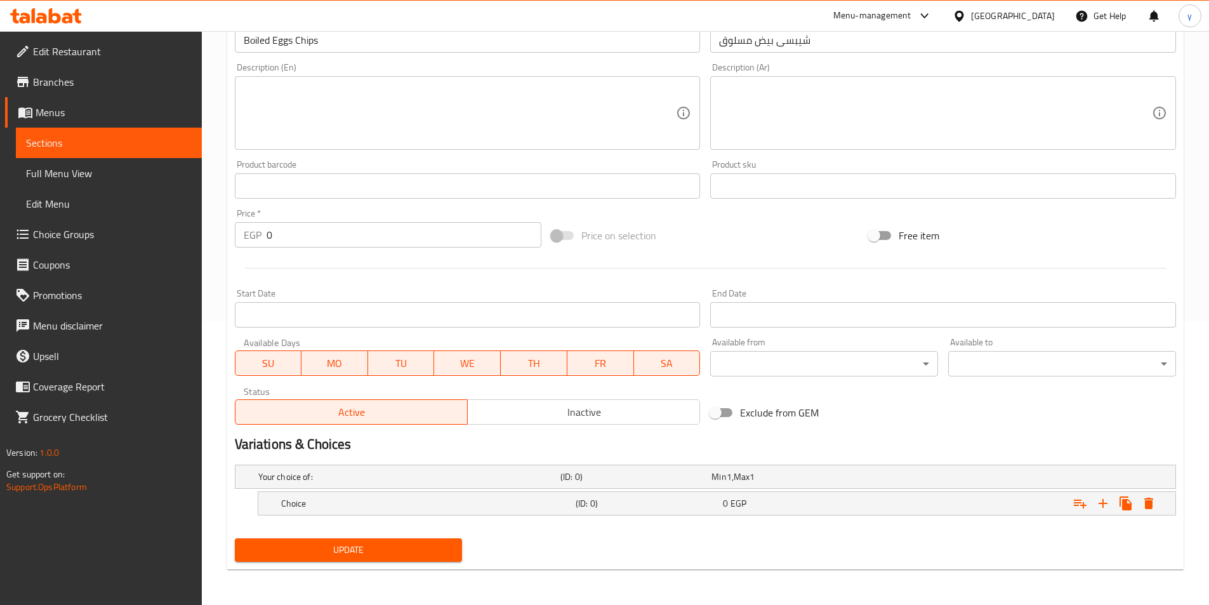
scroll to position [284, 0]
click at [1101, 505] on icon "Expand" at bounding box center [1103, 503] width 15 height 15
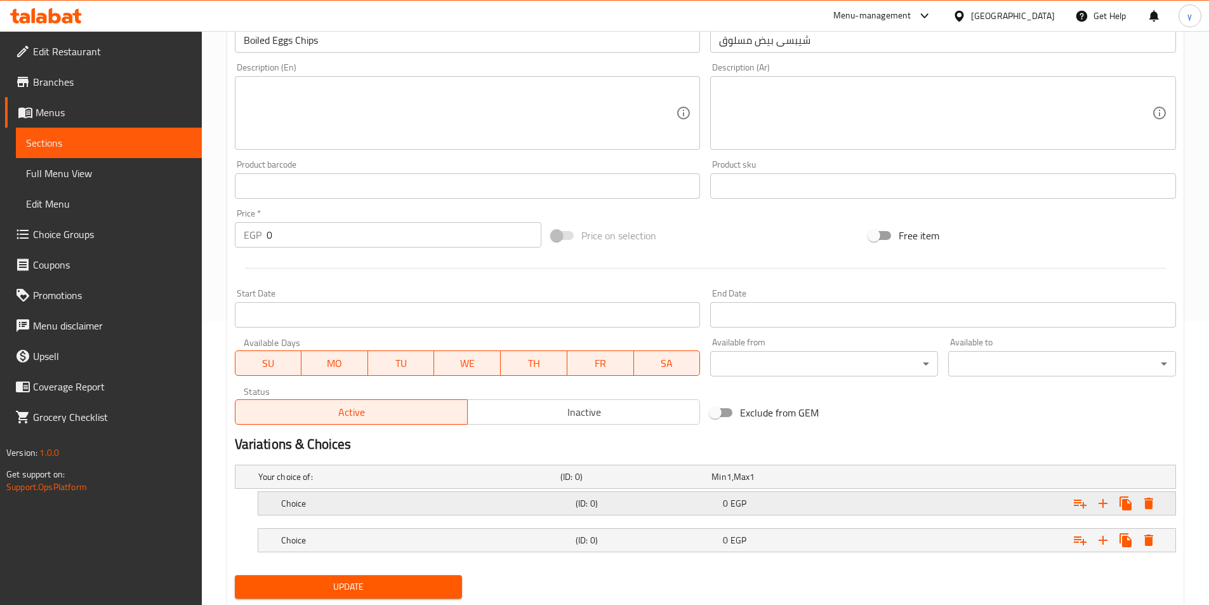
click at [976, 498] on div "Expand" at bounding box center [1015, 503] width 295 height 28
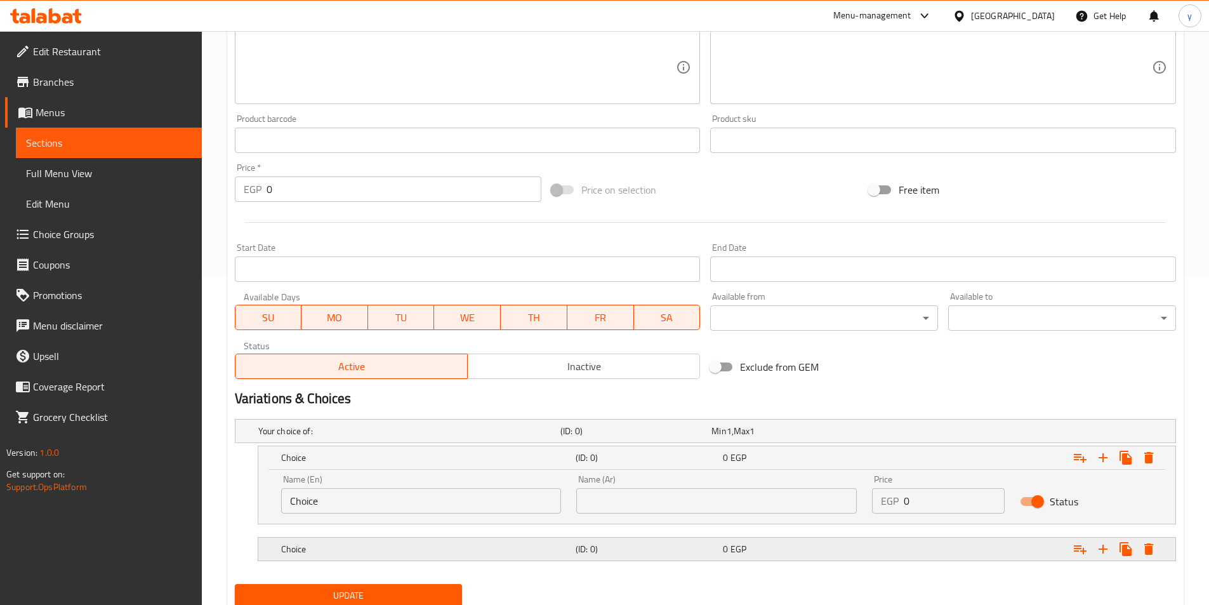
scroll to position [375, 0]
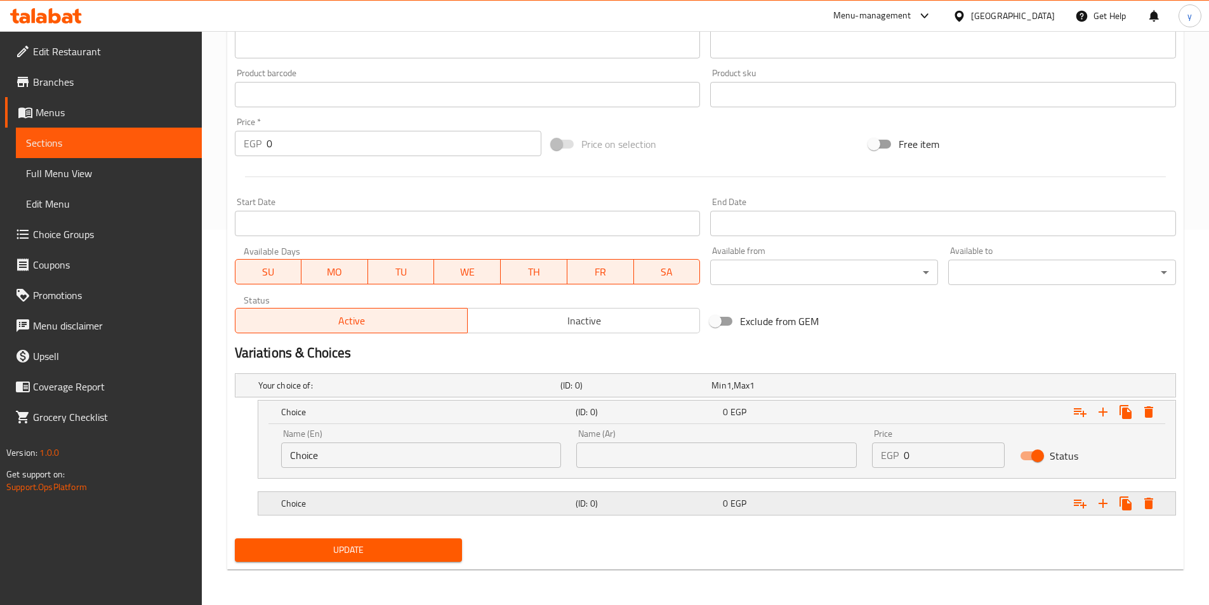
click at [945, 511] on div "Expand" at bounding box center [1015, 503] width 295 height 28
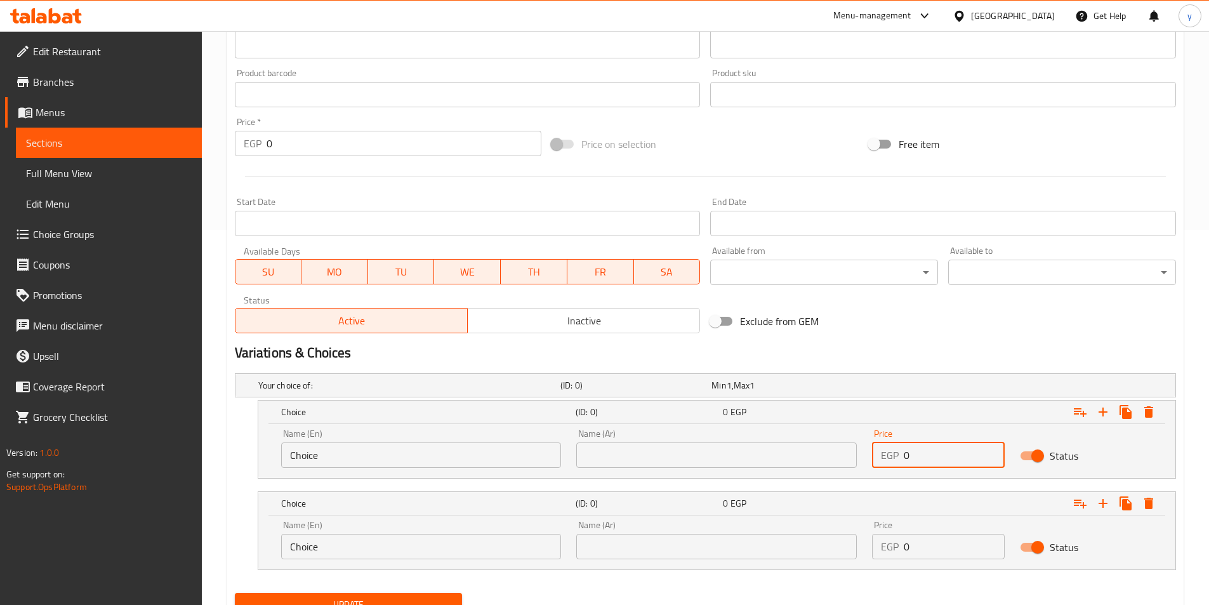
drag, startPoint x: 941, startPoint y: 456, endPoint x: 902, endPoint y: 470, distance: 41.8
click at [905, 470] on div "Price EGP 0 Price" at bounding box center [939, 448] width 148 height 54
type input "18"
drag, startPoint x: 939, startPoint y: 553, endPoint x: 893, endPoint y: 552, distance: 45.7
click at [895, 555] on div "EGP 0 Price" at bounding box center [938, 546] width 133 height 25
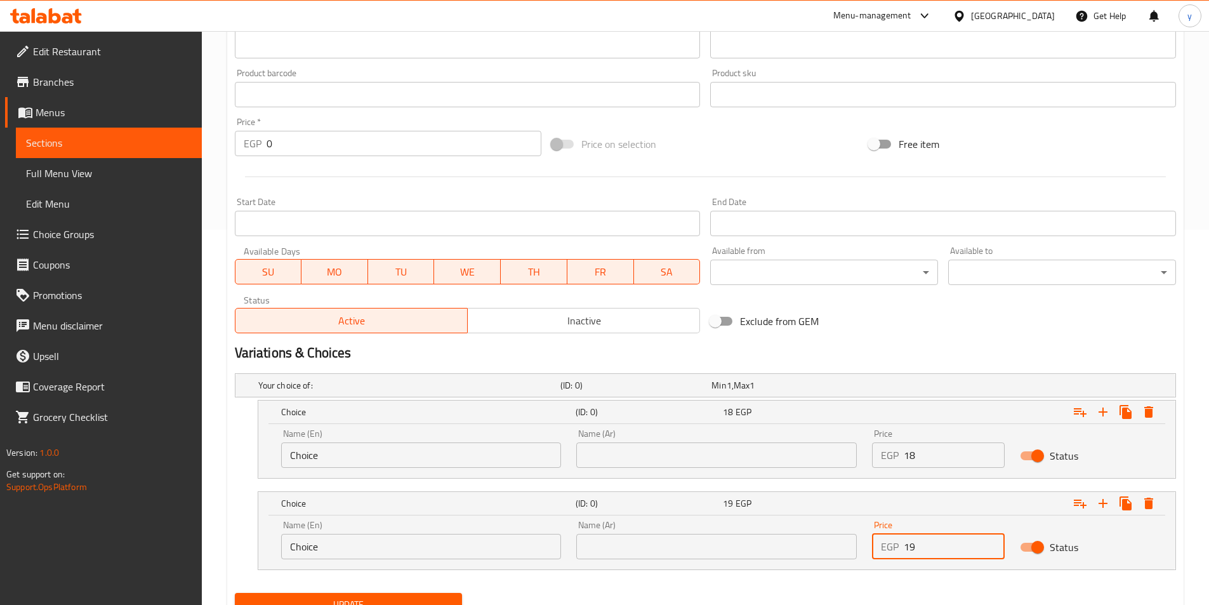
type input "19"
drag, startPoint x: 745, startPoint y: 460, endPoint x: 700, endPoint y: 461, distance: 45.1
click at [745, 460] on input "text" at bounding box center [716, 454] width 281 height 25
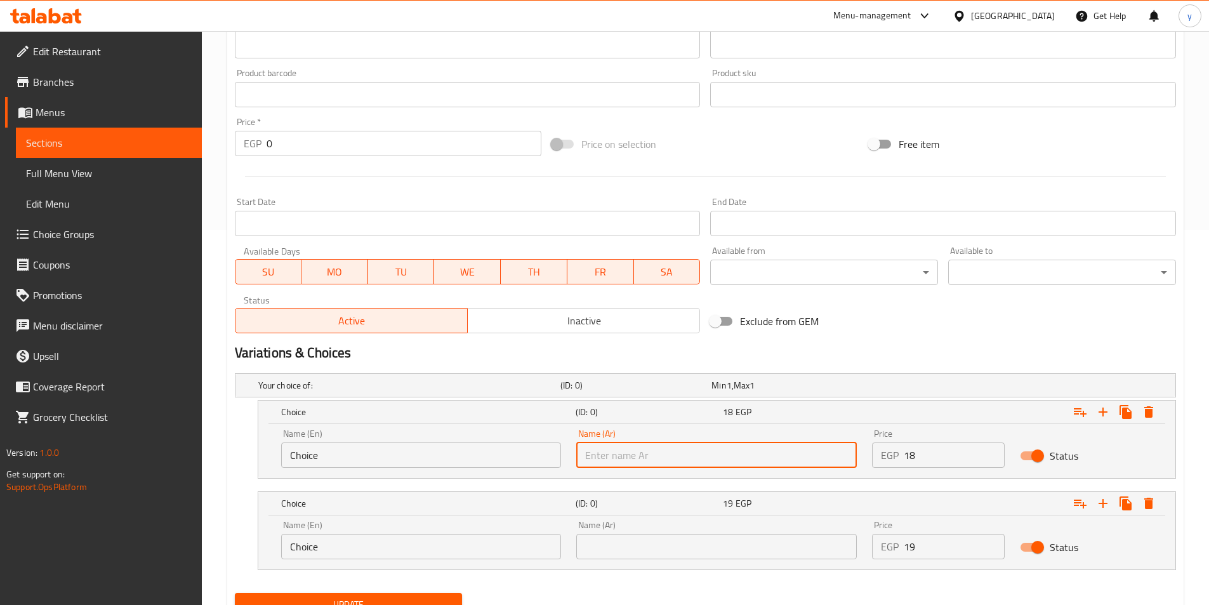
type input "شامي"
drag, startPoint x: 326, startPoint y: 457, endPoint x: 138, endPoint y: 441, distance: 188.6
click at [143, 442] on div "Edit Restaurant Branches Menus Sections Full Menu View Edit Menu Choice Groups …" at bounding box center [604, 158] width 1209 height 1004
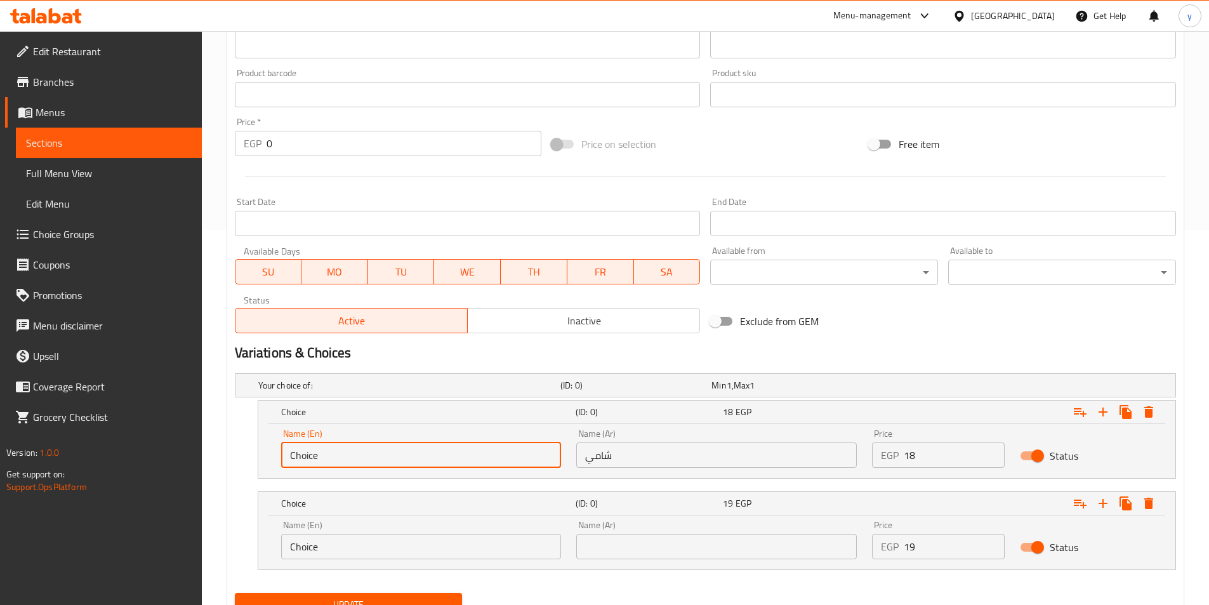
type input "1"
click at [336, 463] on input "text" at bounding box center [421, 454] width 281 height 25
type input "Shami"
drag, startPoint x: 658, startPoint y: 551, endPoint x: 658, endPoint y: 534, distance: 17.1
click at [658, 552] on input "text" at bounding box center [716, 546] width 281 height 25
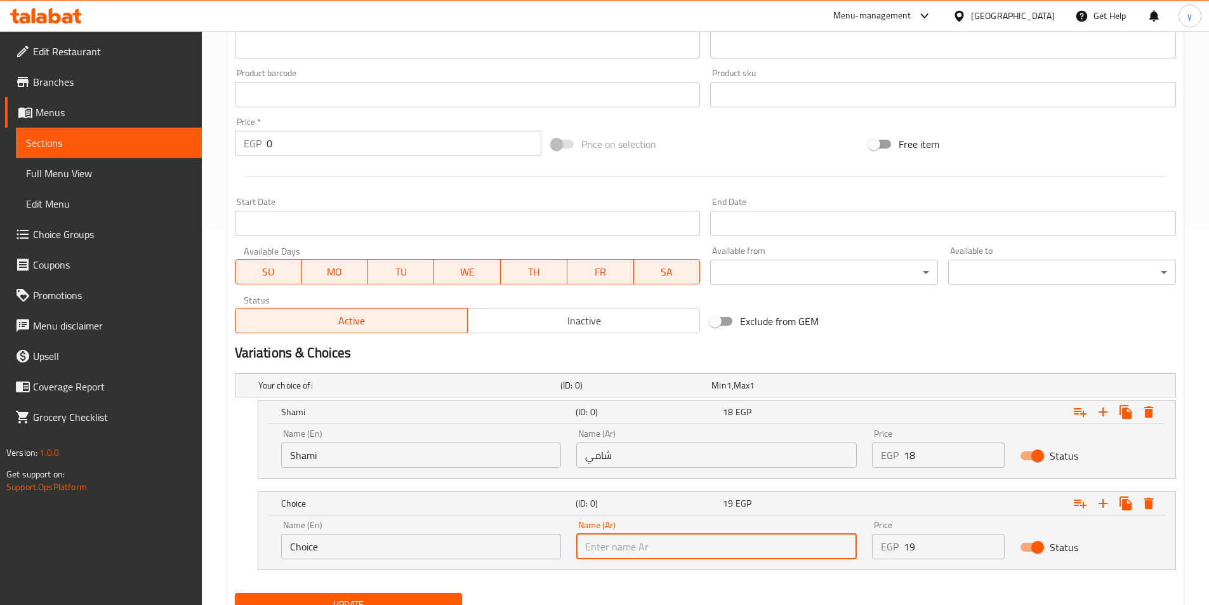
type input "بلدي"
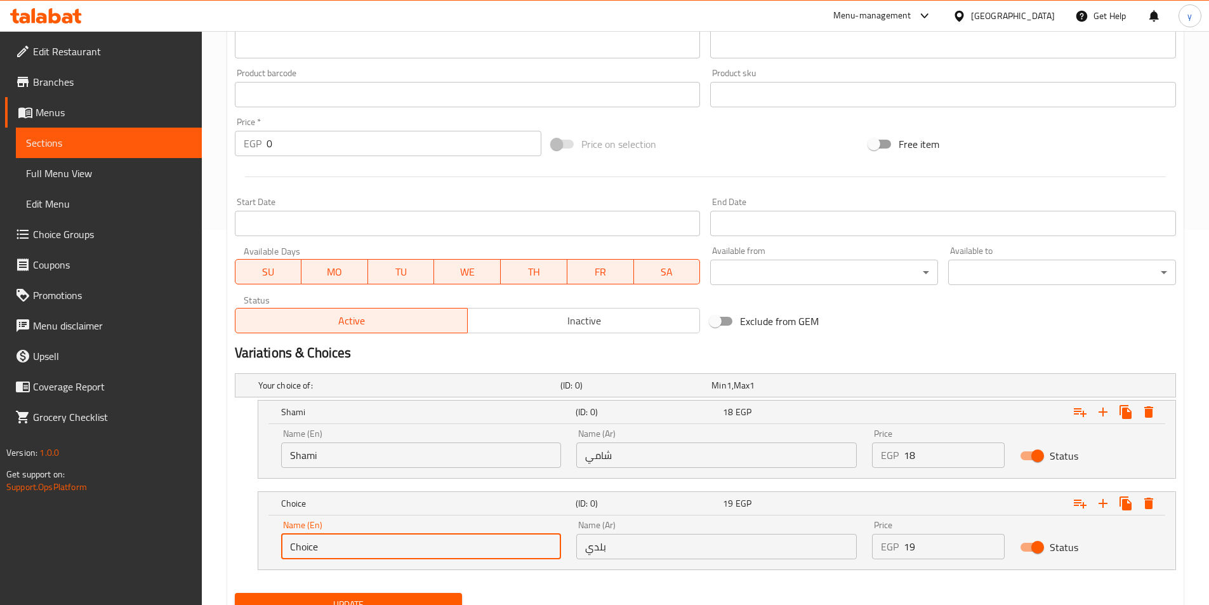
click at [259, 548] on div "Name (En) Choice Name (En) Name (Ar) بلدي Name (Ar) Price EGP 19 Price Status" at bounding box center [716, 542] width 917 height 54
click at [340, 552] on input "text" at bounding box center [421, 546] width 281 height 25
type input "Baladi"
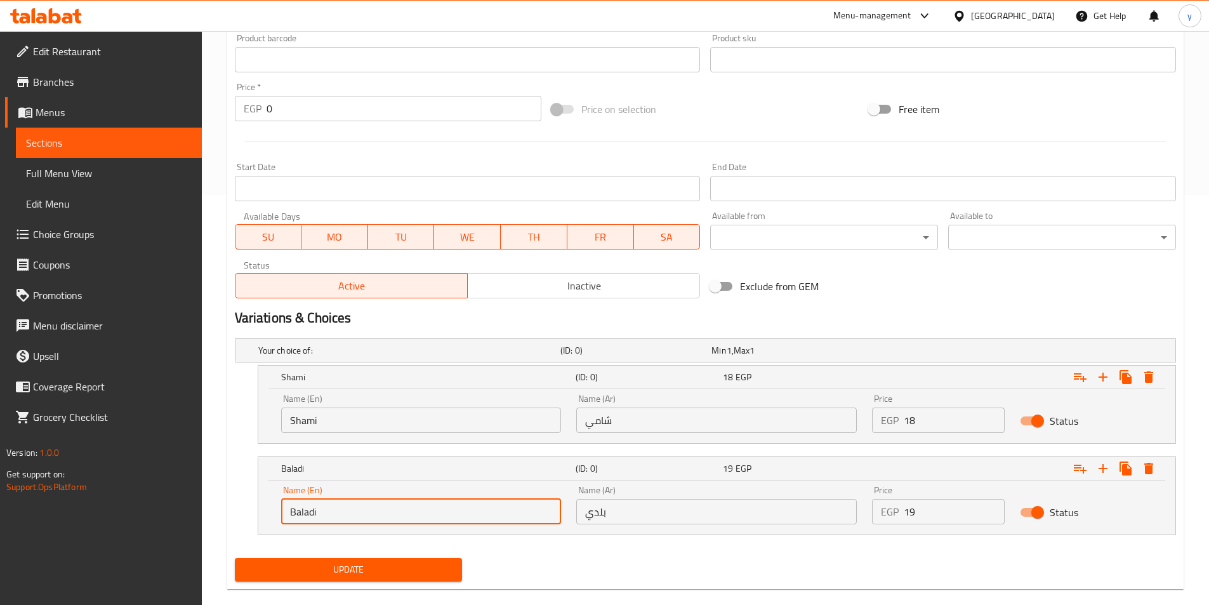
scroll to position [430, 0]
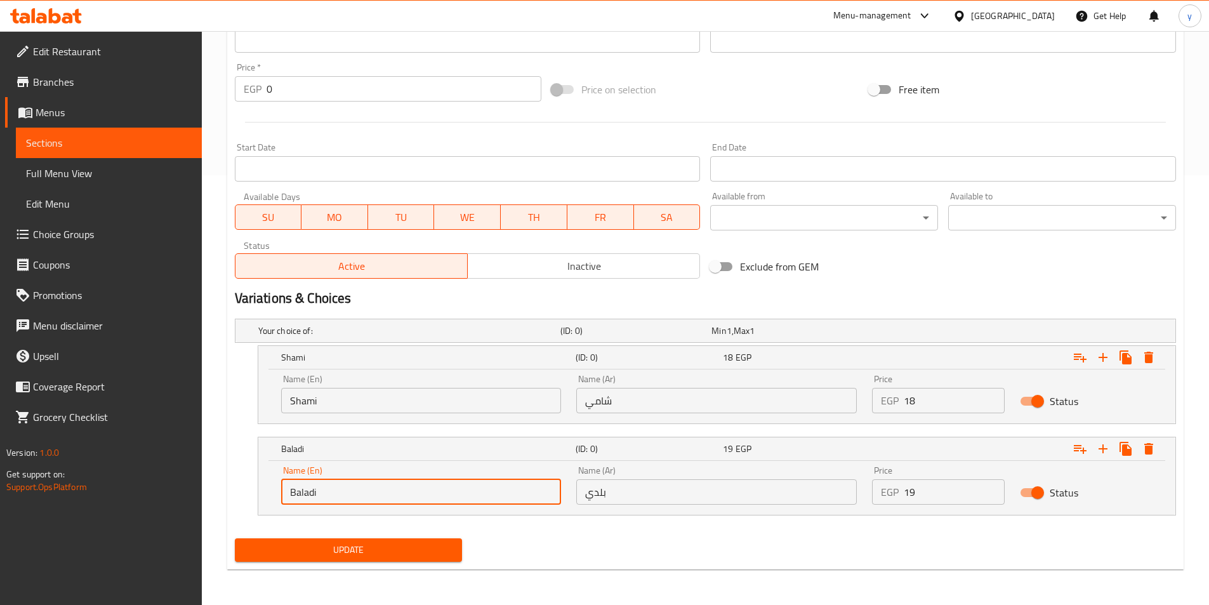
click at [307, 545] on span "Update" at bounding box center [349, 550] width 208 height 16
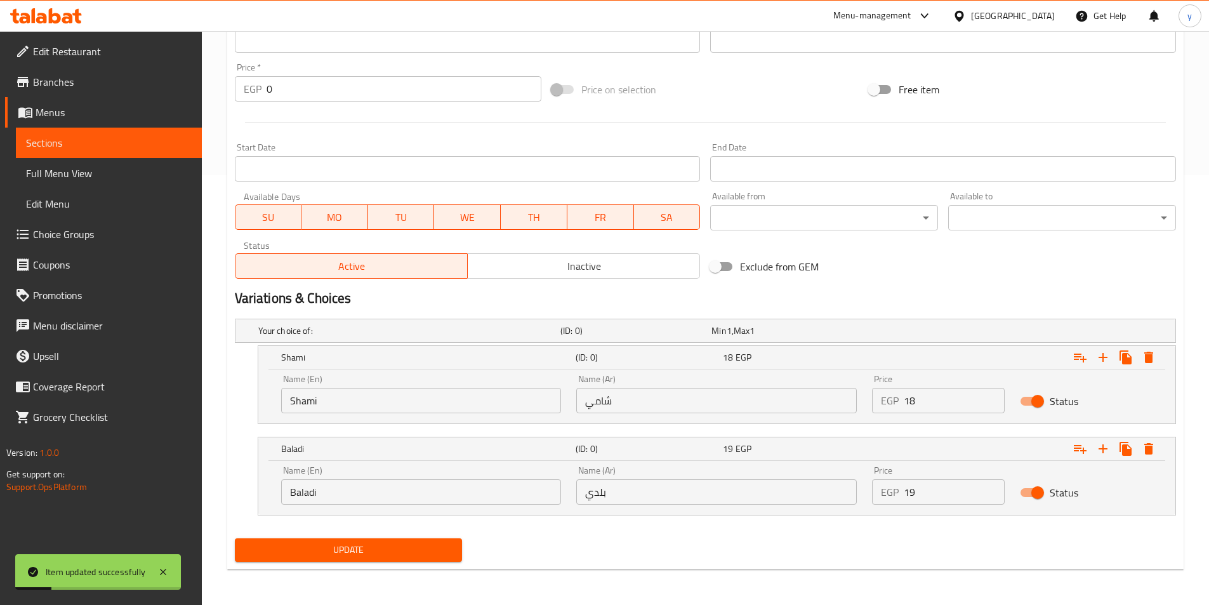
click at [30, 135] on span "Sections" at bounding box center [109, 142] width 166 height 15
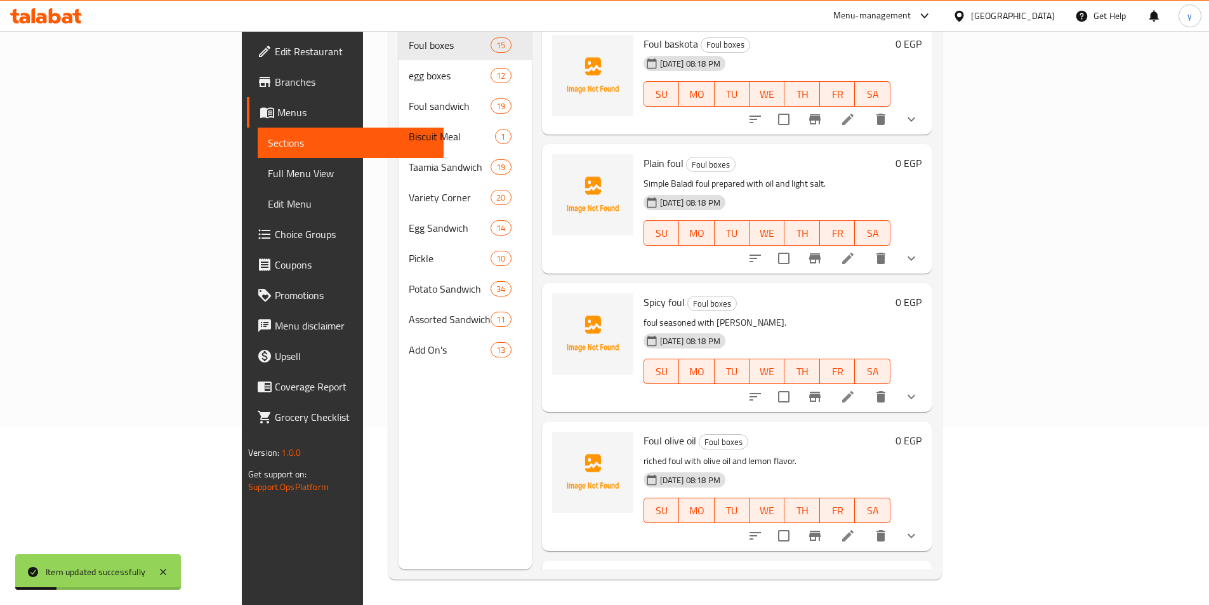
scroll to position [178, 0]
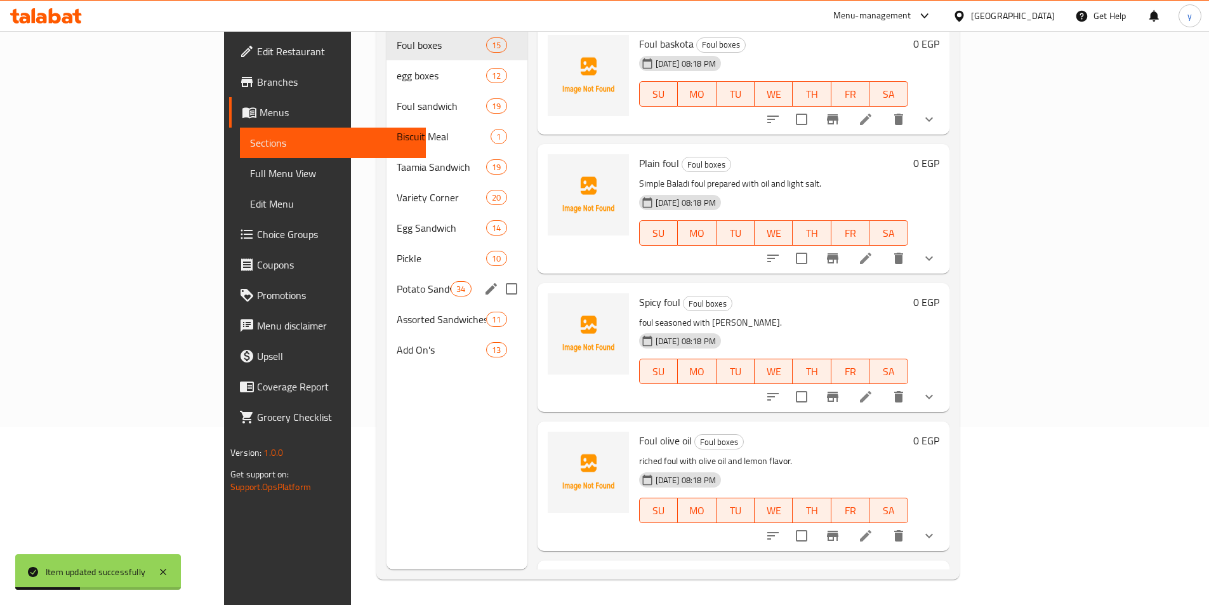
click at [397, 281] on span "Potato Sandwich" at bounding box center [424, 288] width 54 height 15
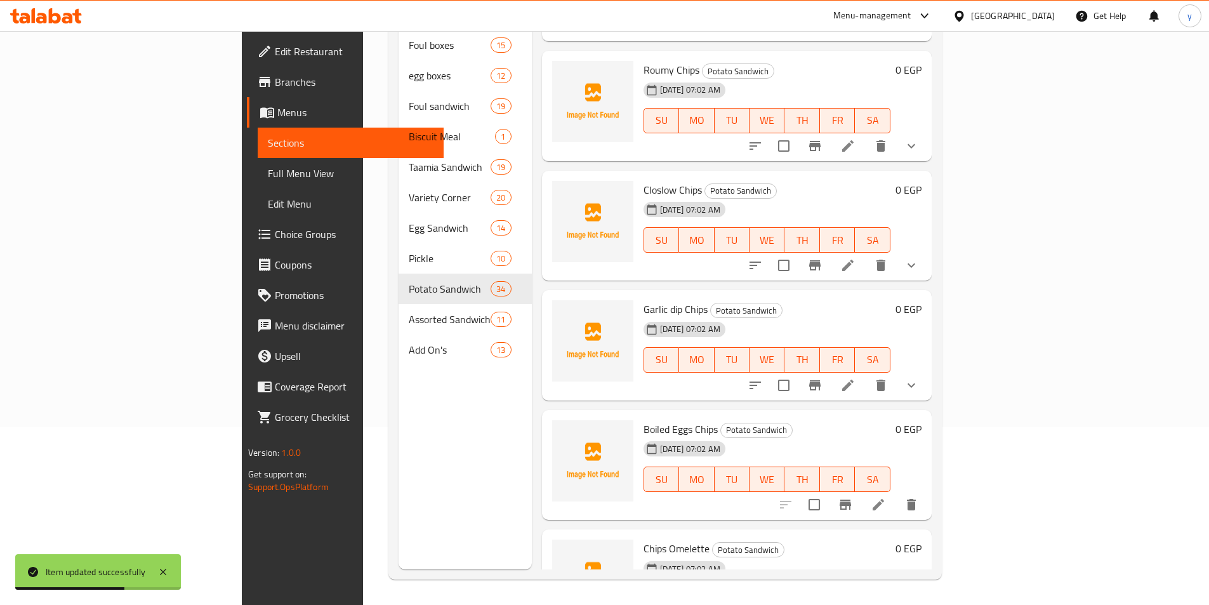
scroll to position [3516, 0]
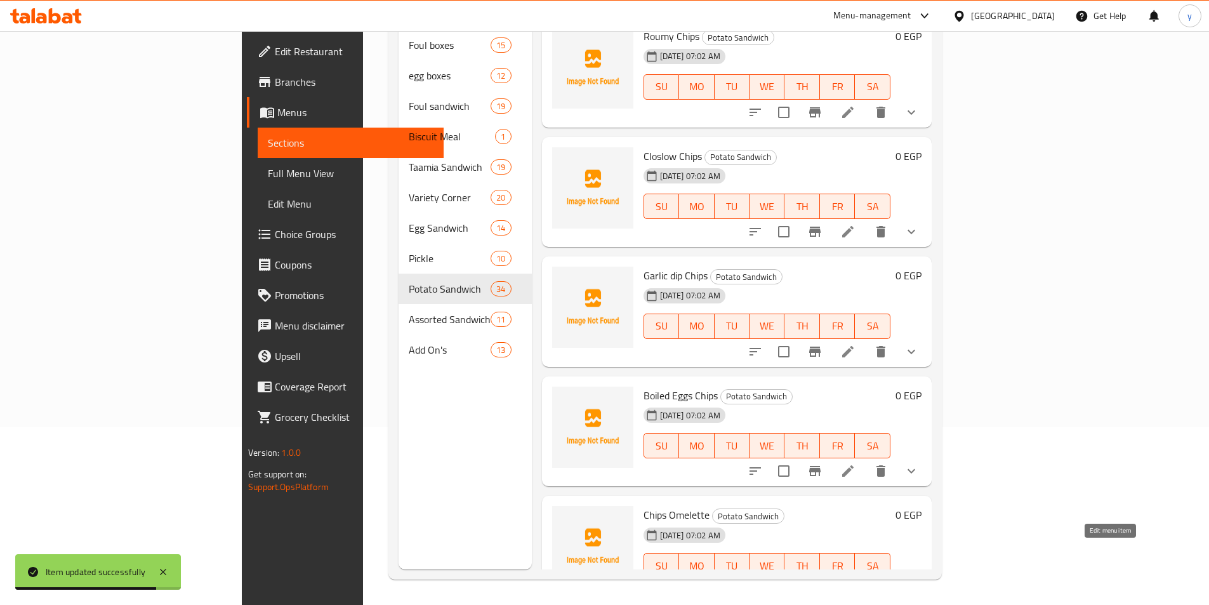
click at [886, 583] on icon at bounding box center [878, 590] width 15 height 15
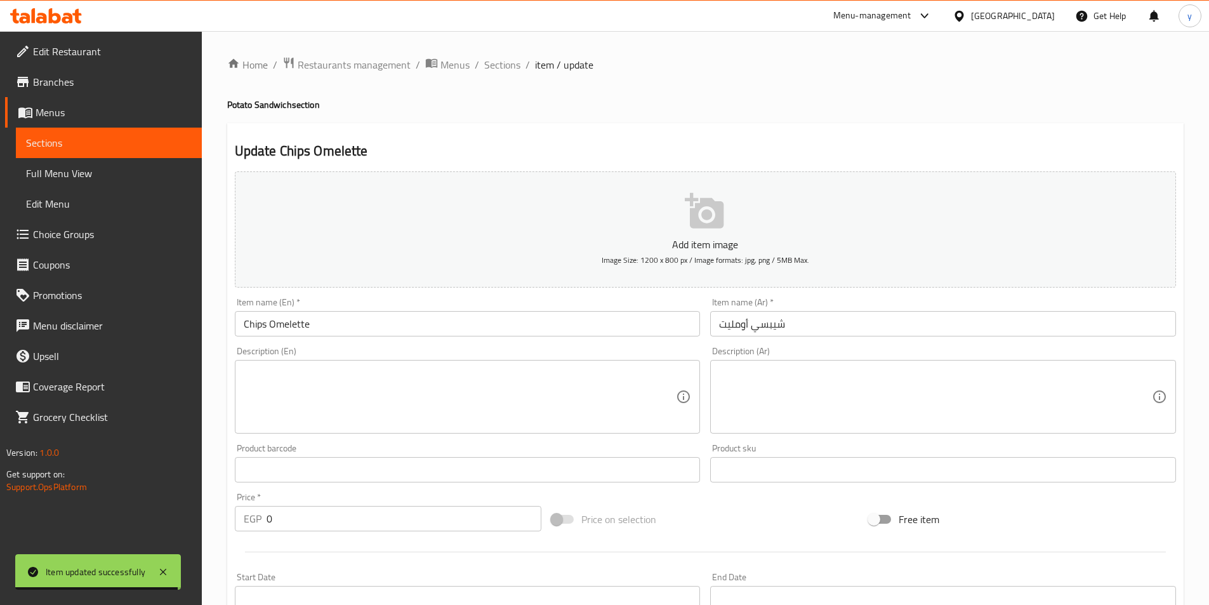
scroll to position [292, 0]
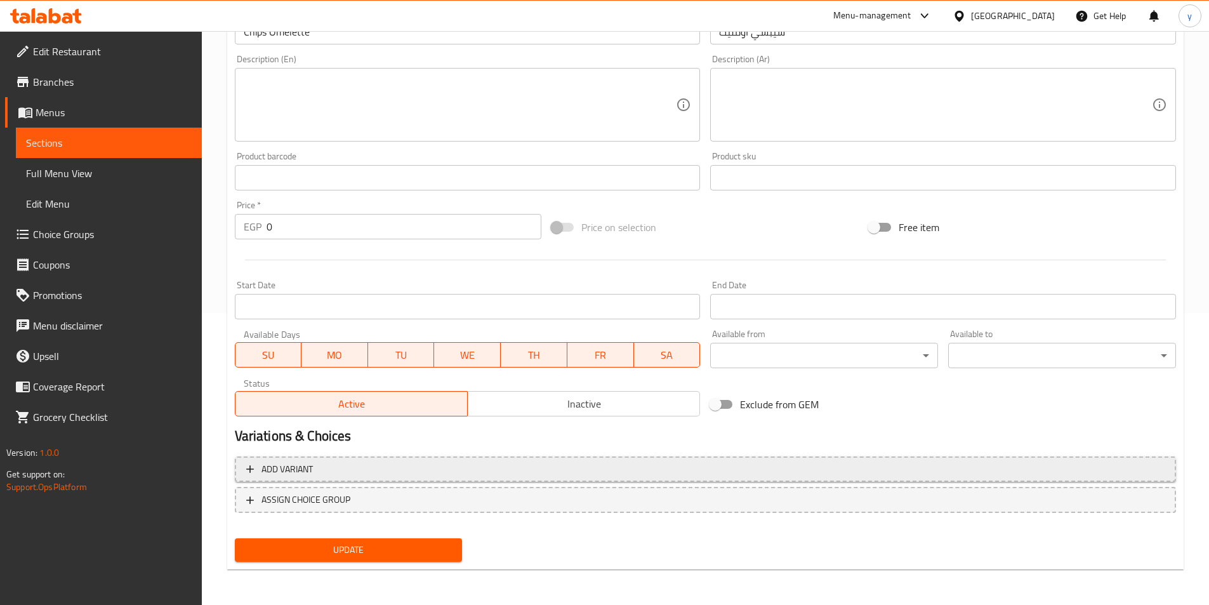
click at [728, 466] on span "Add variant" at bounding box center [705, 469] width 919 height 16
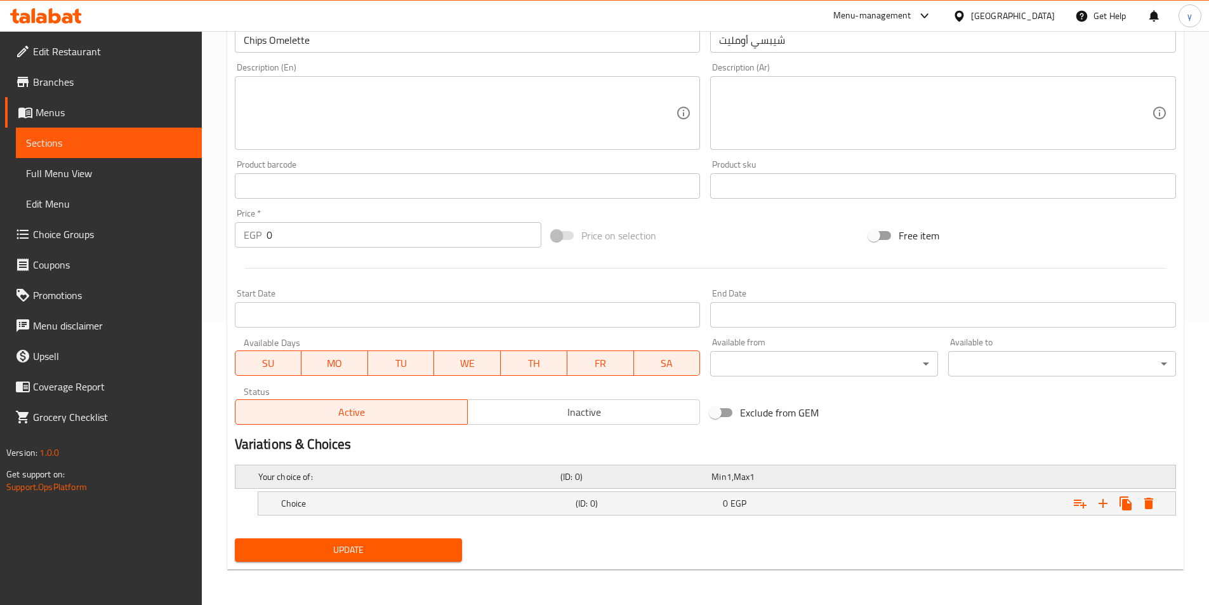
scroll to position [284, 0]
click at [1108, 497] on icon "Expand" at bounding box center [1103, 503] width 15 height 15
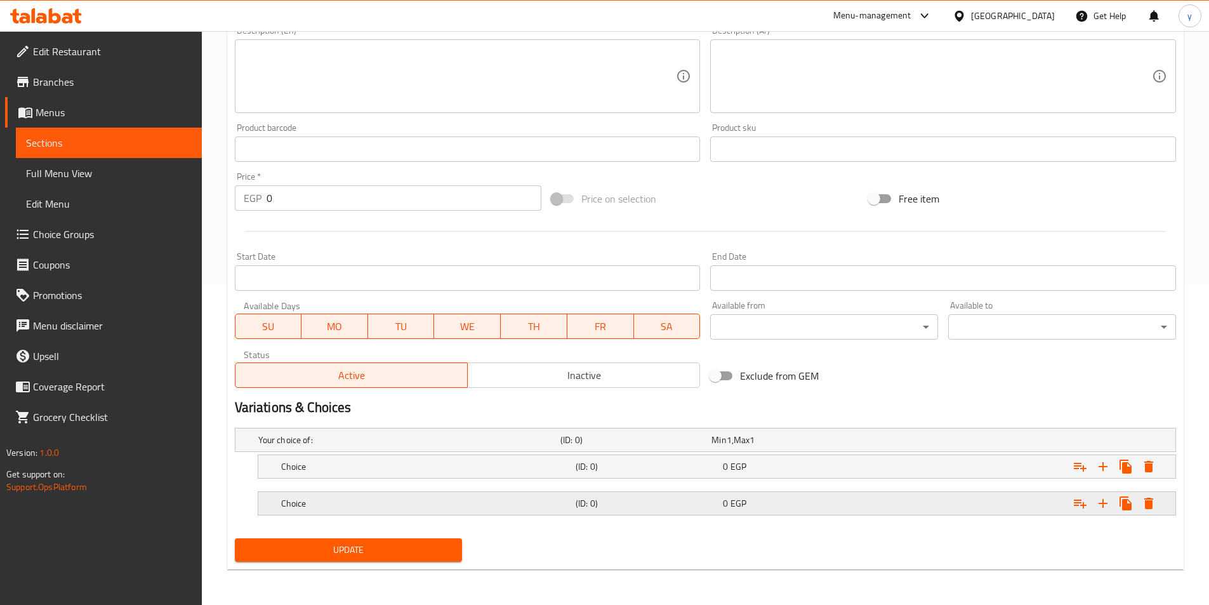
click at [1026, 470] on div "Expand" at bounding box center [1015, 467] width 295 height 28
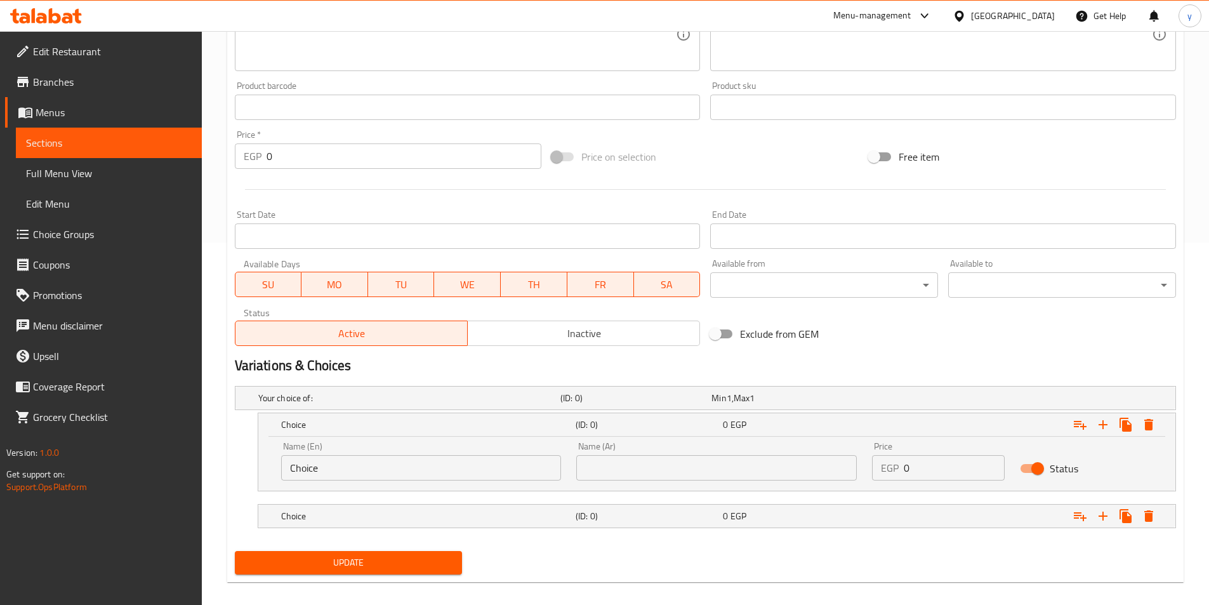
scroll to position [375, 0]
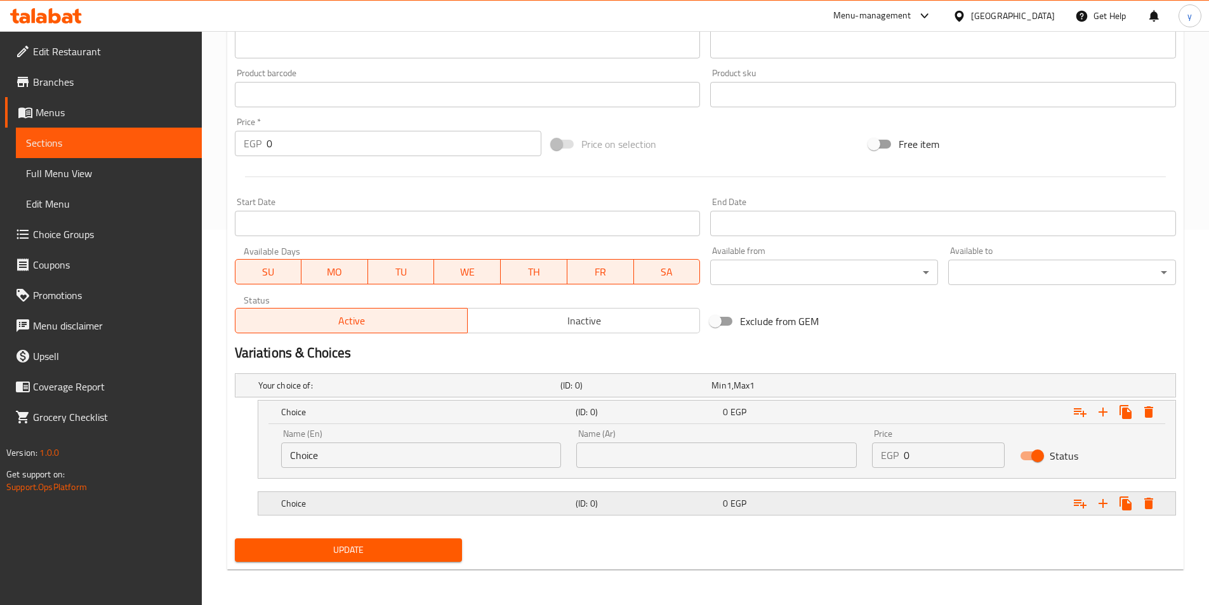
click at [986, 500] on div "Expand" at bounding box center [1015, 503] width 295 height 28
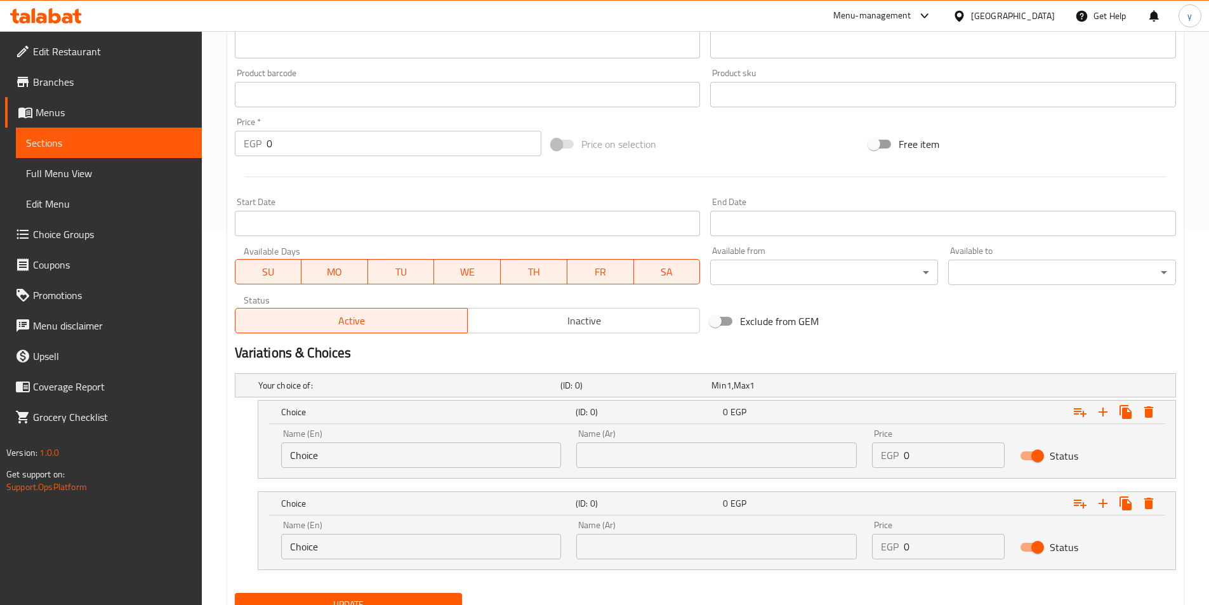
drag, startPoint x: 781, startPoint y: 437, endPoint x: 766, endPoint y: 434, distance: 14.9
click at [766, 434] on div "Name (En) Choice Name (En) Name (Ar) Name (Ar) Price EGP 0 Price Status" at bounding box center [717, 448] width 887 height 54
type input "19"
drag, startPoint x: 936, startPoint y: 540, endPoint x: 812, endPoint y: 532, distance: 124.7
click at [812, 532] on div "Name (En) Choice Name (En) Name (Ar) Name (Ar) Price EGP 0 Price Status" at bounding box center [717, 540] width 887 height 54
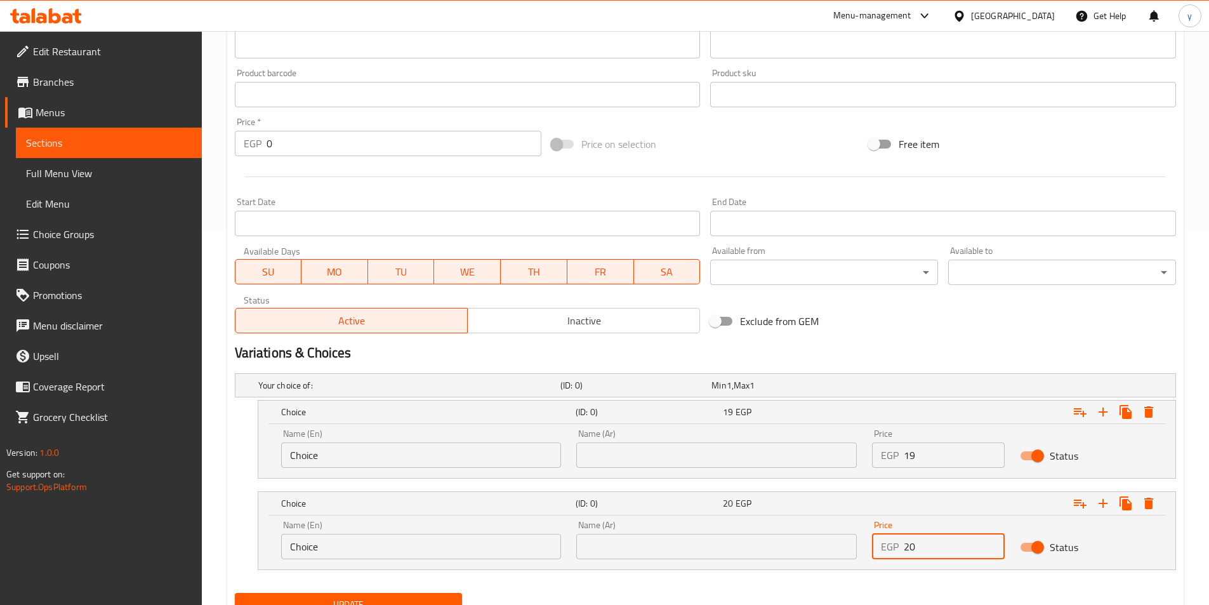
type input "20"
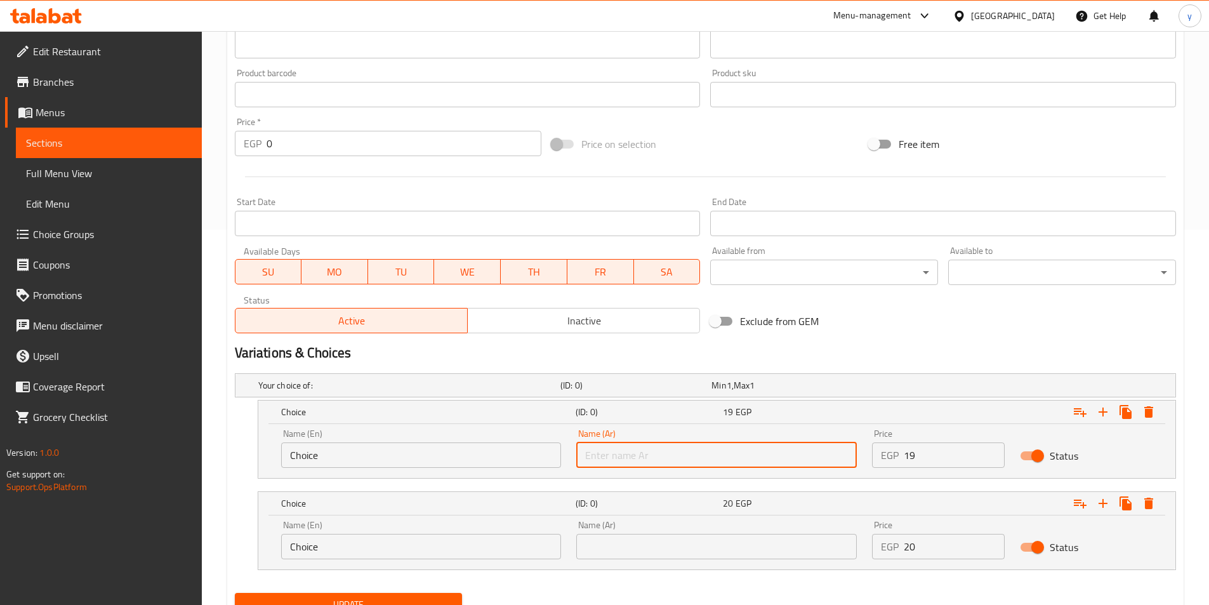
click at [708, 449] on input "text" at bounding box center [716, 454] width 281 height 25
type input "شامي"
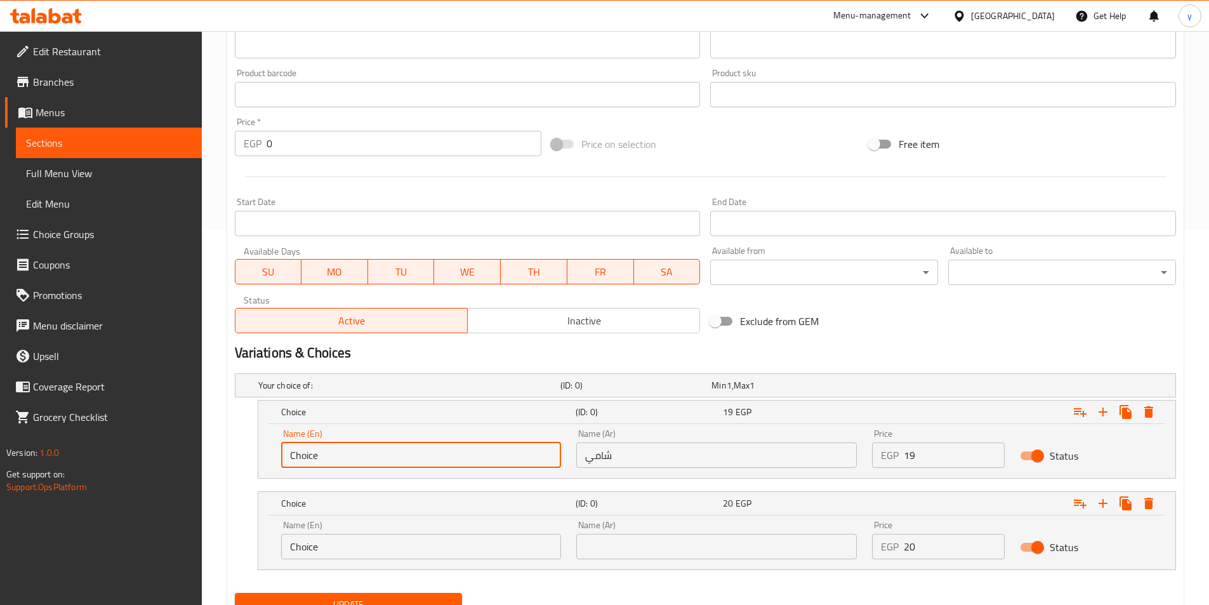
drag, startPoint x: 369, startPoint y: 461, endPoint x: 298, endPoint y: 458, distance: 71.1
click at [117, 439] on div "Edit Restaurant Branches Menus Sections Full Menu View Edit Menu Choice Groups …" at bounding box center [604, 158] width 1209 height 1004
drag, startPoint x: 350, startPoint y: 456, endPoint x: 350, endPoint y: 443, distance: 13.3
click at [350, 456] on input "text" at bounding box center [421, 454] width 281 height 25
type input "Shami"
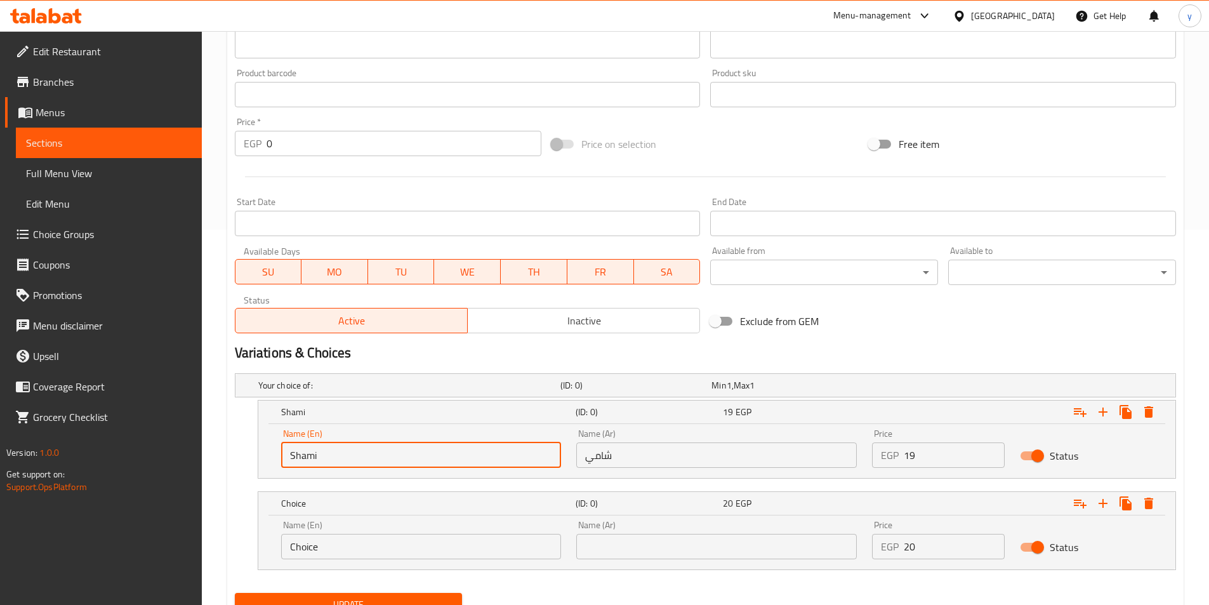
click at [626, 545] on input "text" at bounding box center [716, 546] width 281 height 25
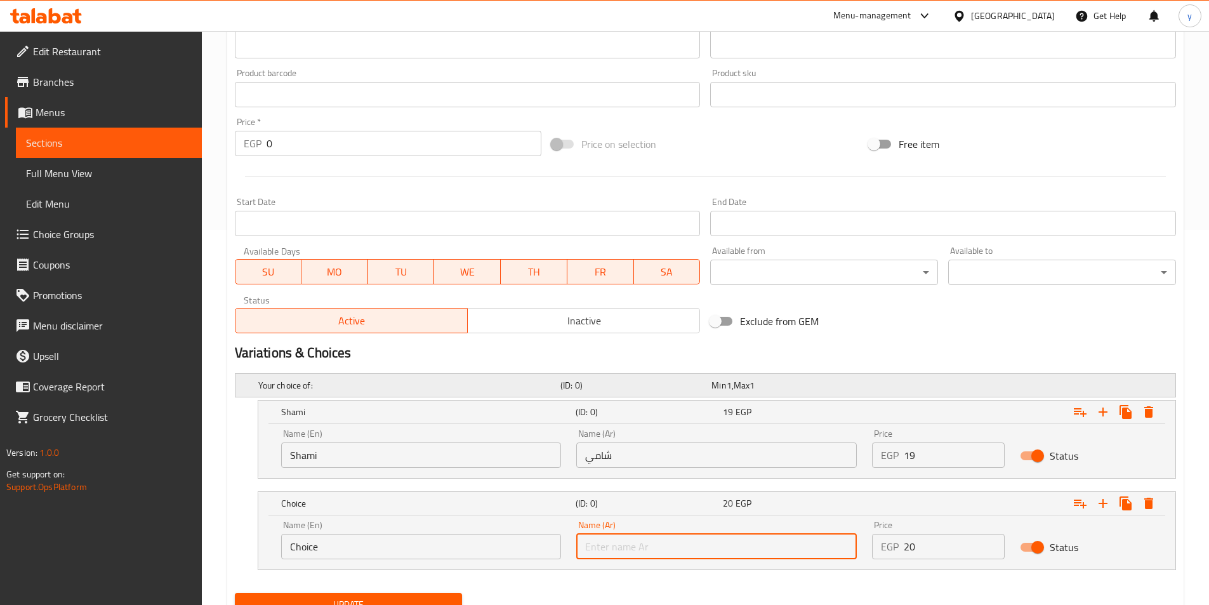
type input "بلدي"
drag, startPoint x: 383, startPoint y: 549, endPoint x: 107, endPoint y: 517, distance: 278.0
click at [113, 518] on div "Edit Restaurant Branches Menus Sections Full Menu View Edit Menu Choice Groups …" at bounding box center [604, 158] width 1209 height 1004
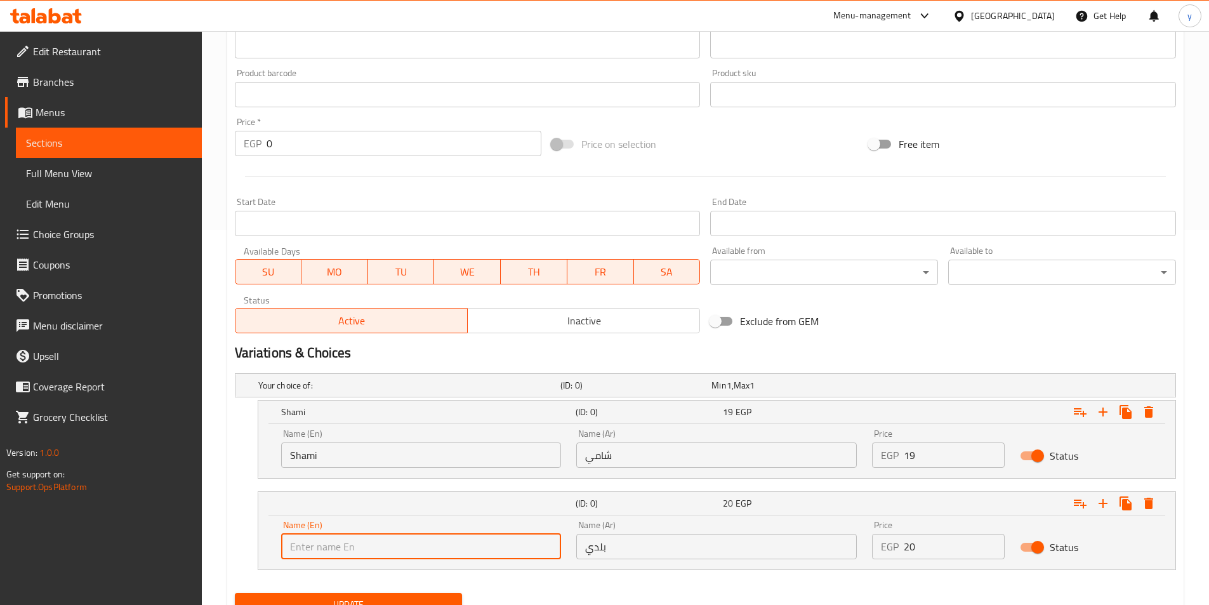
click at [335, 553] on input "text" at bounding box center [421, 546] width 281 height 25
type input "Baladi"
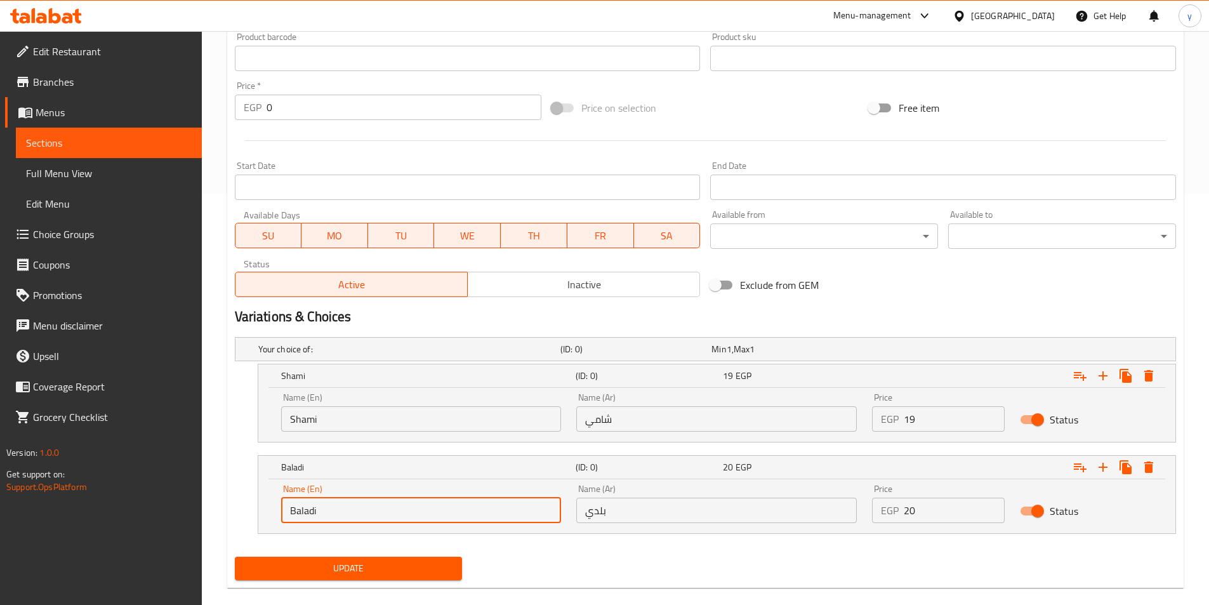
scroll to position [430, 0]
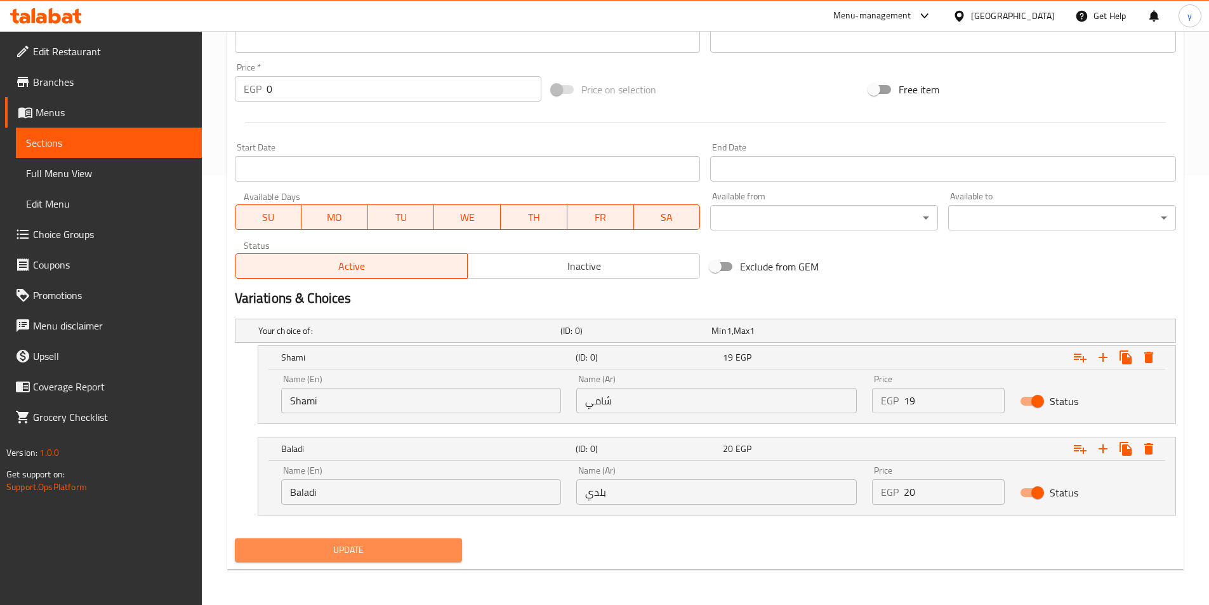
click at [395, 554] on span "Update" at bounding box center [349, 550] width 208 height 16
click at [423, 543] on span "Update" at bounding box center [349, 550] width 208 height 16
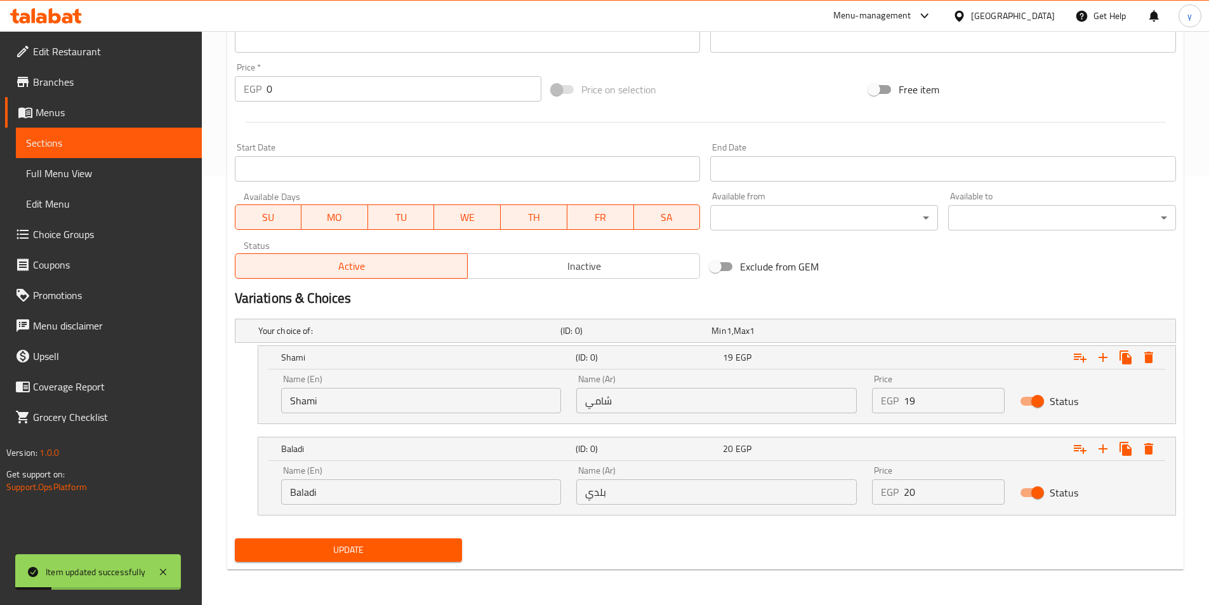
click at [94, 150] on span "Sections" at bounding box center [109, 142] width 166 height 15
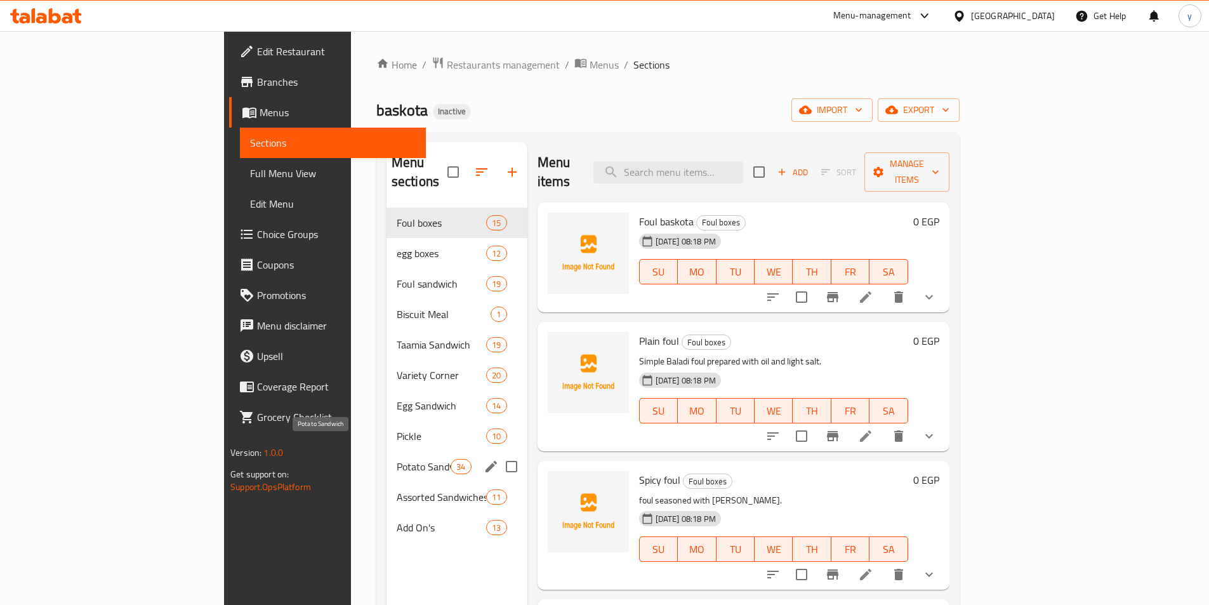
click at [397, 459] on span "Potato Sandwich" at bounding box center [424, 466] width 54 height 15
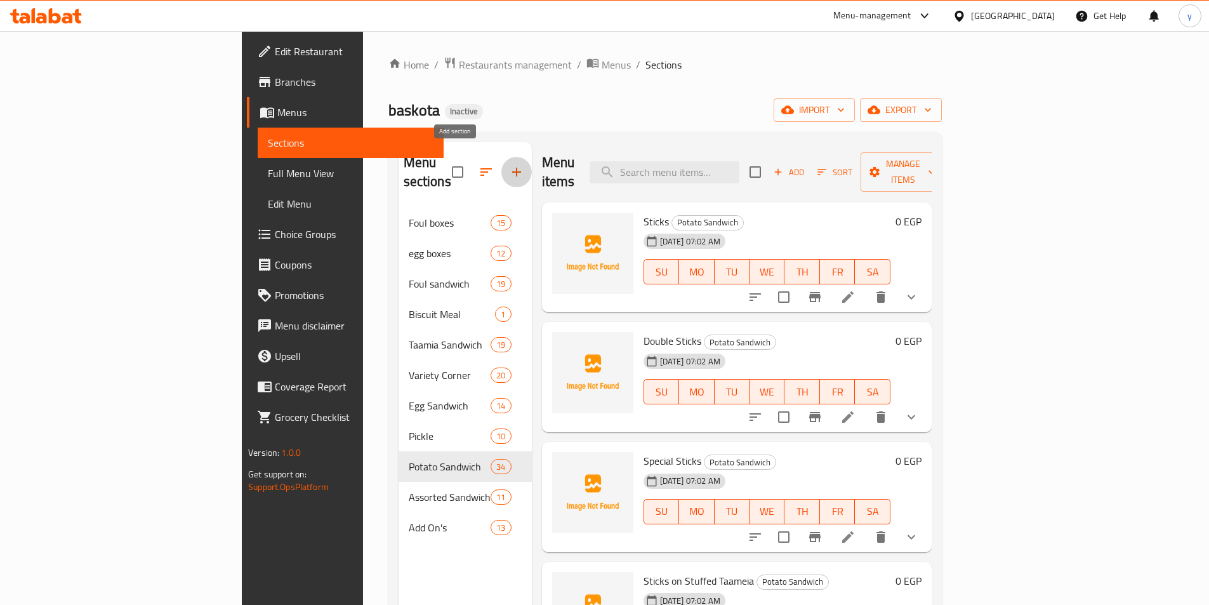
click at [501, 173] on button "button" at bounding box center [516, 172] width 30 height 30
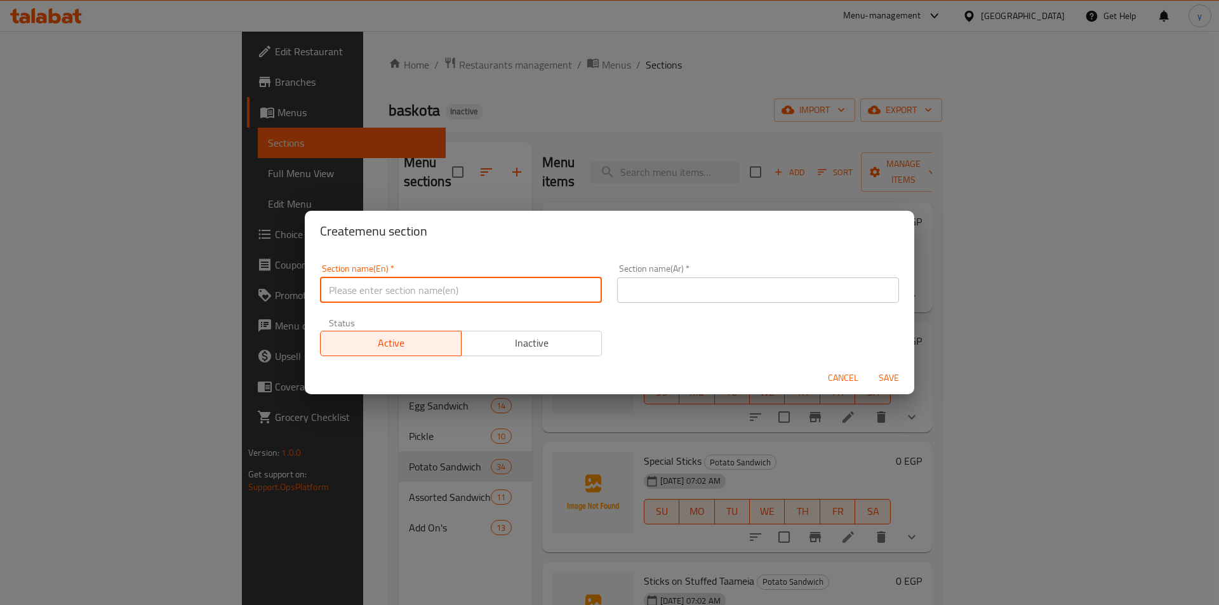
click at [448, 295] on input "text" at bounding box center [461, 289] width 282 height 25
click at [367, 293] on input "text" at bounding box center [461, 289] width 282 height 25
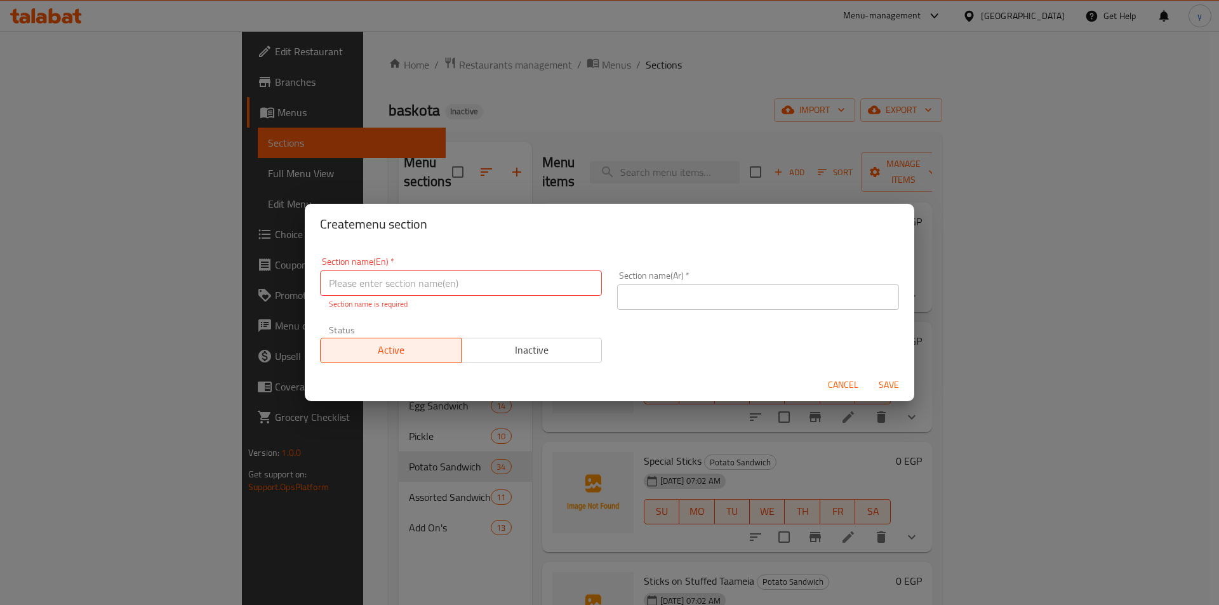
click at [561, 120] on div "Create menu section Section name(En)   * Section name(En) * Section name is req…" at bounding box center [609, 302] width 1219 height 605
click at [812, 366] on div "Section name(En)   * Section name(En) * Section name is required Section name(A…" at bounding box center [609, 309] width 594 height 121
click at [814, 373] on div "Cancel Save" at bounding box center [609, 385] width 609 height 34
click at [814, 385] on div "Cancel Save" at bounding box center [609, 385] width 609 height 34
click at [826, 384] on button "Cancel" at bounding box center [843, 384] width 41 height 23
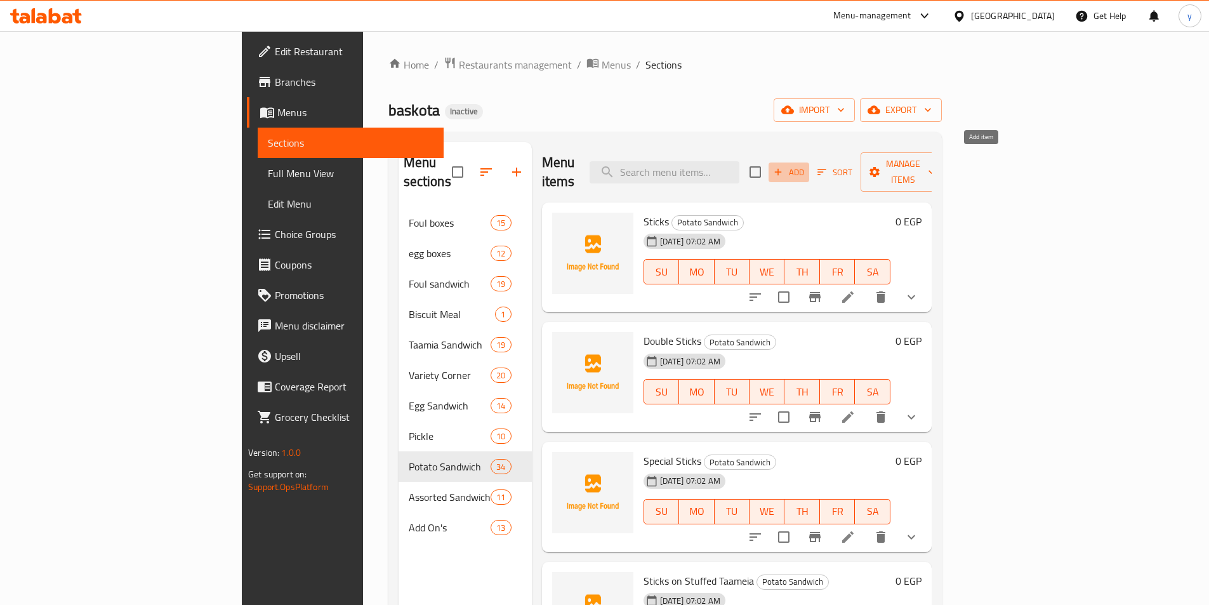
click at [806, 166] on span "Add" at bounding box center [789, 172] width 34 height 15
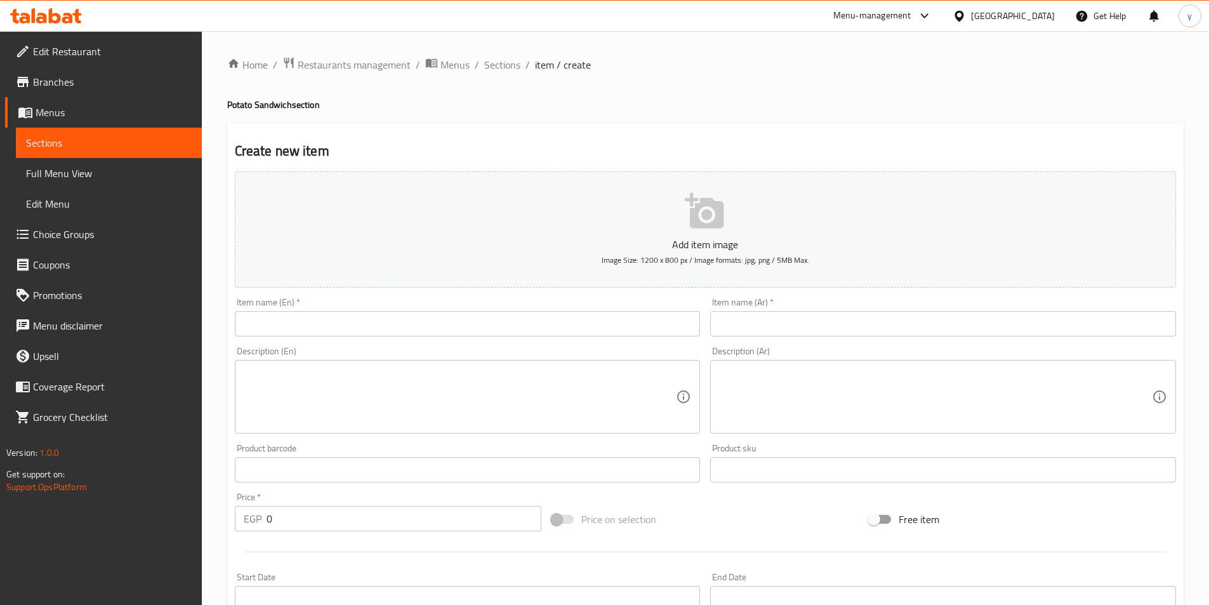
click at [468, 324] on input "text" at bounding box center [468, 323] width 466 height 25
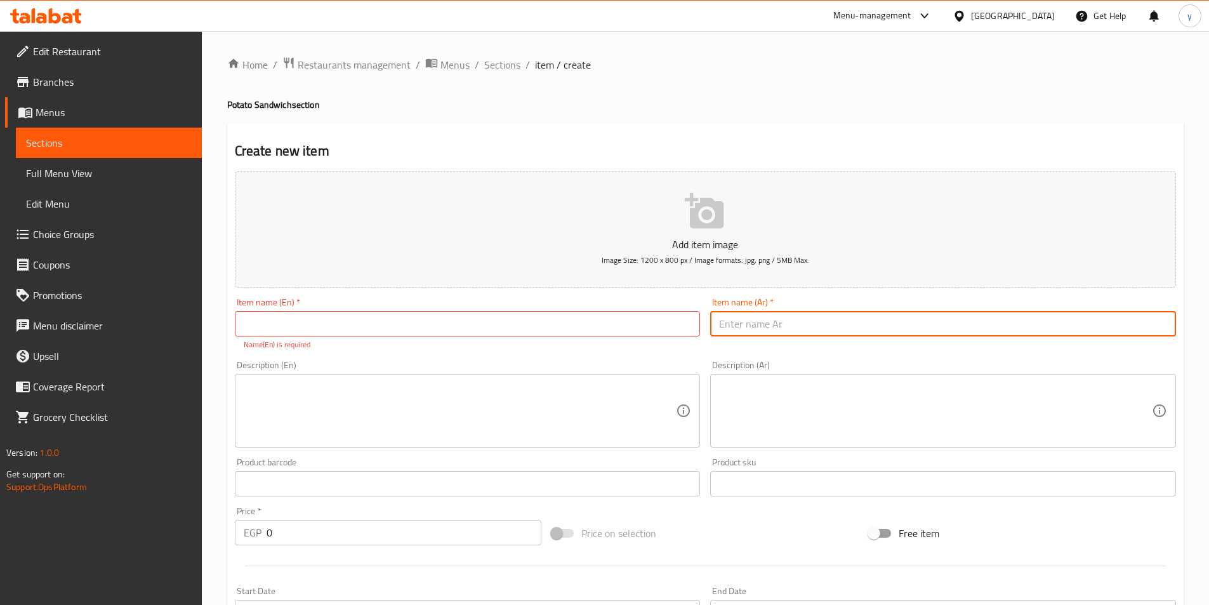
click at [816, 326] on input "text" at bounding box center [943, 323] width 466 height 25
type input "صوابع سجق"
click at [772, 331] on input "صوابع سجق" at bounding box center [943, 323] width 466 height 25
click at [766, 325] on input "صوابع سجق" at bounding box center [943, 323] width 466 height 25
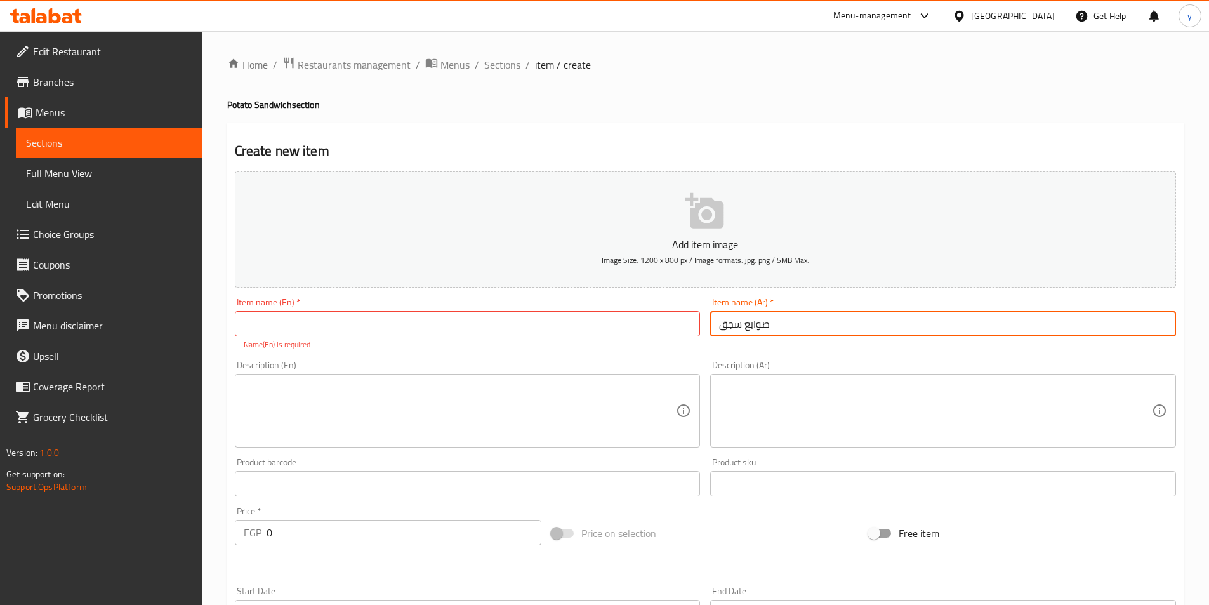
click at [766, 325] on input "صوابع سجق" at bounding box center [943, 323] width 466 height 25
drag, startPoint x: 797, startPoint y: 324, endPoint x: 672, endPoint y: 325, distance: 125.1
click at [672, 325] on div "Add item image Image Size: 1200 x 800 px / Image formats: jpg, png / 5MB Max. I…" at bounding box center [706, 446] width 952 height 561
click at [375, 328] on input "text" at bounding box center [468, 323] width 466 height 25
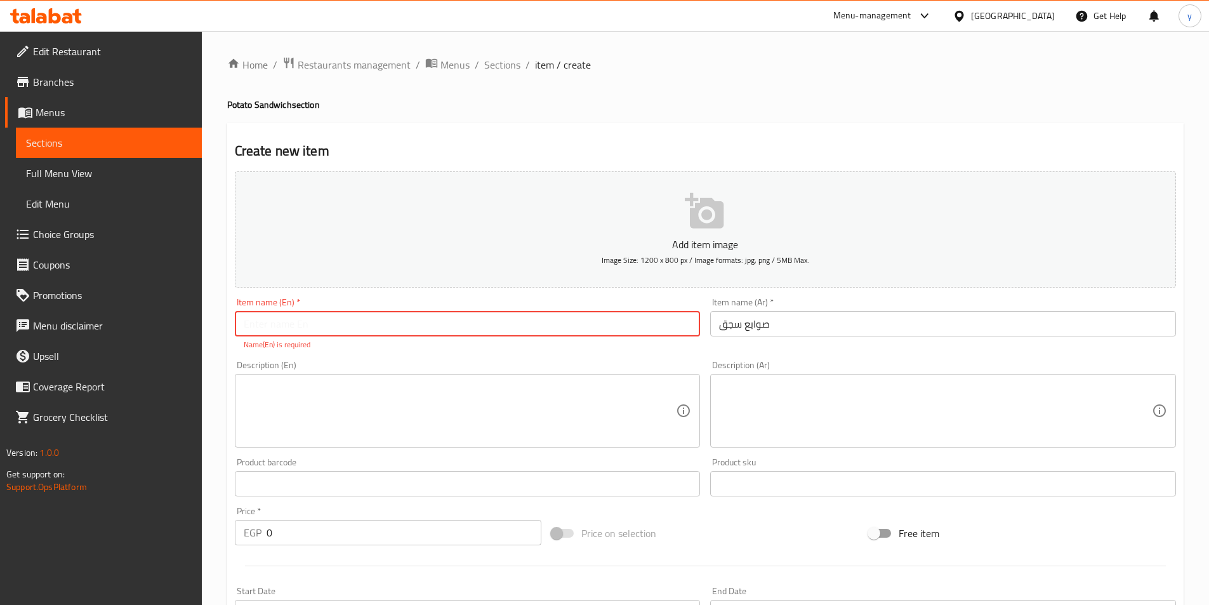
paste input "Sausage"
click at [297, 328] on input "Sausage" at bounding box center [468, 323] width 466 height 25
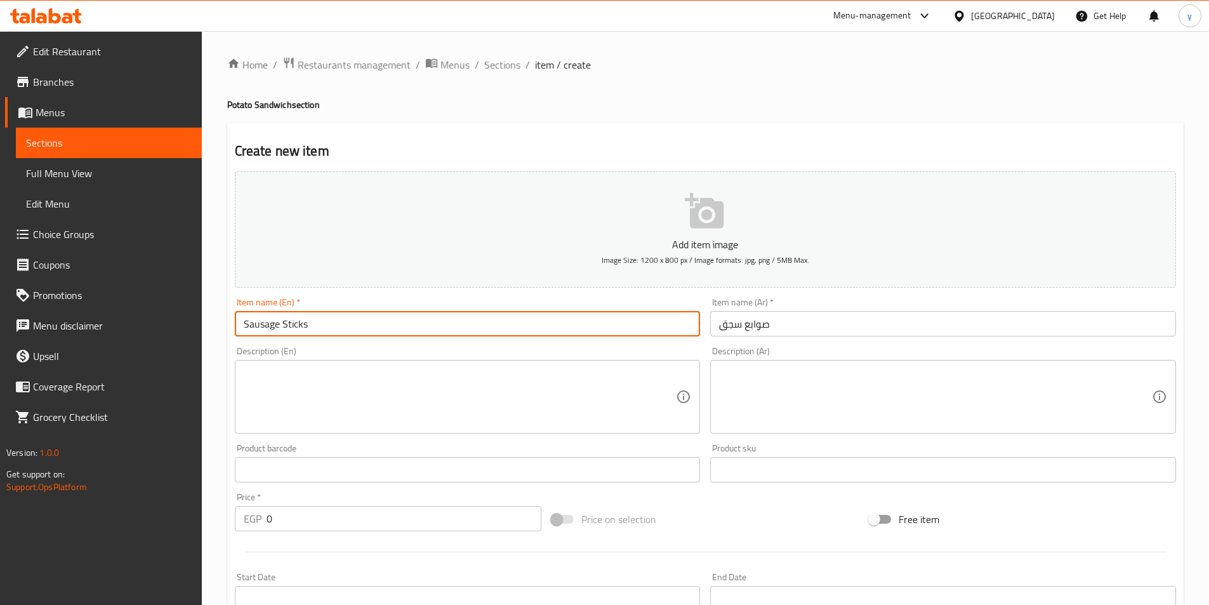
scroll to position [254, 0]
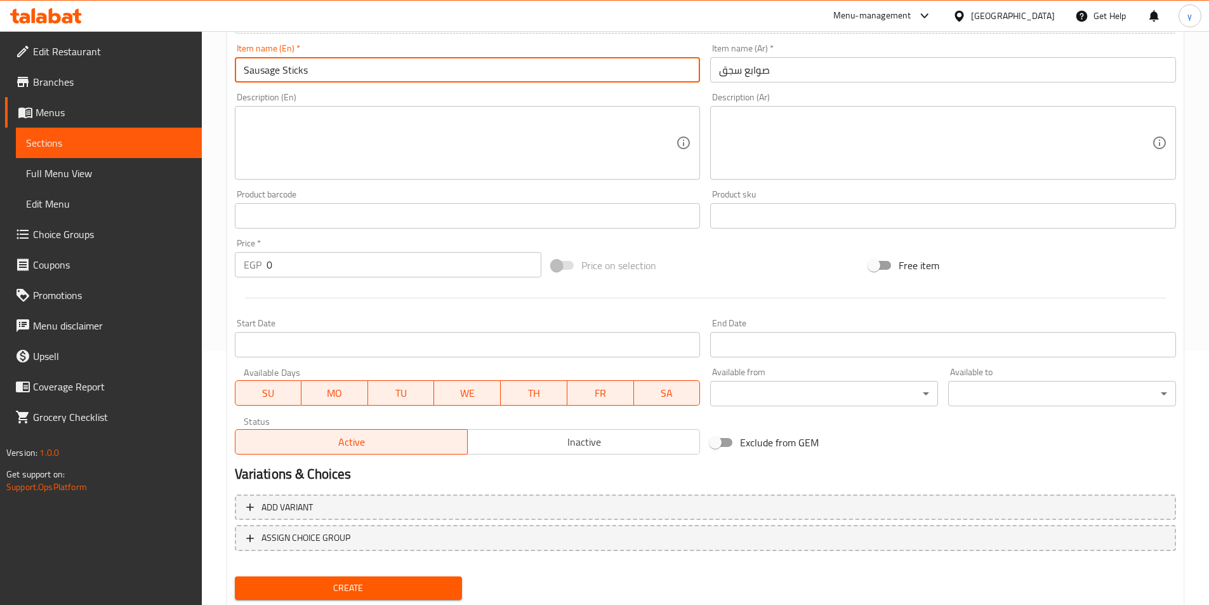
type input "Sausage Sticks"
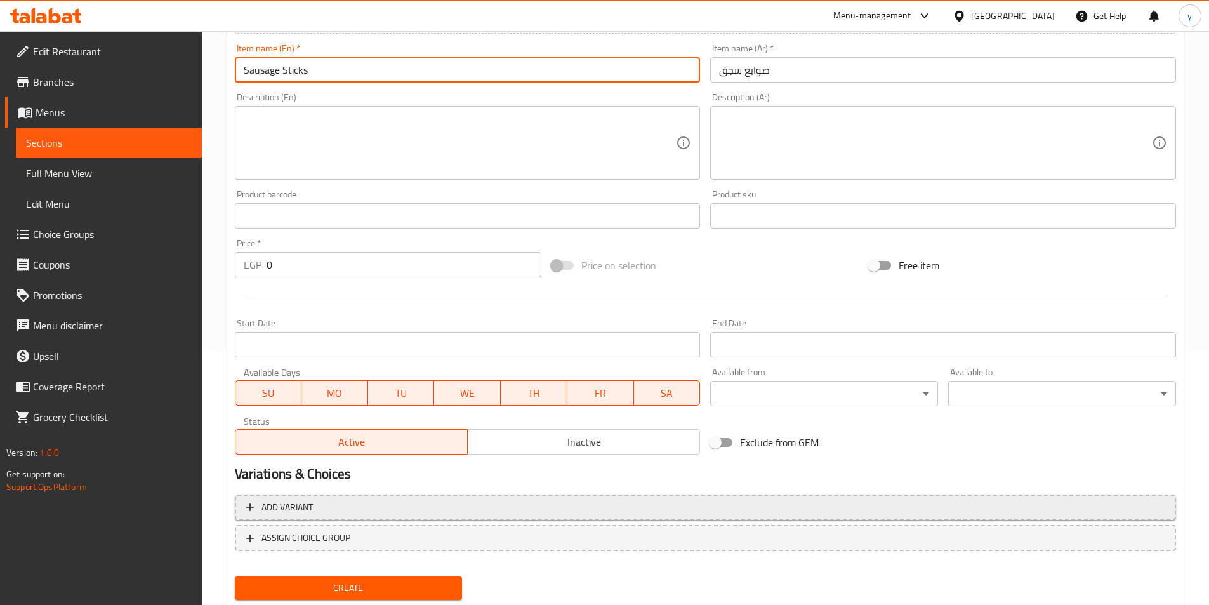
click at [652, 502] on span "Add variant" at bounding box center [705, 508] width 919 height 16
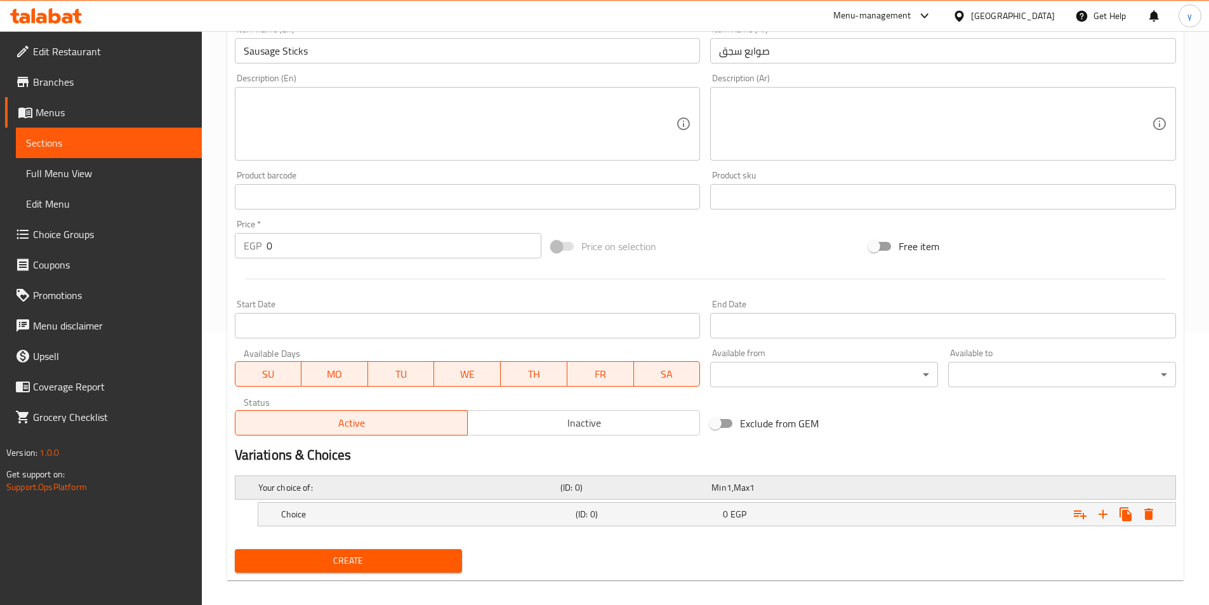
scroll to position [284, 0]
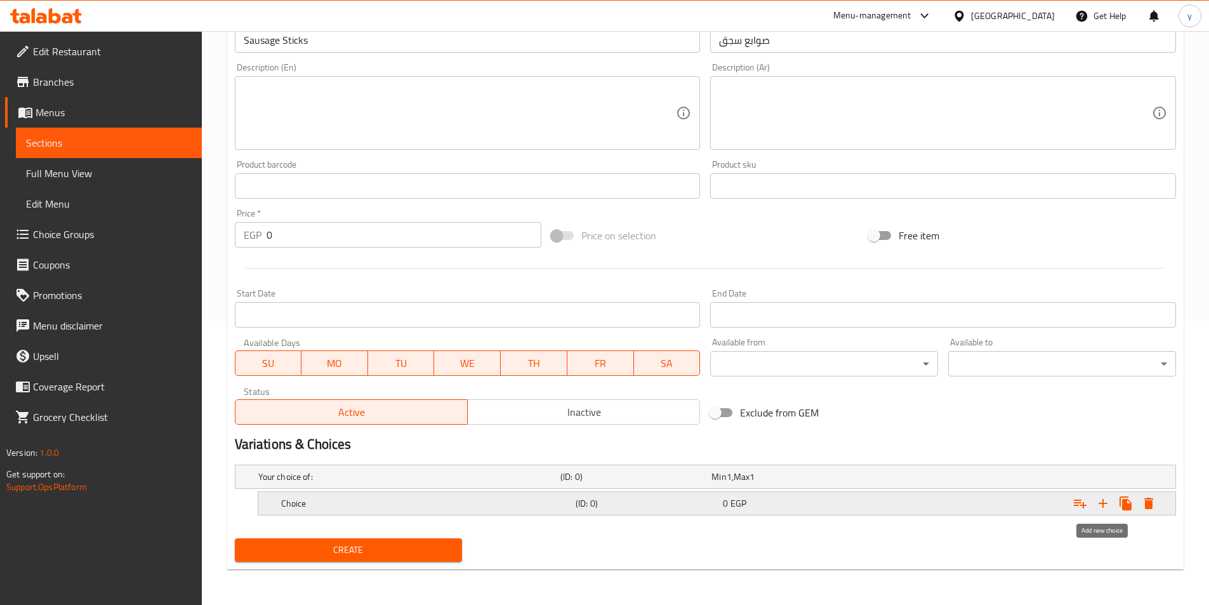
click at [1103, 499] on icon "Expand" at bounding box center [1103, 503] width 9 height 9
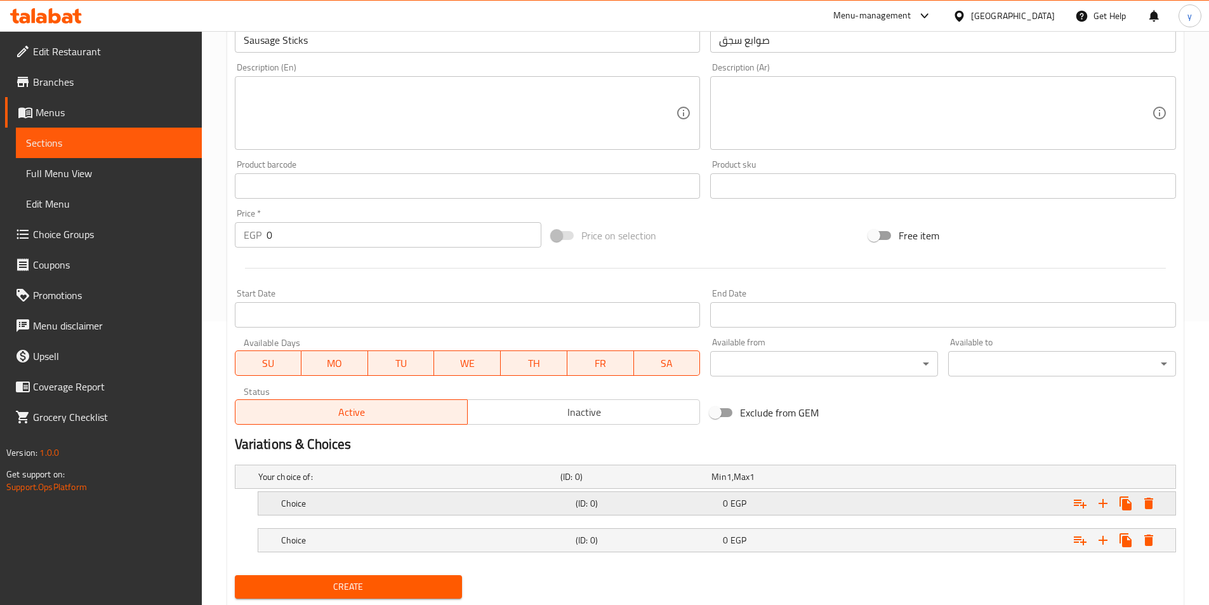
click at [978, 500] on div "Expand" at bounding box center [1015, 503] width 295 height 28
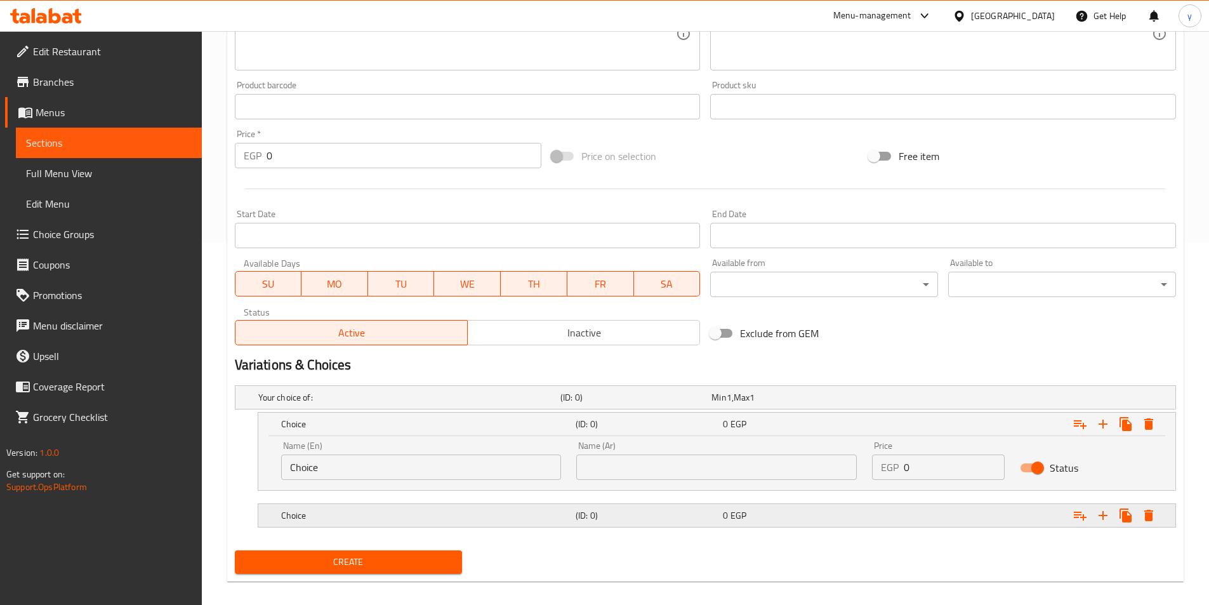
scroll to position [375, 0]
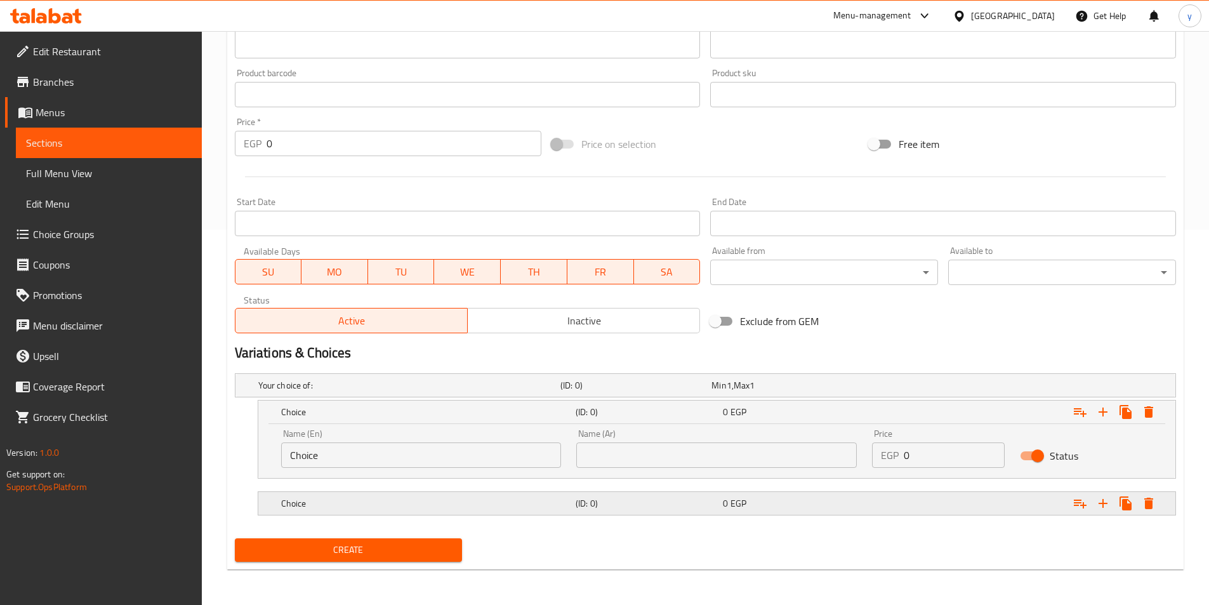
click at [778, 504] on div "0 EGP" at bounding box center [794, 503] width 142 height 13
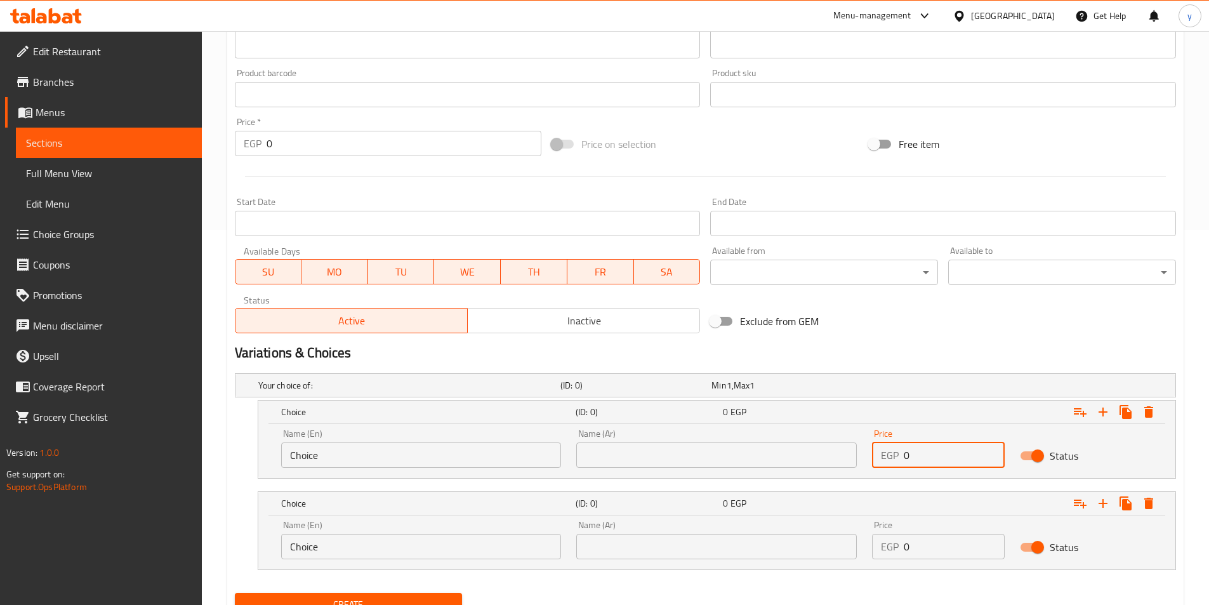
drag, startPoint x: 941, startPoint y: 465, endPoint x: 856, endPoint y: 466, distance: 85.7
click at [856, 466] on div "Name (En) Choice Name (En) Name (Ar) Name (Ar) Price EGP 0 Price Status" at bounding box center [717, 448] width 887 height 54
type input "22"
drag, startPoint x: 846, startPoint y: 536, endPoint x: 827, endPoint y: 534, distance: 19.2
click at [827, 534] on div "Name (En) Choice Name (En) Name (Ar) Name (Ar) Price EGP 0 Price Status" at bounding box center [717, 540] width 887 height 54
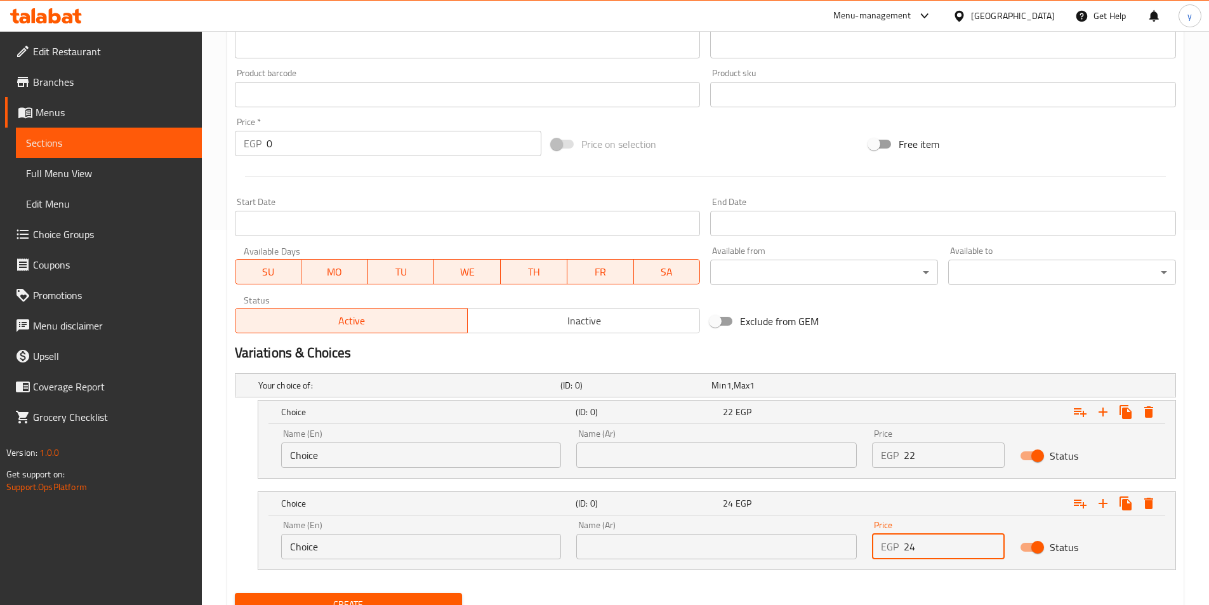
type input "24"
click at [720, 467] on input "text" at bounding box center [716, 454] width 281 height 25
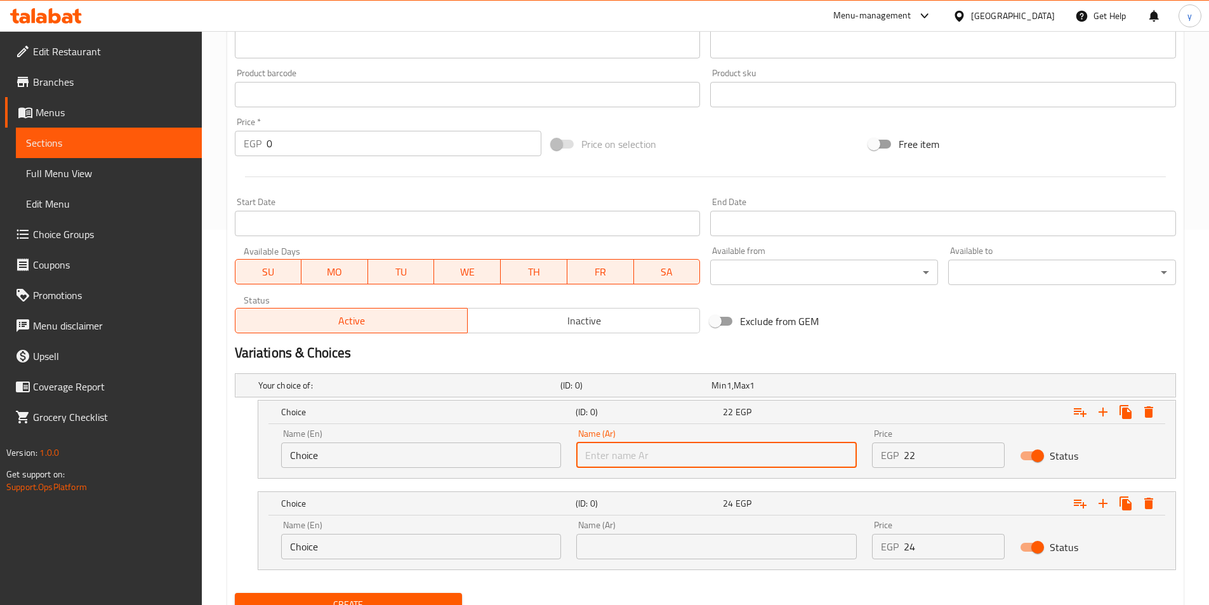
type input "شامي"
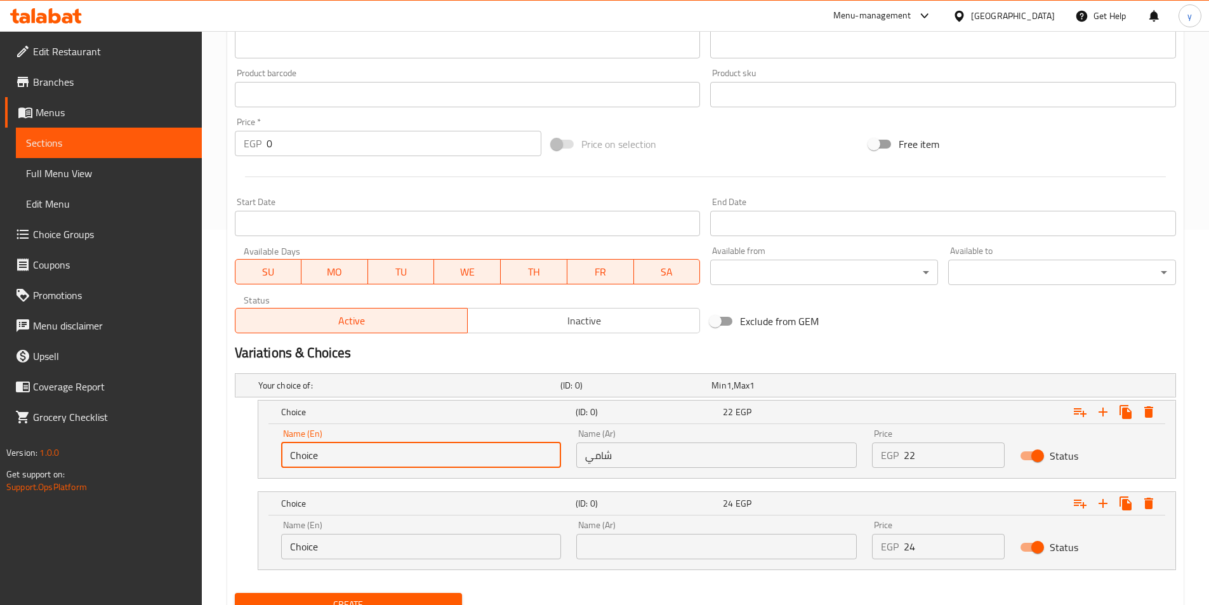
drag, startPoint x: 356, startPoint y: 457, endPoint x: 215, endPoint y: 444, distance: 141.5
click at [216, 444] on div "Home / Restaurants management / Menus / Sections / item / create Potato Sandwic…" at bounding box center [705, 158] width 1007 height 1004
click at [317, 454] on input "text" at bounding box center [421, 454] width 281 height 25
type input "Shami"
click at [627, 543] on input "text" at bounding box center [716, 546] width 281 height 25
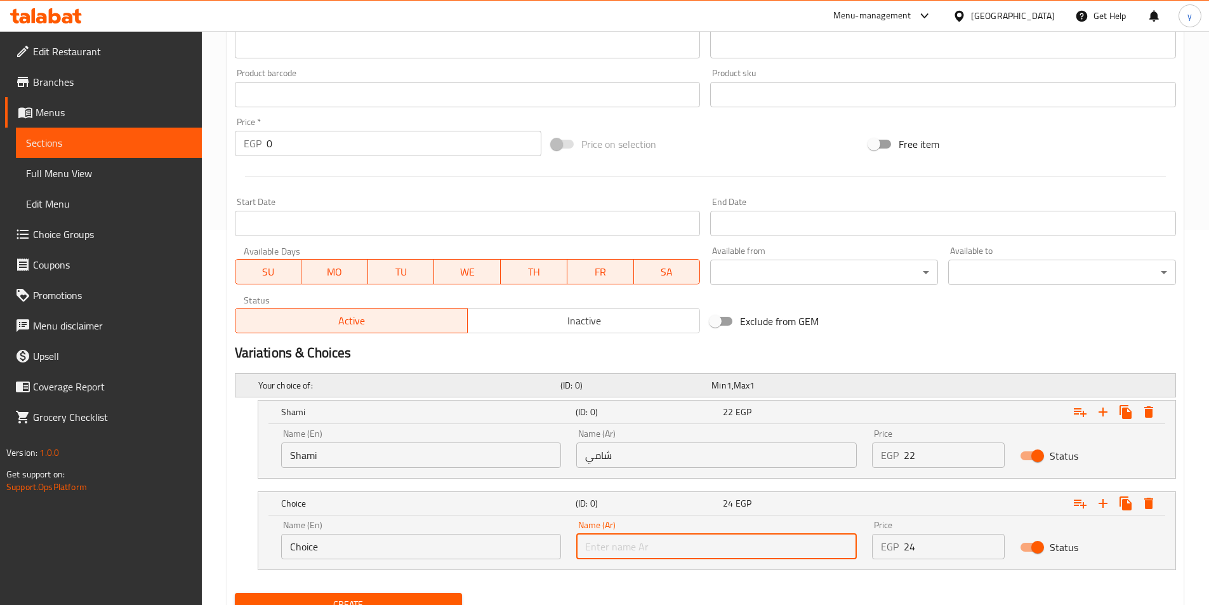
type input "بلدي"
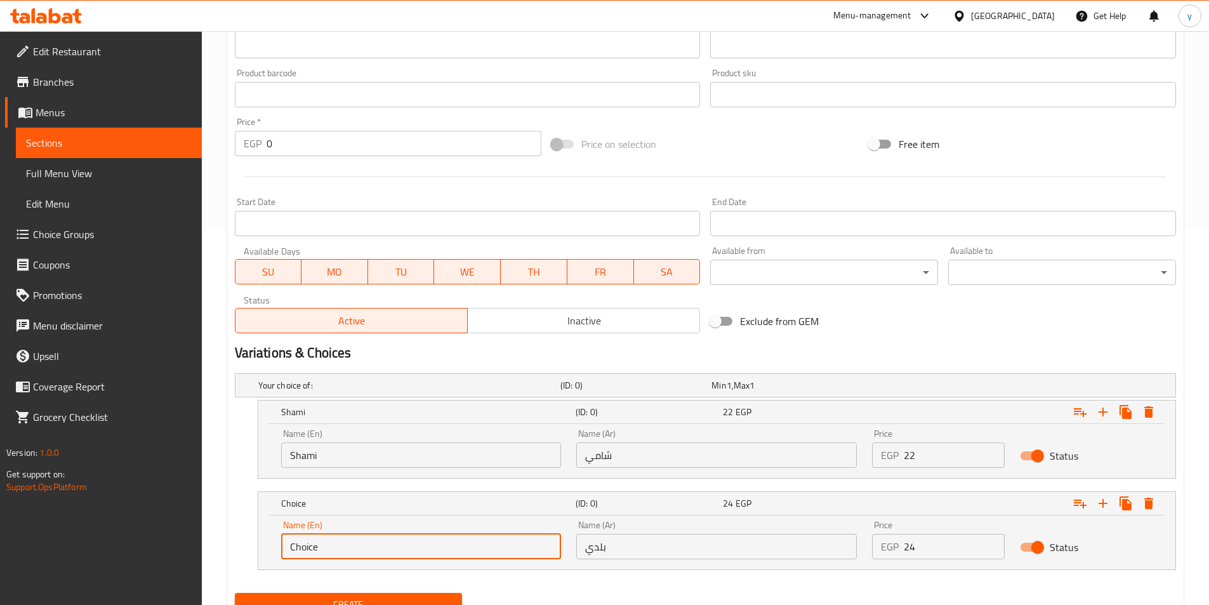
drag, startPoint x: 355, startPoint y: 550, endPoint x: 155, endPoint y: 522, distance: 202.4
click at [155, 522] on div "Edit Restaurant Branches Menus Sections Full Menu View Edit Menu Choice Groups …" at bounding box center [604, 158] width 1209 height 1004
drag, startPoint x: 319, startPoint y: 546, endPoint x: 336, endPoint y: 525, distance: 26.7
click at [319, 546] on input "text" at bounding box center [421, 546] width 281 height 25
type input "Baladi"
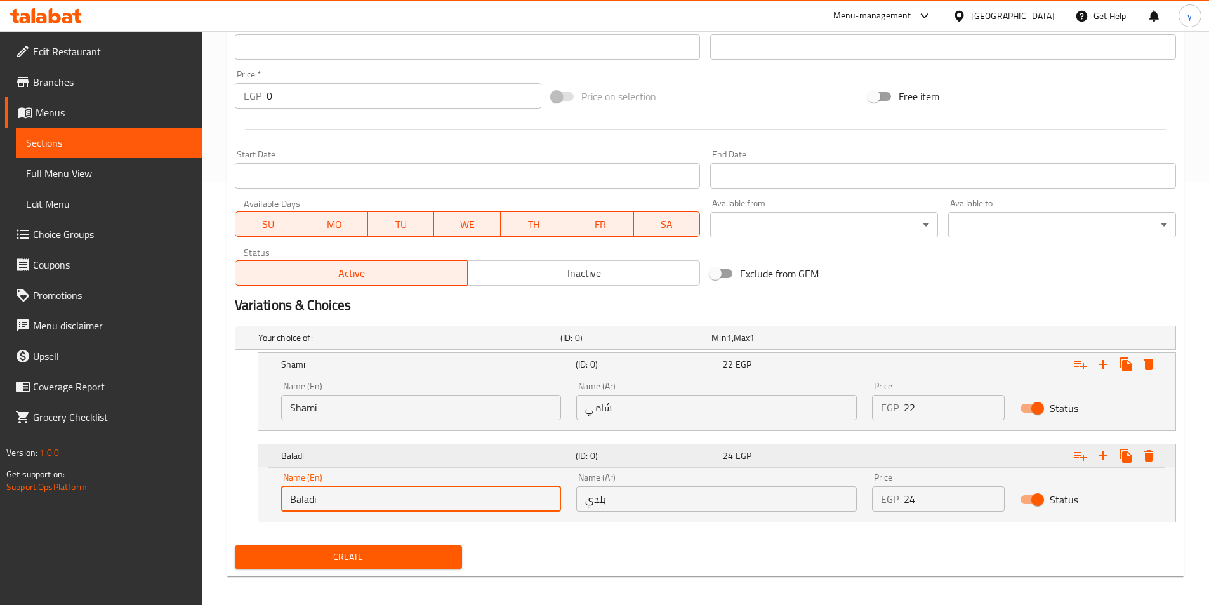
scroll to position [430, 0]
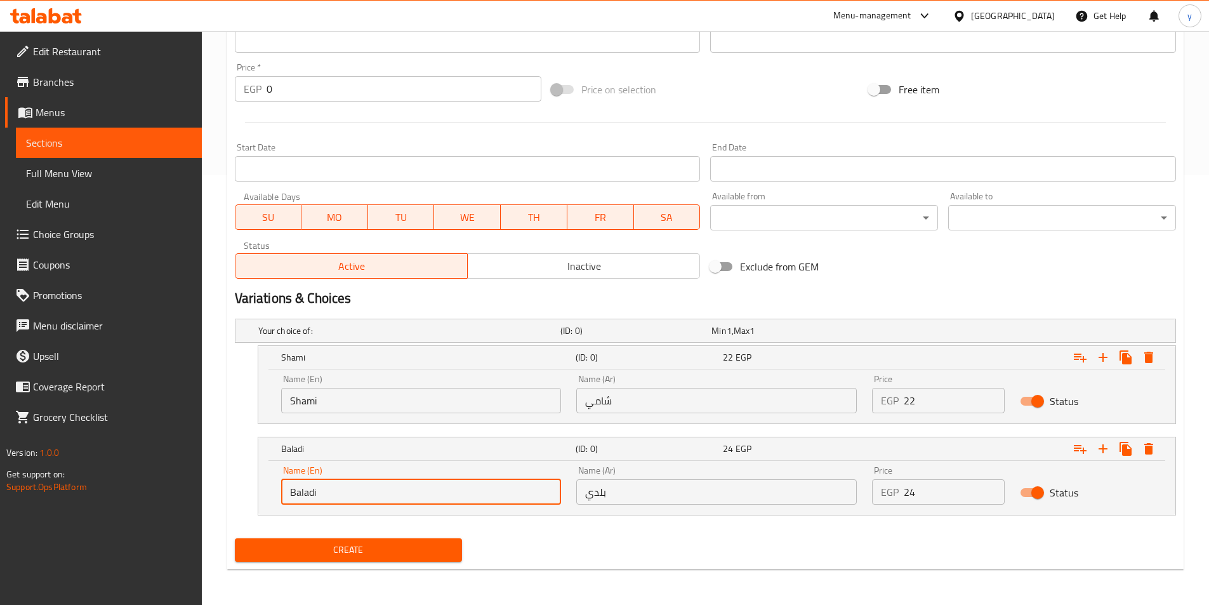
click at [368, 544] on span "Create" at bounding box center [349, 550] width 208 height 16
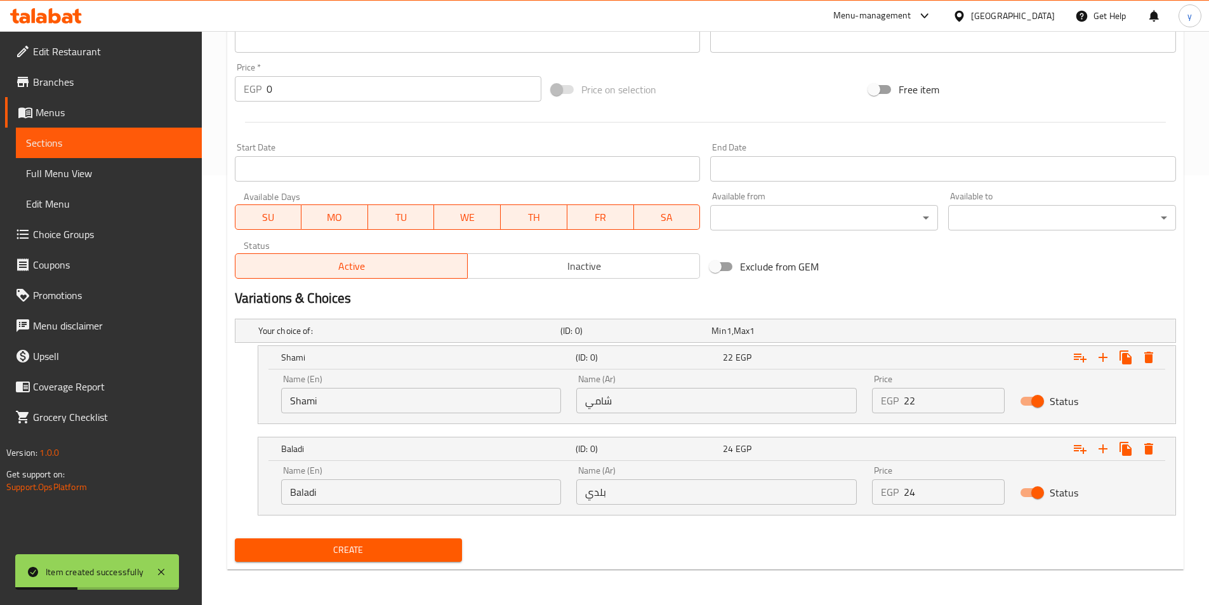
click at [100, 142] on span "Sections" at bounding box center [109, 142] width 166 height 15
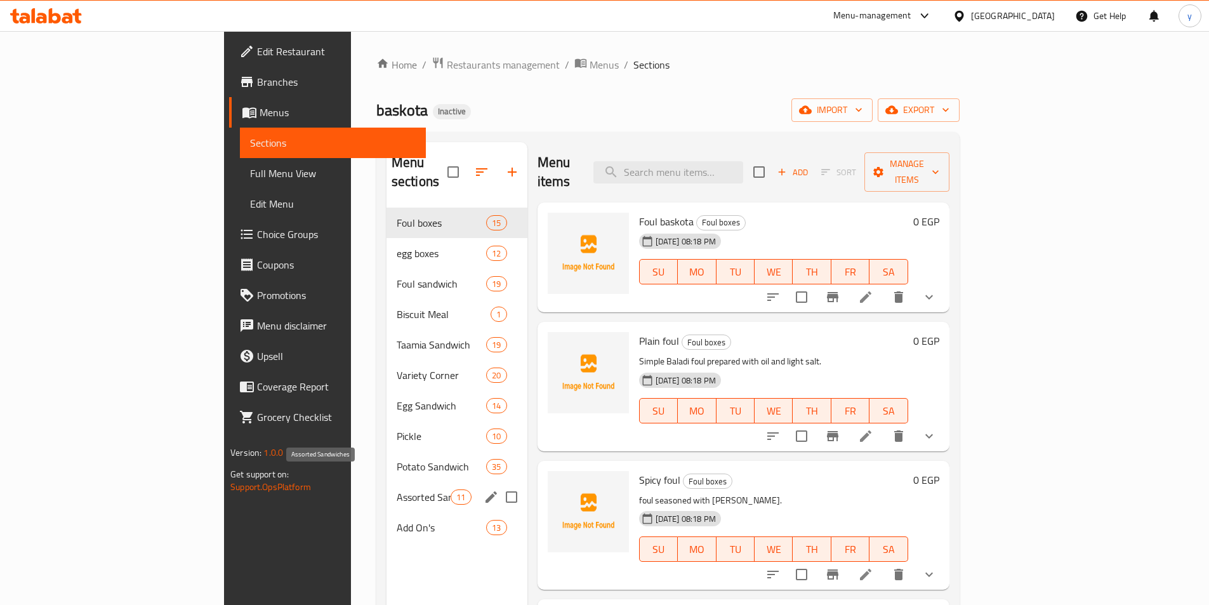
click at [387, 482] on div "Assorted Sandwiches 11" at bounding box center [457, 497] width 141 height 30
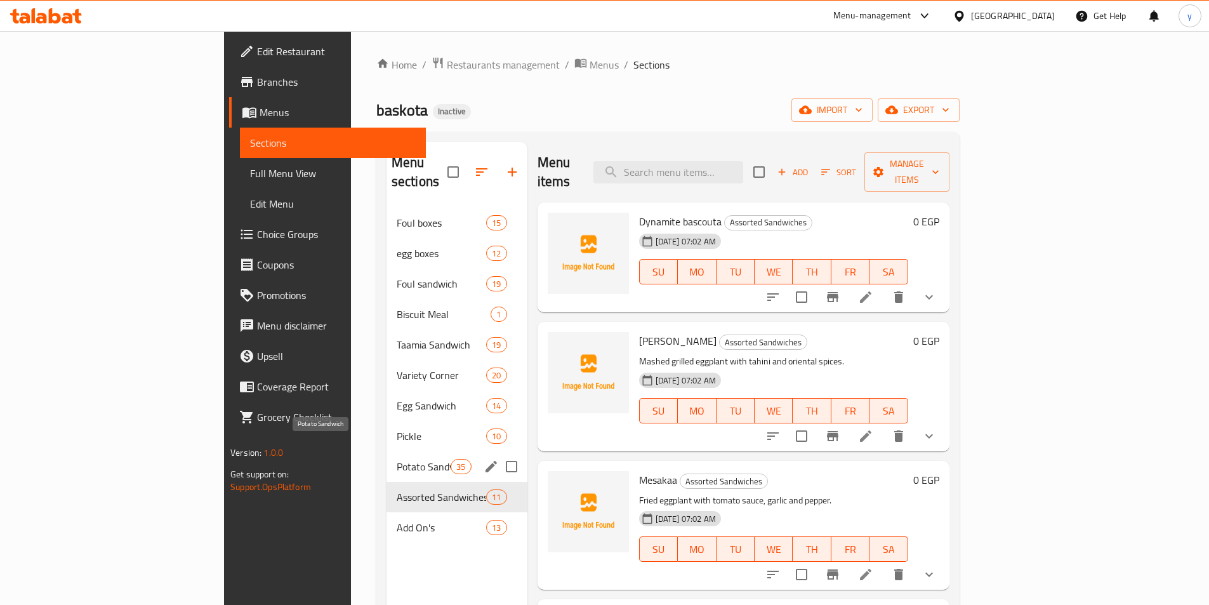
click at [397, 459] on span "Potato Sandwich" at bounding box center [424, 466] width 54 height 15
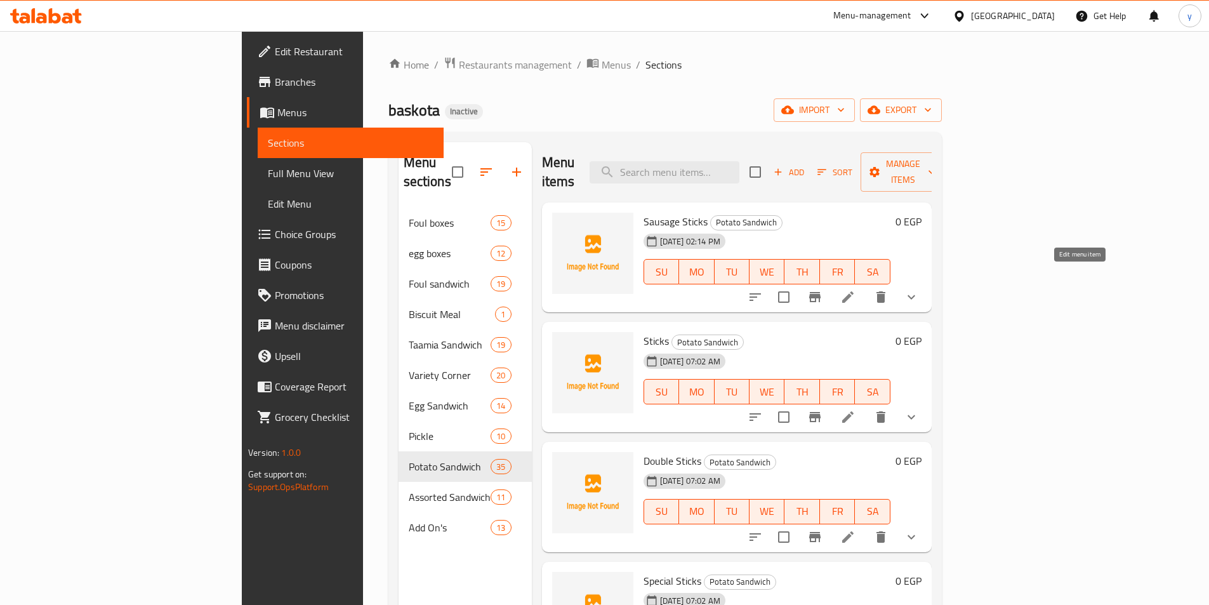
click at [856, 289] on icon at bounding box center [847, 296] width 15 height 15
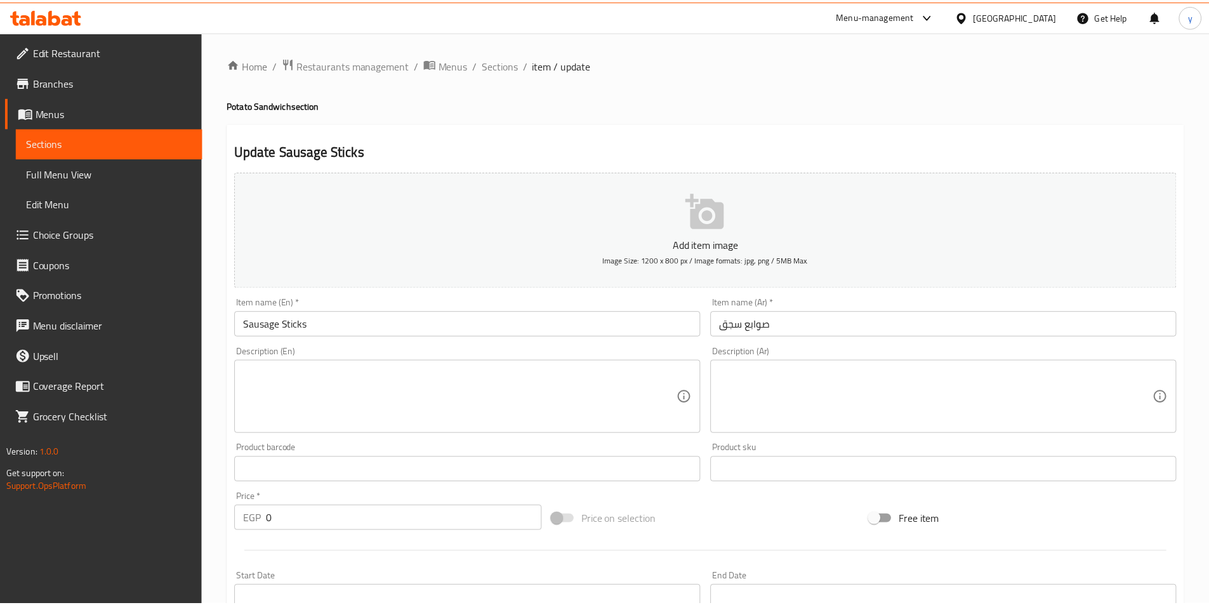
scroll to position [321, 0]
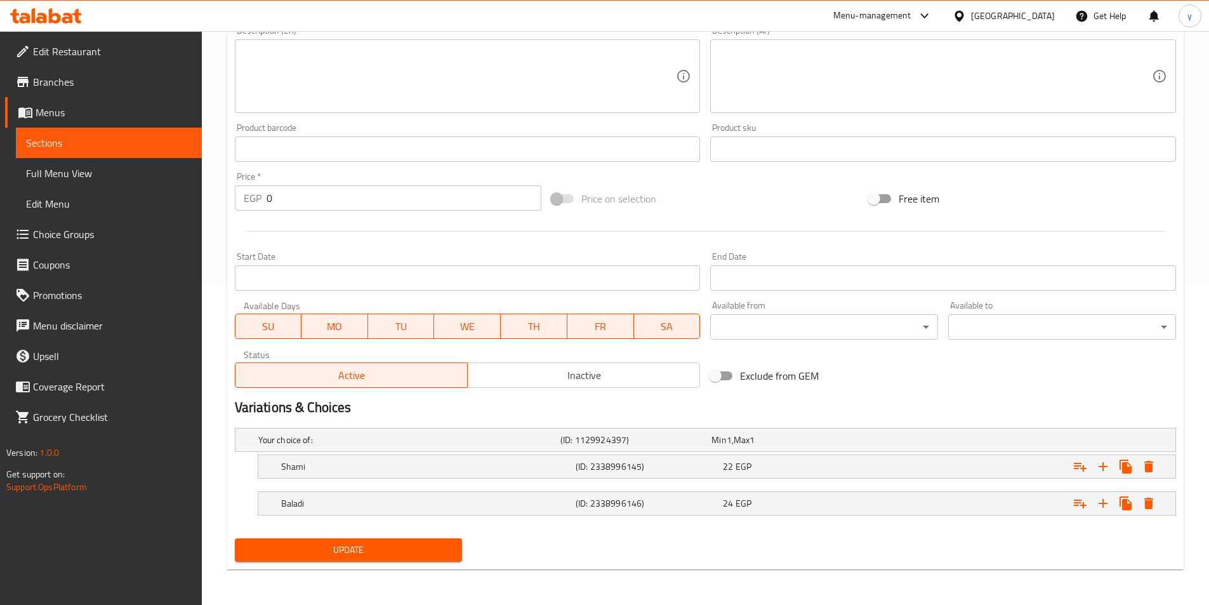
click at [1179, 202] on div "Free item" at bounding box center [1022, 199] width 317 height 34
click at [94, 140] on span "Sections" at bounding box center [109, 142] width 166 height 15
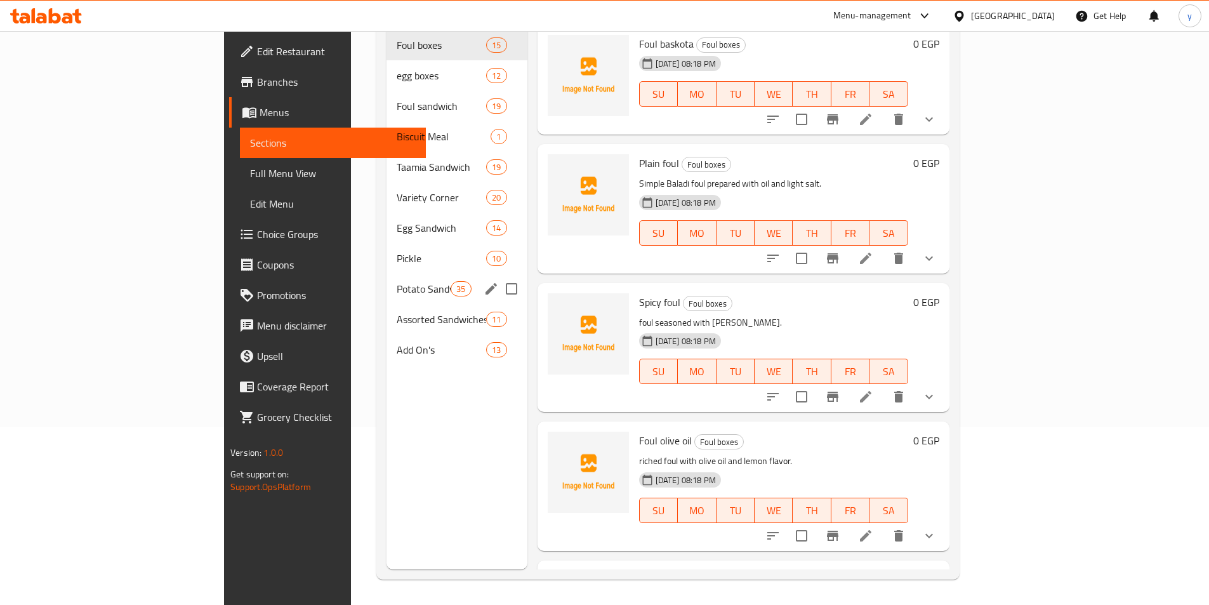
click at [397, 281] on span "Potato Sandwich" at bounding box center [424, 288] width 54 height 15
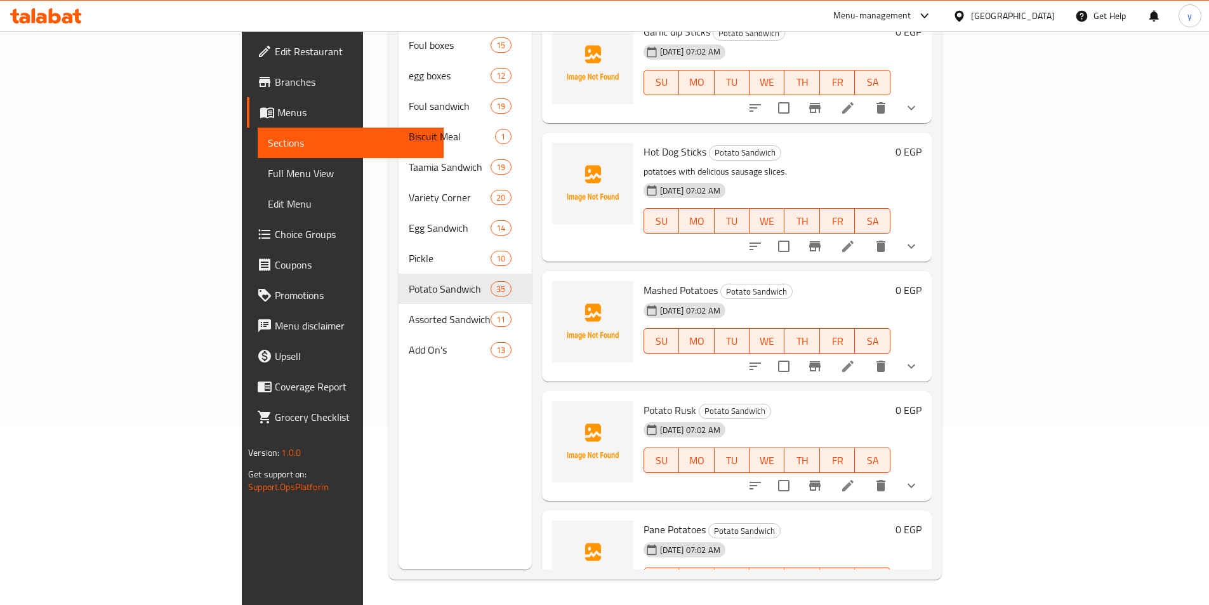
scroll to position [2239, 0]
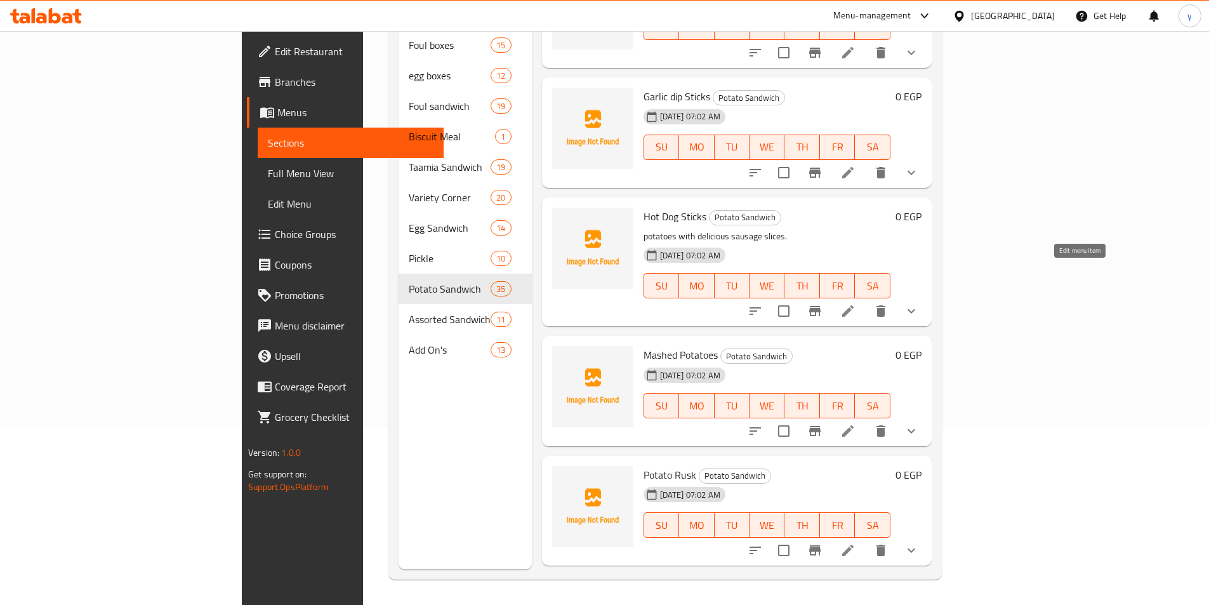
click at [856, 303] on icon at bounding box center [847, 310] width 15 height 15
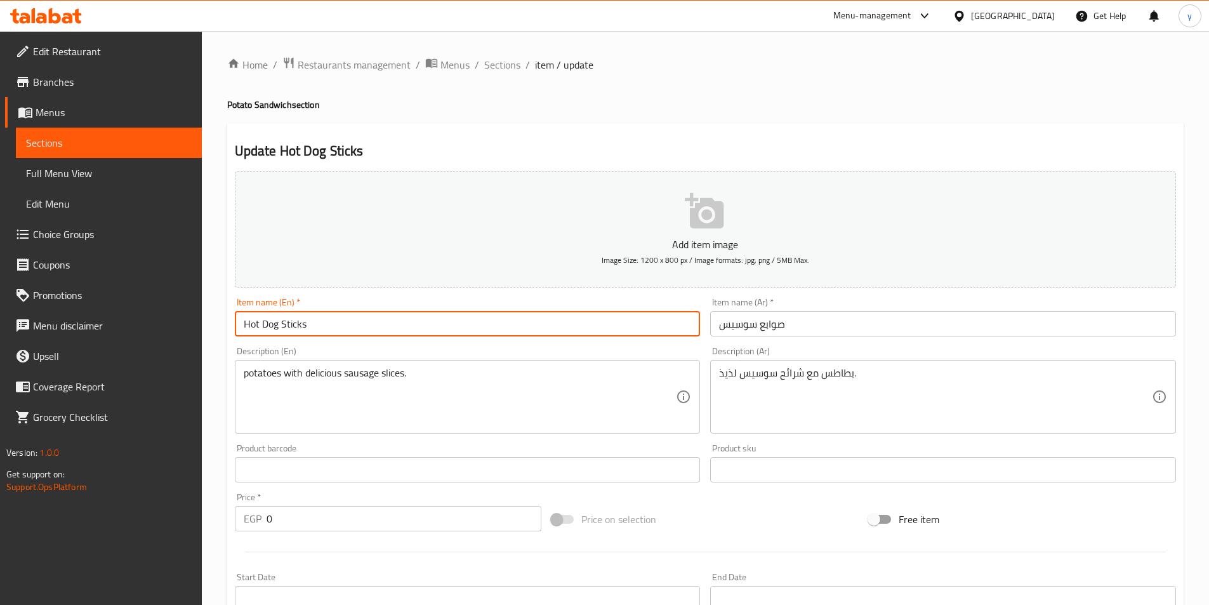
drag, startPoint x: 277, startPoint y: 325, endPoint x: 226, endPoint y: 321, distance: 50.9
click at [226, 321] on div "Home / Restaurants management / Menus / Sections / item / update Potato Sandwic…" at bounding box center [705, 478] width 1007 height 894
paste input "Sausage"
drag, startPoint x: 310, startPoint y: 328, endPoint x: 226, endPoint y: 312, distance: 86.0
click at [139, 309] on div "Edit Restaurant Branches Menus Sections Full Menu View Edit Menu Choice Groups …" at bounding box center [604, 478] width 1209 height 894
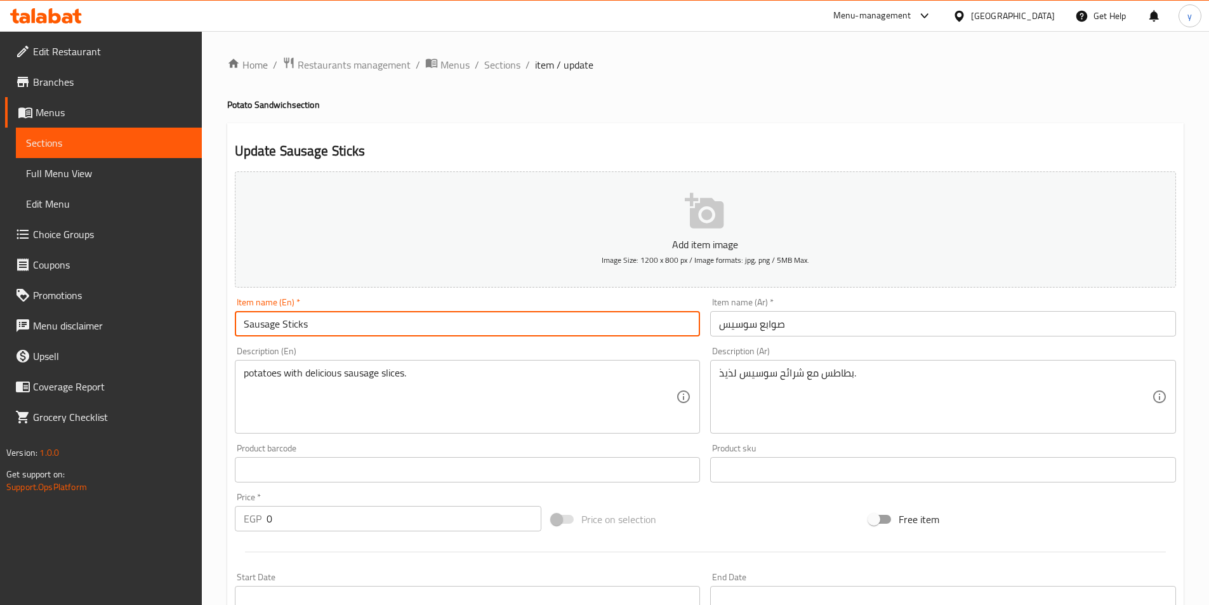
type input "Sausage Sticks"
click at [218, 303] on div "Home / Restaurants management / Menus / Sections / item / update Potato Sandwic…" at bounding box center [705, 478] width 1007 height 894
drag, startPoint x: 279, startPoint y: 326, endPoint x: 228, endPoint y: 340, distance: 53.1
click at [228, 340] on div "Update Sausage Sticks Add item image Image Size: 1200 x 800 px / Image formats:…" at bounding box center [705, 506] width 957 height 767
click at [391, 350] on div "Description (En) potatoes with delicious sausage slices. Description (En)" at bounding box center [468, 390] width 466 height 87
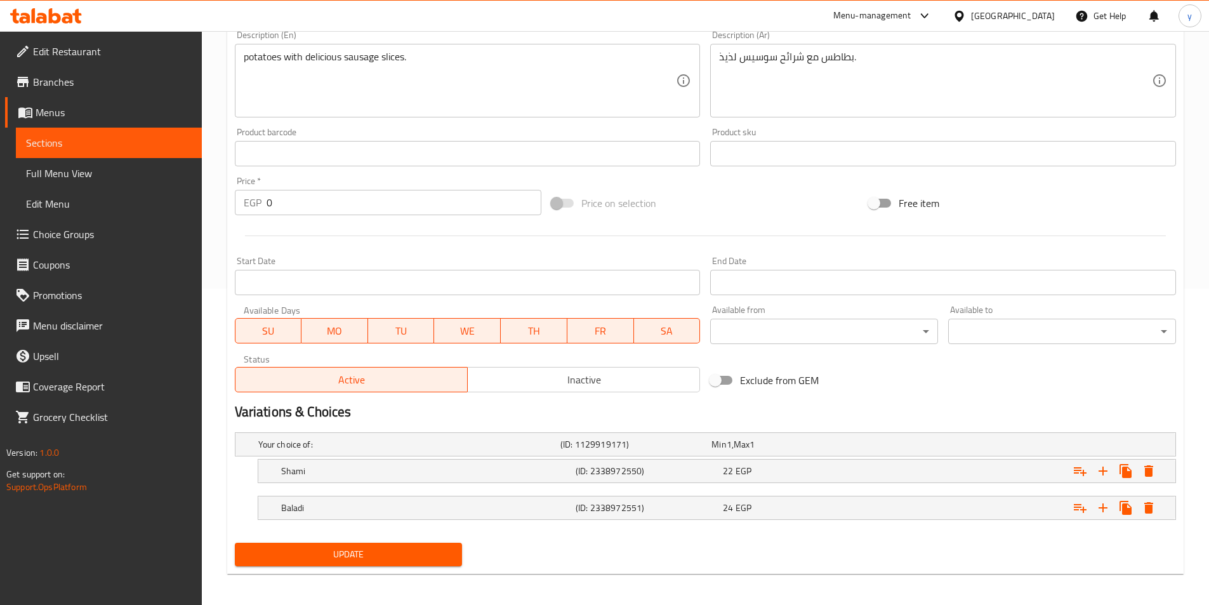
scroll to position [321, 0]
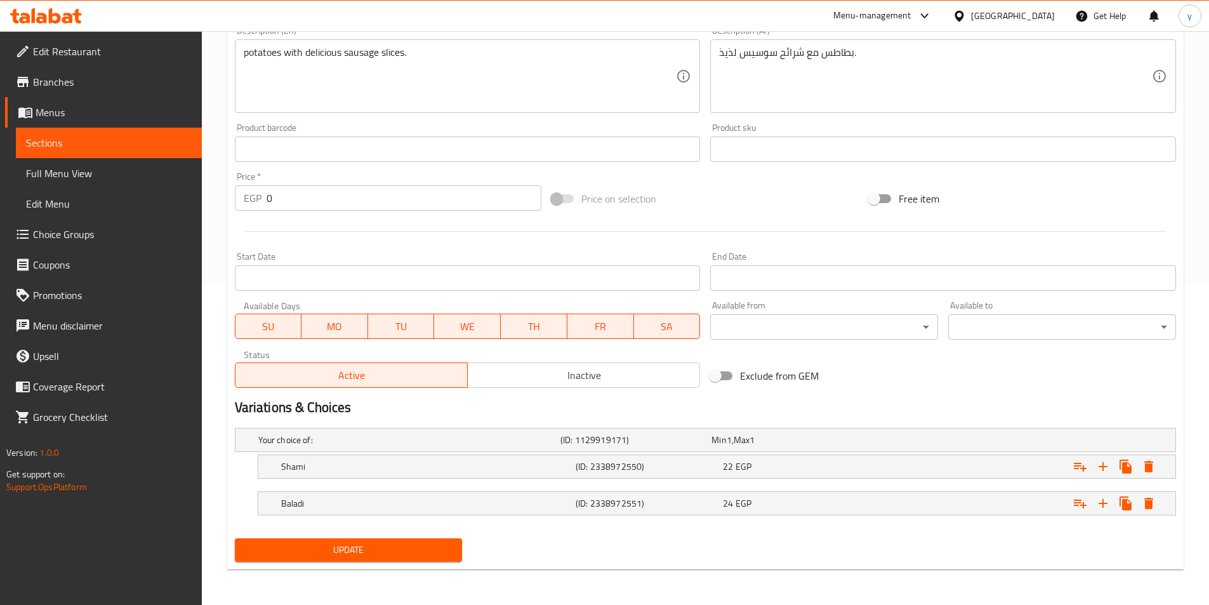
click at [383, 557] on span "Update" at bounding box center [349, 550] width 208 height 16
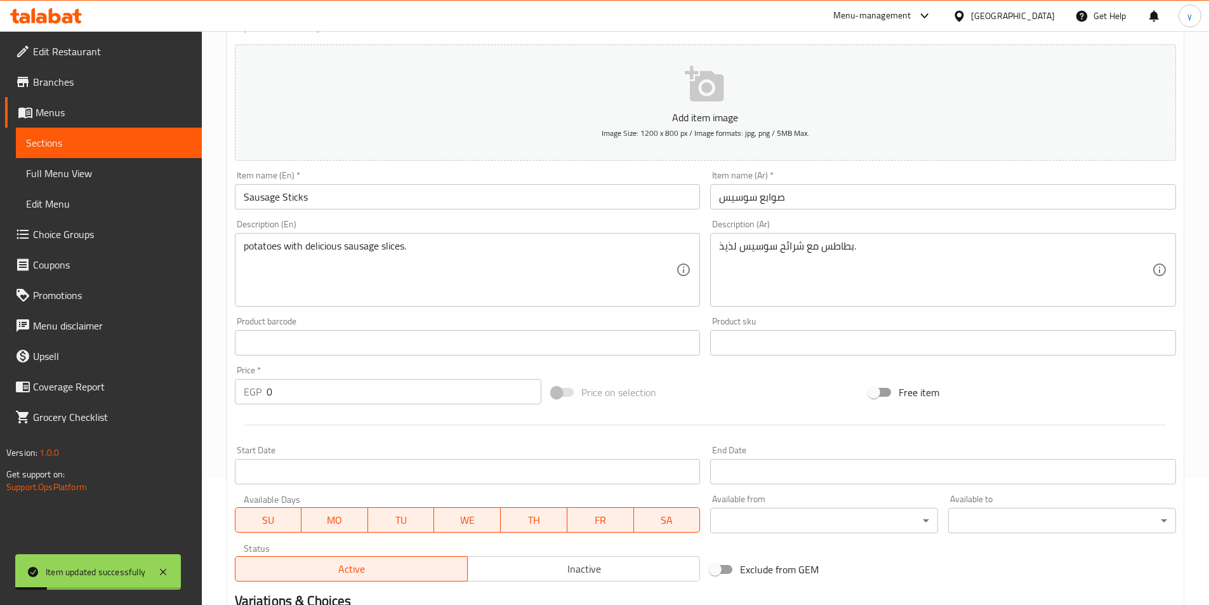
scroll to position [63, 0]
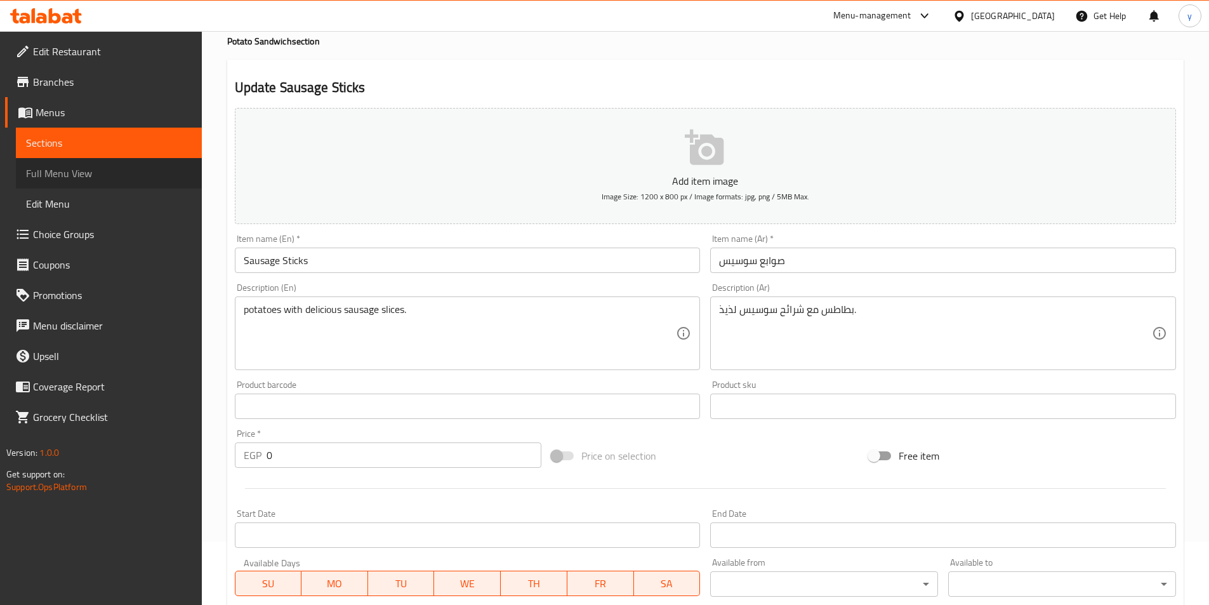
click at [79, 175] on span "Full Menu View" at bounding box center [109, 173] width 166 height 15
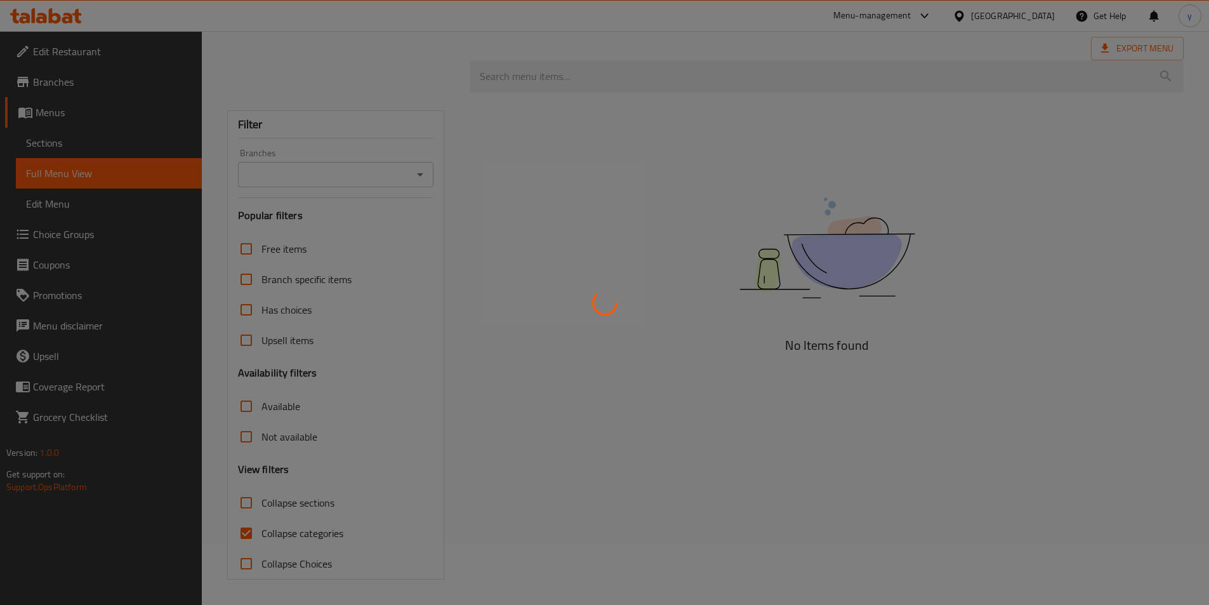
scroll to position [62, 0]
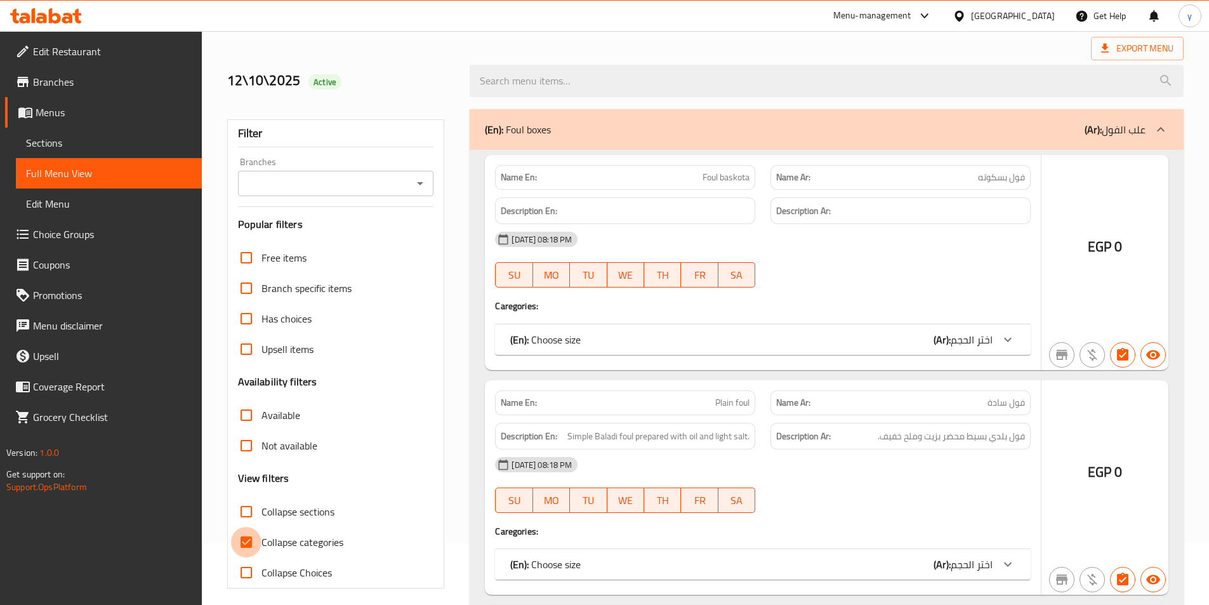
click at [242, 545] on input "Collapse categories" at bounding box center [246, 542] width 30 height 30
checkbox input "false"
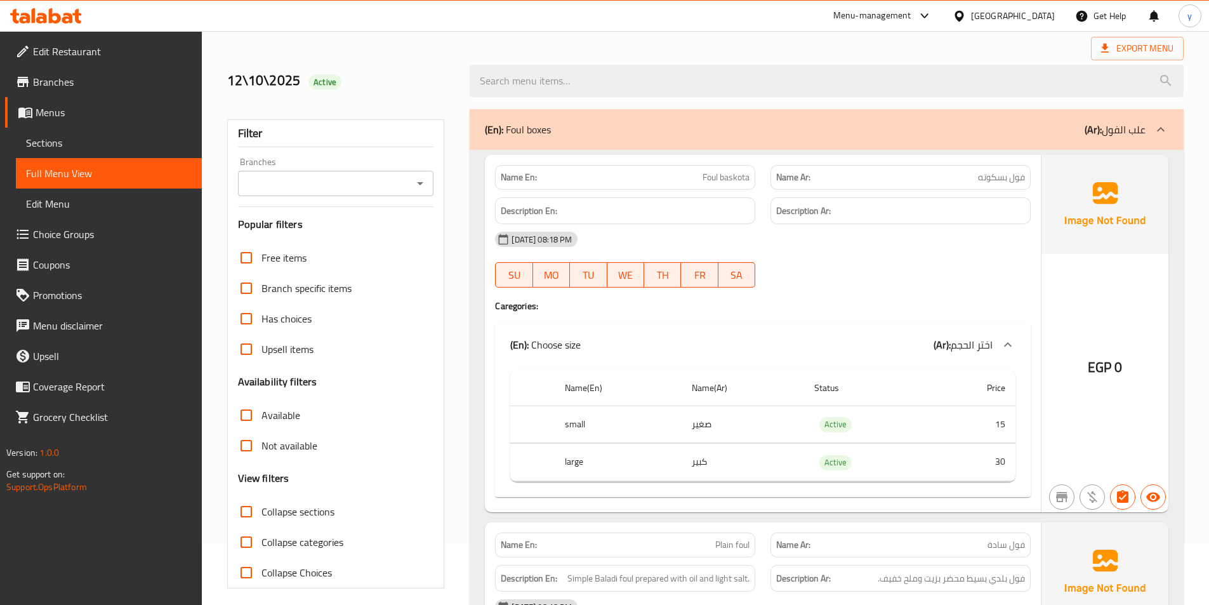
click at [253, 506] on input "Collapse sections" at bounding box center [246, 511] width 30 height 30
checkbox input "true"
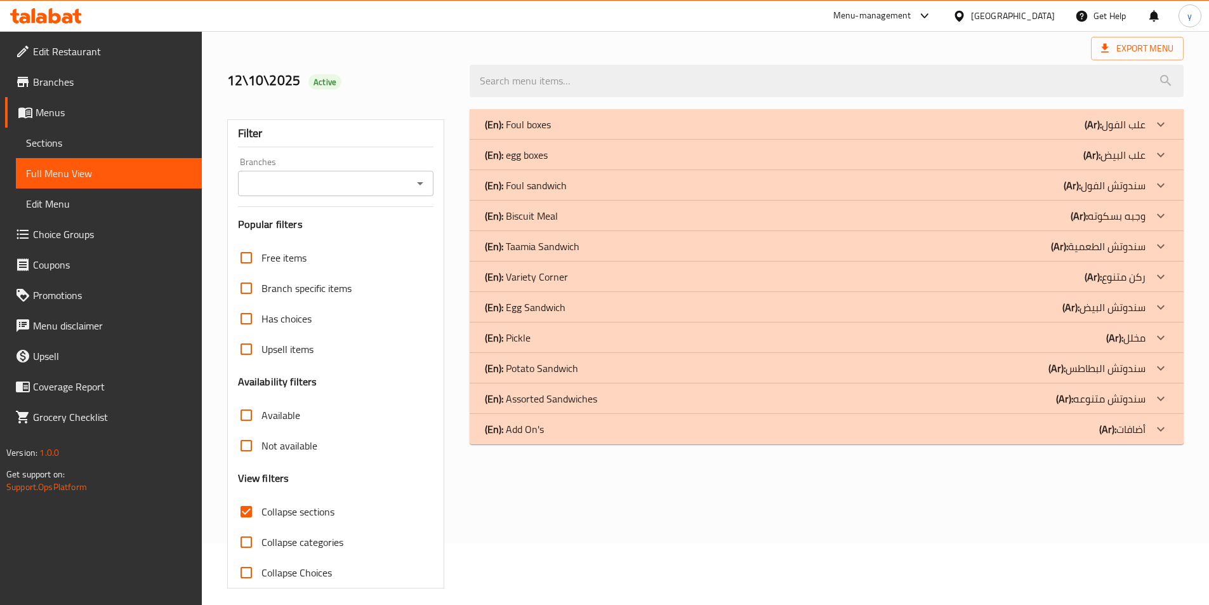
click at [1118, 398] on p "(Ar): سندوتش متنوعه" at bounding box center [1101, 398] width 90 height 15
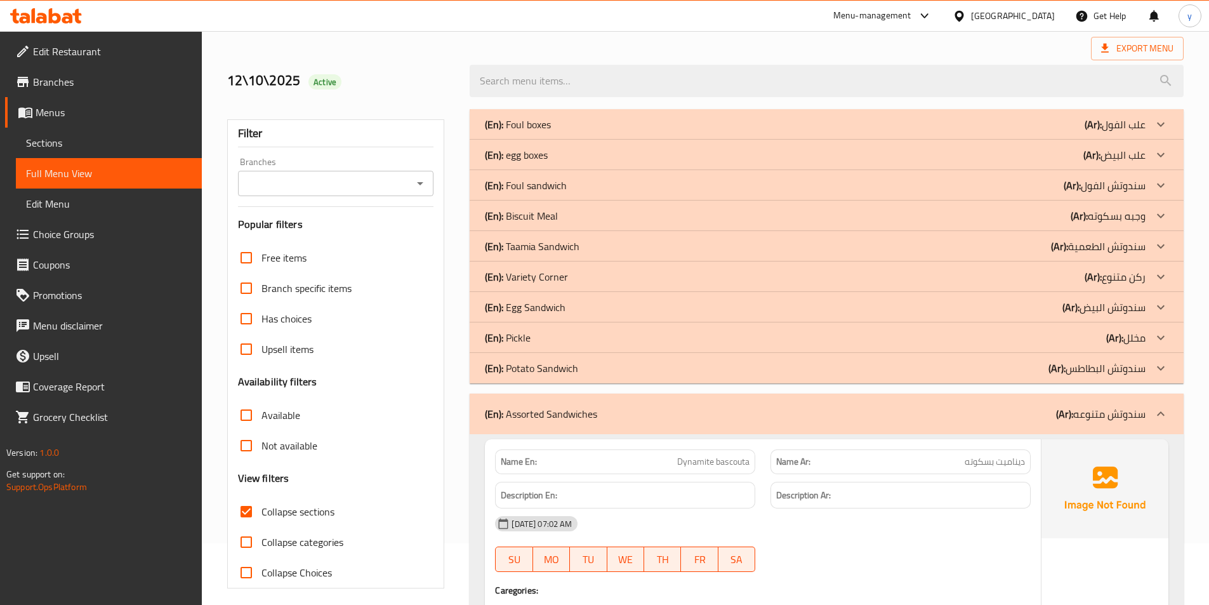
click at [1128, 367] on p "(Ar): سندوتش البطاطس" at bounding box center [1097, 368] width 97 height 15
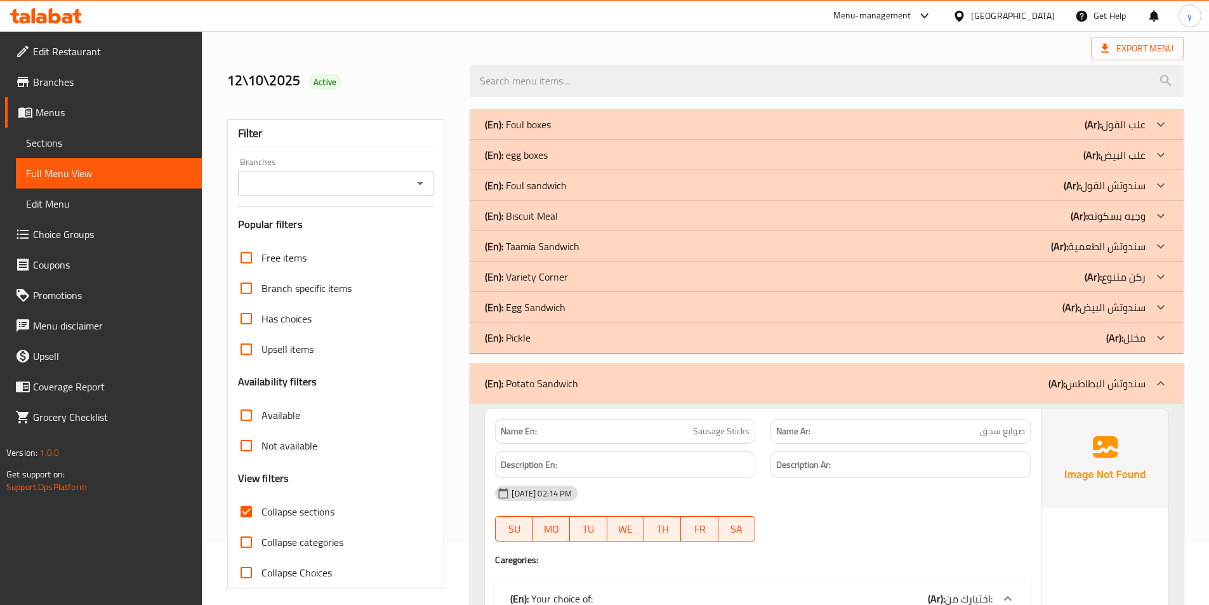
click at [1097, 308] on p "(Ar): سندوتش البيض" at bounding box center [1104, 307] width 83 height 15
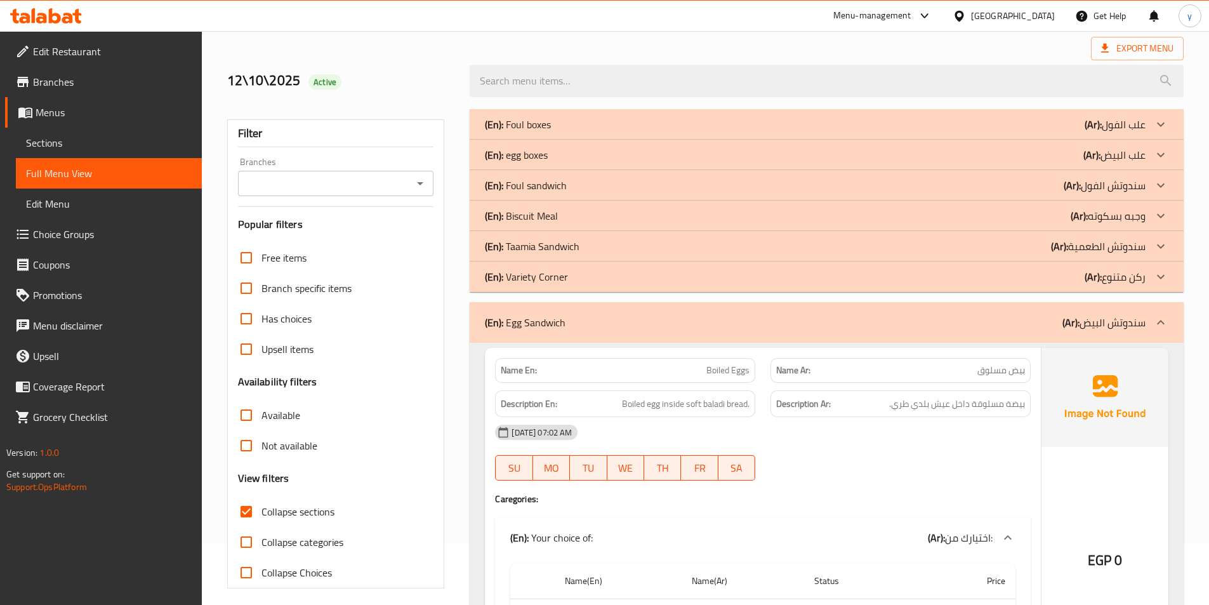
click at [1095, 241] on p "(Ar): سندوتش الطعمية" at bounding box center [1098, 246] width 95 height 15
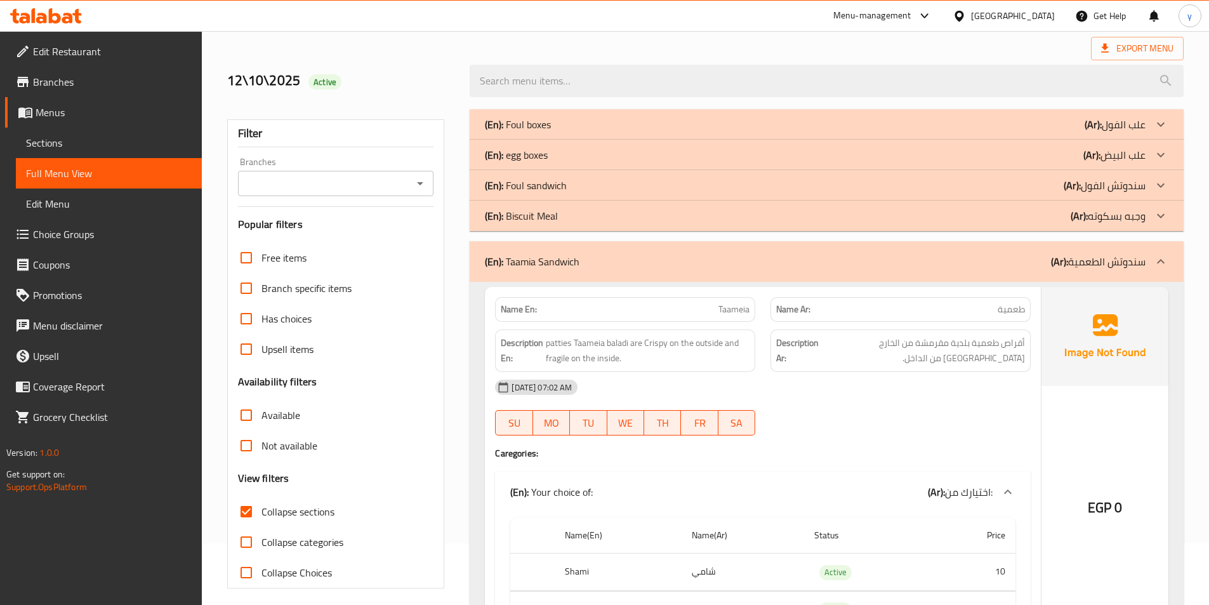
click at [1094, 183] on p "(Ar): سندوتش الفول" at bounding box center [1105, 185] width 82 height 15
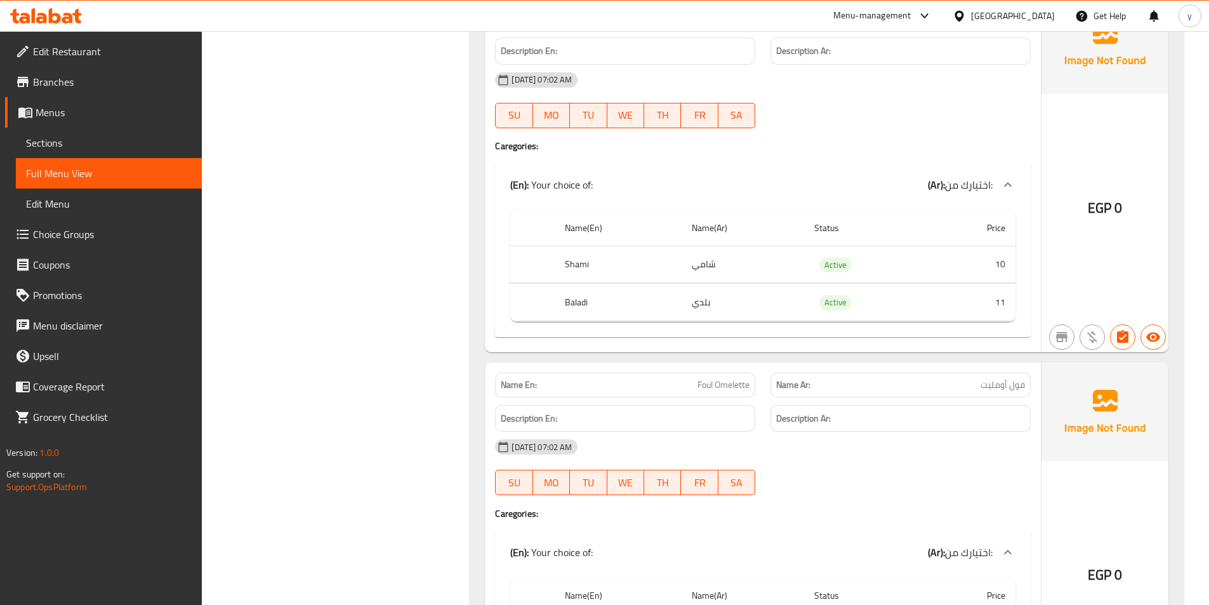
scroll to position [0, 0]
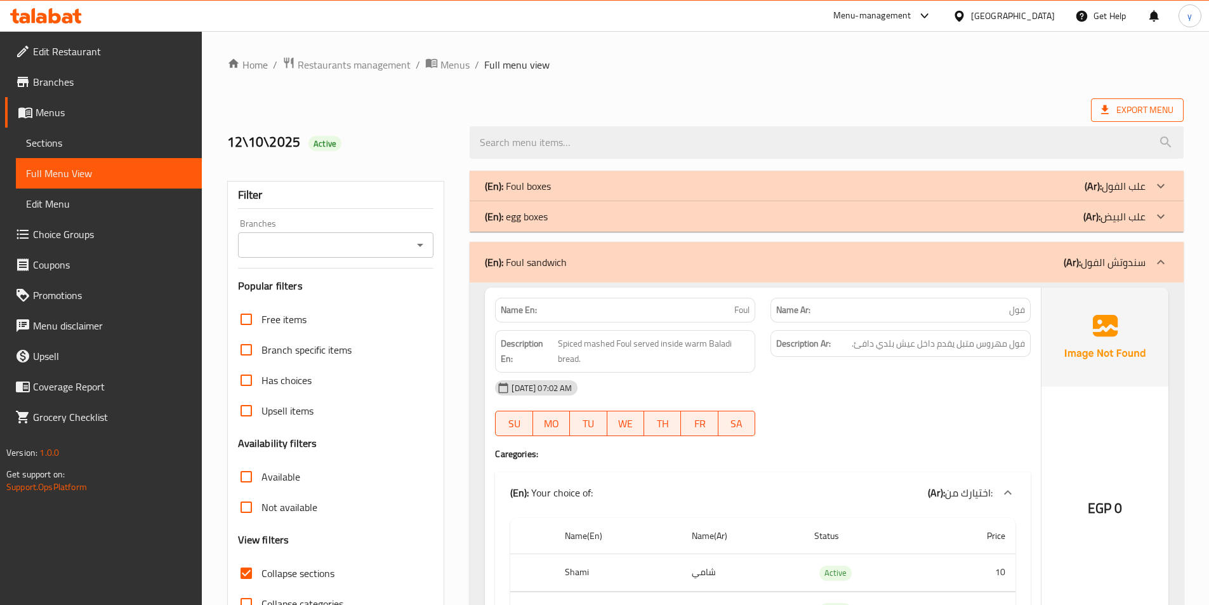
click at [1107, 101] on span "Export Menu" at bounding box center [1137, 109] width 93 height 23
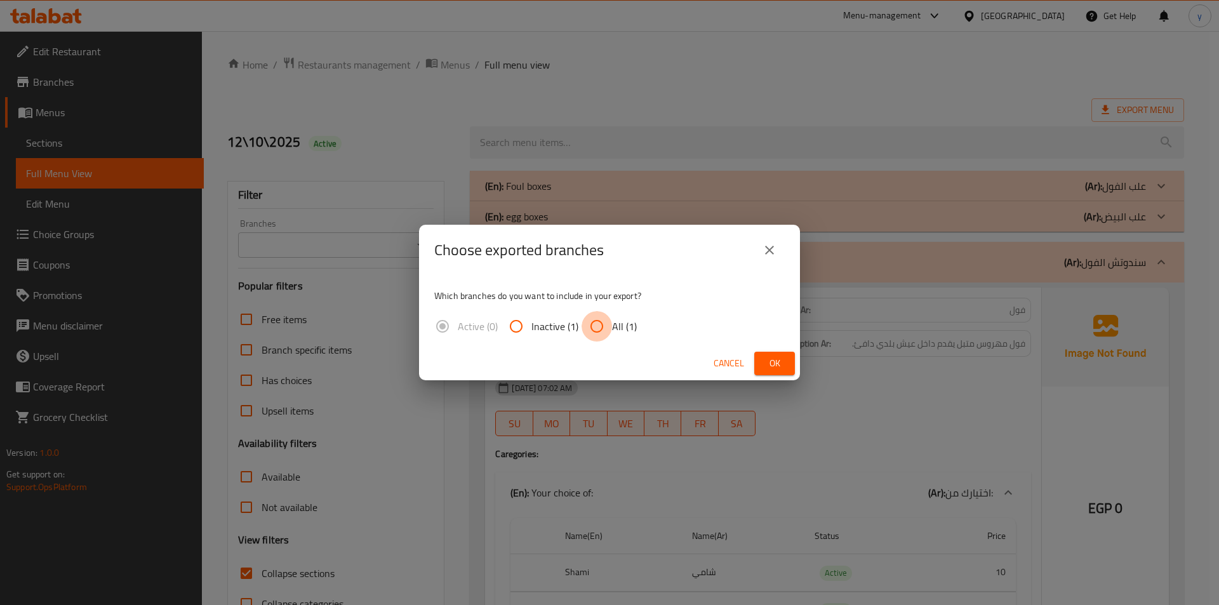
click at [600, 328] on input "All (1)" at bounding box center [596, 326] width 30 height 30
radio input "true"
click at [768, 364] on span "Ok" at bounding box center [774, 363] width 20 height 16
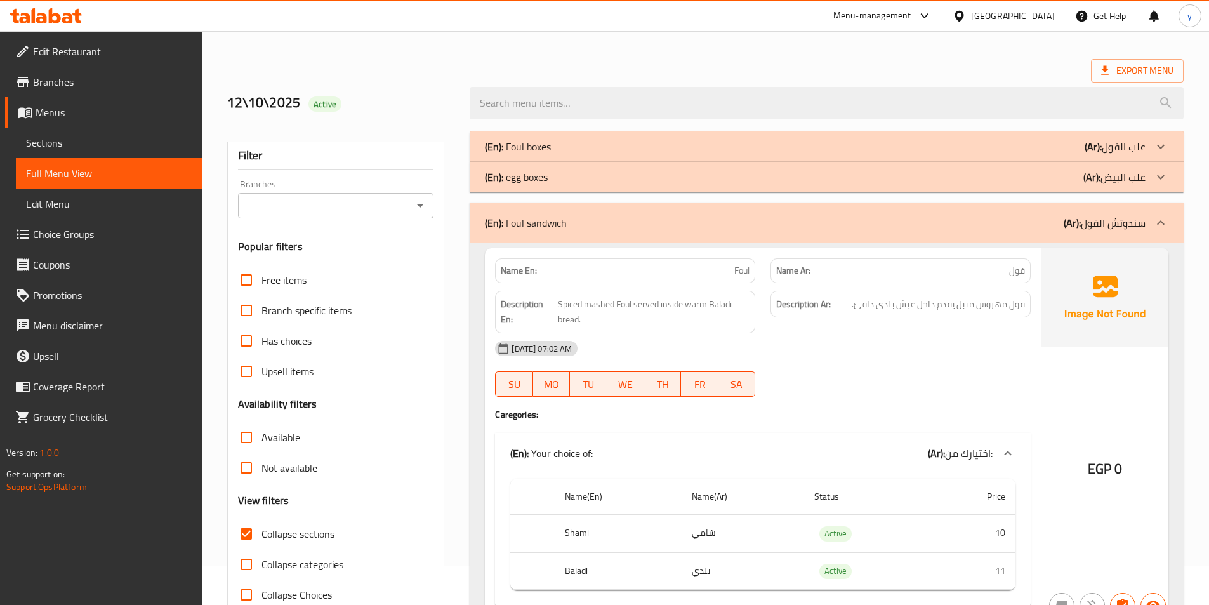
scroll to position [381, 0]
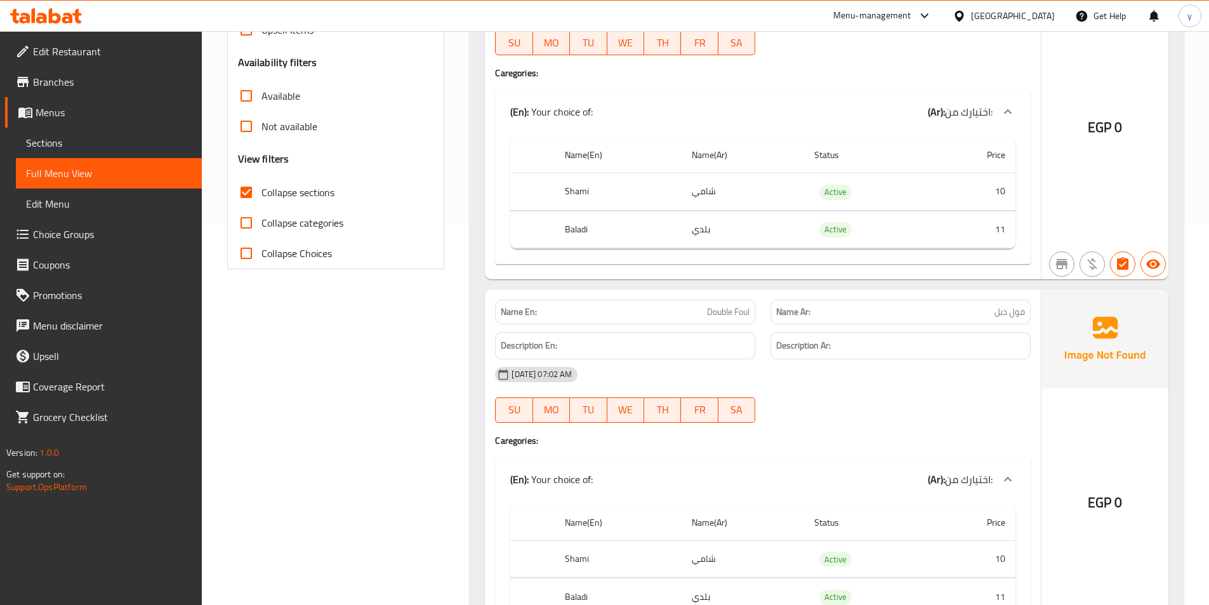
click at [71, 149] on span "Sections" at bounding box center [109, 142] width 166 height 15
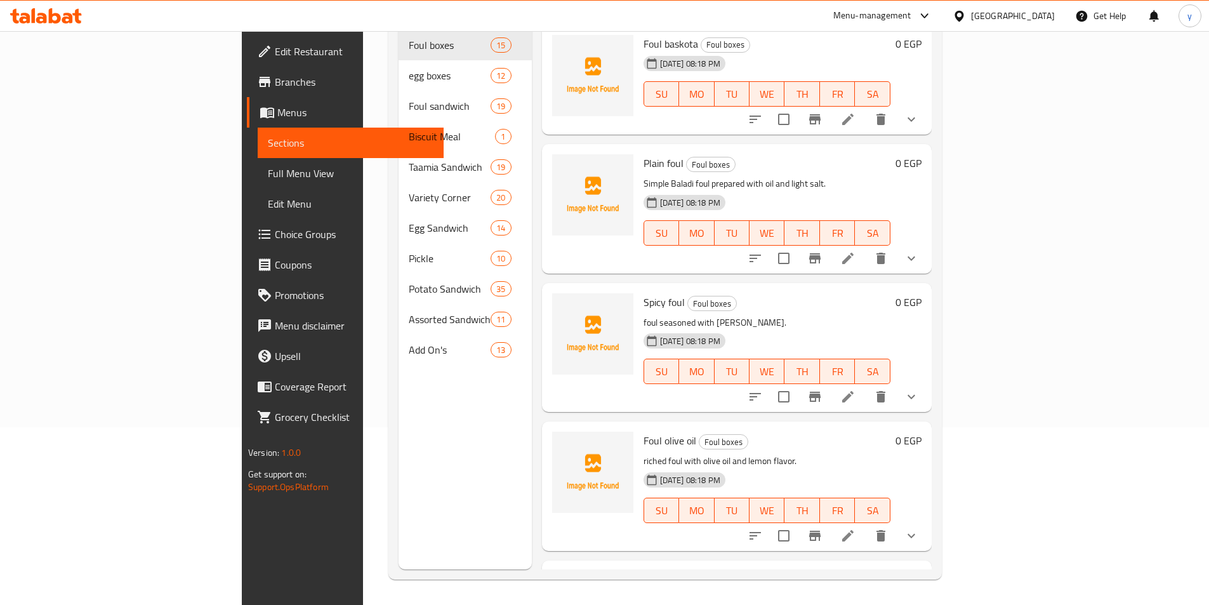
scroll to position [178, 0]
click at [856, 251] on icon at bounding box center [847, 258] width 15 height 15
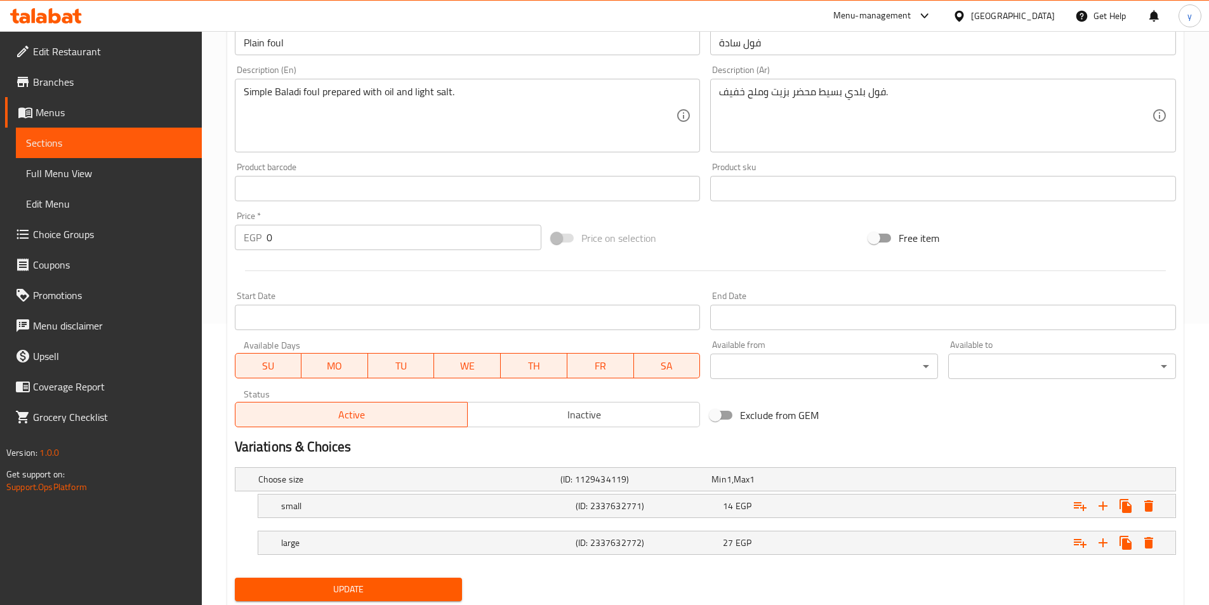
scroll to position [317, 0]
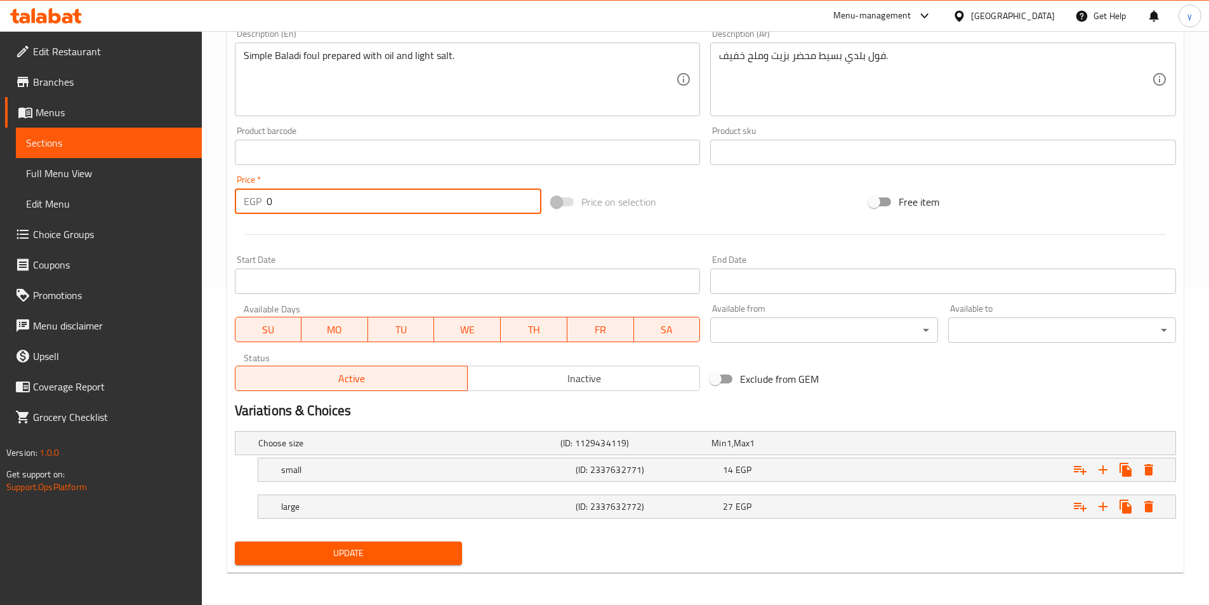
click at [306, 208] on input "0" at bounding box center [404, 201] width 275 height 25
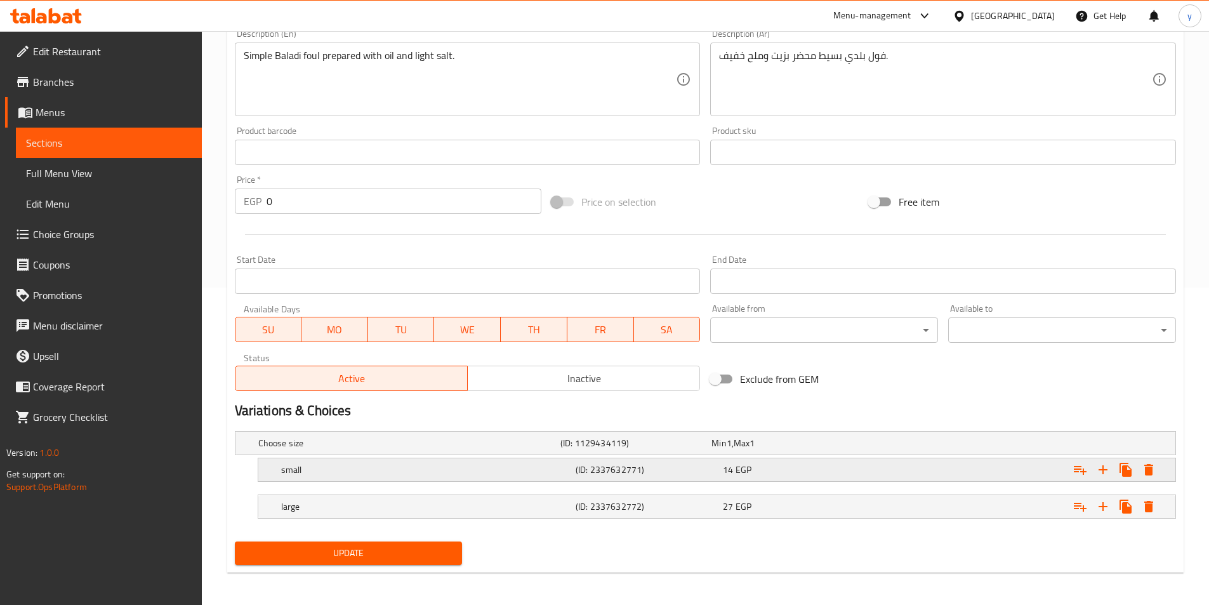
click at [853, 479] on div "small (ID: 2337632771) 14 EGP" at bounding box center [721, 470] width 884 height 28
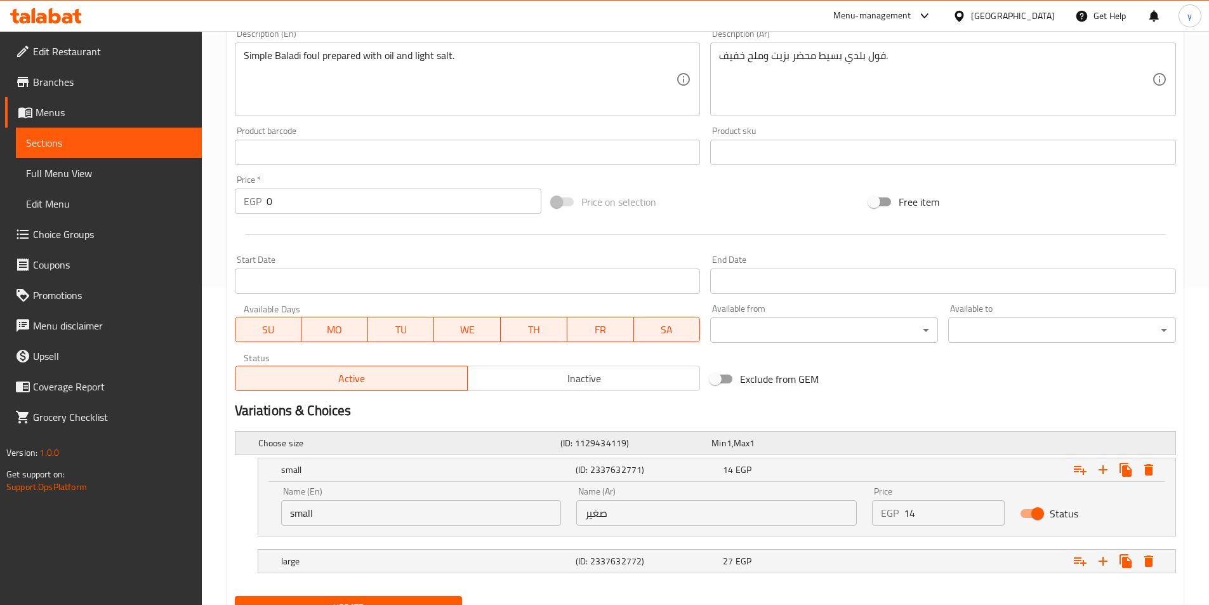
scroll to position [375, 0]
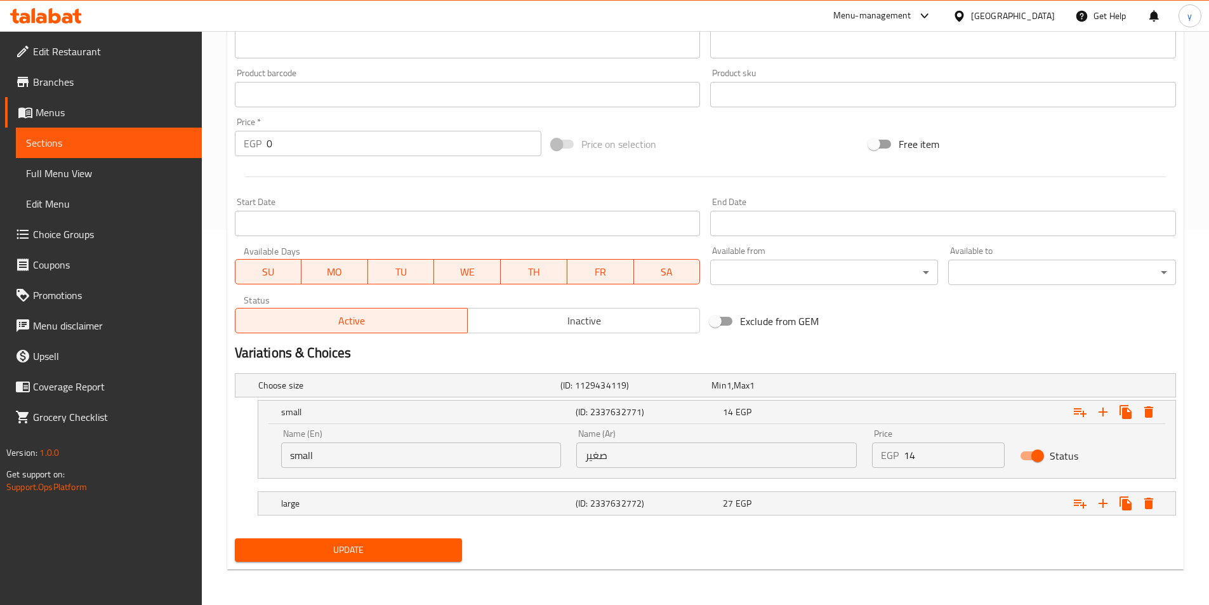
click at [943, 451] on input "14" at bounding box center [954, 454] width 101 height 25
drag, startPoint x: 931, startPoint y: 451, endPoint x: 867, endPoint y: 469, distance: 65.9
click at [867, 469] on div "Price EGP 14 Price" at bounding box center [939, 448] width 148 height 54
click at [968, 429] on div "Price EGP 14 Price" at bounding box center [938, 448] width 133 height 39
drag, startPoint x: 936, startPoint y: 453, endPoint x: 884, endPoint y: 456, distance: 52.7
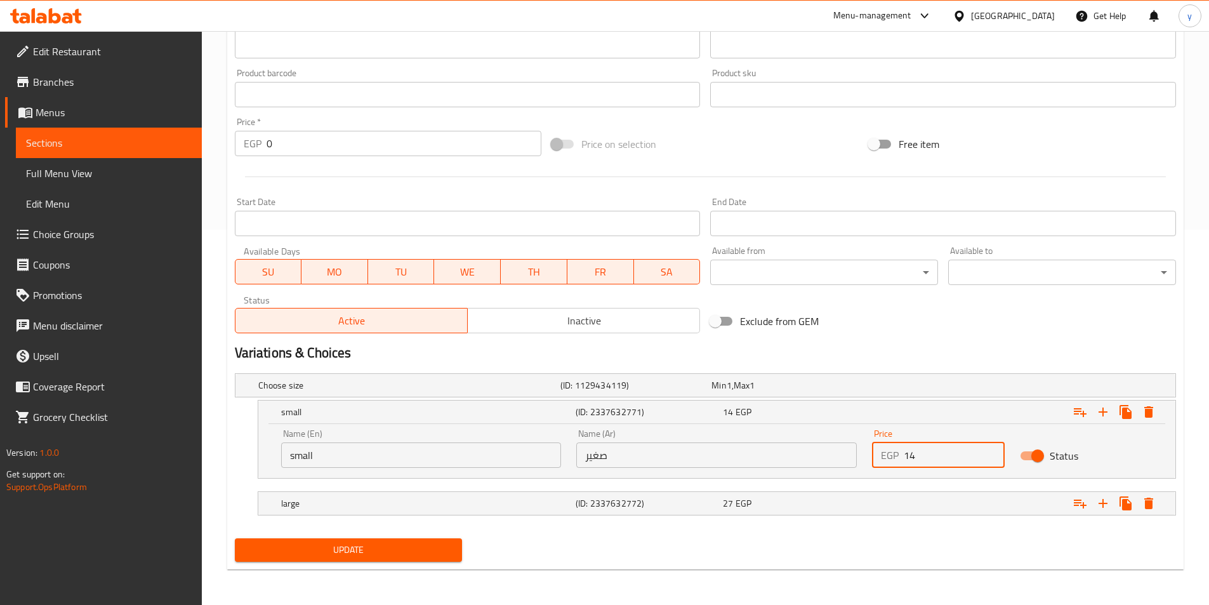
click at [884, 456] on div "EGP 14 Price" at bounding box center [938, 454] width 133 height 25
type input "1"
type input "14"
click at [891, 552] on div "Update" at bounding box center [706, 550] width 952 height 34
click at [91, 114] on span "Menus" at bounding box center [114, 112] width 156 height 15
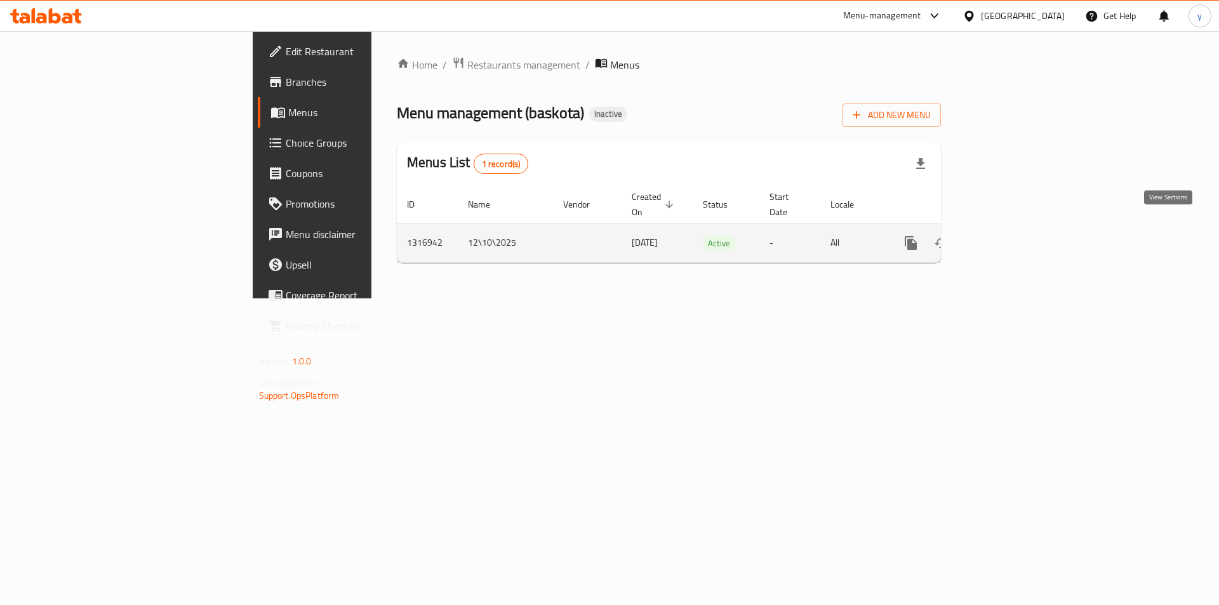
click at [1018, 228] on link "enhanced table" at bounding box center [1002, 243] width 30 height 30
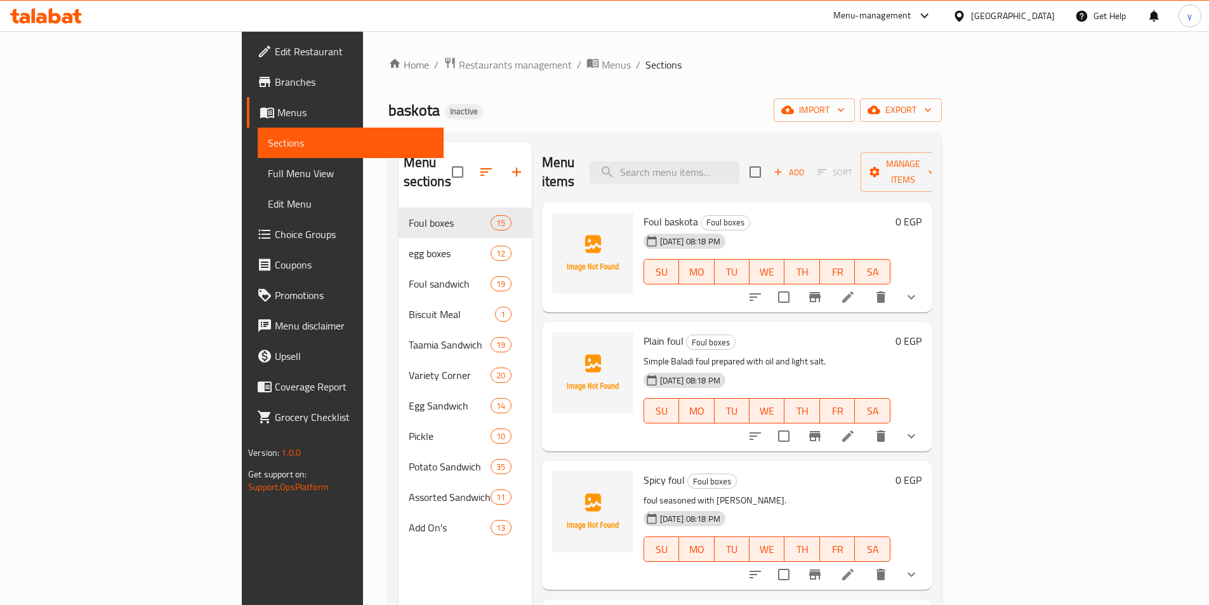
click at [268, 167] on span "Full Menu View" at bounding box center [351, 173] width 166 height 15
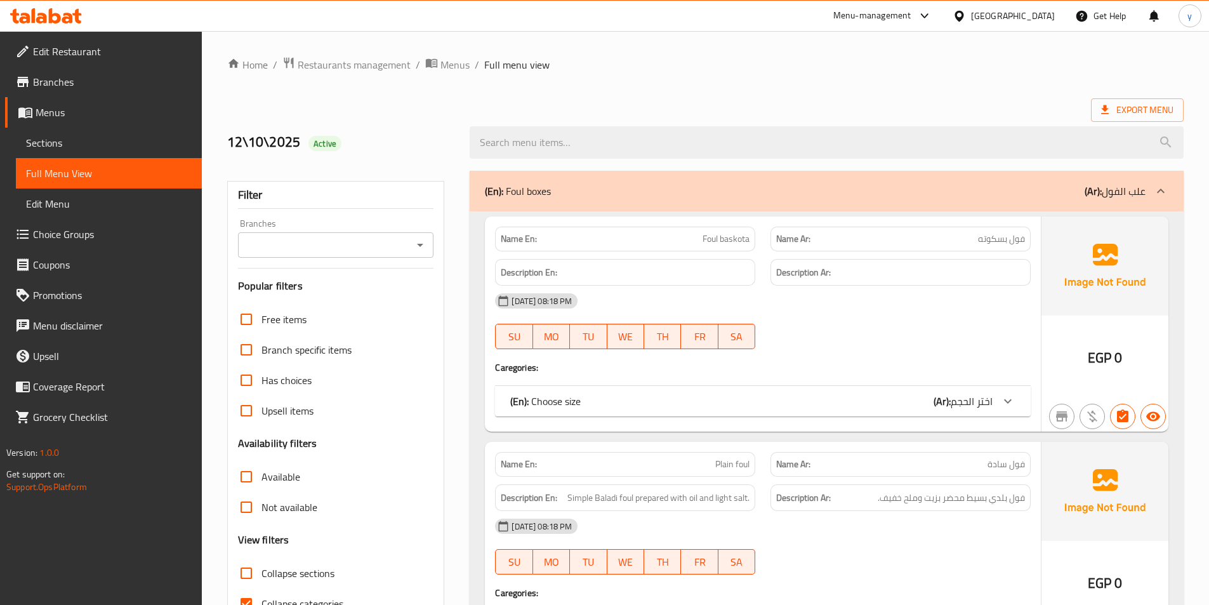
click at [1035, 201] on div "(En): Foul boxes (Ar): علب الفول" at bounding box center [827, 191] width 714 height 41
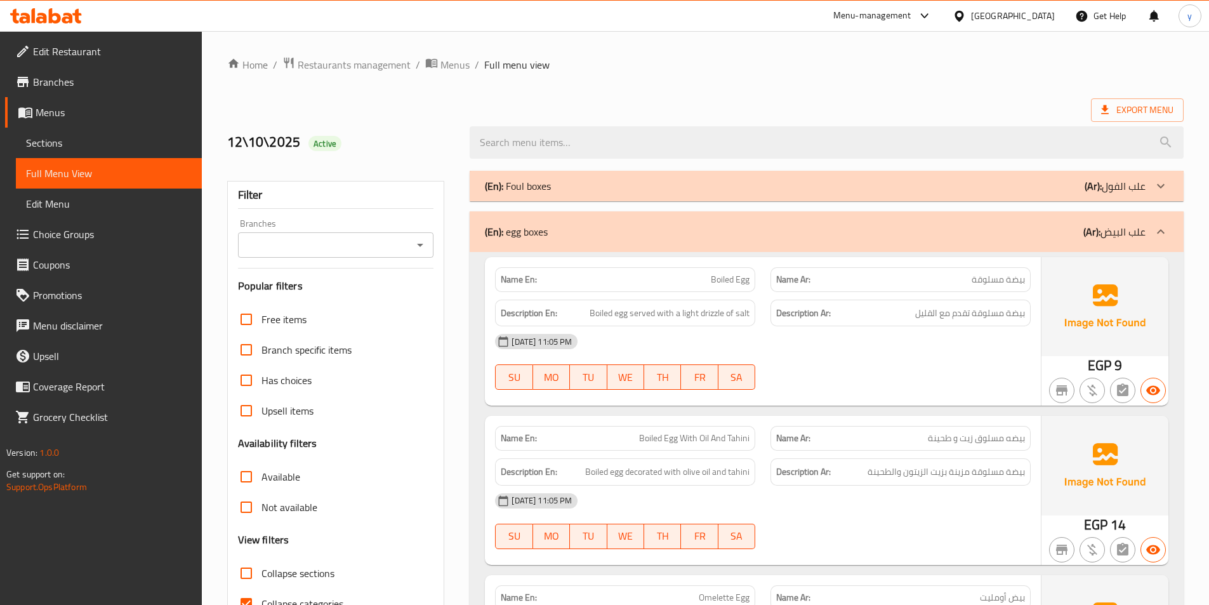
click at [1026, 222] on div "(En): egg boxes (Ar): علب البيض" at bounding box center [827, 231] width 714 height 41
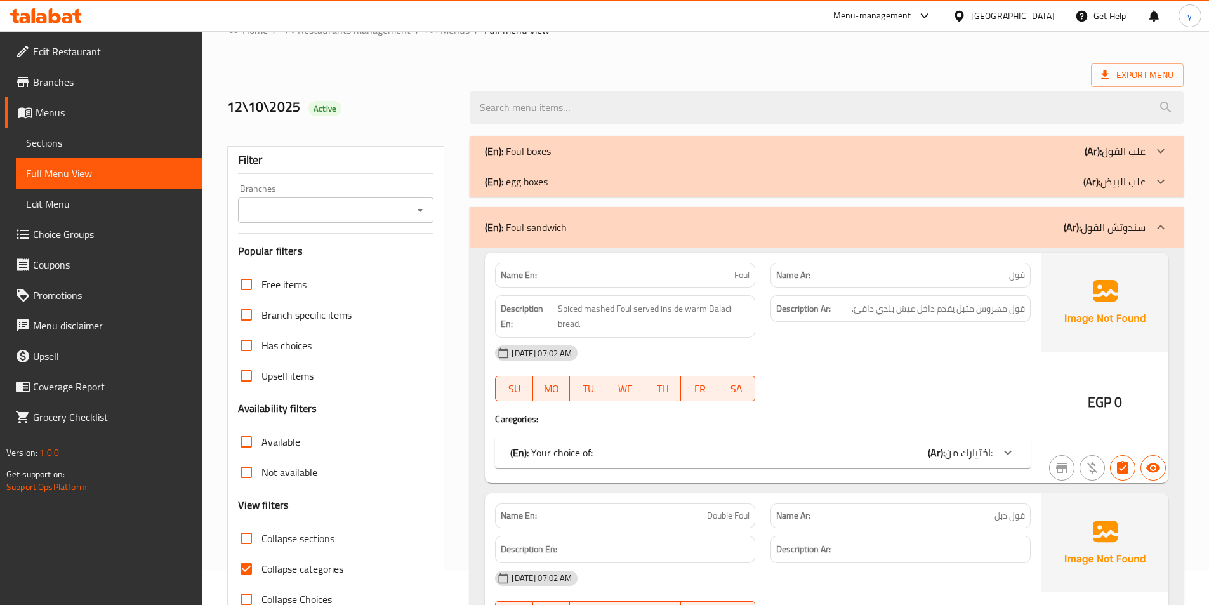
scroll to position [63, 0]
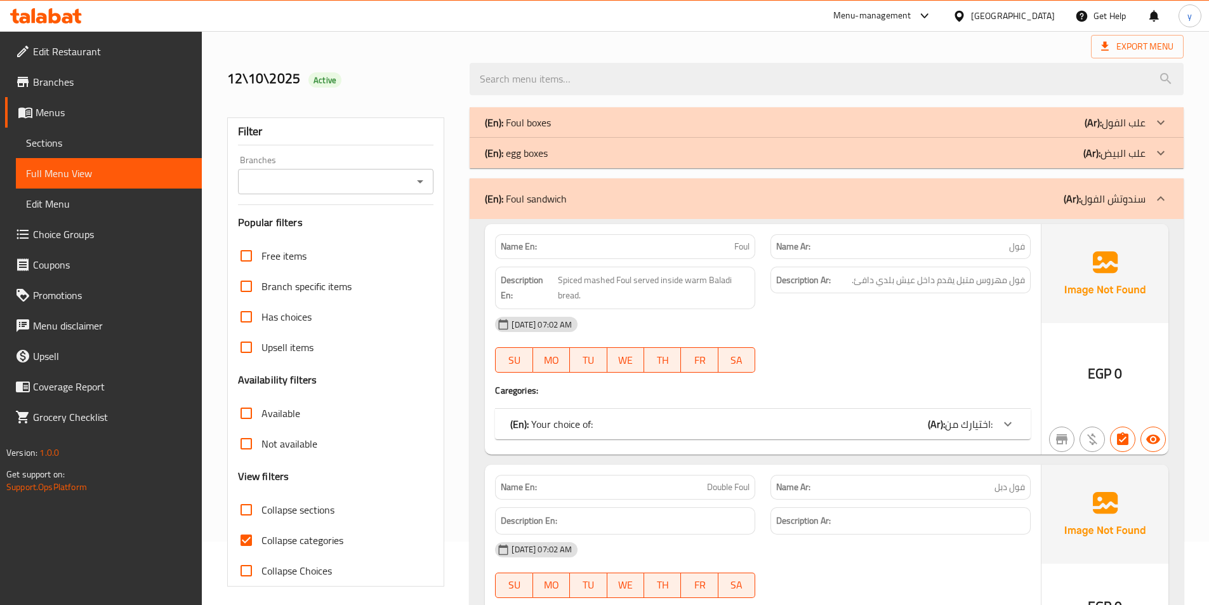
click at [273, 546] on span "Collapse categories" at bounding box center [303, 540] width 82 height 15
click at [262, 546] on input "Collapse categories" at bounding box center [246, 540] width 30 height 30
checkbox input "false"
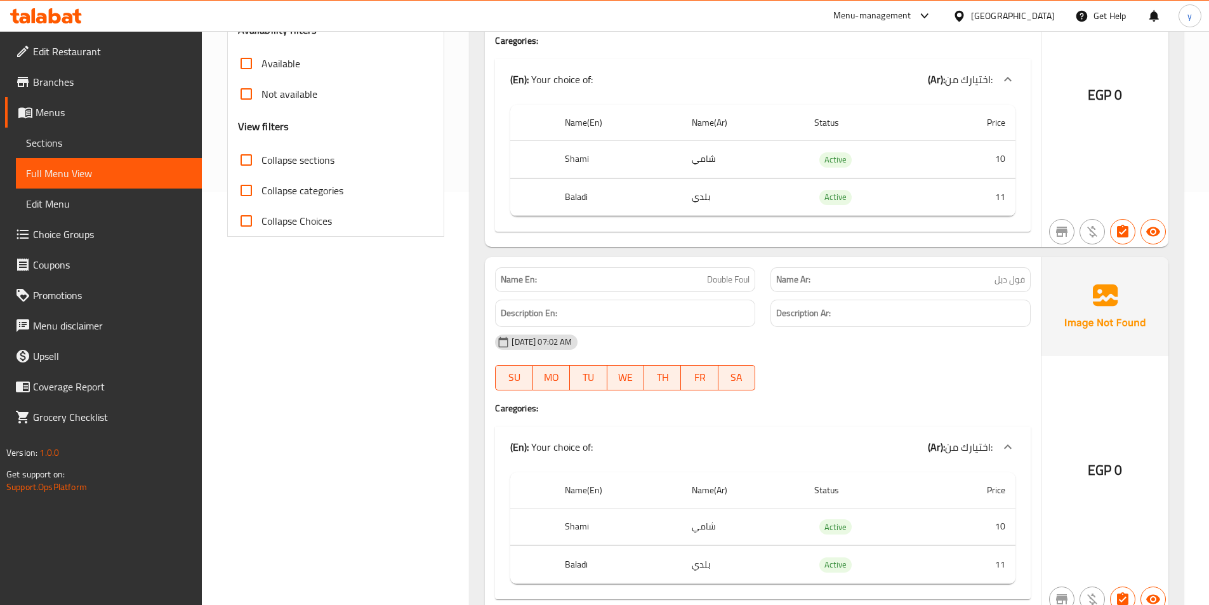
scroll to position [444, 0]
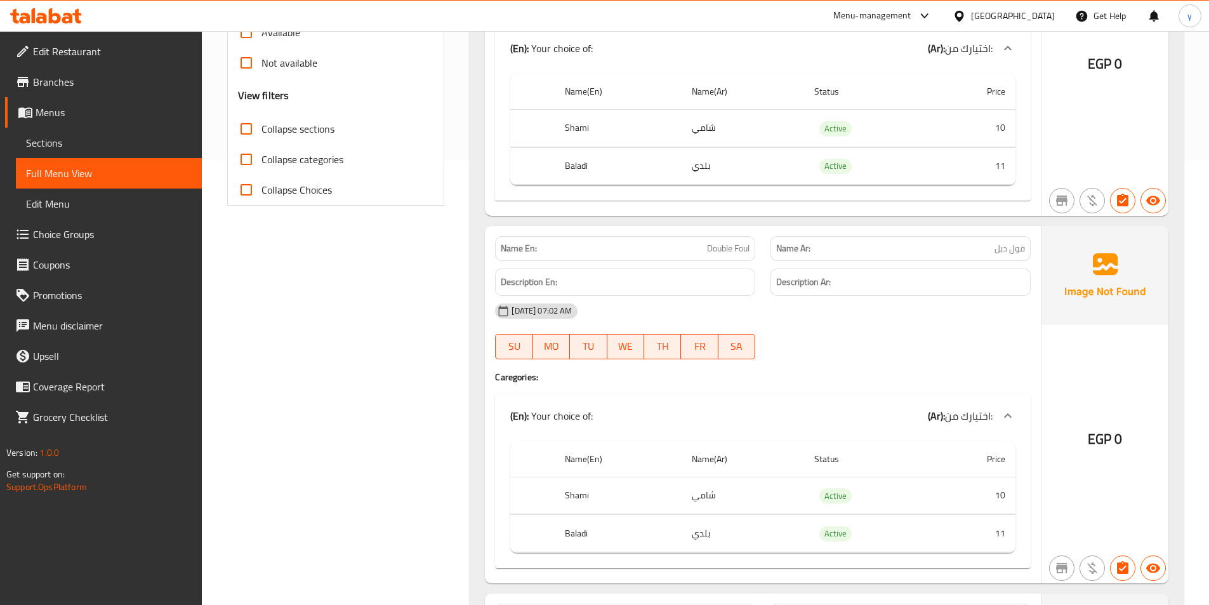
click at [64, 141] on span "Sections" at bounding box center [109, 142] width 166 height 15
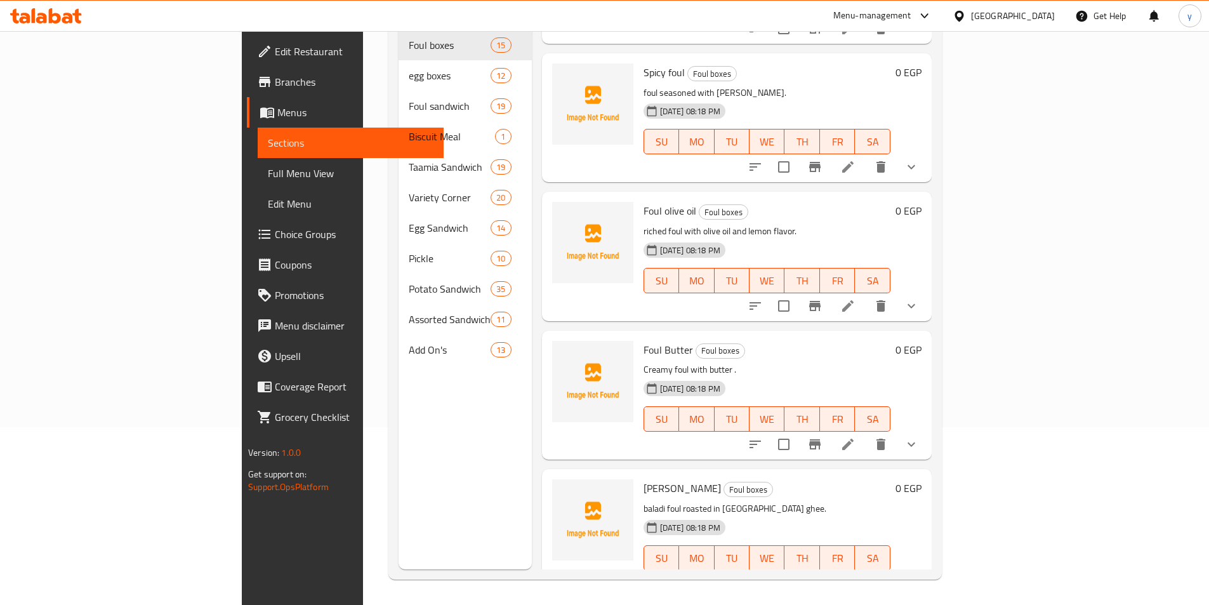
scroll to position [190, 0]
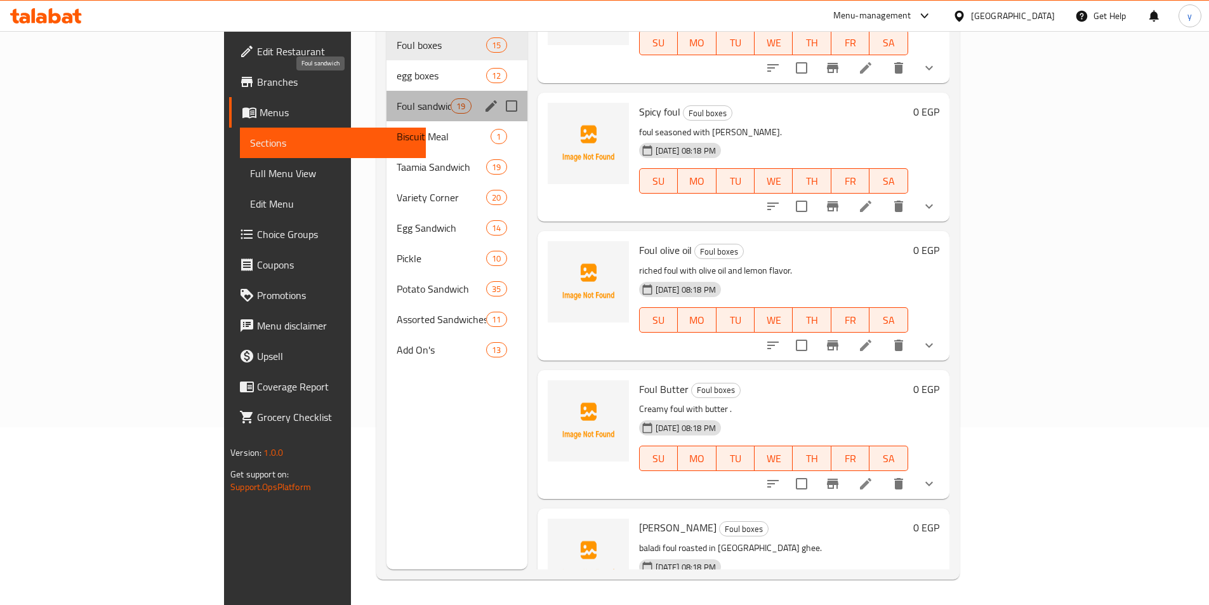
click at [397, 98] on span "Foul sandwich" at bounding box center [424, 105] width 54 height 15
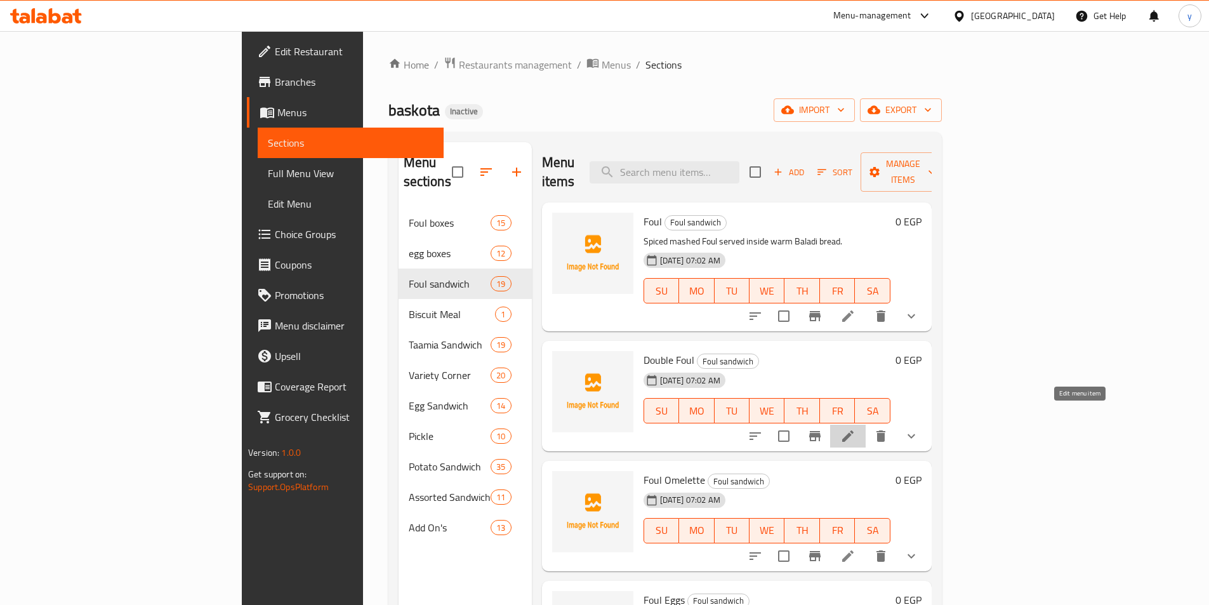
click at [856, 428] on icon at bounding box center [847, 435] width 15 height 15
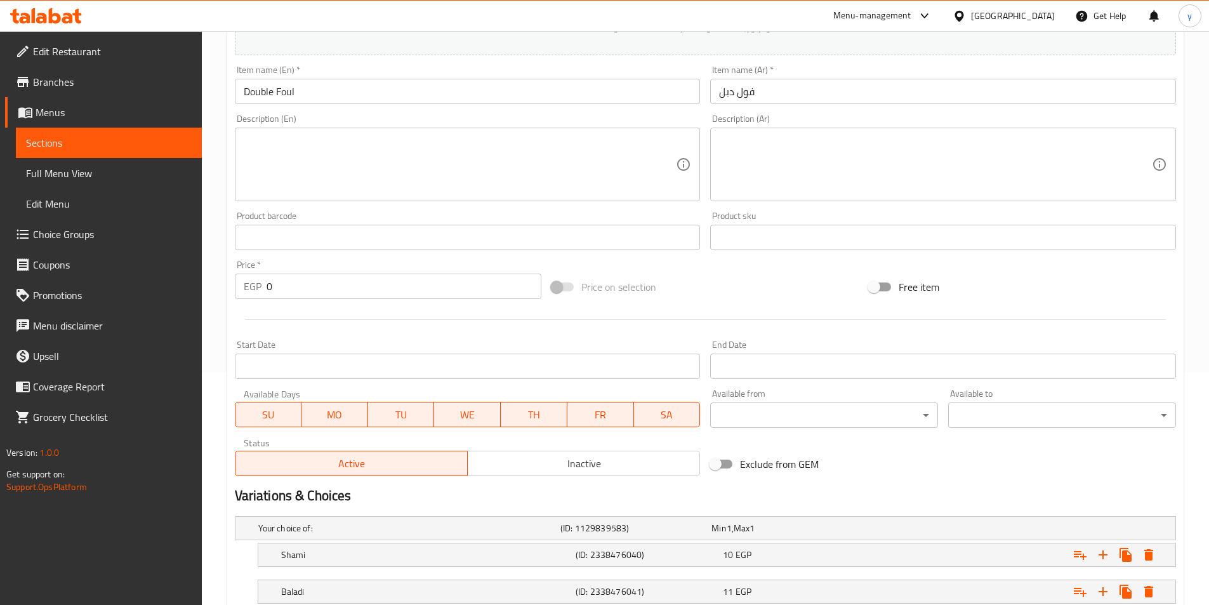
scroll to position [321, 0]
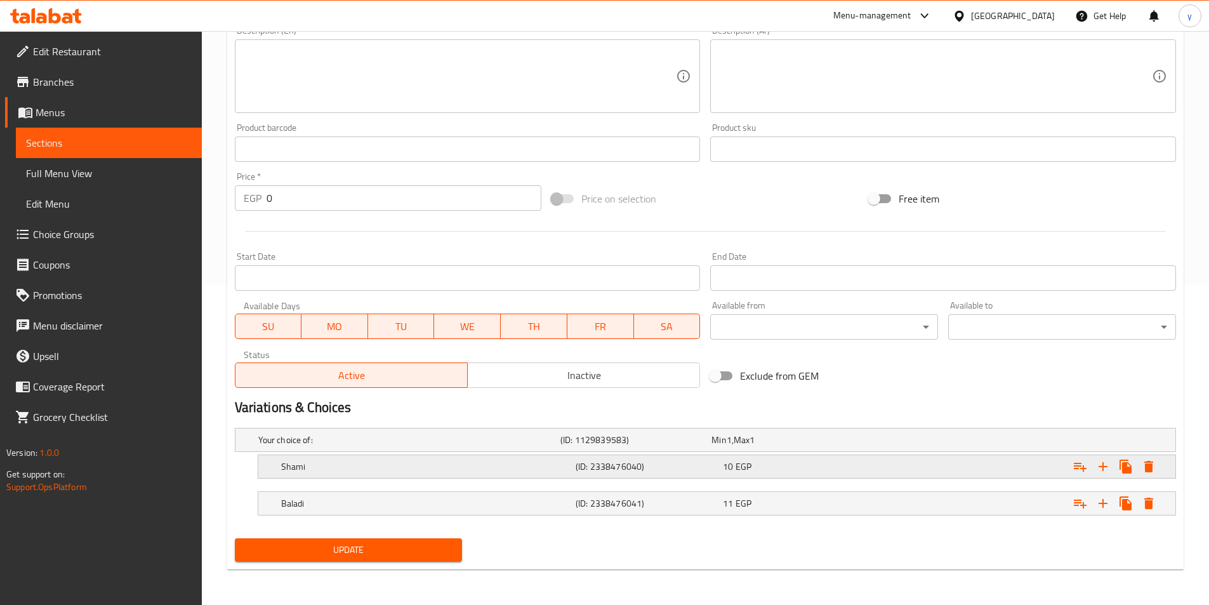
click at [804, 471] on div "10 EGP" at bounding box center [794, 466] width 142 height 13
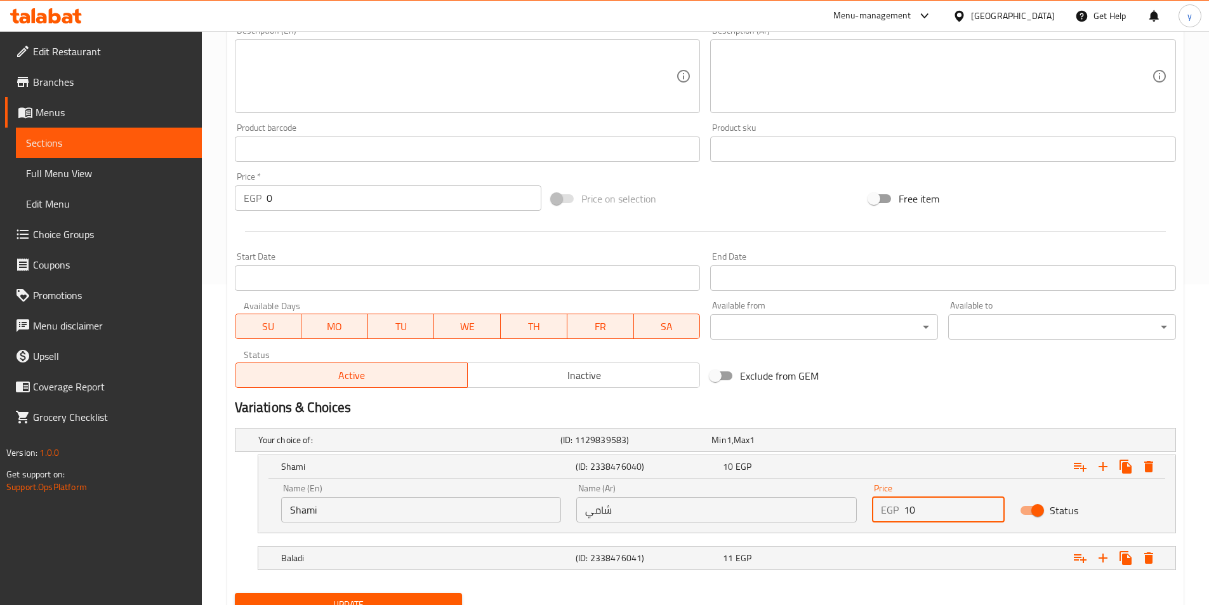
drag, startPoint x: 924, startPoint y: 510, endPoint x: 905, endPoint y: 512, distance: 19.1
click at [905, 512] on input "10" at bounding box center [954, 509] width 101 height 25
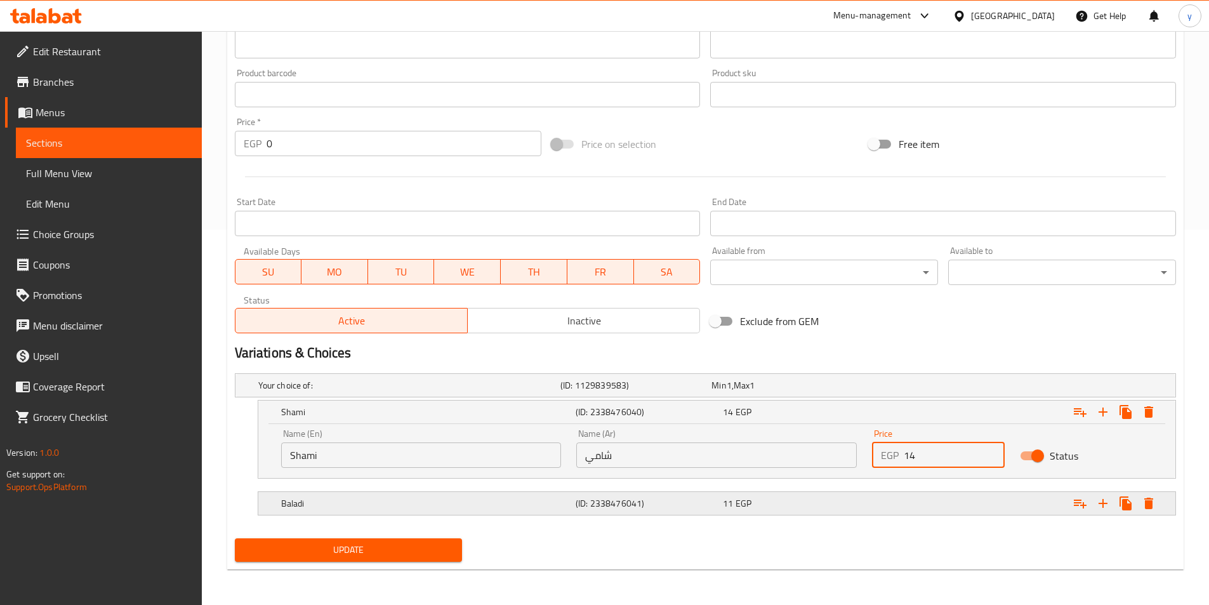
type input "14"
click at [826, 511] on div "11 EGP" at bounding box center [793, 503] width 147 height 18
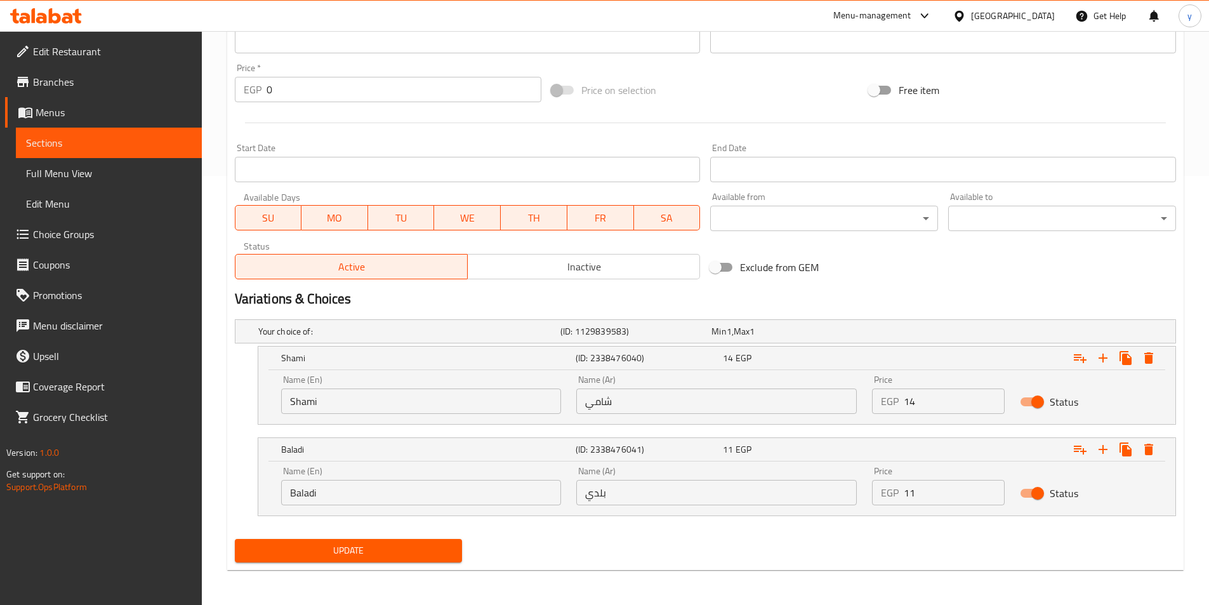
scroll to position [430, 0]
drag, startPoint x: 929, startPoint y: 497, endPoint x: 875, endPoint y: 497, distance: 54.6
click at [875, 497] on div "EGP 11 Price" at bounding box center [938, 491] width 133 height 25
type input "15"
click at [434, 550] on span "Update" at bounding box center [349, 550] width 208 height 16
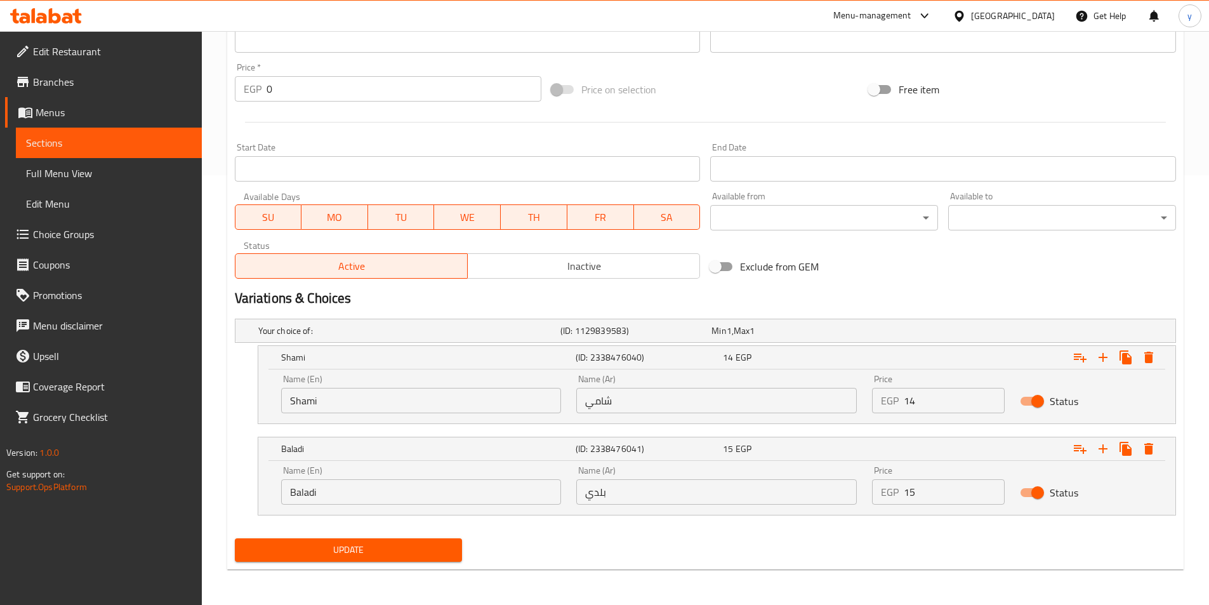
click at [77, 173] on span "Full Menu View" at bounding box center [109, 173] width 166 height 15
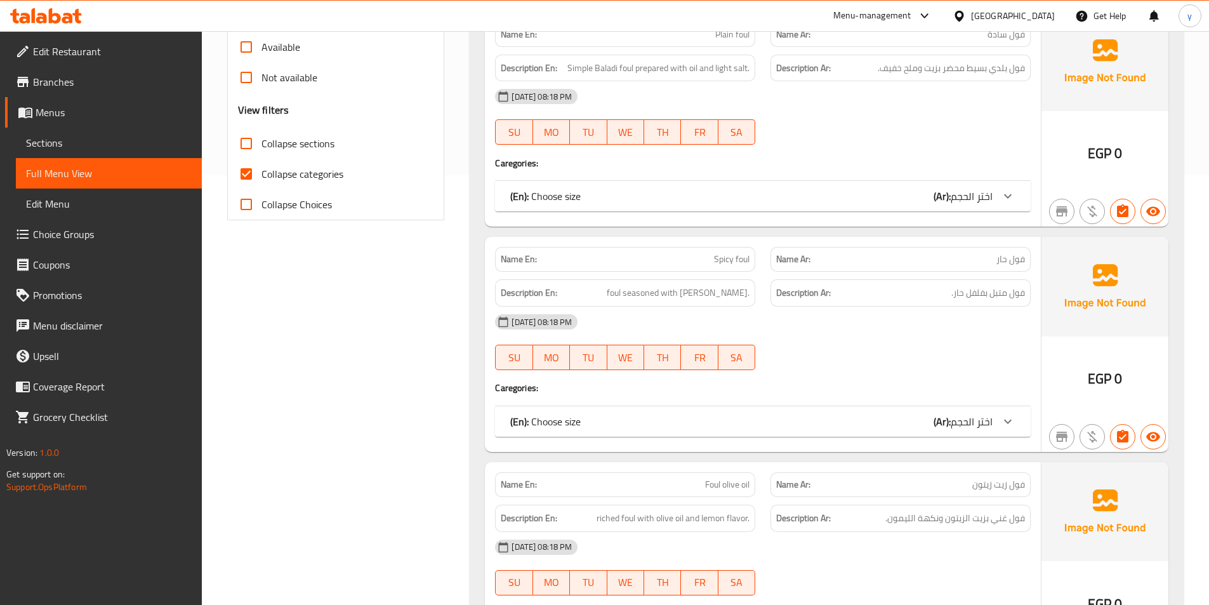
scroll to position [176, 0]
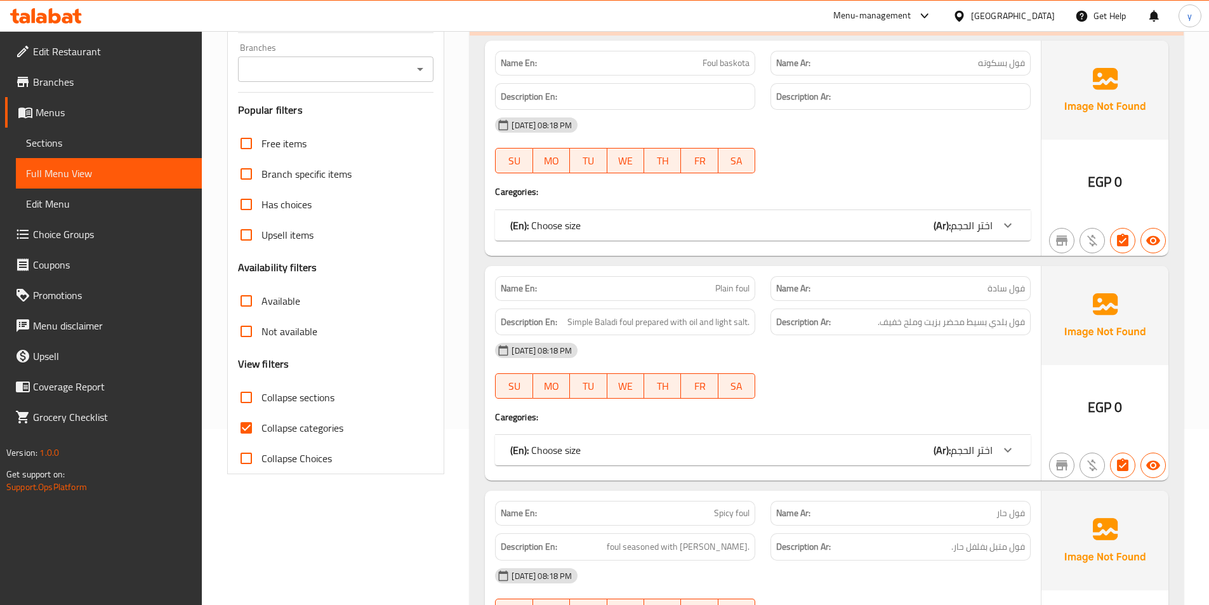
click at [277, 431] on span "Collapse categories" at bounding box center [303, 427] width 82 height 15
click at [262, 431] on input "Collapse categories" at bounding box center [246, 428] width 30 height 30
checkbox input "false"
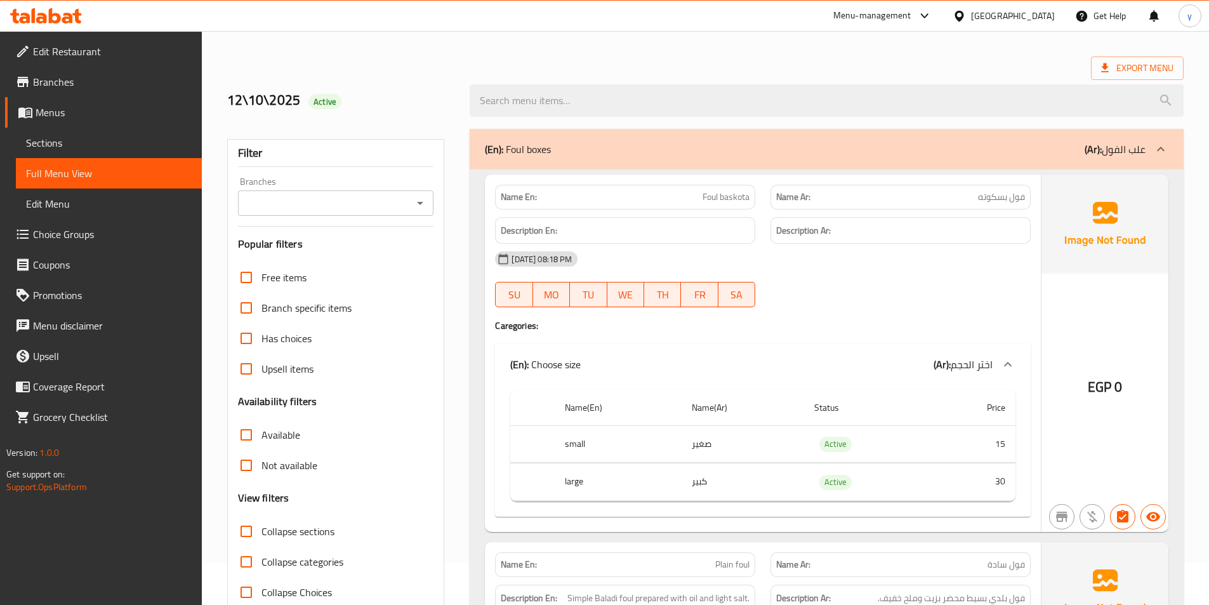
scroll to position [0, 0]
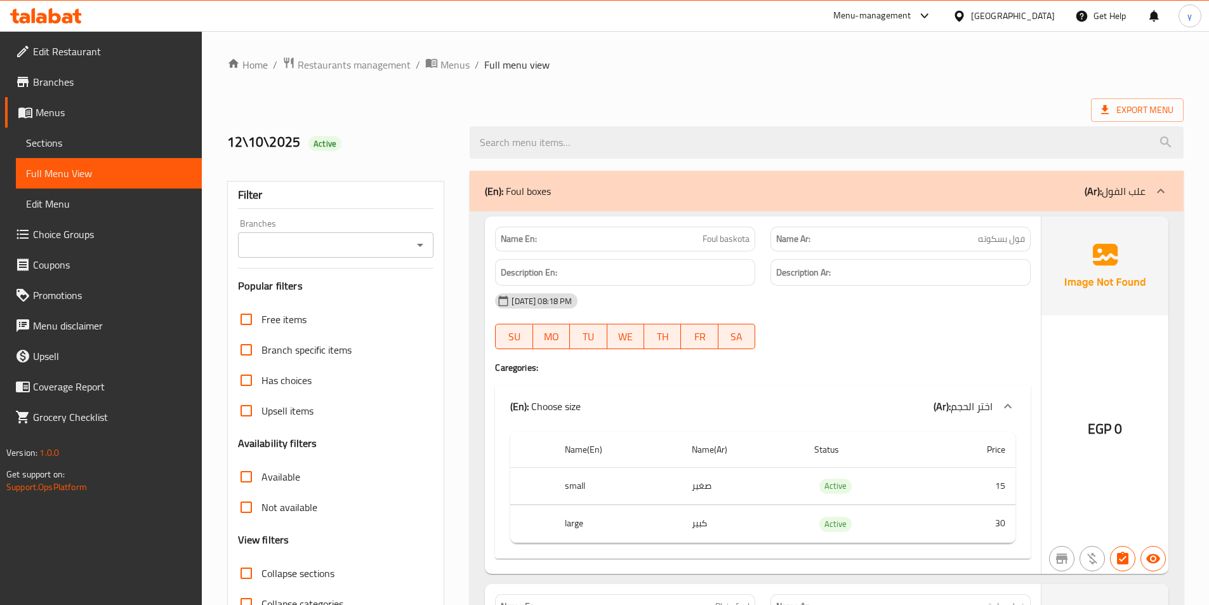
click at [1048, 202] on div "(En): Foul boxes (Ar): علب الفول" at bounding box center [827, 191] width 714 height 41
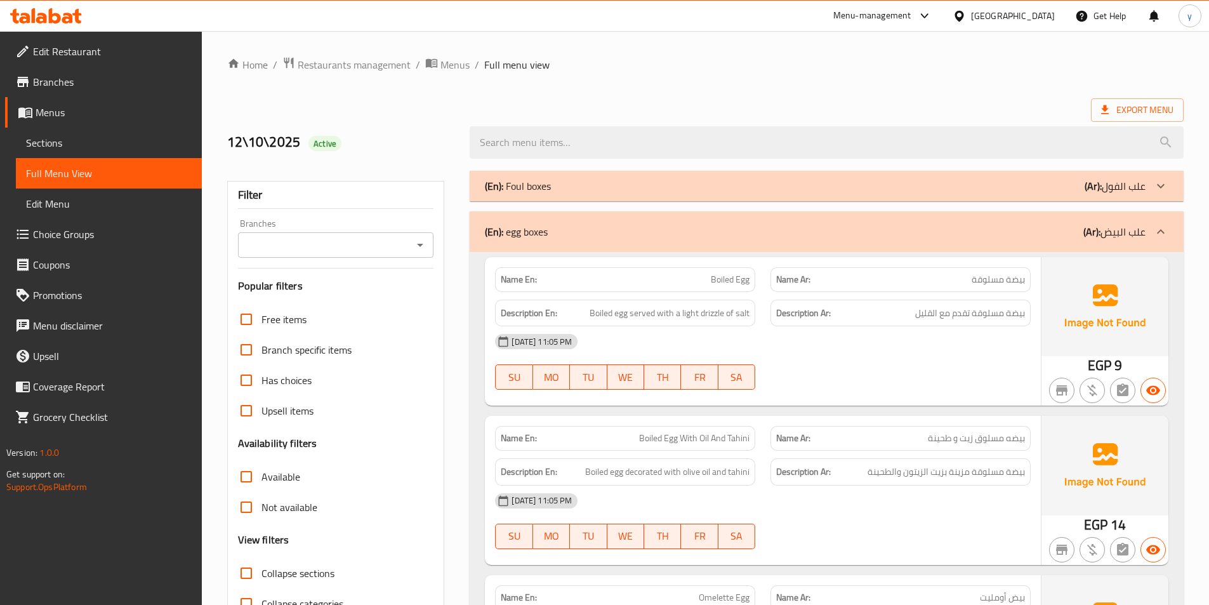
click at [1064, 235] on div "(En): egg boxes (Ar): علب البيض" at bounding box center [815, 231] width 661 height 15
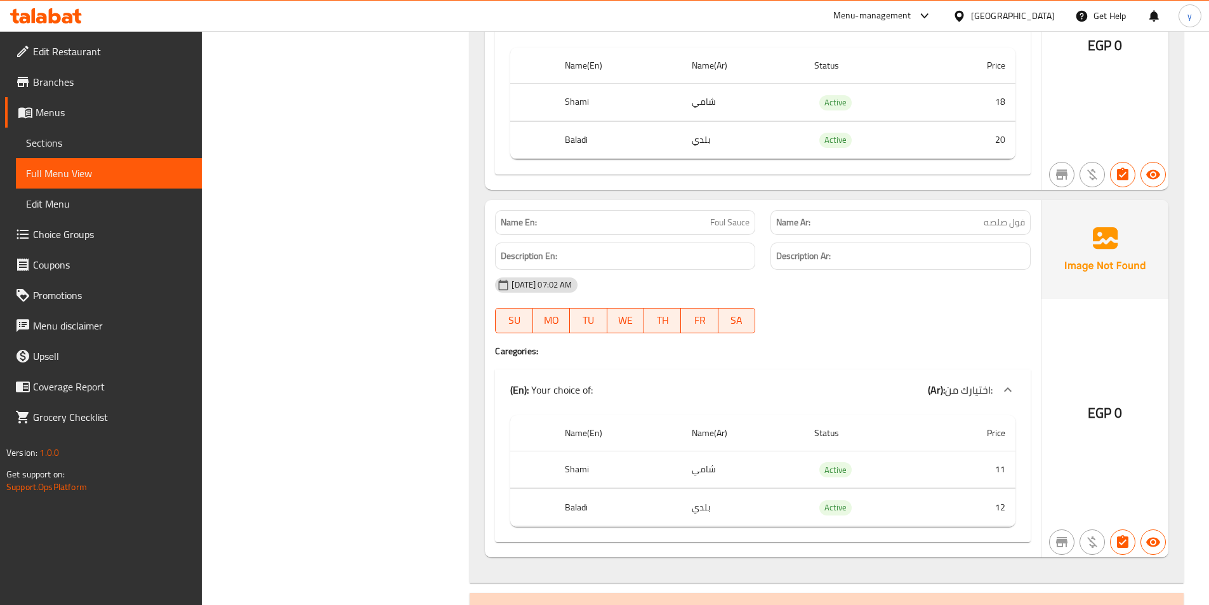
scroll to position [7109, 0]
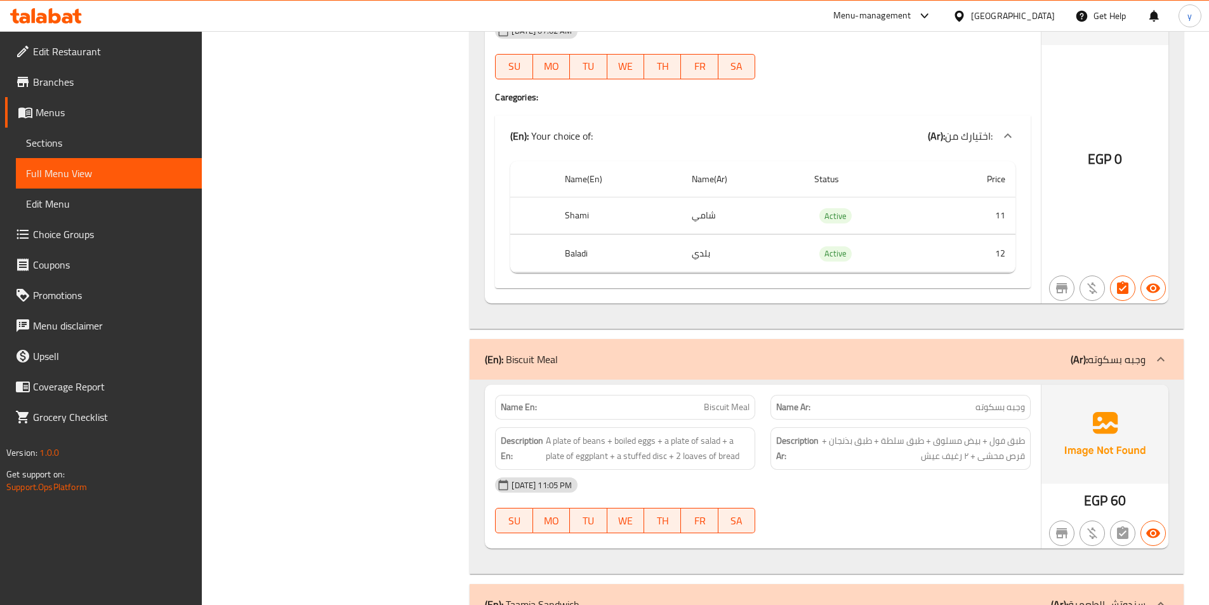
click at [1037, 352] on div "(En): Biscuit Meal (Ar): وجبه بسكوته" at bounding box center [815, 359] width 661 height 15
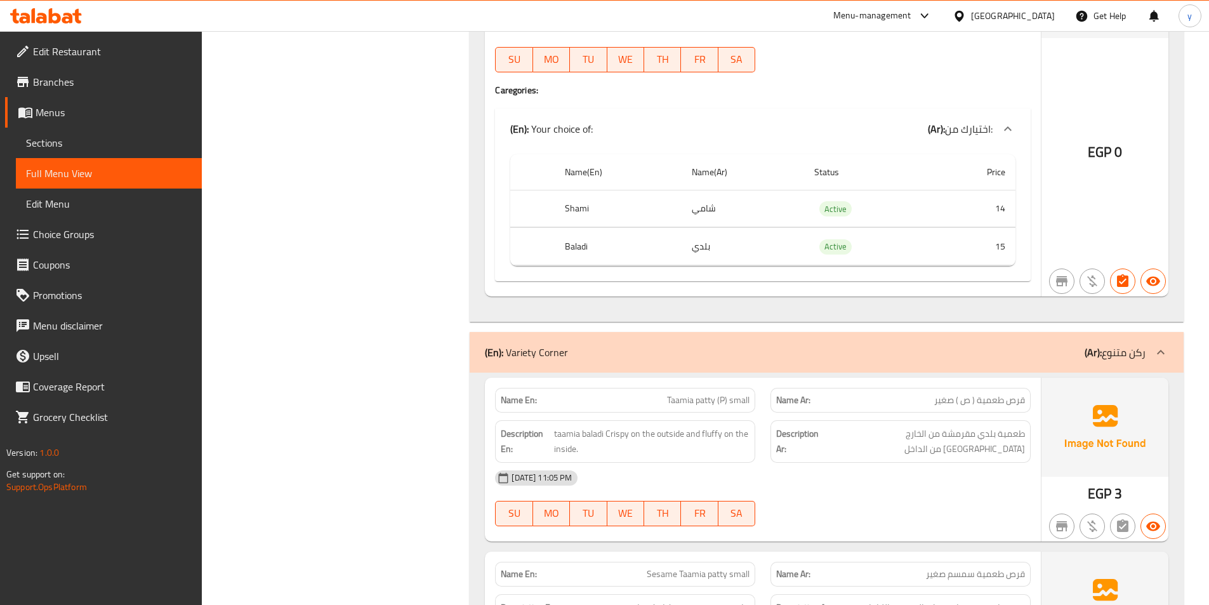
scroll to position [14409, 0]
click at [1028, 343] on div "(En): Variety Corner (Ar): ركن متنوع" at bounding box center [827, 351] width 714 height 41
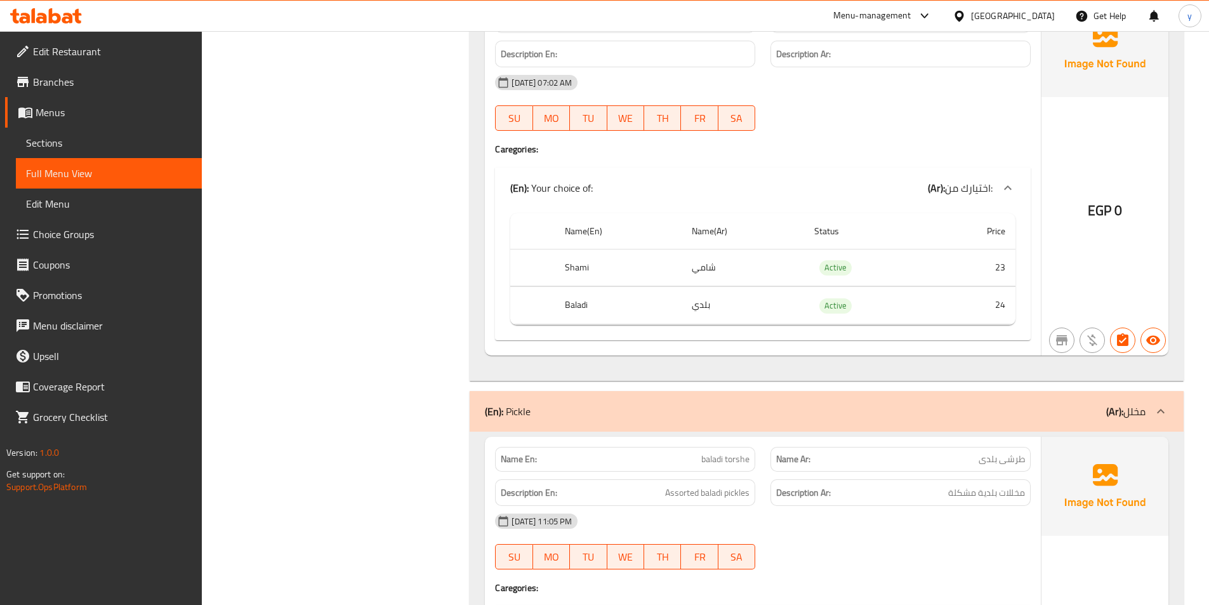
scroll to position [19868, 0]
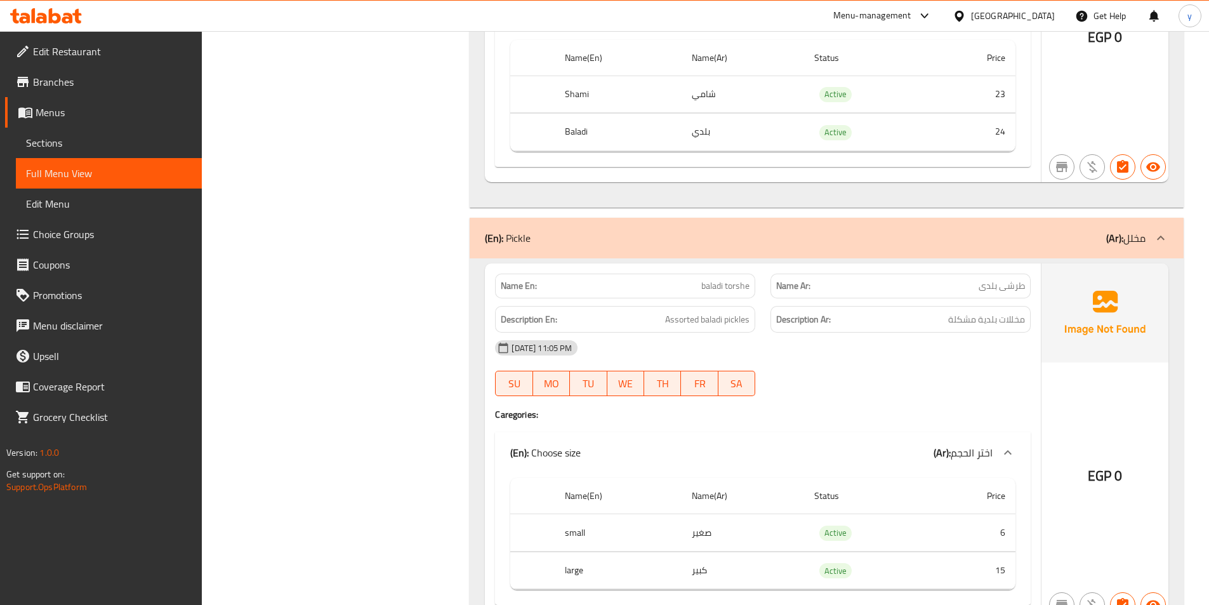
click at [1030, 232] on div "(En): Pickle (Ar): مخلل" at bounding box center [827, 238] width 714 height 41
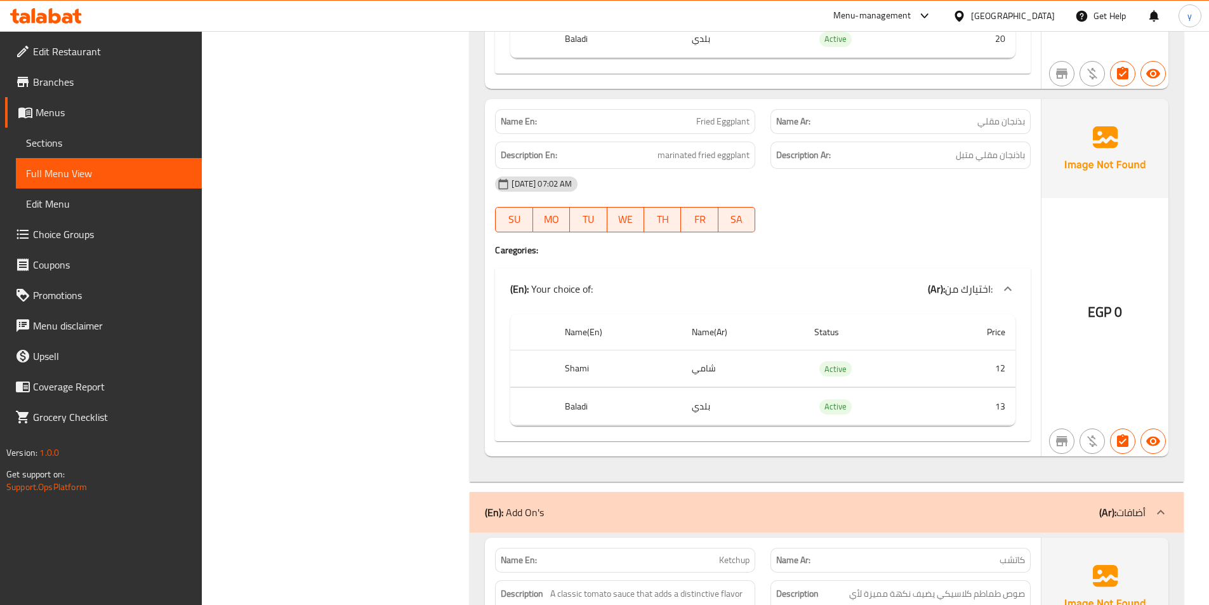
scroll to position [36880, 0]
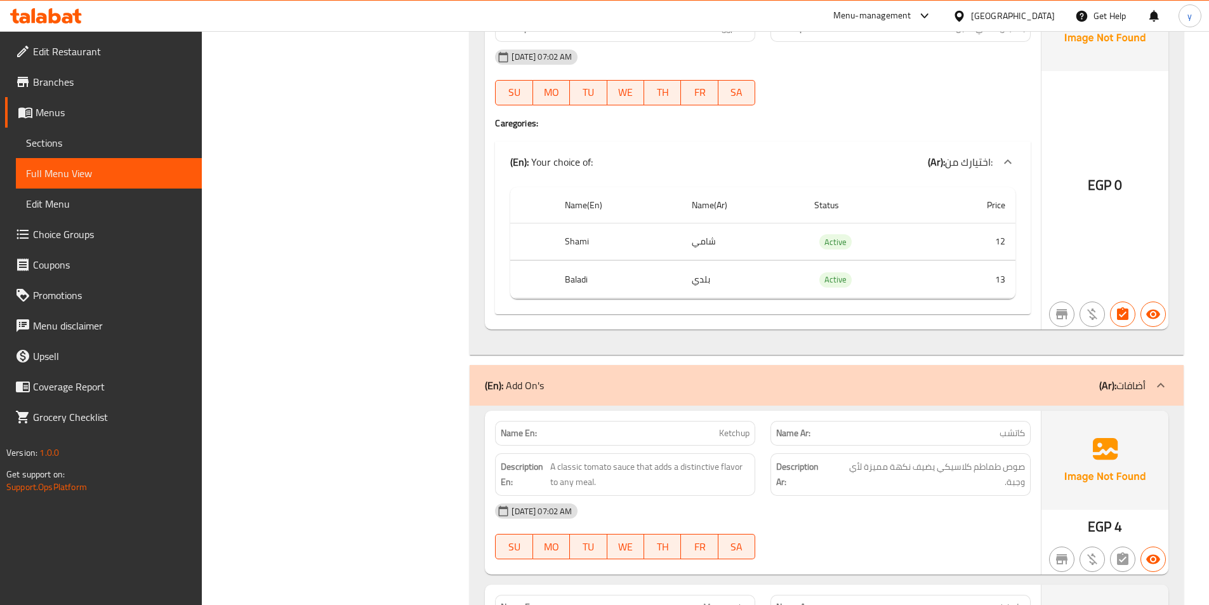
click at [1073, 378] on div "(En): Add On's (Ar): أضافات" at bounding box center [815, 385] width 661 height 15
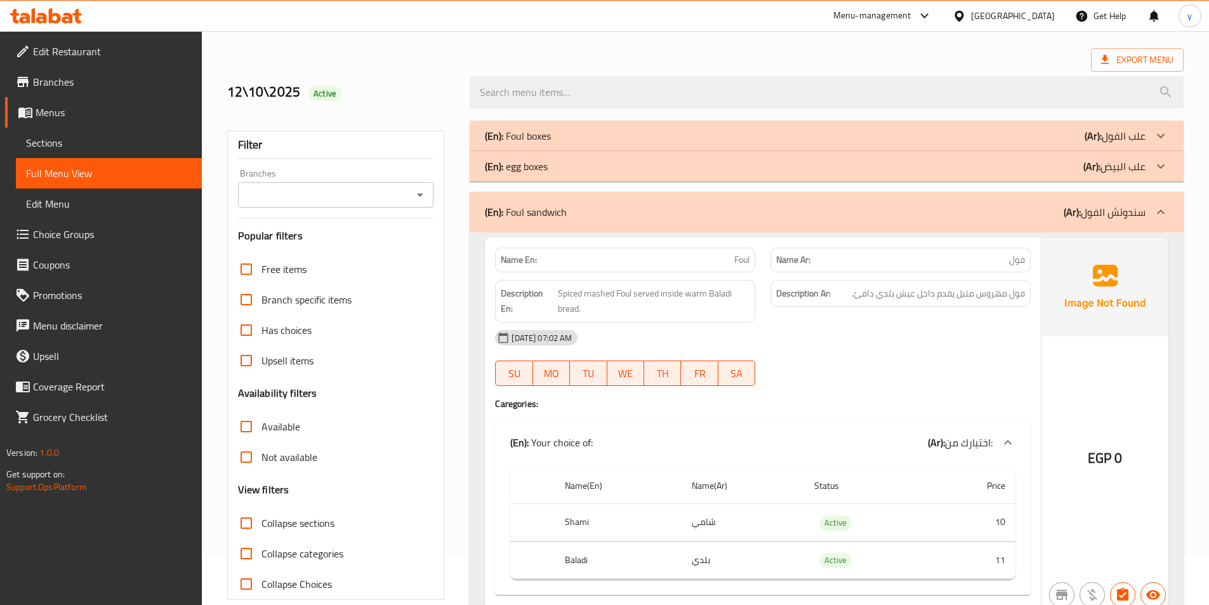
scroll to position [0, 0]
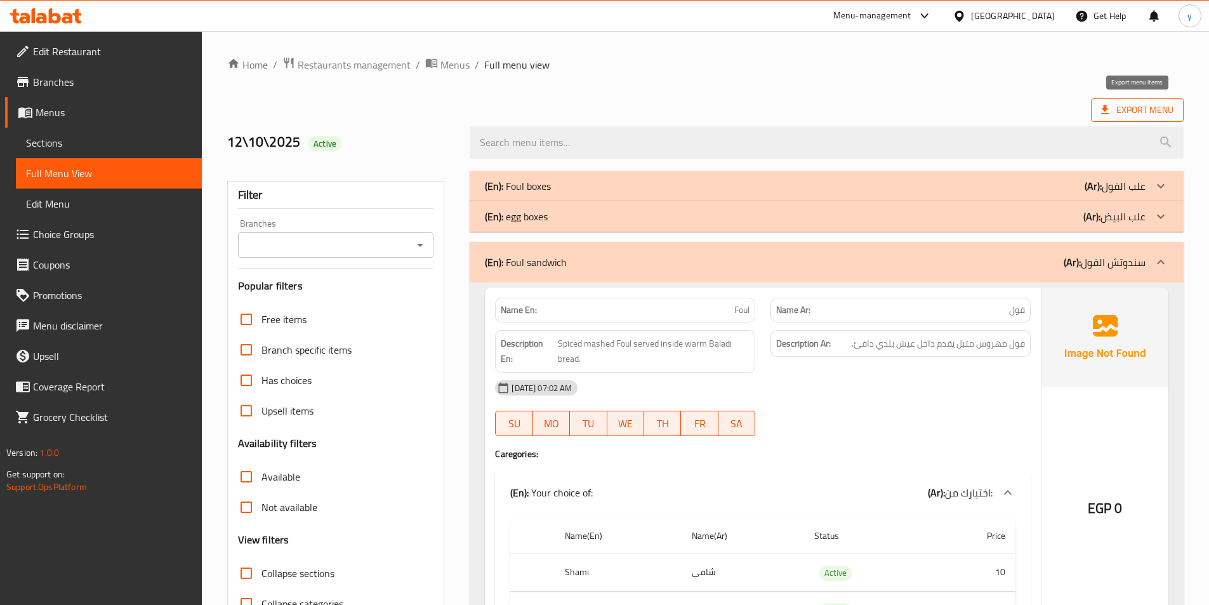
click at [1124, 106] on span "Export Menu" at bounding box center [1137, 110] width 72 height 16
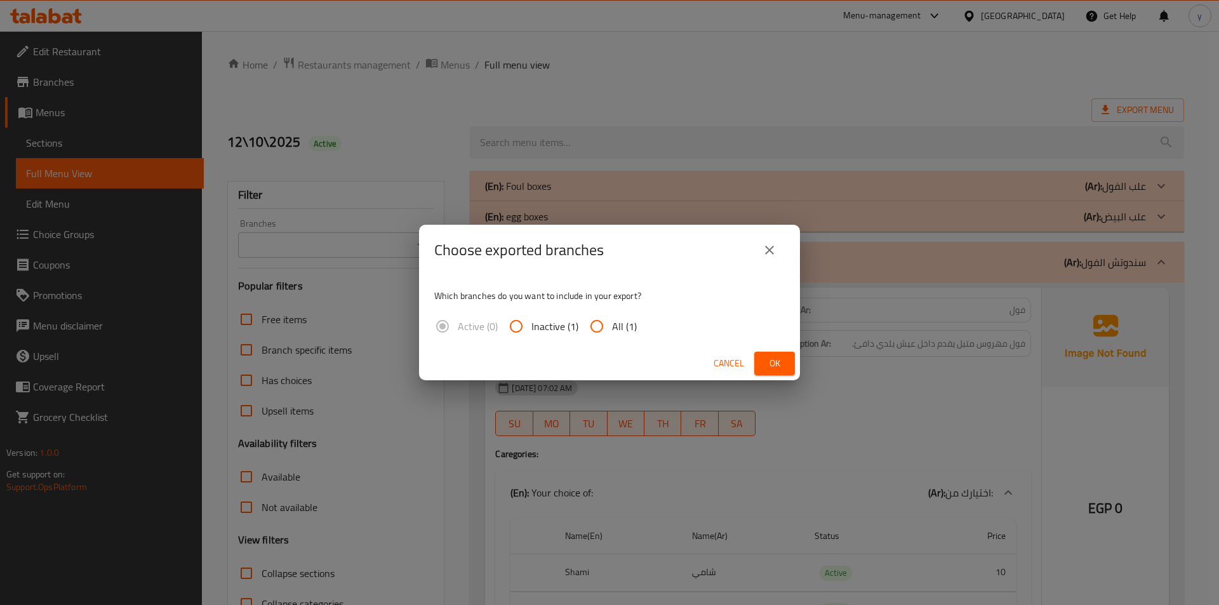
click at [606, 329] on input "All (1)" at bounding box center [596, 326] width 30 height 30
radio input "true"
click at [768, 353] on button "Ok" at bounding box center [774, 363] width 41 height 23
